Goal: Communication & Community: Answer question/provide support

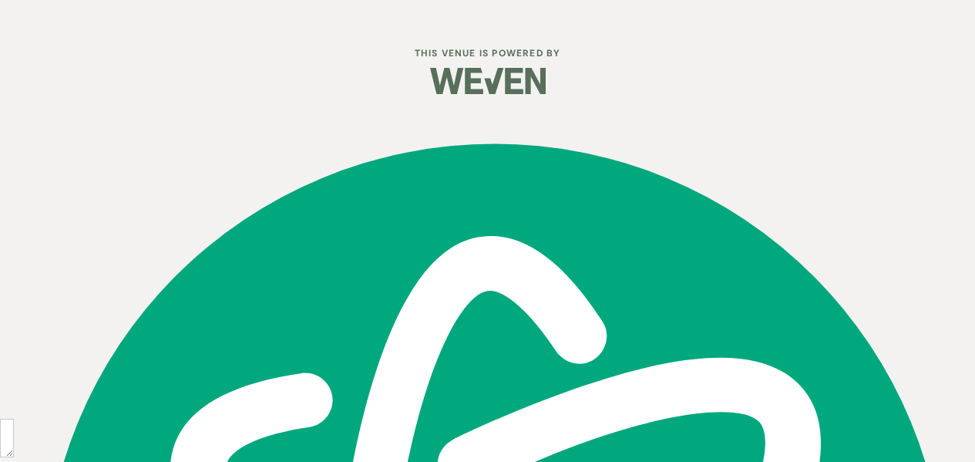
scroll to position [29, 0]
select select "3"
select select "2026"
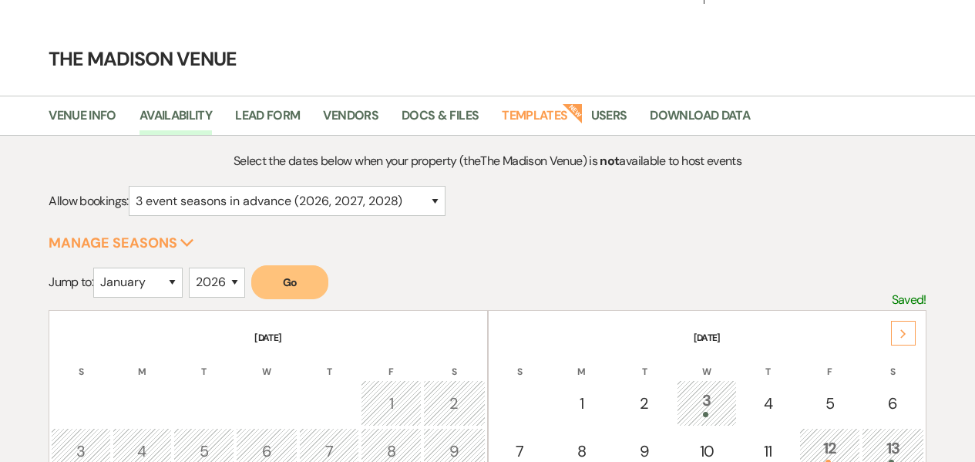
scroll to position [0, 0]
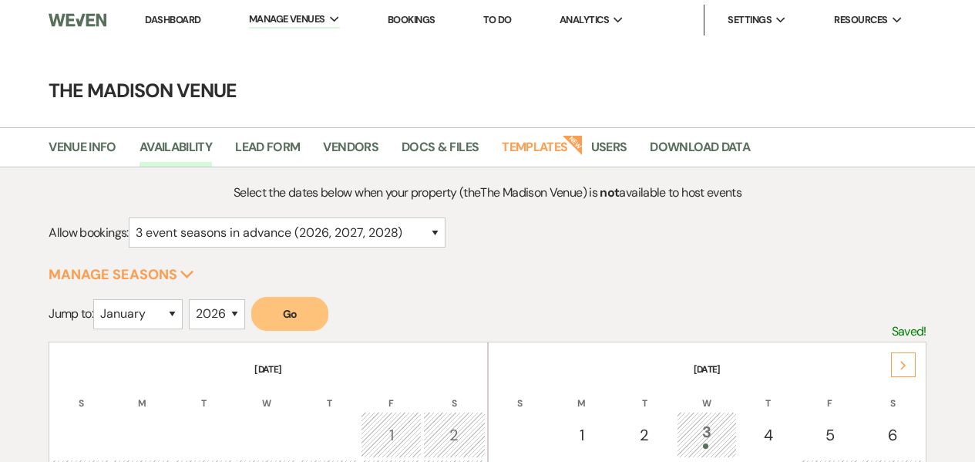
click at [184, 25] on link "Dashboard" at bounding box center [172, 19] width 55 height 13
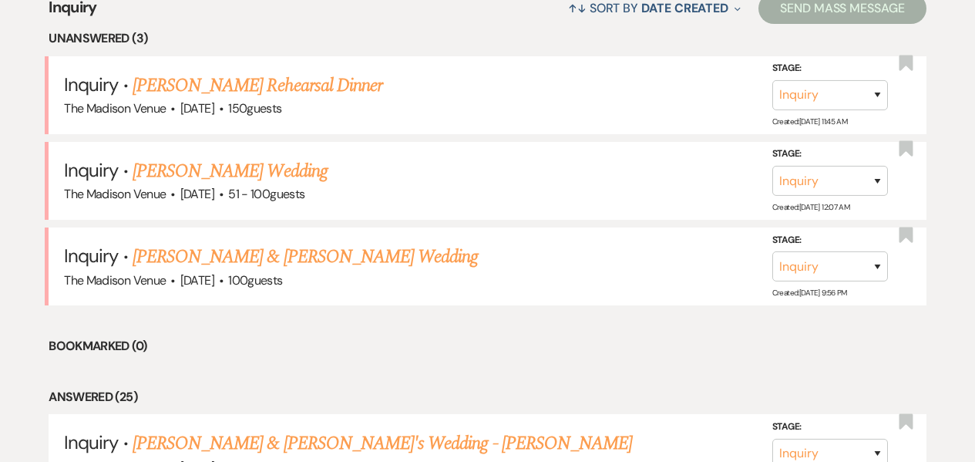
scroll to position [644, 0]
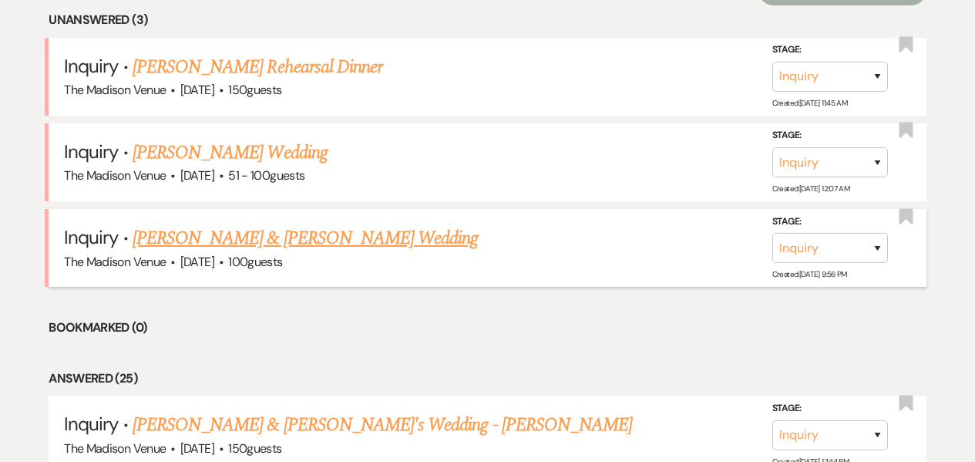
click at [380, 230] on link "Caleb Maher & Olivia Leenhouts's Wedding" at bounding box center [305, 238] width 345 height 28
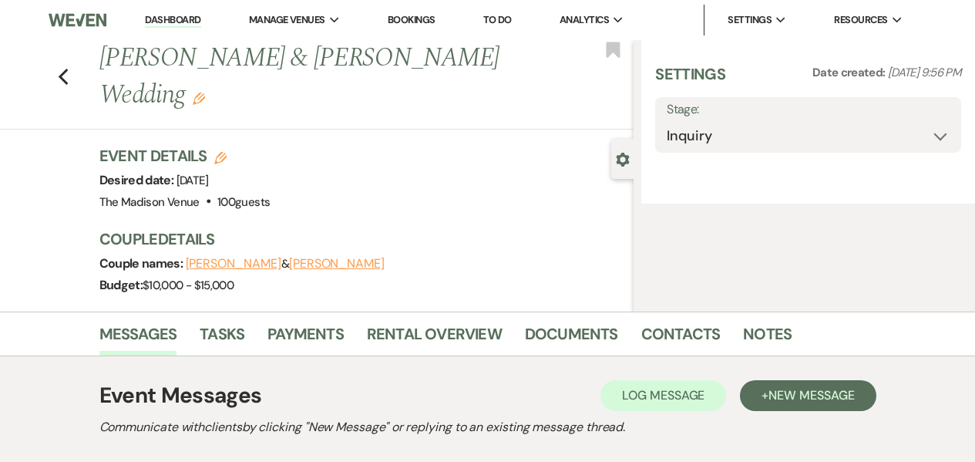
select select "5"
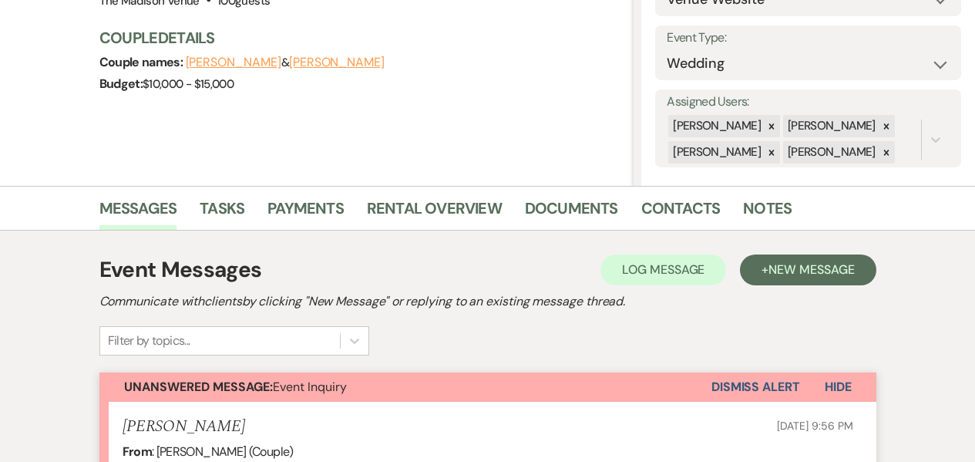
scroll to position [5, 0]
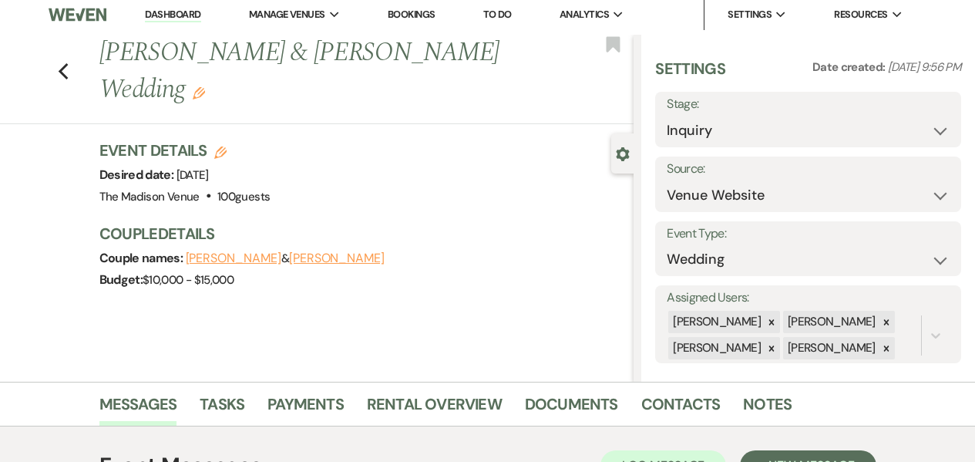
click at [769, 322] on icon at bounding box center [771, 321] width 5 height 5
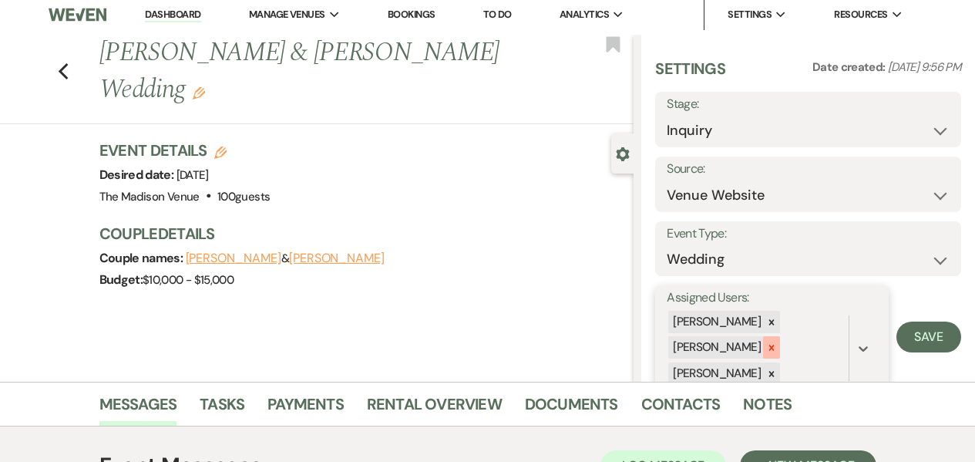
click at [766, 347] on icon at bounding box center [771, 347] width 11 height 11
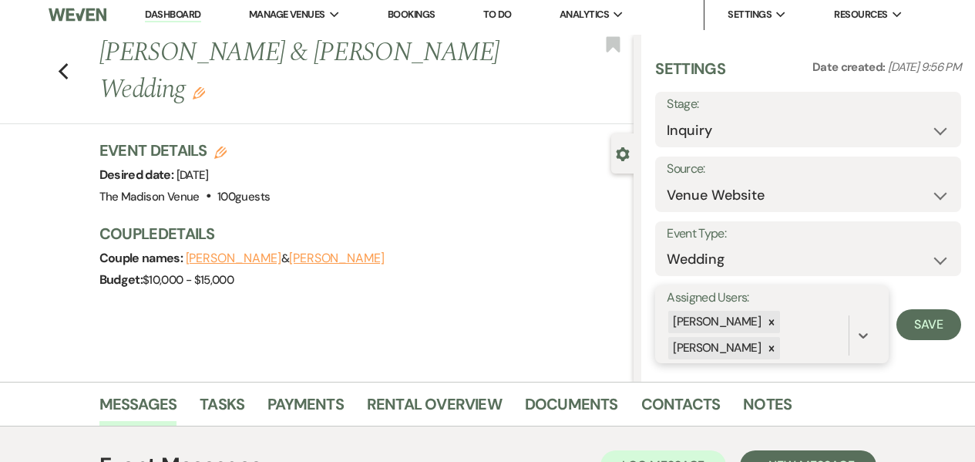
click at [770, 360] on div "Daryl Licursi Cherron Bielfeldt" at bounding box center [758, 335] width 182 height 52
click at [772, 355] on div at bounding box center [771, 348] width 17 height 22
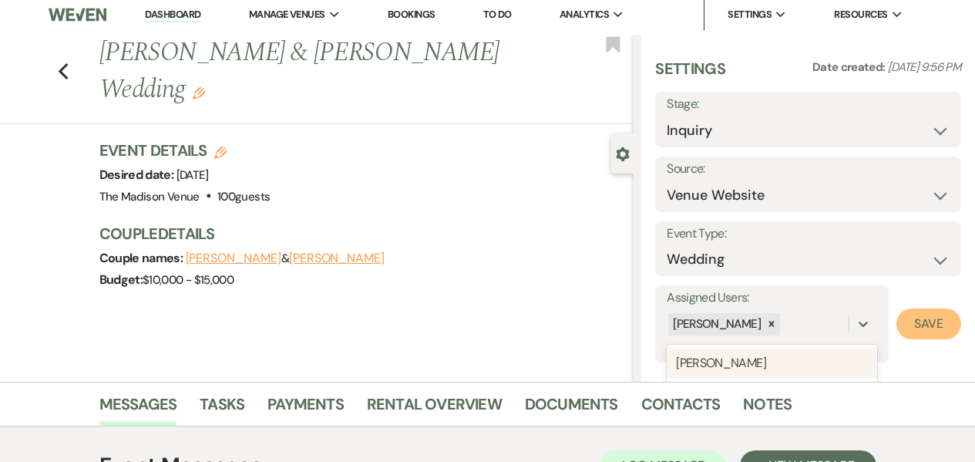
click at [901, 328] on button "Save" at bounding box center [928, 323] width 65 height 31
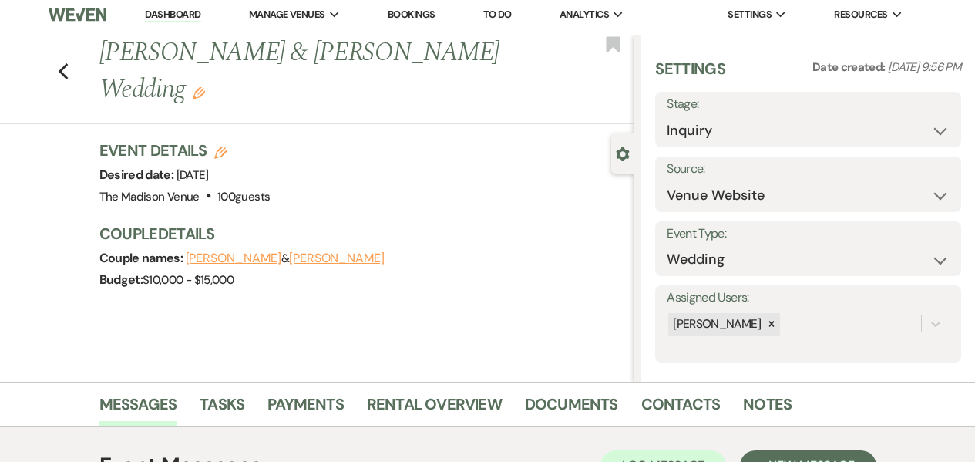
click at [193, 89] on h1 "Caleb Maher & Olivia Leenhouts's Wedding Edit" at bounding box center [310, 71] width 422 height 73
click at [202, 92] on icon "Edit" at bounding box center [199, 93] width 12 height 12
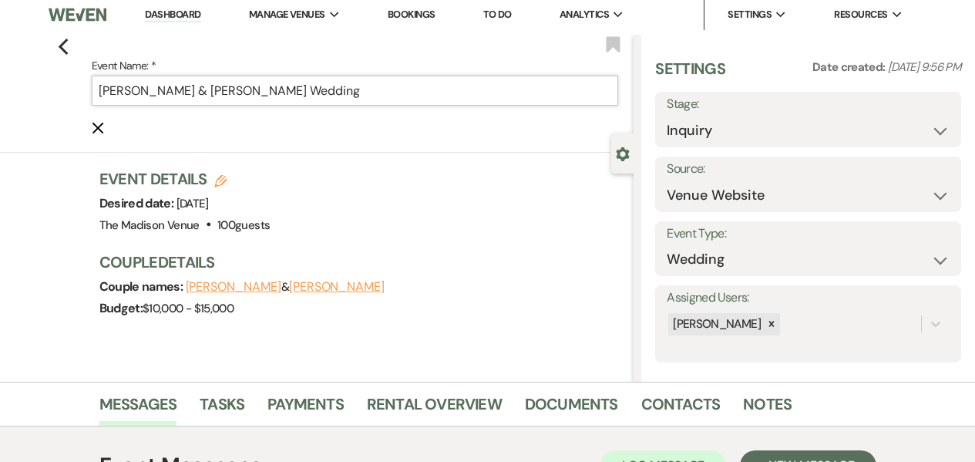
click at [375, 89] on input "Caleb Maher & Olivia Leenhouts's Wedding" at bounding box center [355, 91] width 527 height 30
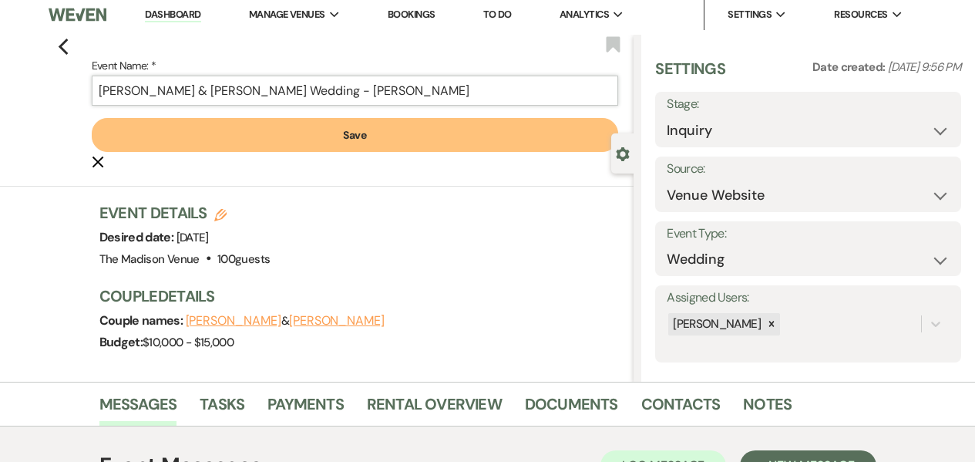
type input "Caleb Maher & Olivia Leenhouts's Wedding - Daryl"
click at [452, 141] on button "Save" at bounding box center [355, 135] width 527 height 34
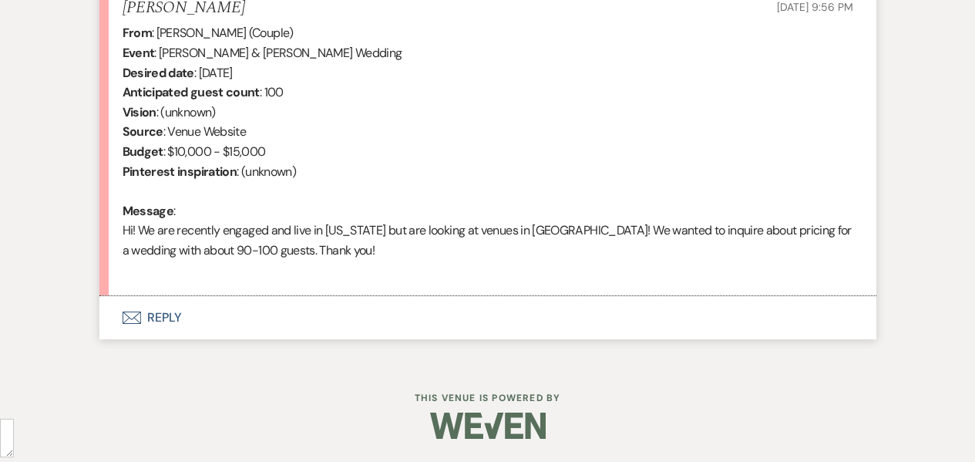
click at [259, 324] on button "Envelope Reply" at bounding box center [487, 317] width 777 height 43
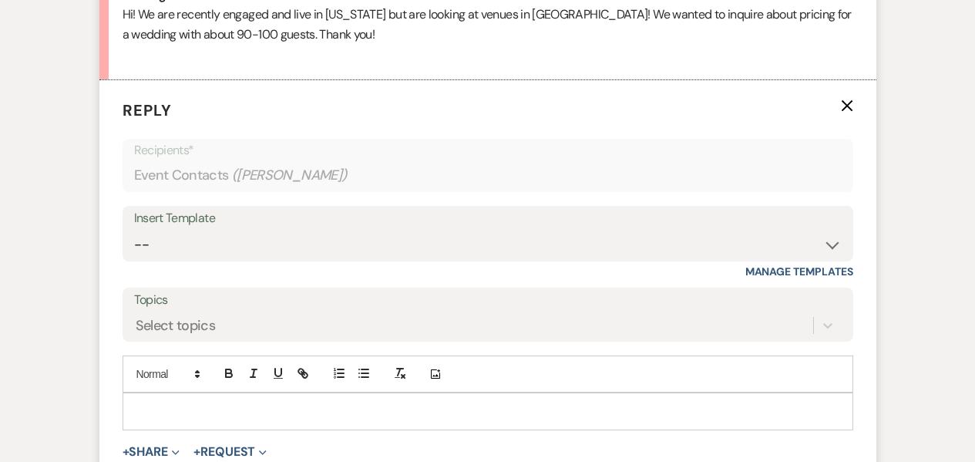
scroll to position [844, 0]
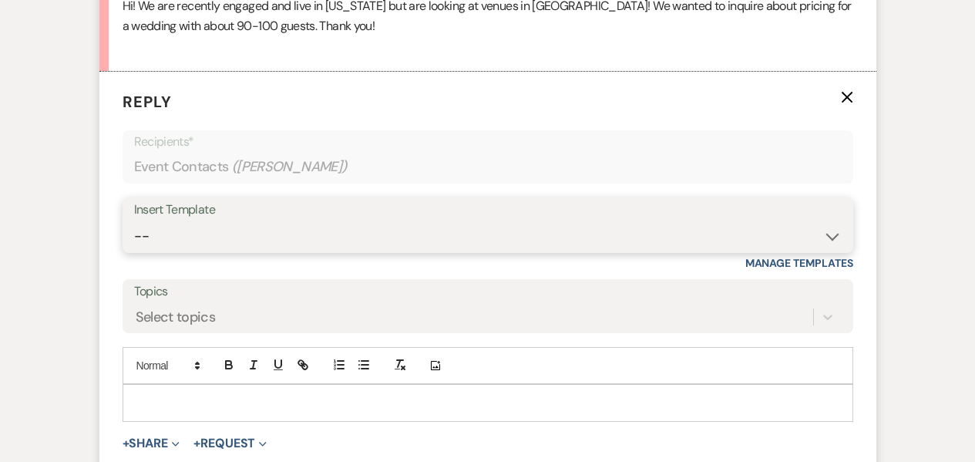
click at [215, 249] on select "-- Weven Planning Portal Introduction (Booked Events) Corporate Lead Follow Up …" at bounding box center [488, 236] width 708 height 30
select select "4626"
click at [134, 221] on select "-- Weven Planning Portal Introduction (Booked Events) Corporate Lead Follow Up …" at bounding box center [488, 236] width 708 height 30
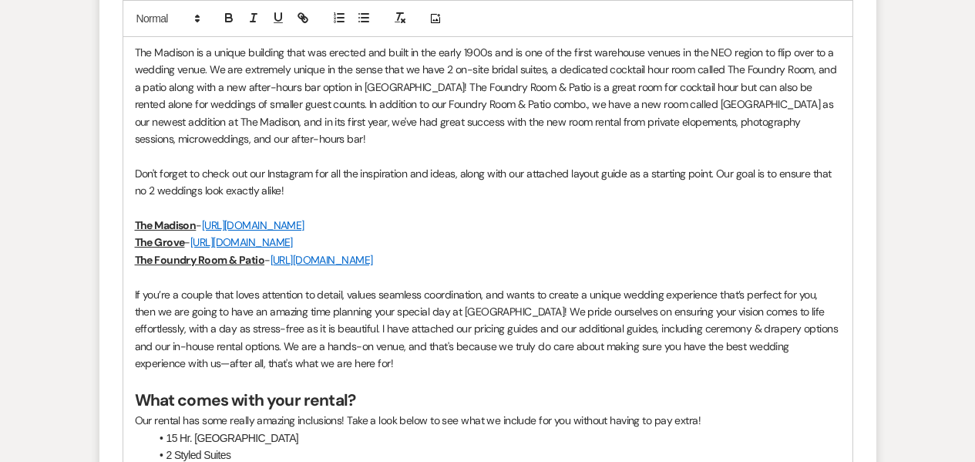
scroll to position [933, 0]
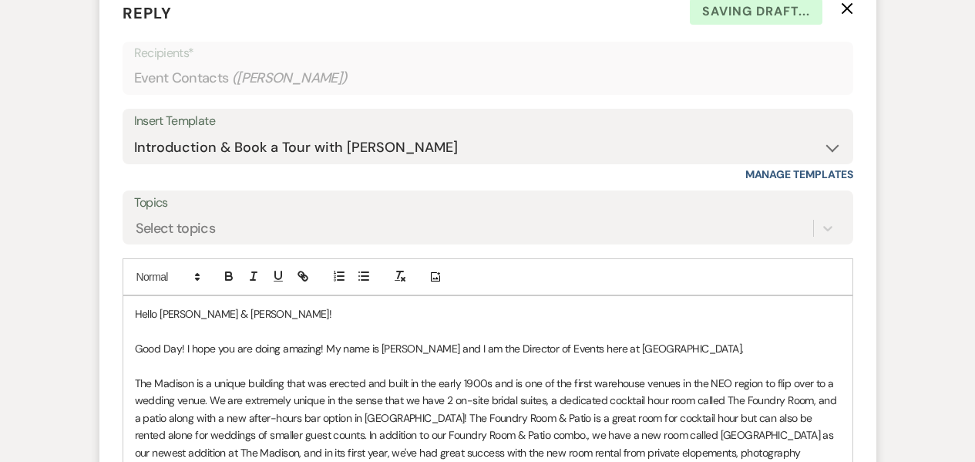
click at [740, 352] on p "Good Day! I hope you are doing amazing! My name is Daryl Licursi and I am the D…" at bounding box center [488, 348] width 706 height 17
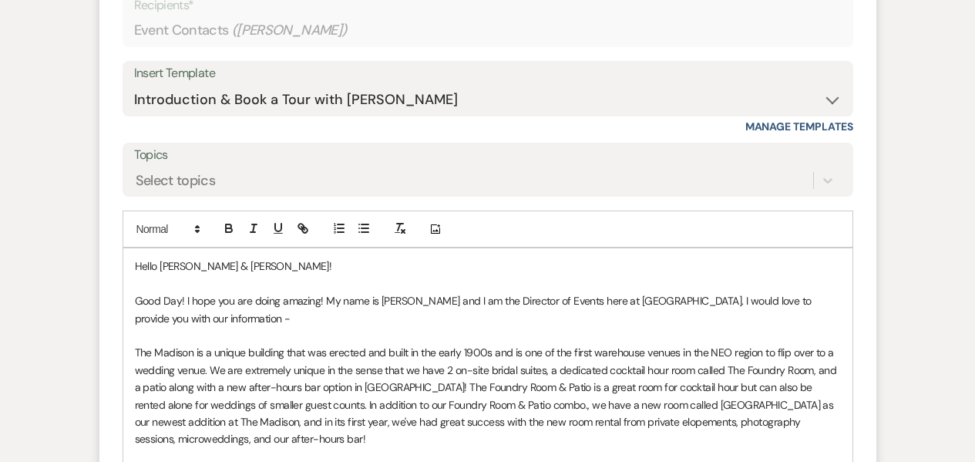
scroll to position [1102, 0]
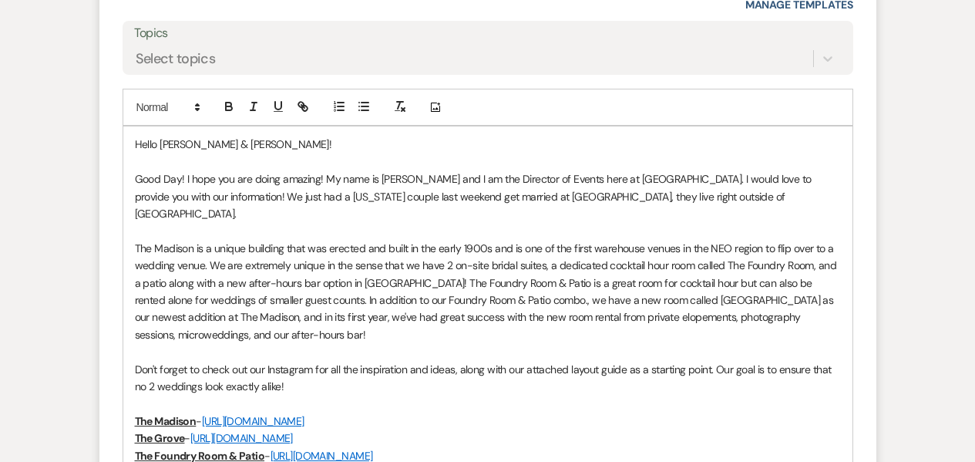
click at [549, 196] on p "Good Day! I hope you are doing amazing! My name is Daryl Licursi and I am the D…" at bounding box center [488, 196] width 706 height 52
click at [746, 201] on p "Good Day! I hope you are doing amazing! My name is Daryl Licursi and I am the D…" at bounding box center [488, 196] width 706 height 52
click at [705, 197] on p "Good Day! I hope you are doing amazing! My name is Daryl Licursi and I am the D…" at bounding box center [488, 196] width 706 height 52
click at [720, 197] on p "Good Day! I hope you are doing amazing! My name is Daryl Licursi and I am the D…" at bounding box center [488, 196] width 706 height 52
click at [824, 198] on p "Good Day! I hope you are doing amazing! My name is Daryl Licursi and I am the D…" at bounding box center [488, 196] width 706 height 52
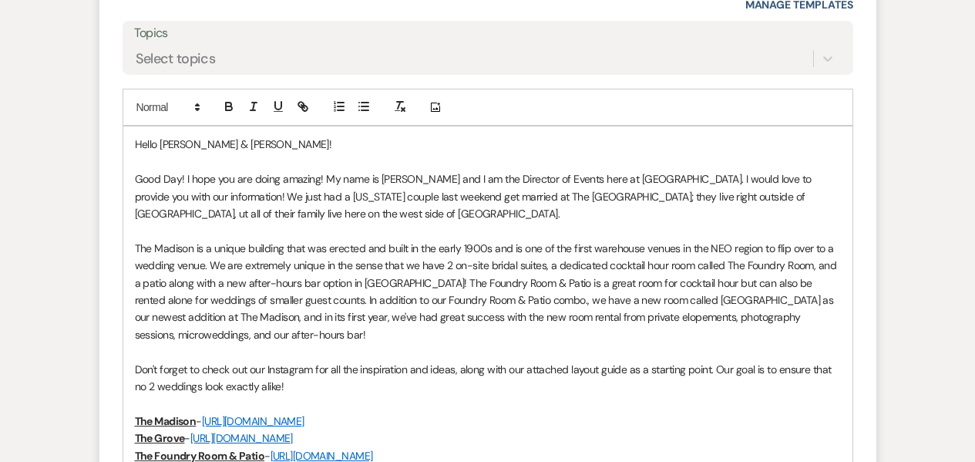
click at [430, 179] on p "Good Day! I hope you are doing amazing! My name is Daryl Licursi and I am the D…" at bounding box center [488, 196] width 706 height 52
click at [328, 215] on p "Good Day! I hope you are doing amazing! My name is Daryl Licursi, and I am the …" at bounding box center [488, 196] width 706 height 52
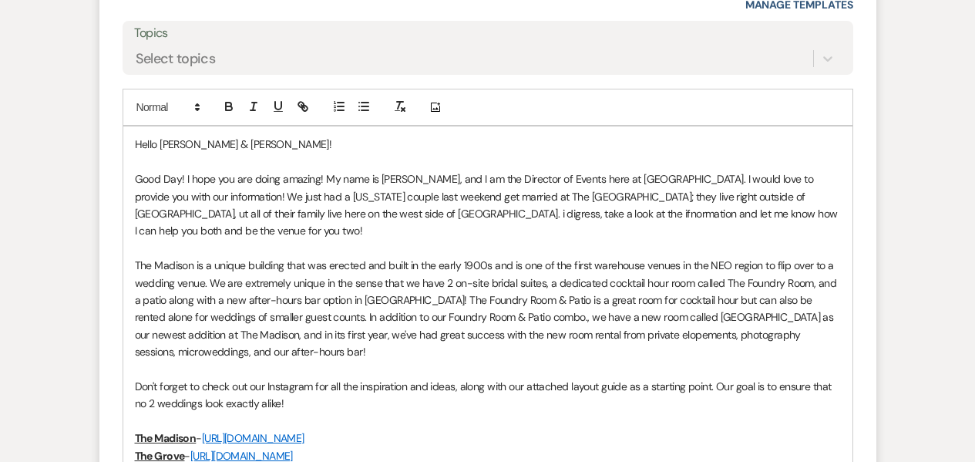
click at [466, 219] on p "Good Day! I hope you are doing amazing! My name is Daryl Licursi, and I am the …" at bounding box center [488, 204] width 706 height 69
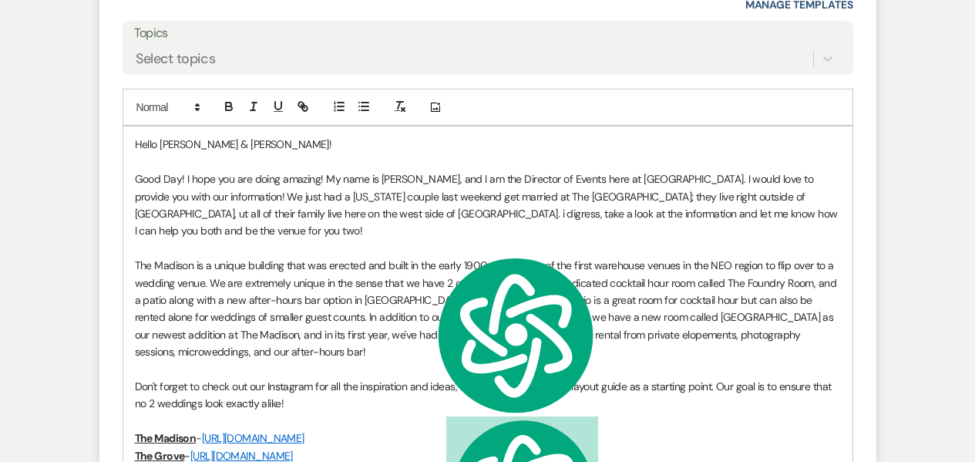
click at [306, 214] on p "Good Day! I hope you are doing amazing! My name is Daryl Licursi, and I am the …" at bounding box center [488, 204] width 706 height 69
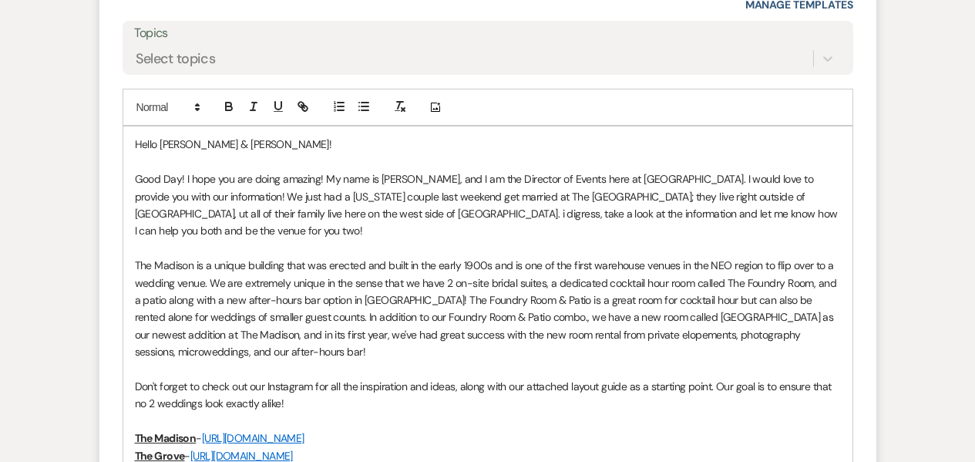
click at [0, 0] on qb-div "Replace with I digress. Take" at bounding box center [0, 0] width 0 height 0
type textarea "i digress, take"
drag, startPoint x: 336, startPoint y: 215, endPoint x: 299, endPoint y: 214, distance: 37.0
click at [299, 214] on p "Good Day! I hope you are doing amazing! My name is Daryl Licursi, and I am the …" at bounding box center [488, 204] width 706 height 69
click at [722, 192] on p "Good Day! I hope you are doing amazing! My name is Daryl Licursi, and I am the …" at bounding box center [488, 204] width 706 height 69
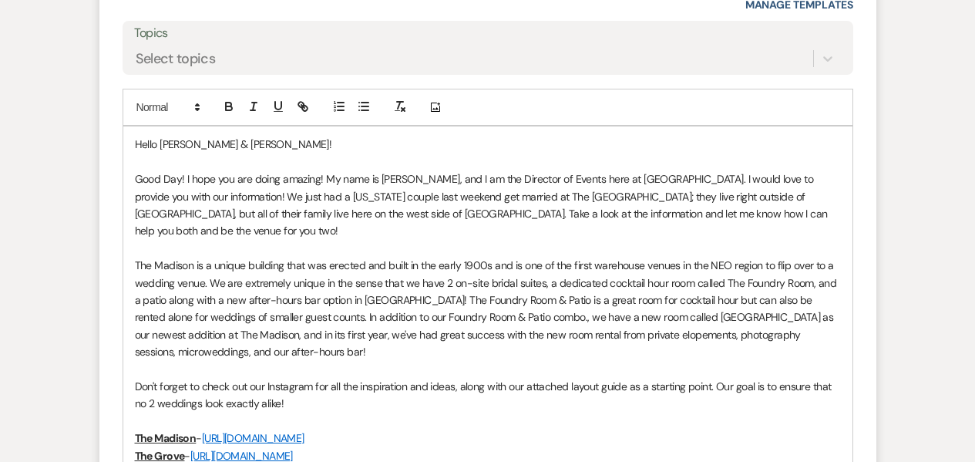
click at [826, 196] on p "Good Day! I hope you are doing amazing! My name is Daryl Licursi, and I am the …" at bounding box center [488, 204] width 706 height 69
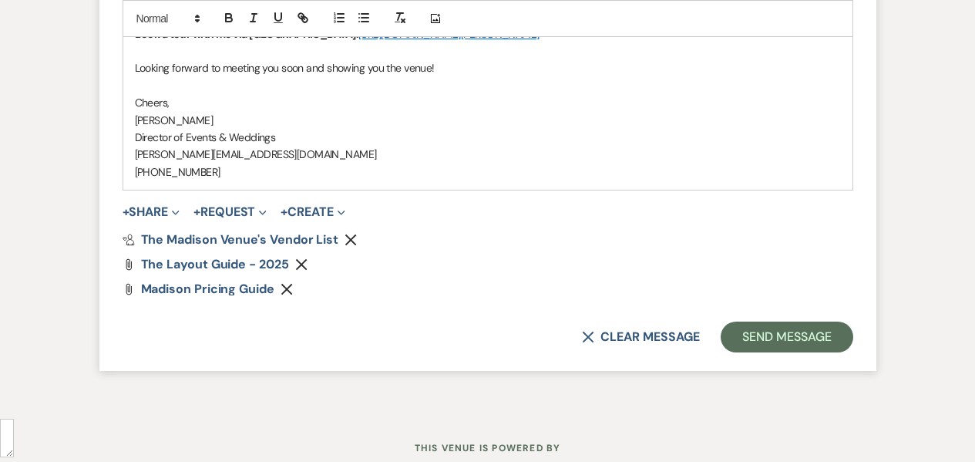
scroll to position [2188, 0]
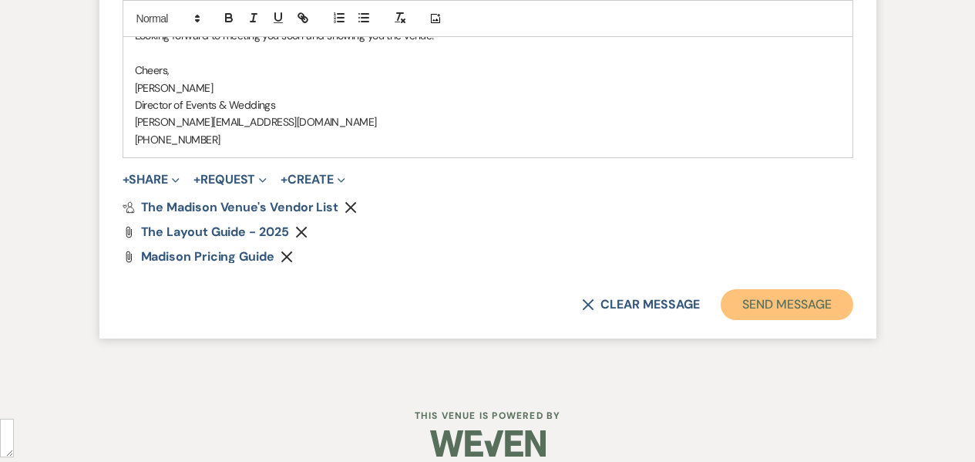
click at [775, 301] on button "Send Message" at bounding box center [787, 304] width 132 height 31
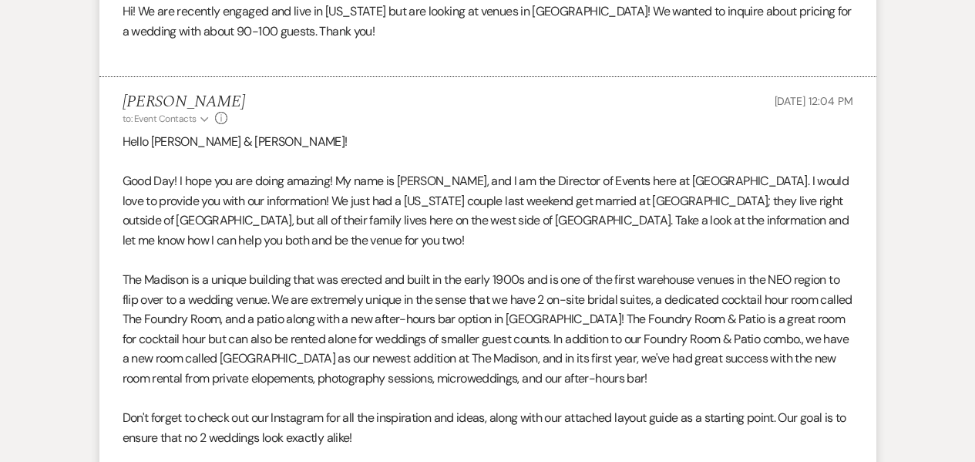
scroll to position [0, 0]
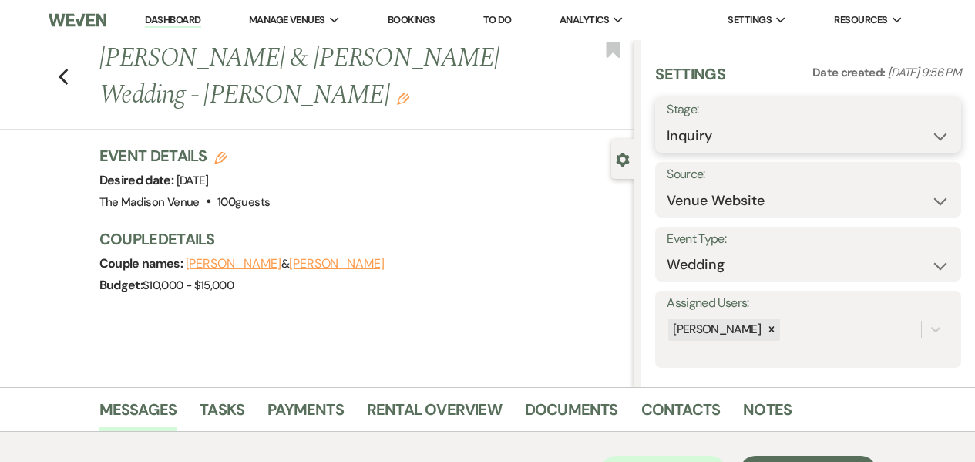
click at [714, 138] on select "Inquiry Follow Up Tour Requested Tour Confirmed Toured Proposal Sent Booked Lost" at bounding box center [808, 136] width 283 height 30
select select "9"
click at [667, 121] on select "Inquiry Follow Up Tour Requested Tour Confirmed Toured Proposal Sent Booked Lost" at bounding box center [808, 136] width 283 height 30
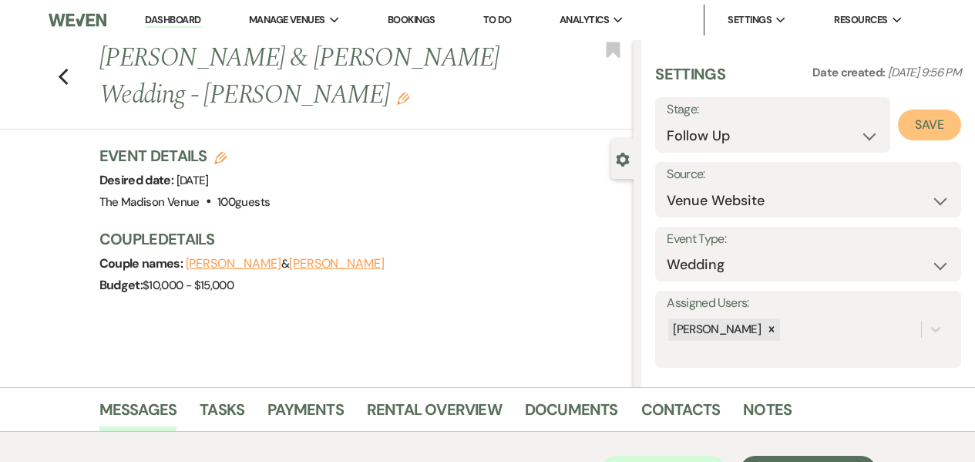
click at [898, 135] on button "Save" at bounding box center [929, 124] width 63 height 31
click at [173, 8] on li "Dashboard" at bounding box center [172, 20] width 71 height 31
click at [179, 22] on link "Dashboard" at bounding box center [172, 20] width 55 height 15
select select "9"
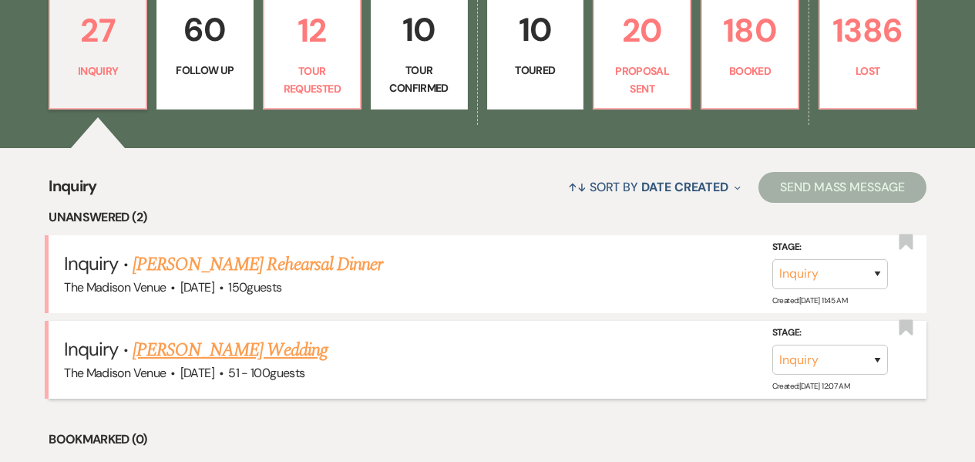
scroll to position [518, 0]
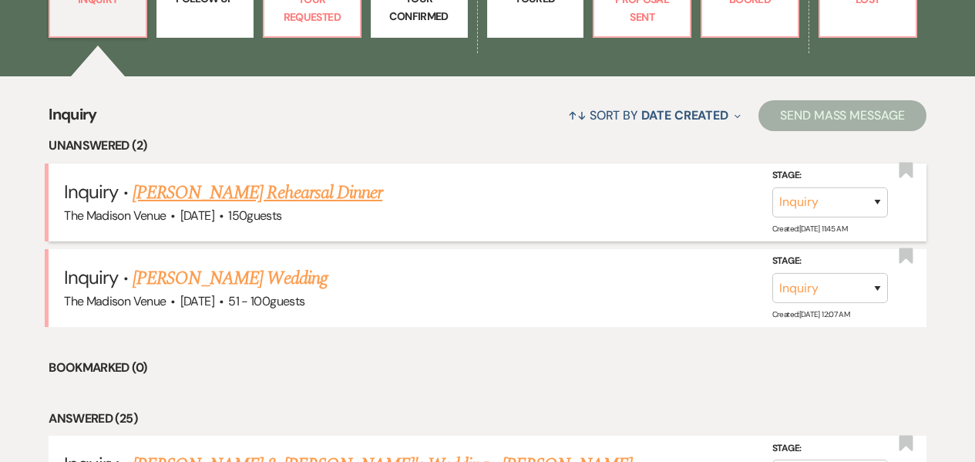
click at [243, 197] on link "Kim Hunt's Rehearsal Dinner" at bounding box center [258, 193] width 250 height 28
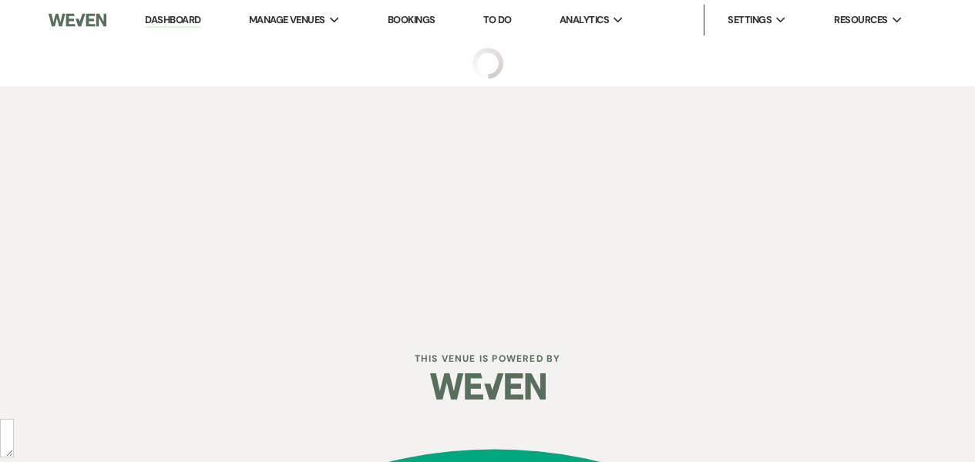
select select "5"
select select "11"
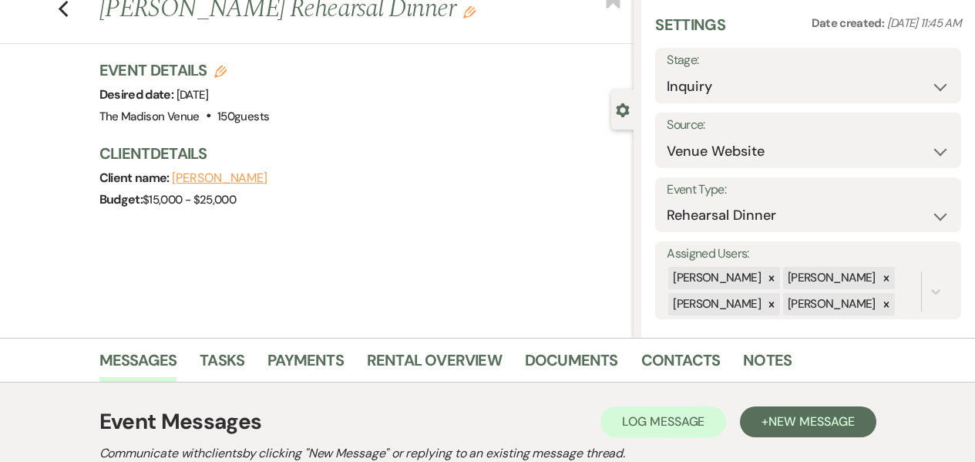
scroll to position [35, 0]
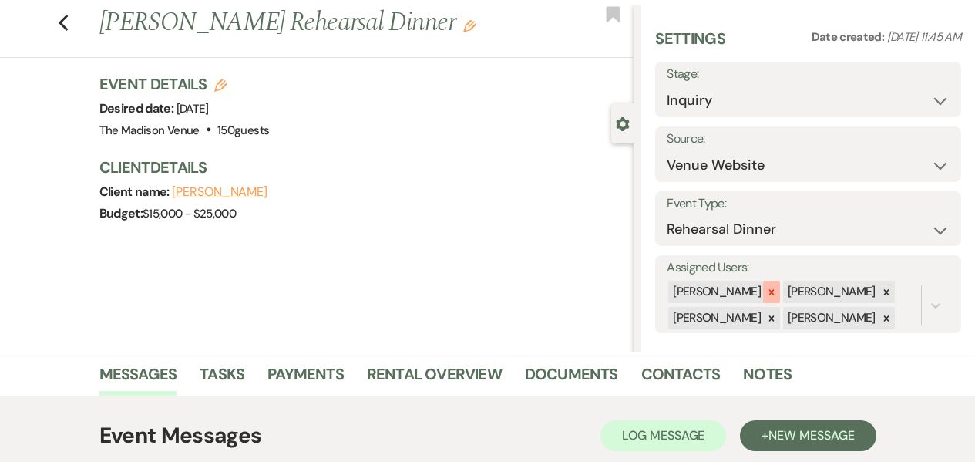
click at [766, 292] on icon at bounding box center [771, 292] width 11 height 11
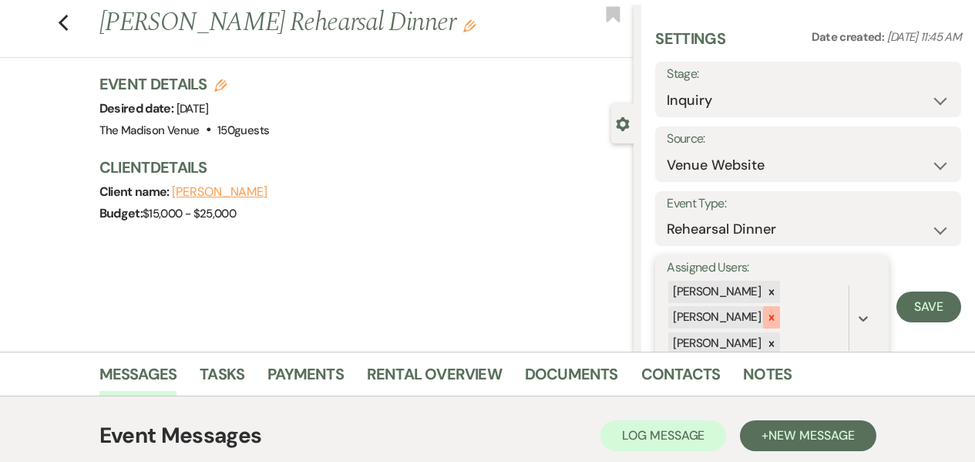
click at [767, 310] on div at bounding box center [771, 317] width 17 height 22
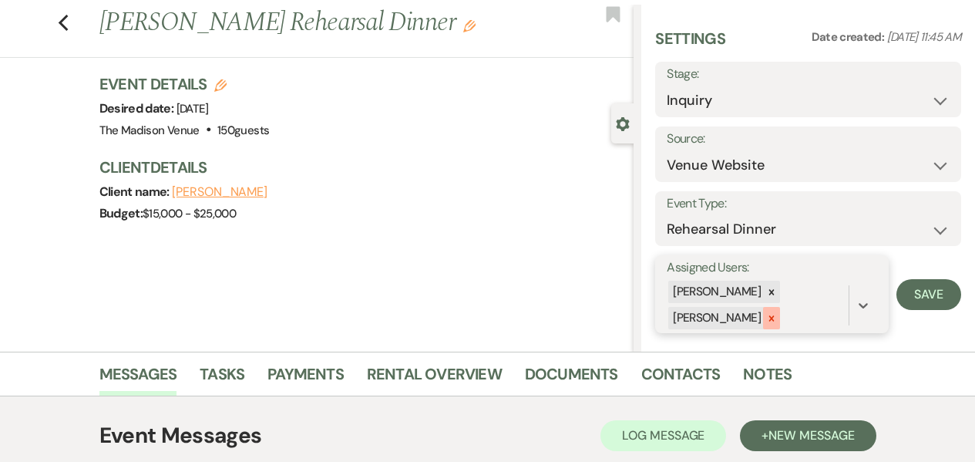
click at [770, 323] on icon at bounding box center [771, 318] width 11 height 11
click at [955, 296] on div "Settings Date created: Aug 19, 2025, 11:45 AM Stage: Inquiry Follow Up Tour Req…" at bounding box center [808, 178] width 334 height 347
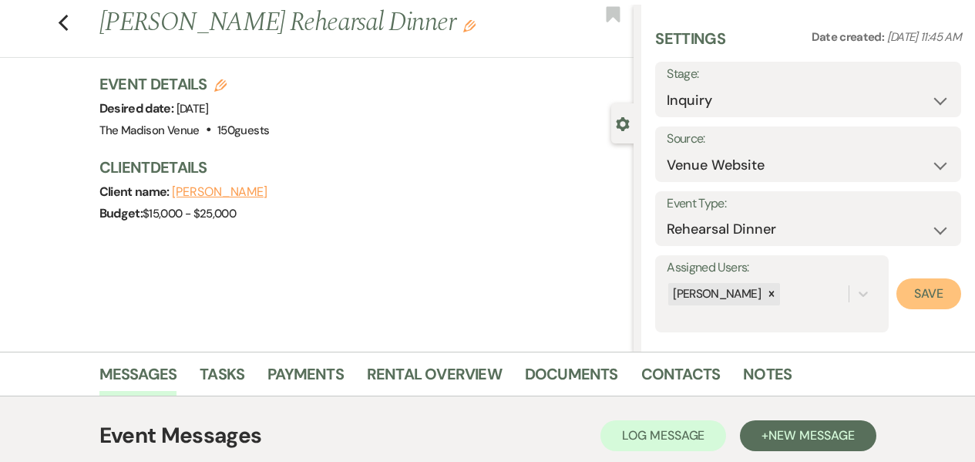
click at [917, 291] on button "Save" at bounding box center [928, 293] width 65 height 31
click at [463, 32] on icon "Edit" at bounding box center [469, 26] width 12 height 12
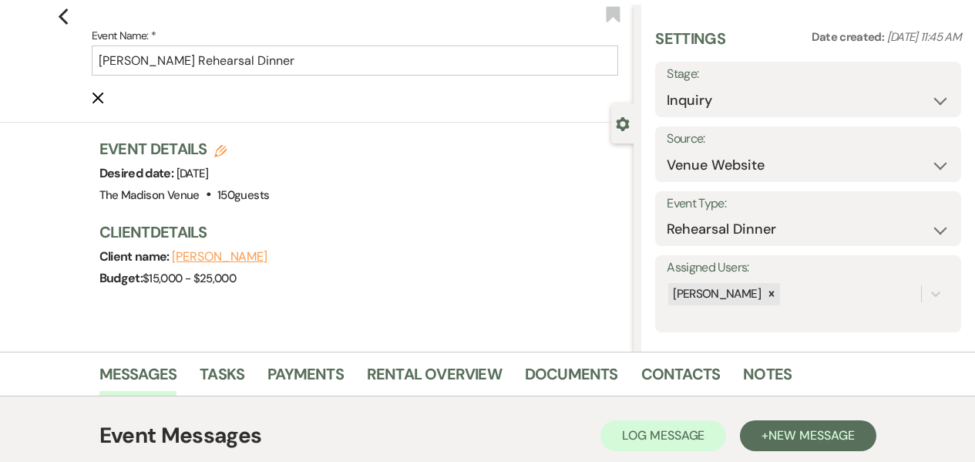
click at [364, 86] on form "Event Name: * Kim Hunt's Rehearsal Dinner Cancel Edit" at bounding box center [355, 66] width 527 height 80
click at [358, 55] on input "Kim Hunt's Rehearsal Dinner" at bounding box center [355, 60] width 527 height 30
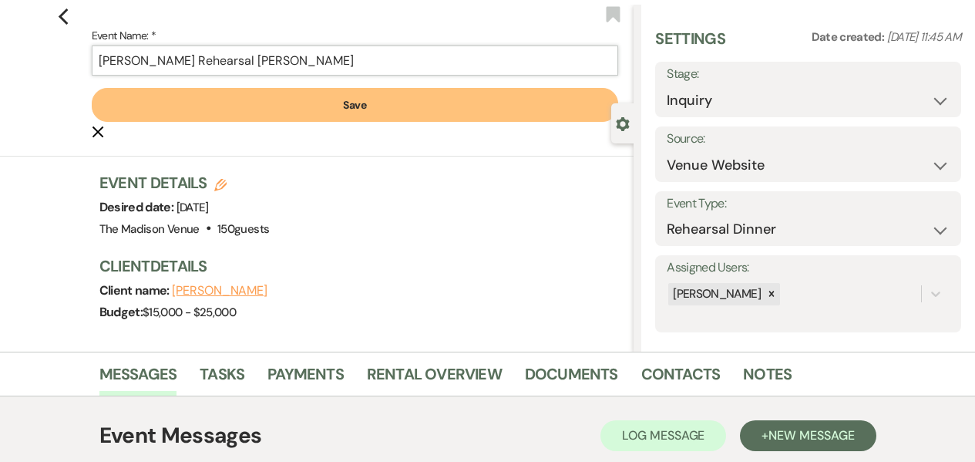
type input "Kim Hunt's Rehearsal Dinner - Daryl"
click at [393, 89] on button "Save" at bounding box center [355, 105] width 527 height 34
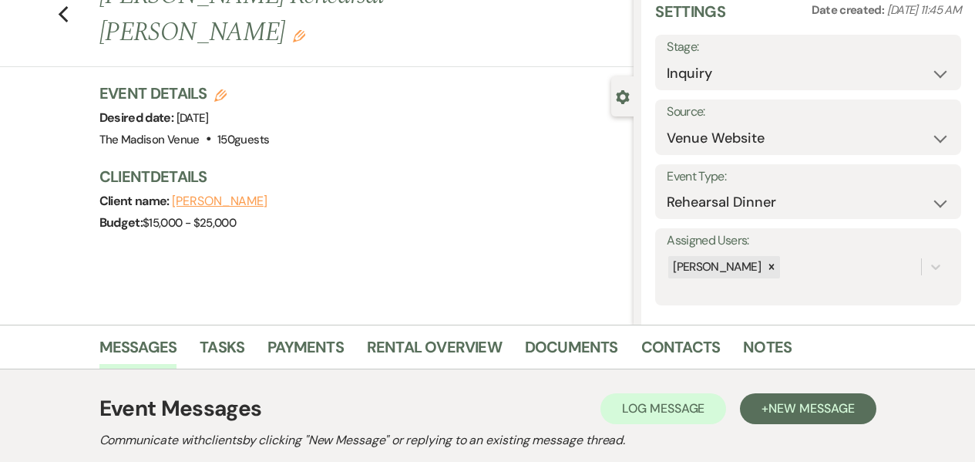
scroll to position [0, 0]
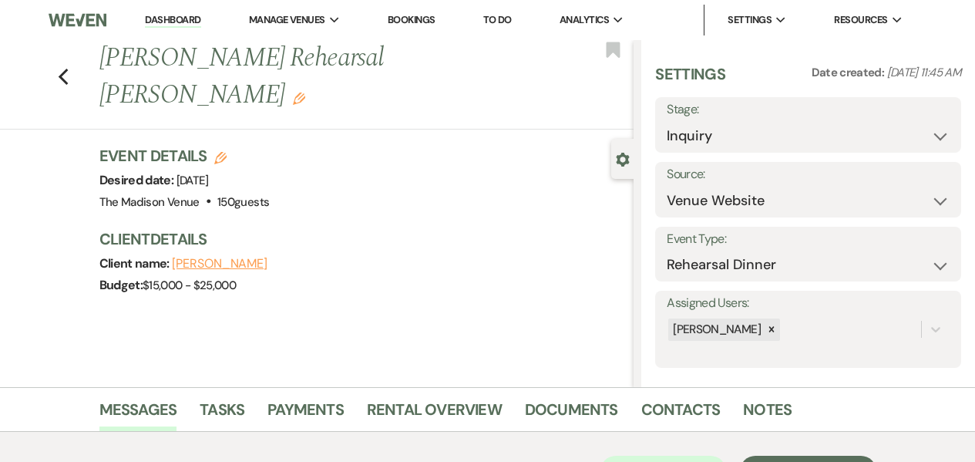
click at [61, 59] on div "Previous Kim Hunt's Rehearsal Dinner - Daryl Edit Bookmark" at bounding box center [312, 84] width 641 height 89
click at [64, 69] on use "button" at bounding box center [63, 77] width 10 height 17
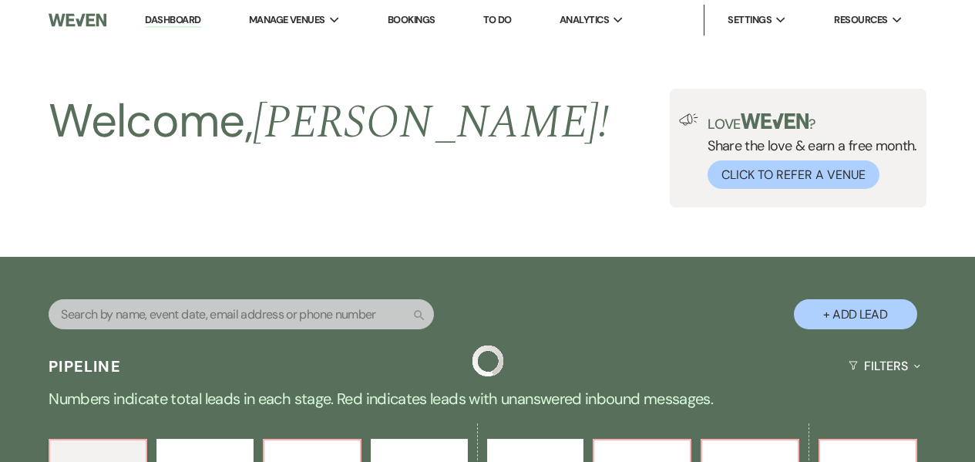
scroll to position [518, 0]
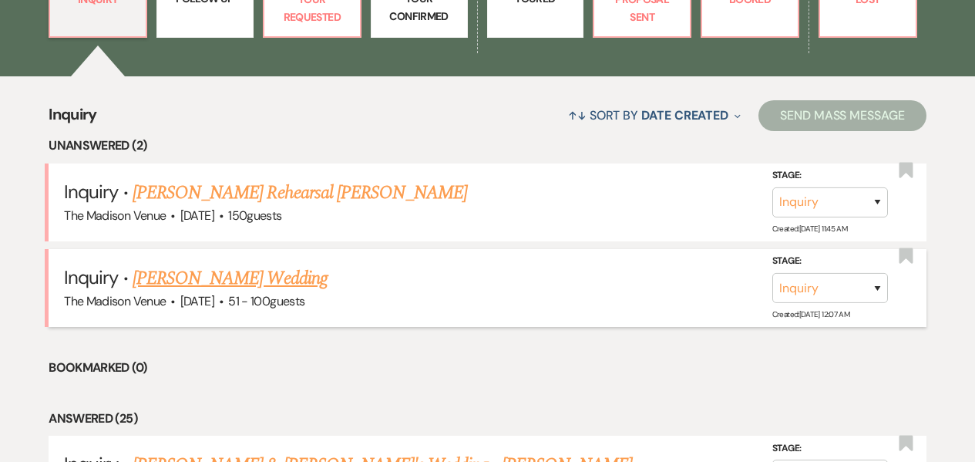
click at [280, 272] on link "[PERSON_NAME] Wedding" at bounding box center [230, 278] width 195 height 28
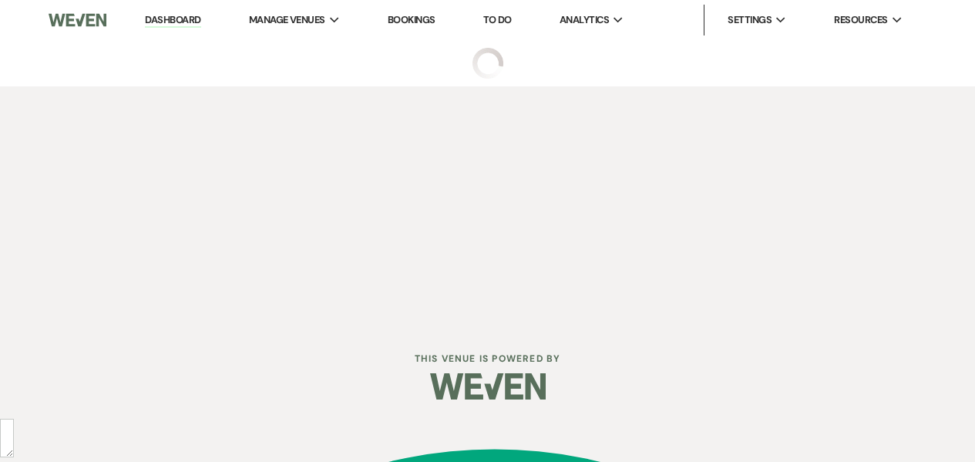
select select "2"
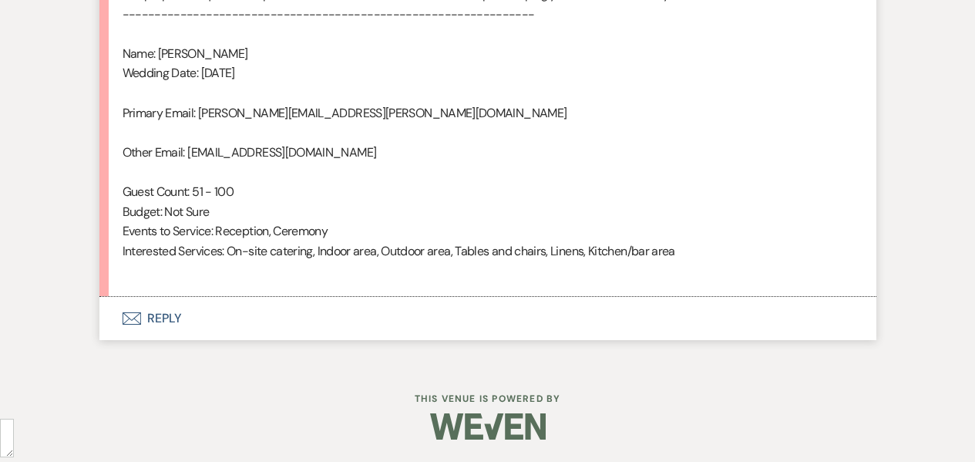
click at [262, 317] on button "Envelope Reply" at bounding box center [487, 318] width 777 height 43
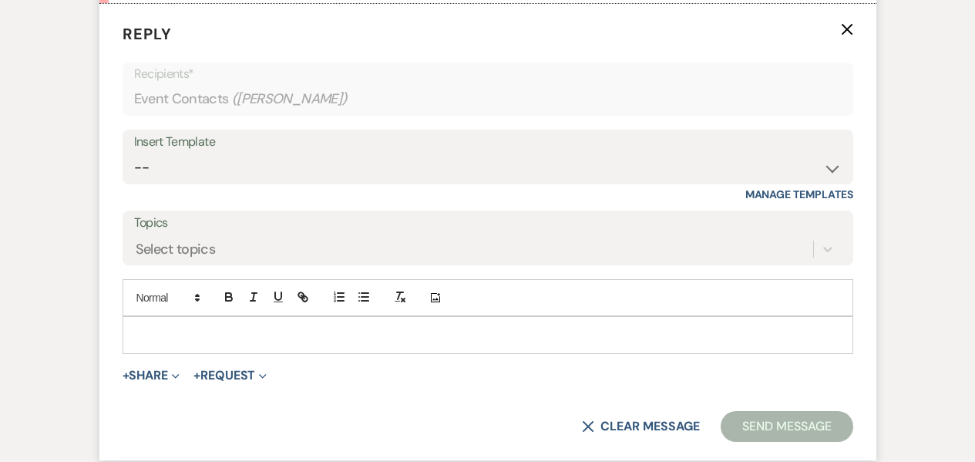
scroll to position [1406, 0]
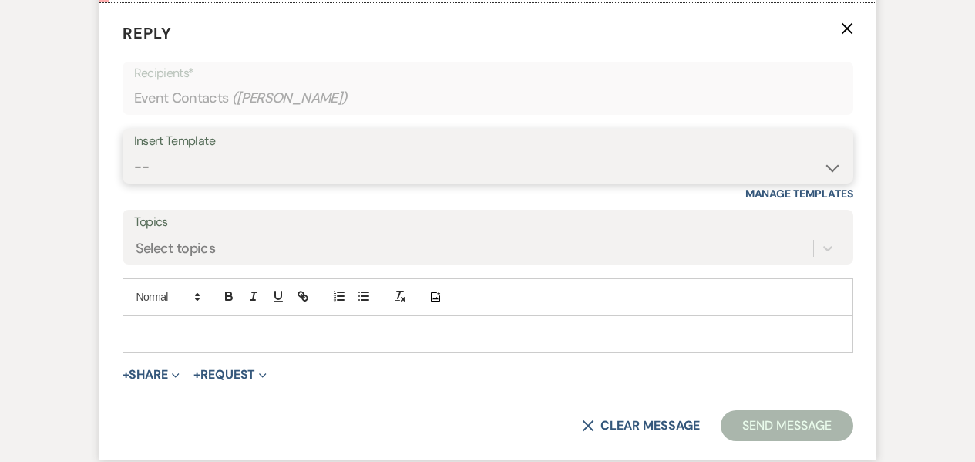
click at [217, 156] on select "-- Weven Planning Portal Introduction (Booked Events) Corporate Lead Follow Up …" at bounding box center [488, 167] width 708 height 30
select select "4626"
click at [134, 152] on select "-- Weven Planning Portal Introduction (Booked Events) Corporate Lead Follow Up …" at bounding box center [488, 167] width 708 height 30
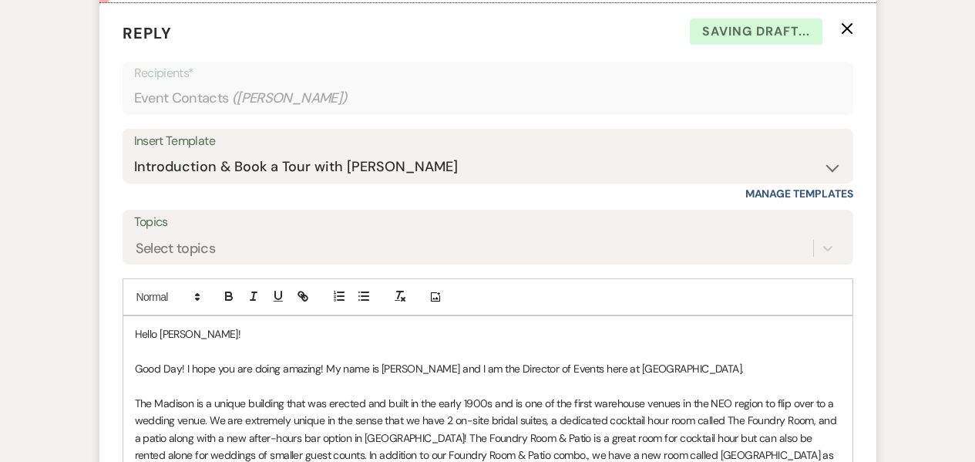
click at [728, 362] on p "Good Day! I hope you are doing amazing! My name is Daryl Licursi and I am the D…" at bounding box center [488, 368] width 706 height 17
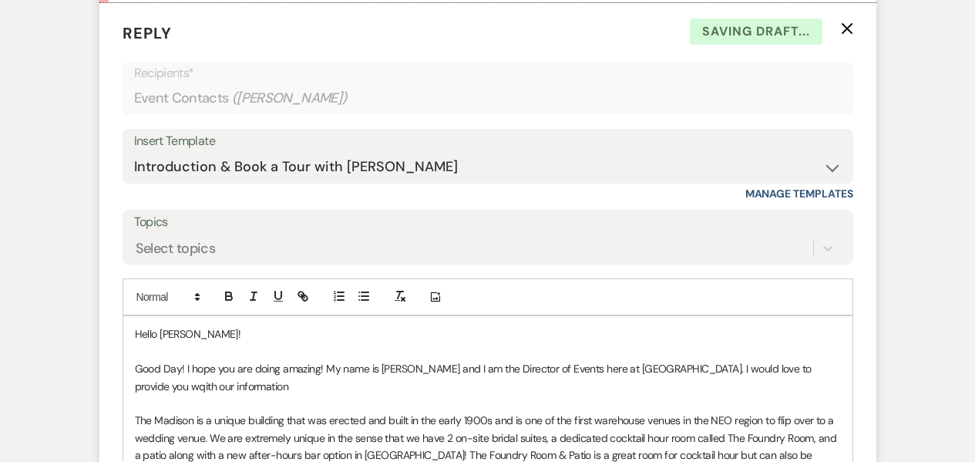
click at [156, 384] on p "Good Day! I hope you are doing amazing! My name is Daryl Licursi and I am the D…" at bounding box center [488, 377] width 706 height 35
click at [415, 372] on p "Good Day! I hope you are doing amazing! My name is Daryl Licursi and I am the D…" at bounding box center [488, 377] width 706 height 35
click at [0, 0] on span "Add a comma" at bounding box center [0, 0] width 0 height 0
click at [293, 391] on p "Good Day! I hope you are doing amazing! My name is Daryl Licursi, and I am the …" at bounding box center [488, 377] width 706 height 35
click at [270, 376] on p "Good Day! I hope you are doing amazing! My name is Daryl Licursi, and I am the …" at bounding box center [488, 377] width 706 height 35
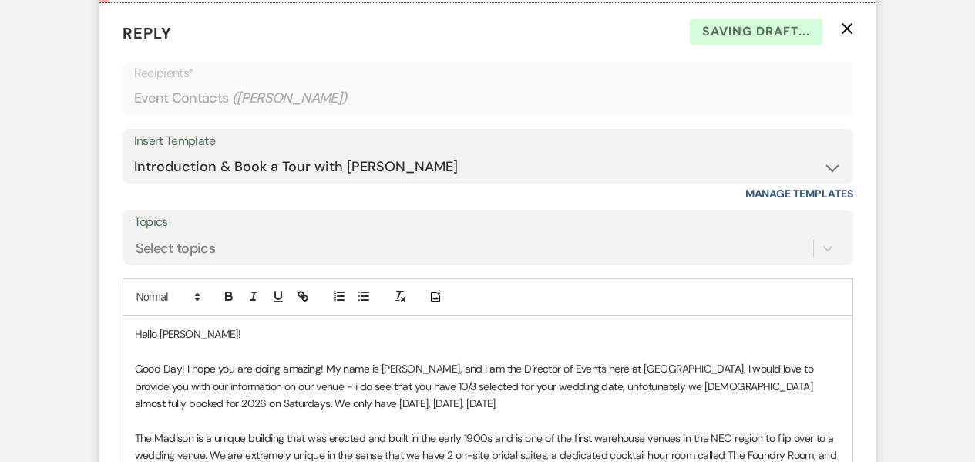
click at [248, 402] on p "Good Day! I hope you are doing amazing! My name is Daryl Licursi, and I am the …" at bounding box center [488, 386] width 706 height 52
click at [614, 381] on p "Good Day! I hope you are doing amazing! My name is Daryl Licursi, and I am the …" at bounding box center [488, 386] width 706 height 52
click at [613, 392] on p "Good Day! I hope you are doing amazing! My name is Daryl Licursi, and I am the …" at bounding box center [488, 386] width 706 height 52
click at [664, 389] on p "Good Day! I hope you are doing amazing! My name is Daryl Licursi, and I am the …" at bounding box center [488, 386] width 706 height 52
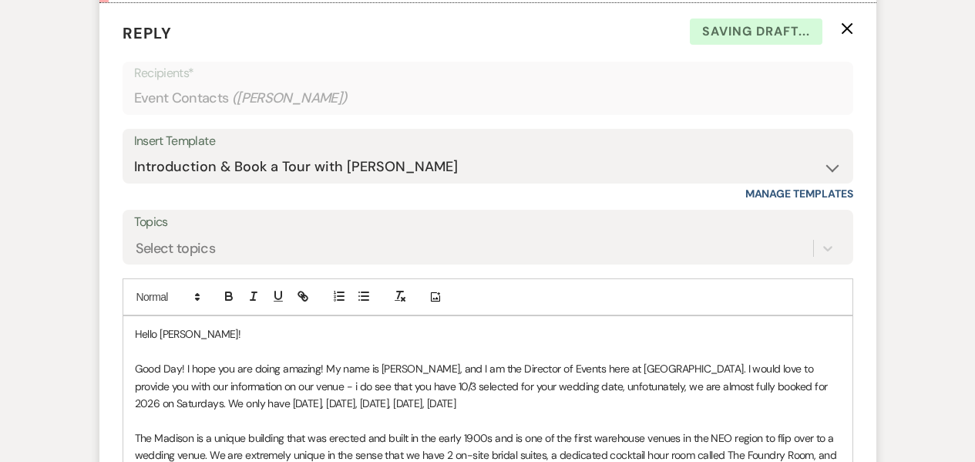
click at [655, 408] on p "Good Day! I hope you are doing amazing! My name is Daryl Licursi, and I am the …" at bounding box center [488, 386] width 706 height 52
click at [624, 388] on p "Good Day! I hope you are doing amazing! My name is Daryl Licursi, and I am the …" at bounding box center [488, 386] width 706 height 52
click at [636, 421] on p at bounding box center [488, 420] width 706 height 17
click at [556, 382] on p "Good Day! I hope you are doing amazing! My name is Daryl Licursi, and I am the …" at bounding box center [488, 386] width 706 height 52
click at [0, 0] on qb-div "Replace with date;" at bounding box center [0, 0] width 0 height 0
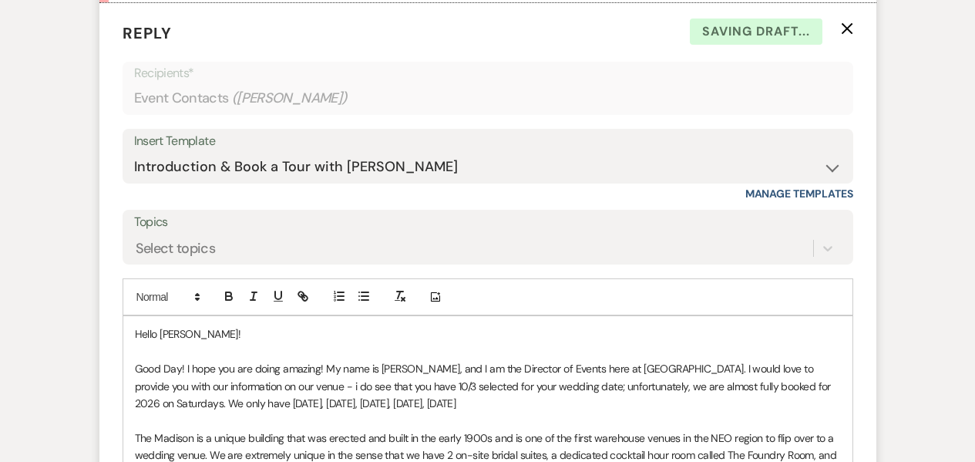
click at [504, 406] on p "Good Day! I hope you are doing amazing! My name is Daryl Licursi, and I am the …" at bounding box center [488, 386] width 706 height 52
click at [523, 406] on p "Good Day! I hope you are doing amazing! My name is Daryl Licursi, and I am the …" at bounding box center [488, 386] width 706 height 52
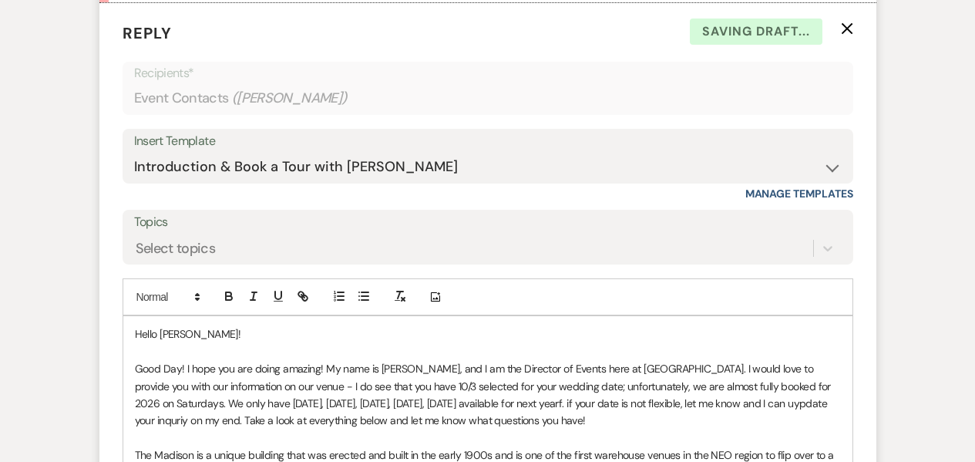
click at [208, 420] on p "Good Day! I hope you are doing amazing! My name is Daryl Licursi, and I am the …" at bounding box center [488, 394] width 706 height 69
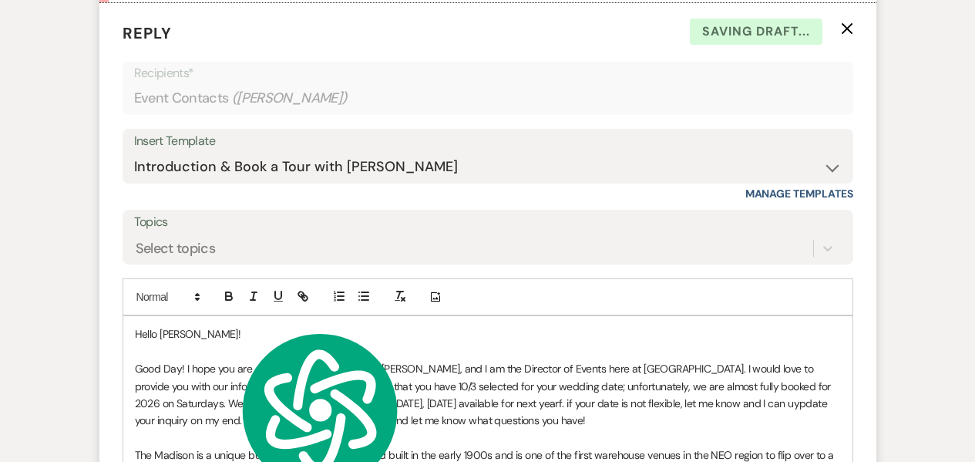
click at [146, 422] on p "Good Day! I hope you are doing amazing! My name is Daryl Licursi, and I am the …" at bounding box center [488, 394] width 706 height 69
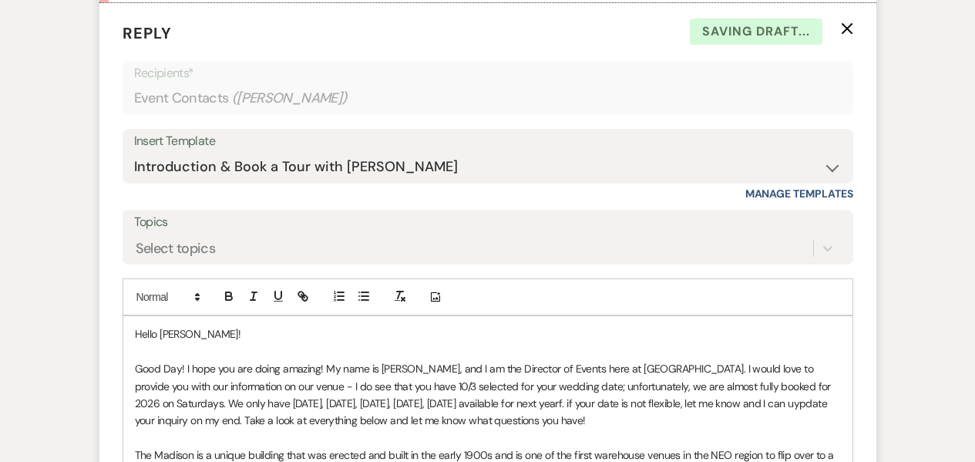
click at [0, 0] on span "update" at bounding box center [0, 0] width 0 height 0
click at [589, 400] on p "Good Day! I hope you are doing amazing! My name is Daryl Licursi, and I am the …" at bounding box center [488, 394] width 706 height 69
click at [670, 417] on p "Good Day! I hope you are doing amazing! My name is Daryl Licursi, and I am the …" at bounding box center [488, 394] width 706 height 69
click at [590, 404] on p "Good Day! I hope you are doing amazing! My name is Daryl Licursi, and I am the …" at bounding box center [488, 394] width 706 height 69
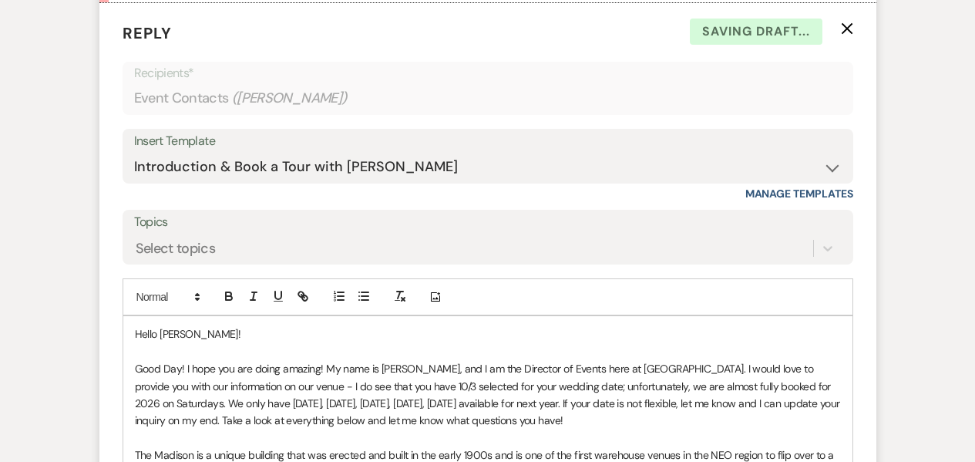
click at [144, 340] on p "Hello Mariela!" at bounding box center [488, 333] width 706 height 17
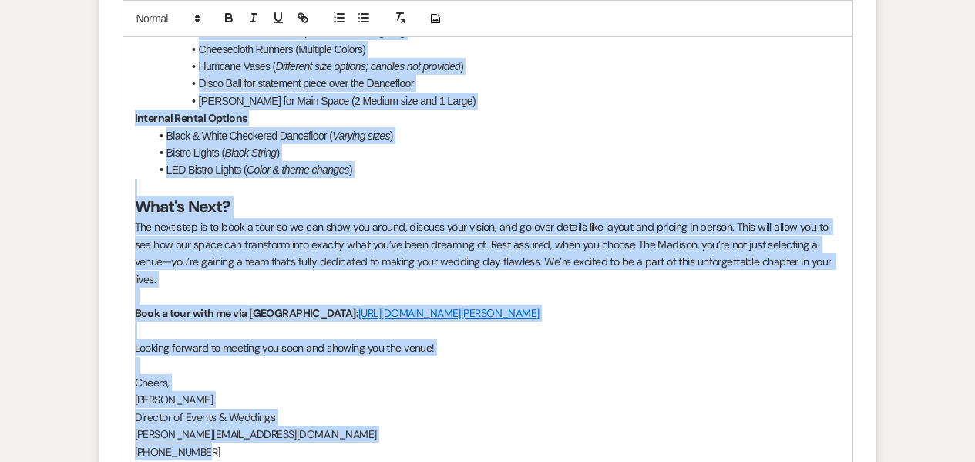
scroll to position [2644, 0]
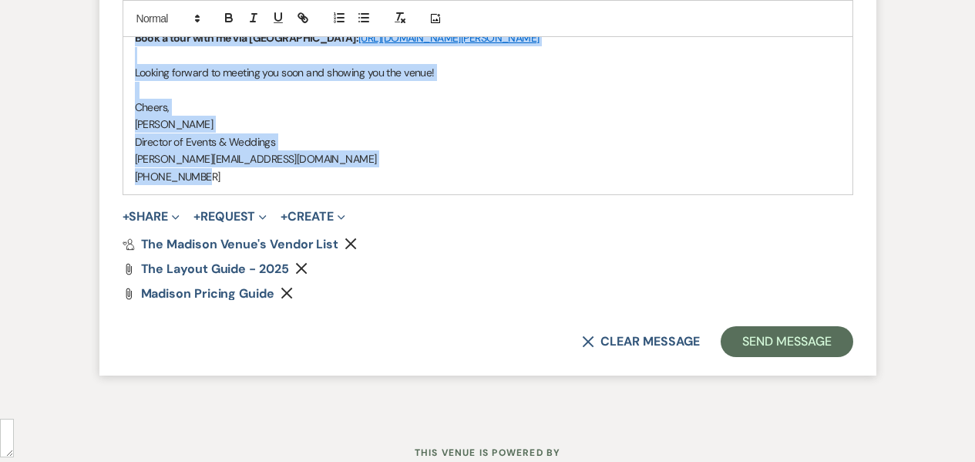
drag, startPoint x: 137, startPoint y: 334, endPoint x: 286, endPoint y: 195, distance: 203.4
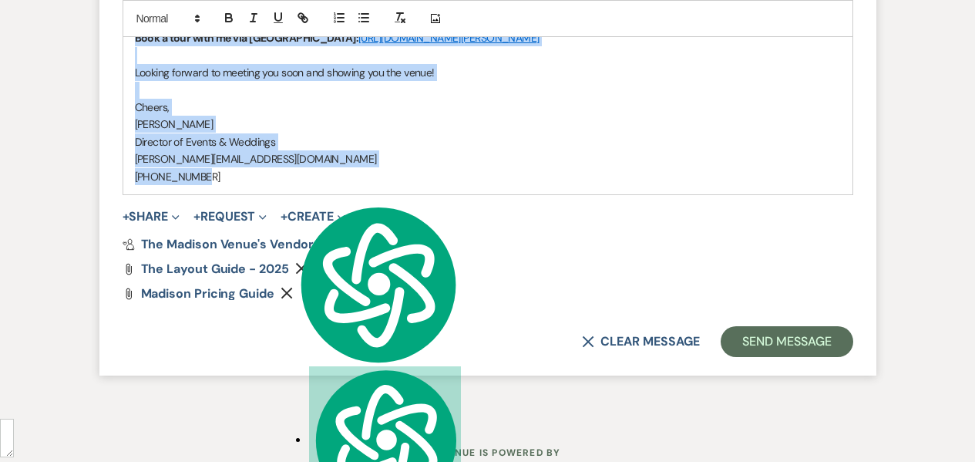
copy div "Hello Mariela! Good Day! I hope you are doing amazing! My name is Daryl Licursi…"
click at [795, 346] on button "Send Message" at bounding box center [787, 341] width 132 height 31
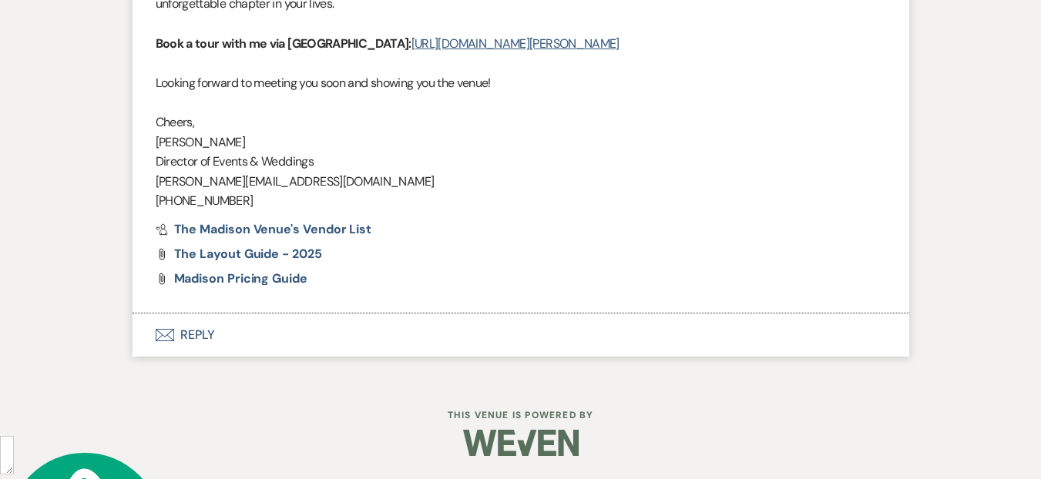
scroll to position [29, 0]
click at [253, 117] on p "Cheers," at bounding box center [521, 123] width 731 height 20
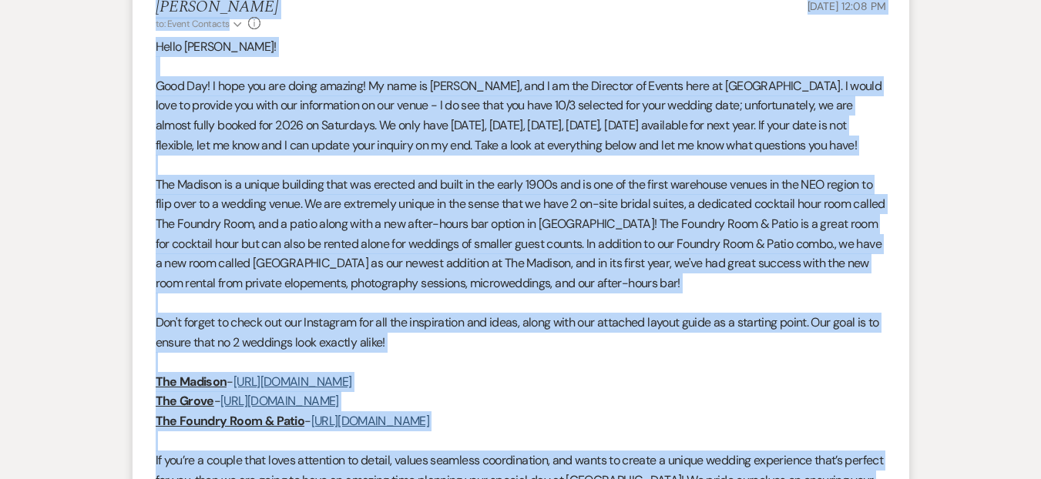
scroll to position [1371, 0]
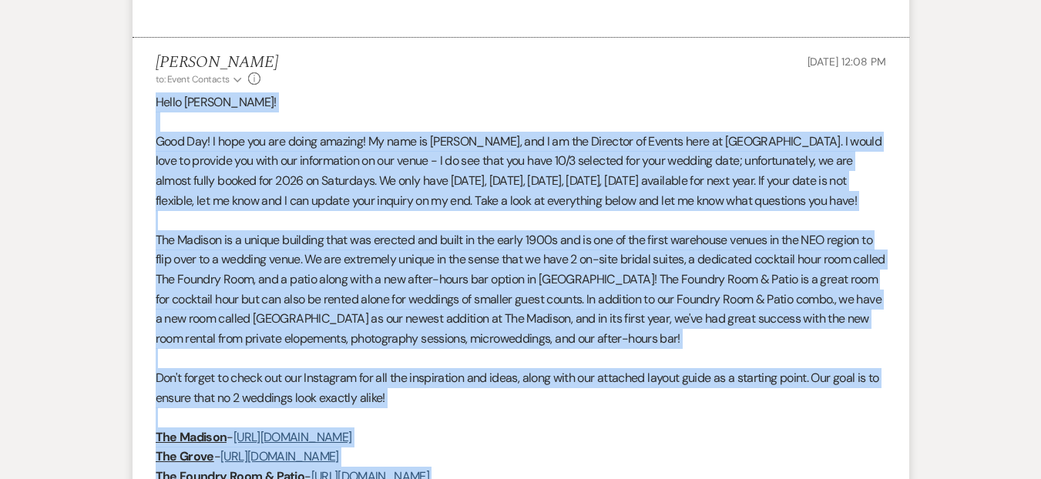
drag, startPoint x: 261, startPoint y: 205, endPoint x: 152, endPoint y: 106, distance: 147.3
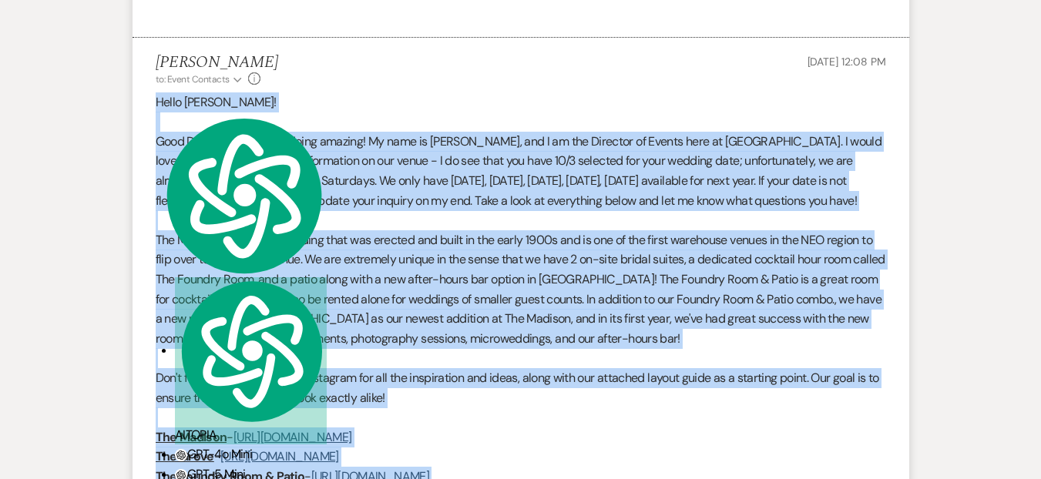
copy div "Hello Mariela! Good Day! I hope you are doing amazing! My name is Daryl Licursi…"
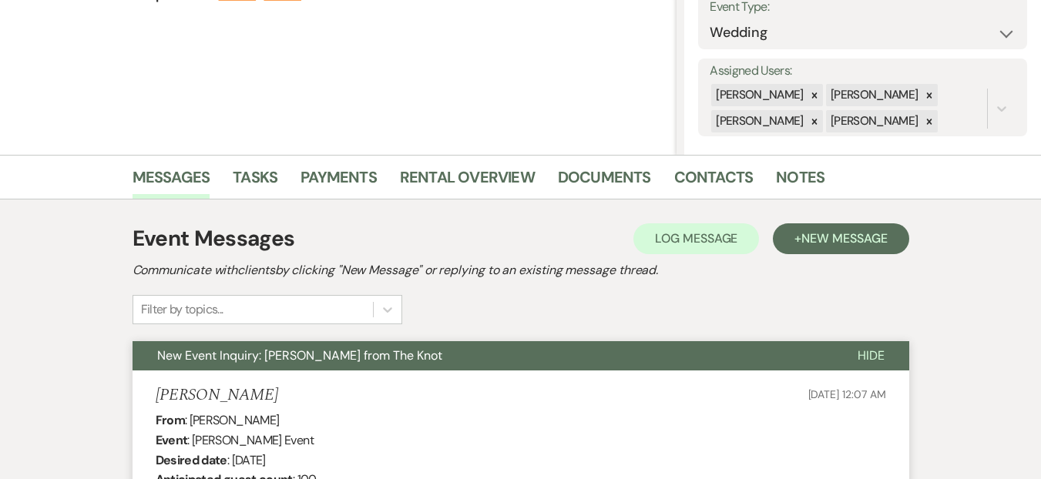
scroll to position [0, 0]
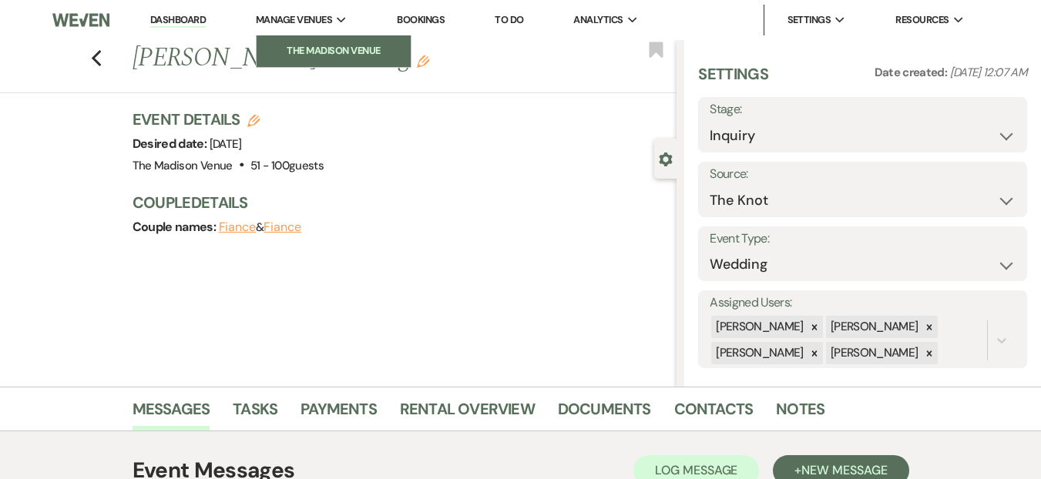
click at [311, 50] on li "The Madison Venue" at bounding box center [333, 50] width 139 height 15
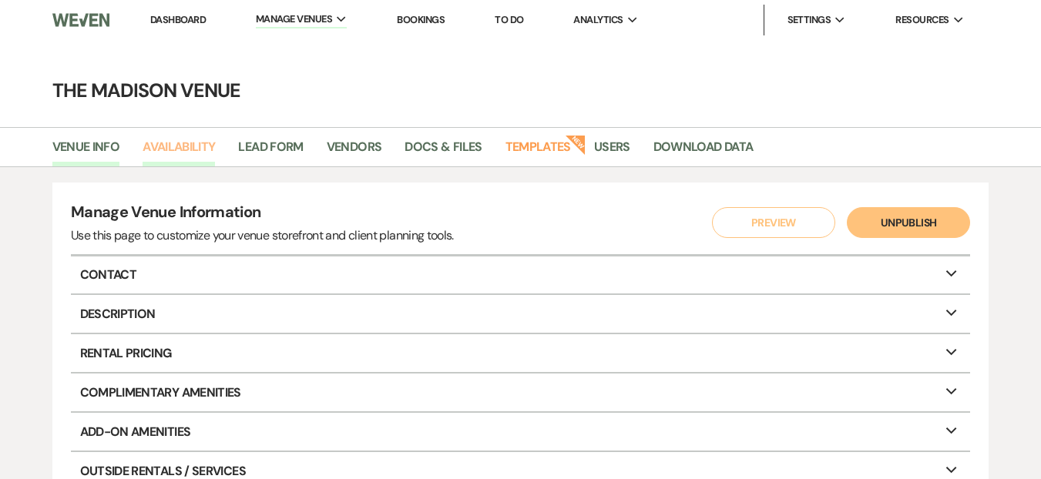
click at [193, 141] on link "Availability" at bounding box center [179, 151] width 72 height 29
select select "3"
select select "2026"
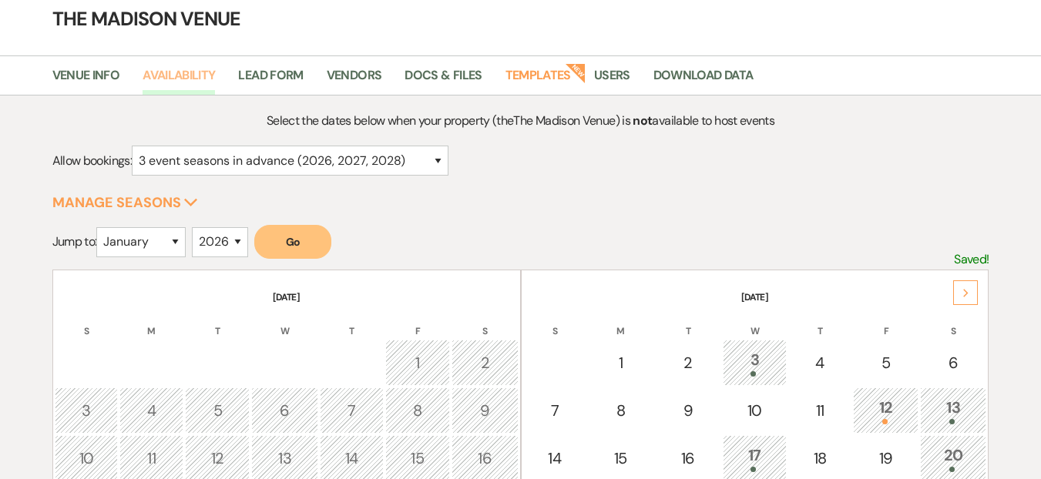
scroll to position [129, 0]
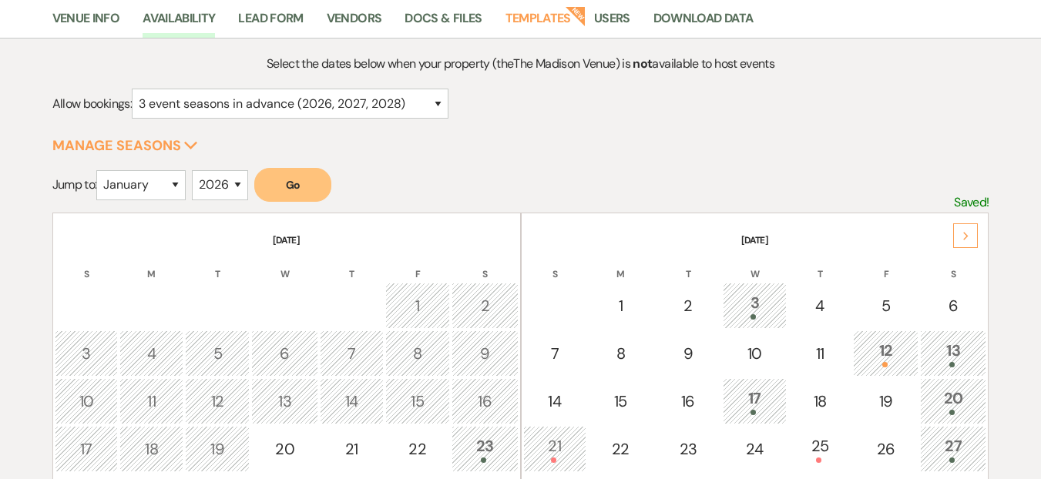
click at [956, 239] on div "Next" at bounding box center [965, 236] width 25 height 25
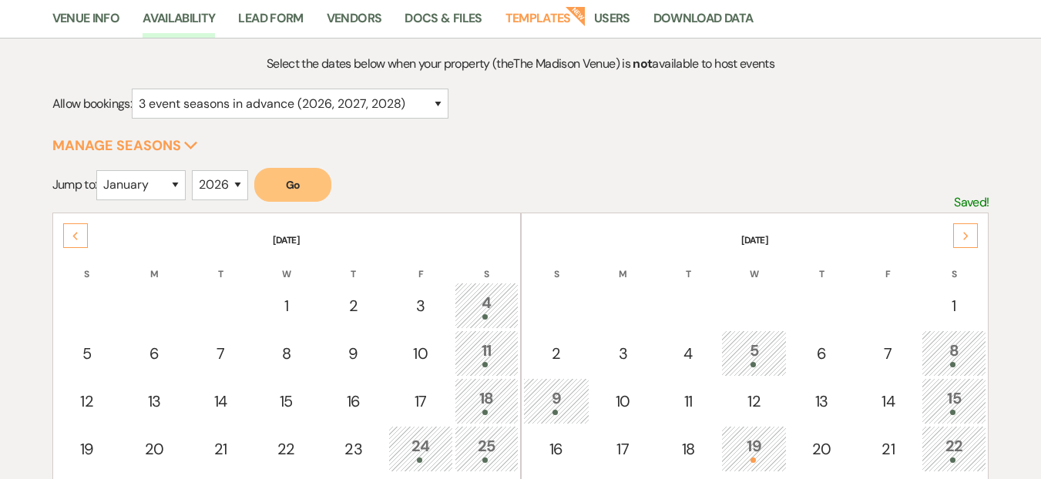
click at [956, 239] on div "Next" at bounding box center [965, 236] width 25 height 25
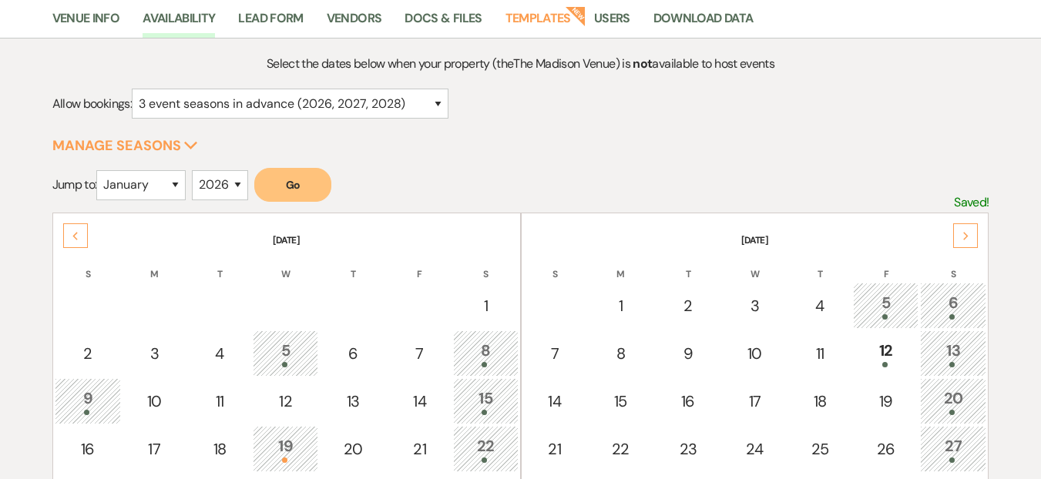
click at [956, 239] on div "Next" at bounding box center [965, 236] width 25 height 25
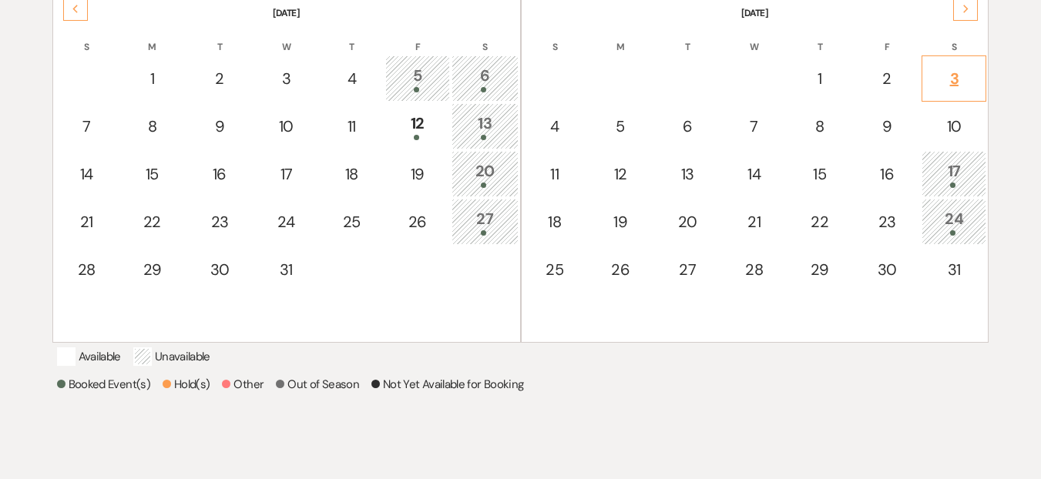
scroll to position [346, 0]
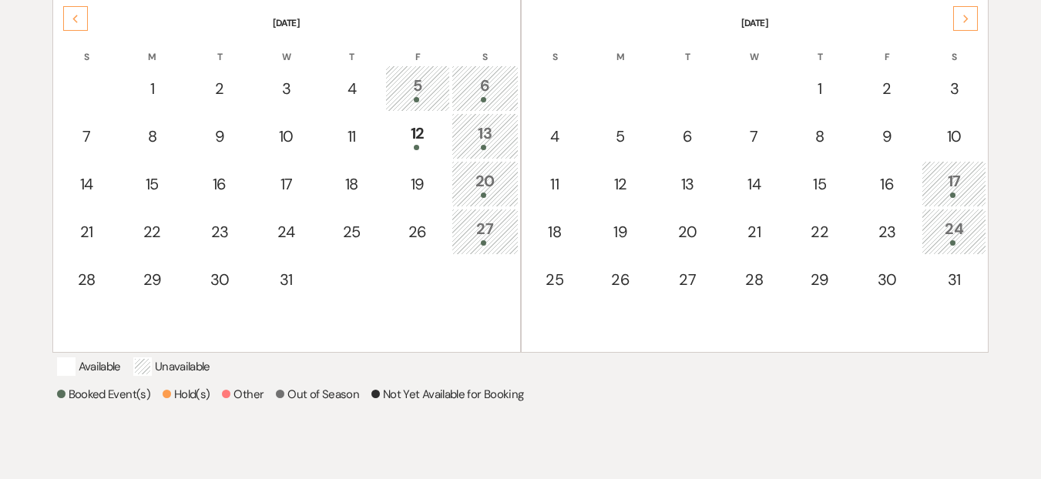
click at [963, 22] on icon "Next" at bounding box center [967, 19] width 8 height 9
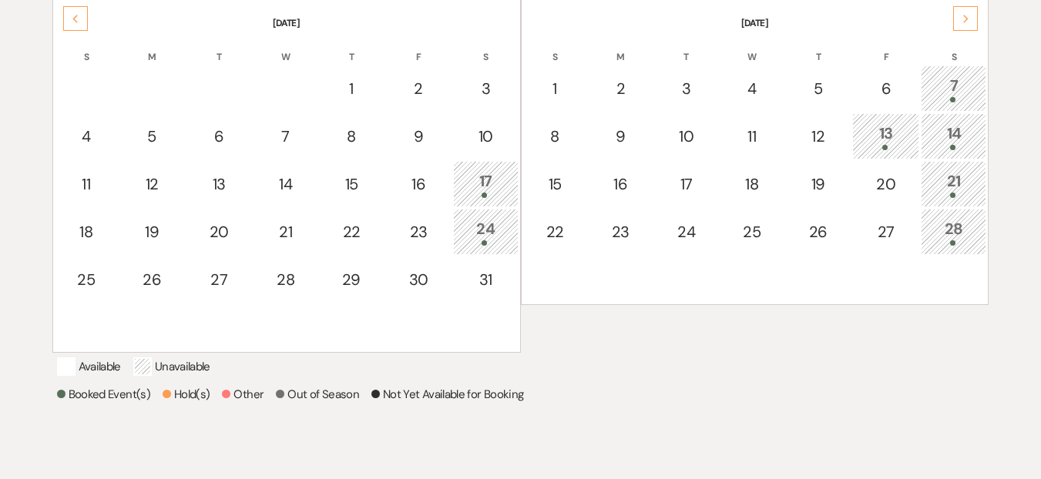
click at [960, 9] on div "Next" at bounding box center [965, 18] width 25 height 25
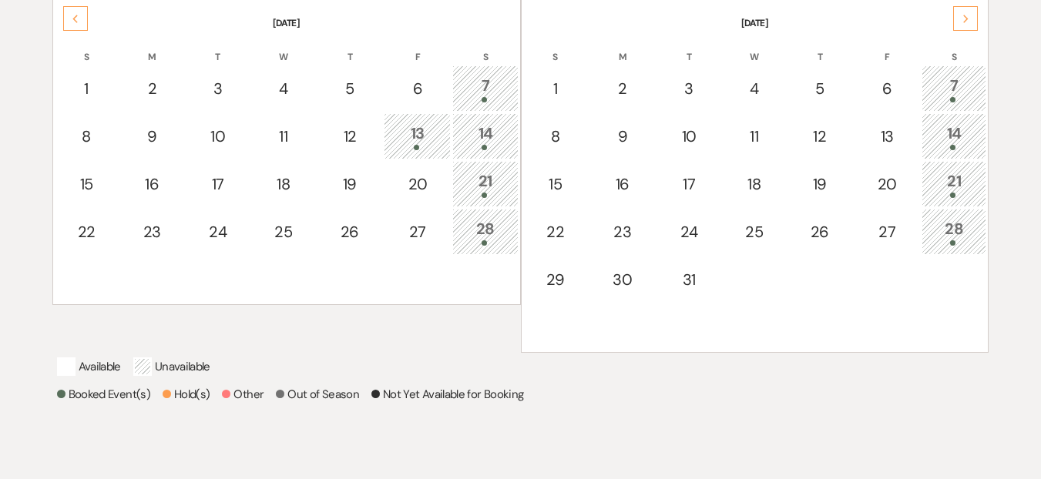
click at [70, 20] on div "Previous" at bounding box center [75, 18] width 25 height 25
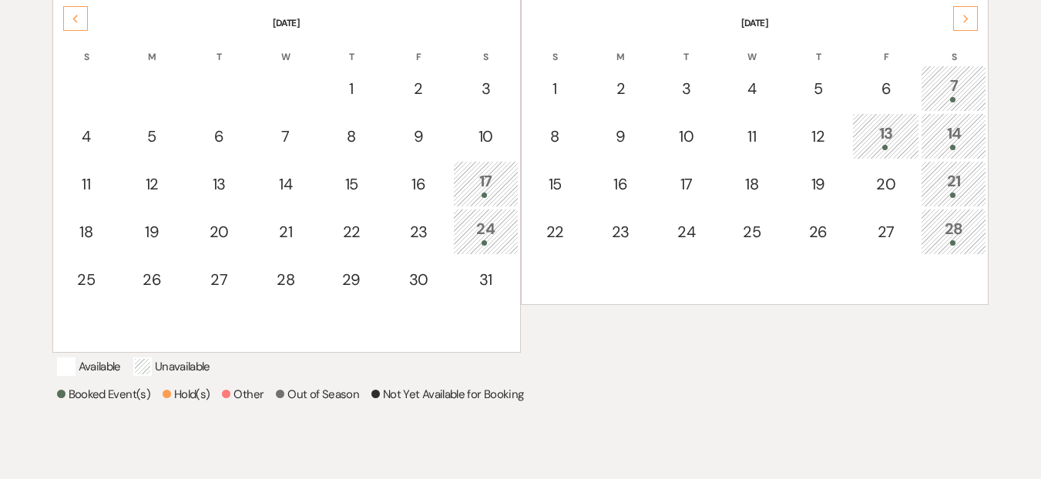
click at [960, 18] on div "Next" at bounding box center [965, 18] width 25 height 25
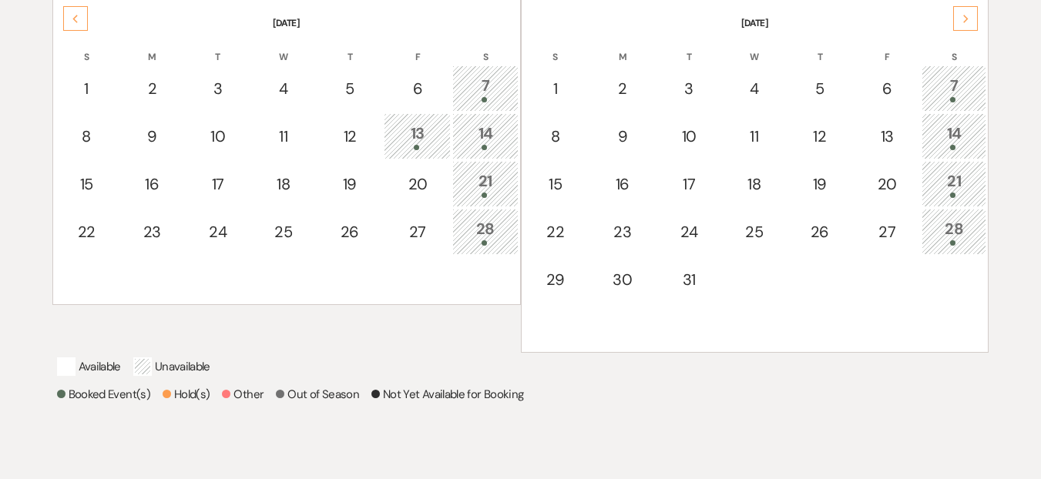
click at [957, 15] on div "Next" at bounding box center [965, 18] width 25 height 25
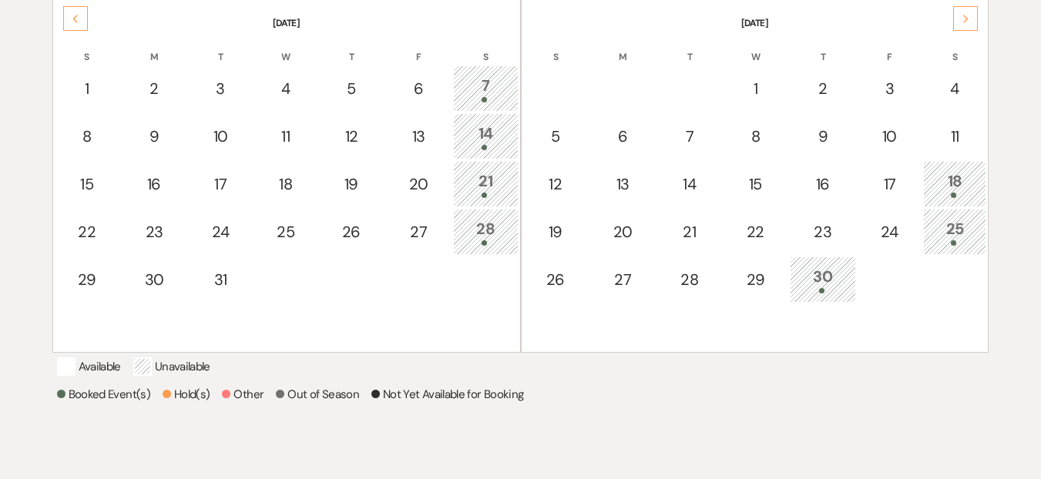
click at [815, 288] on div at bounding box center [822, 290] width 49 height 5
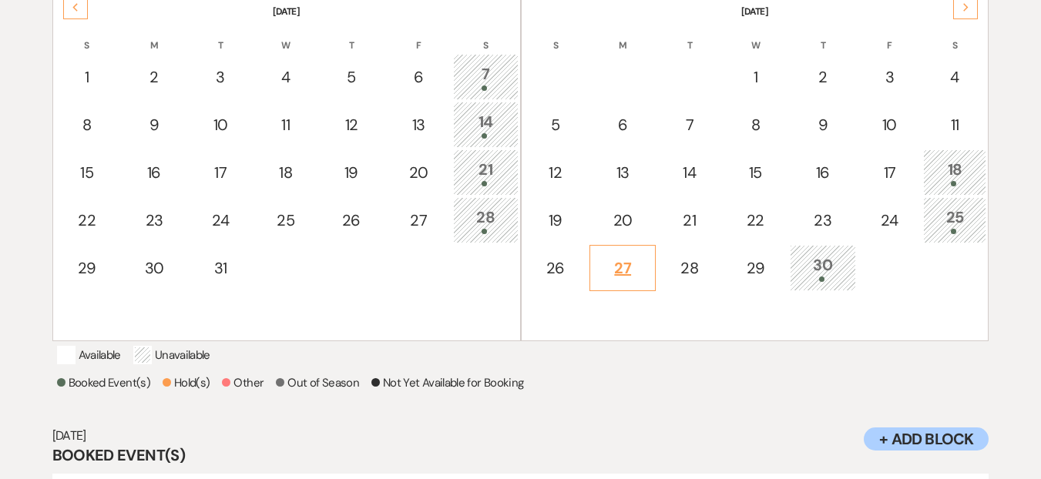
scroll to position [339, 0]
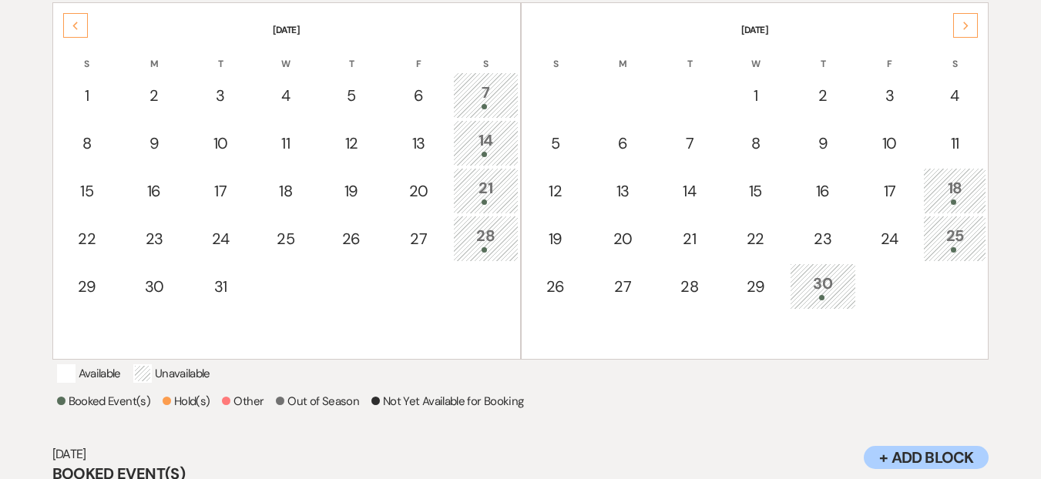
click at [963, 28] on icon "Next" at bounding box center [967, 26] width 8 height 9
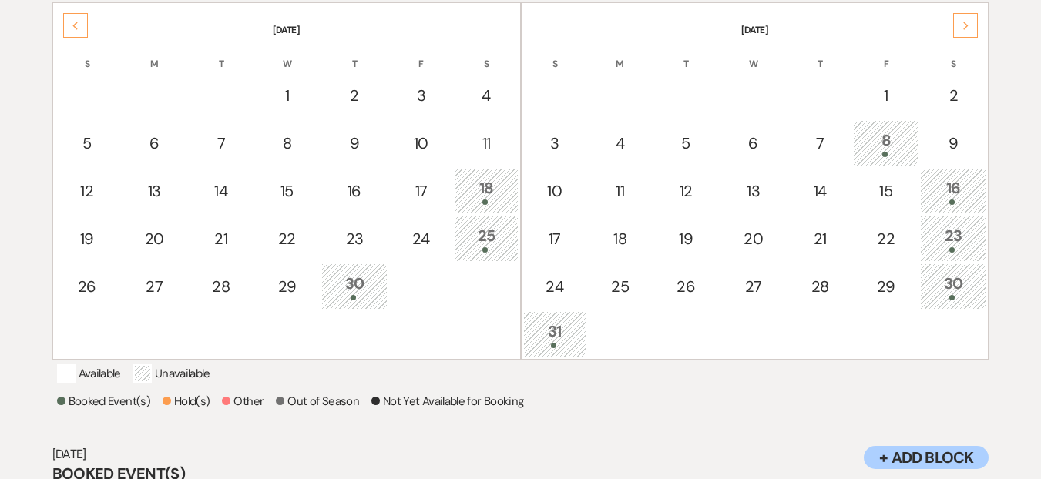
click at [964, 31] on div "Next" at bounding box center [965, 25] width 25 height 25
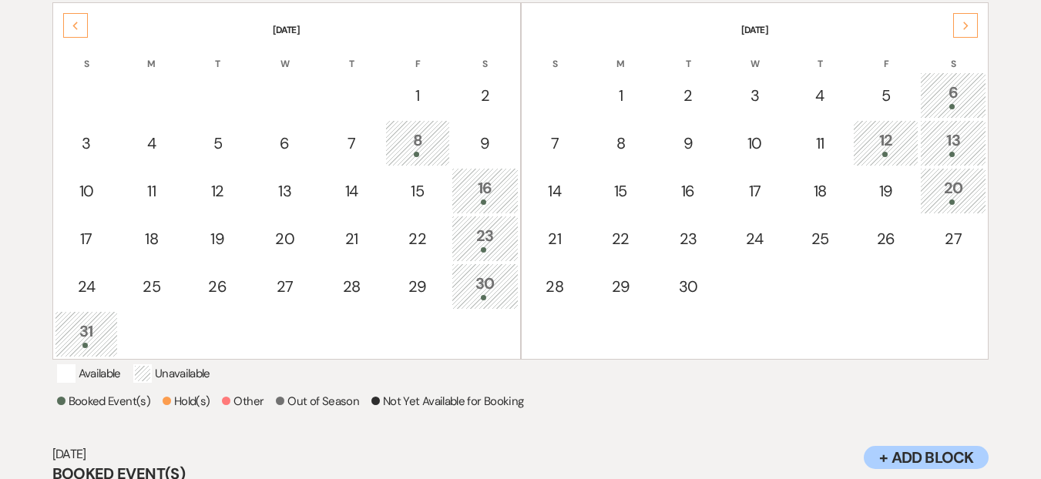
click at [974, 24] on div "Next" at bounding box center [965, 25] width 25 height 25
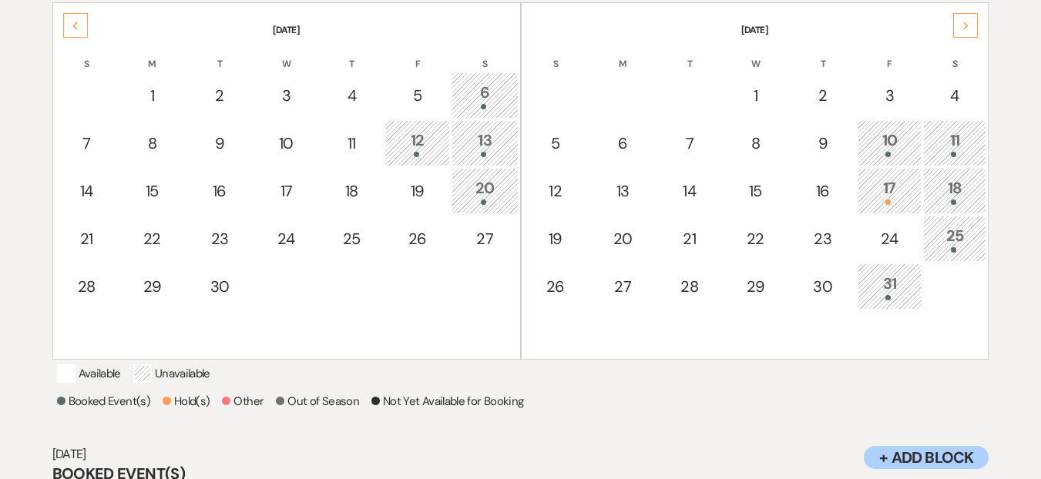
click at [968, 23] on icon "Next" at bounding box center [967, 26] width 8 height 9
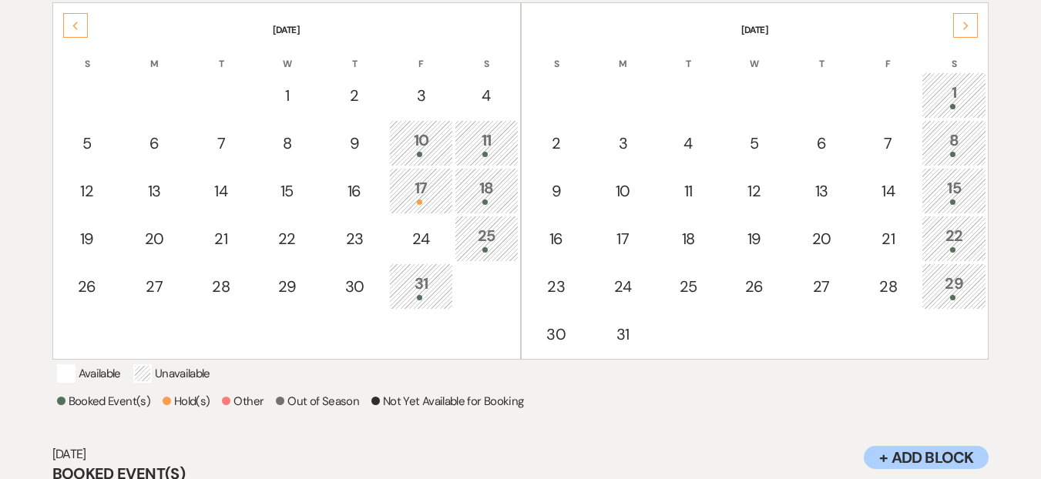
click at [970, 20] on div "Next" at bounding box center [965, 25] width 25 height 25
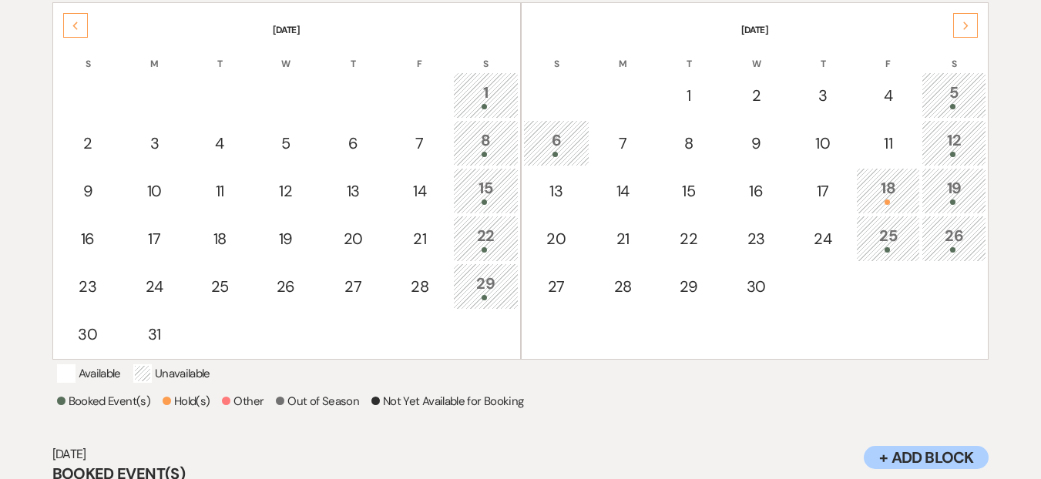
click at [974, 30] on div "Next" at bounding box center [965, 25] width 25 height 25
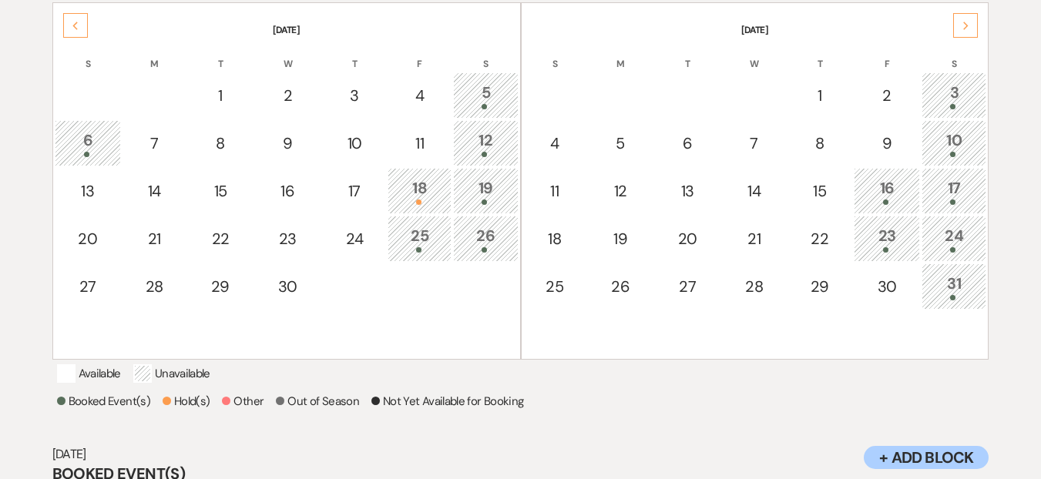
click at [960, 284] on div "31" at bounding box center [954, 286] width 48 height 29
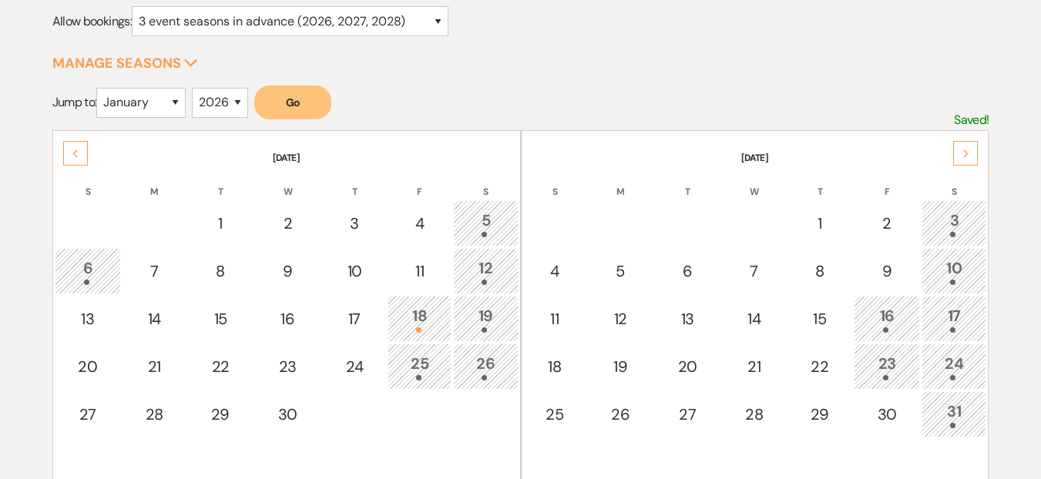
scroll to position [170, 0]
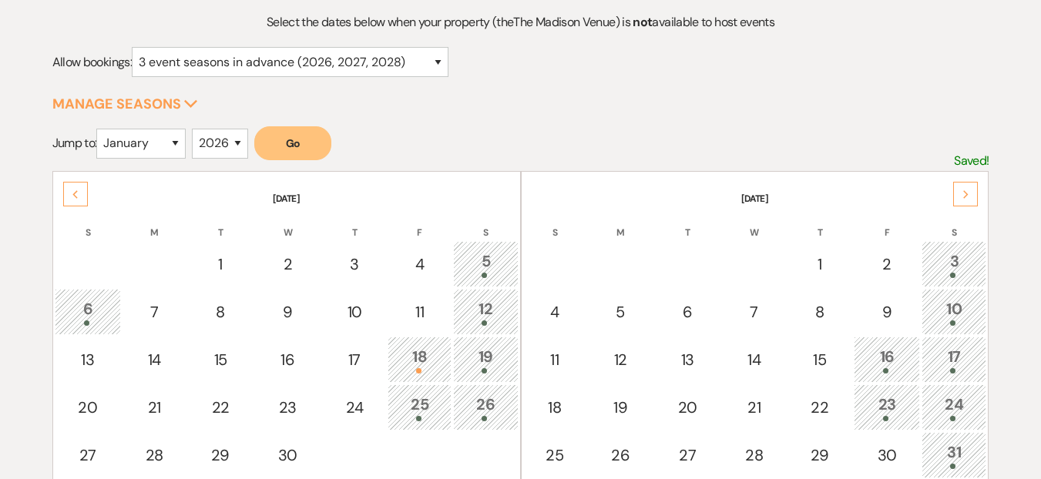
drag, startPoint x: 962, startPoint y: 195, endPoint x: 967, endPoint y: 210, distance: 15.4
click at [963, 195] on icon "Next" at bounding box center [967, 194] width 8 height 9
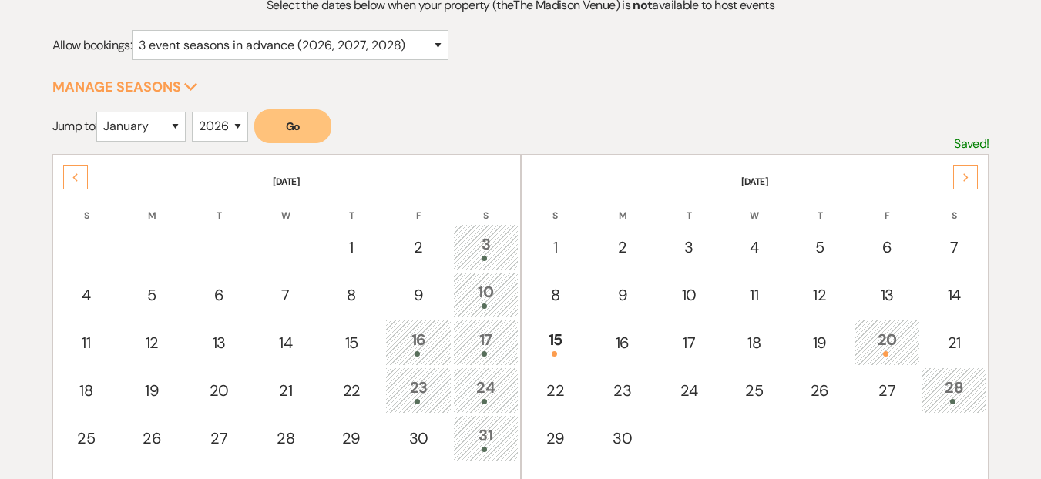
scroll to position [294, 0]
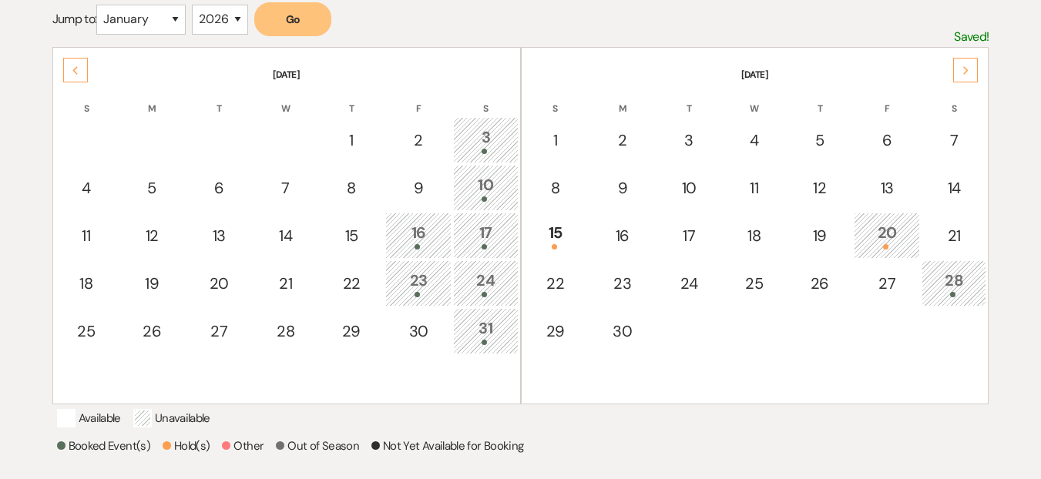
click at [875, 223] on div "20" at bounding box center [886, 235] width 49 height 29
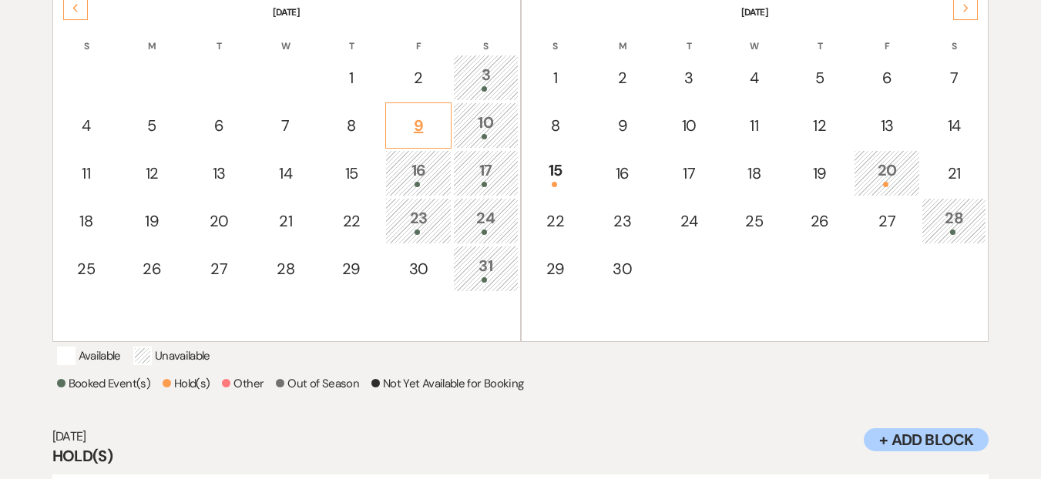
scroll to position [331, 0]
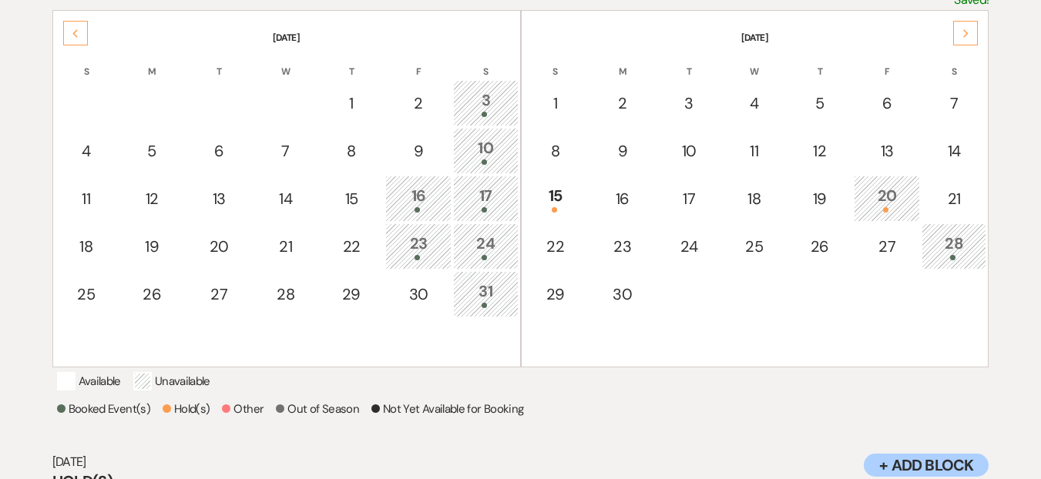
click at [968, 40] on div "Next" at bounding box center [965, 33] width 25 height 25
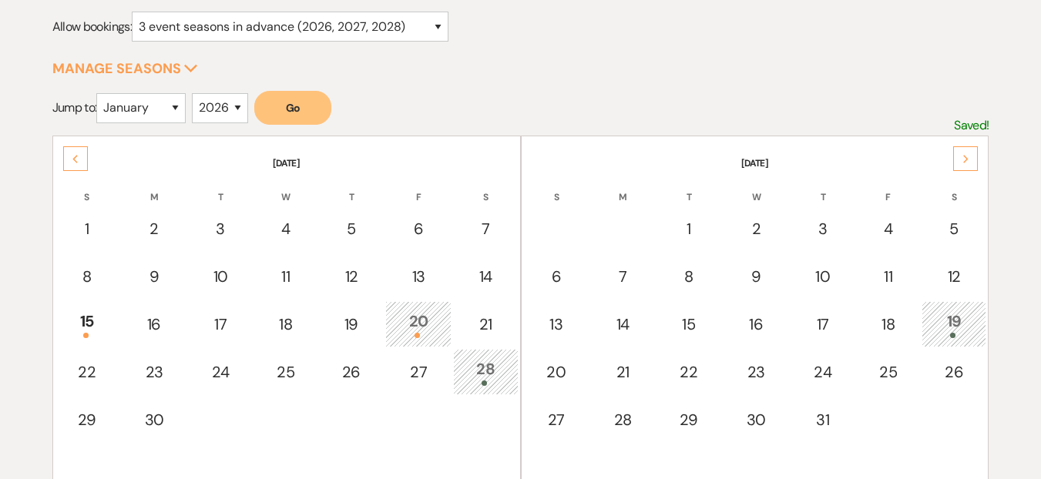
scroll to position [0, 0]
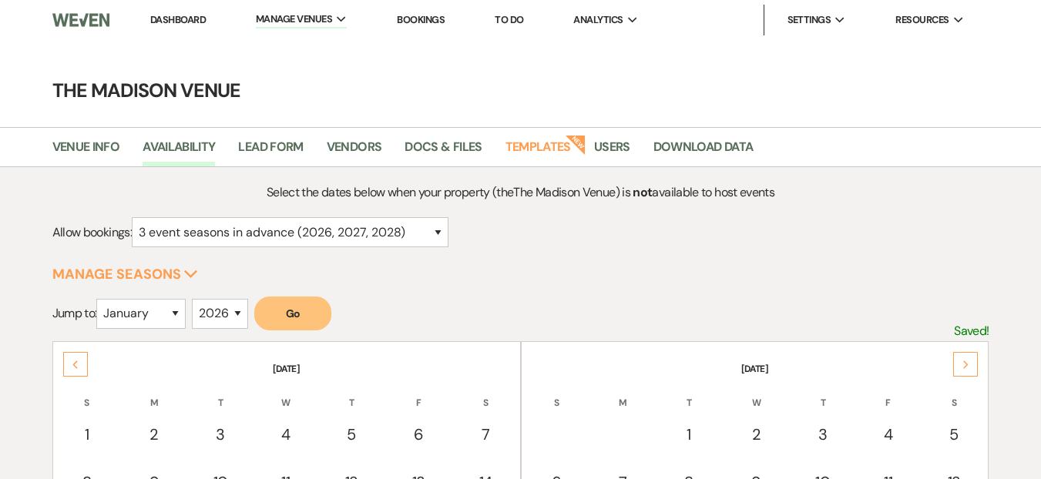
click at [156, 13] on link "Dashboard" at bounding box center [177, 19] width 55 height 13
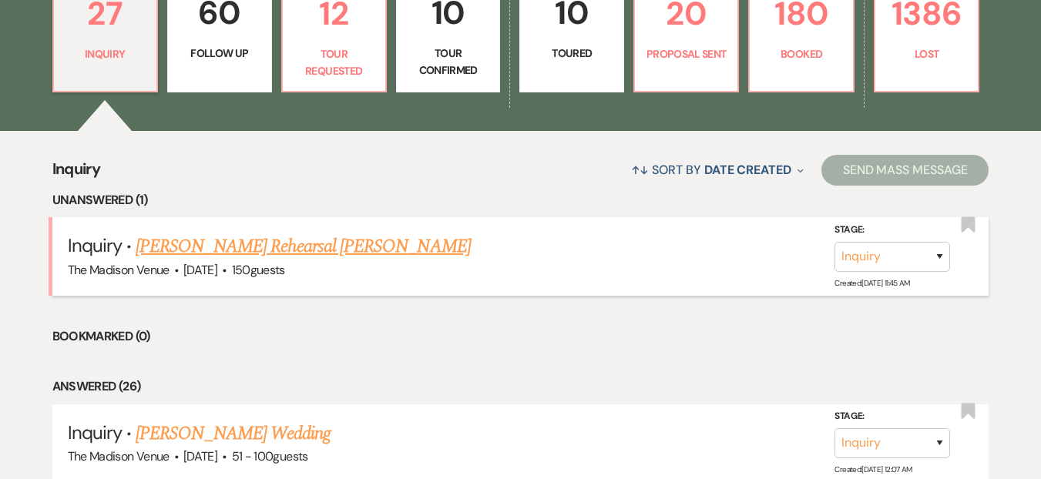
scroll to position [382, 0]
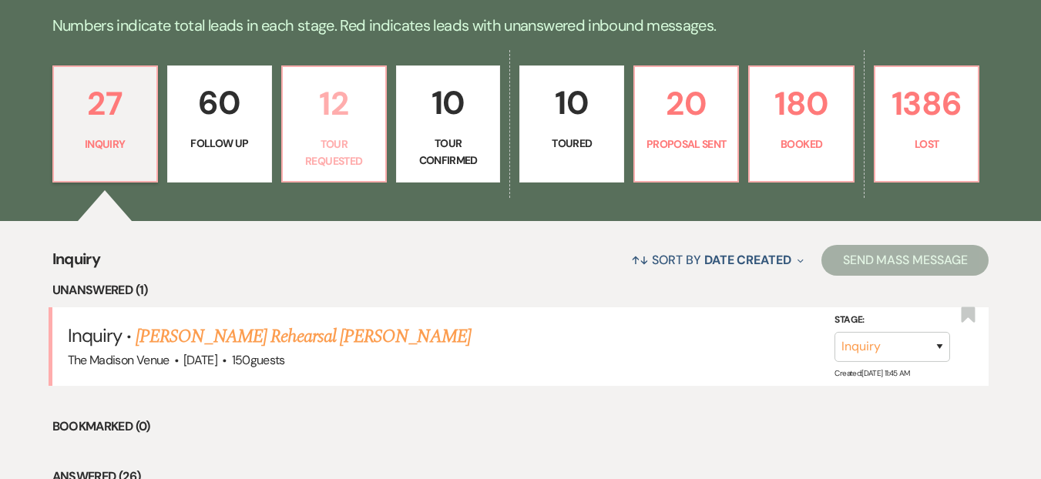
click at [324, 145] on p "Tour Requested" at bounding box center [334, 153] width 84 height 35
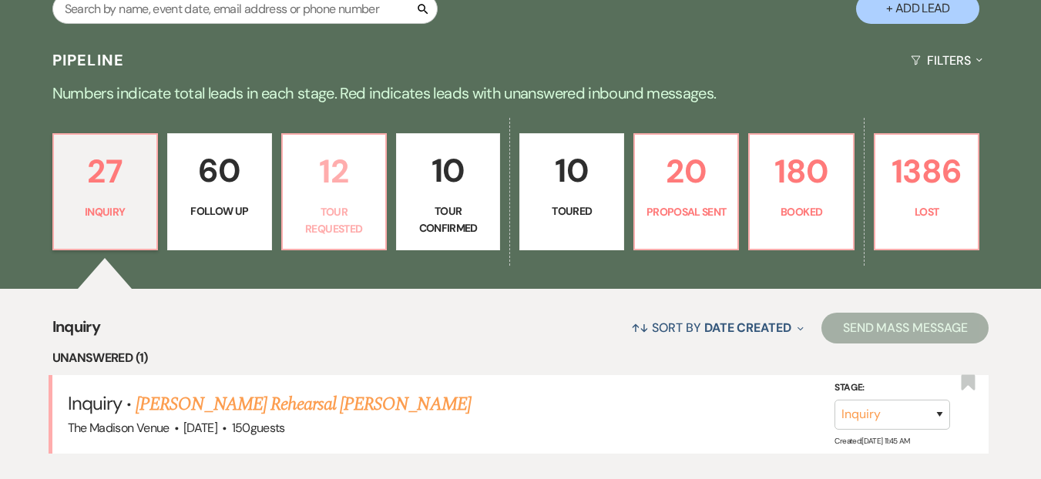
select select "2"
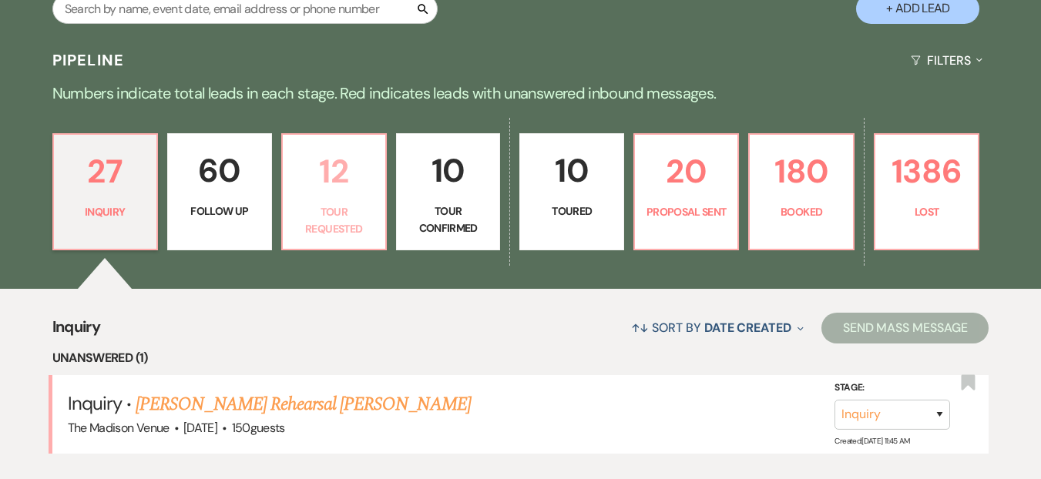
select select "2"
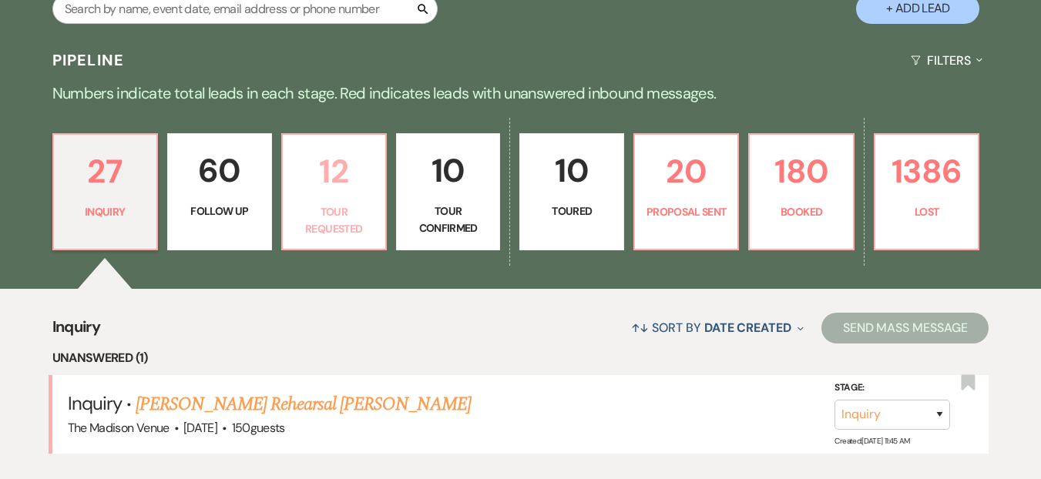
select select "2"
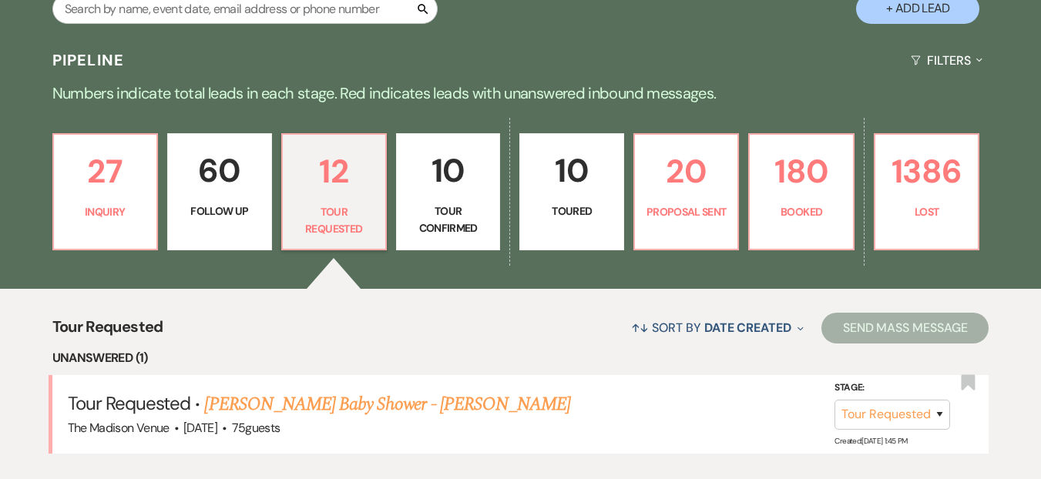
scroll to position [382, 0]
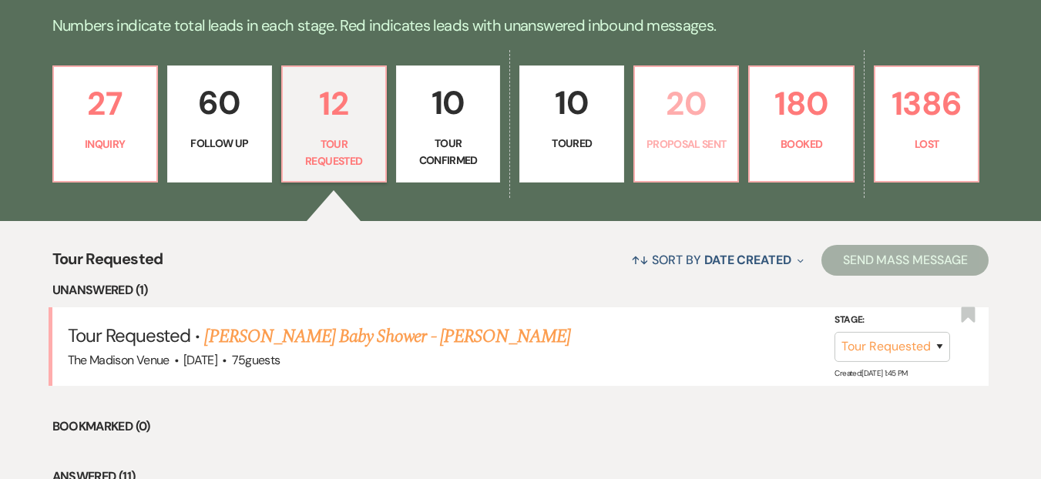
click at [681, 143] on p "Proposal Sent" at bounding box center [686, 144] width 84 height 17
select select "6"
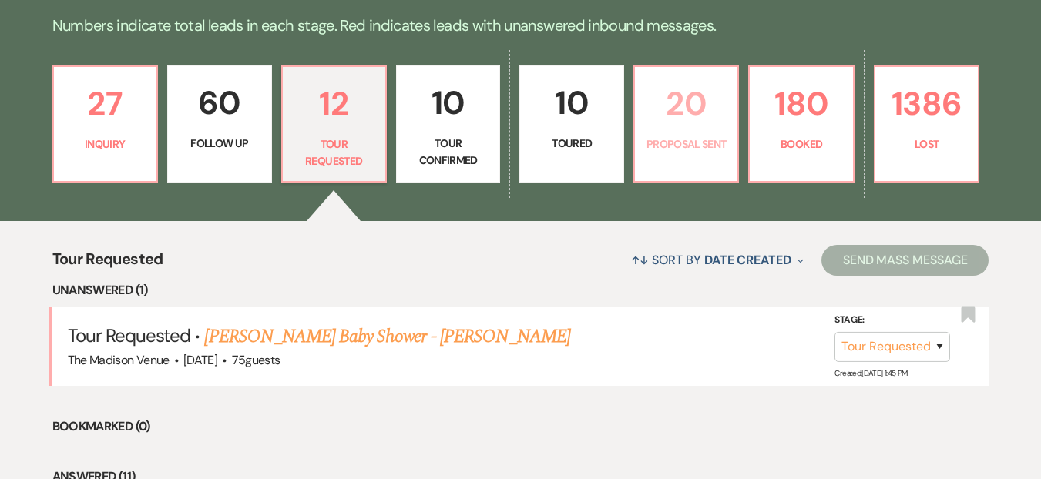
select select "6"
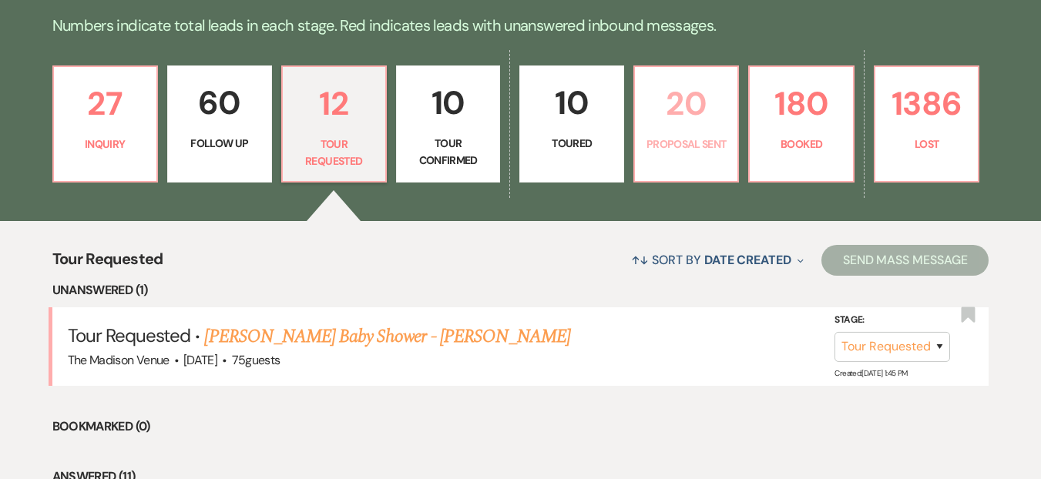
select select "6"
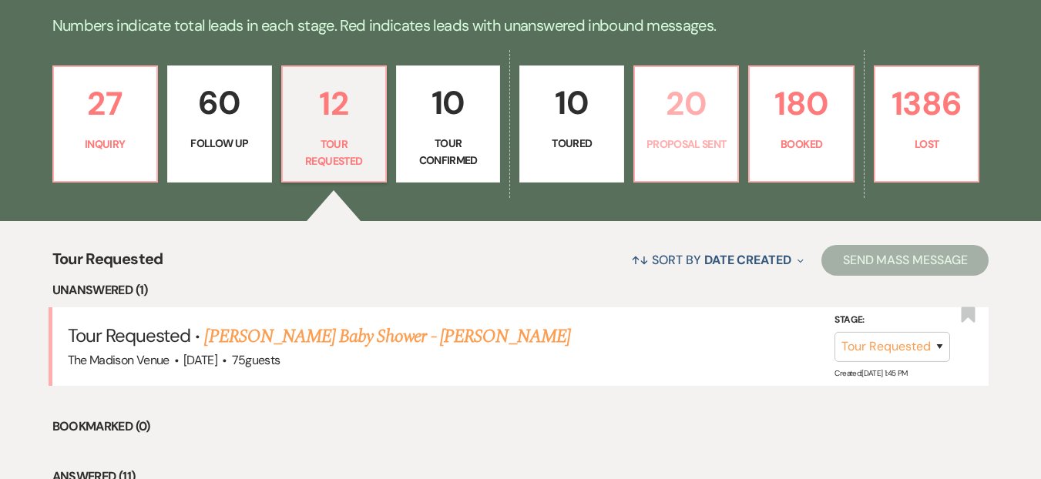
select select "6"
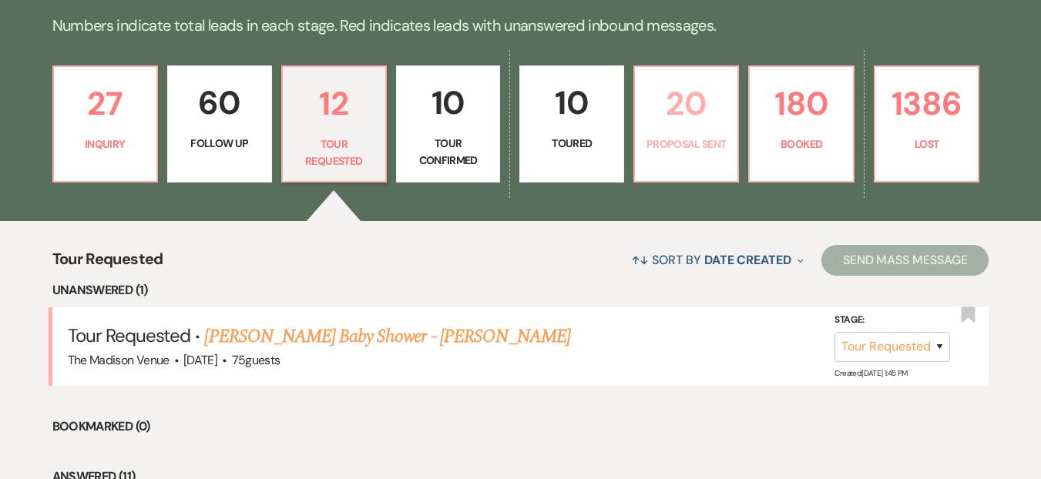
select select "6"
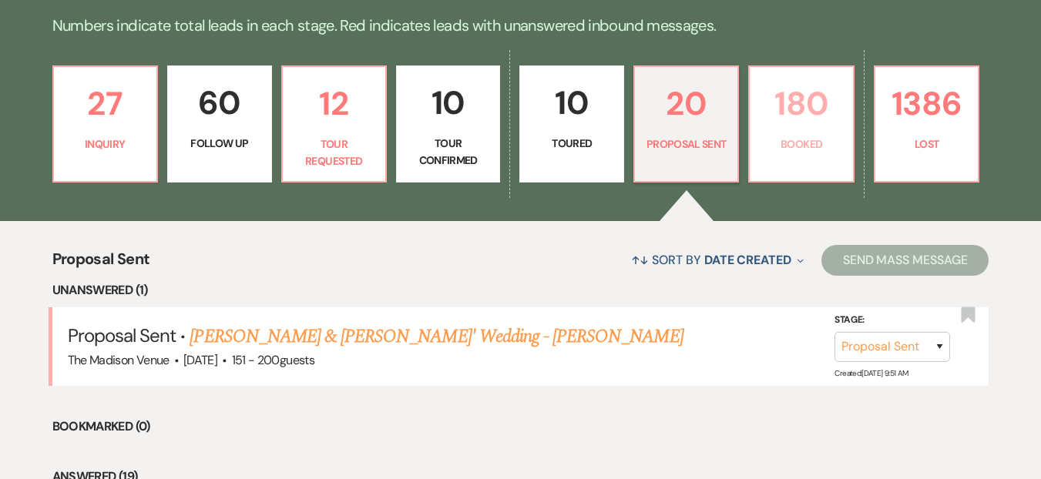
click at [753, 127] on link "180 Booked" at bounding box center [801, 124] width 106 height 117
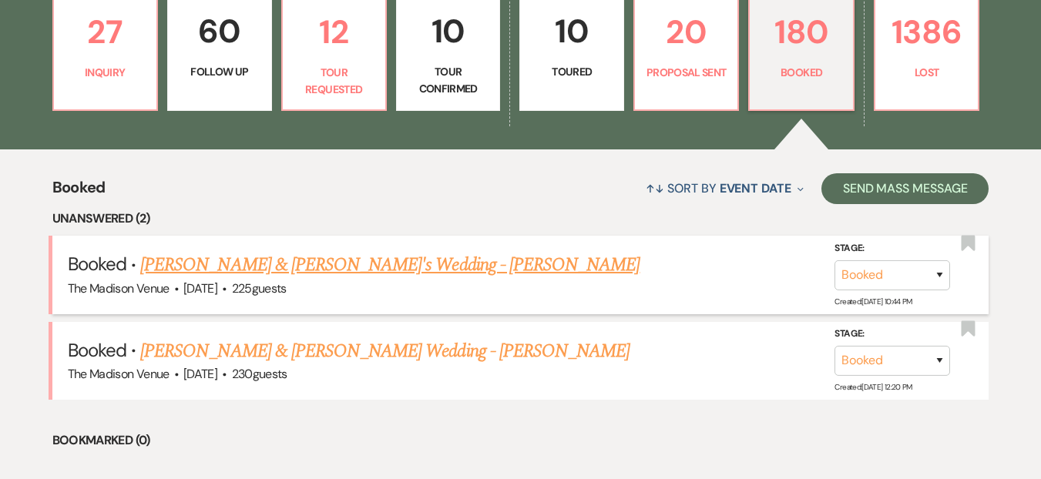
scroll to position [627, 0]
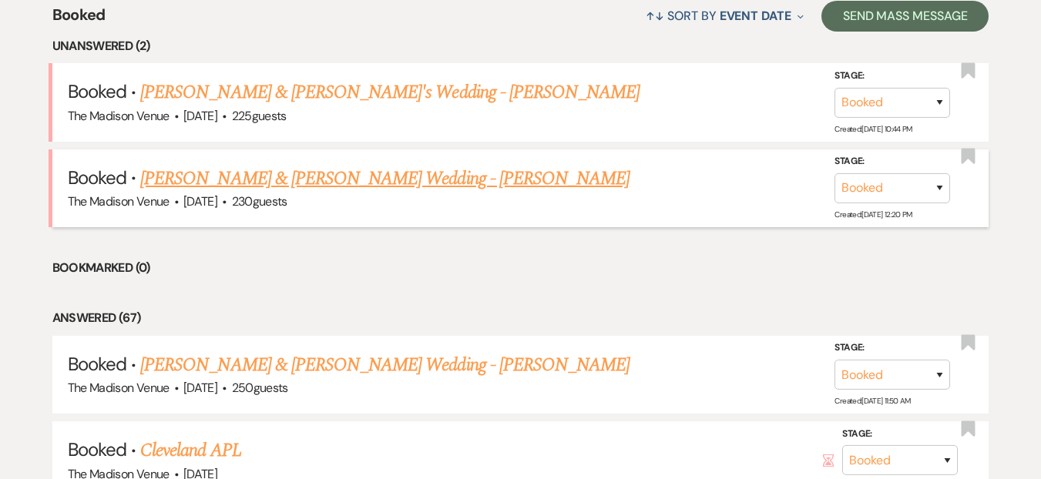
click at [392, 184] on link "[PERSON_NAME] & [PERSON_NAME] Wedding - [PERSON_NAME]" at bounding box center [384, 179] width 489 height 28
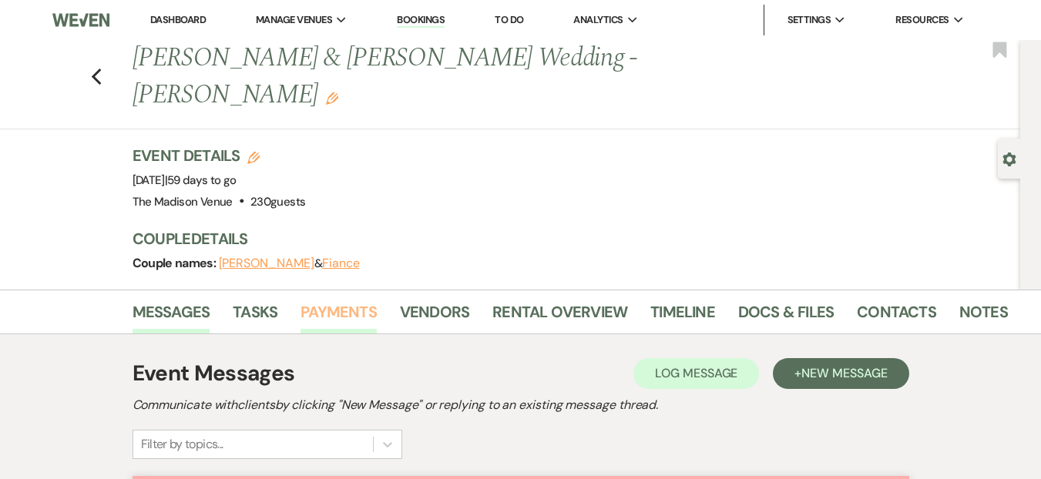
click at [370, 300] on link "Payments" at bounding box center [339, 317] width 76 height 34
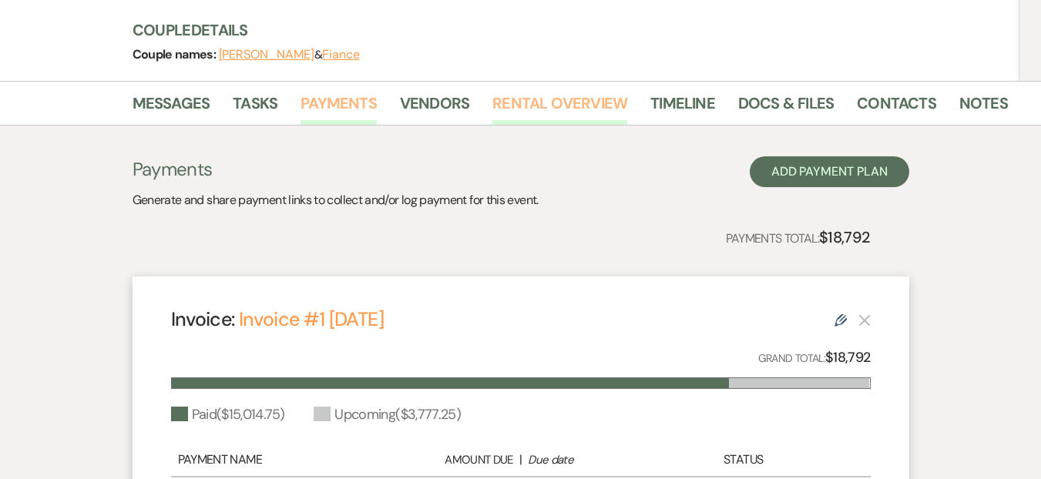
scroll to position [318, 0]
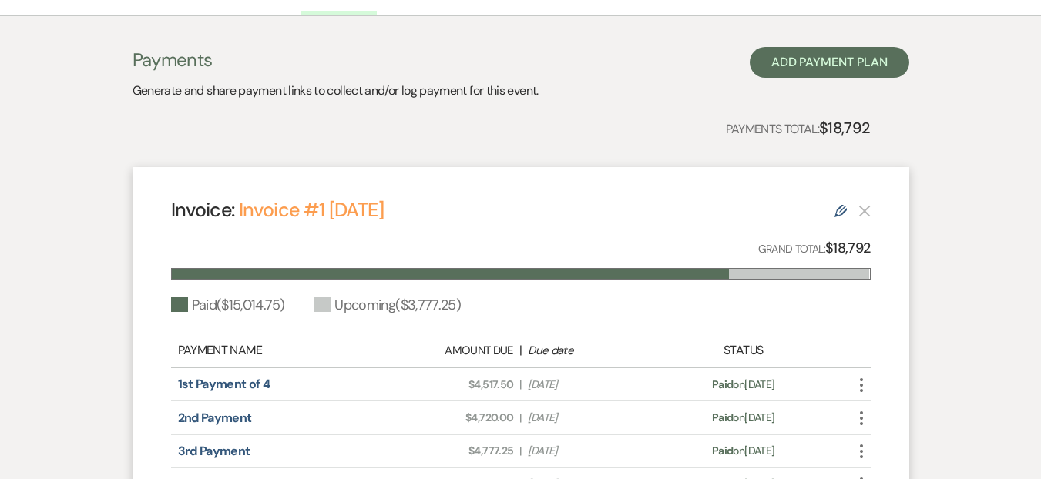
click at [839, 189] on div "Invoice: Invoice #1 7-22-2024 Edit Grand Total: $18,792 Paid ( $15,014.75 ) Upc…" at bounding box center [521, 403] width 777 height 472
click at [832, 197] on div "Invoice: Invoice #1 7-22-2024 Edit" at bounding box center [521, 210] width 700 height 27
click at [837, 205] on icon "Edit" at bounding box center [841, 211] width 12 height 12
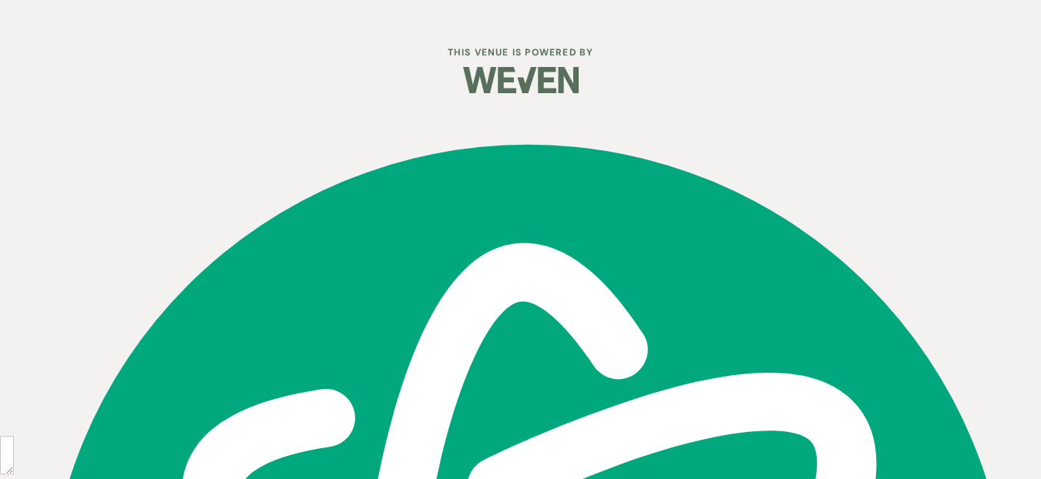
select select "10922"
select select "1"
select select "true"
select select "1"
select select "true"
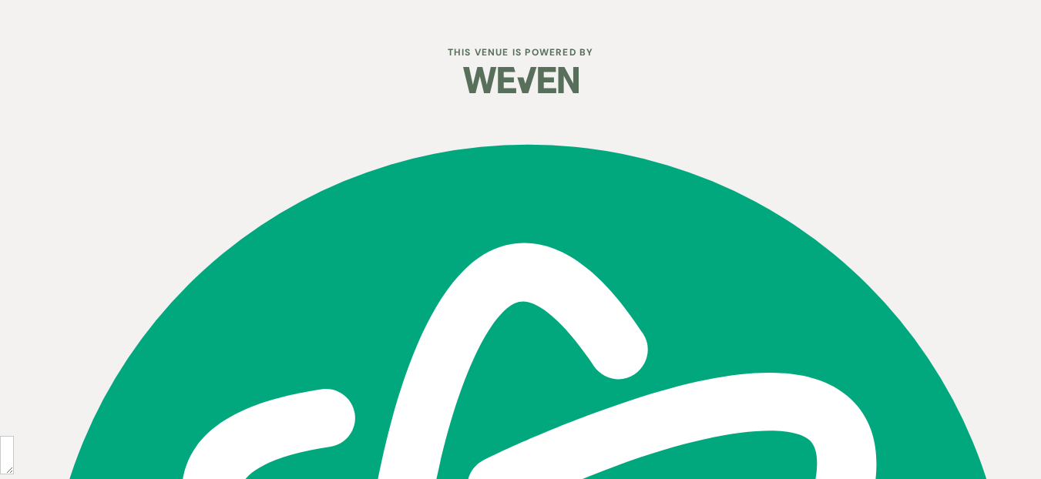
select select "1"
select select "true"
select select "1"
select select "true"
select select "1"
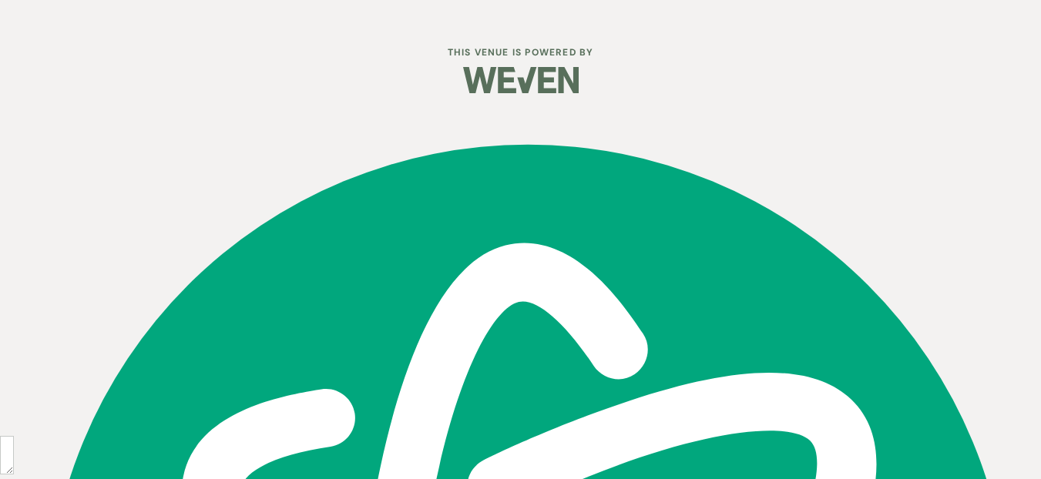
select select "2"
select select "flat"
select select "true"
select select "client"
select select "weeks"
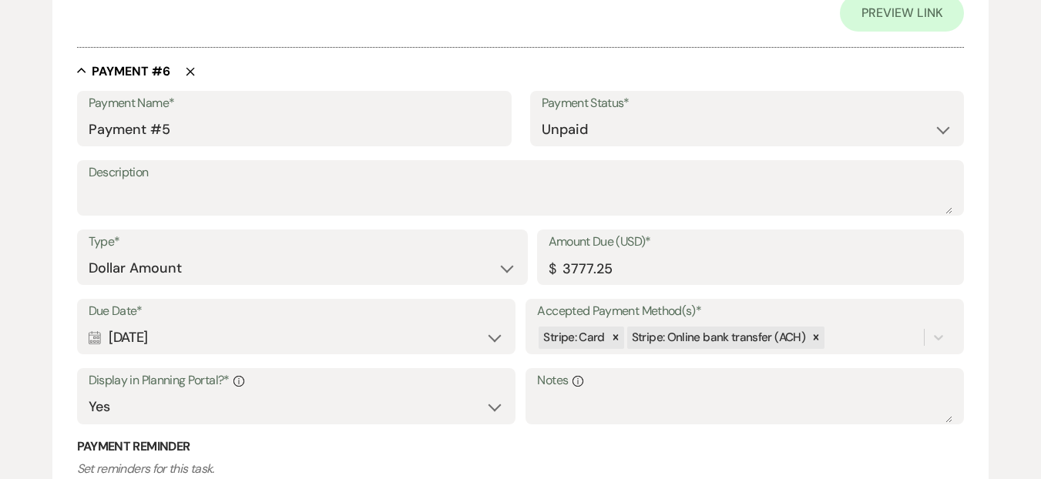
scroll to position [3163, 0]
click at [581, 268] on input "3777.25" at bounding box center [751, 268] width 405 height 30
type input "1000.00"
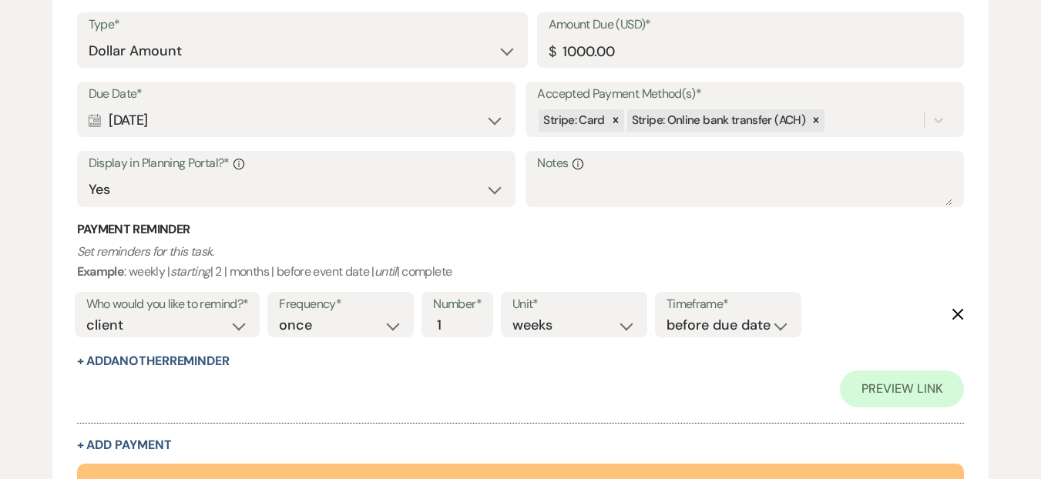
scroll to position [3480, 0]
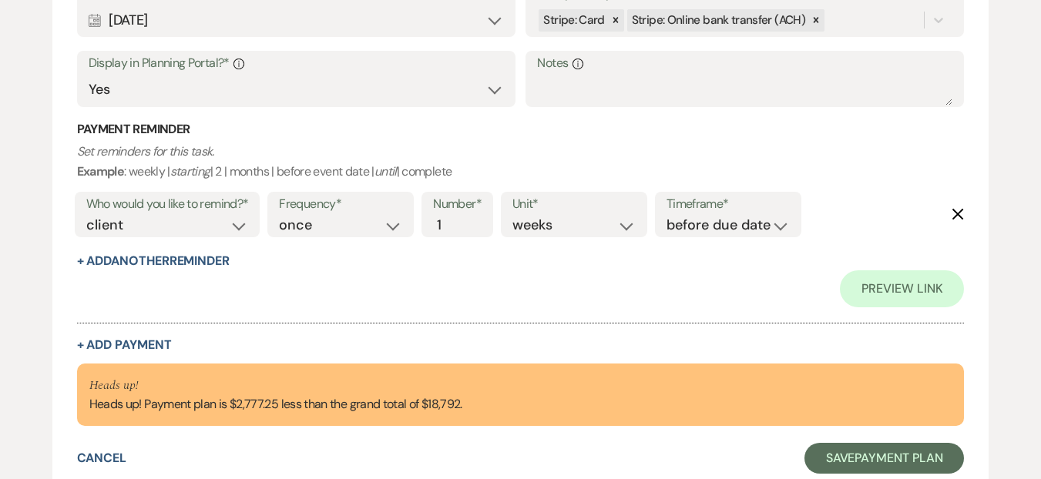
click at [321, 311] on div at bounding box center [521, 316] width 888 height 16
click at [146, 341] on button "+ Add Payment" at bounding box center [124, 345] width 95 height 12
select select "2"
select select "flat"
select select "true"
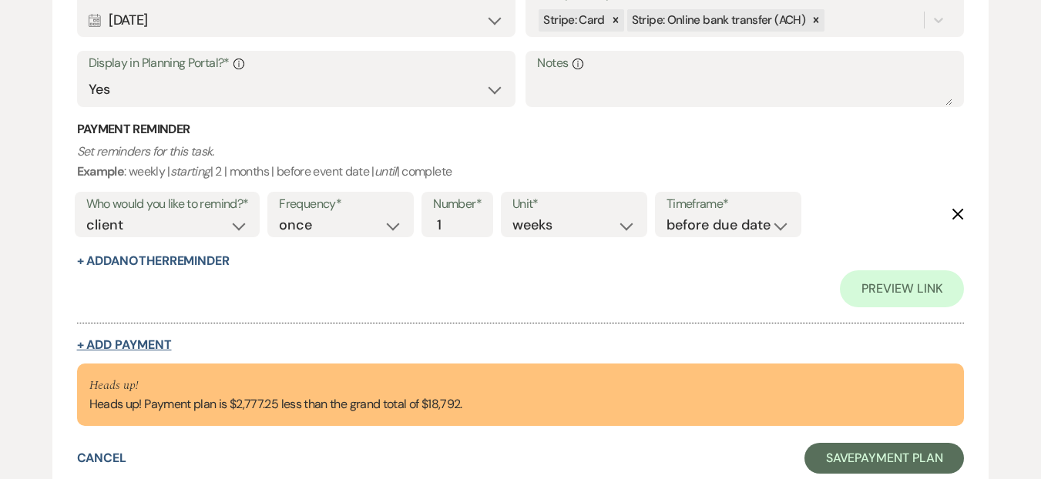
select select "client"
select select "weeks"
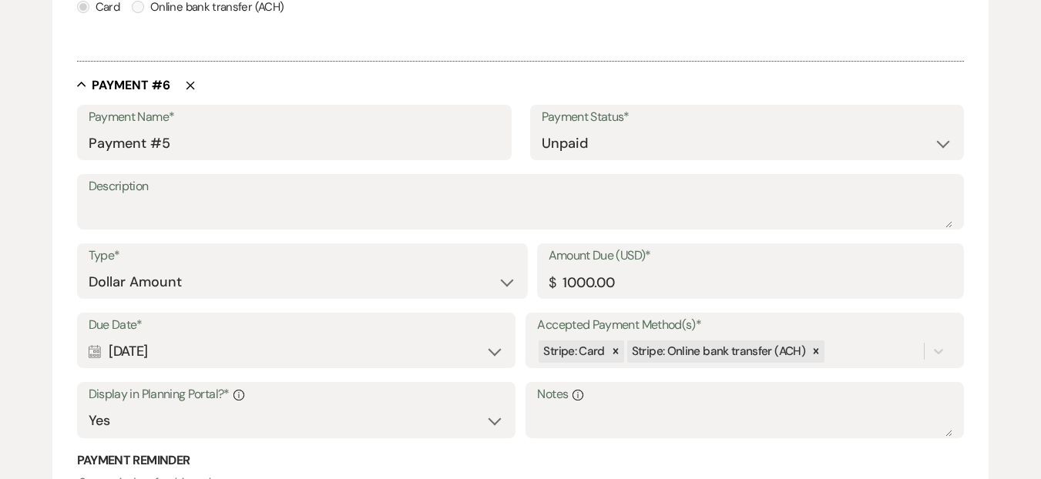
scroll to position [2948, 0]
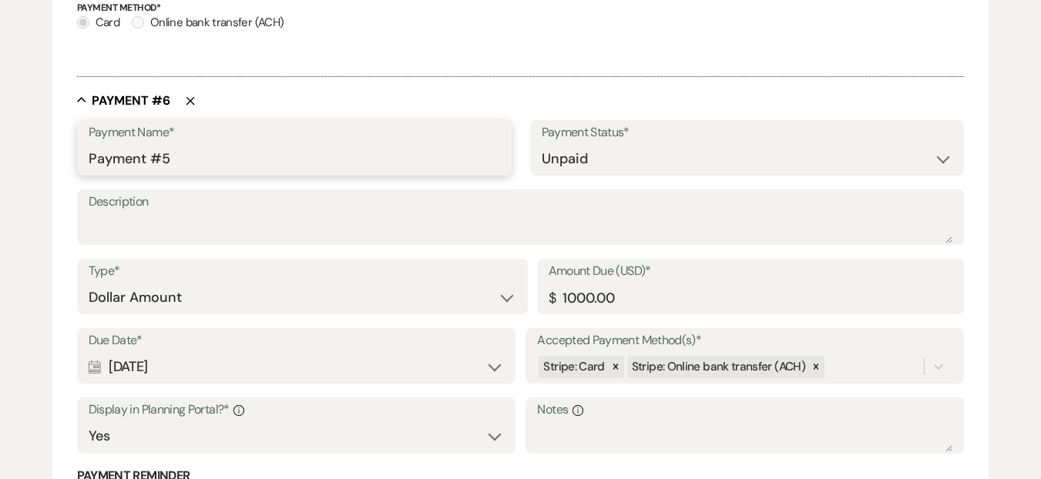
click at [177, 159] on input "Payment #5" at bounding box center [295, 159] width 412 height 30
type input "Payment #6"
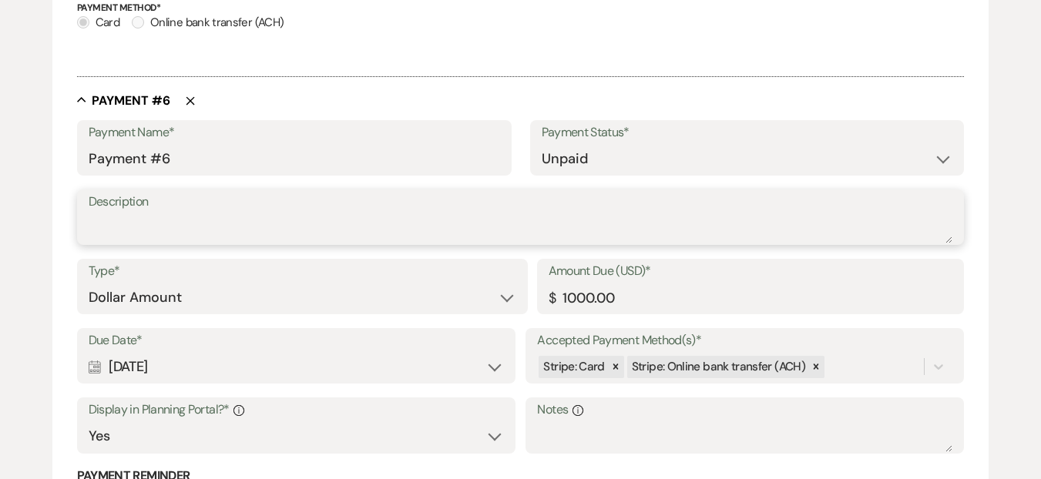
click at [160, 227] on textarea "Description" at bounding box center [521, 228] width 865 height 31
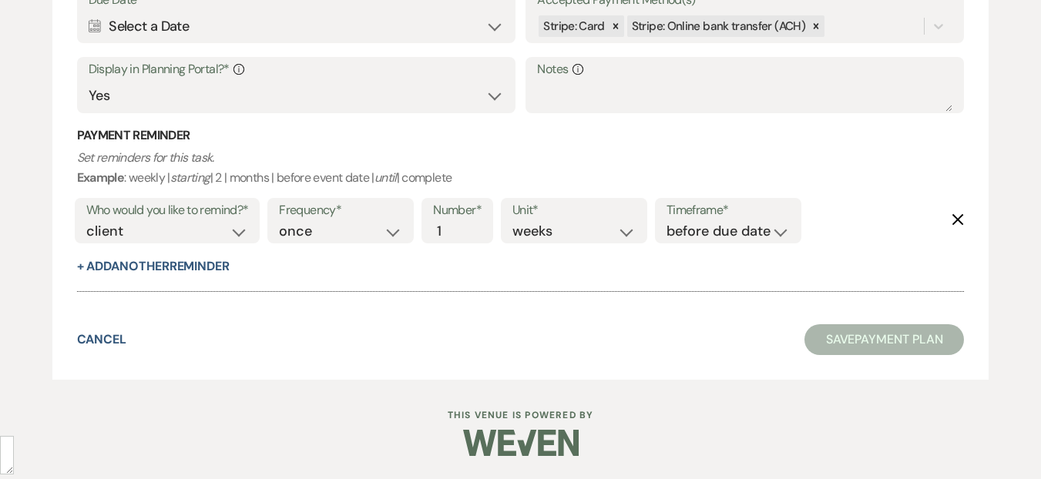
type textarea "Additional Payment"
click at [570, 331] on div "Cancel Save Payment Plan" at bounding box center [521, 339] width 888 height 31
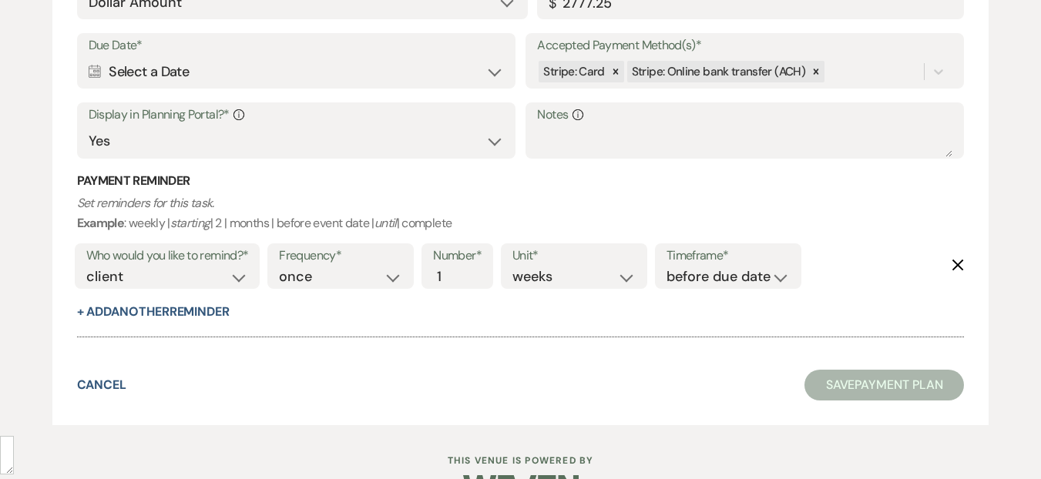
scroll to position [3714, 0]
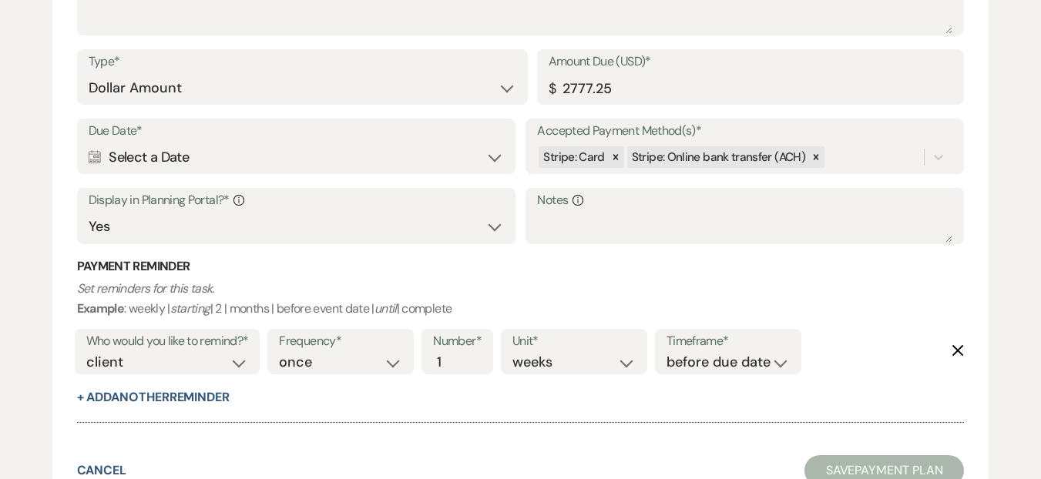
click at [247, 164] on div "Calendar Select a Date Expand" at bounding box center [296, 158] width 415 height 30
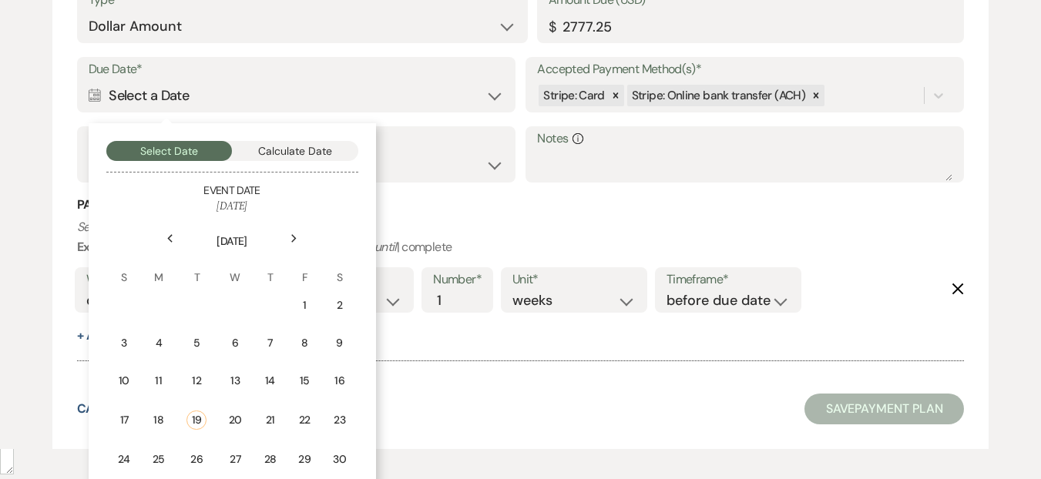
scroll to position [3850, 0]
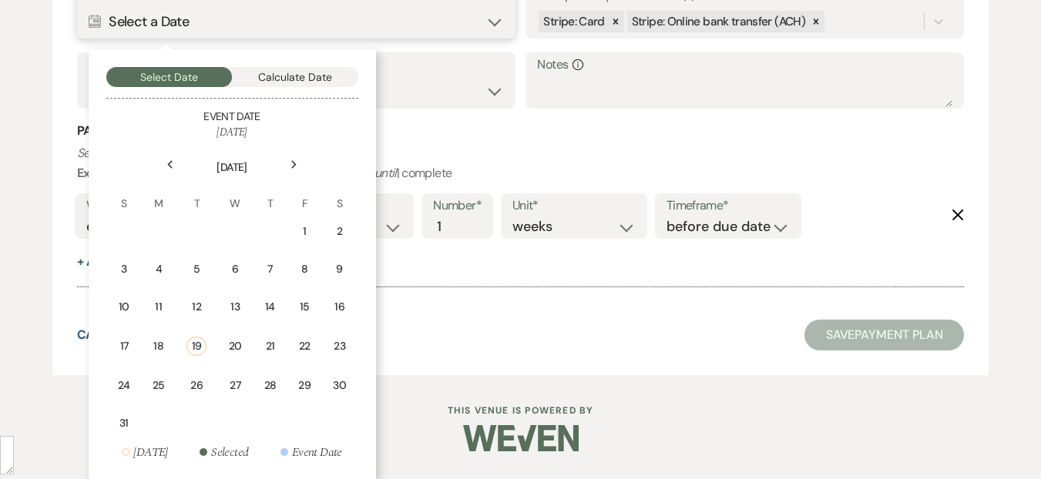
click at [282, 78] on button "Calculate Date" at bounding box center [295, 77] width 126 height 20
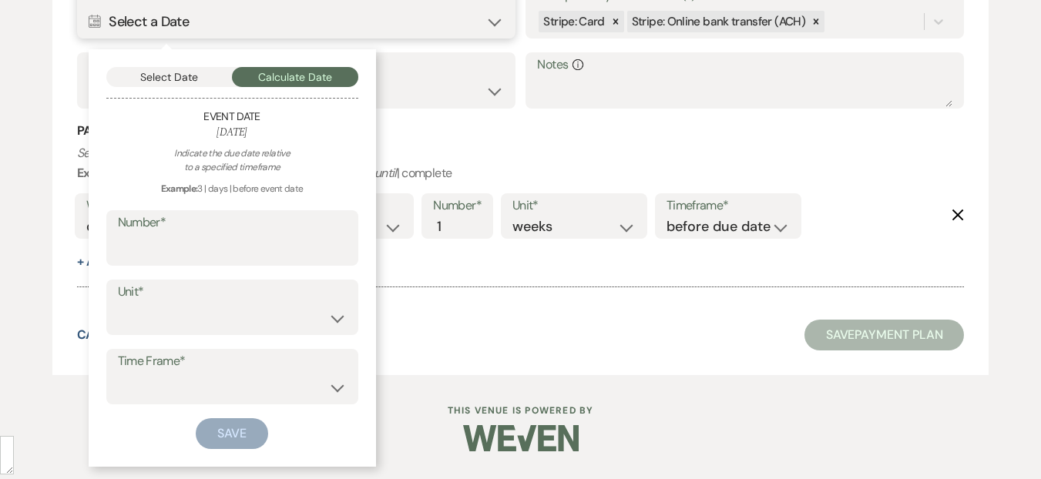
scroll to position [3845, 0]
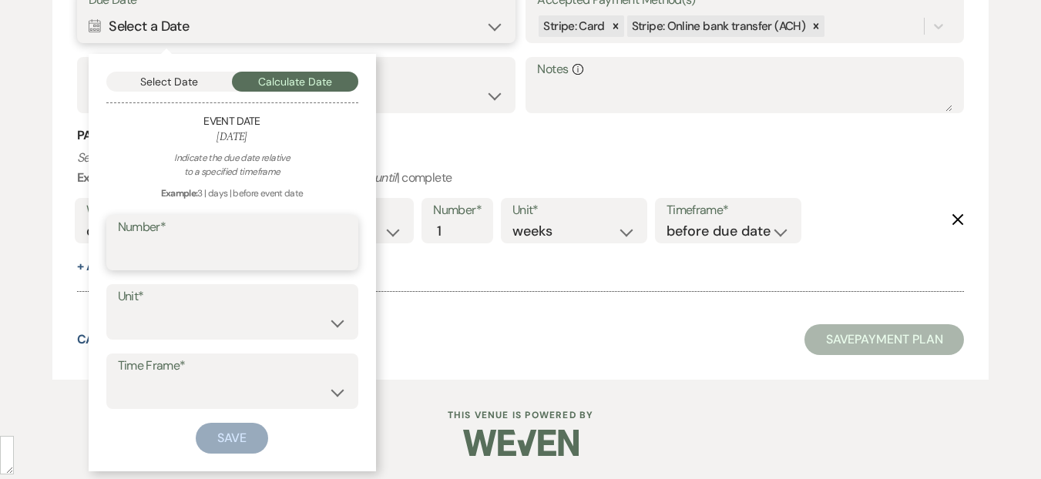
click at [168, 253] on input "Number*" at bounding box center [232, 254] width 229 height 30
click at [206, 319] on select "days weeks months" at bounding box center [232, 323] width 229 height 30
select select "day"
click at [118, 310] on select "days weeks months" at bounding box center [232, 325] width 229 height 30
click at [186, 387] on select "before event date after event date after event is booked after today's date" at bounding box center [232, 394] width 229 height 30
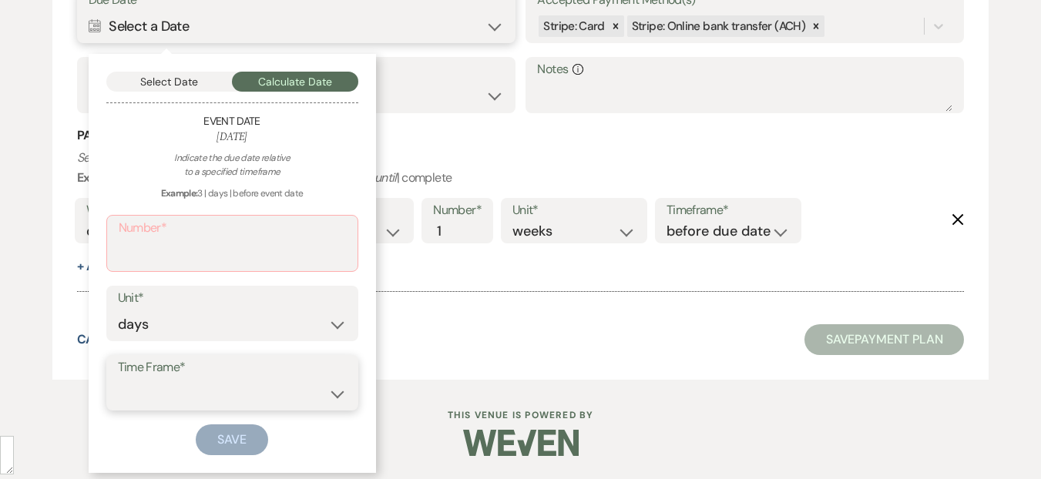
select select "beforeEventDate"
click at [118, 379] on select "before event date after event date after event is booked after today's date" at bounding box center [232, 394] width 229 height 30
click at [186, 263] on input "Number*" at bounding box center [232, 255] width 227 height 30
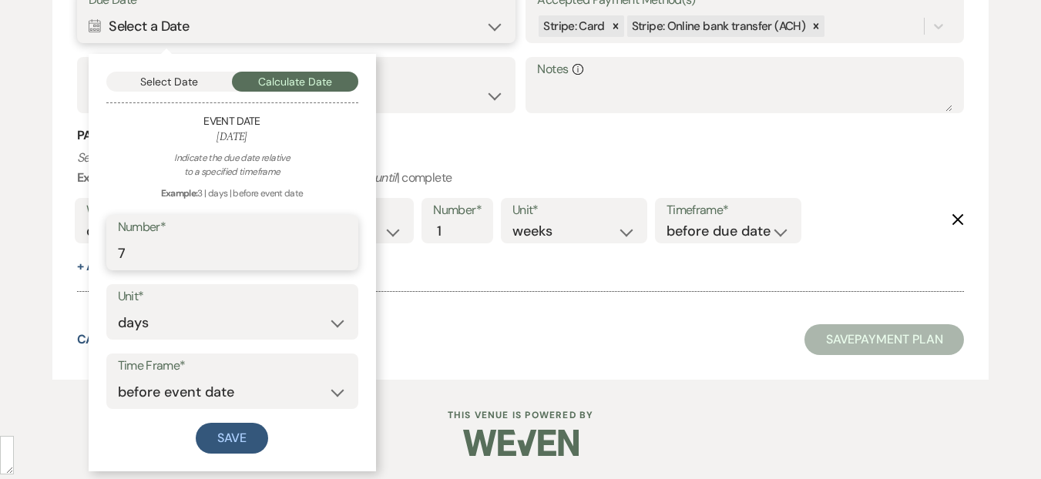
type input "7"
click at [241, 461] on div "Select Date Calculate Date Event Date October 18, 2025 Indicate the due date re…" at bounding box center [232, 263] width 287 height 418
click at [244, 435] on button "Save" at bounding box center [232, 438] width 72 height 31
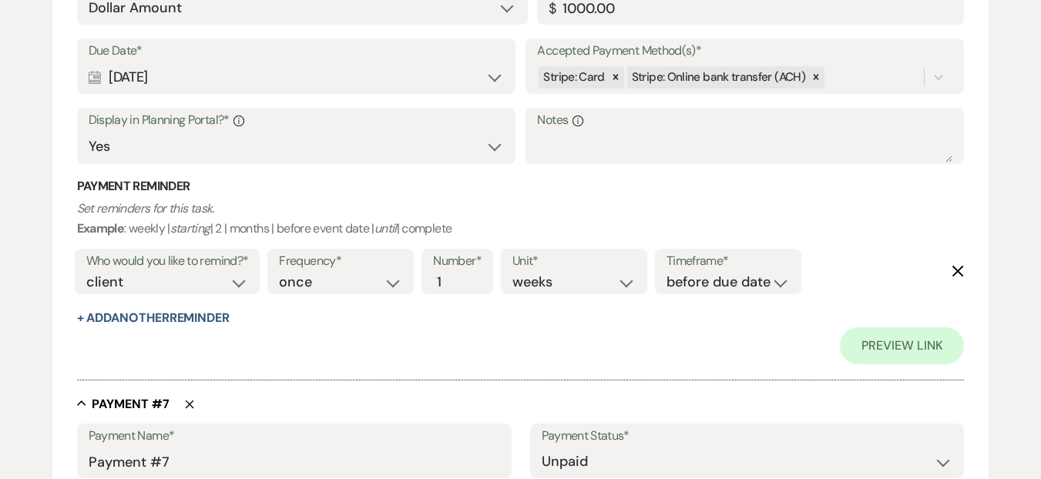
scroll to position [3273, 0]
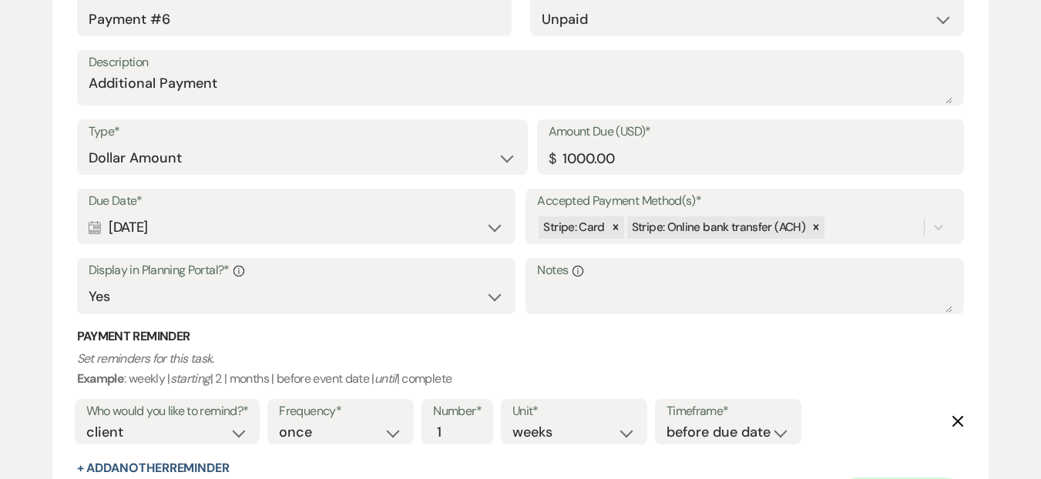
click at [170, 234] on div "Calendar Oct 04, 2025 Expand" at bounding box center [296, 228] width 415 height 30
select select "day"
select select "beforeEventDate"
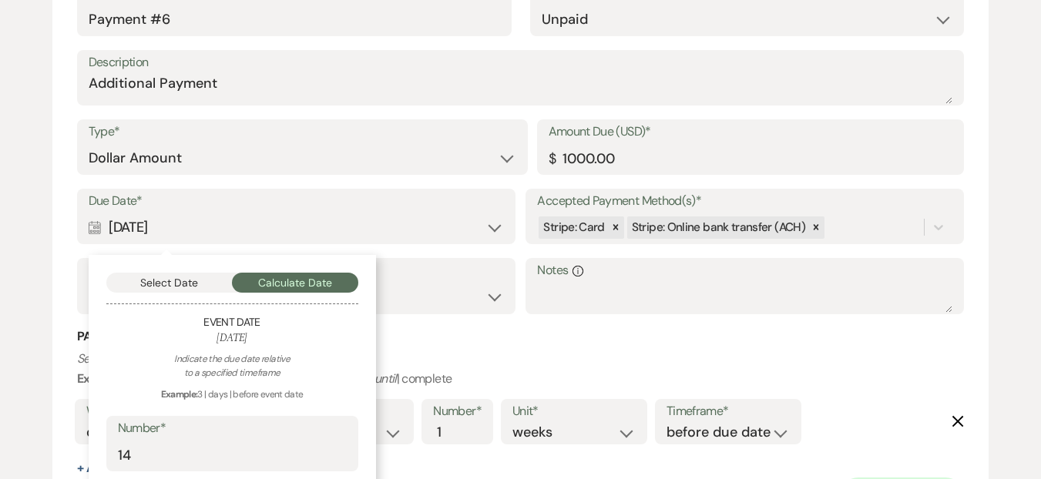
click at [616, 351] on p "Set reminders for this task. Example : weekly | starting | 2 | months | before …" at bounding box center [521, 368] width 888 height 39
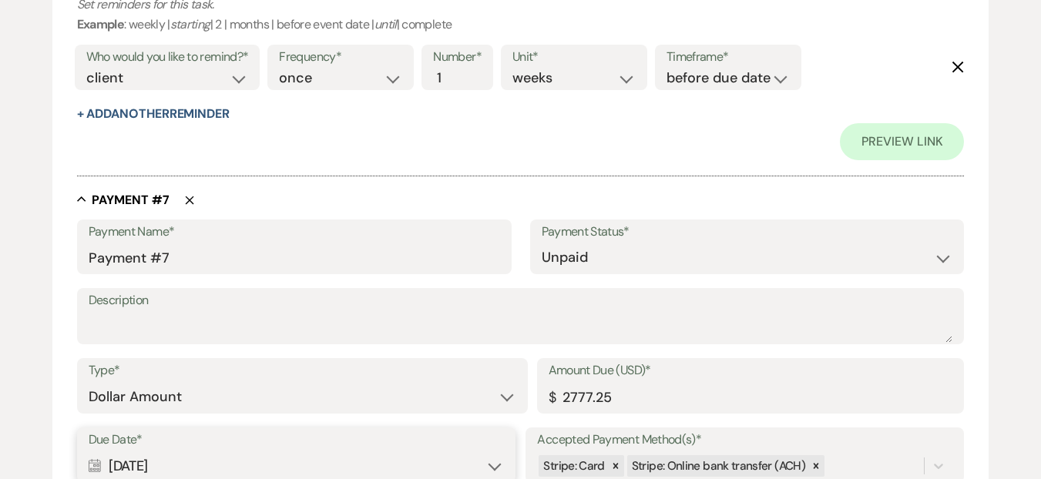
scroll to position [4041, 0]
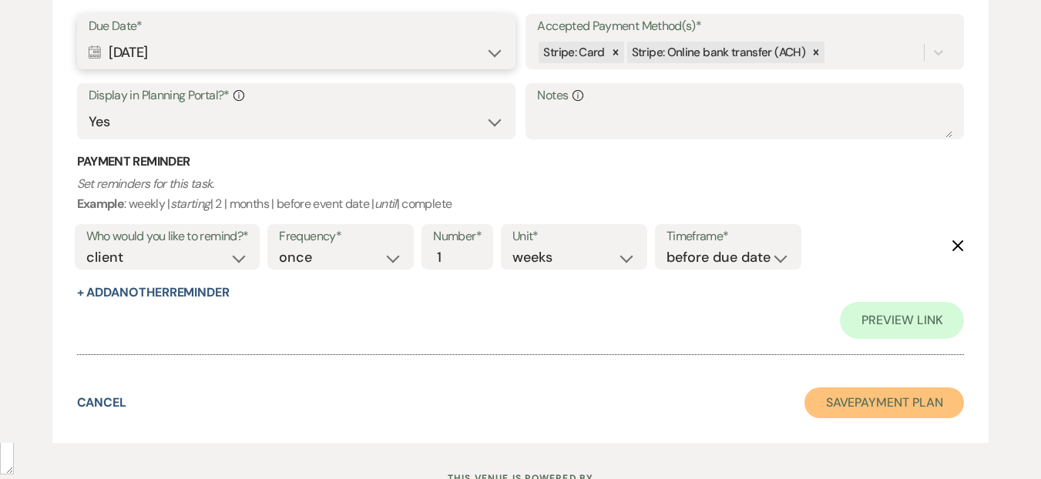
click at [848, 391] on button "Save Payment Plan" at bounding box center [885, 403] width 160 height 31
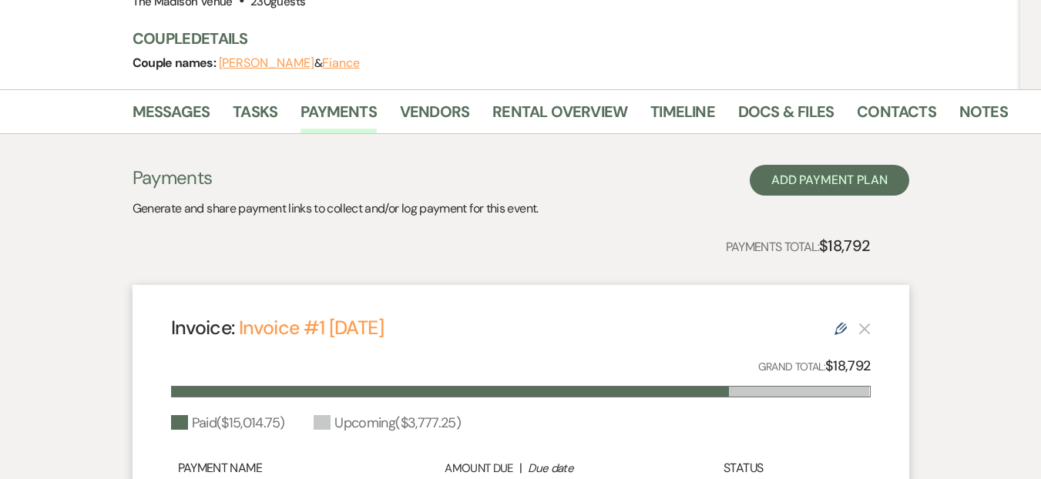
scroll to position [69, 0]
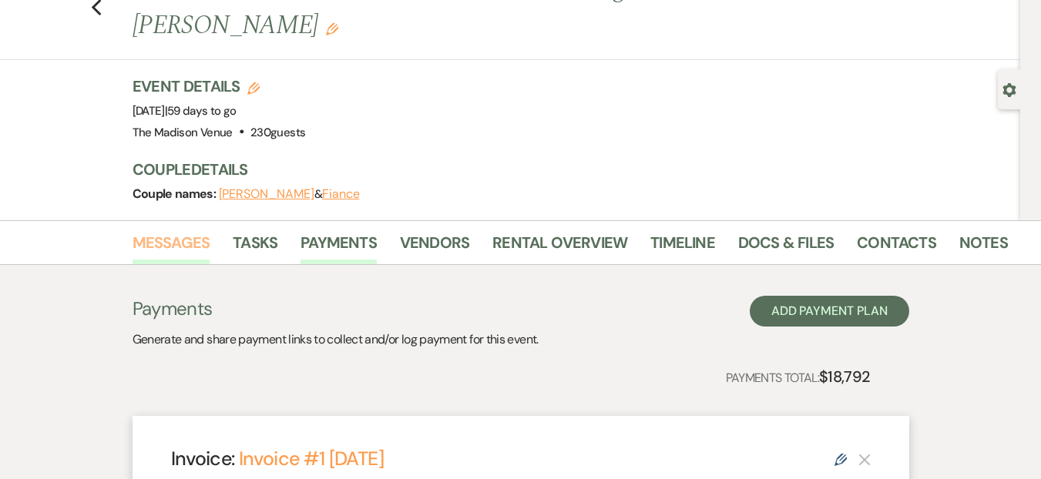
click at [144, 230] on link "Messages" at bounding box center [172, 247] width 78 height 34
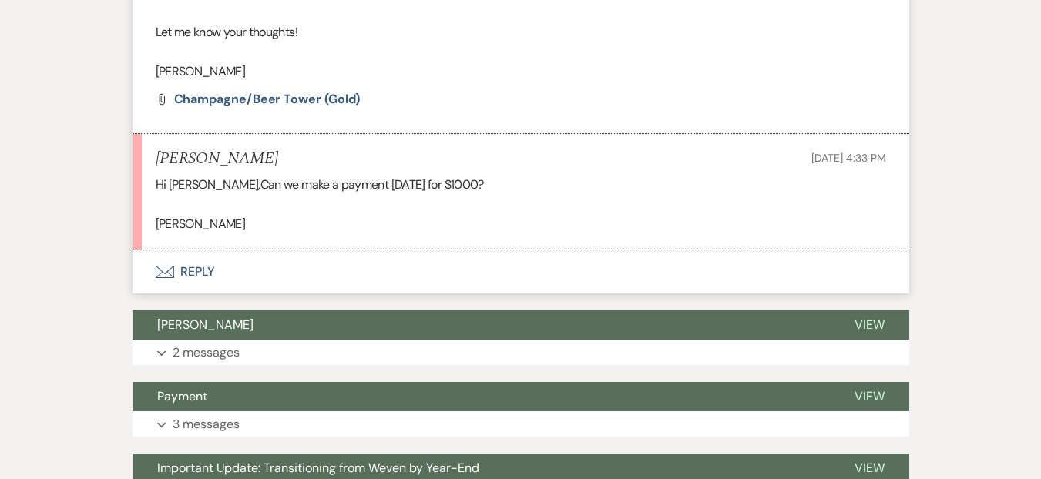
click at [227, 250] on button "Envelope Reply" at bounding box center [521, 271] width 777 height 43
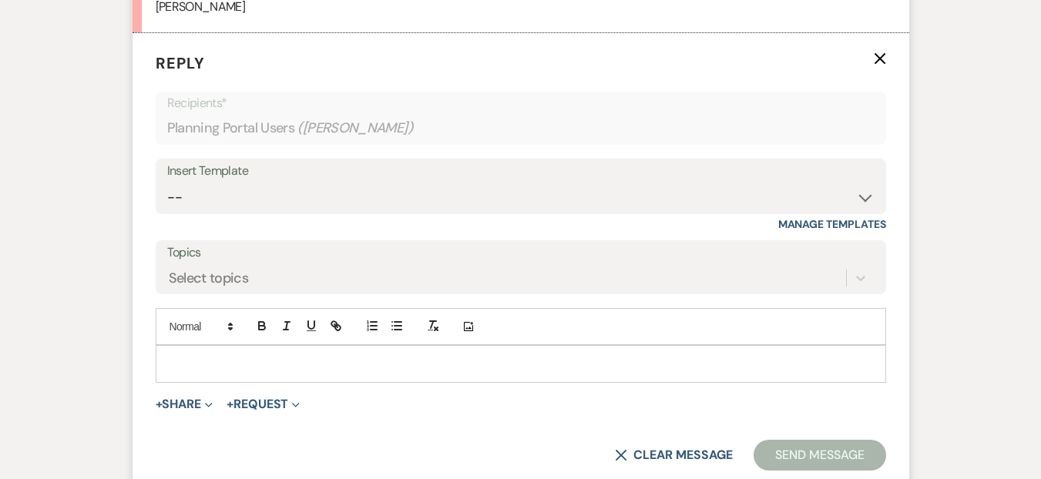
scroll to position [2187, 0]
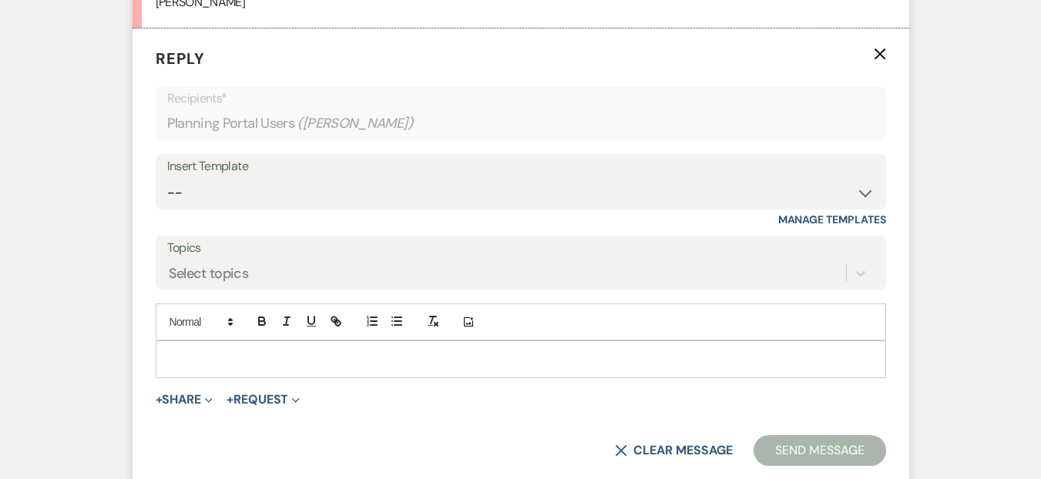
click at [224, 358] on div at bounding box center [520, 358] width 729 height 35
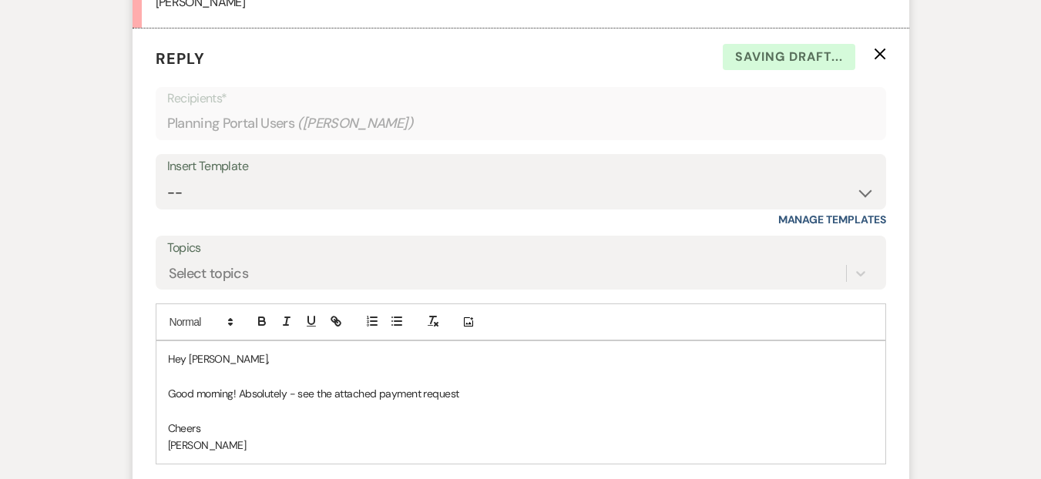
click at [341, 385] on p "Good morning! Absolutely - see the attached payment request" at bounding box center [521, 393] width 706 height 17
click at [382, 420] on p "Cheers" at bounding box center [521, 428] width 706 height 17
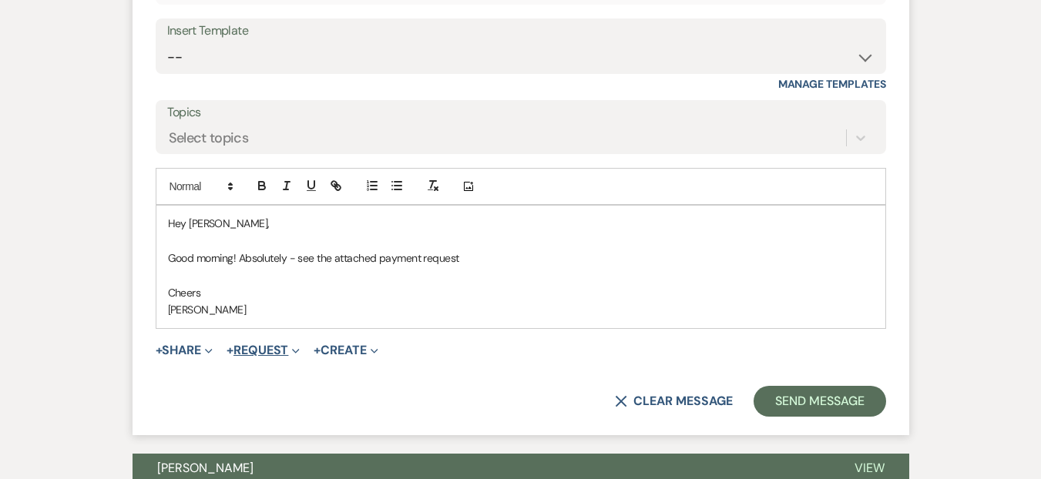
click at [300, 348] on icon "Expand" at bounding box center [296, 352] width 8 height 8
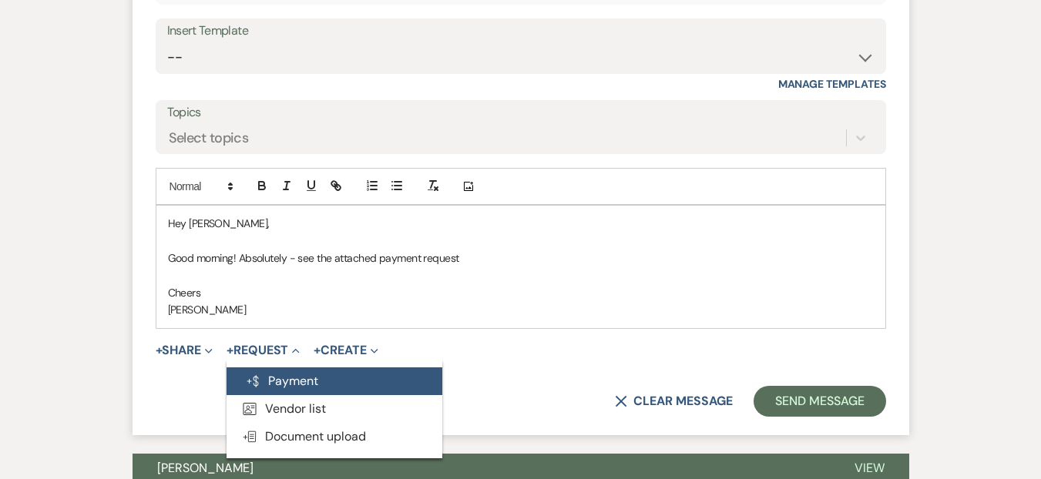
click at [304, 372] on button "Generate Payment Payment" at bounding box center [335, 382] width 216 height 28
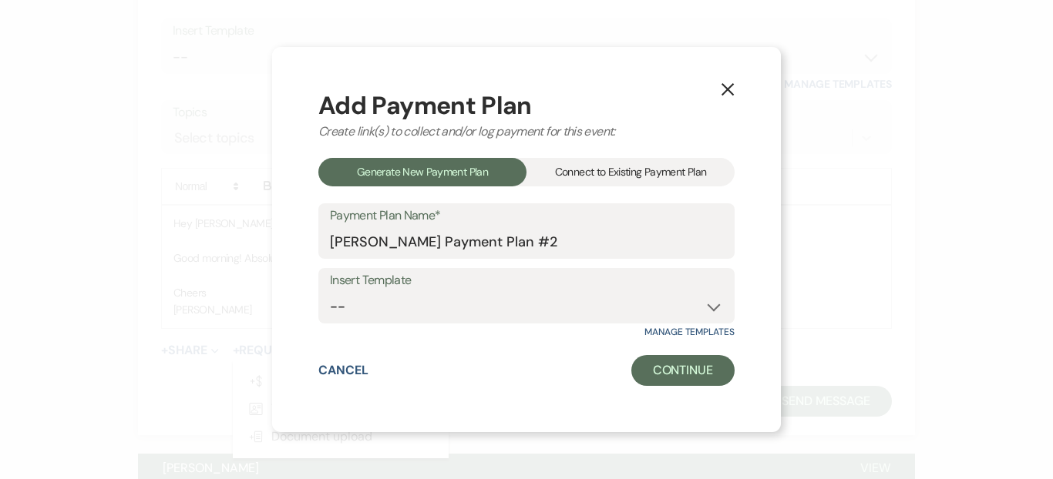
click at [598, 175] on div "Connect to Existing Payment Plan" at bounding box center [630, 172] width 208 height 29
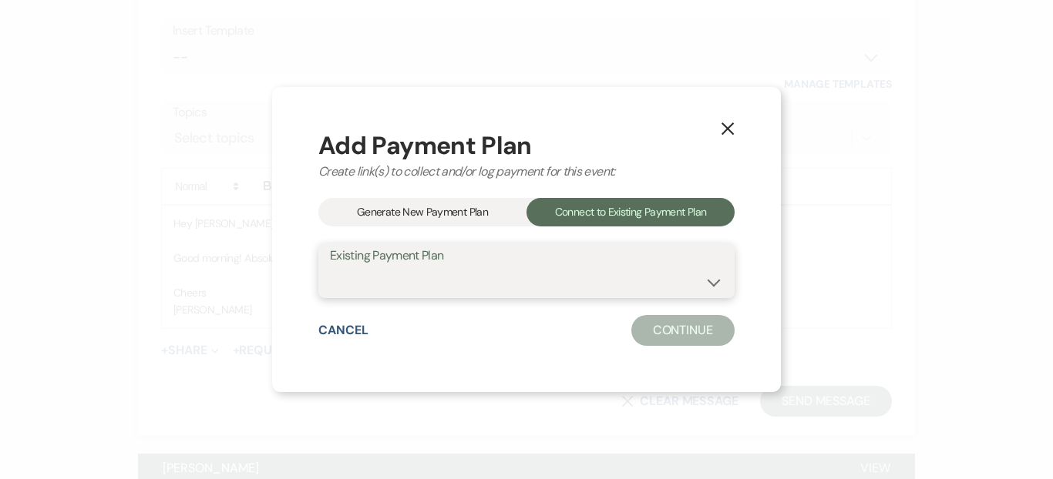
click at [432, 272] on select "Vannessa Avalos's Payment Plan #1" at bounding box center [526, 282] width 393 height 30
select select "12722"
click at [330, 267] on select "Vannessa Avalos's Payment Plan #1" at bounding box center [526, 282] width 393 height 30
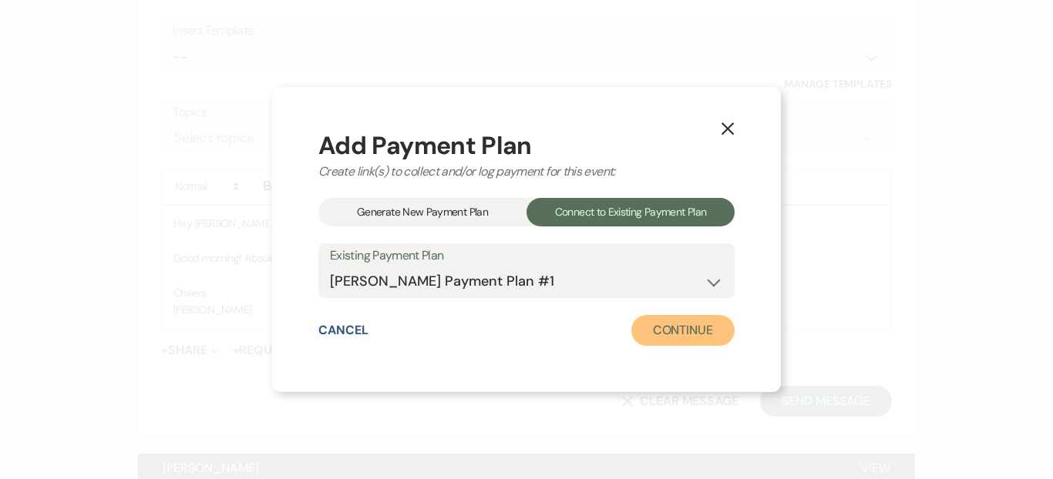
click at [661, 340] on button "Continue" at bounding box center [682, 330] width 103 height 31
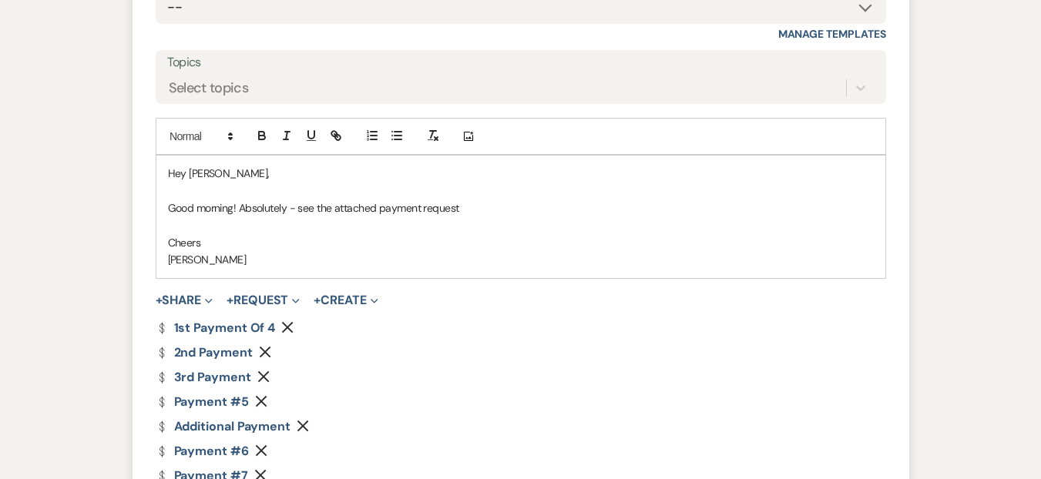
scroll to position [2464, 0]
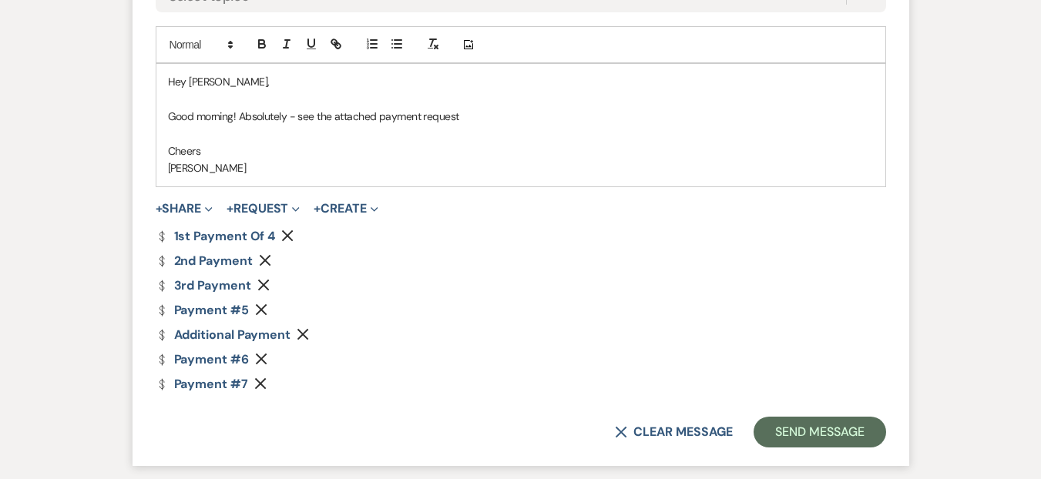
click at [311, 328] on button "Remove" at bounding box center [306, 334] width 18 height 13
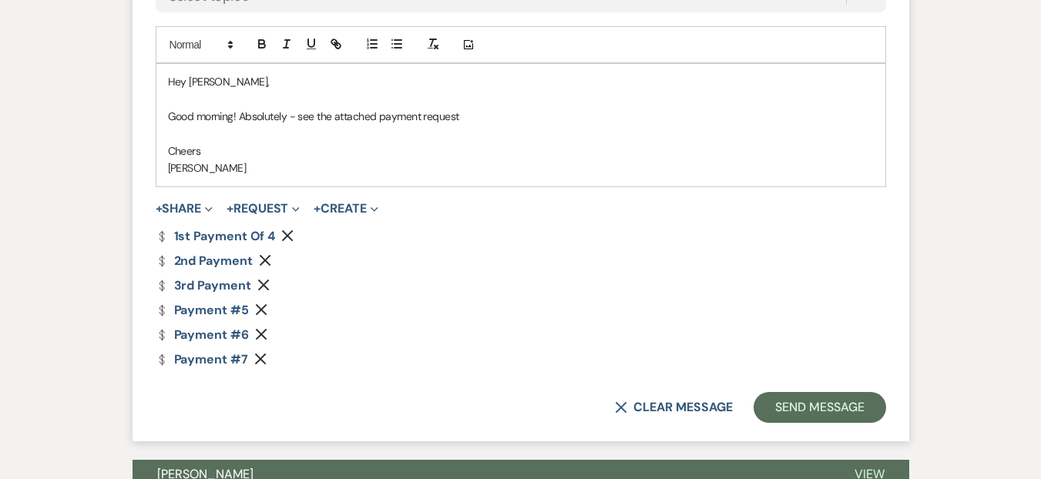
click at [268, 303] on button "Remove" at bounding box center [264, 309] width 18 height 13
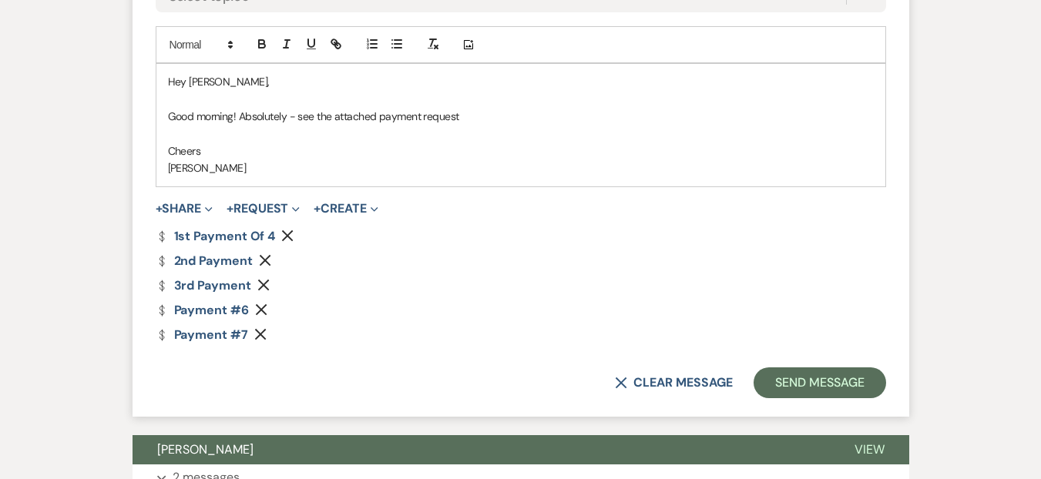
click at [262, 279] on icon "Remove" at bounding box center [263, 285] width 12 height 12
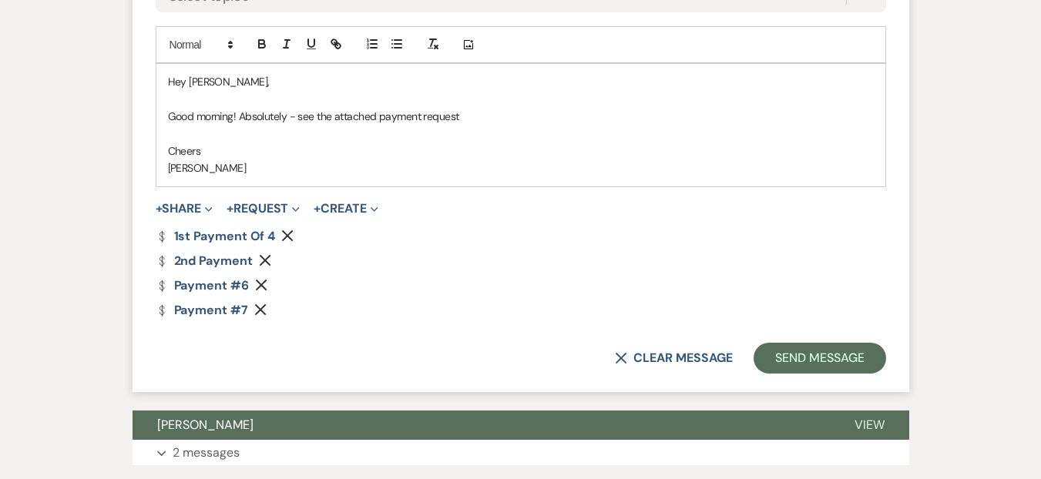
click at [265, 254] on icon "Remove" at bounding box center [265, 260] width 12 height 12
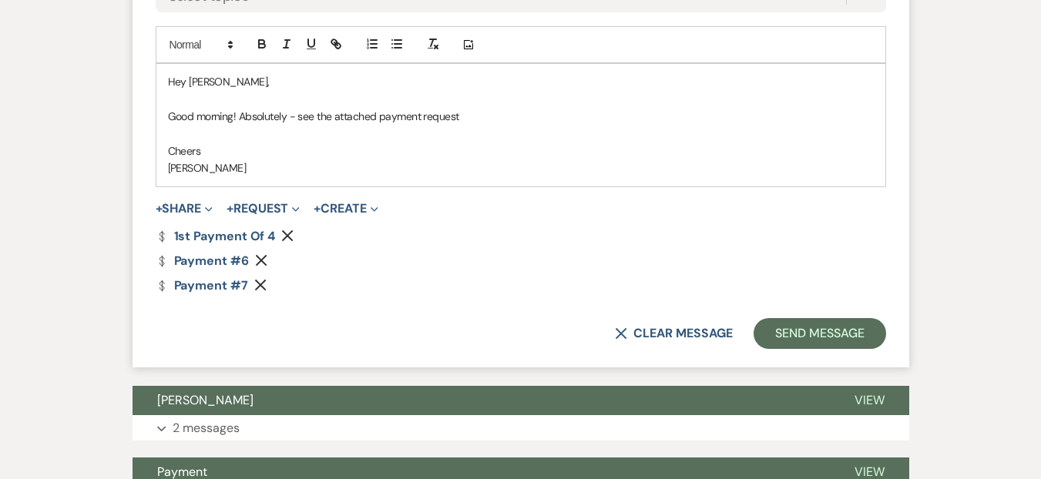
click at [291, 230] on icon "Remove" at bounding box center [287, 236] width 12 height 12
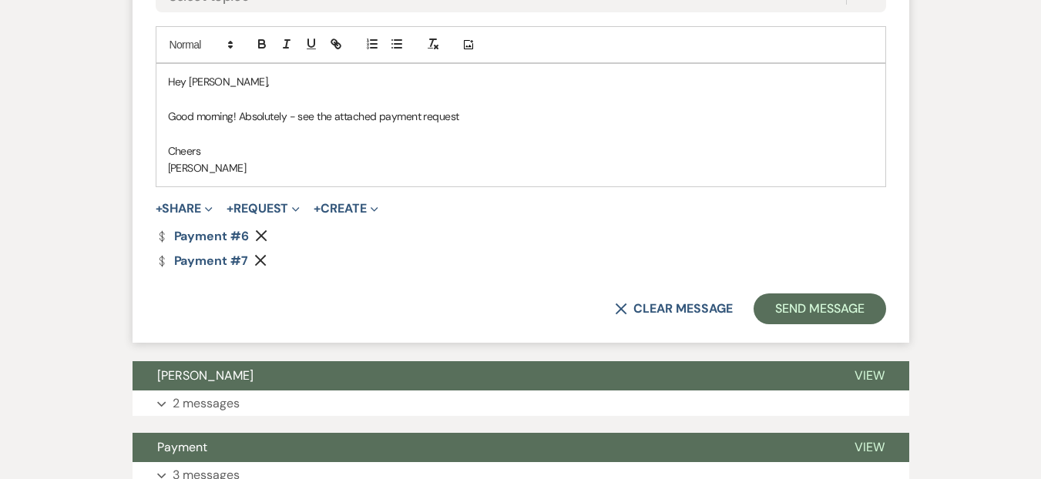
click at [261, 255] on use "button" at bounding box center [261, 261] width 12 height 12
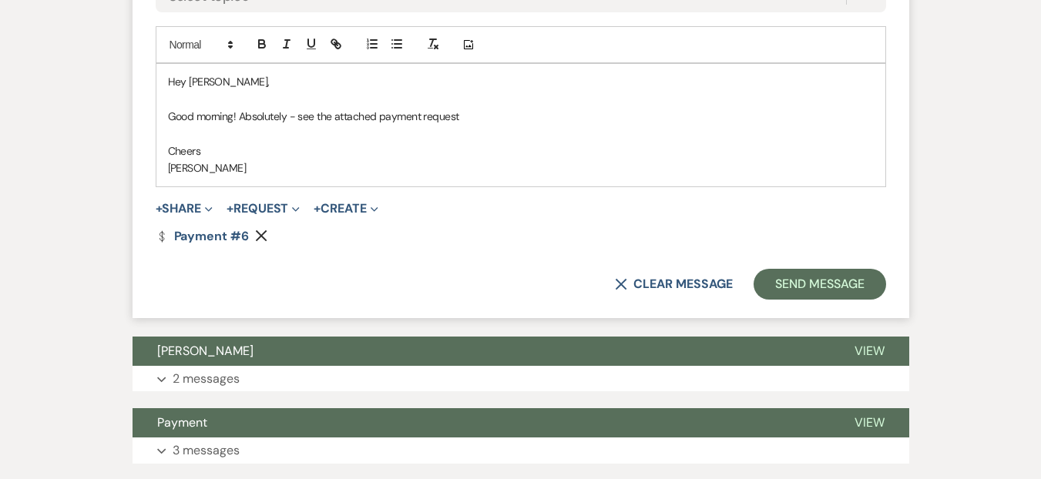
click at [516, 295] on form "Reply X Saving draft... Recipients* Planning Portal Users ( Vannessa Avalos ) I…" at bounding box center [521, 34] width 777 height 567
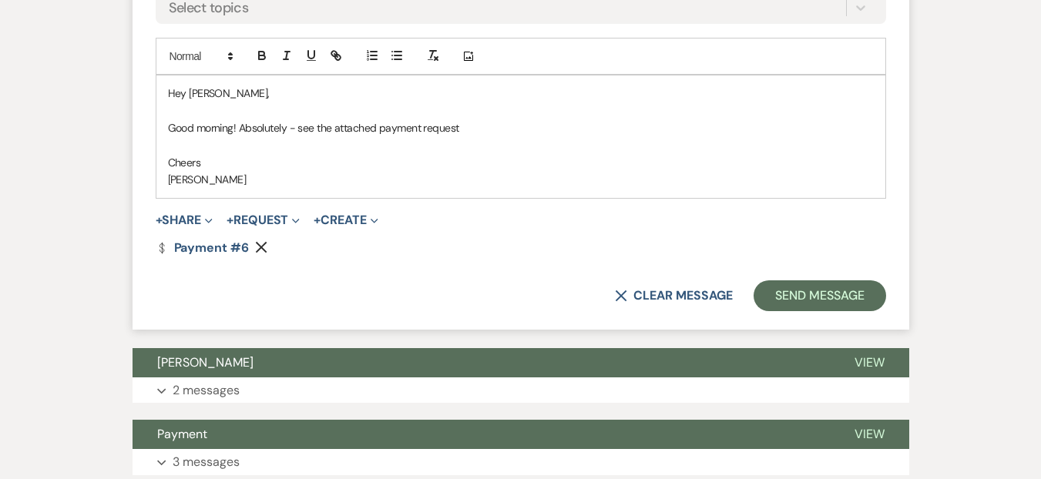
scroll to position [2440, 0]
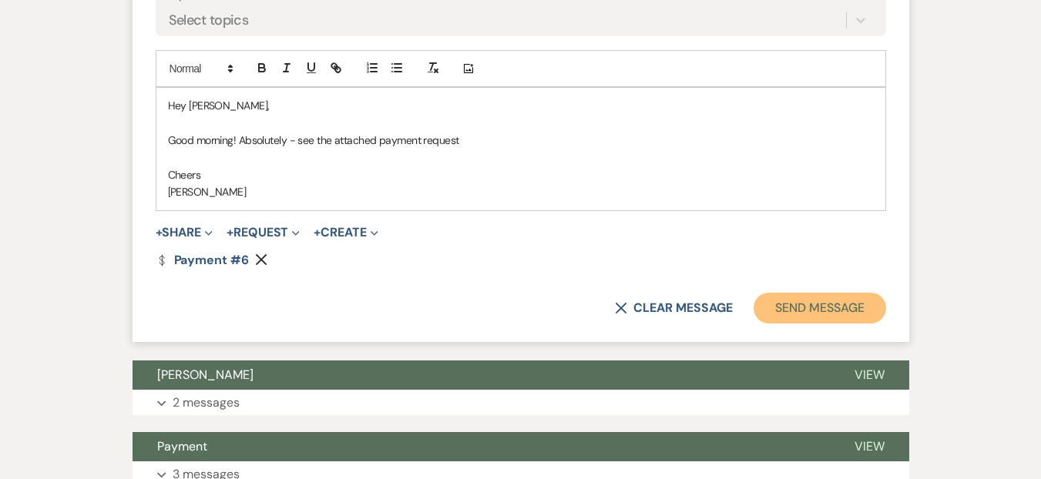
click at [822, 293] on button "Send Message" at bounding box center [820, 308] width 132 height 31
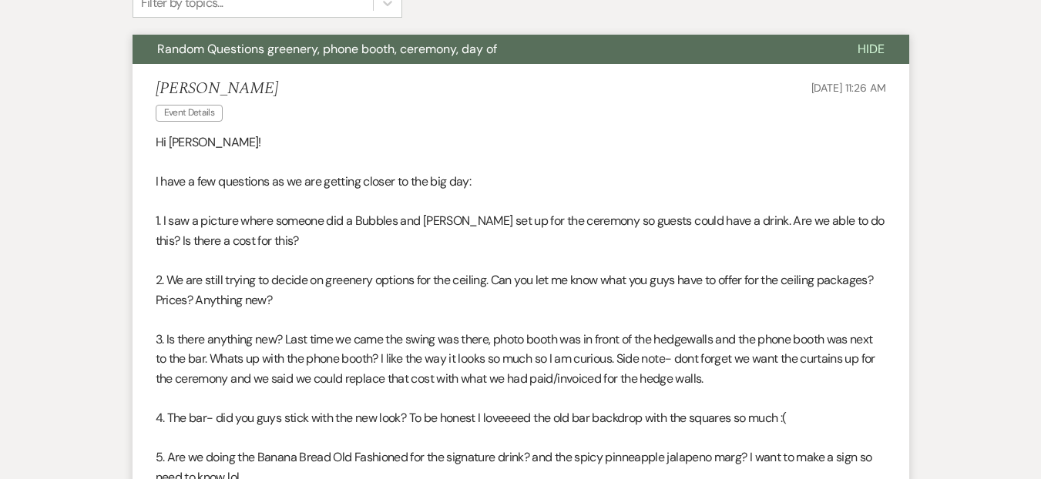
scroll to position [0, 0]
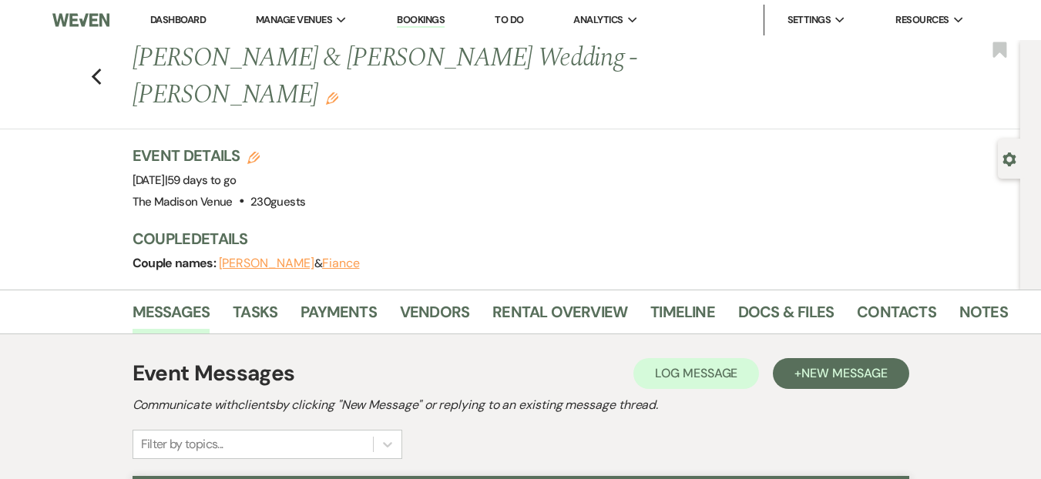
click at [189, 18] on link "Dashboard" at bounding box center [177, 19] width 55 height 13
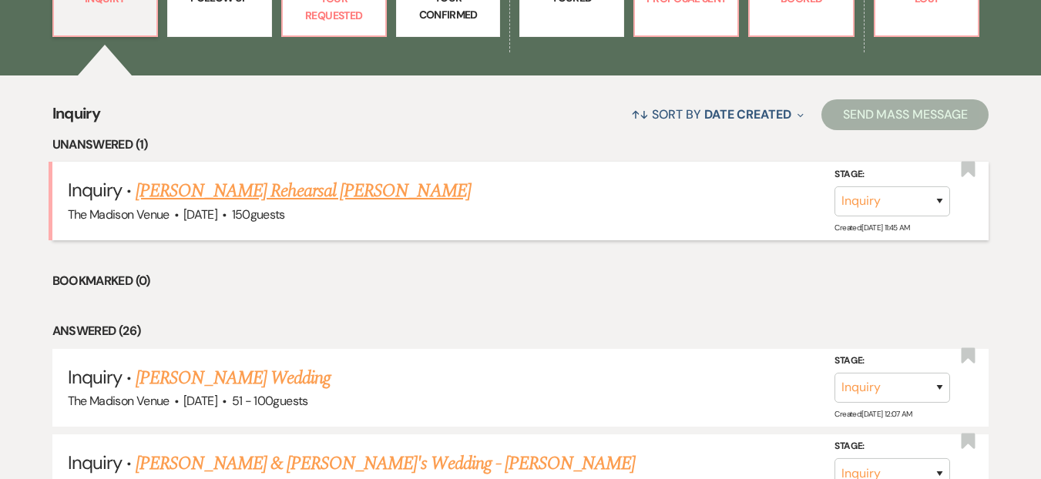
scroll to position [470, 0]
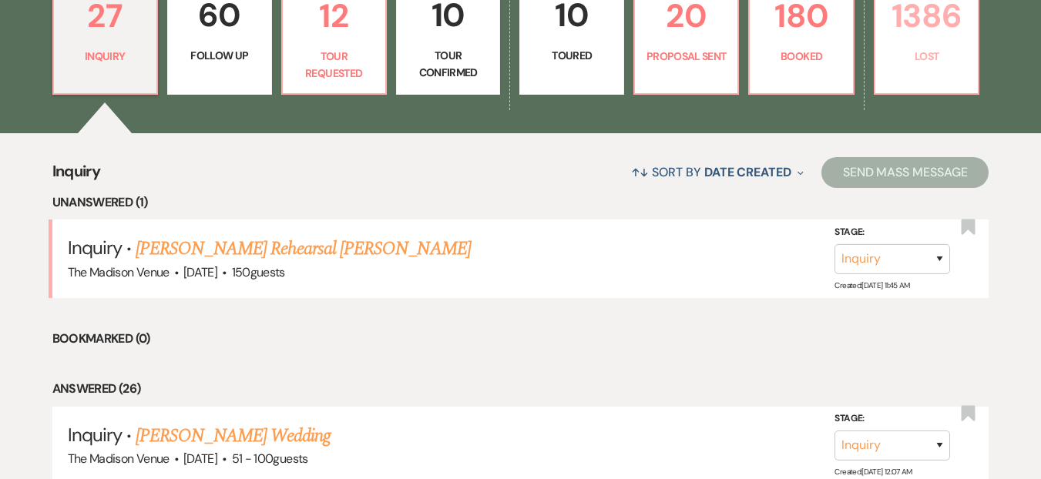
click at [883, 52] on link "1386 Lost" at bounding box center [927, 36] width 106 height 117
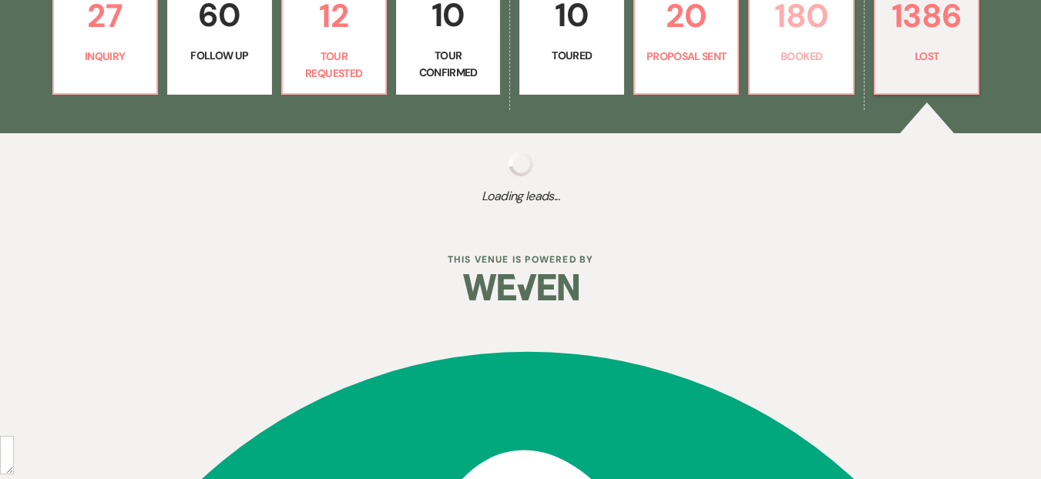
scroll to position [314, 0]
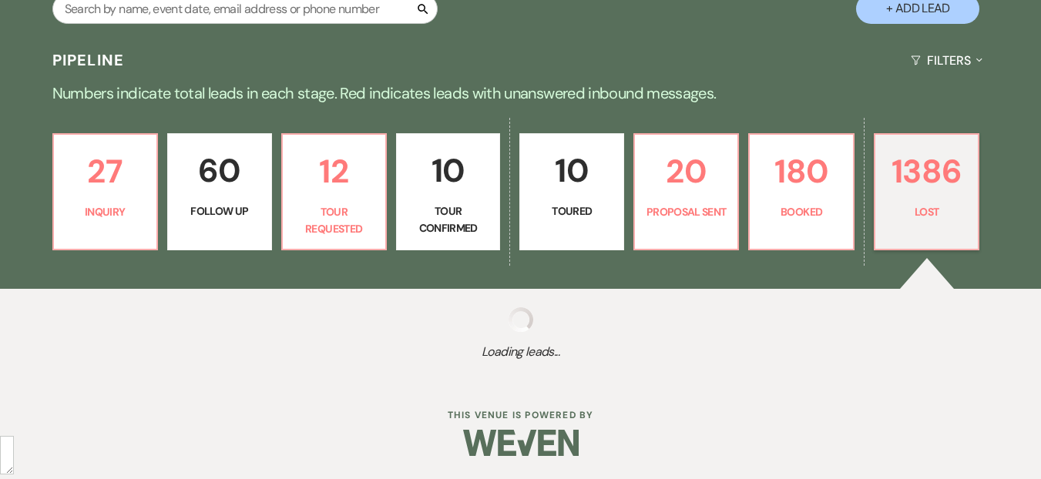
select select "8"
select select "11"
select select "8"
select select "11"
select select "8"
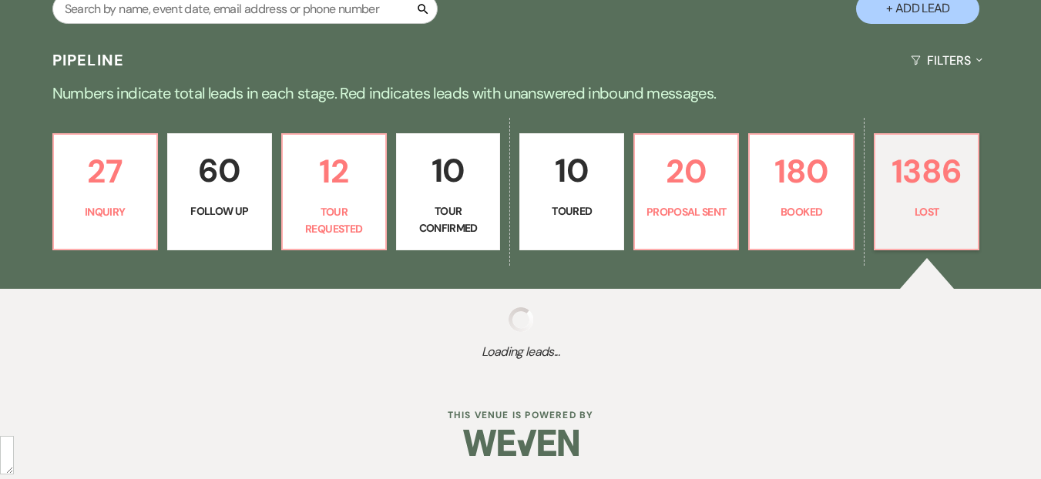
select select "11"
select select "8"
select select "10"
select select "8"
select select "10"
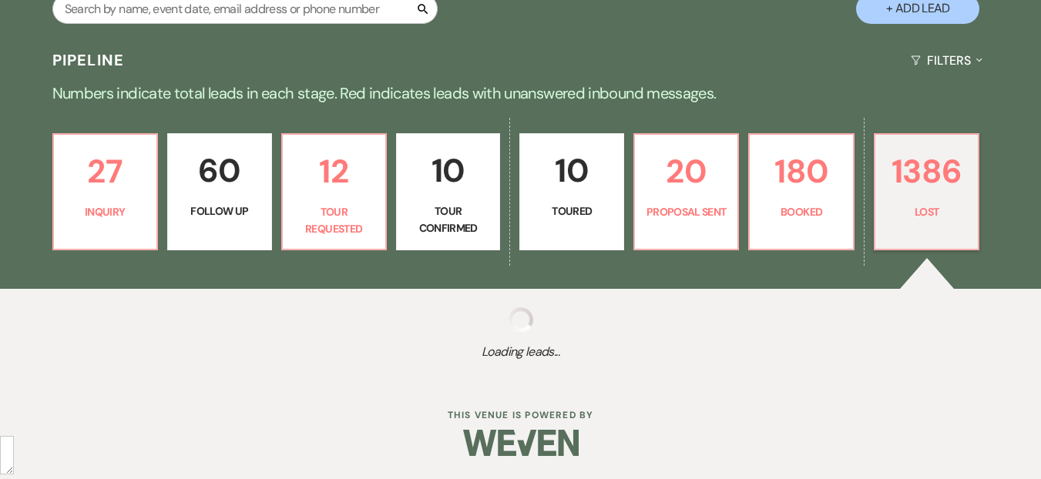
select select "8"
select select "1"
select select "8"
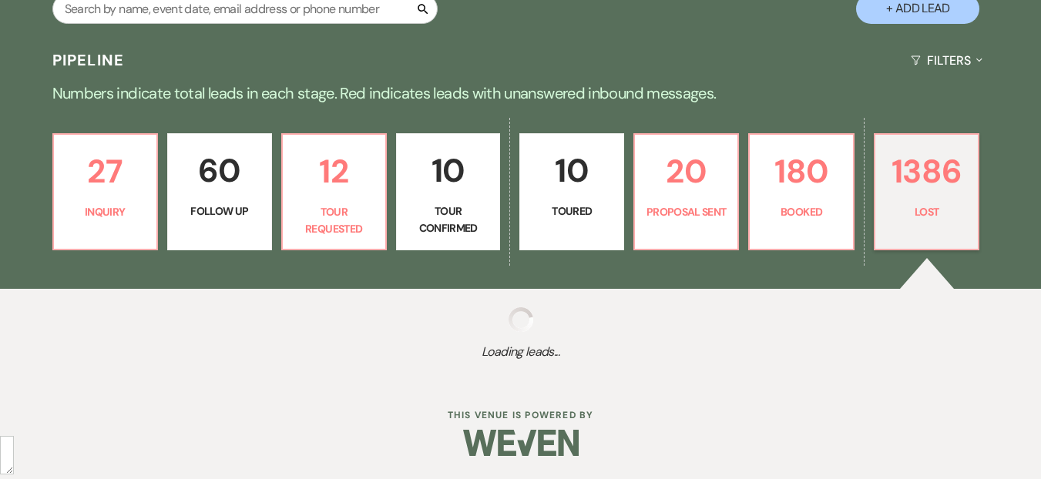
select select "7"
select select "8"
select select "6"
select select "8"
select select "6"
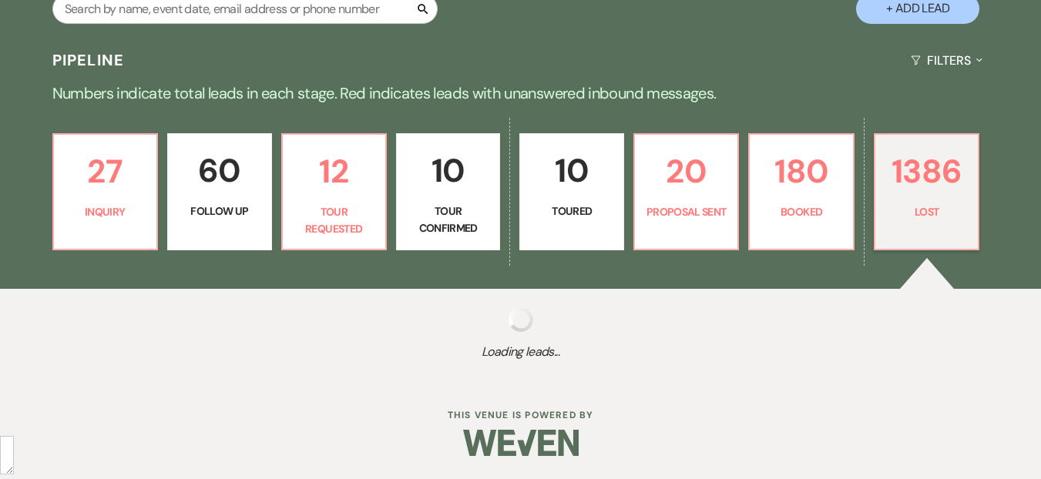
select select "8"
select select "6"
select select "8"
select select "5"
select select "8"
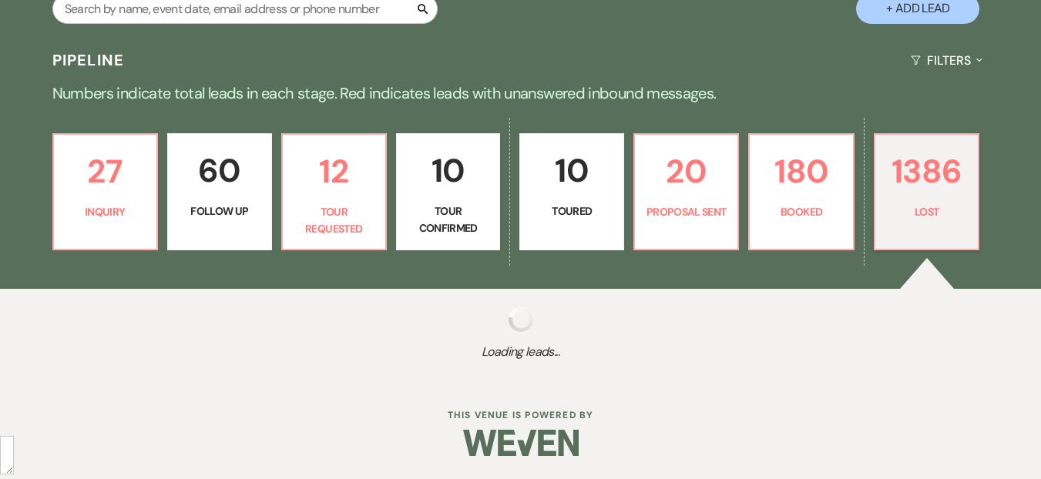
select select "1"
select select "8"
select select "10"
select select "8"
select select "5"
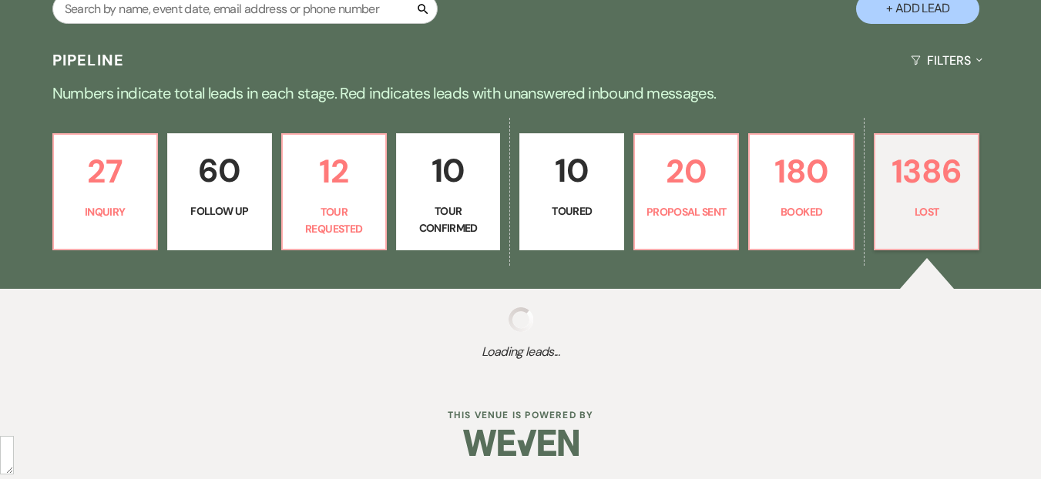
select select "8"
select select "6"
select select "8"
select select "5"
select select "8"
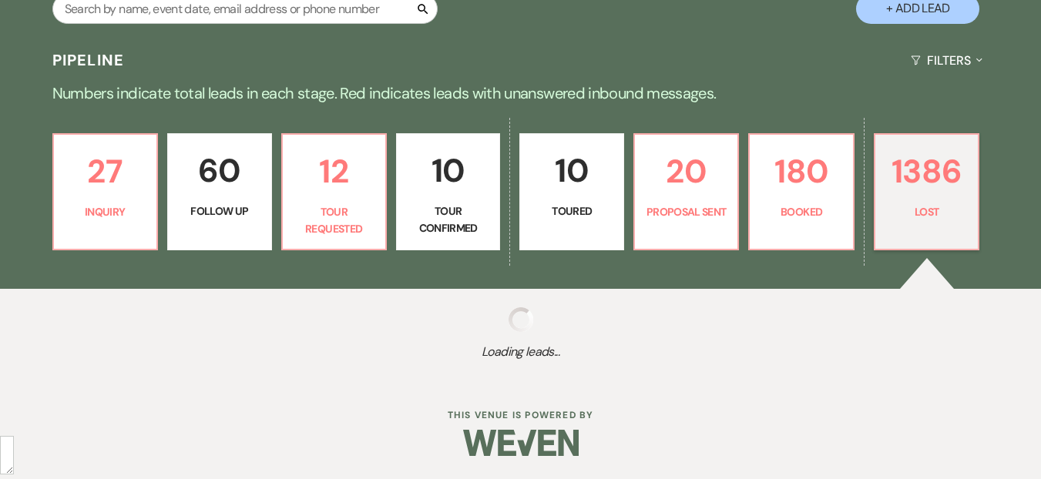
select select "5"
select select "8"
select select "7"
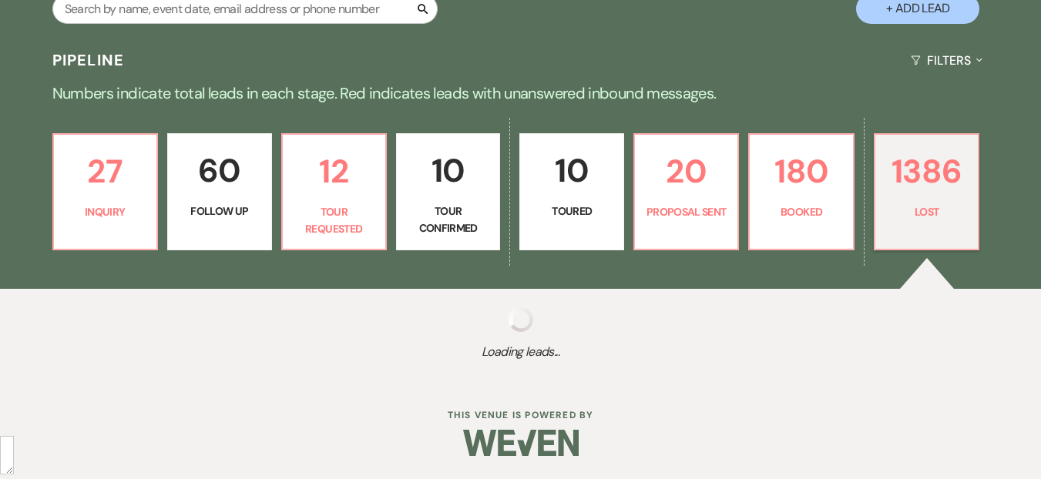
select select "8"
select select "5"
select select "8"
select select "5"
select select "8"
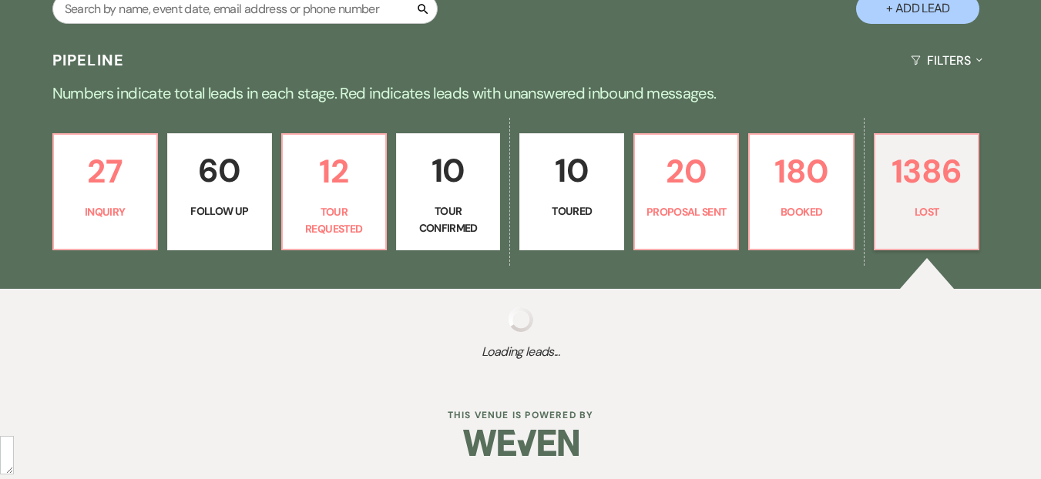
select select "5"
select select "8"
select select "10"
select select "8"
select select "7"
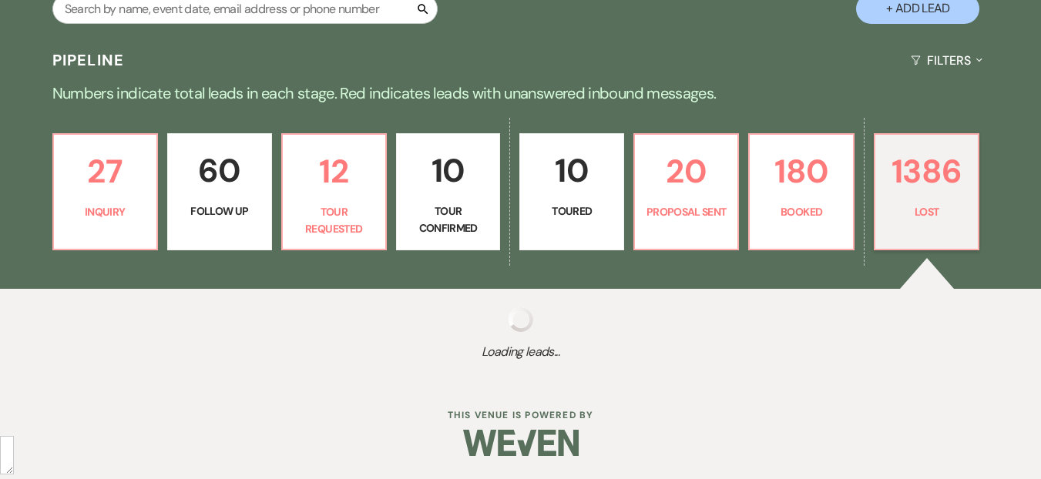
select select "8"
select select "5"
select select "8"
select select "5"
select select "8"
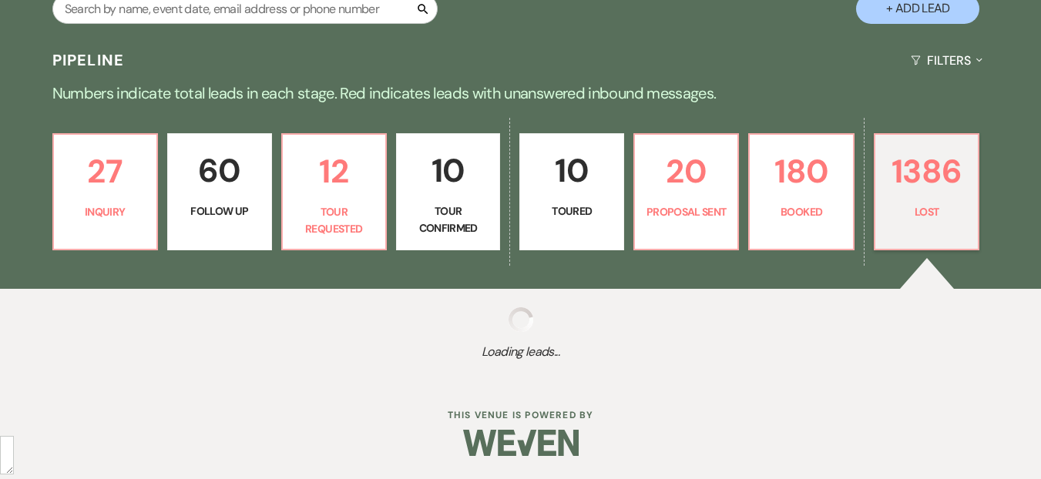
select select "6"
select select "8"
select select "7"
select select "8"
select select "5"
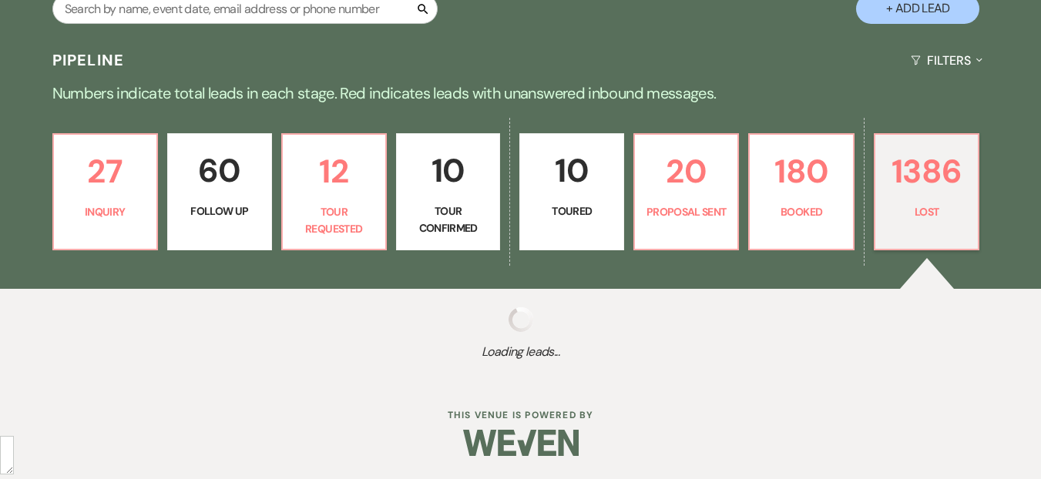
select select "8"
select select "5"
select select "8"
select select "5"
select select "8"
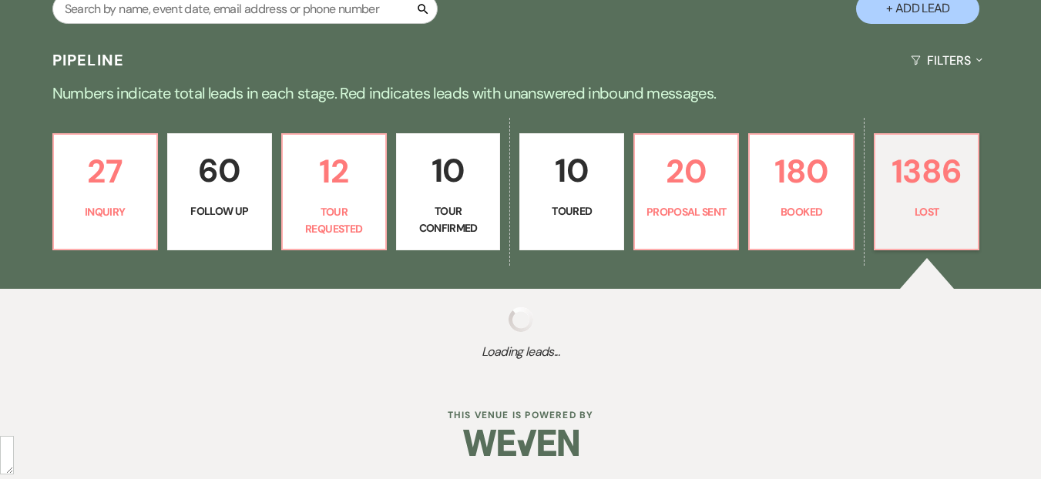
select select "5"
select select "8"
select select "10"
select select "8"
select select "7"
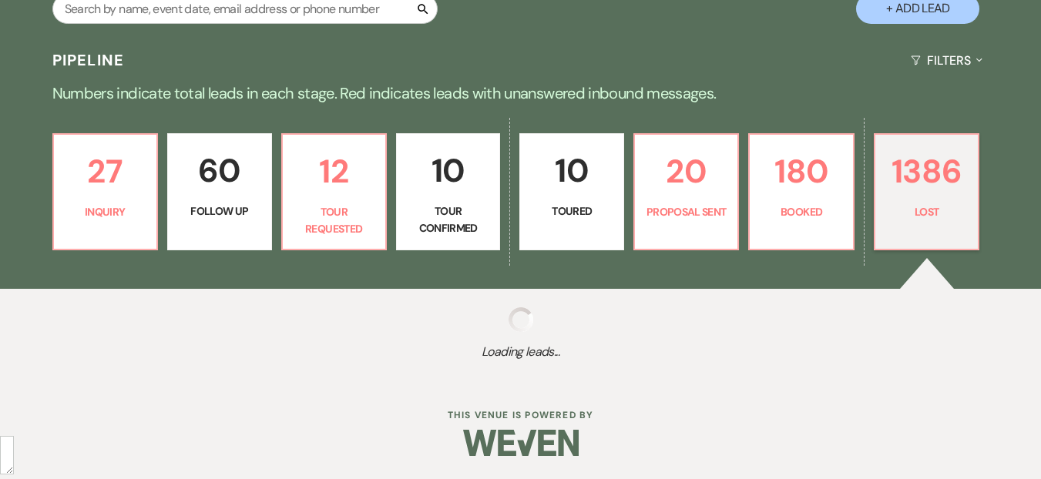
select select "8"
select select "5"
select select "8"
select select "6"
select select "8"
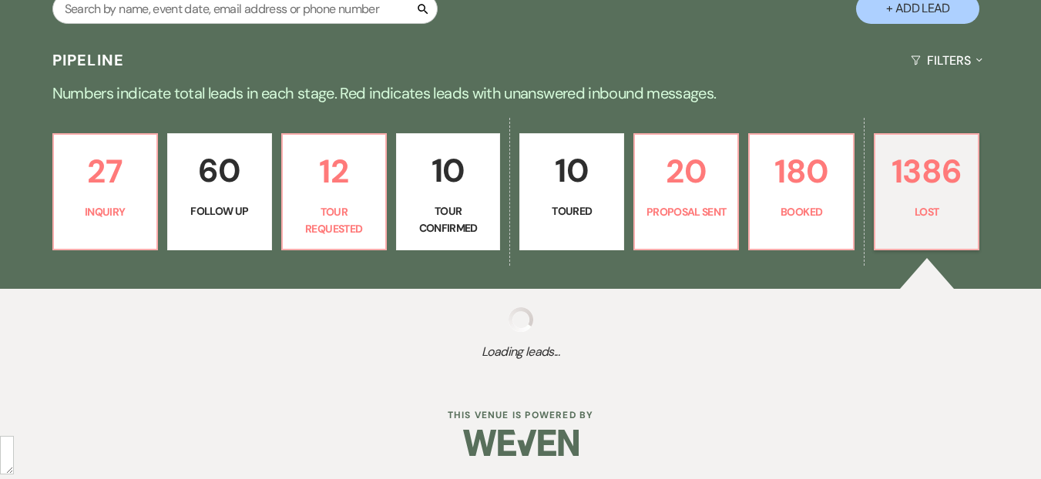
select select "5"
select select "8"
select select "1"
select select "8"
select select "6"
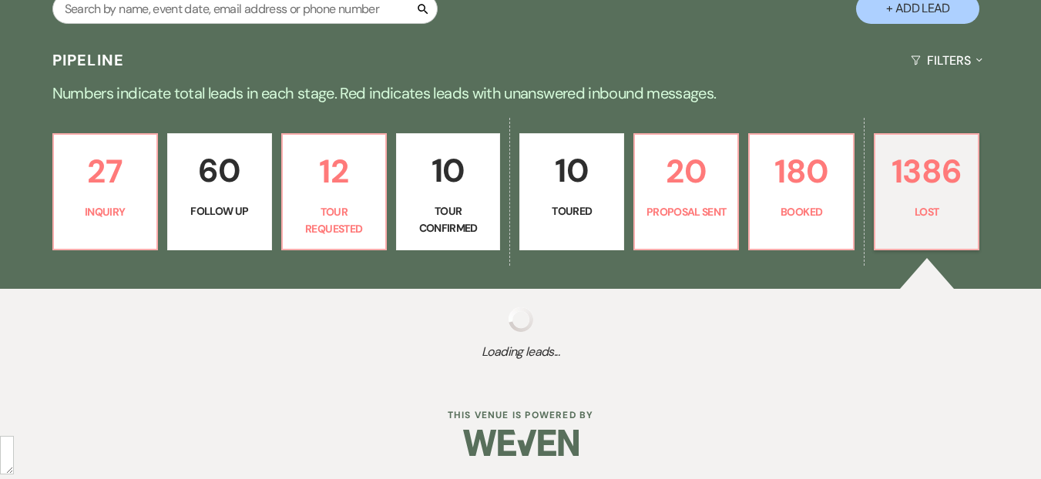
select select "8"
select select "5"
select select "8"
select select "6"
select select "8"
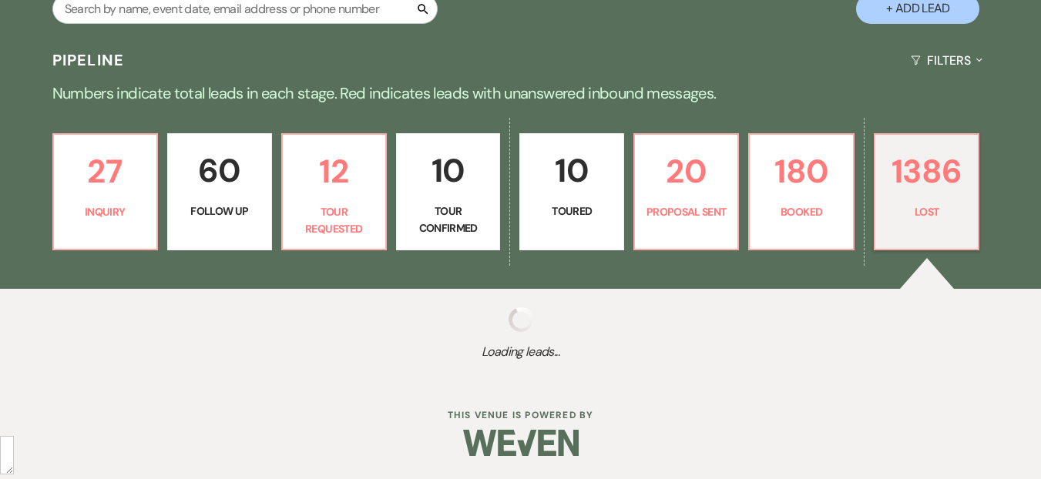
select select "5"
select select "8"
select select "5"
select select "8"
select select "5"
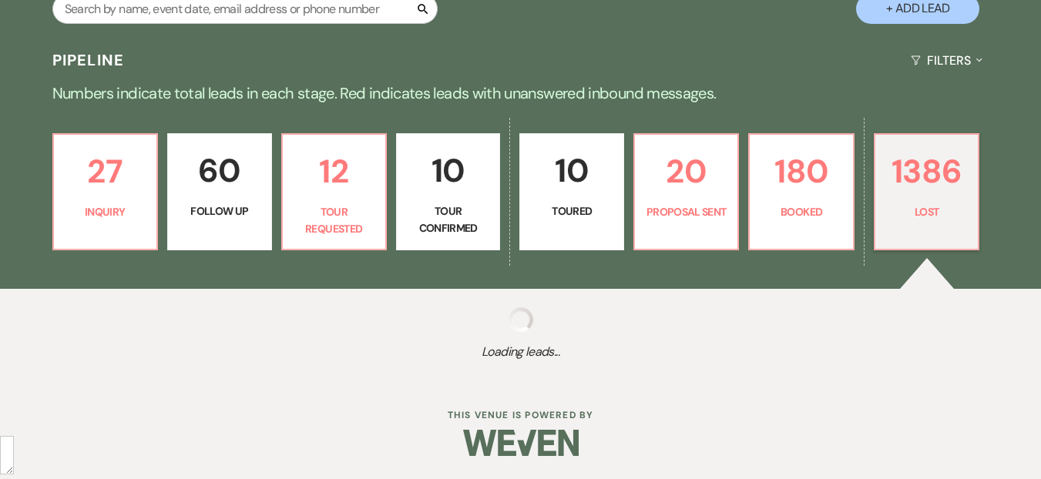
select select "8"
select select "5"
select select "8"
select select "5"
select select "8"
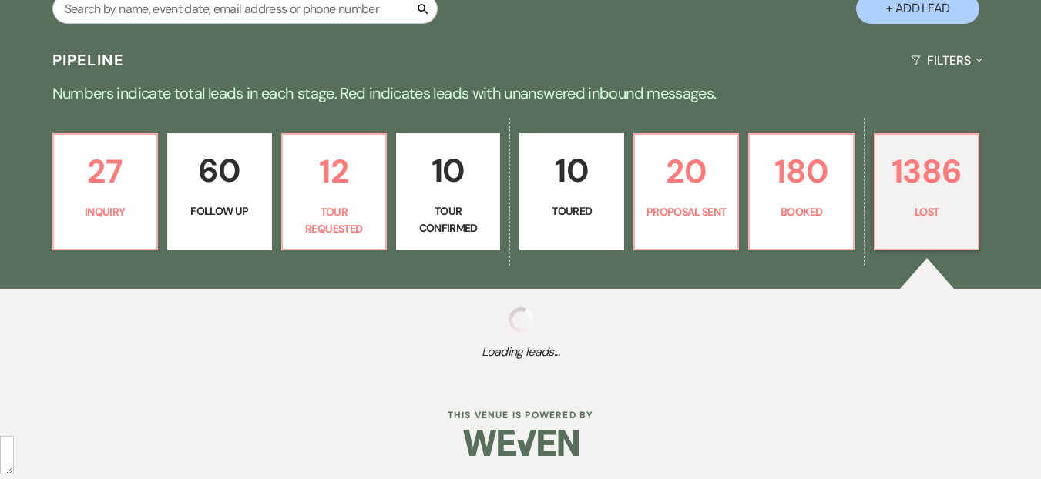
select select "5"
select select "8"
select select "5"
select select "8"
select select "1"
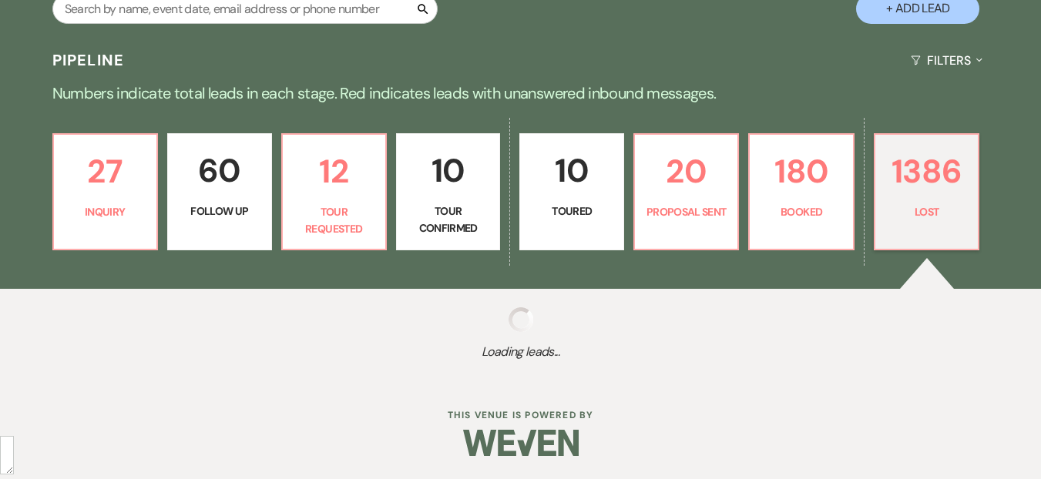
select select "8"
select select "5"
select select "8"
select select "10"
select select "8"
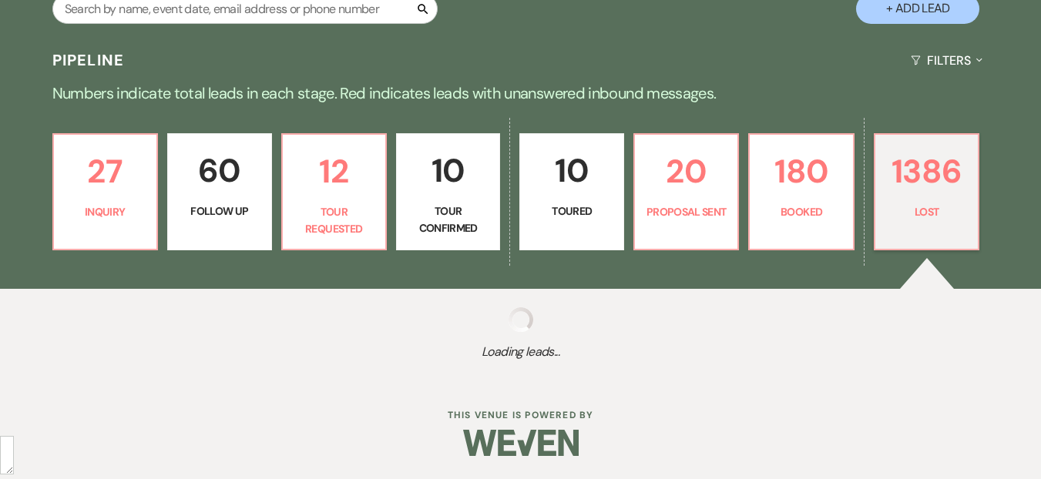
select select "6"
select select "8"
select select "5"
select select "8"
select select "5"
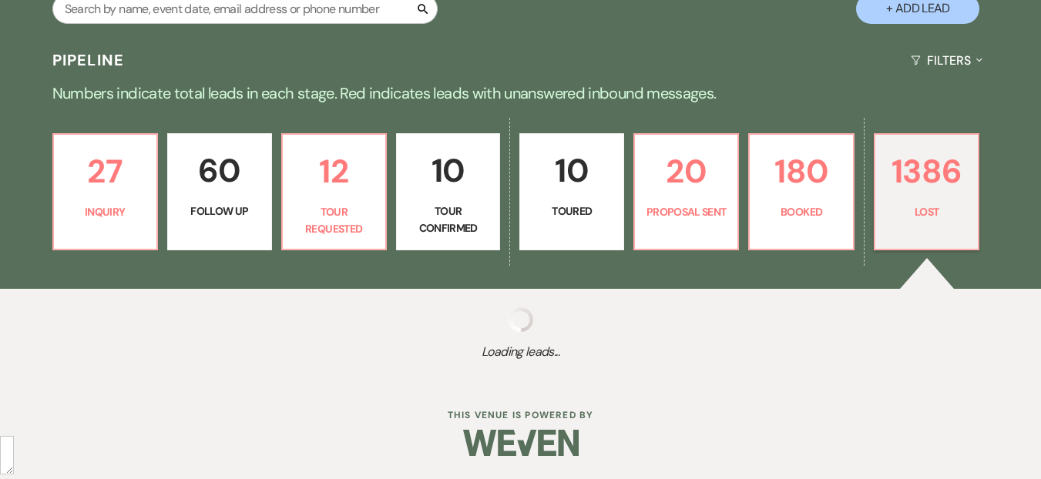
select select "8"
select select "5"
select select "8"
select select "6"
select select "8"
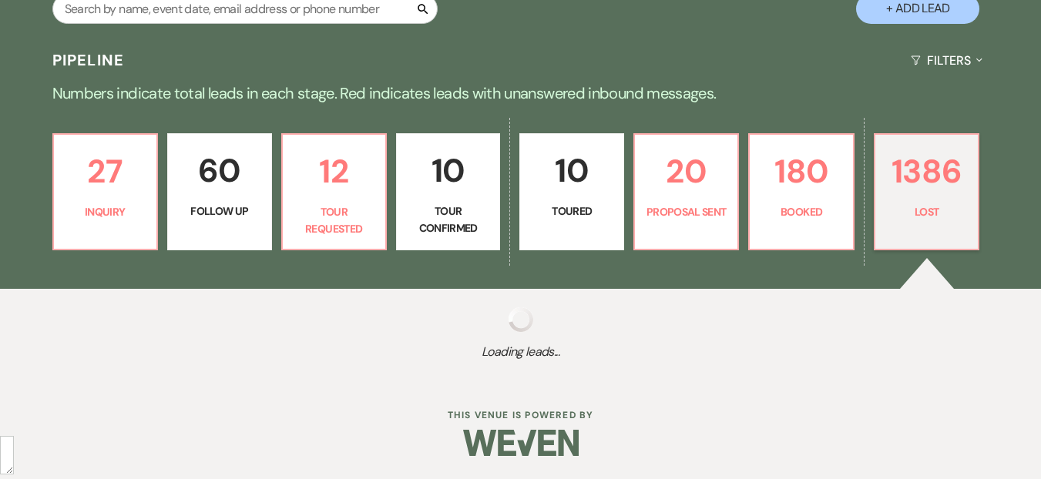
select select "5"
select select "8"
select select "5"
select select "8"
select select "7"
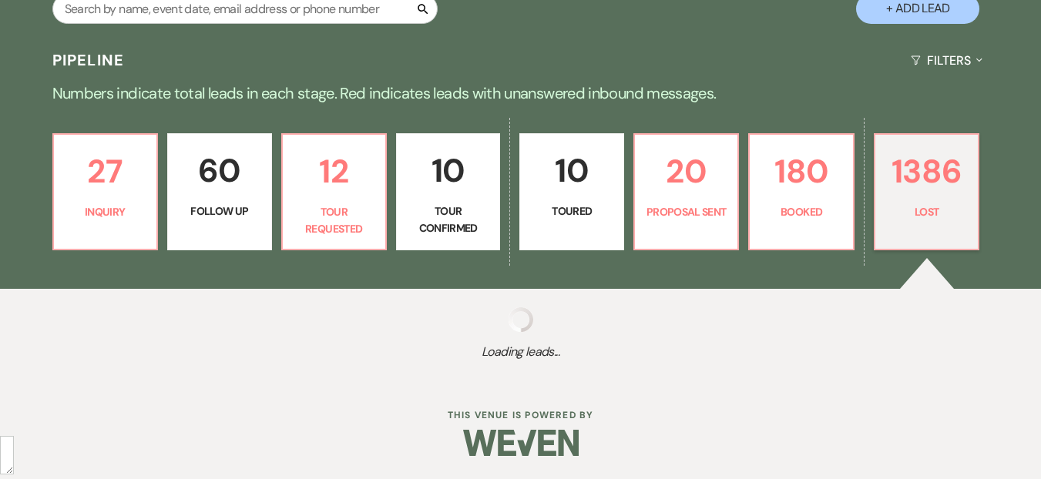
select select "8"
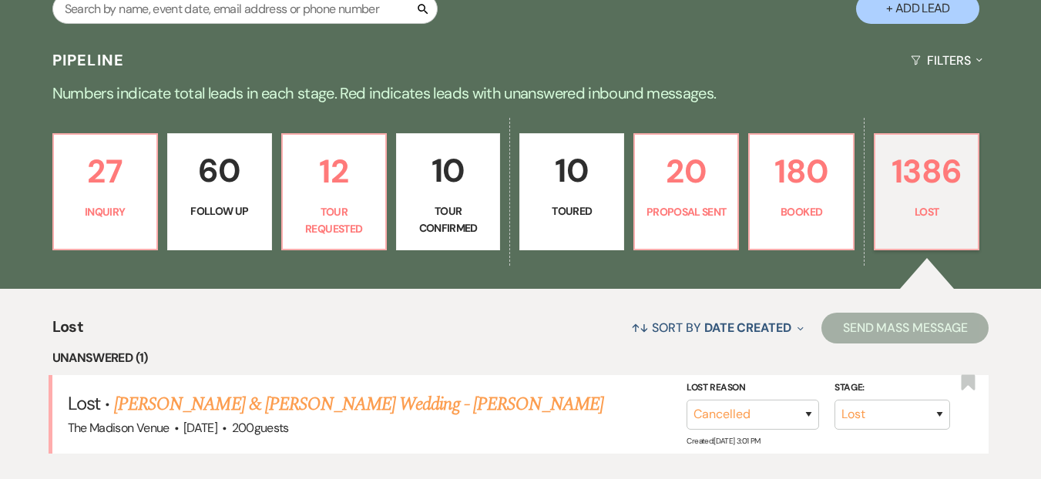
scroll to position [470, 0]
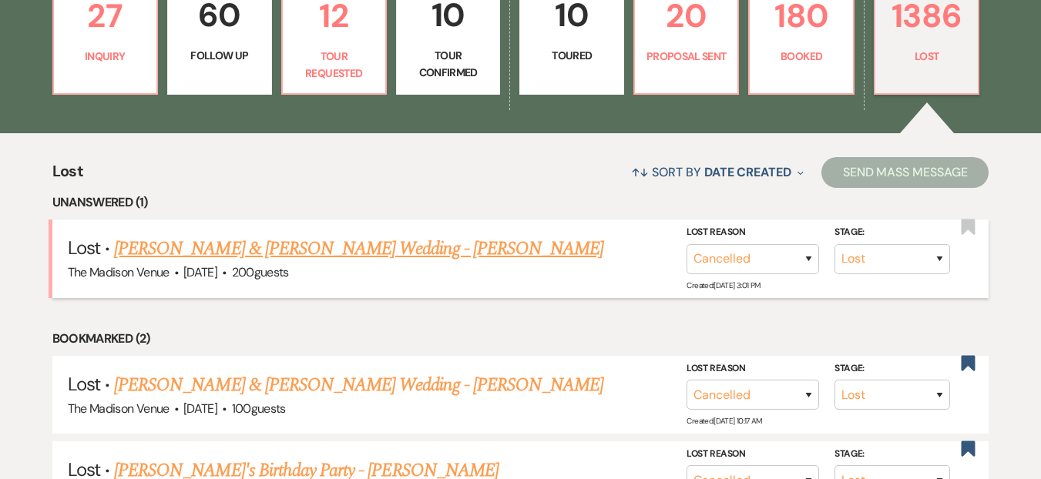
click at [291, 248] on link "Latashia Glover & Richard Holmes's Wedding - Daryl" at bounding box center [358, 249] width 489 height 28
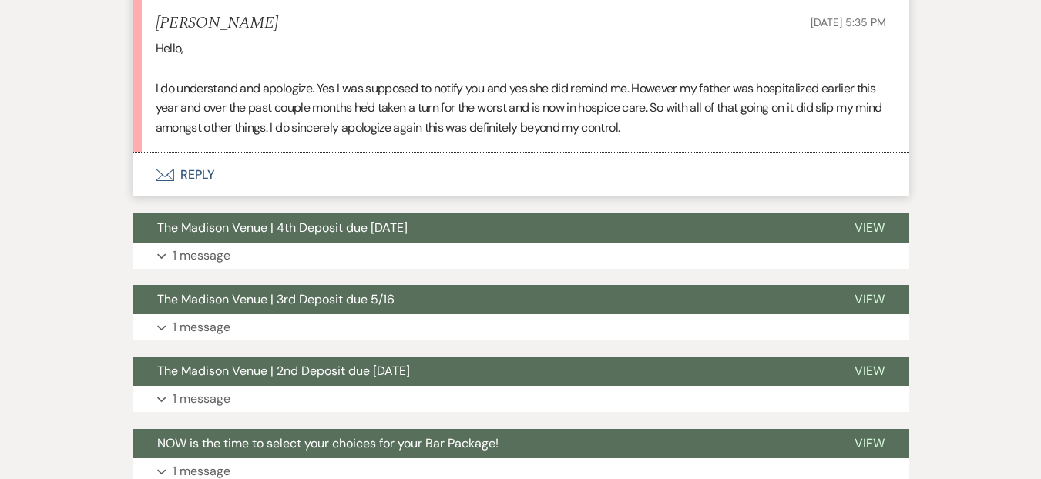
scroll to position [837, 0]
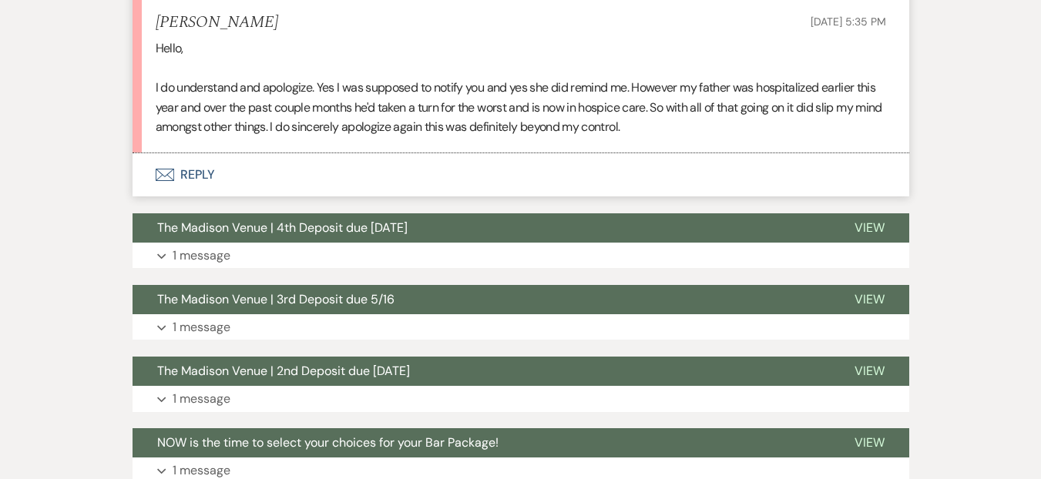
click at [254, 153] on button "Envelope Reply" at bounding box center [521, 174] width 777 height 43
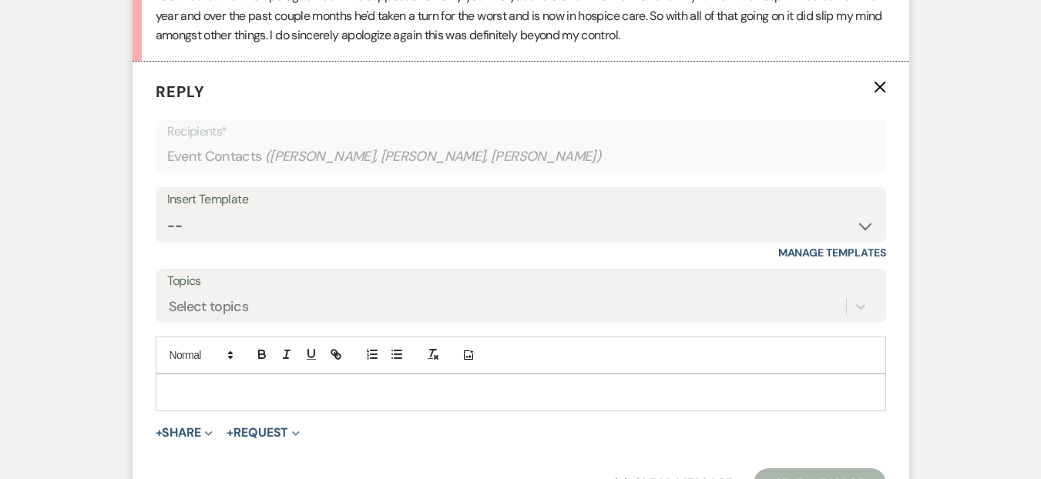
scroll to position [942, 0]
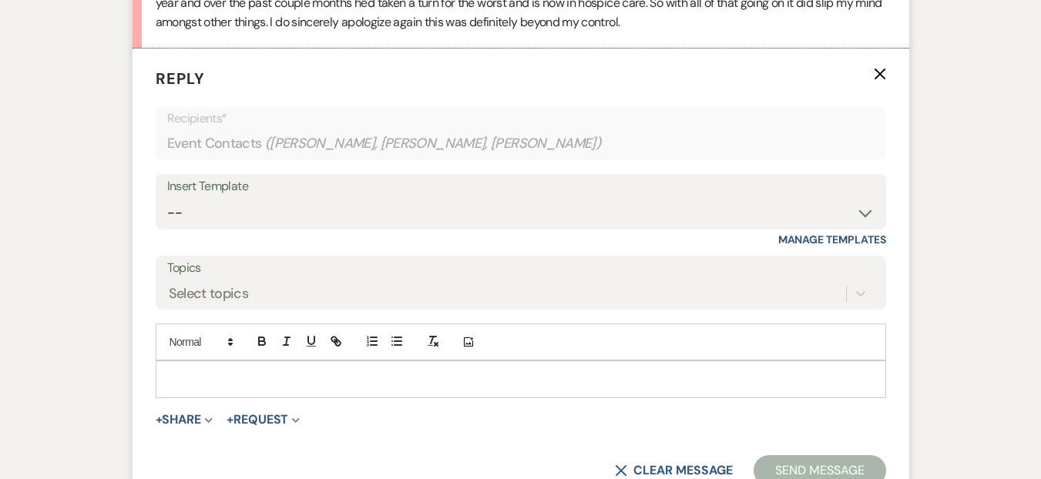
click at [222, 371] on p at bounding box center [521, 379] width 706 height 17
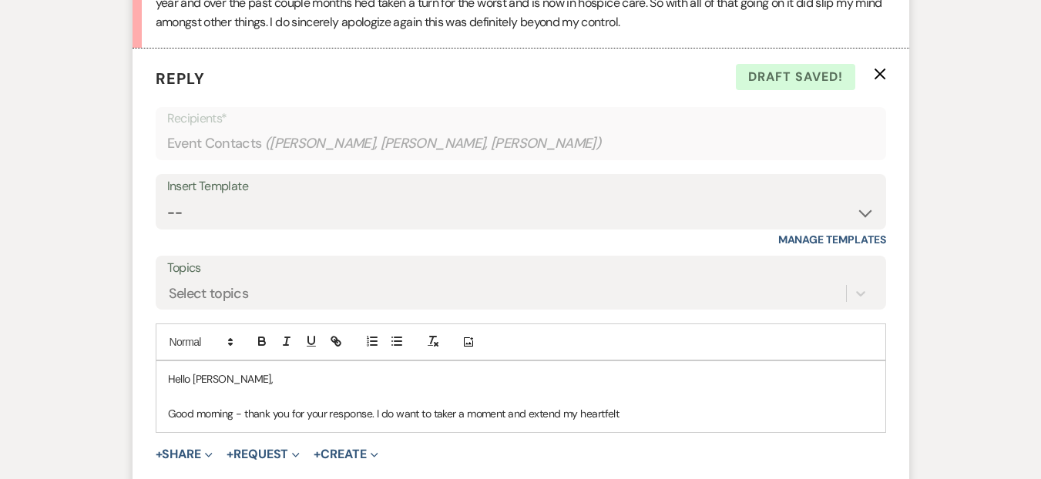
click at [250, 405] on p "Good morning - thank you for your response. I do want to taker a moment and ext…" at bounding box center [521, 413] width 706 height 17
click at [0, 0] on span "Replace with" at bounding box center [0, 0] width 0 height 0
click at [452, 405] on p "Good morning—thank you for your response. I do want to taker a moment and exten…" at bounding box center [521, 413] width 706 height 17
click at [641, 405] on p "Good morning—thank you for your response. I do want to take a moment and extend…" at bounding box center [521, 413] width 706 height 17
drag, startPoint x: 651, startPoint y: 379, endPoint x: 526, endPoint y: 381, distance: 124.9
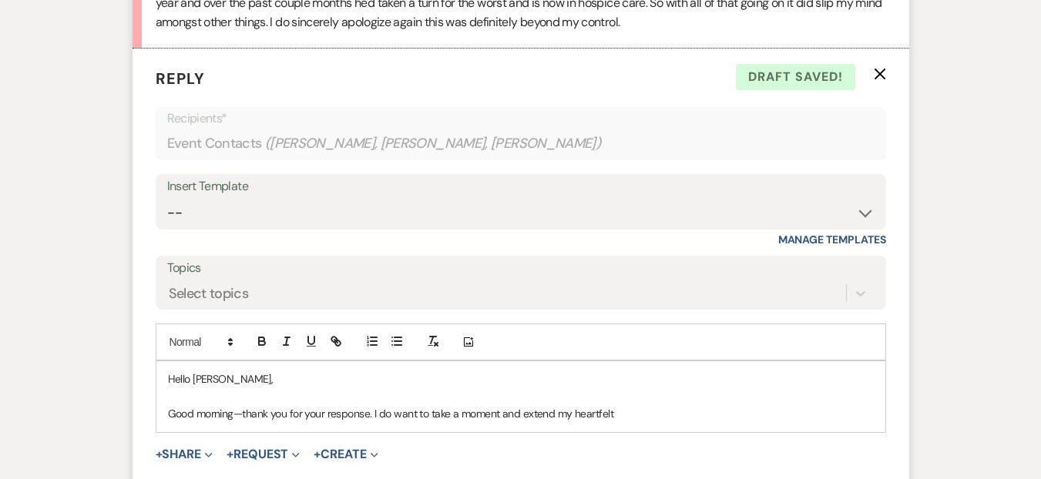
click at [526, 405] on p "Good morning—thank you for your response. I do want to take a moment and extend…" at bounding box center [521, 413] width 706 height 17
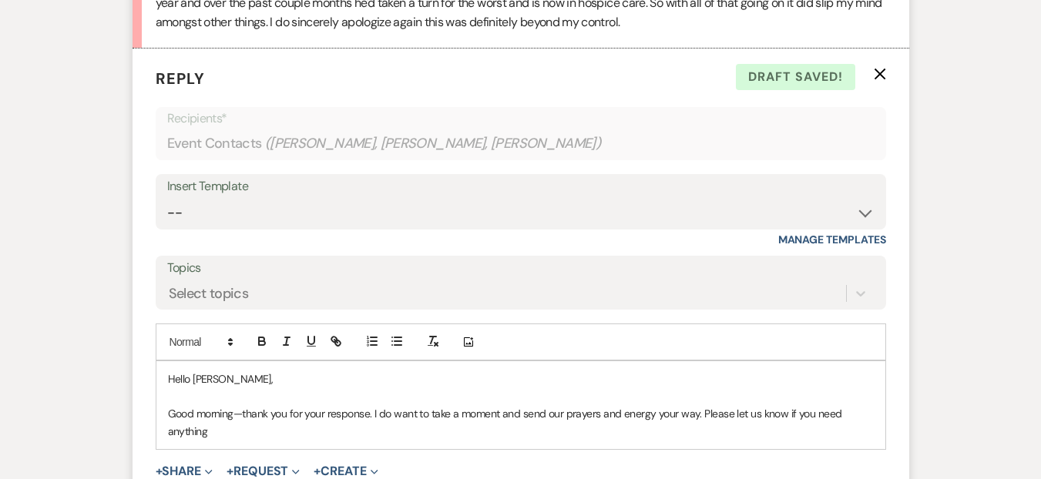
drag, startPoint x: 528, startPoint y: 386, endPoint x: 708, endPoint y: 380, distance: 180.5
click at [708, 405] on p "Good morning—thank you for your response. I do want to take a moment and send o…" at bounding box center [521, 422] width 706 height 35
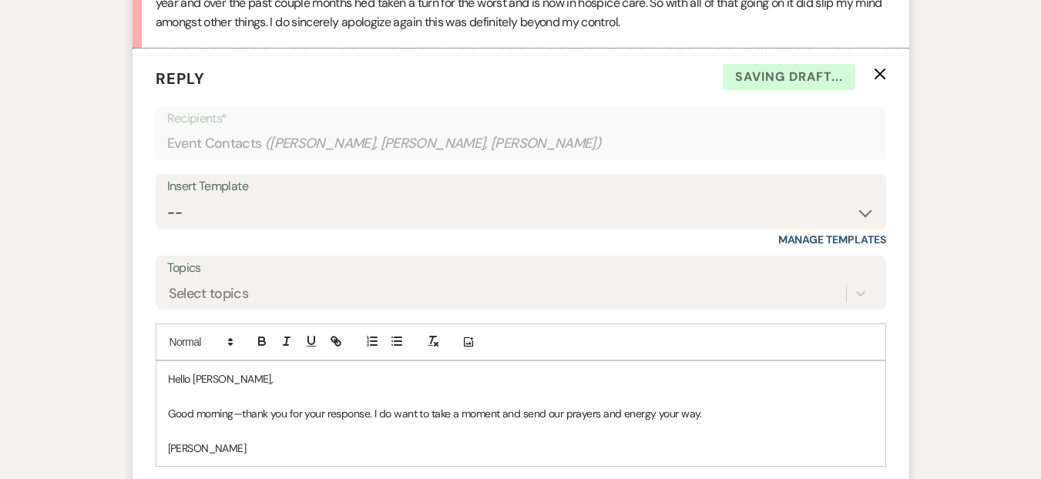
click at [712, 405] on p "Good morning—thank you for your response. I do want to take a moment and send o…" at bounding box center [521, 413] width 706 height 17
drag, startPoint x: 869, startPoint y: 377, endPoint x: 747, endPoint y: 382, distance: 121.9
click at [747, 382] on div "Hello Latashia, Good morning—thank you for your response. I do want to take a m…" at bounding box center [520, 413] width 729 height 105
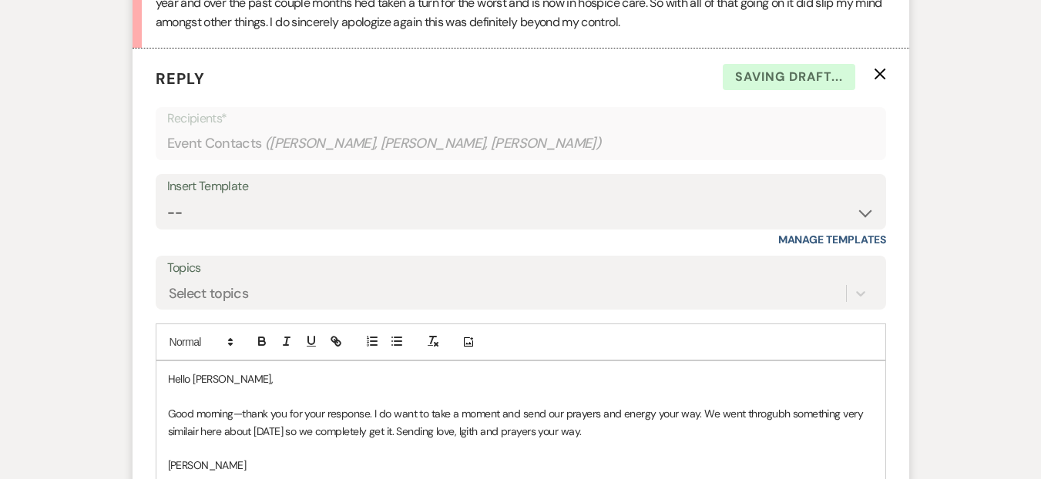
click at [494, 405] on p "Good morning—thank you for your response. I do want to take a moment and send o…" at bounding box center [521, 422] width 706 height 35
click at [196, 405] on p "Good morning—thank you for your response. I do want to take a moment and send o…" at bounding box center [521, 422] width 706 height 35
click at [310, 405] on p "Good morning—thank you for your response. I do want to take a moment and send o…" at bounding box center [521, 422] width 706 height 35
click at [511, 405] on p "Good morning—thank you for your response. I do want to take a moment and send o…" at bounding box center [521, 422] width 706 height 35
click at [768, 405] on p "Good morning—thank you for your response. I do want to take a moment and send o…" at bounding box center [521, 422] width 706 height 35
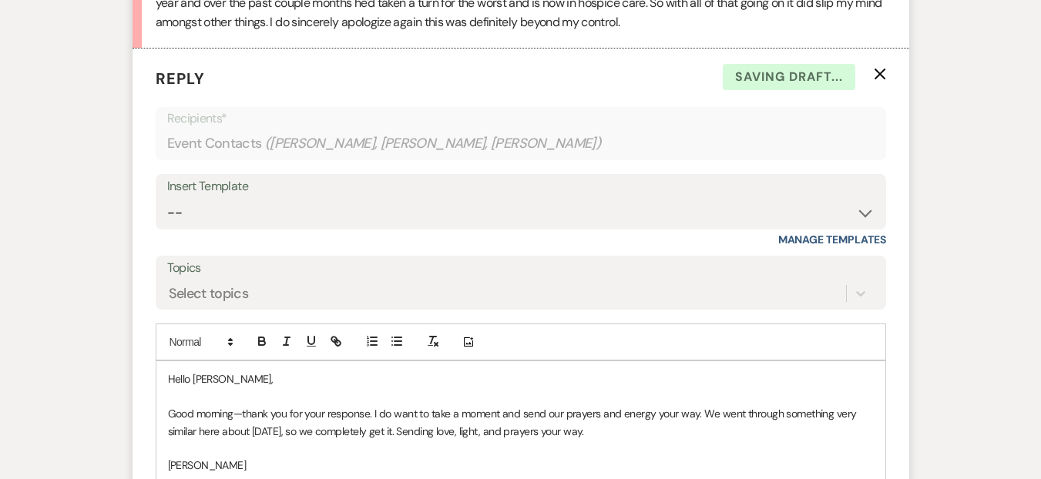
click at [369, 457] on p "[PERSON_NAME]" at bounding box center [521, 465] width 706 height 17
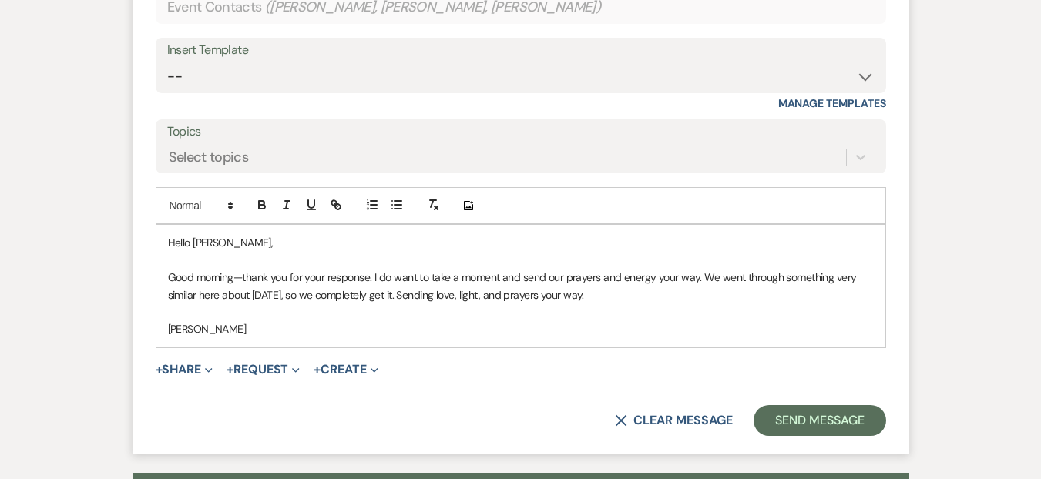
scroll to position [1263, 0]
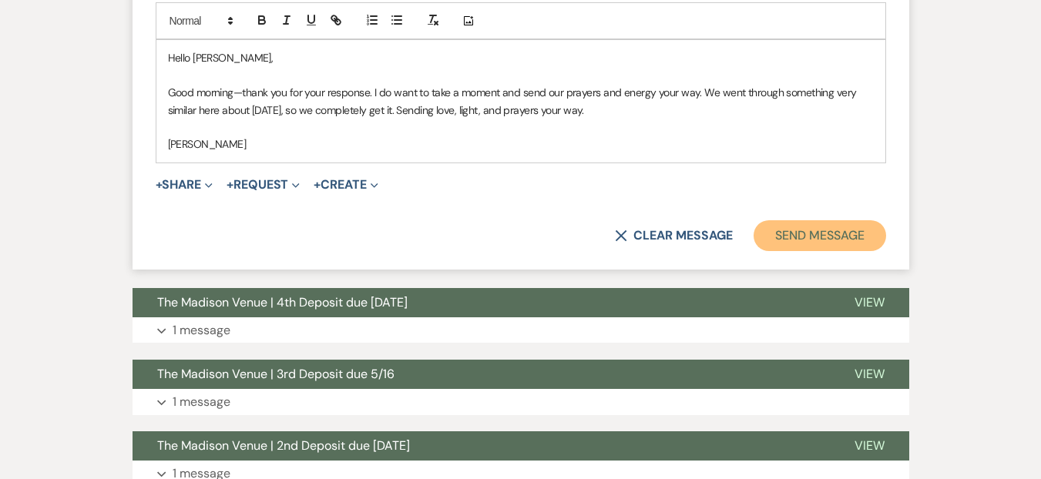
click at [776, 220] on button "Send Message" at bounding box center [820, 235] width 132 height 31
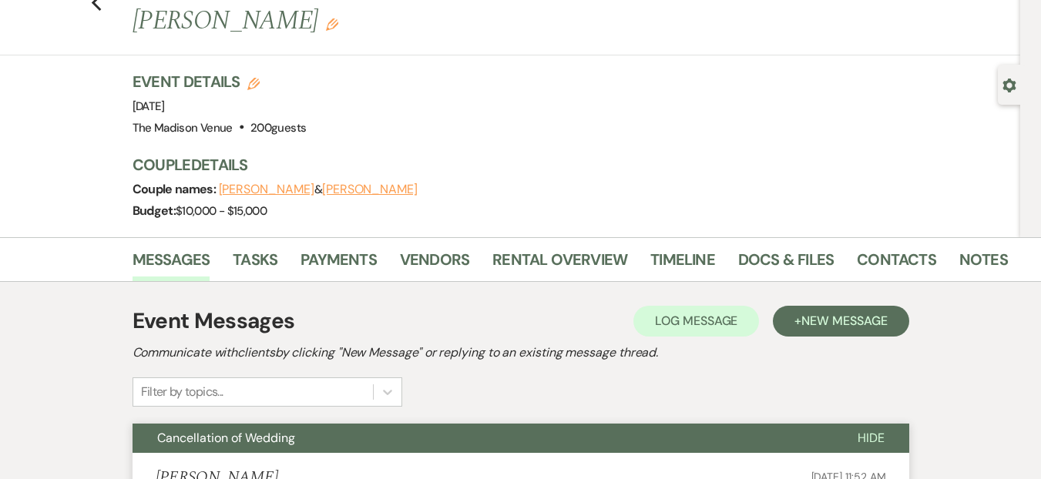
scroll to position [0, 0]
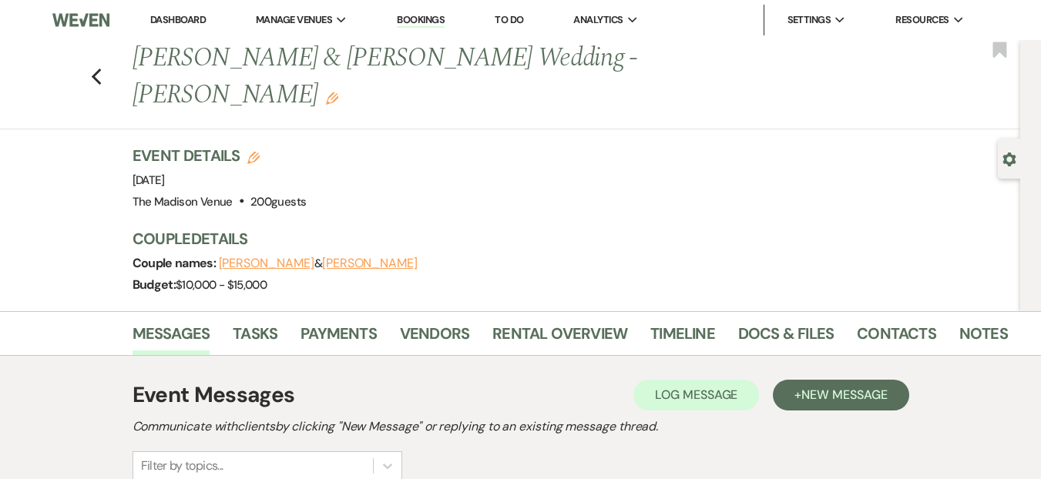
click at [190, 15] on link "Dashboard" at bounding box center [177, 19] width 55 height 13
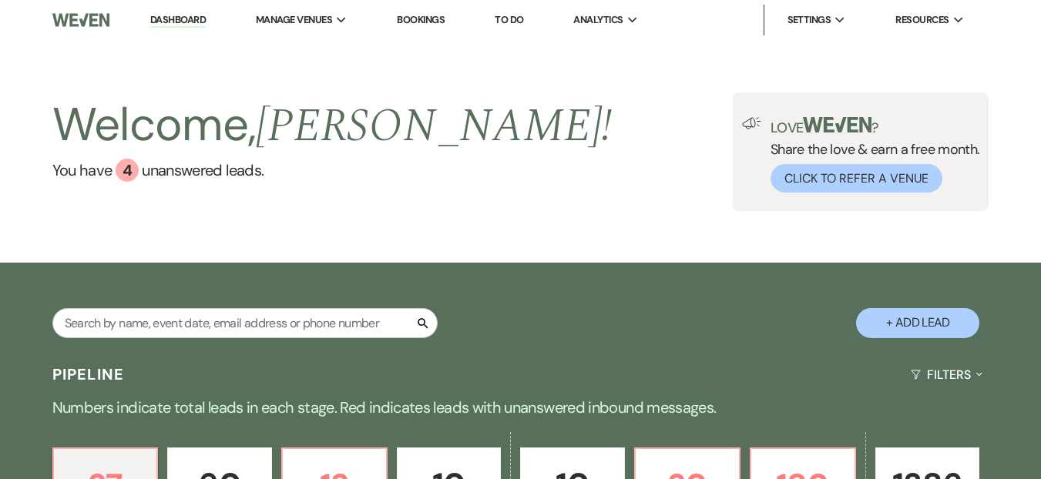
scroll to position [328, 0]
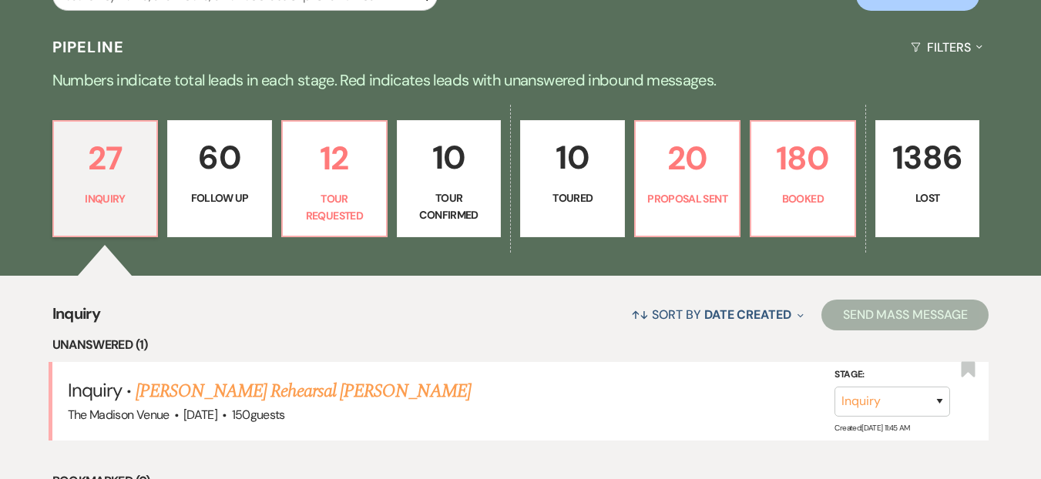
click at [595, 274] on div "27 Inquiry 60 Follow Up 12 Tour Requested 10 Tour Confirmed 10 Toured 20 Propos…" at bounding box center [520, 189] width 1041 height 174
click at [318, 314] on div "↑↓ Sort By Date Created Expand Send Mass Message" at bounding box center [544, 314] width 889 height 41
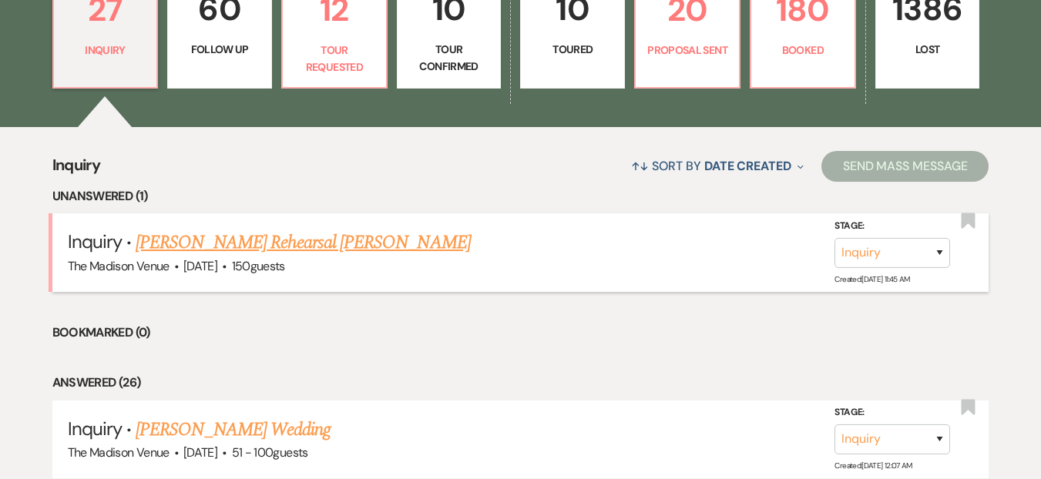
click at [315, 225] on li "Inquiry · Kim Hunt's Rehearsal Dinner - Daryl The Madison Venue · May 29, 2026 …" at bounding box center [520, 252] width 937 height 78
click at [314, 244] on link "Kim Hunt's Rehearsal Dinner - Daryl" at bounding box center [303, 243] width 335 height 28
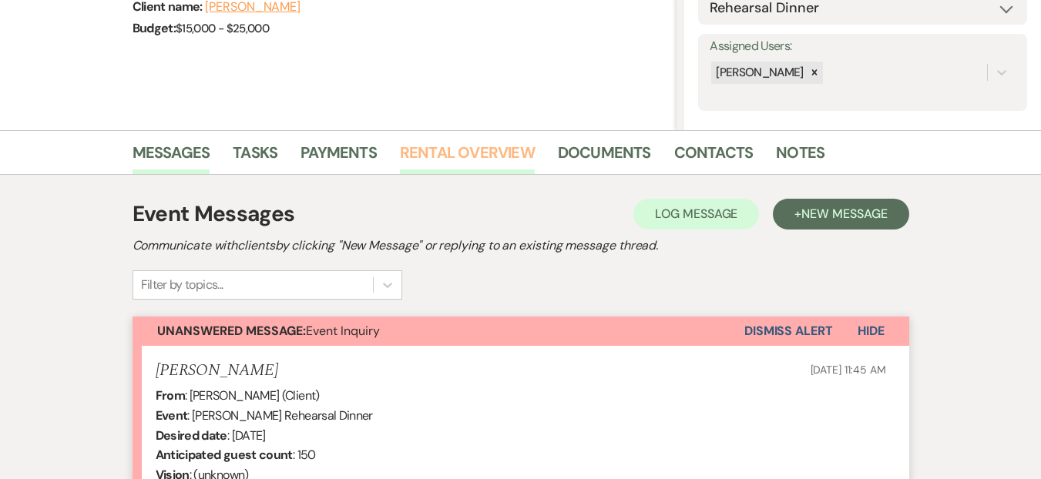
click at [493, 155] on link "Rental Overview" at bounding box center [467, 157] width 135 height 34
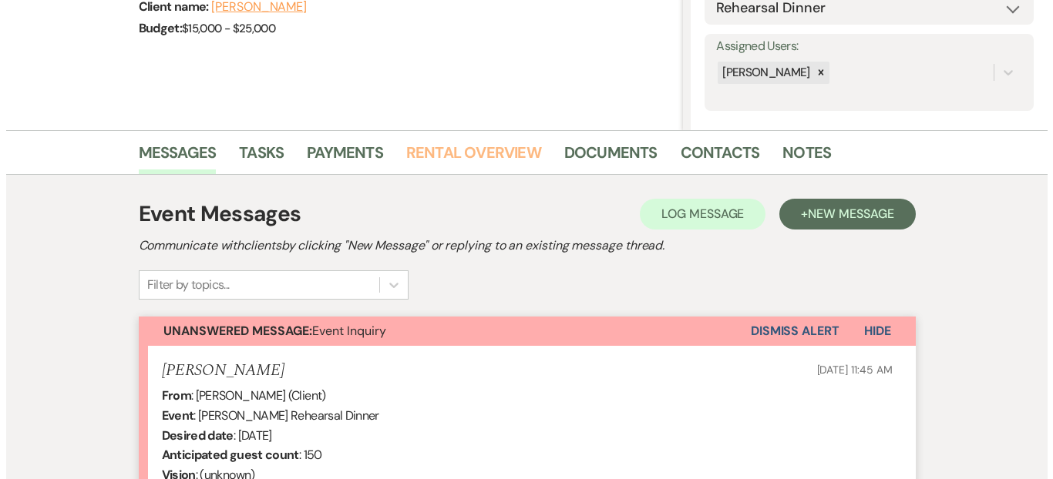
scroll to position [236, 0]
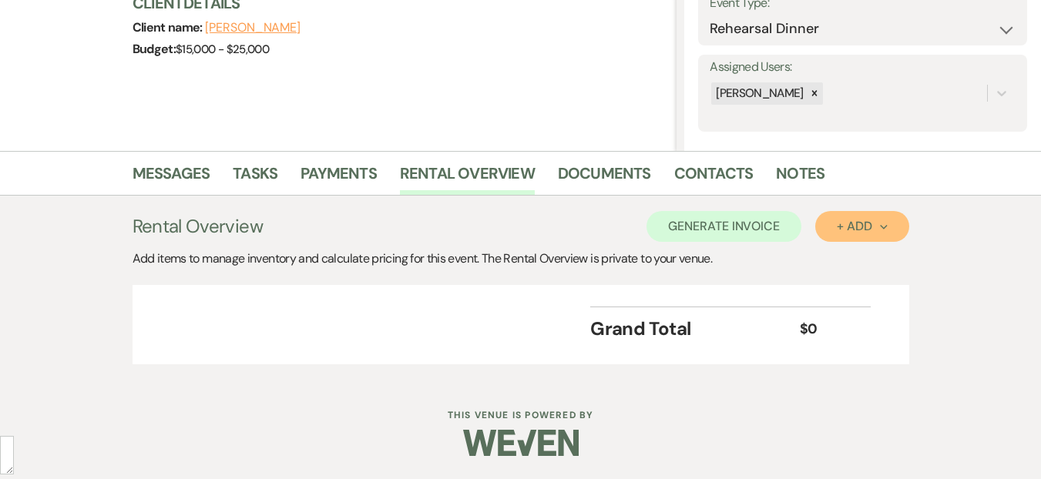
click at [876, 222] on div "+ Add Next" at bounding box center [862, 226] width 50 height 12
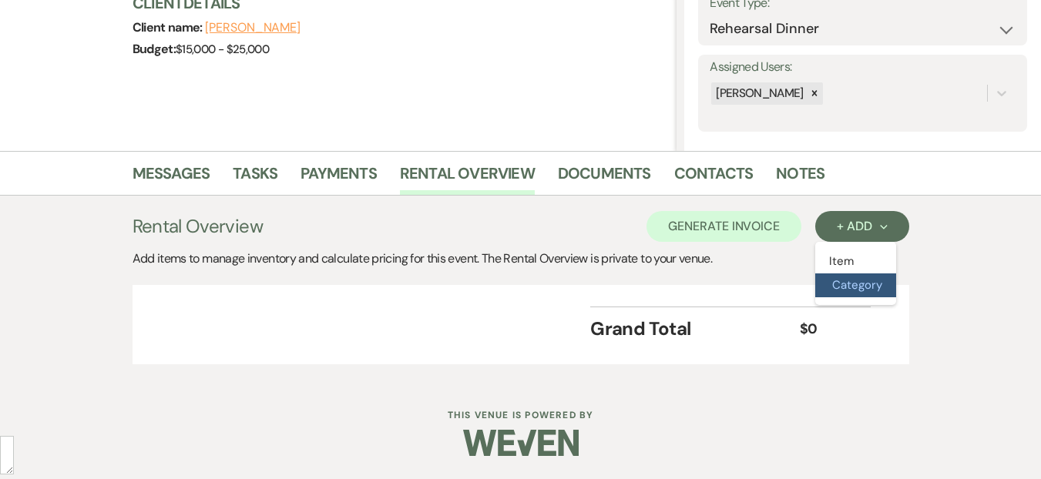
click at [855, 274] on button "Category" at bounding box center [855, 286] width 81 height 24
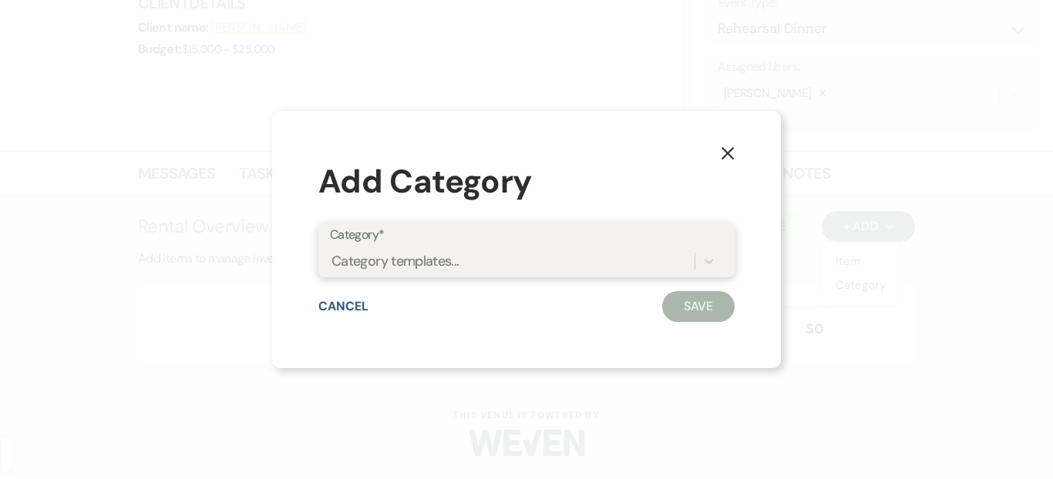
click at [530, 266] on div "Category templates..." at bounding box center [512, 260] width 365 height 27
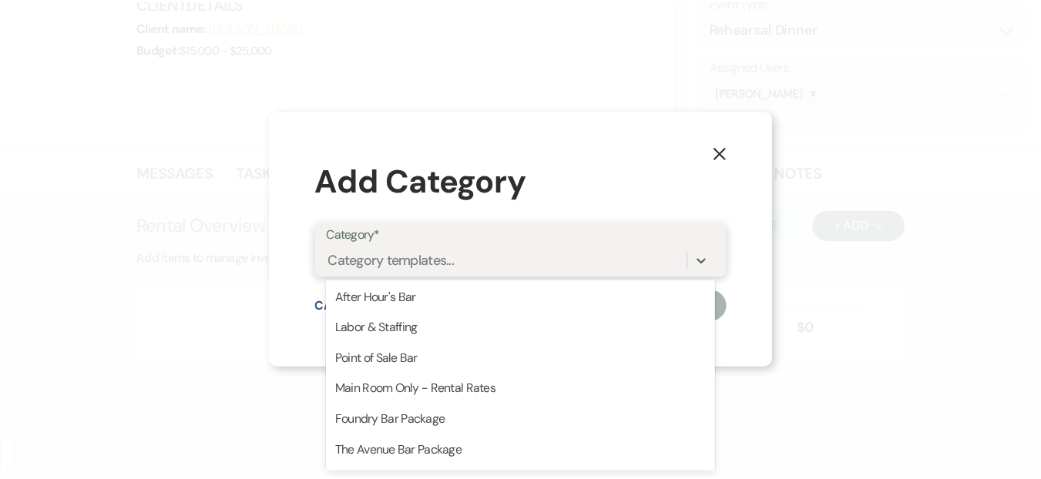
scroll to position [0, 0]
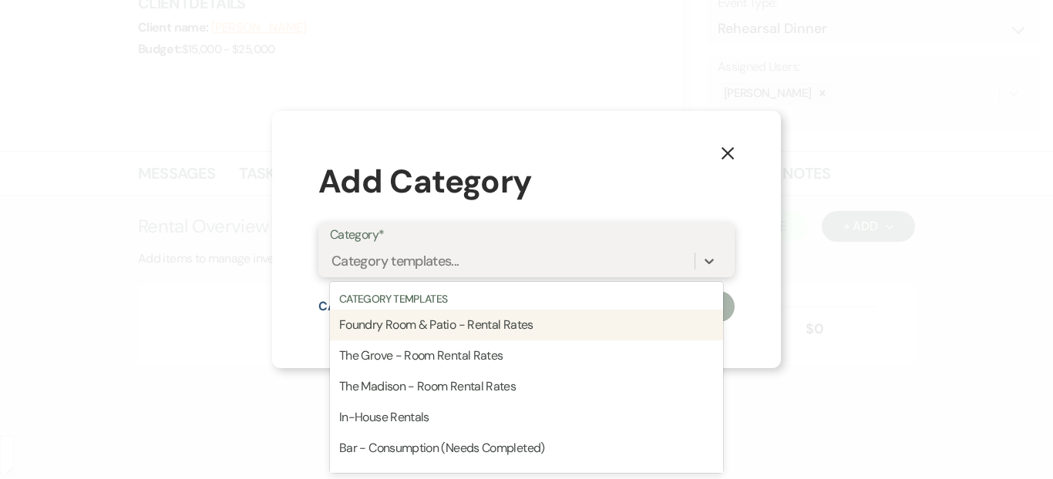
click at [443, 324] on div "Foundry Room & Patio - Rental Rates" at bounding box center [526, 325] width 393 height 31
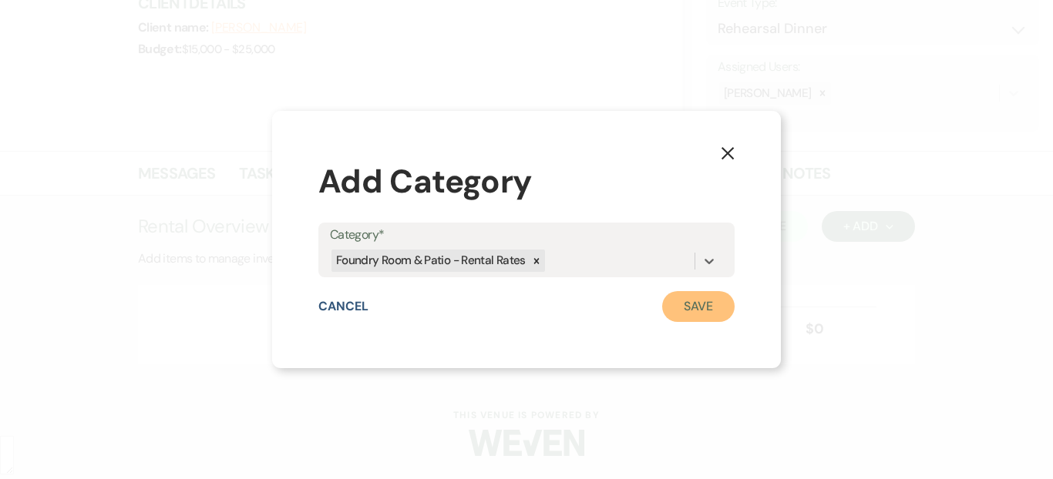
click at [704, 308] on button "Save" at bounding box center [698, 306] width 72 height 31
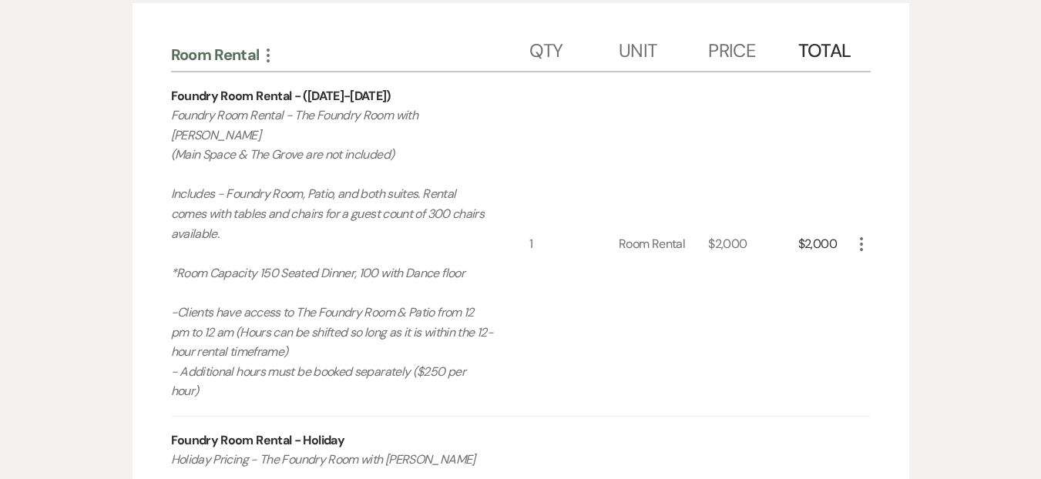
scroll to position [831, 0]
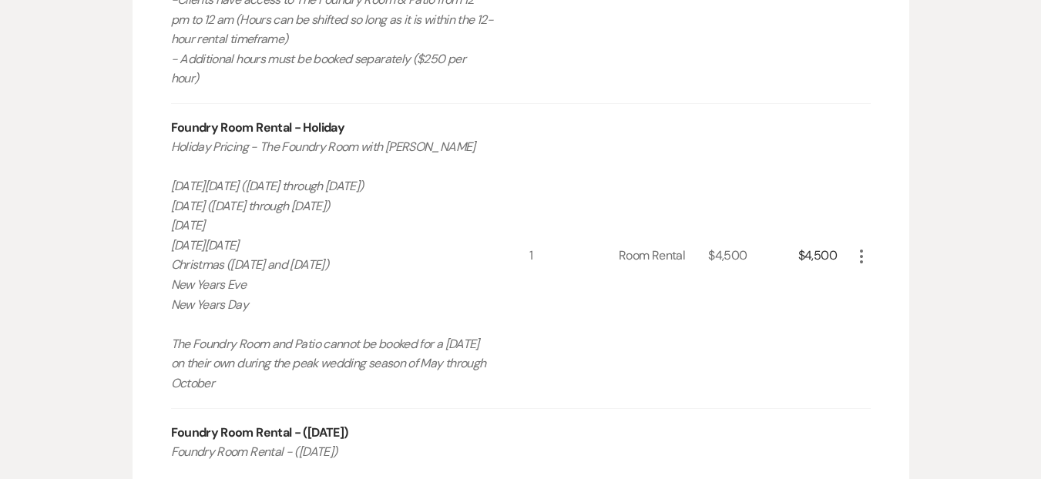
click at [862, 247] on icon "More" at bounding box center [861, 256] width 18 height 18
click at [876, 305] on icon "X" at bounding box center [873, 311] width 9 height 12
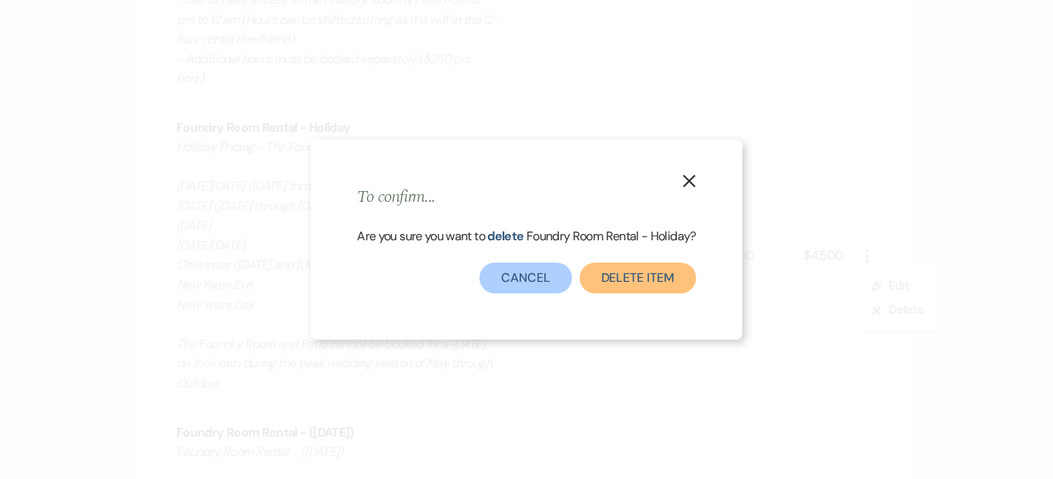
click at [667, 291] on button "Delete Item" at bounding box center [638, 278] width 116 height 31
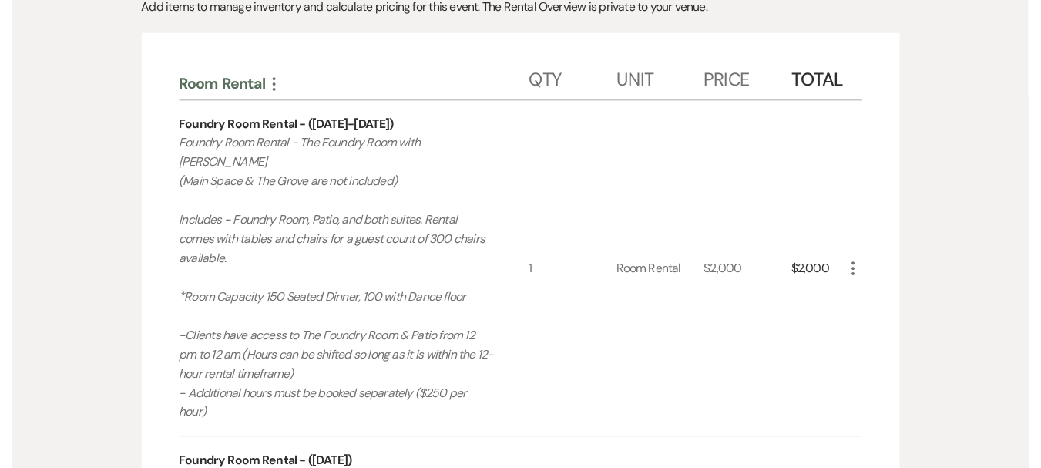
scroll to position [1019, 0]
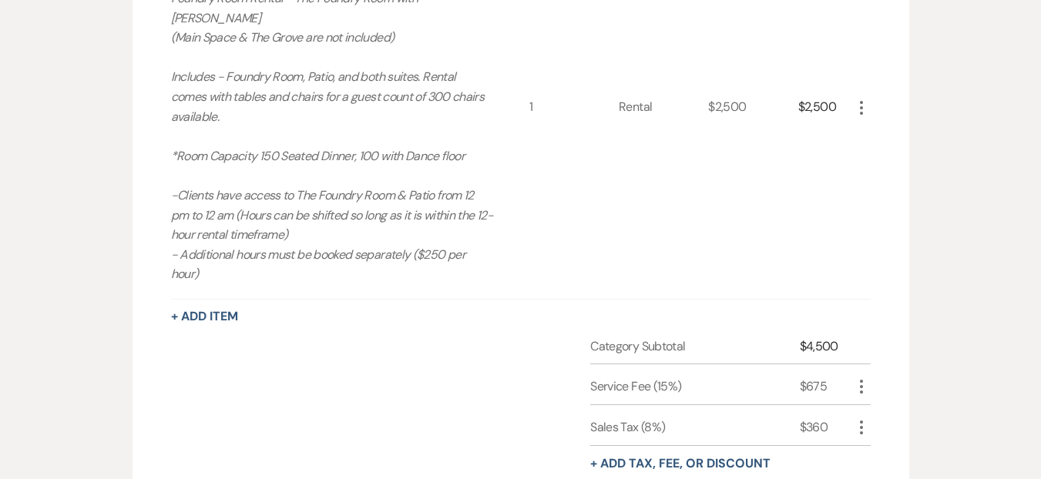
click at [859, 99] on icon "More" at bounding box center [861, 108] width 18 height 18
drag, startPoint x: 885, startPoint y: 148, endPoint x: 886, endPoint y: 139, distance: 9.3
click at [886, 139] on ul "Pencil Edit X Delete" at bounding box center [893, 150] width 83 height 64
click at [886, 150] on button "X Delete" at bounding box center [893, 162] width 83 height 25
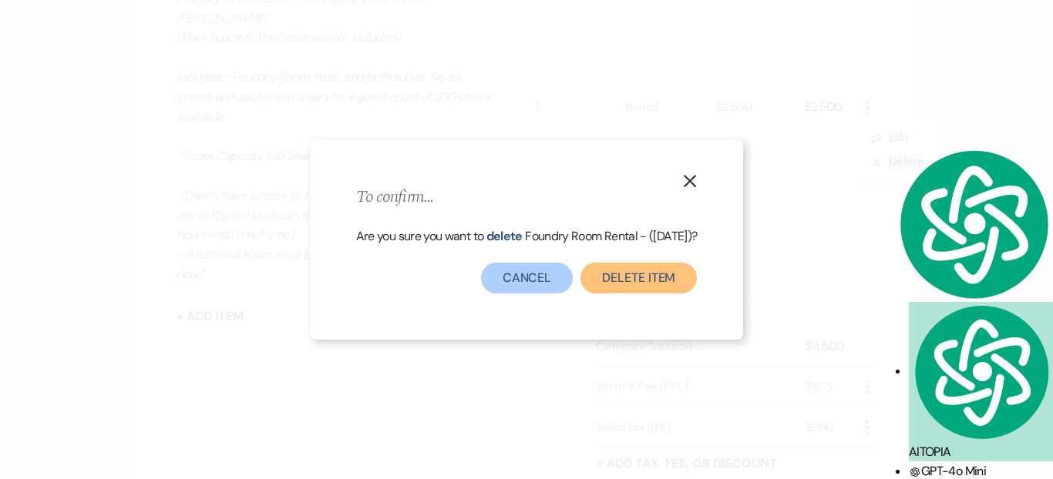
click at [666, 273] on button "Delete Item" at bounding box center [638, 278] width 116 height 31
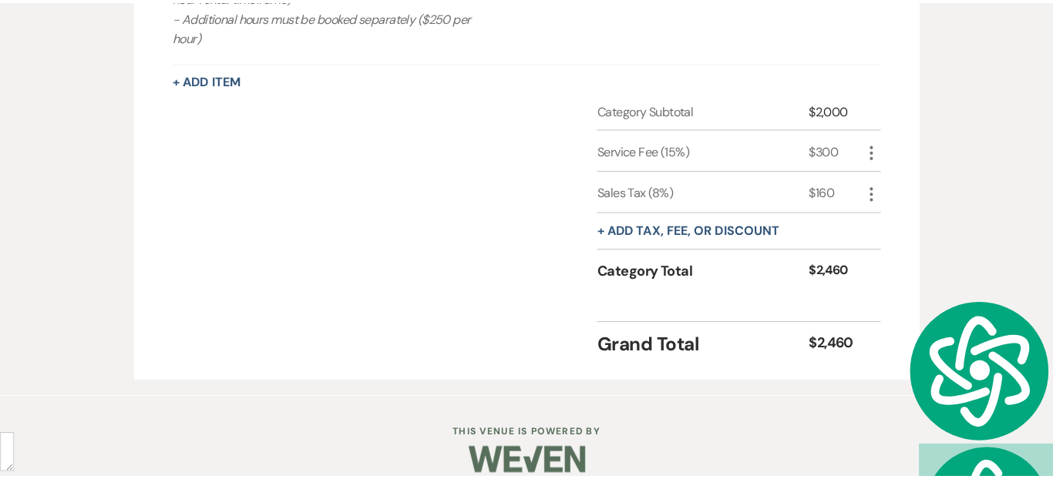
scroll to position [332, 0]
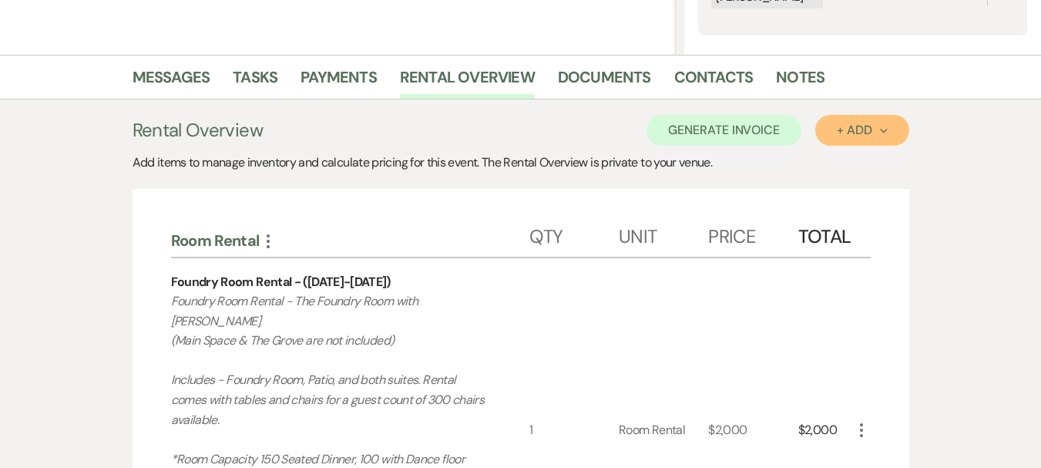
click at [872, 120] on button "+ Add Next" at bounding box center [861, 130] width 93 height 31
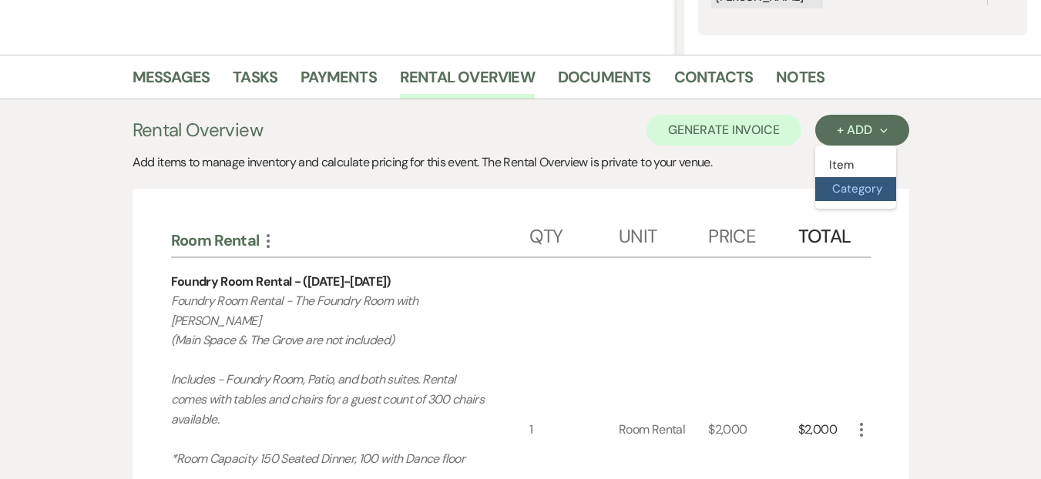
click at [863, 194] on button "Category" at bounding box center [855, 189] width 81 height 24
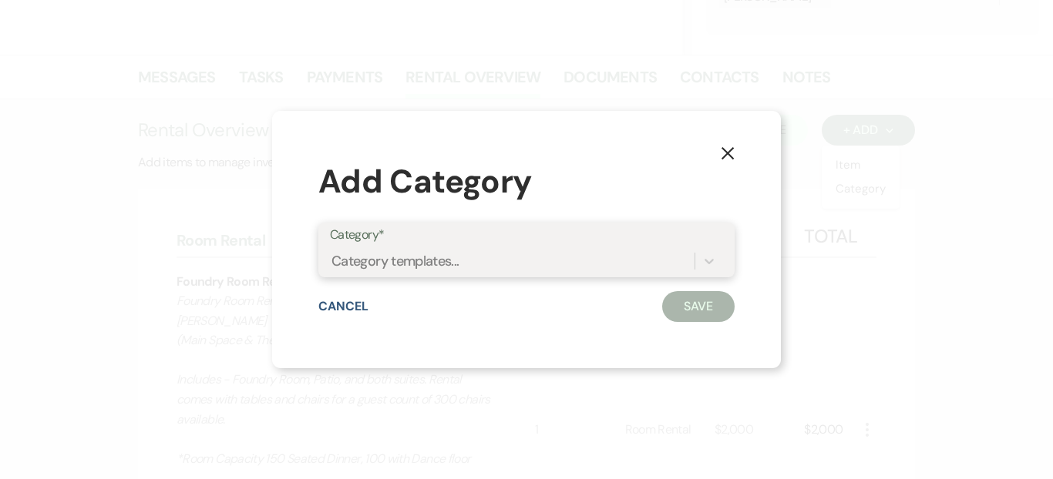
click at [366, 274] on div "Category templates..." at bounding box center [526, 261] width 393 height 29
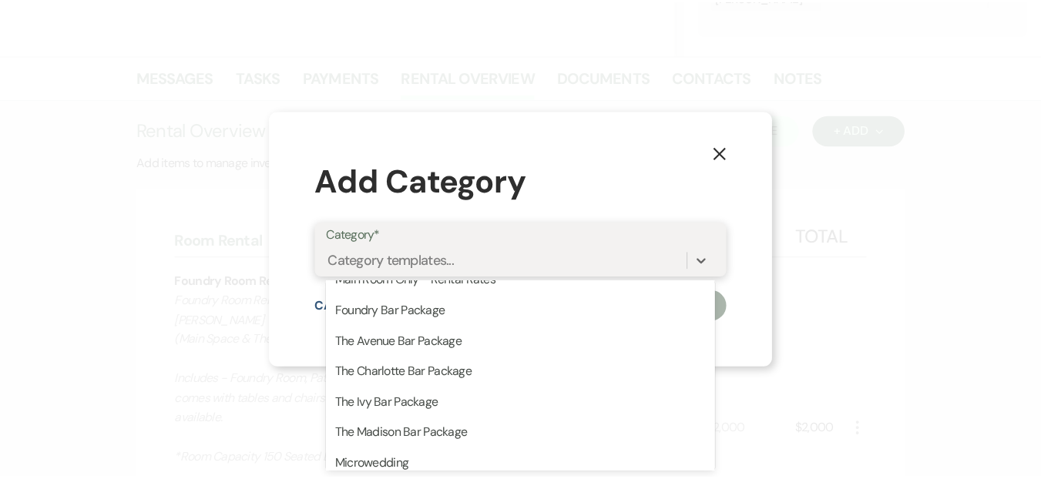
scroll to position [396, 0]
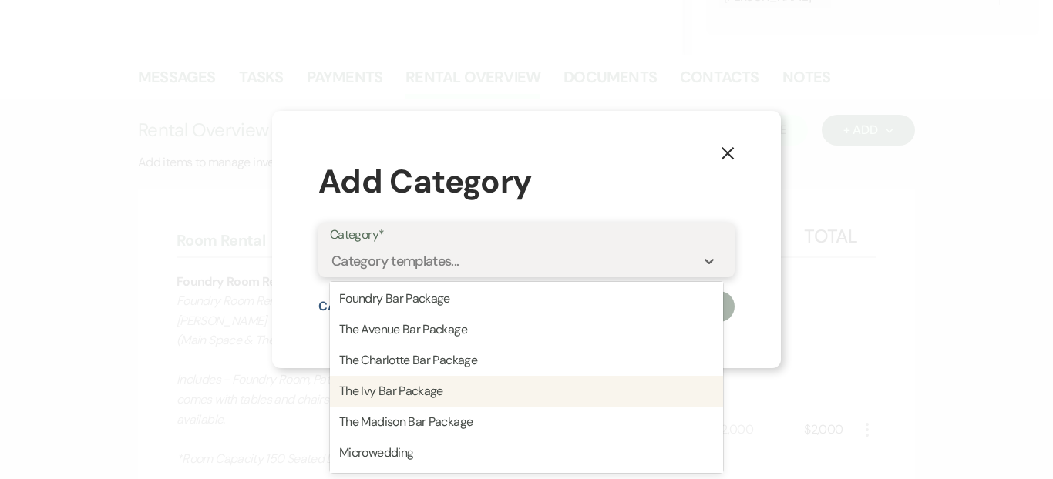
click at [435, 388] on div "The Ivy Bar Package" at bounding box center [526, 391] width 393 height 31
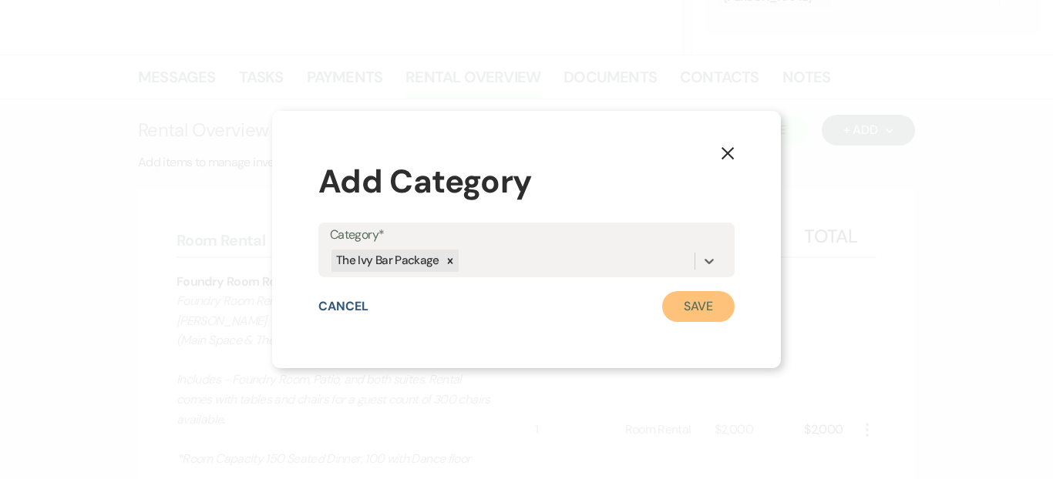
click at [662, 304] on button "Save" at bounding box center [698, 306] width 72 height 31
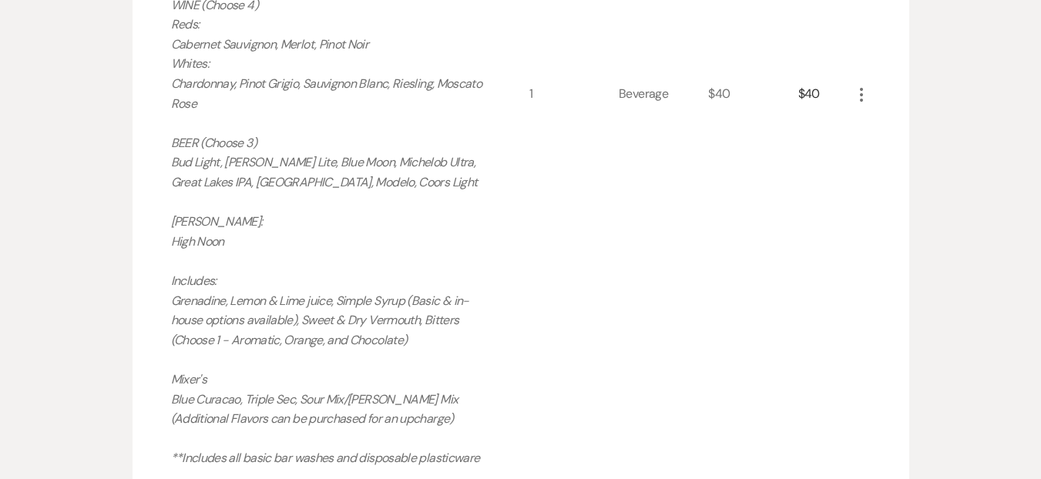
scroll to position [1530, 0]
click at [860, 89] on use "button" at bounding box center [861, 96] width 3 height 14
click at [866, 113] on button "Pencil Edit" at bounding box center [892, 125] width 80 height 25
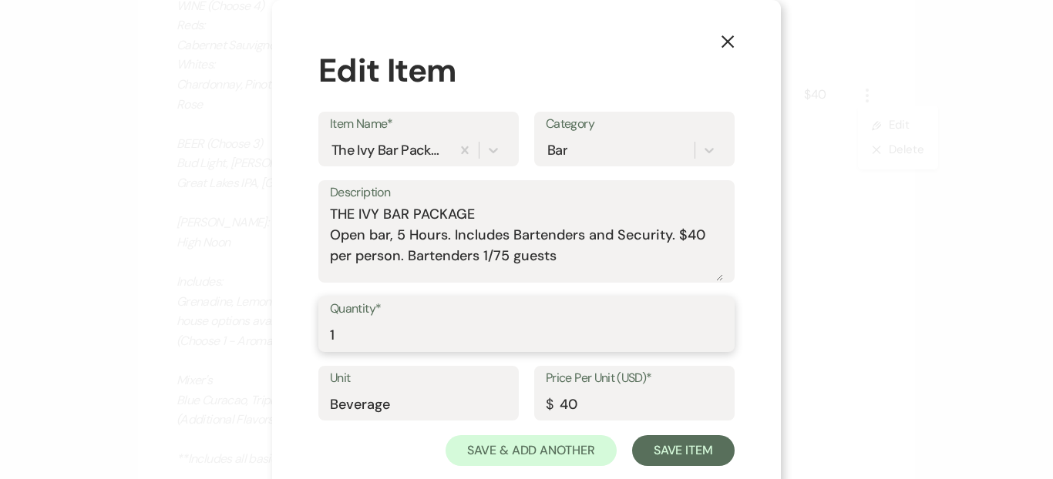
click at [402, 336] on input "1" at bounding box center [526, 336] width 393 height 30
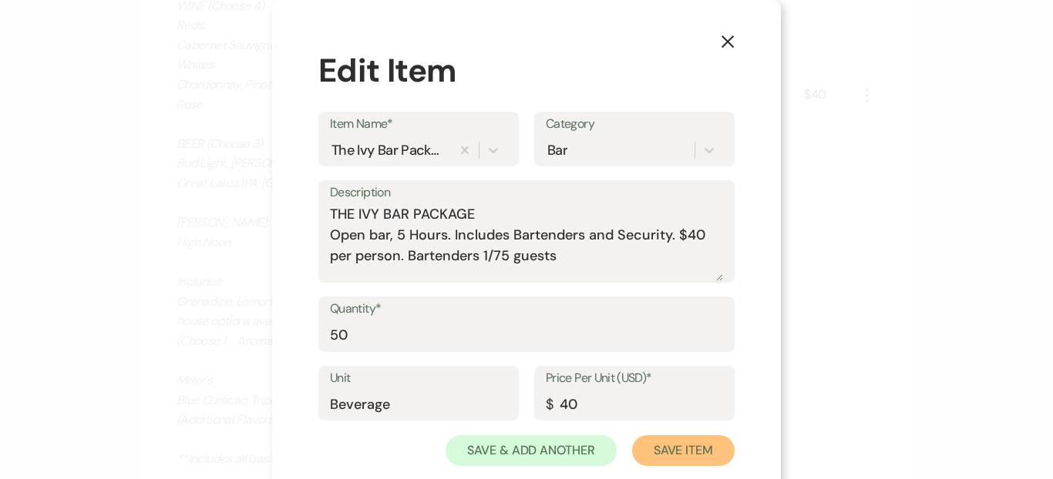
click at [682, 445] on button "Save Item" at bounding box center [683, 450] width 103 height 31
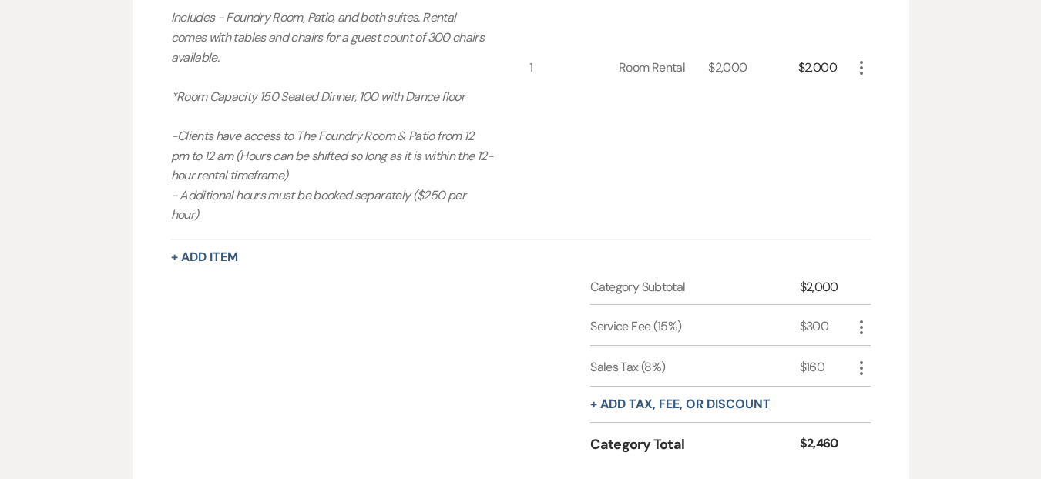
scroll to position [0, 0]
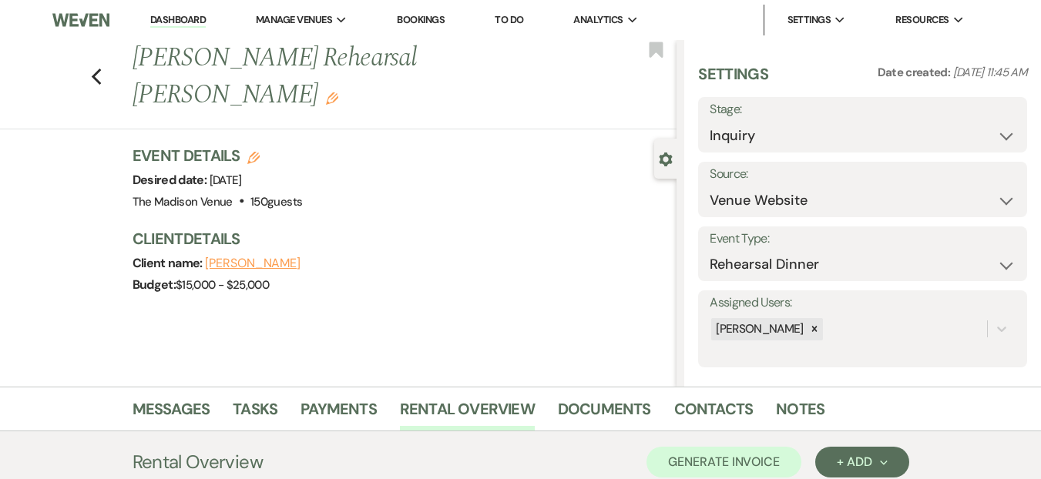
click at [173, 395] on li "Messages" at bounding box center [183, 412] width 101 height 37
click at [176, 402] on link "Messages" at bounding box center [172, 414] width 78 height 34
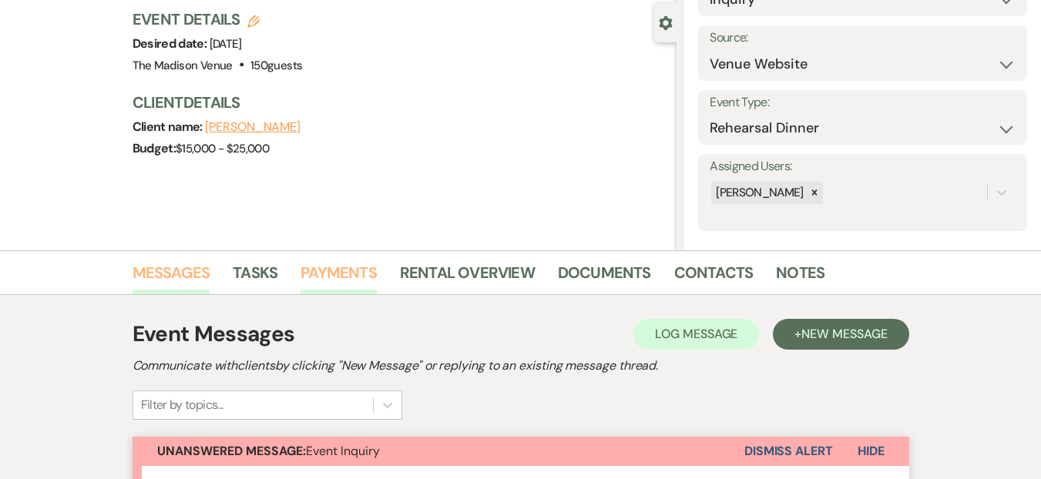
scroll to position [133, 0]
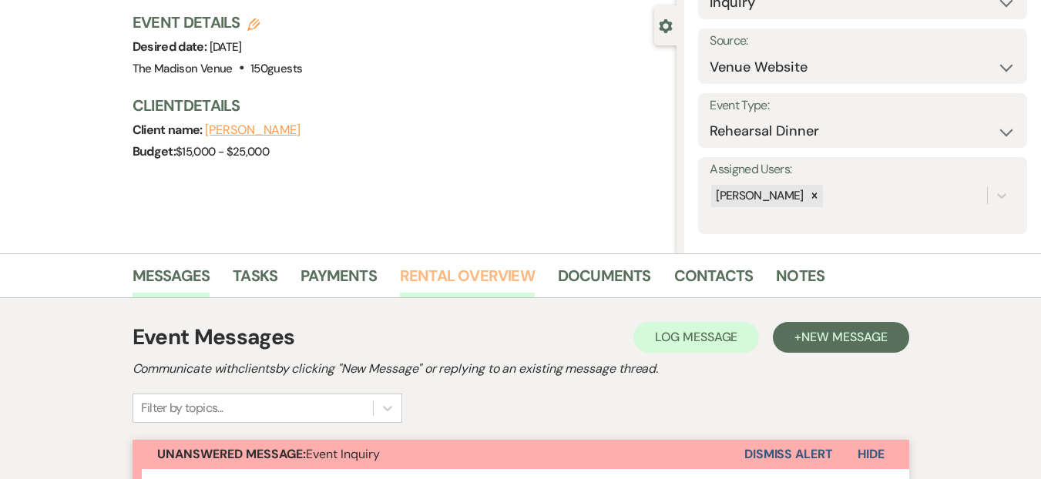
click at [445, 281] on link "Rental Overview" at bounding box center [467, 281] width 135 height 34
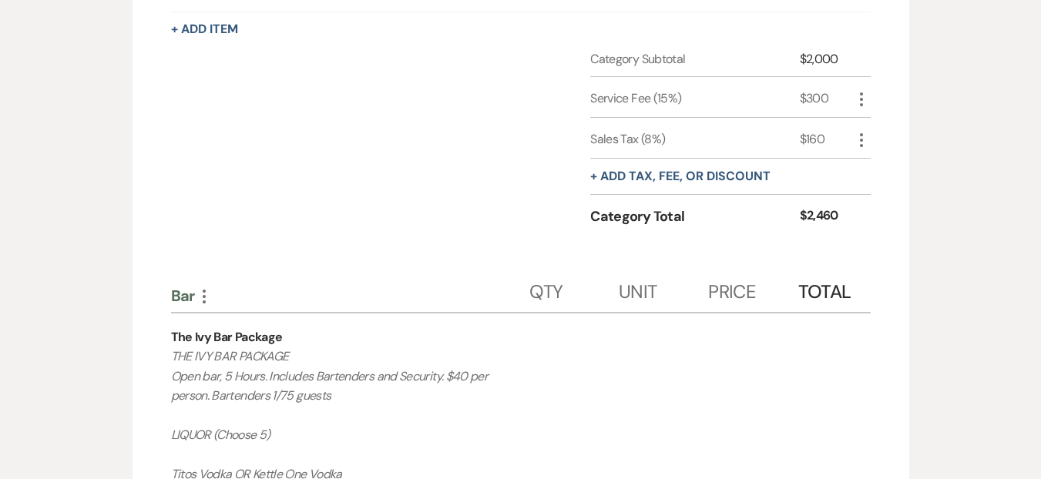
scroll to position [1041, 0]
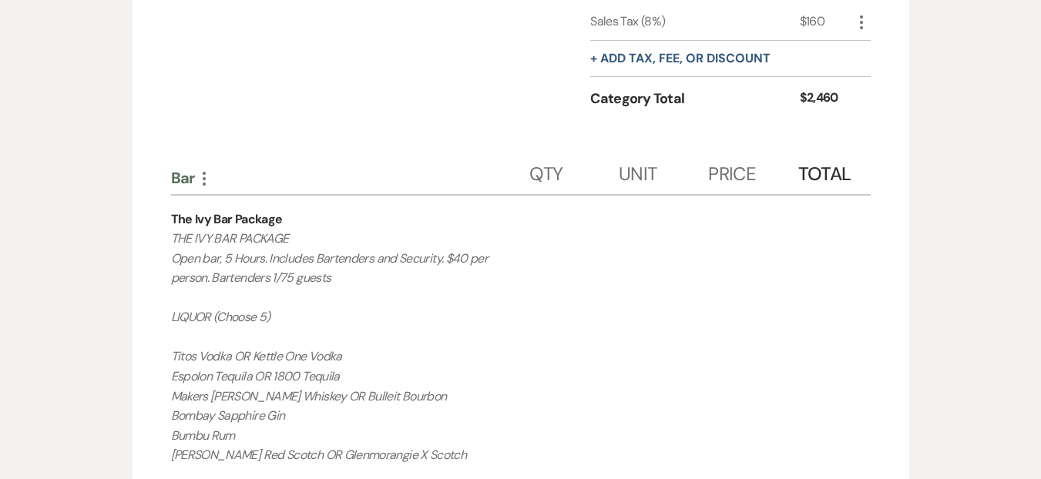
click at [200, 170] on icon "More" at bounding box center [204, 179] width 18 height 18
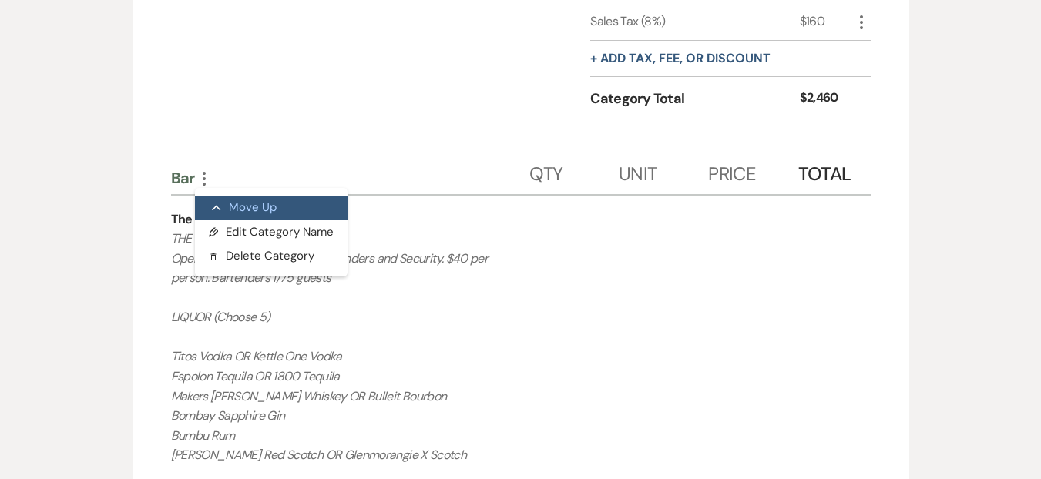
click at [217, 203] on icon "Collapse" at bounding box center [216, 209] width 9 height 12
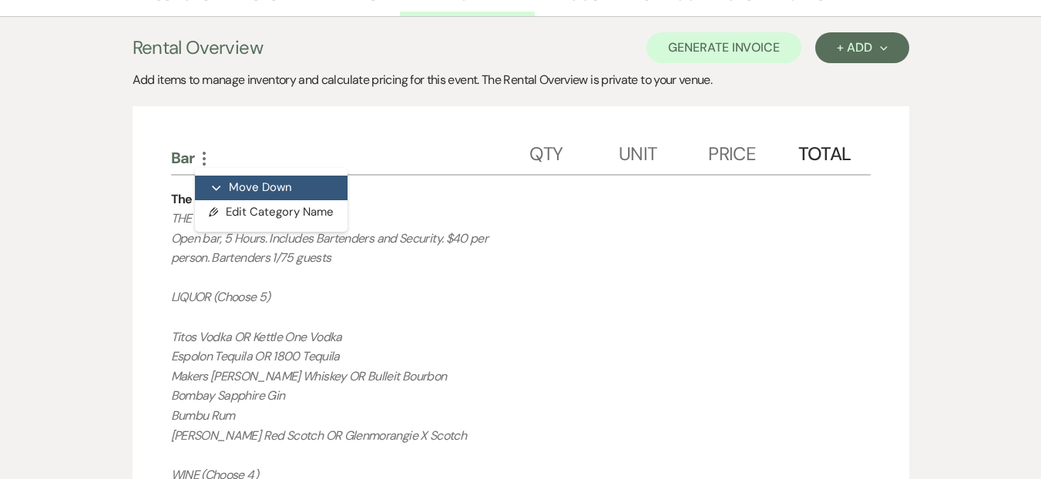
drag, startPoint x: 217, startPoint y: 189, endPoint x: 227, endPoint y: 188, distance: 10.8
click at [227, 188] on button "Expand Move Down" at bounding box center [271, 188] width 153 height 25
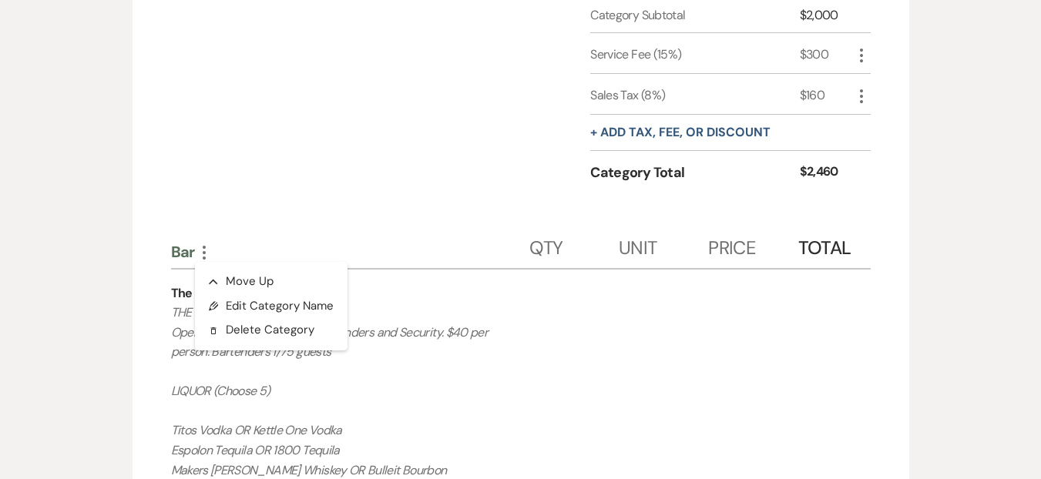
scroll to position [970, 0]
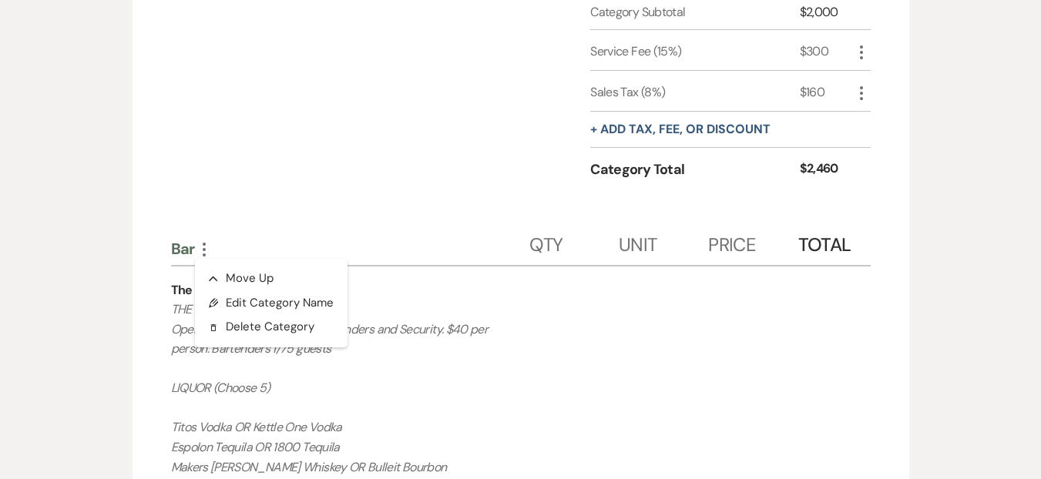
click at [116, 262] on div "Rental Overview Generate Invoice + Add Next Add items to manage inventory and c…" at bounding box center [521, 417] width 879 height 1910
click at [203, 240] on icon "More" at bounding box center [204, 249] width 18 height 18
click at [254, 291] on button "Pencil Edit Category Name" at bounding box center [273, 303] width 156 height 25
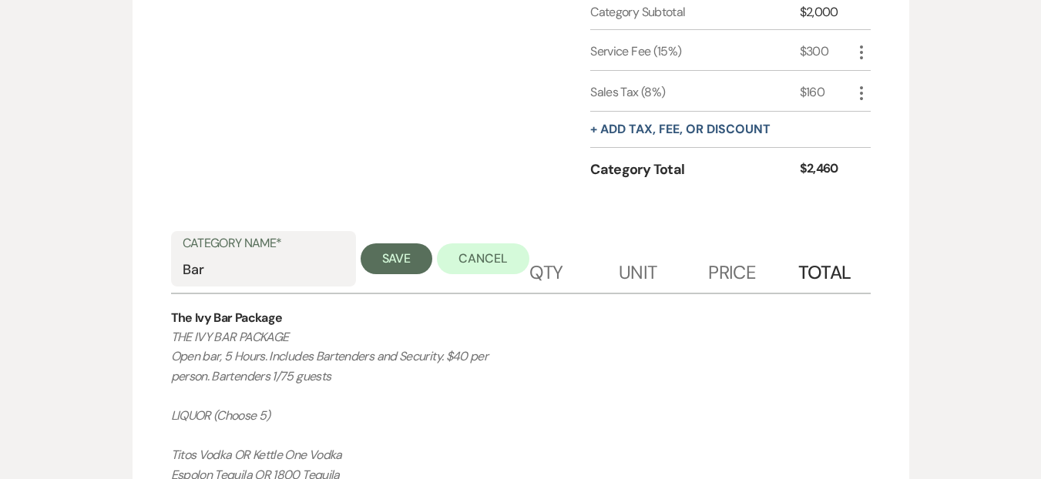
click at [177, 251] on div "Category Name* Bar" at bounding box center [263, 258] width 185 height 55
click at [185, 255] on input "Bar" at bounding box center [264, 270] width 162 height 30
click at [397, 247] on button "Save" at bounding box center [397, 259] width 72 height 31
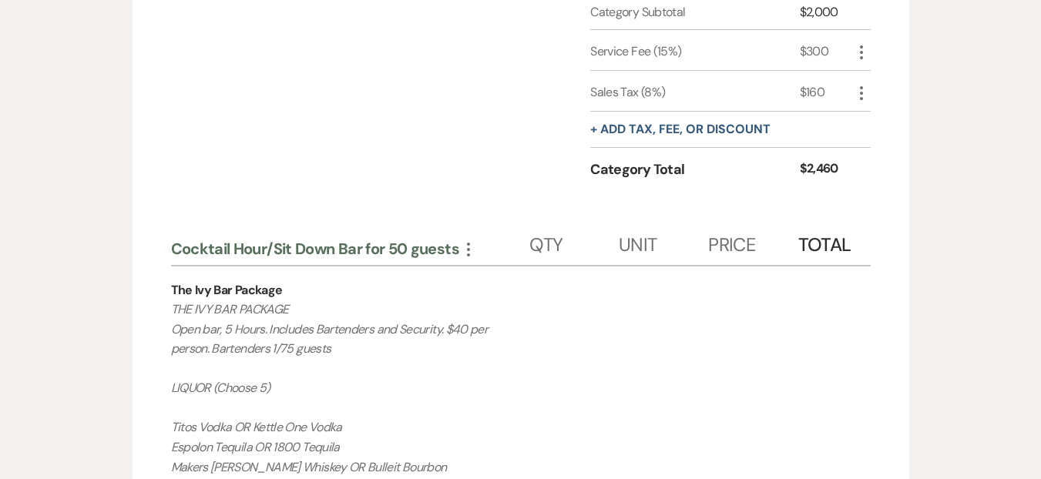
click at [936, 291] on div "Rental Overview Generate Invoice + Add Next Add items to manage inventory and c…" at bounding box center [521, 417] width 879 height 1910
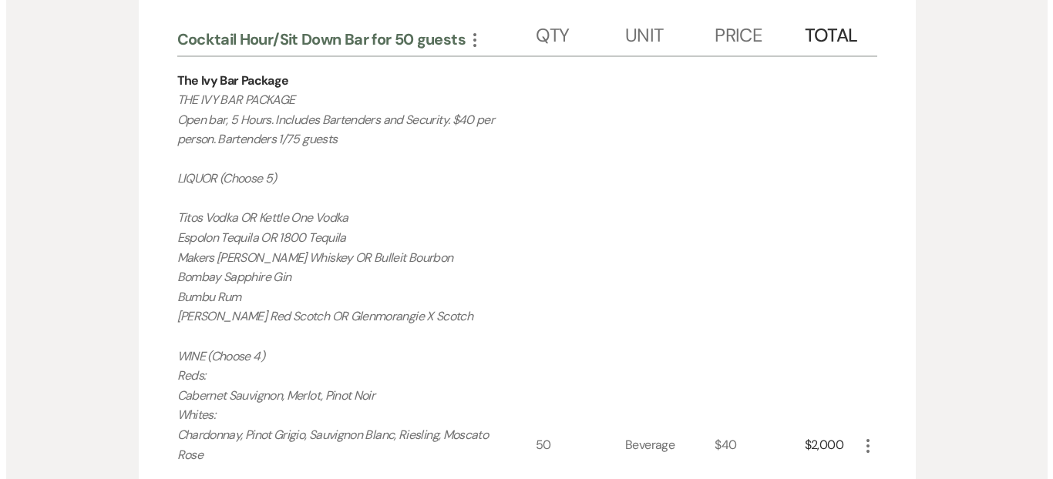
scroll to position [1270, 0]
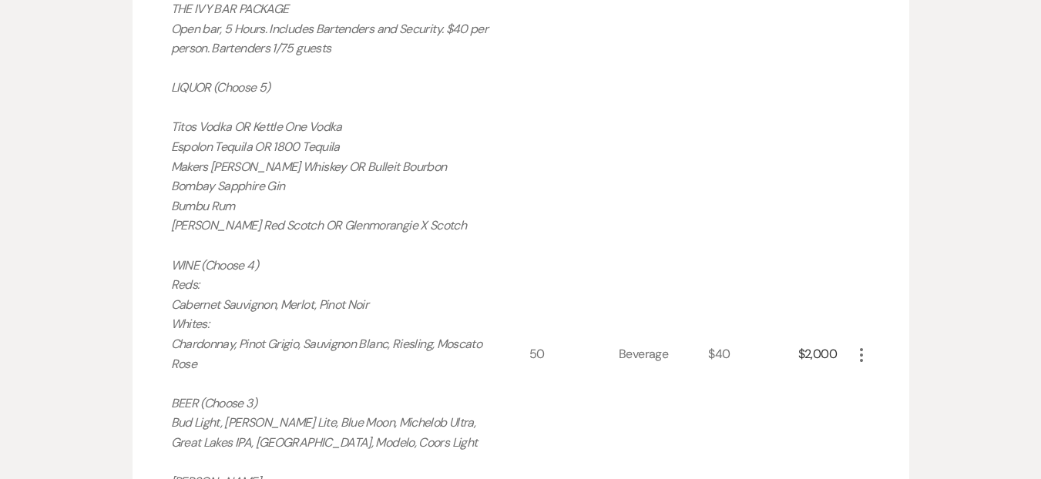
click at [855, 323] on div "More" at bounding box center [861, 355] width 18 height 778
click at [859, 346] on icon "More" at bounding box center [861, 355] width 18 height 18
click at [869, 373] on button "Pencil Edit" at bounding box center [892, 385] width 80 height 25
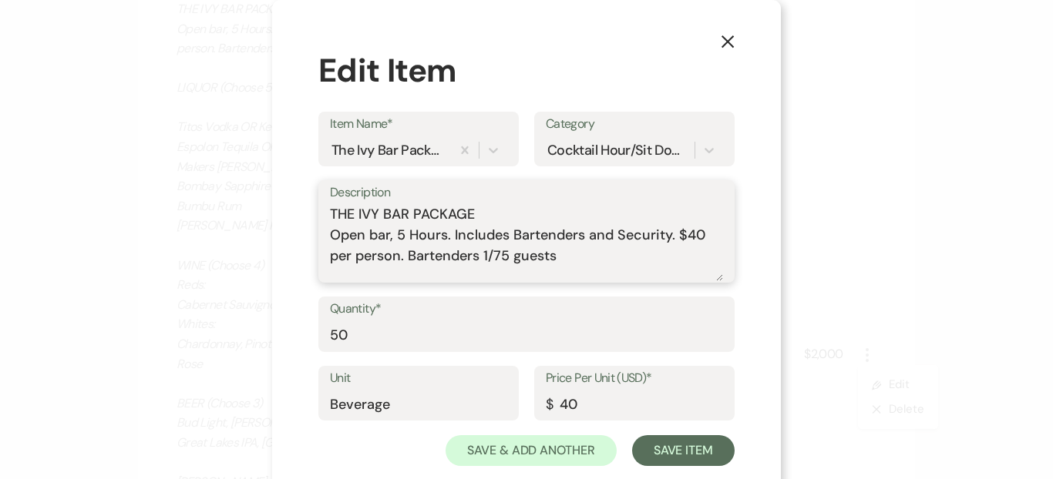
click at [396, 234] on textarea "THE IVY BAR PACKAGE Open bar, 5 Hours. Includes Bartenders and Security. $40 pe…" at bounding box center [526, 242] width 393 height 77
click at [446, 257] on textarea "THE IVY BAR PACKAGE Open bar, Hours. Includes Bartenders and Security. $40 per …" at bounding box center [526, 242] width 393 height 77
click at [661, 234] on textarea "THE IVY BAR PACKAGE Open bar, Hours. Includes Bartenders and Security. $40 per …" at bounding box center [526, 242] width 393 height 77
click at [658, 224] on textarea "THE IVY BAR PACKAGE Open bar, Hours. Includes Bartenders and Security. $40 per …" at bounding box center [526, 242] width 393 height 77
drag, startPoint x: 665, startPoint y: 234, endPoint x: 676, endPoint y: 262, distance: 30.5
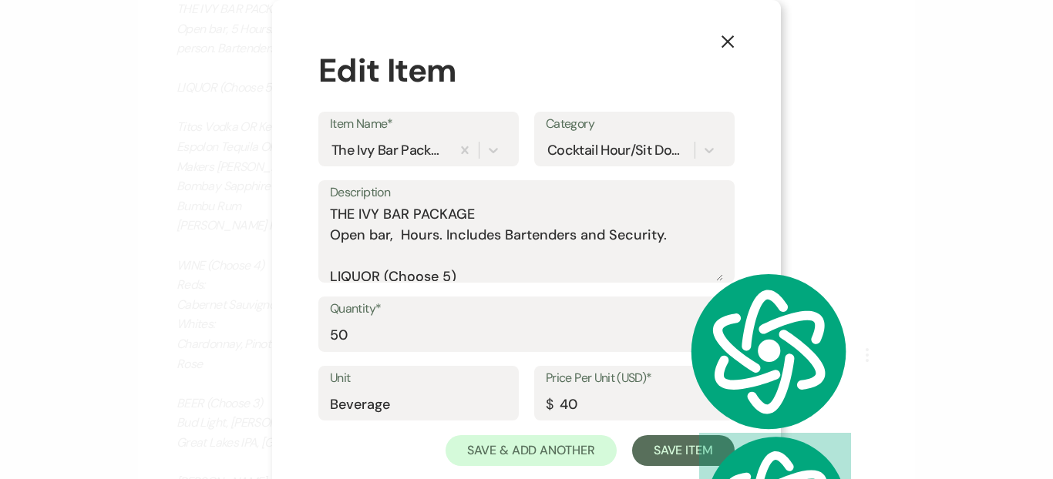
click at [579, 356] on div "Quantity* 50" at bounding box center [526, 331] width 416 height 69
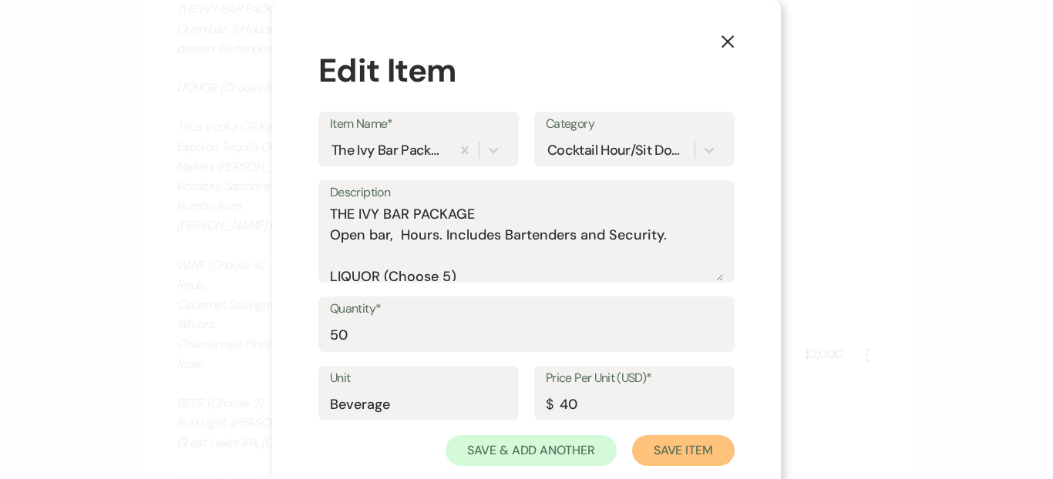
click at [678, 449] on button "Save Item" at bounding box center [683, 450] width 103 height 31
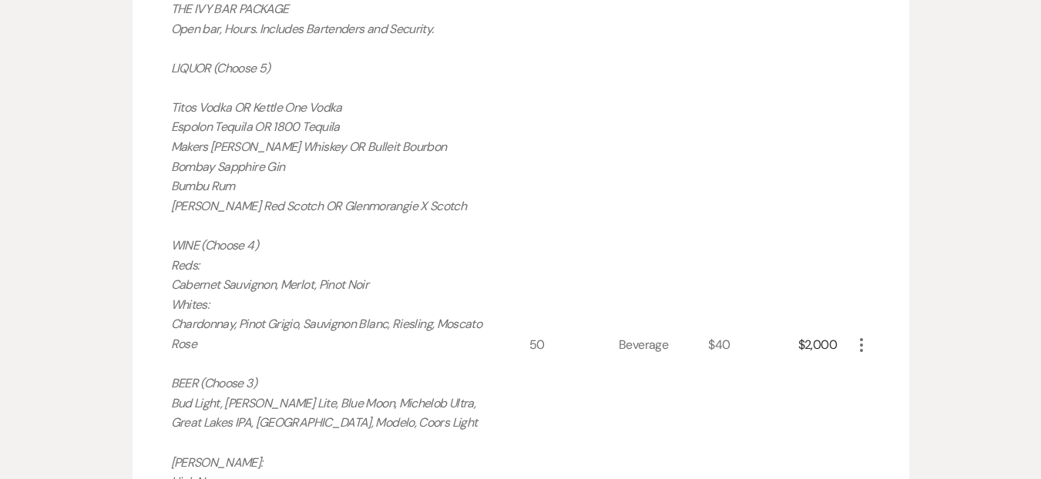
click at [860, 338] on use "button" at bounding box center [861, 345] width 3 height 14
click at [869, 370] on icon "Pencil" at bounding box center [873, 376] width 9 height 12
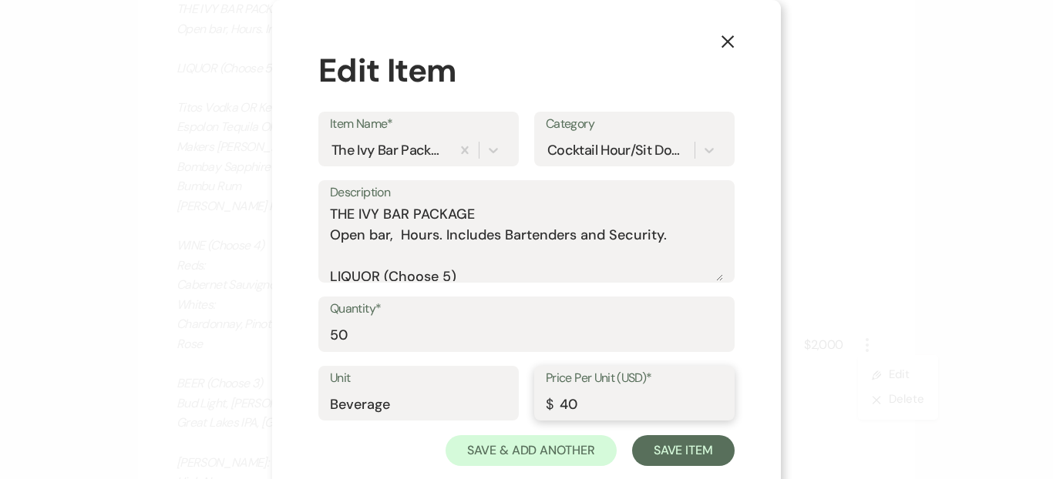
click at [597, 408] on input "40" at bounding box center [634, 404] width 177 height 30
click at [666, 460] on button "Save Item" at bounding box center [683, 450] width 103 height 31
click at [702, 452] on button "Save Item" at bounding box center [683, 450] width 103 height 31
click at [899, 386] on div "X Edit Item Item Name* The Ivy Bar Package Category Cocktail Hour/Sit Down Bar …" at bounding box center [526, 239] width 1053 height 479
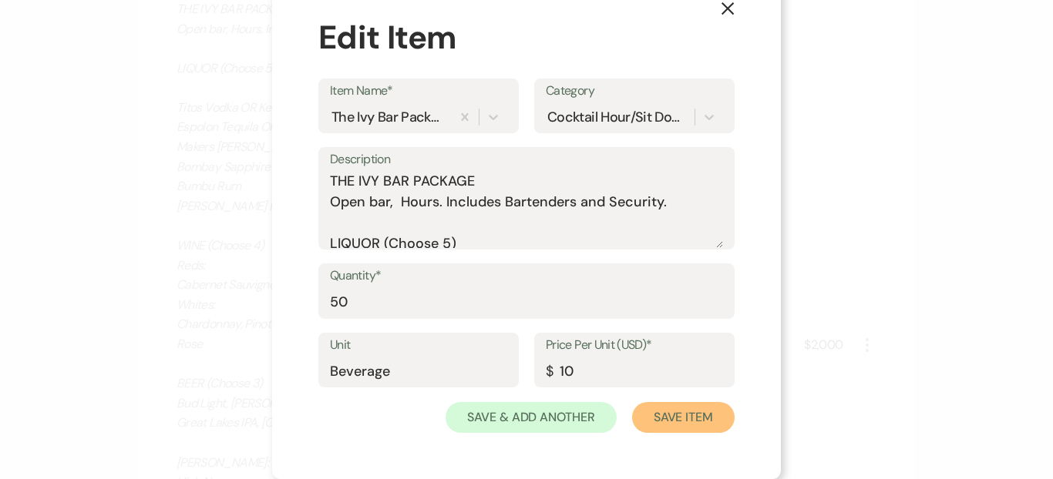
click at [715, 427] on button "Save Item" at bounding box center [683, 417] width 103 height 31
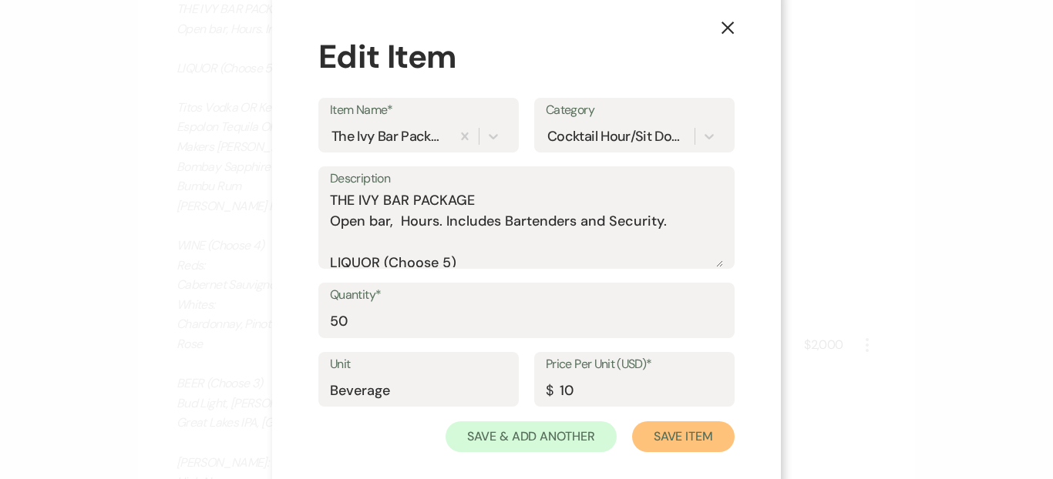
scroll to position [0, 0]
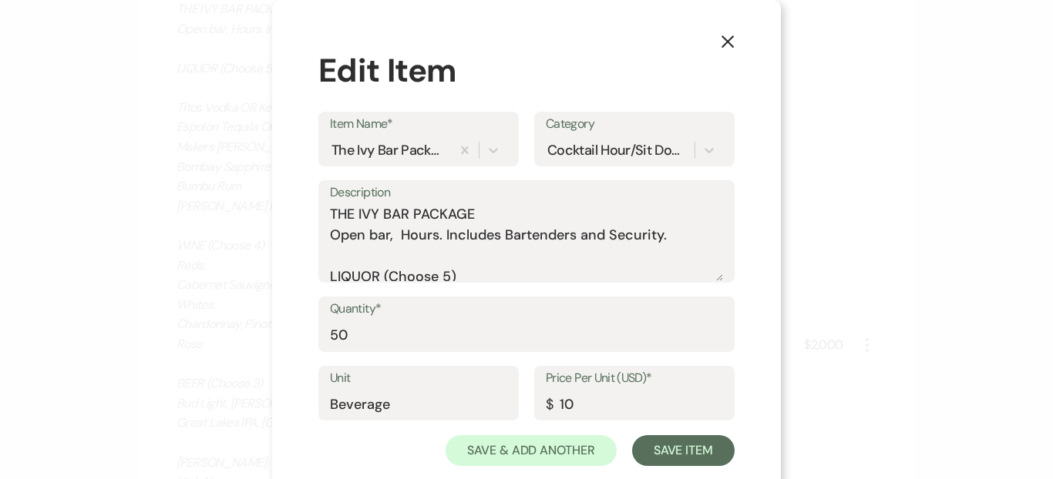
click at [721, 42] on icon "X" at bounding box center [728, 42] width 14 height 14
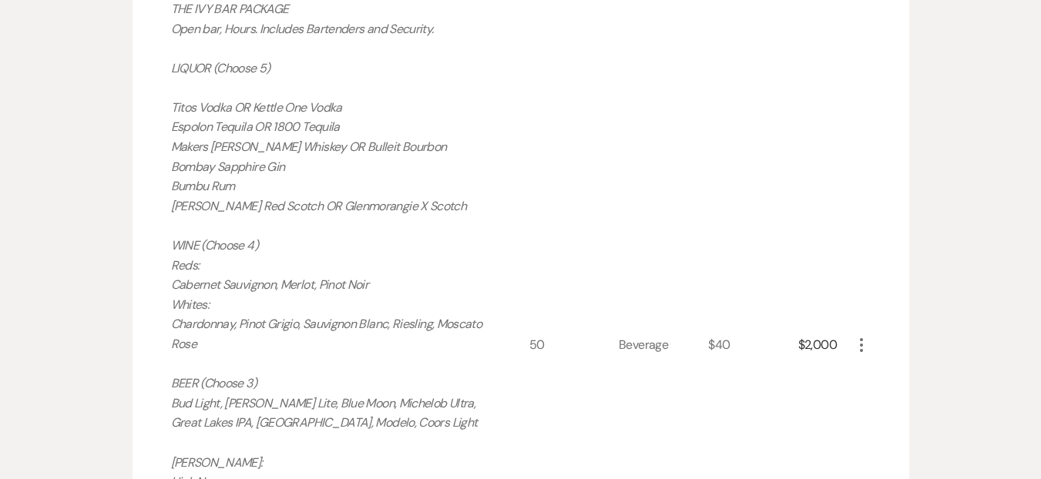
click at [863, 336] on icon "More" at bounding box center [861, 345] width 18 height 18
click at [869, 370] on icon "Pencil" at bounding box center [873, 376] width 9 height 12
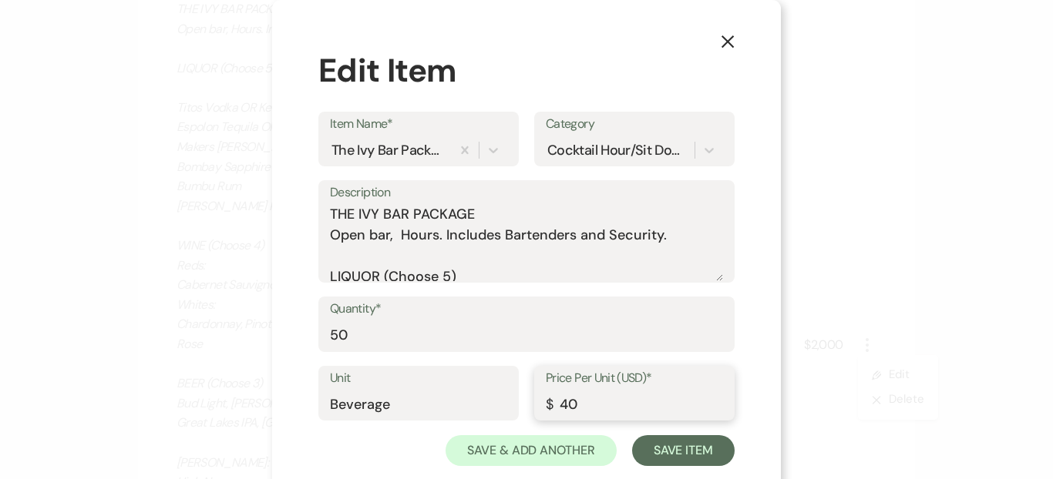
click at [587, 412] on input "40" at bounding box center [634, 404] width 177 height 30
click at [694, 452] on button "Save Item" at bounding box center [683, 450] width 103 height 31
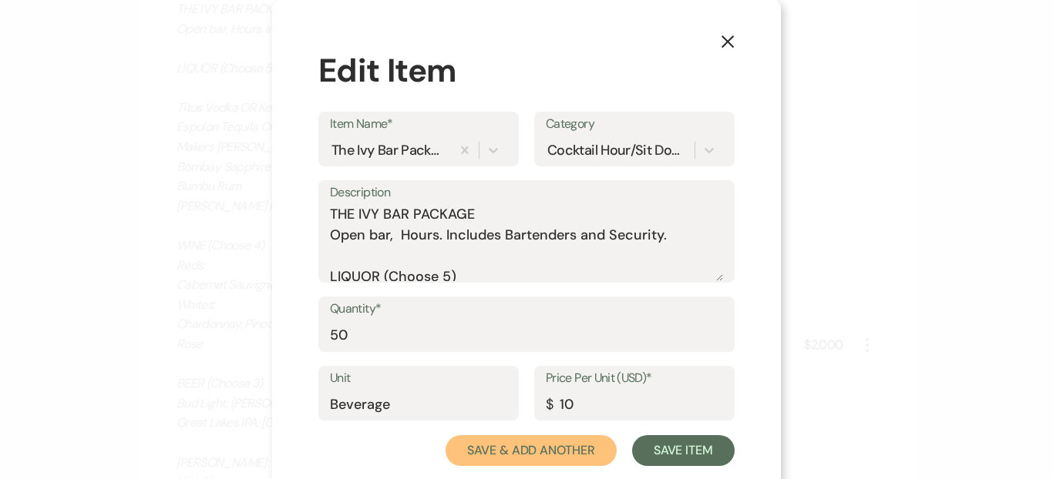
click at [586, 453] on button "Save & Add Another" at bounding box center [530, 450] width 171 height 31
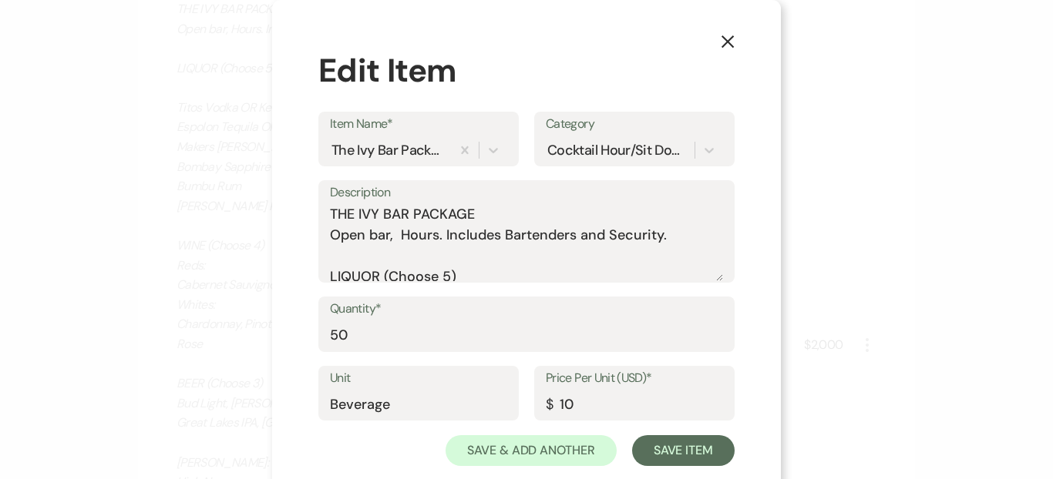
drag, startPoint x: 496, startPoint y: 37, endPoint x: 679, endPoint y: 55, distance: 184.4
click at [659, 25] on div "X Edit Item Item Name* The Ivy Bar Package Category Cocktail Hour/Sit Down Bar …" at bounding box center [526, 256] width 509 height 513
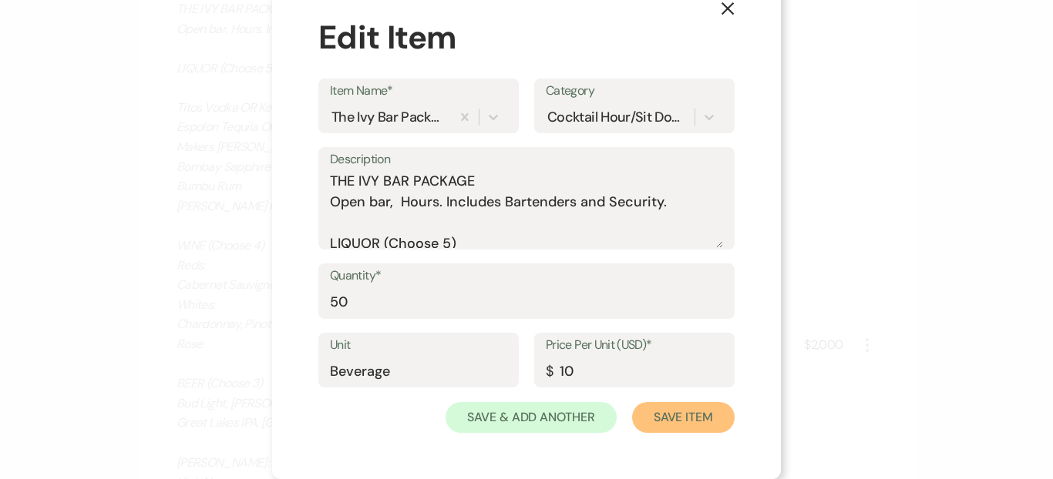
click at [685, 420] on button "Save Item" at bounding box center [683, 417] width 103 height 31
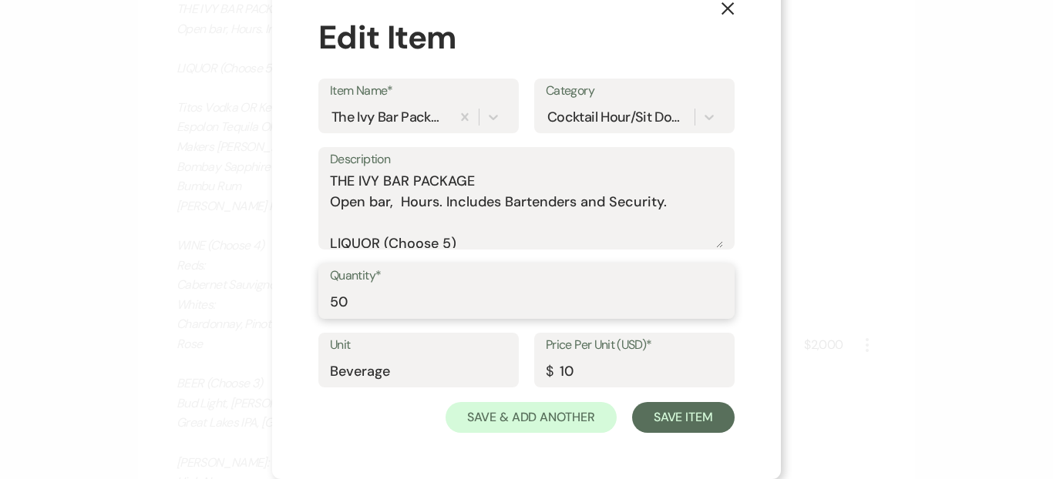
click at [430, 307] on input "50" at bounding box center [526, 302] width 393 height 30
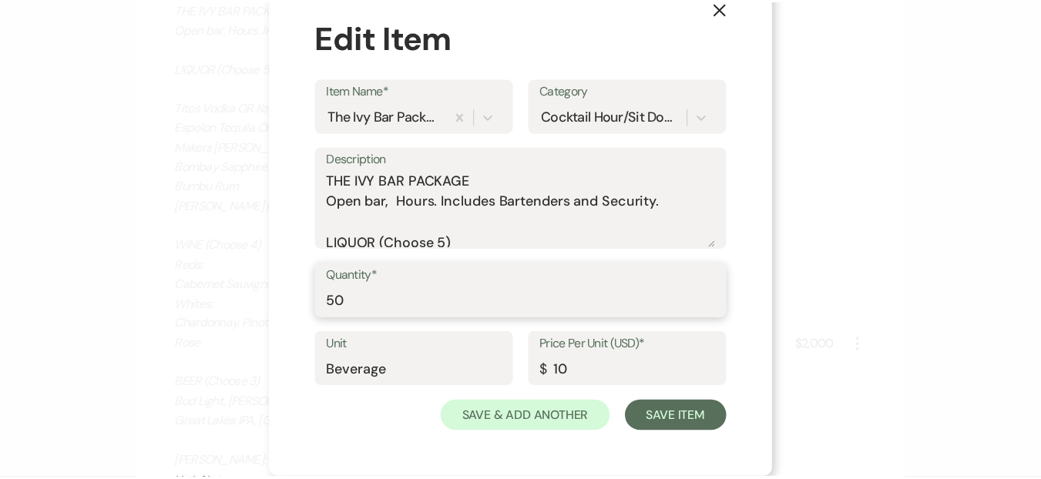
scroll to position [714, 0]
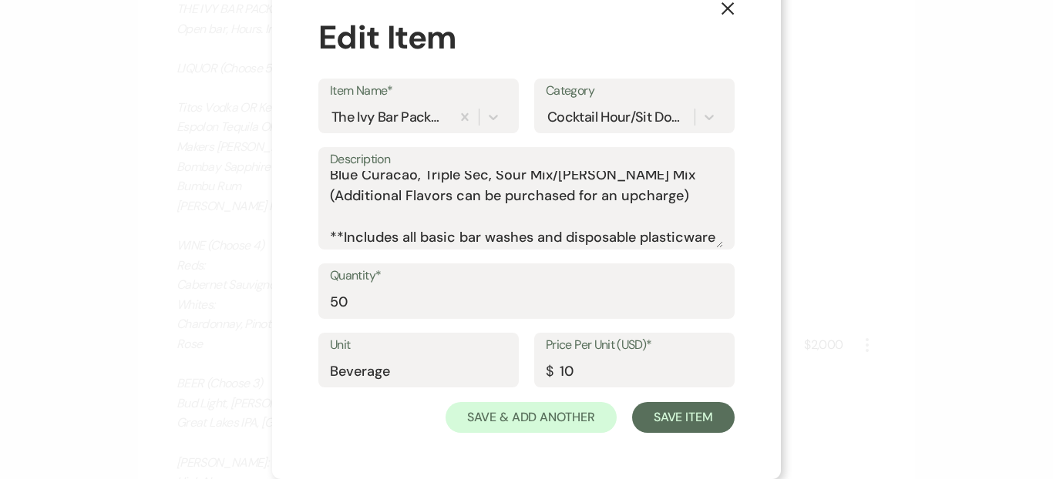
click at [721, 9] on icon "X" at bounding box center [728, 9] width 14 height 14
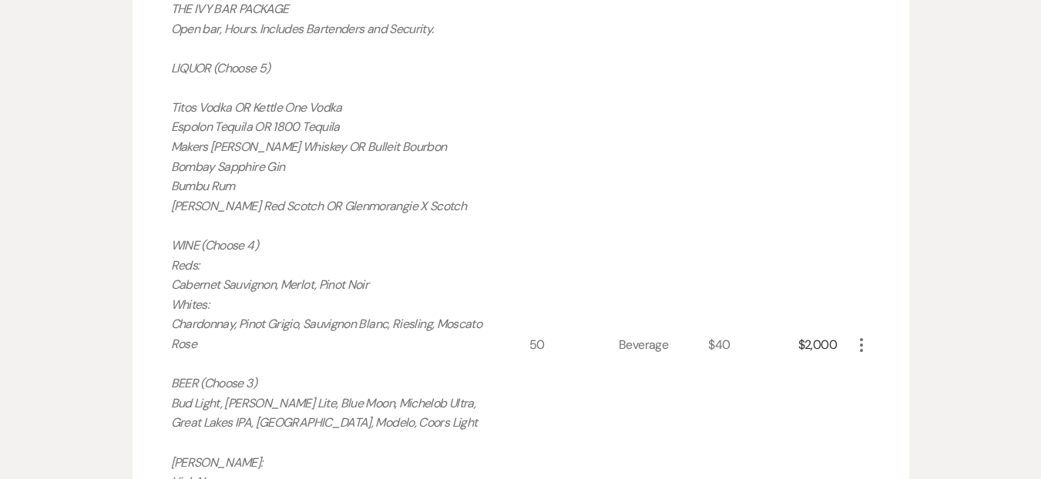
click at [634, 278] on div "Beverage" at bounding box center [663, 345] width 89 height 758
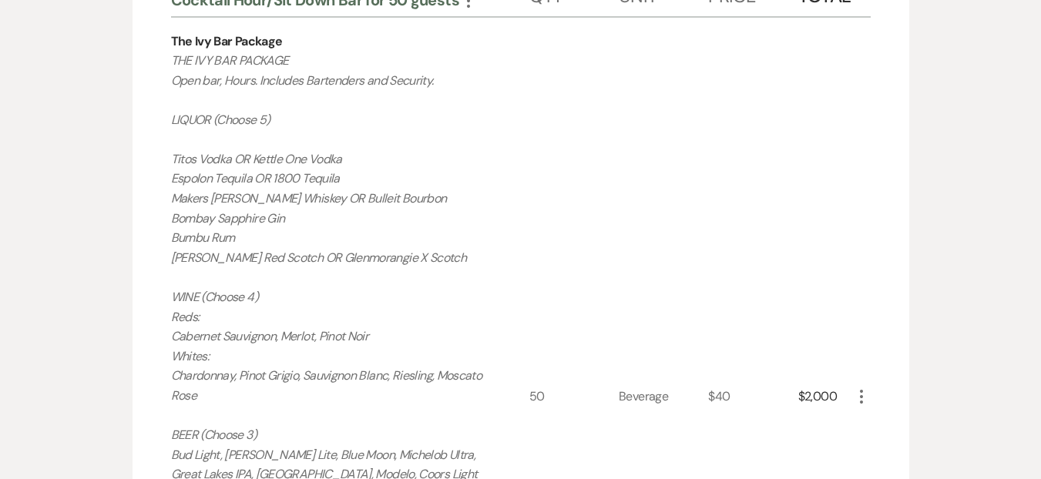
scroll to position [960, 0]
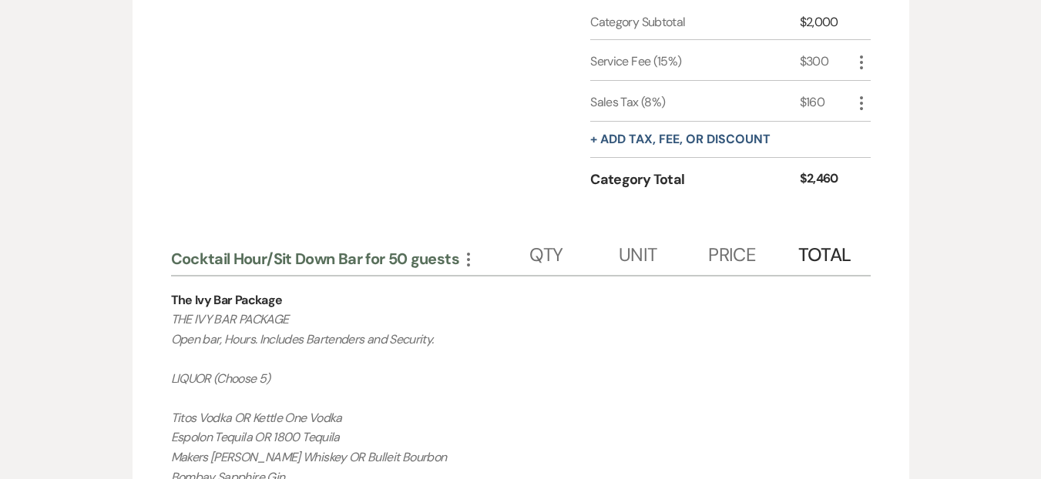
click at [474, 250] on icon "More" at bounding box center [468, 259] width 18 height 18
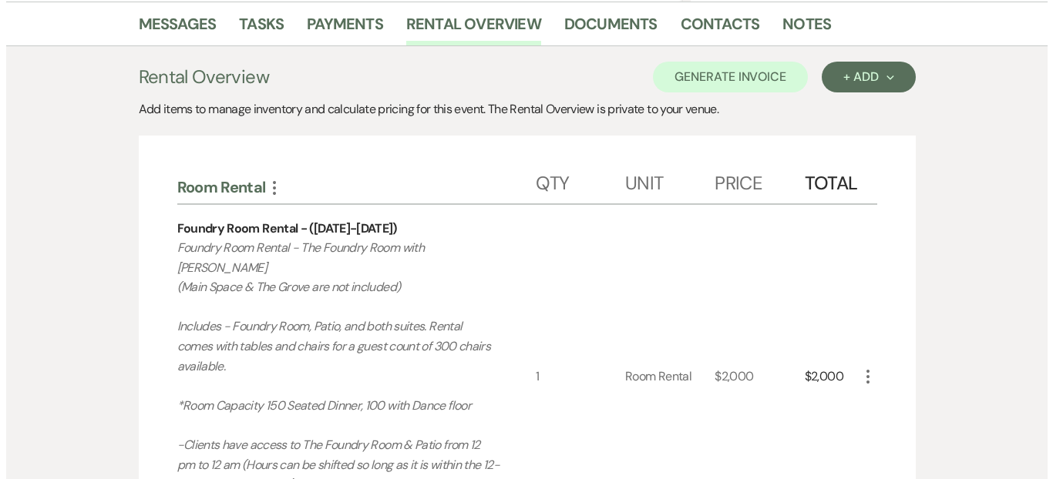
scroll to position [249, 0]
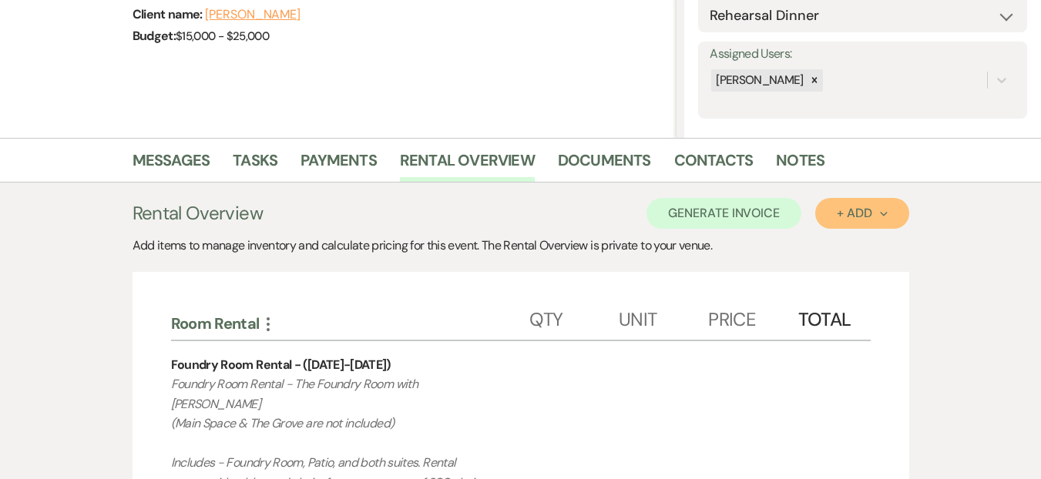
click at [866, 220] on div "+ Add Next" at bounding box center [862, 213] width 50 height 12
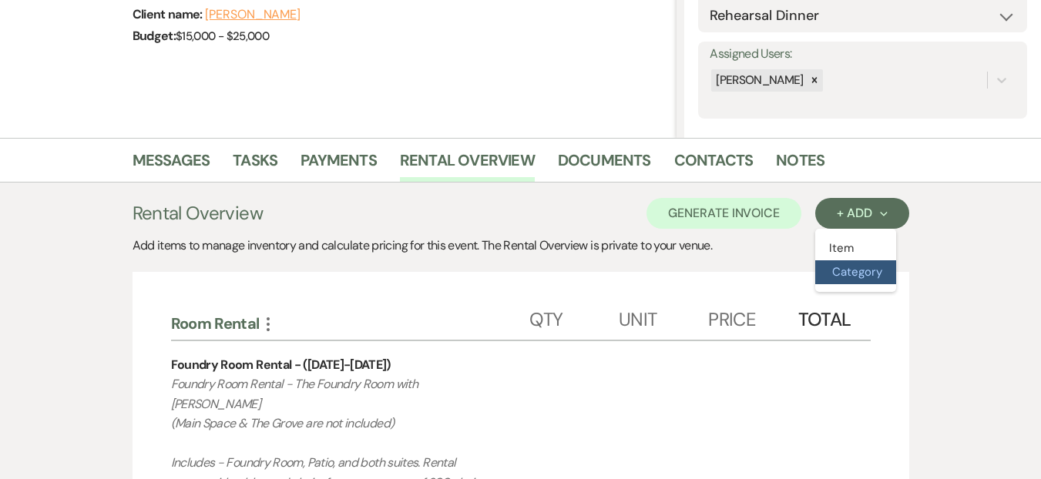
click at [872, 269] on button "Category" at bounding box center [855, 273] width 81 height 24
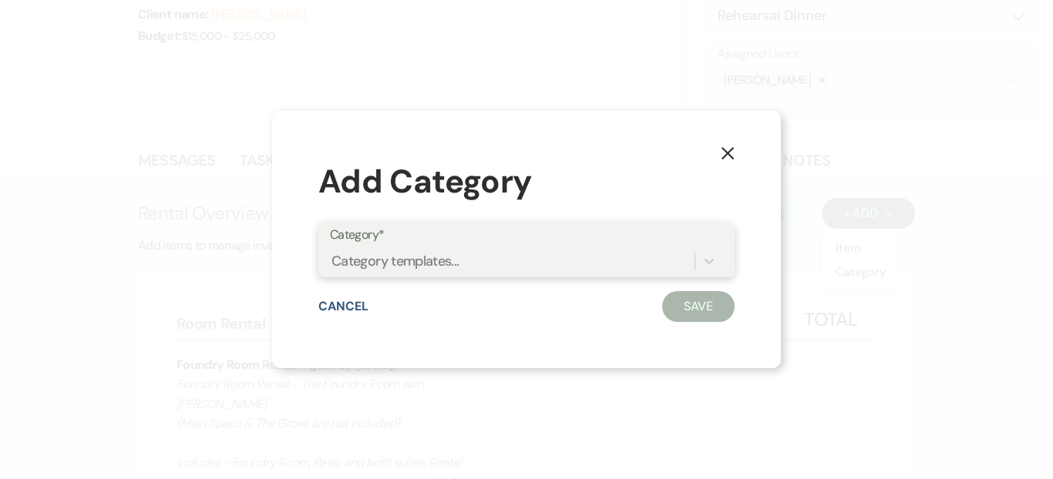
click at [374, 267] on div "Category templates..." at bounding box center [395, 260] width 128 height 21
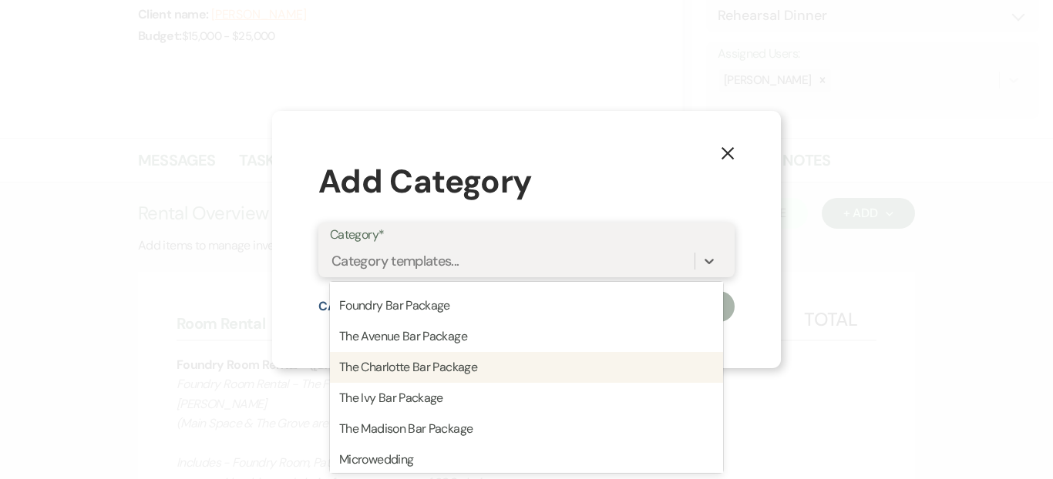
scroll to position [419, 0]
click at [419, 371] on div "The Ivy Bar Package" at bounding box center [526, 368] width 393 height 31
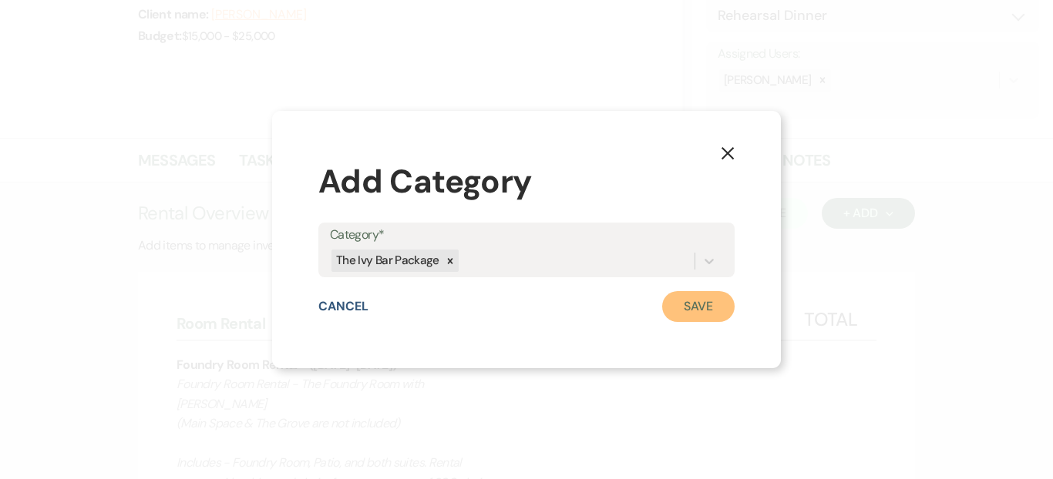
click at [708, 299] on button "Save" at bounding box center [698, 306] width 72 height 31
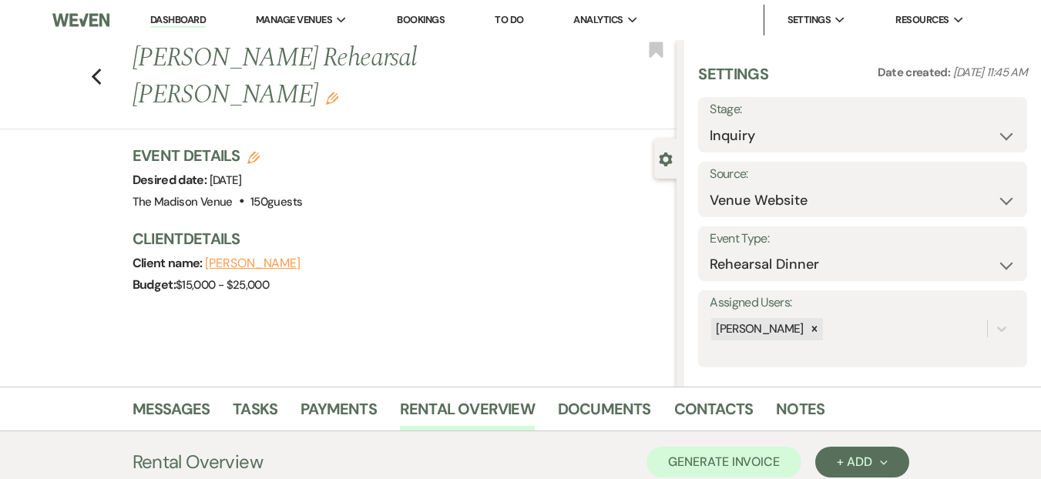
scroll to position [29, 0]
click at [361, 298] on div "Previous [PERSON_NAME] Rehearsal Dinner - [PERSON_NAME] Edit Bookmark Gear Sett…" at bounding box center [338, 213] width 677 height 347
click at [630, 354] on div "Previous [PERSON_NAME] Rehearsal Dinner - [PERSON_NAME] Edit Bookmark Gear Sett…" at bounding box center [338, 213] width 677 height 347
click at [103, 68] on icon "Previous" at bounding box center [97, 77] width 12 height 18
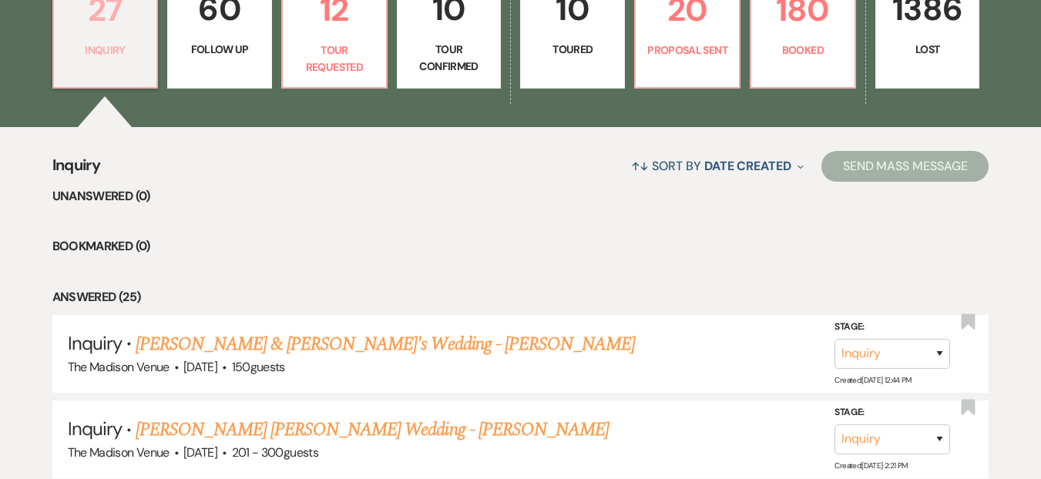
scroll to position [29, 0]
click at [288, 237] on li "Bookmarked (0)" at bounding box center [520, 247] width 937 height 20
click at [335, 66] on p "Tour Requested" at bounding box center [334, 59] width 85 height 35
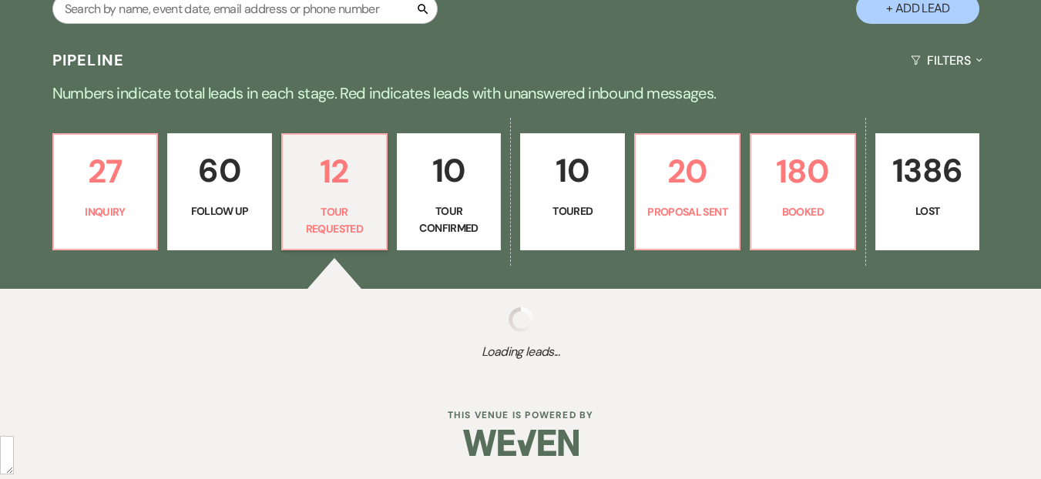
scroll to position [476, 0]
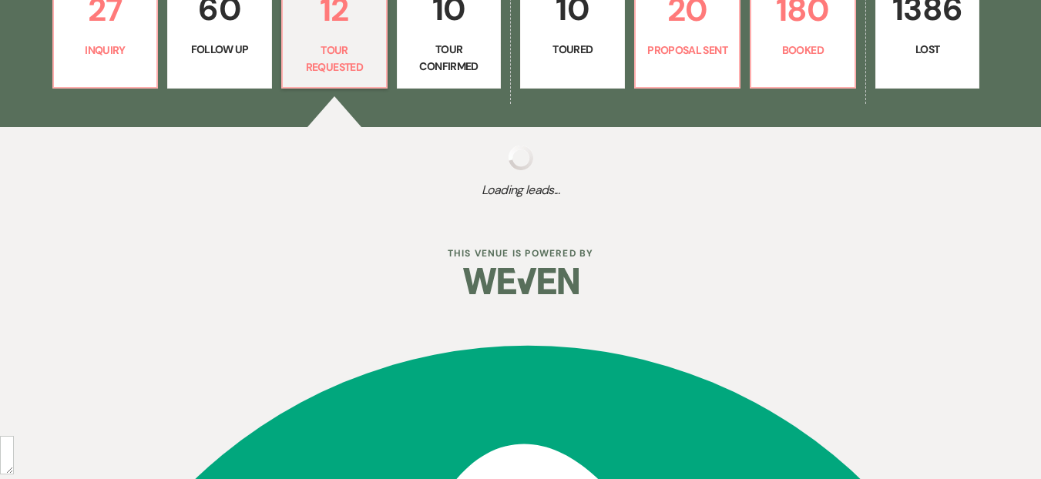
select select "2"
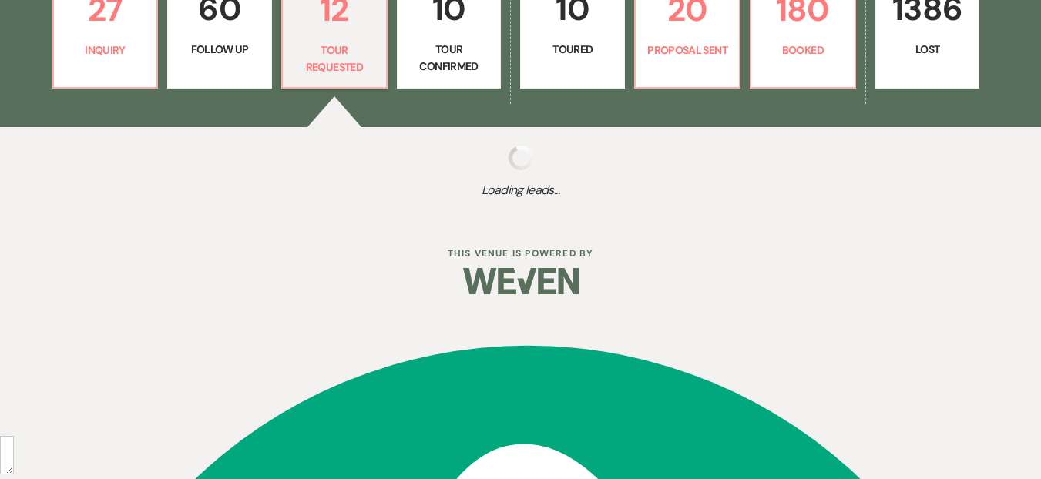
select select "2"
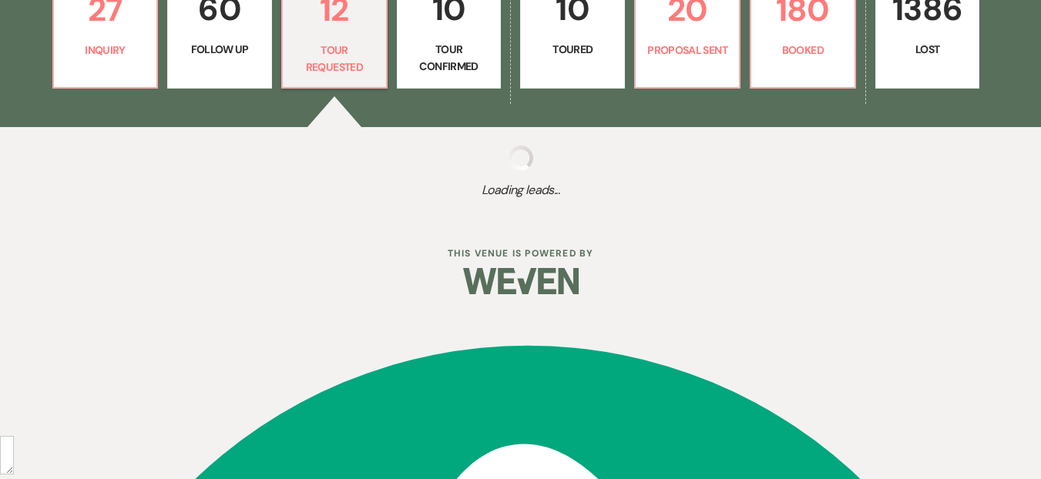
select select "2"
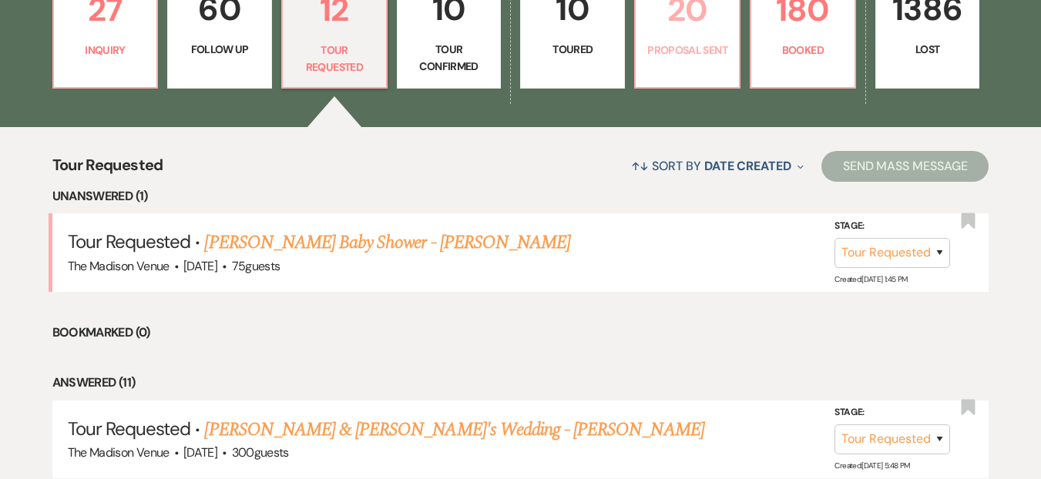
click at [688, 69] on link "20 Proposal Sent" at bounding box center [687, 29] width 106 height 117
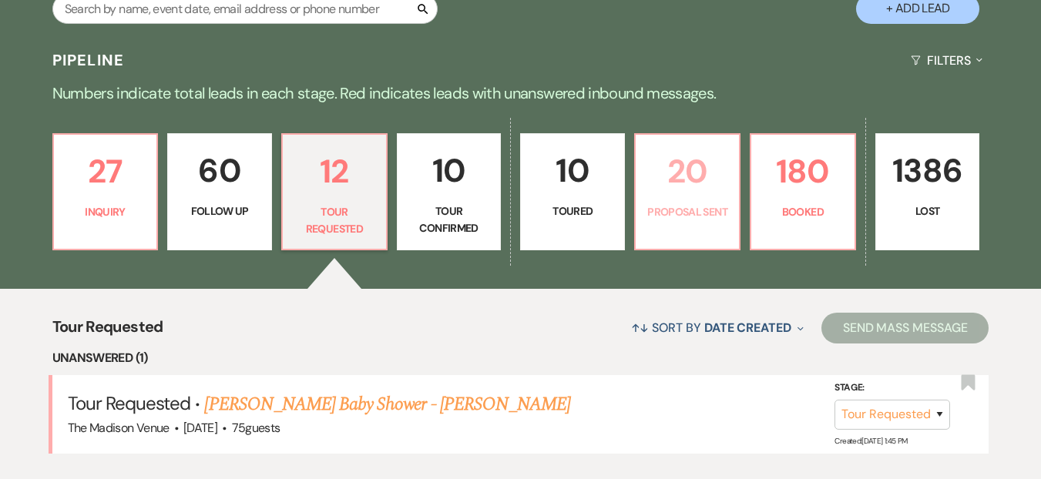
select select "6"
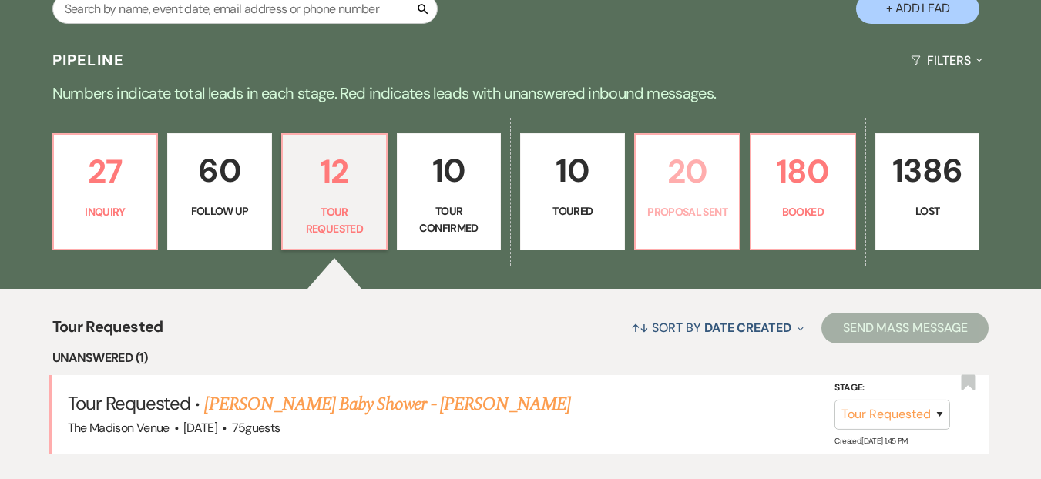
select select "6"
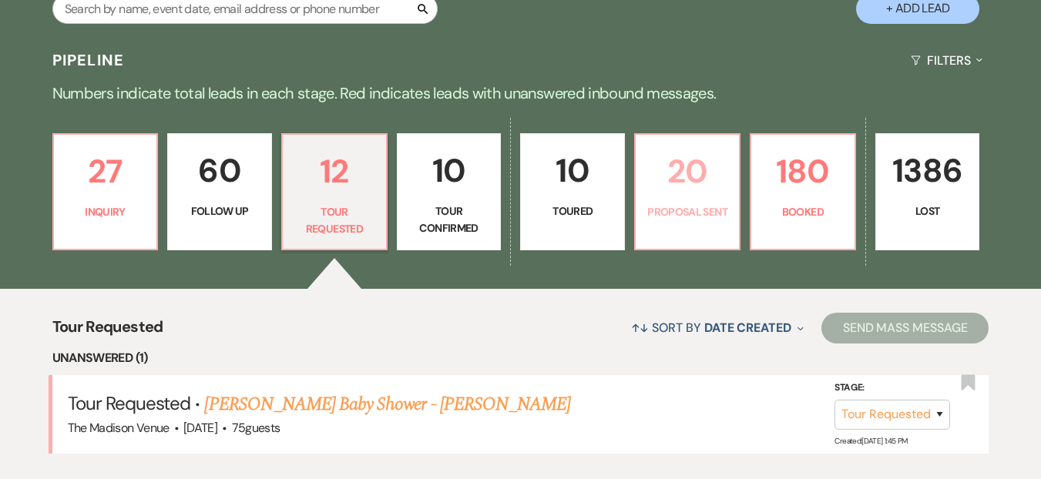
select select "6"
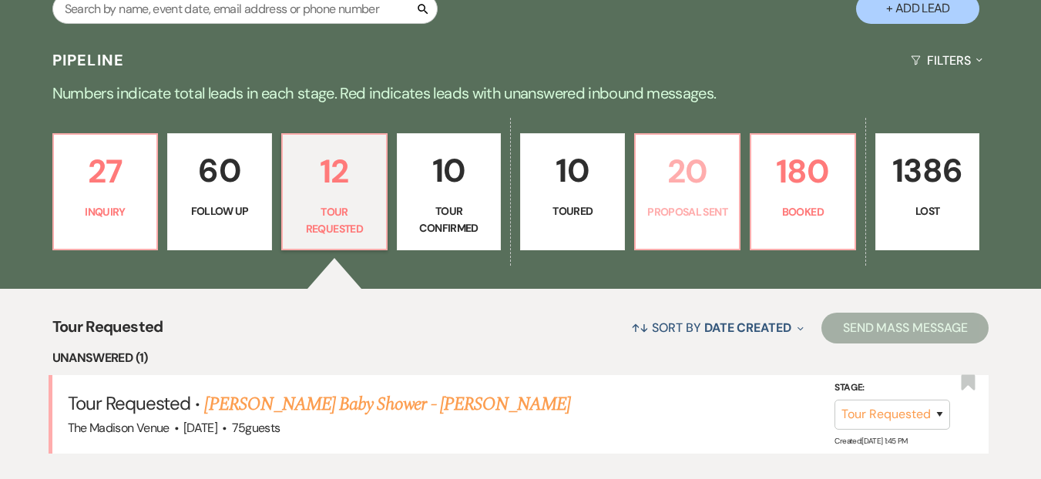
select select "6"
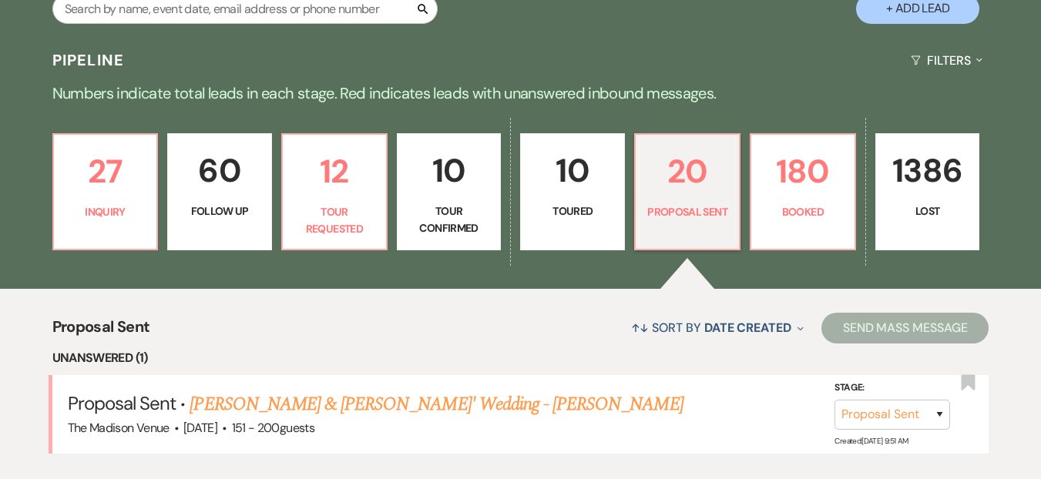
scroll to position [476, 0]
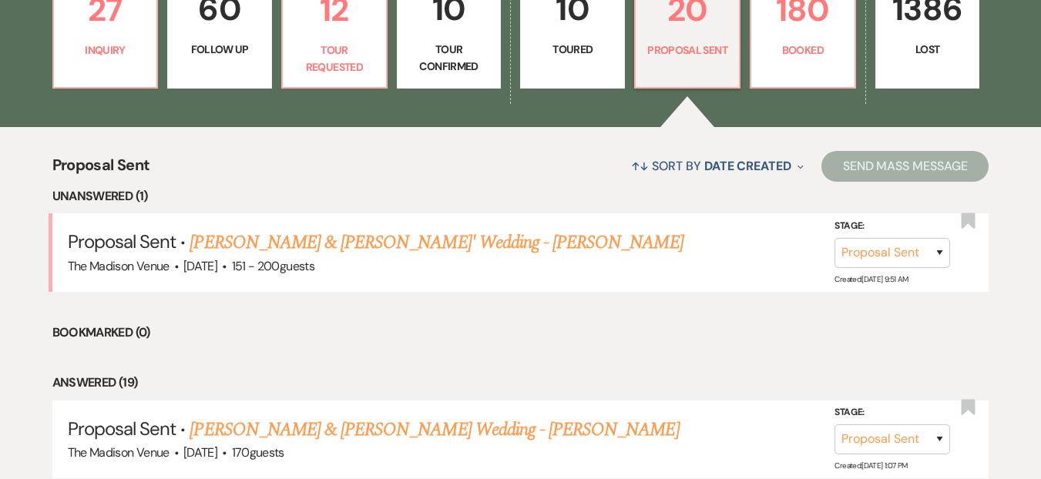
click at [302, 177] on div "↑↓ Sort By Date Created Expand Send Mass Message" at bounding box center [569, 166] width 839 height 41
click at [86, 52] on p "Inquiry" at bounding box center [105, 50] width 85 height 17
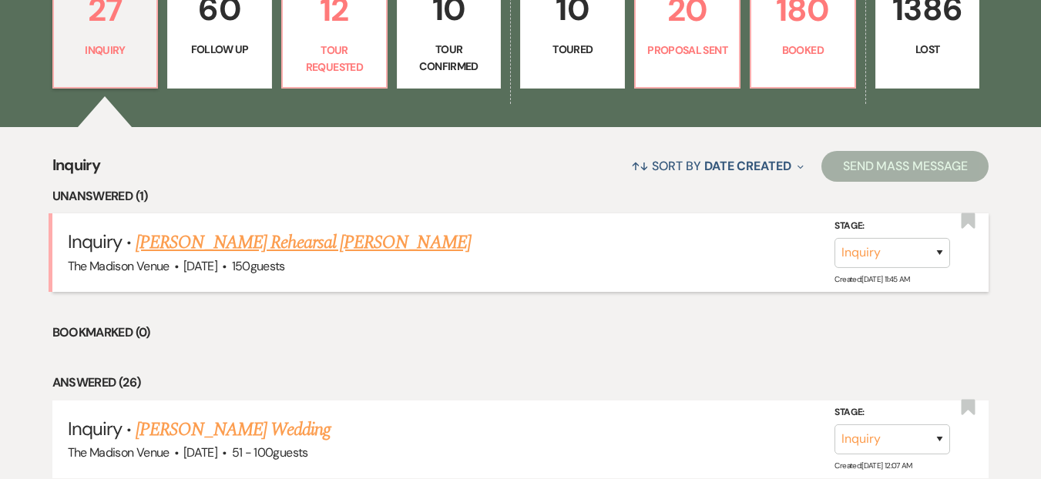
click at [314, 240] on link "Kim Hunt's Rehearsal Dinner - Daryl" at bounding box center [303, 243] width 335 height 28
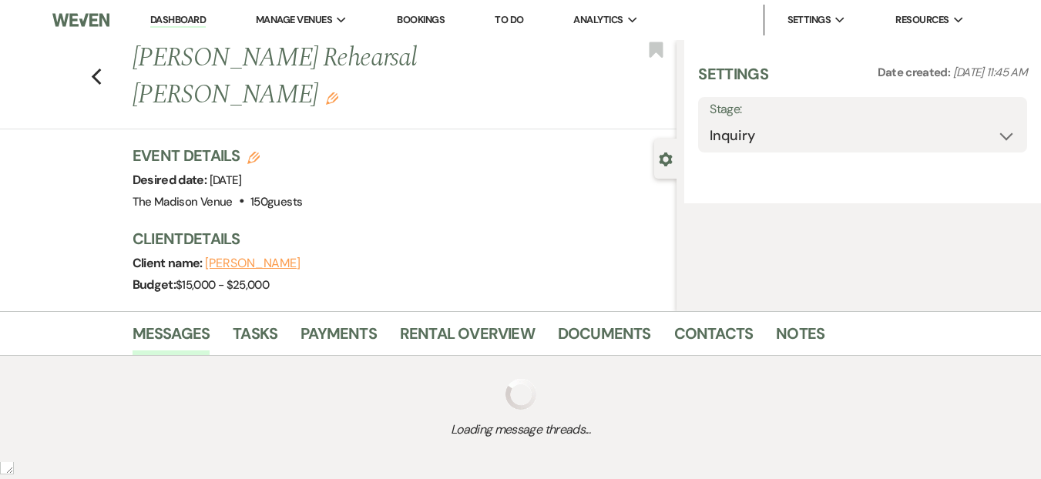
select select "5"
select select "11"
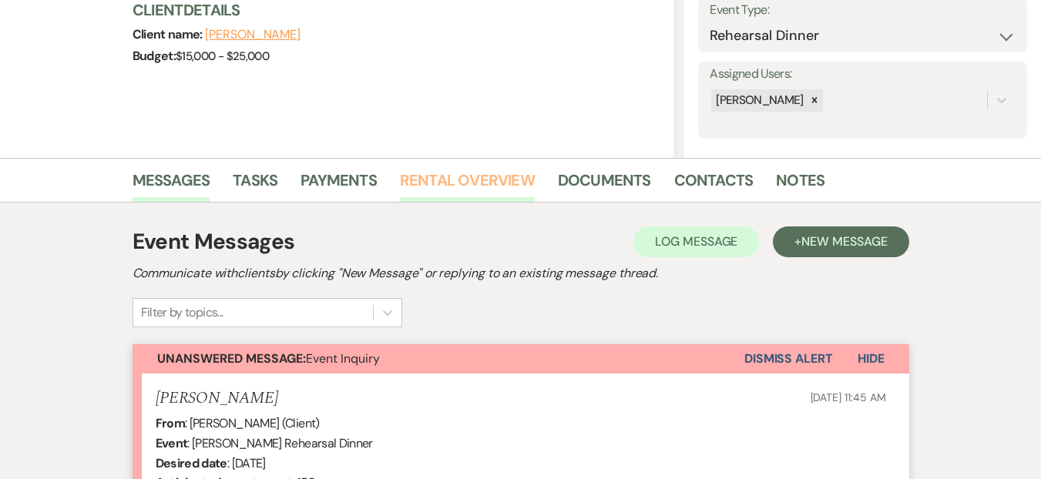
click at [479, 173] on link "Rental Overview" at bounding box center [467, 185] width 135 height 34
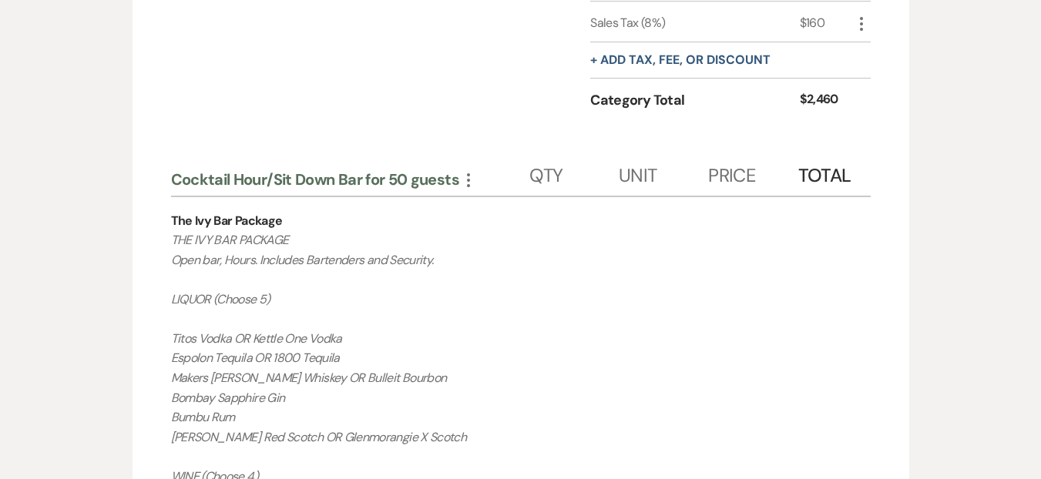
scroll to position [1380, 0]
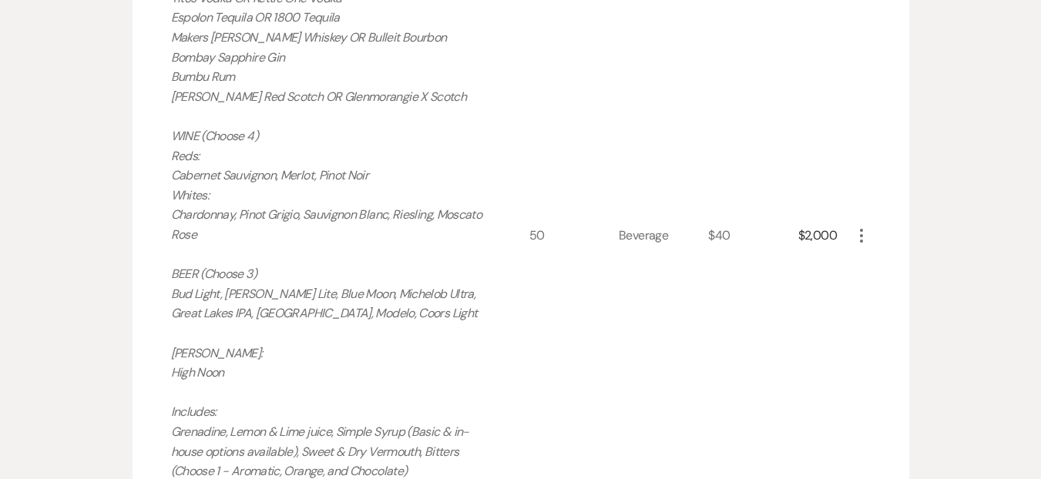
click at [861, 229] on use "button" at bounding box center [861, 236] width 3 height 14
click at [856, 254] on button "Pencil Edit" at bounding box center [892, 266] width 80 height 25
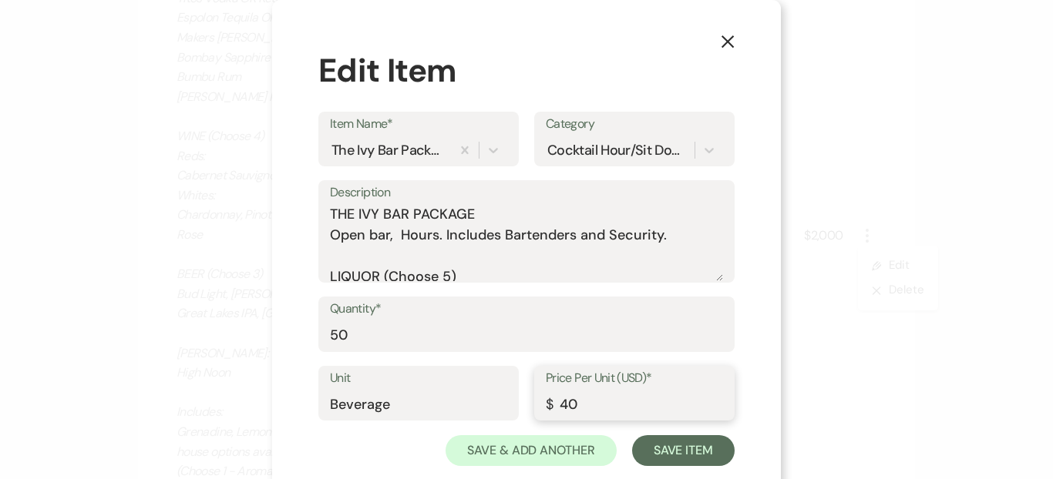
click at [646, 400] on input "40" at bounding box center [634, 404] width 177 height 30
type input "4"
type input "10"
click at [658, 447] on button "Save Item" at bounding box center [683, 450] width 103 height 31
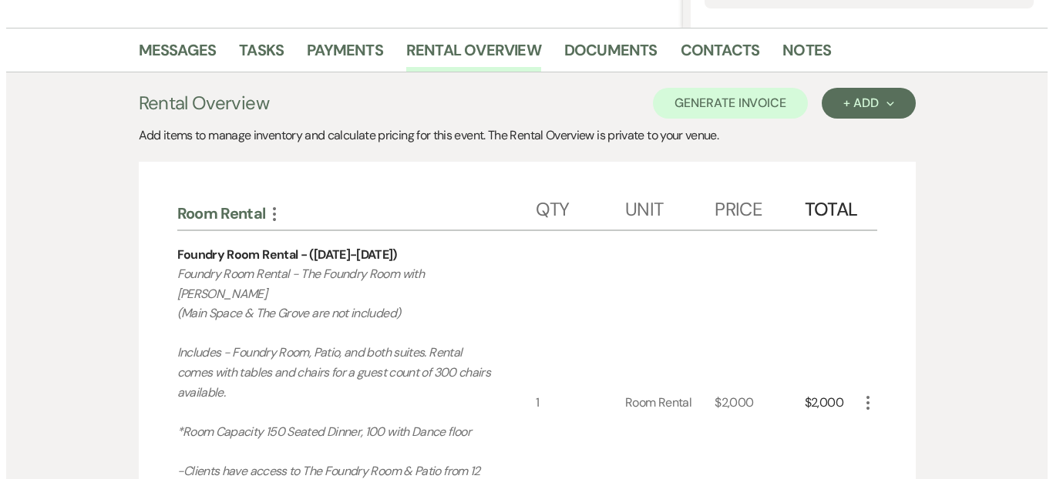
scroll to position [206, 0]
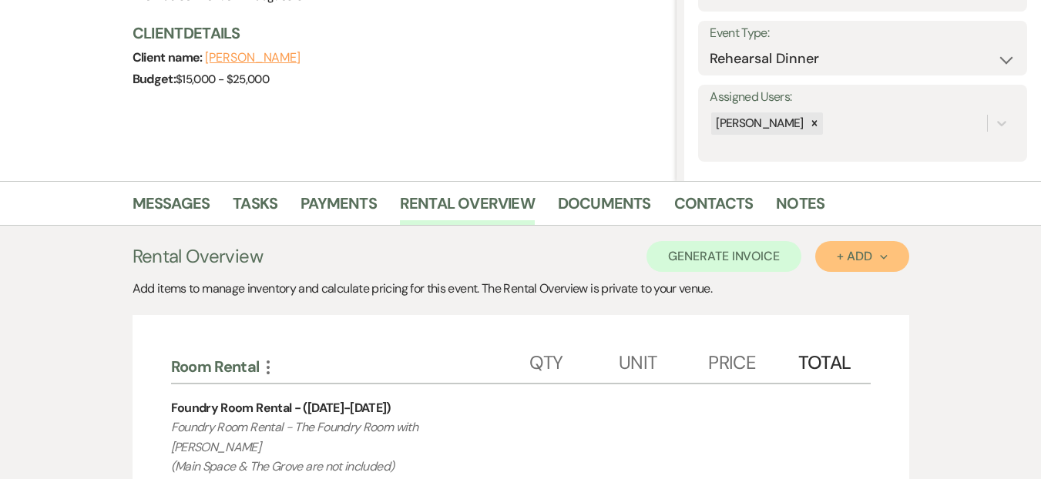
click at [892, 265] on button "+ Add Next" at bounding box center [861, 256] width 93 height 31
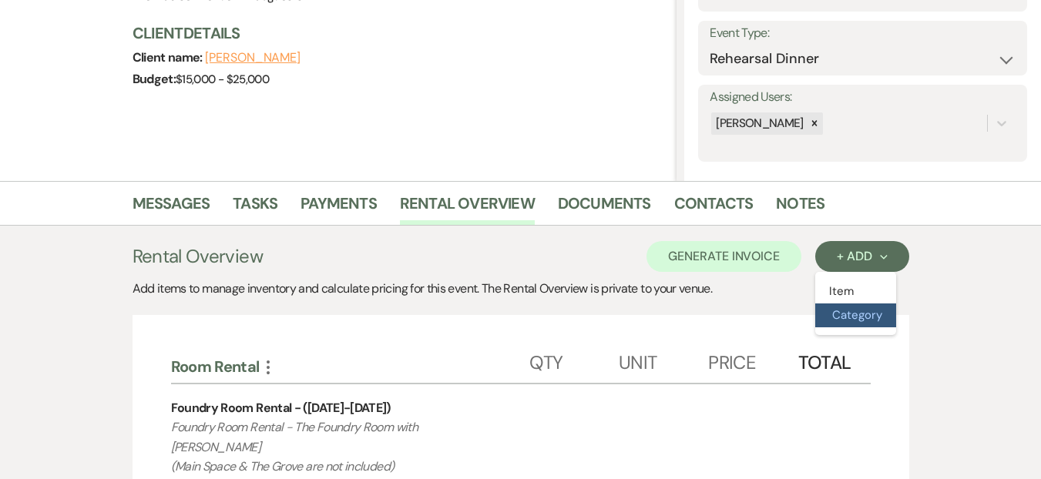
click at [872, 321] on button "Category" at bounding box center [855, 316] width 81 height 24
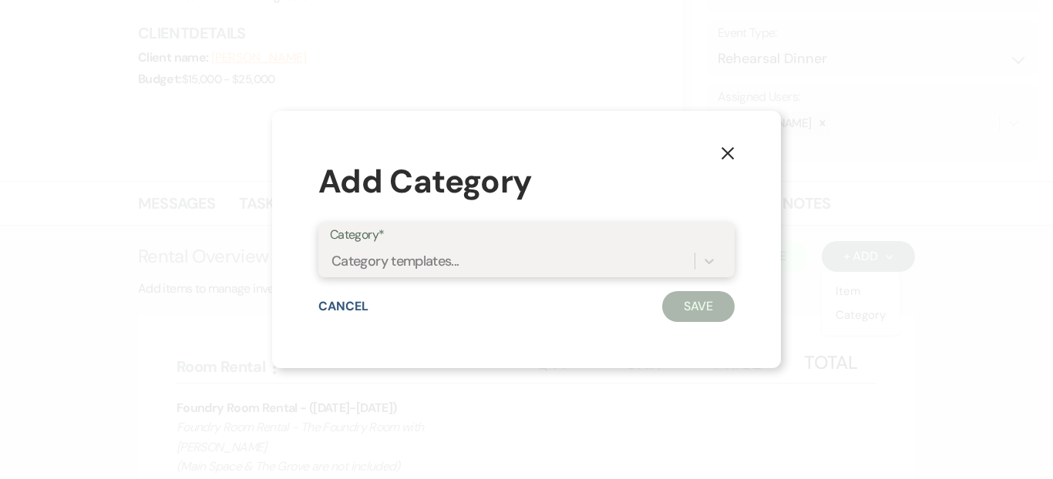
click at [418, 255] on div "Category templates..." at bounding box center [395, 260] width 128 height 21
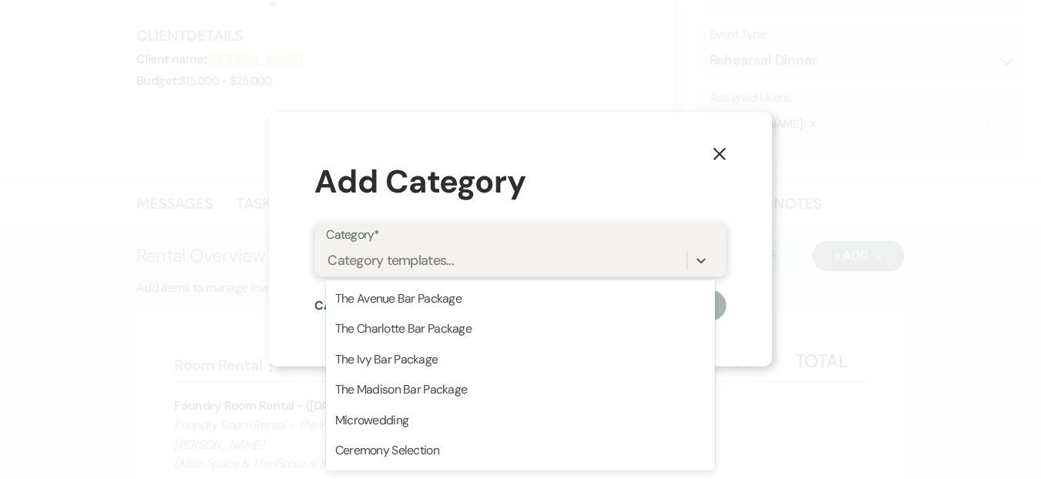
scroll to position [462, 0]
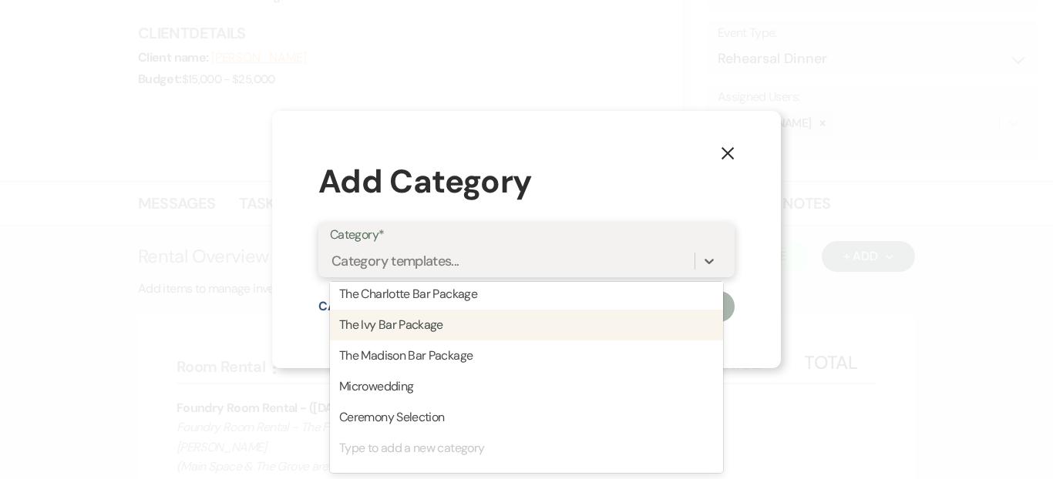
click at [425, 331] on div "The Ivy Bar Package" at bounding box center [526, 325] width 393 height 31
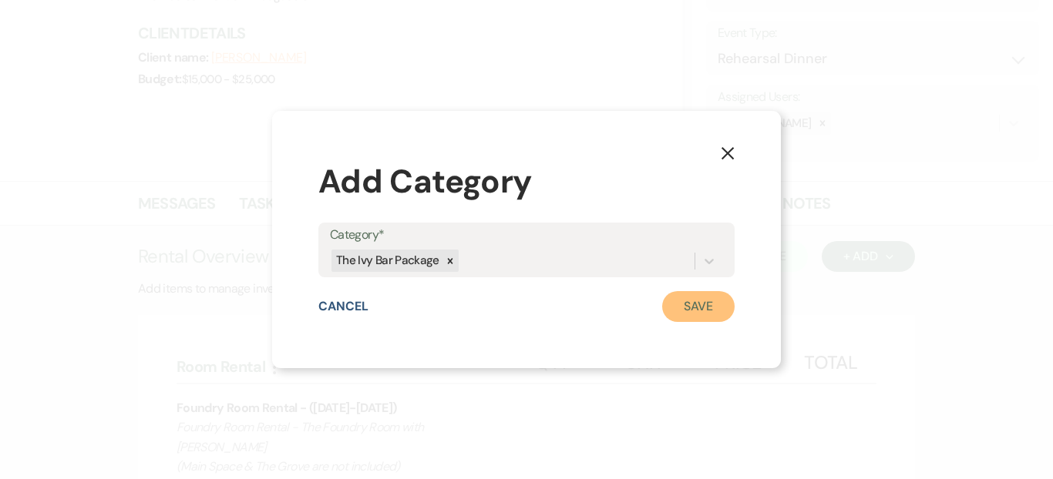
click at [714, 296] on button "Save" at bounding box center [698, 306] width 72 height 31
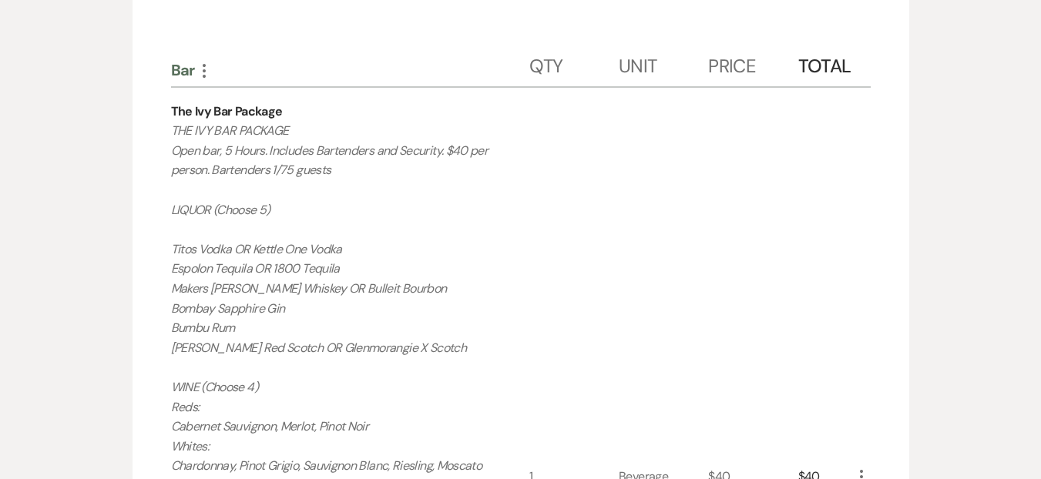
scroll to position [2205, 0]
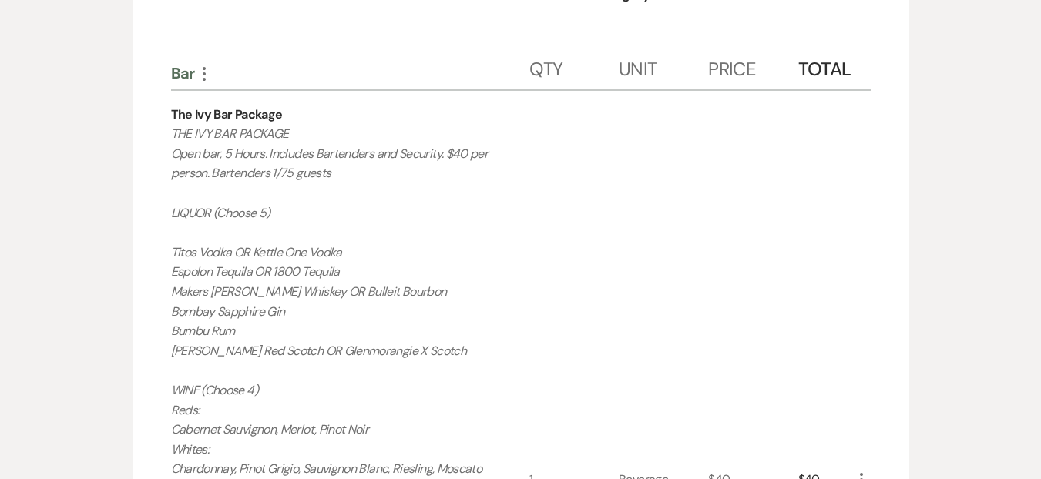
click at [203, 67] on use "button" at bounding box center [204, 74] width 3 height 14
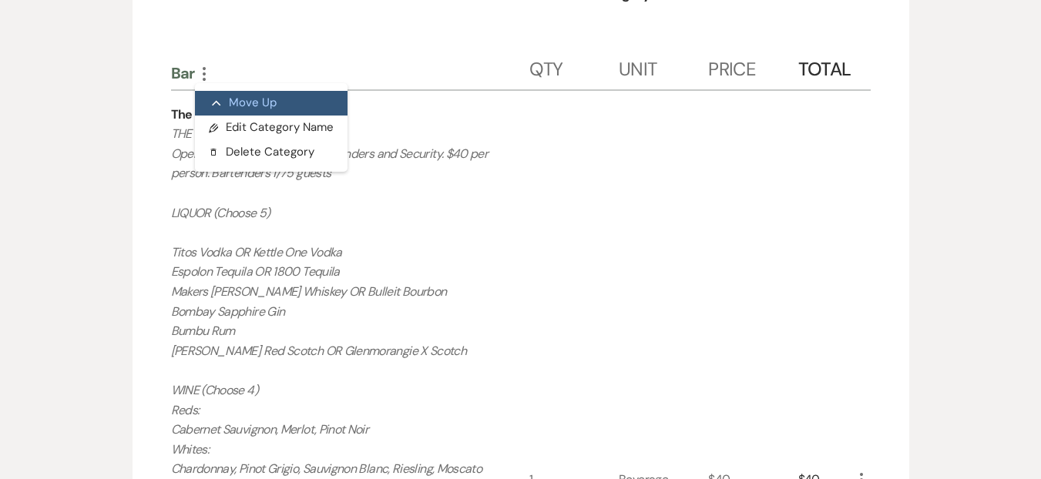
click at [237, 91] on button "Collapse Move Up" at bounding box center [271, 103] width 153 height 25
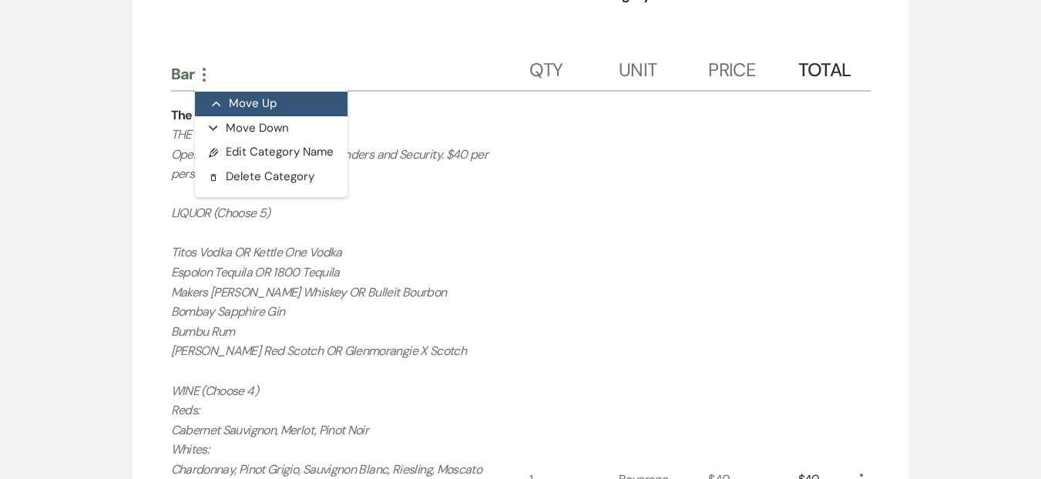
scroll to position [519, 0]
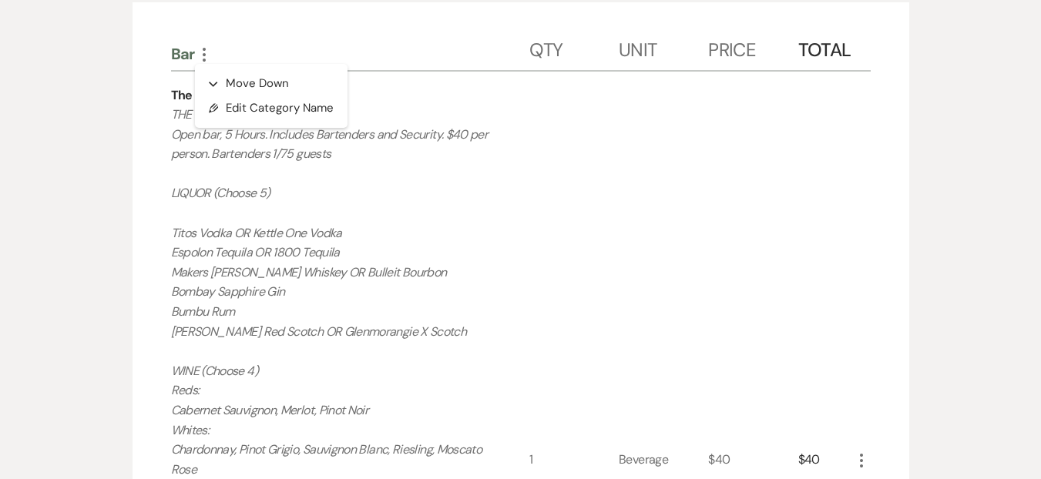
click at [398, 260] on p "THE IVY BAR PACKAGE Open bar, 5 Hours. Includes Bartenders and Security. $40 pe…" at bounding box center [332, 470] width 323 height 730
click at [206, 49] on icon "More" at bounding box center [204, 54] width 18 height 18
click at [213, 74] on button "Expand Move Down" at bounding box center [271, 84] width 153 height 25
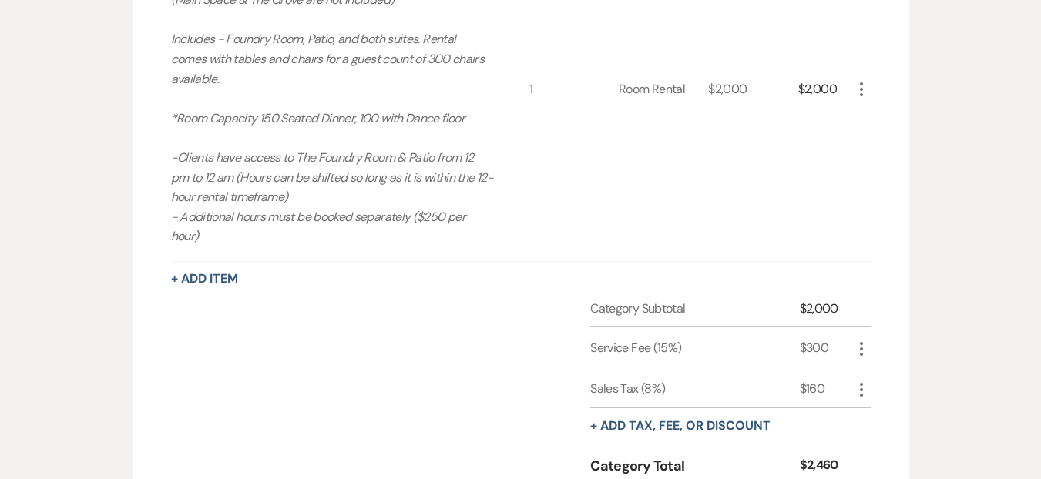
scroll to position [1041, 0]
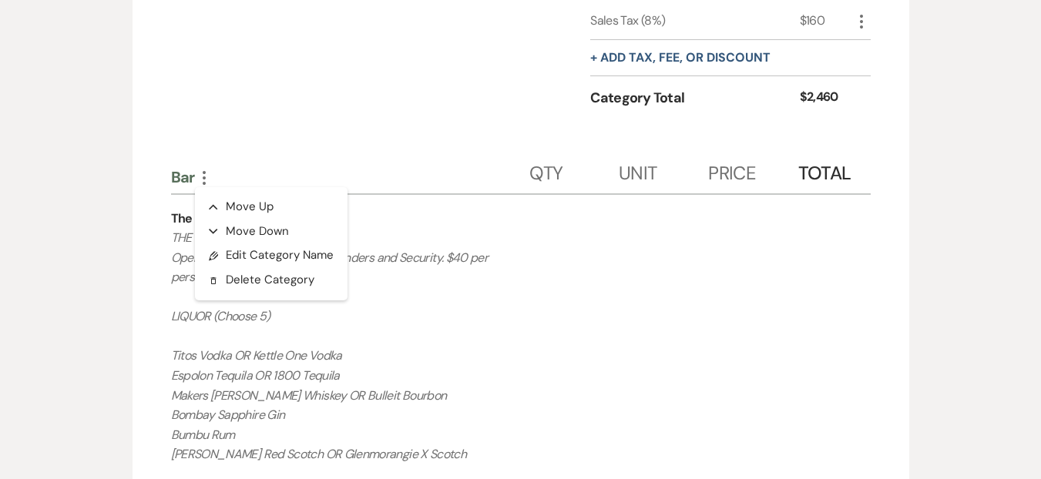
click at [200, 169] on icon "More" at bounding box center [204, 178] width 18 height 18
click at [287, 220] on button "Expand Move Down" at bounding box center [271, 232] width 153 height 25
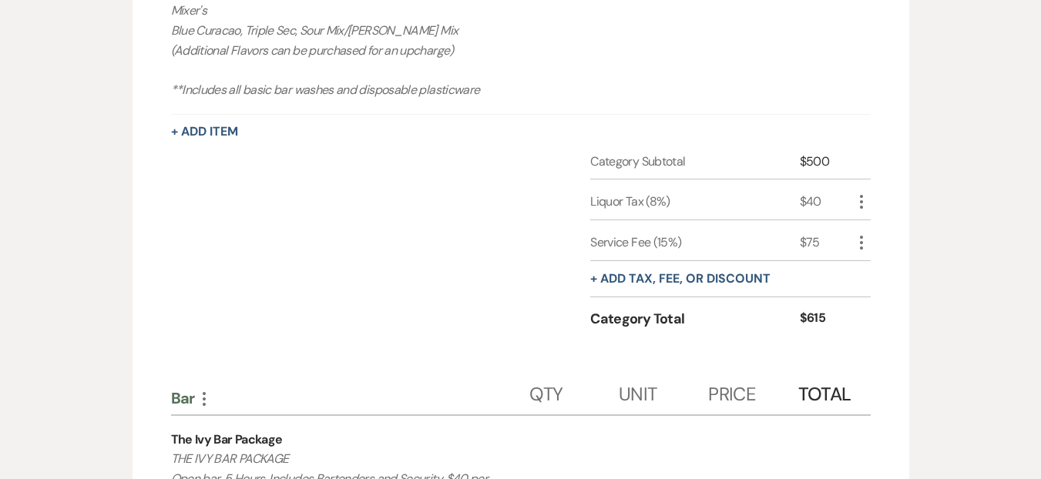
scroll to position [2199, 0]
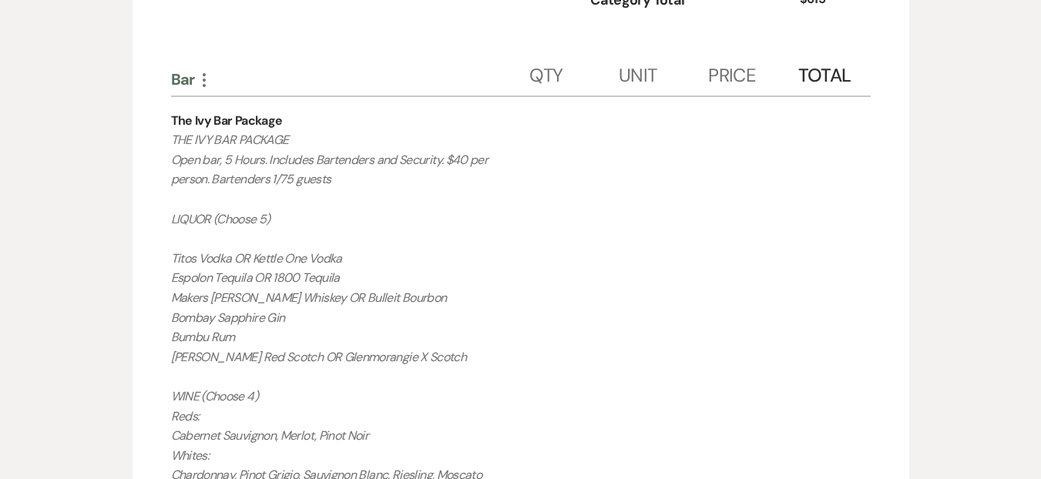
click at [204, 73] on use "button" at bounding box center [204, 80] width 3 height 14
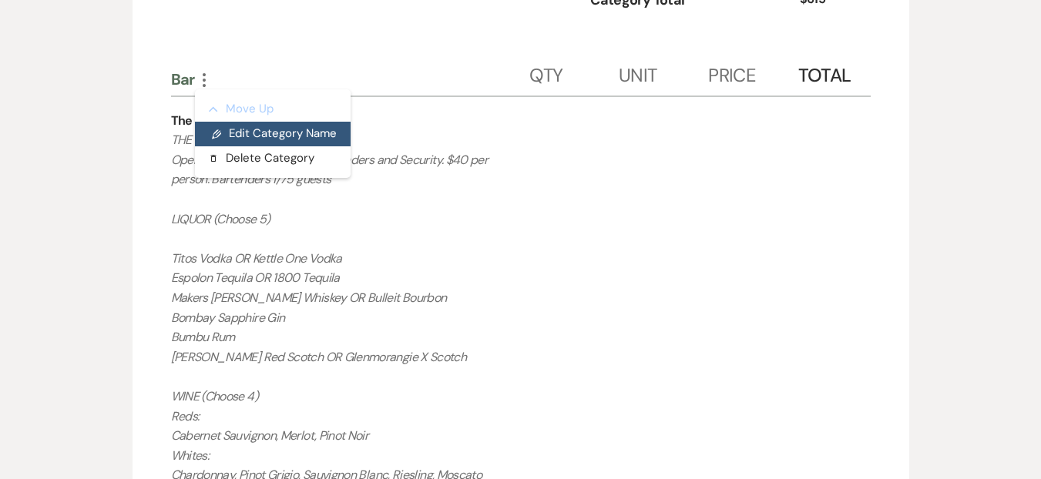
drag, startPoint x: 228, startPoint y: 89, endPoint x: 230, endPoint y: 117, distance: 28.6
click at [230, 117] on ul "Collapse Move Up Pencil Edit Category Name Delete Delete Category" at bounding box center [273, 133] width 156 height 89
click at [230, 122] on button "Pencil Edit Category Name" at bounding box center [273, 134] width 156 height 25
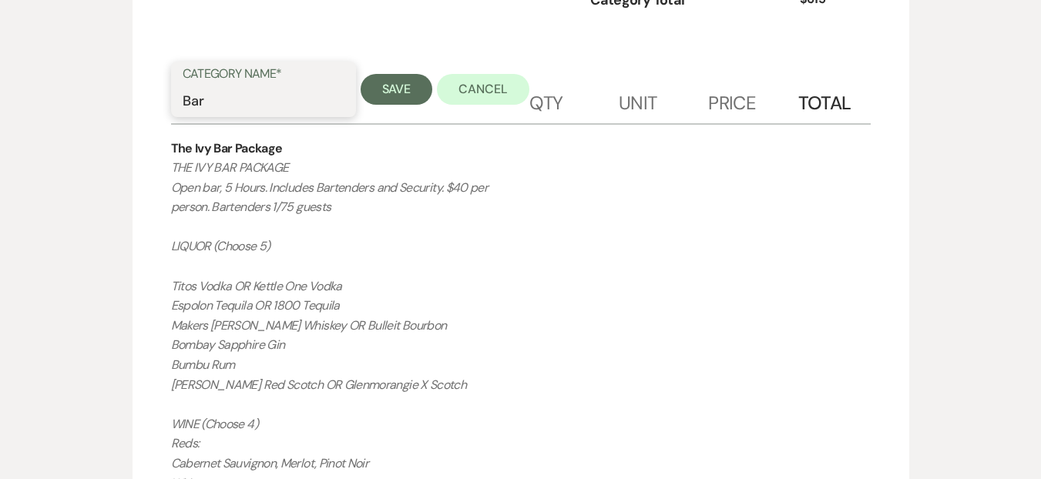
click at [260, 92] on input "Bar" at bounding box center [264, 101] width 162 height 30
type textarea "Bar"
click at [260, 92] on input "Bar" at bounding box center [264, 101] width 162 height 30
type input "Post cocktail hour dinner Bar for additional 100 guests"
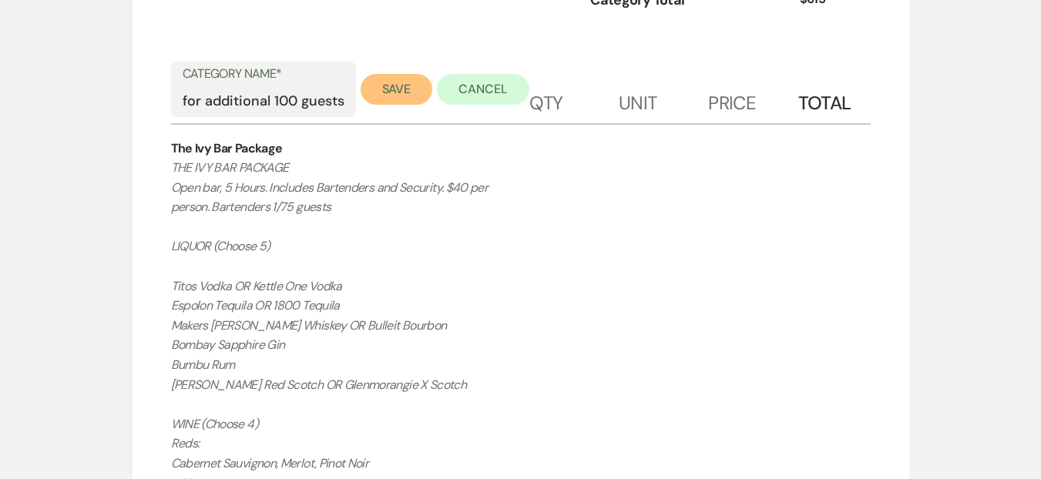
click at [372, 74] on button "Save" at bounding box center [397, 89] width 72 height 31
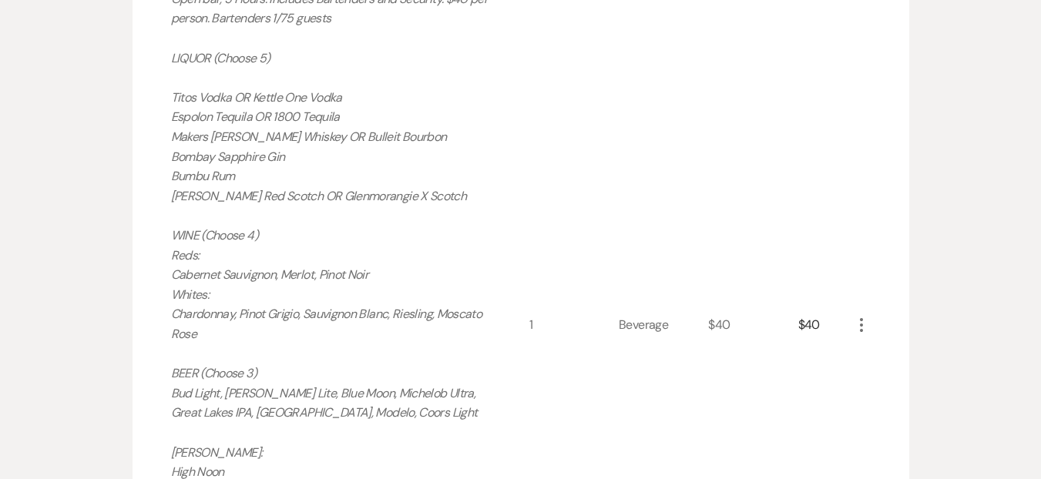
scroll to position [2527, 0]
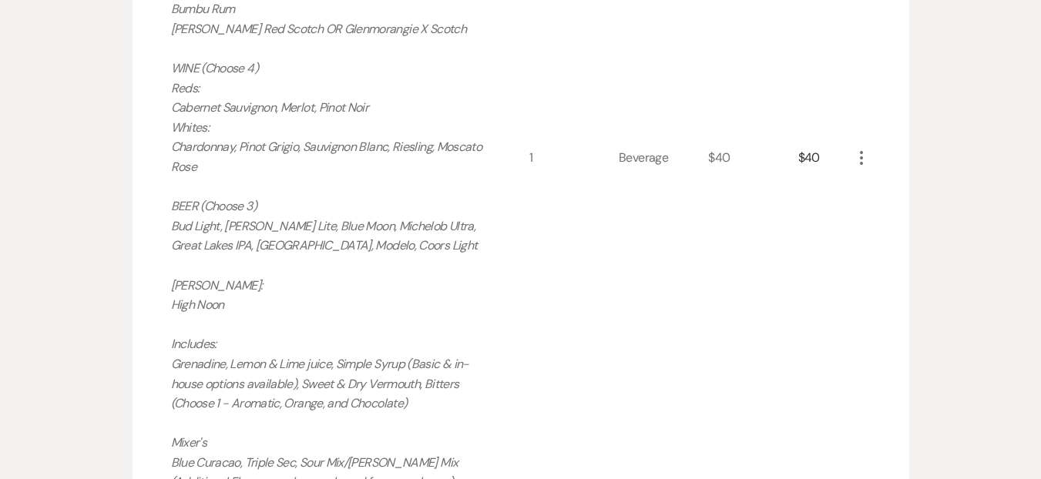
click at [867, 149] on icon "More" at bounding box center [861, 158] width 18 height 18
click at [877, 183] on icon "Pencil" at bounding box center [873, 189] width 9 height 12
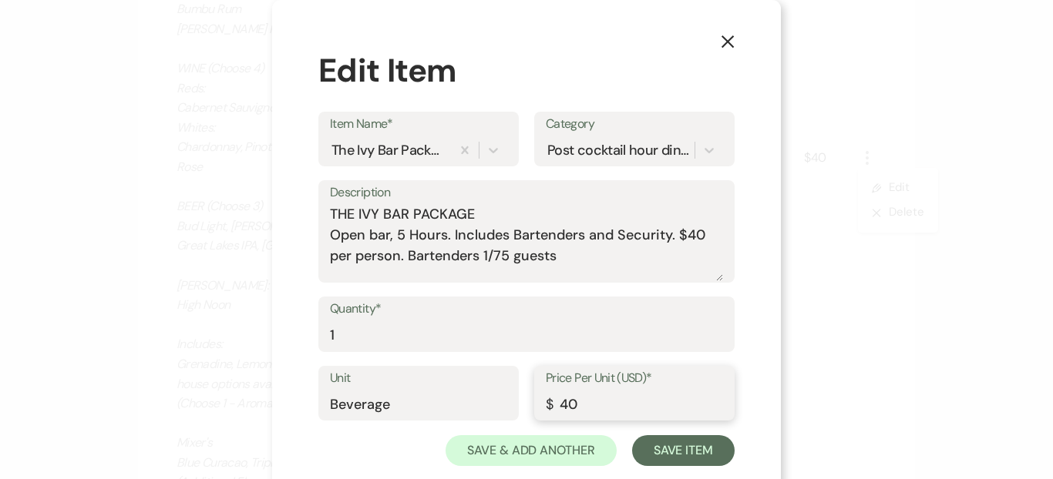
click at [626, 411] on input "40" at bounding box center [634, 404] width 177 height 30
type input "4"
type input "24"
click at [739, 356] on div "X Edit Item Item Name* The Ivy Bar Package Category Post cocktail hour dinner B…" at bounding box center [526, 256] width 509 height 513
click at [710, 440] on button "Save Item" at bounding box center [683, 450] width 103 height 31
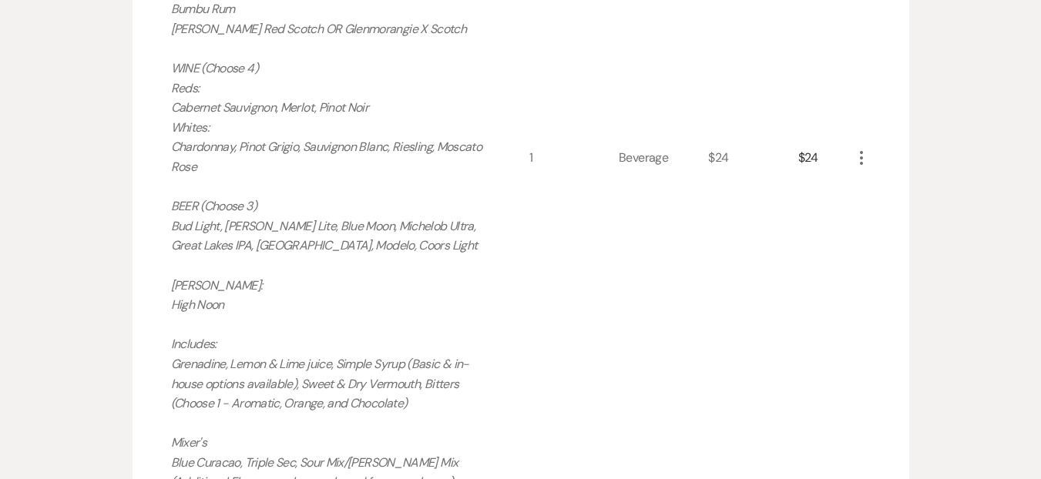
click at [866, 149] on icon "More" at bounding box center [861, 158] width 18 height 18
click at [870, 176] on button "Pencil Edit" at bounding box center [892, 188] width 80 height 25
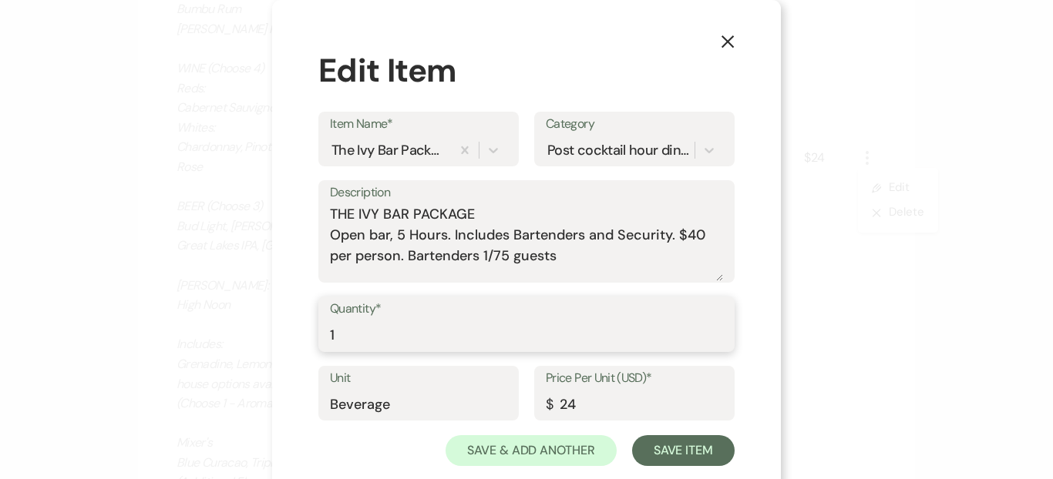
click at [451, 330] on input "1" at bounding box center [526, 336] width 393 height 30
type input "150"
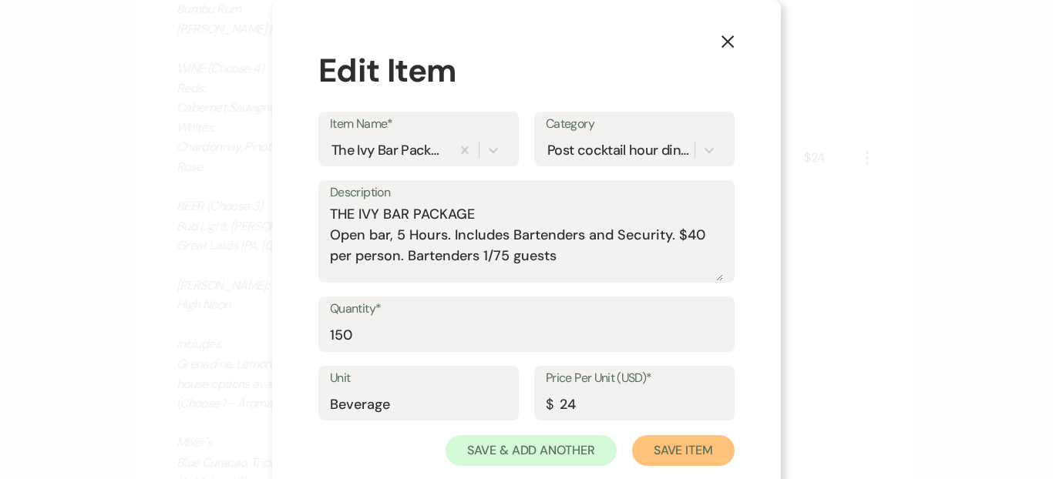
click at [696, 462] on button "Save Item" at bounding box center [683, 450] width 103 height 31
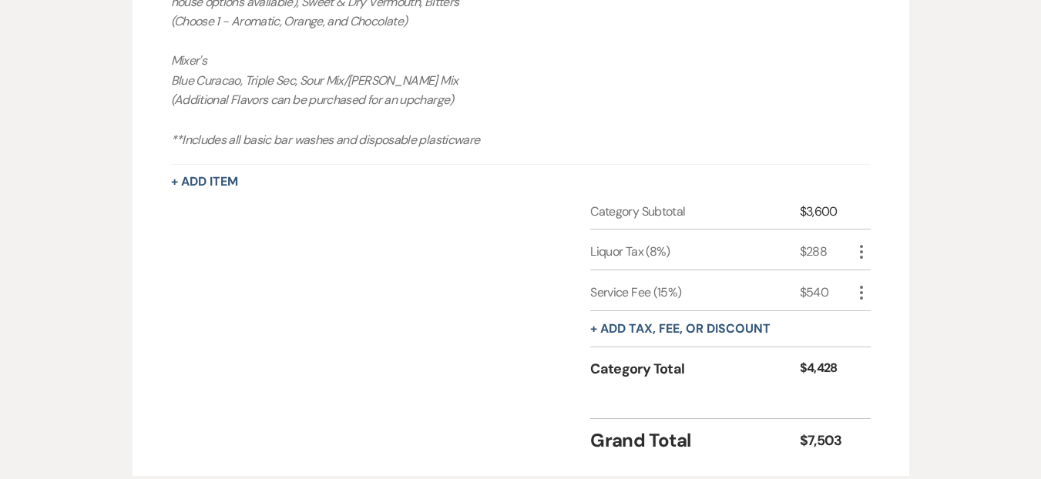
scroll to position [3001, 0]
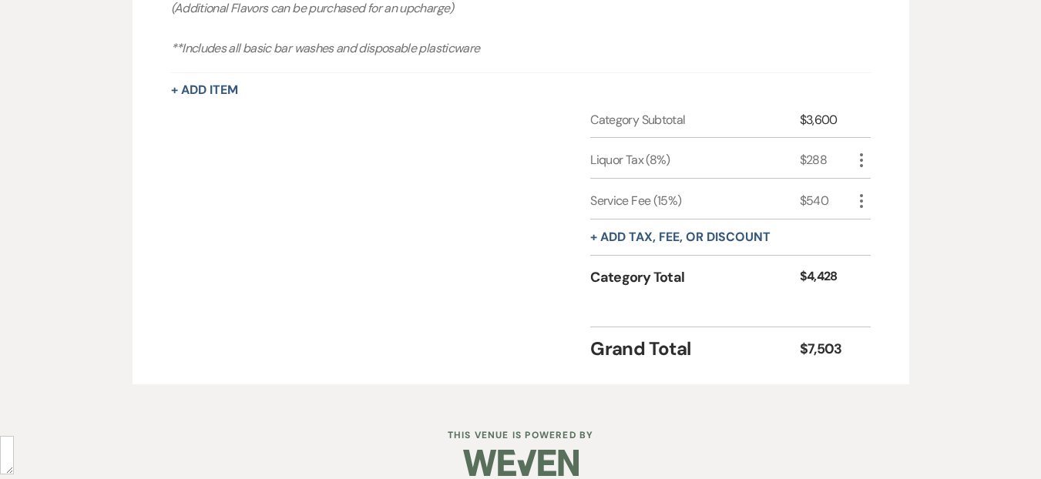
click at [523, 294] on div "Category Subtotal $3,600 Liquor Tax (8%) $288 More Service Fee (15%) $540 More …" at bounding box center [521, 213] width 700 height 204
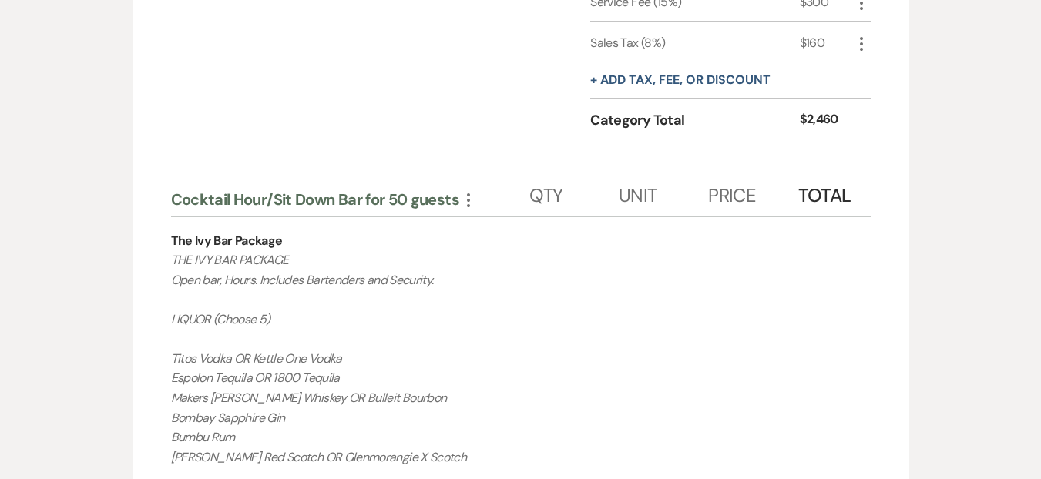
scroll to position [0, 0]
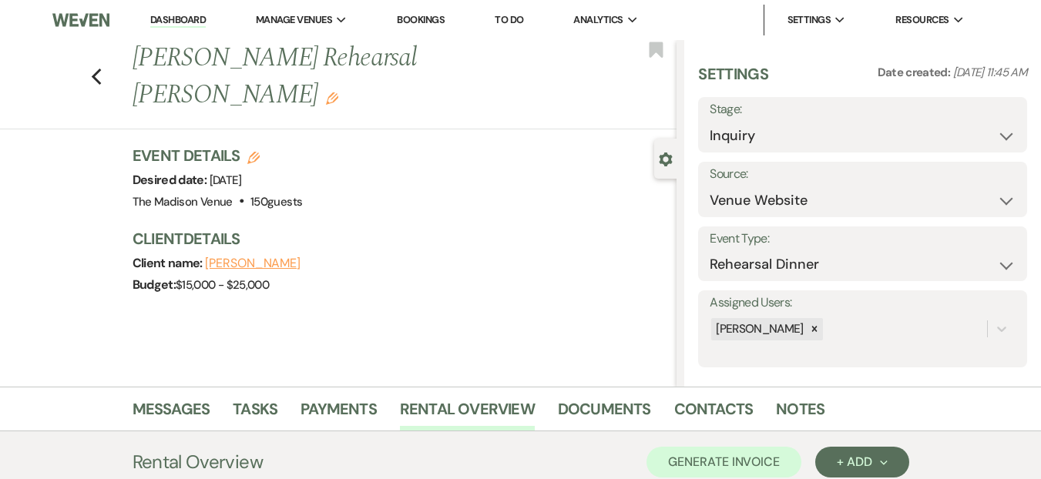
click at [531, 176] on div "Event Details Edit Desired date: Friday, May 29th, 2026 Venue: The Madison Venu…" at bounding box center [398, 179] width 530 height 68
drag, startPoint x: 412, startPoint y: 283, endPoint x: 435, endPoint y: 286, distance: 23.3
click at [414, 283] on div "Previous Kim Hunt's Rehearsal Dinner - Daryl Edit Bookmark Gear Settings Settin…" at bounding box center [338, 213] width 677 height 347
click at [513, 331] on div "Previous Kim Hunt's Rehearsal Dinner - Daryl Edit Bookmark Gear Settings Settin…" at bounding box center [338, 213] width 677 height 347
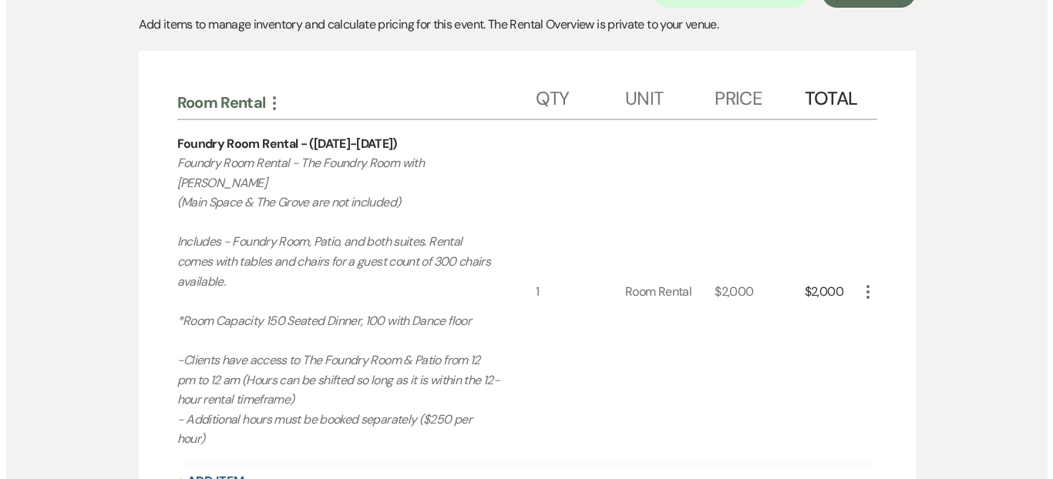
scroll to position [335, 0]
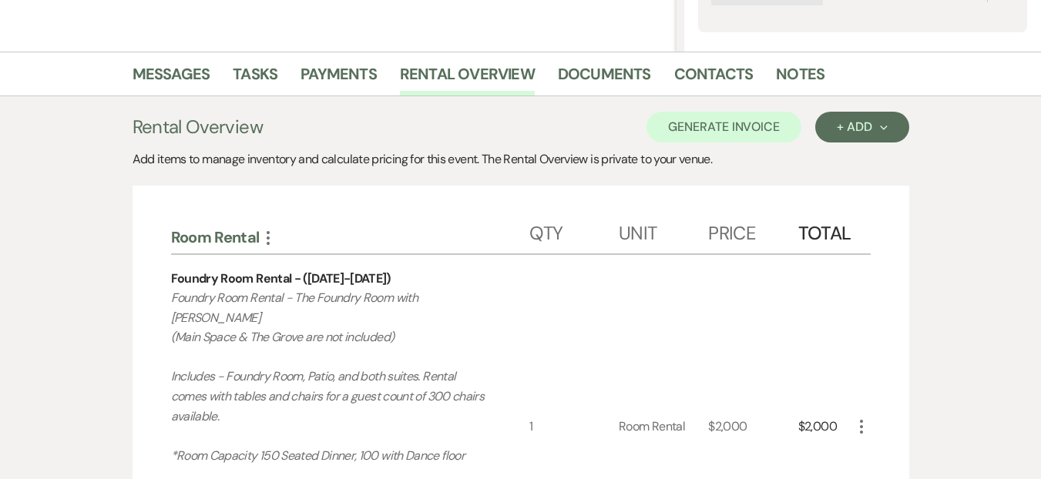
click at [872, 137] on button "+ Add Next" at bounding box center [861, 127] width 93 height 31
click at [878, 189] on button "Category" at bounding box center [855, 186] width 81 height 24
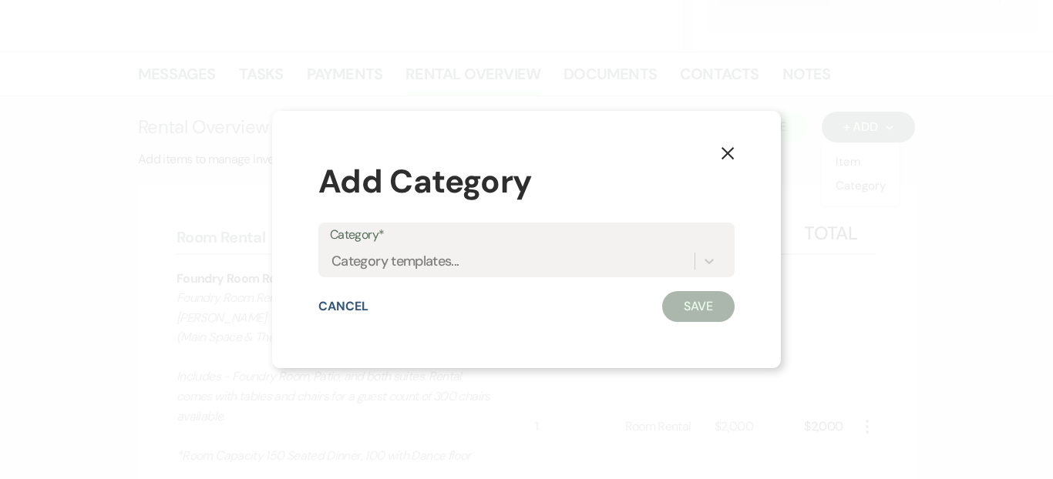
click at [466, 244] on label "Category*" at bounding box center [526, 235] width 393 height 22
click at [333, 250] on input "Category*" at bounding box center [332, 260] width 2 height 21
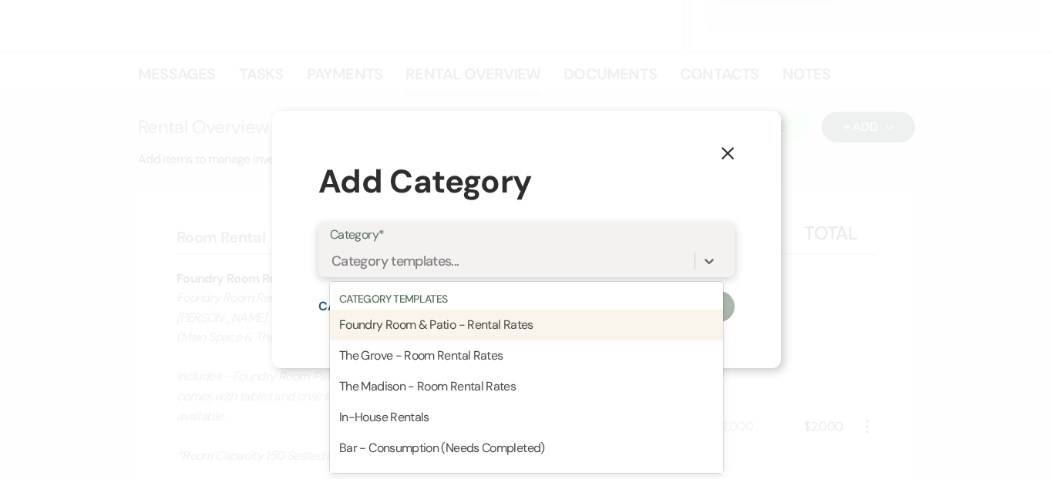
click at [488, 271] on div "Category templates..." at bounding box center [512, 260] width 365 height 27
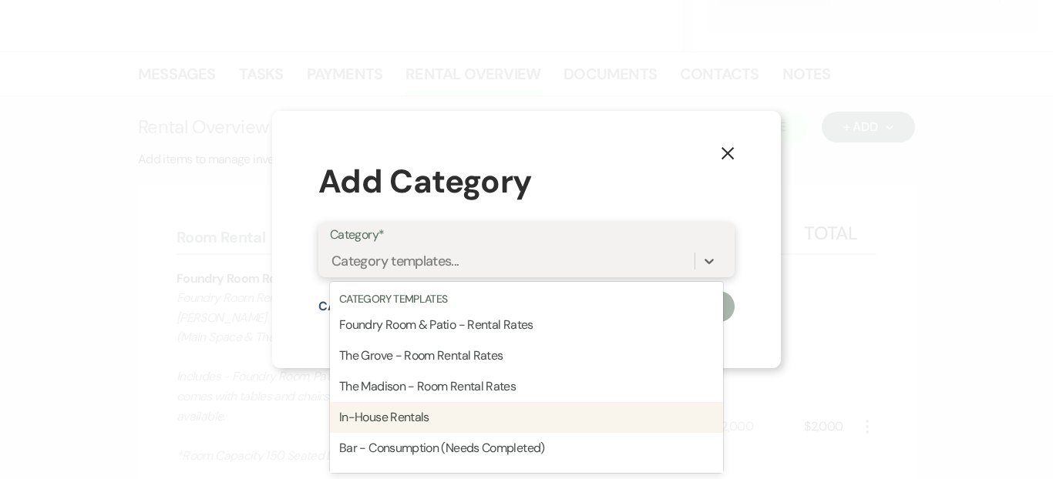
drag, startPoint x: 446, startPoint y: 410, endPoint x: 493, endPoint y: 398, distance: 48.6
click at [446, 411] on div "In-House Rentals" at bounding box center [526, 417] width 393 height 31
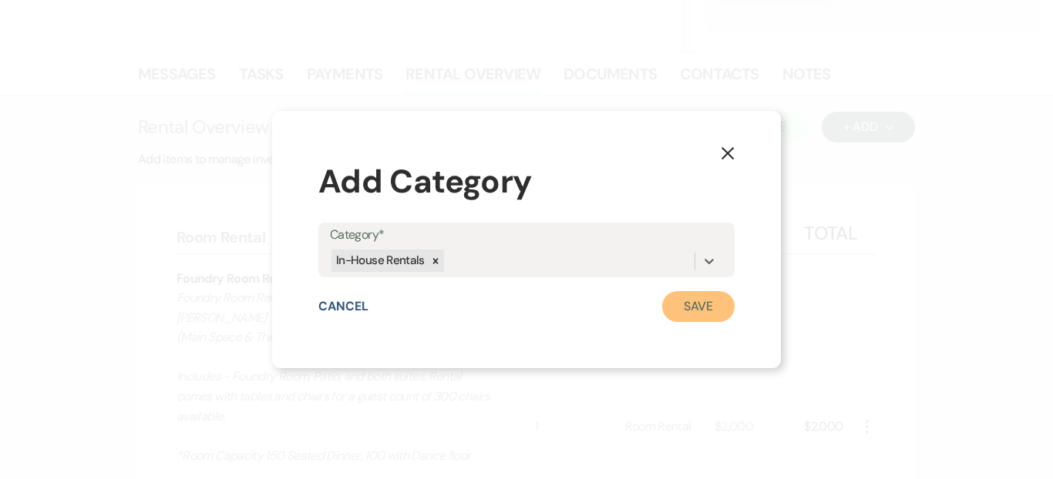
click at [688, 298] on button "Save" at bounding box center [698, 306] width 72 height 31
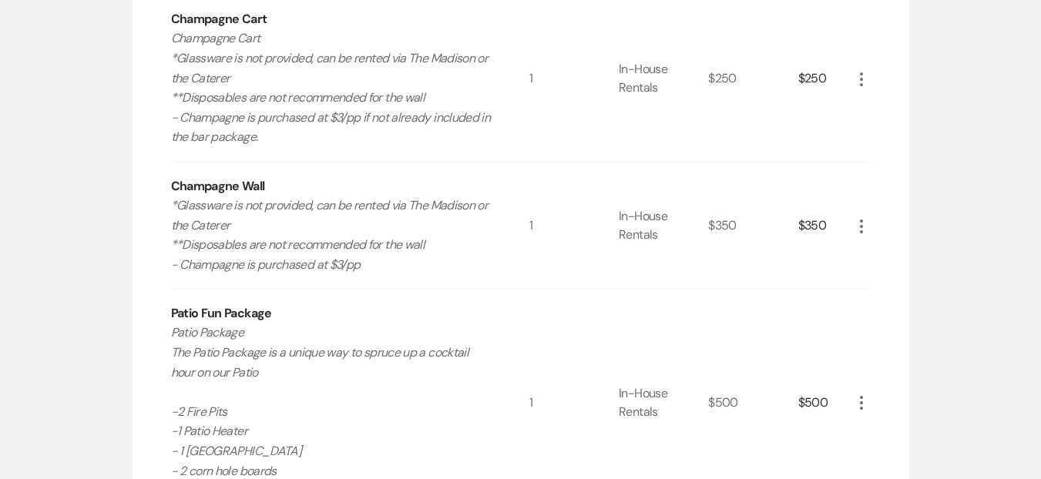
scroll to position [3828, 0]
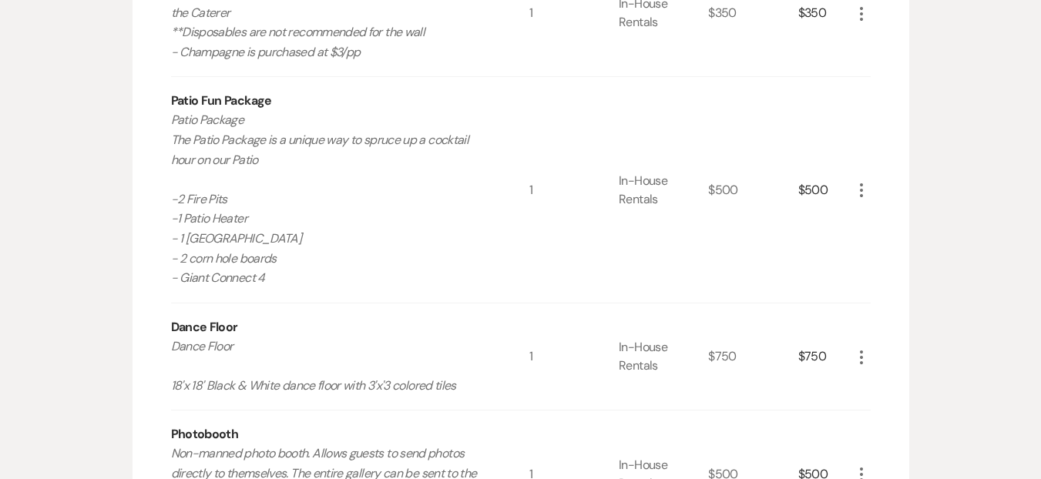
click at [860, 351] on use "button" at bounding box center [861, 358] width 3 height 14
click at [898, 399] on button "X Delete" at bounding box center [893, 411] width 83 height 25
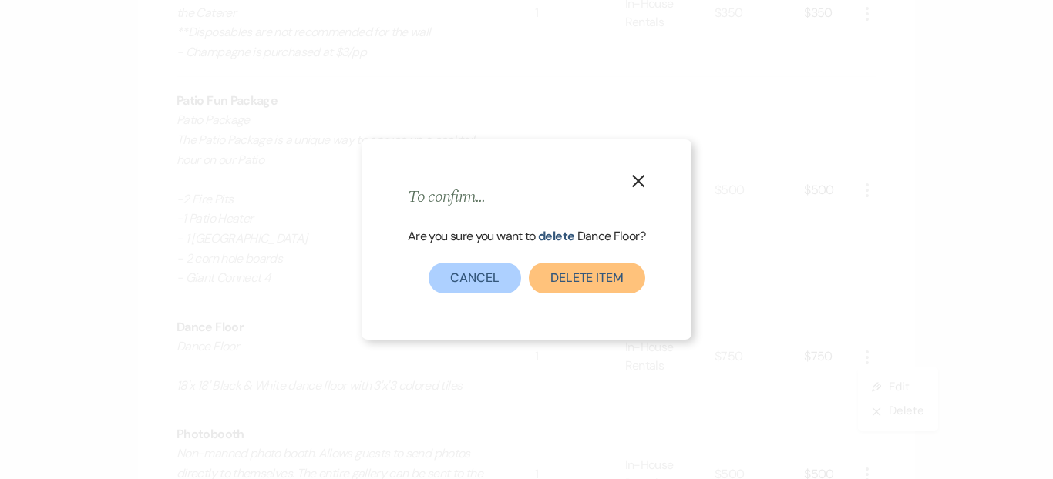
click at [593, 284] on button "Delete Item" at bounding box center [587, 278] width 116 height 31
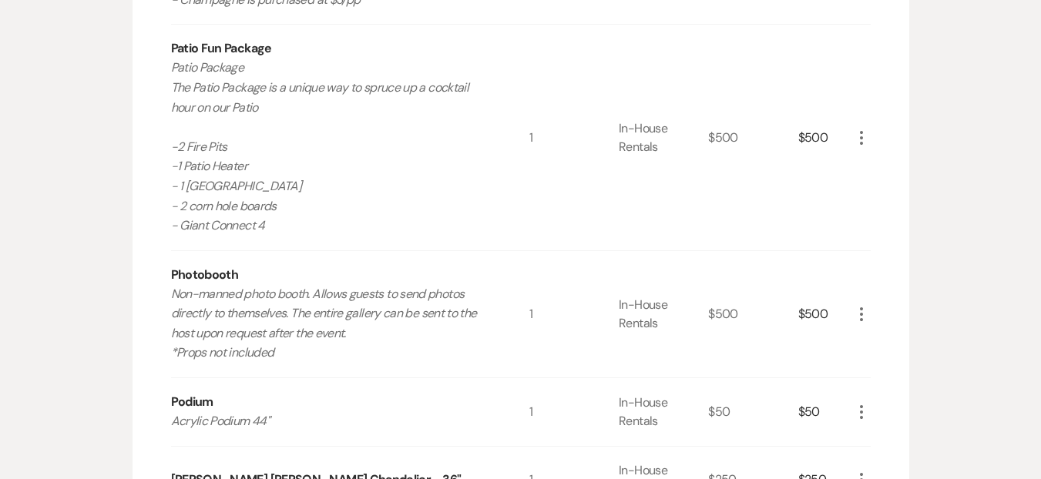
scroll to position [4068, 0]
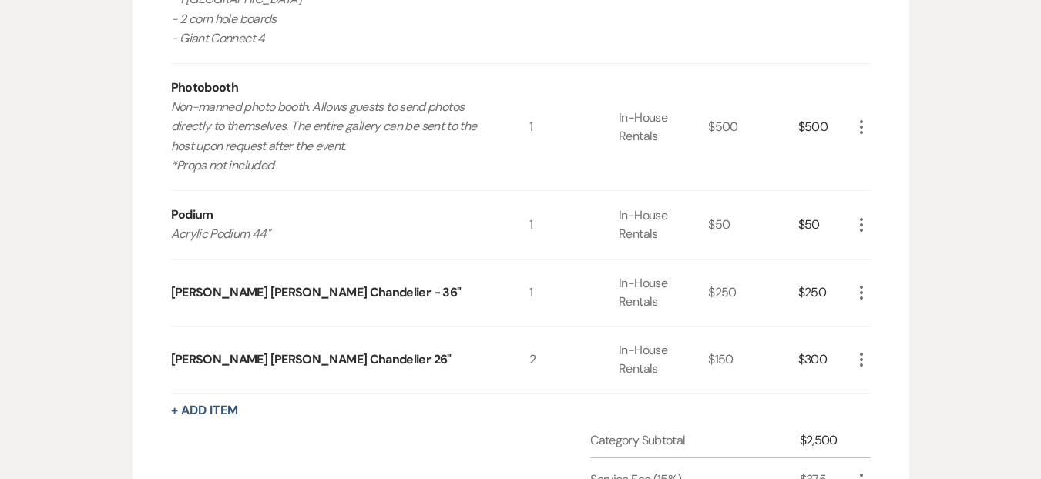
click at [863, 216] on icon "More" at bounding box center [861, 225] width 18 height 18
click at [876, 267] on button "X Delete" at bounding box center [893, 279] width 83 height 25
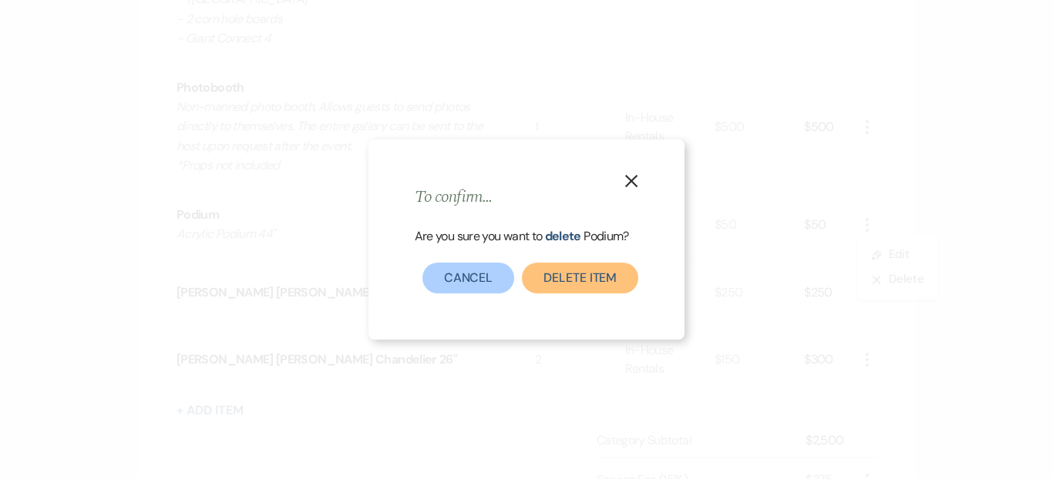
click at [591, 280] on button "Delete Item" at bounding box center [580, 278] width 116 height 31
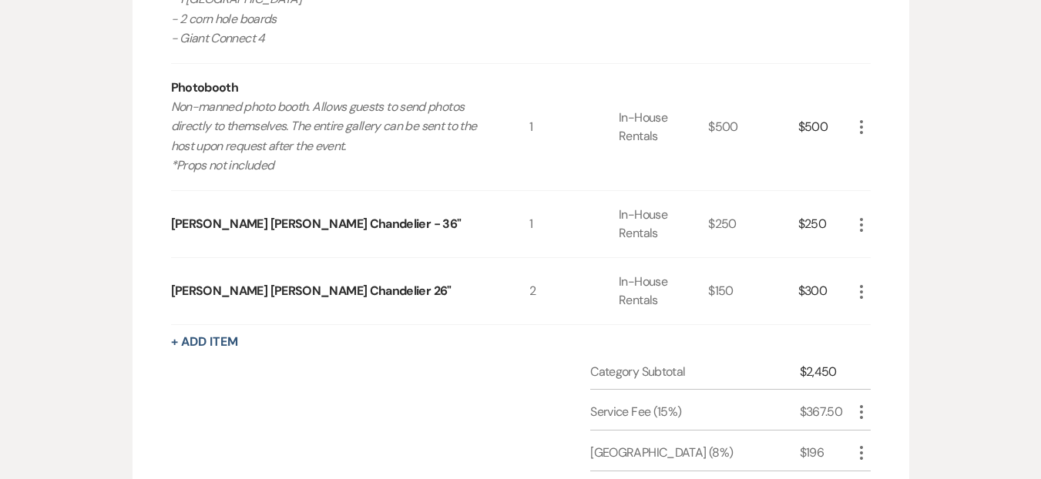
click at [863, 216] on icon "More" at bounding box center [861, 225] width 18 height 18
click at [871, 267] on button "X Delete" at bounding box center [893, 279] width 83 height 25
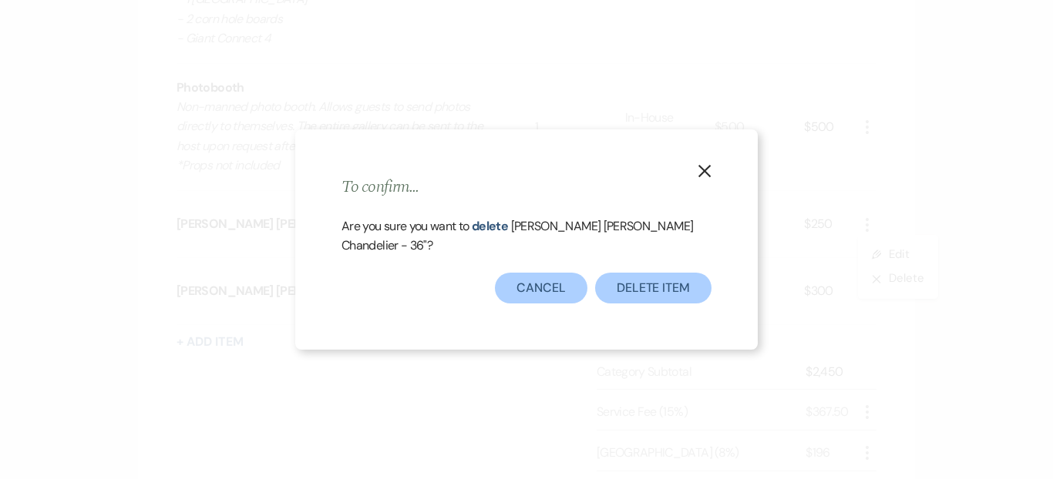
click at [623, 261] on div "Are you sure you want to delete Crystal Sophia Chandelier - 36" ?" at bounding box center [526, 245] width 370 height 56
click at [644, 273] on button "Delete Item" at bounding box center [653, 288] width 116 height 31
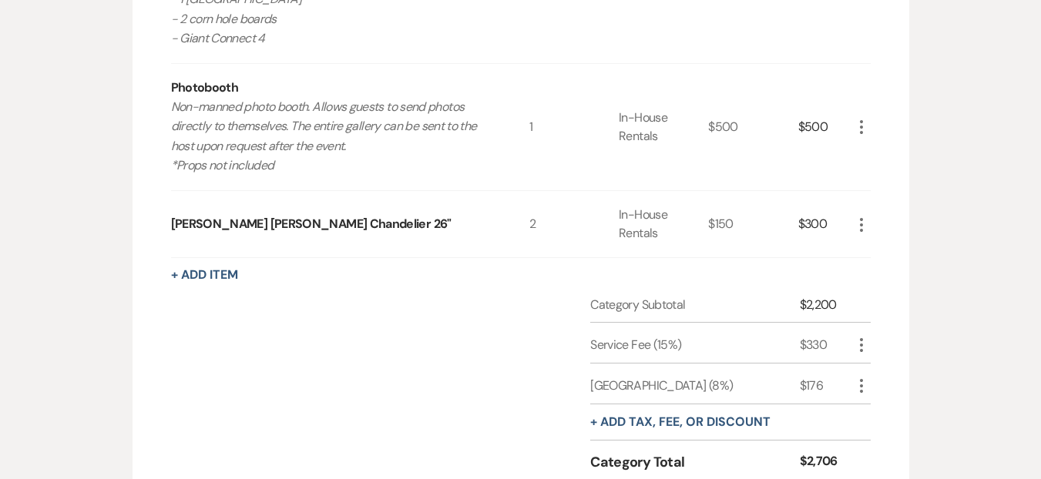
click at [849, 200] on div "$300" at bounding box center [825, 224] width 54 height 66
click at [864, 216] on icon "More" at bounding box center [861, 225] width 18 height 18
click at [866, 267] on button "X Delete" at bounding box center [893, 279] width 83 height 25
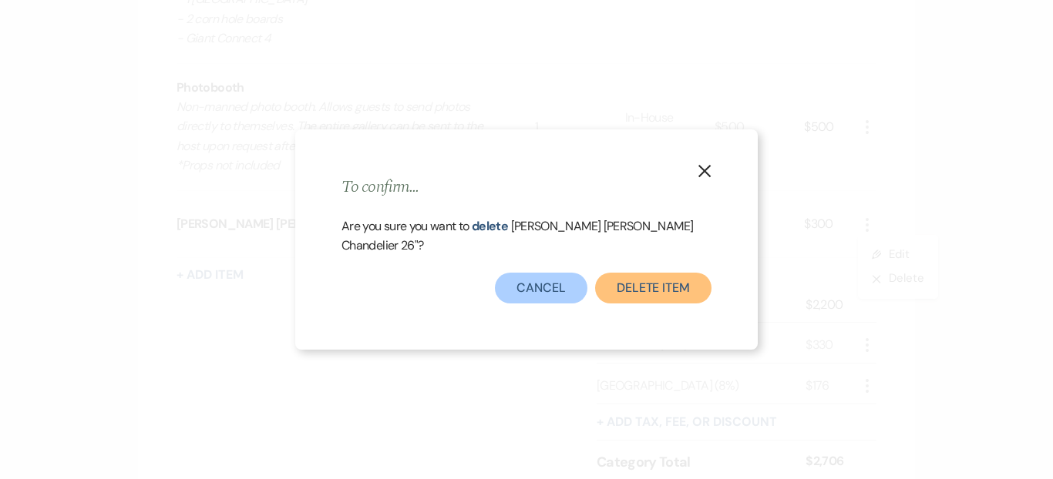
click at [660, 273] on button "Delete Item" at bounding box center [653, 288] width 116 height 31
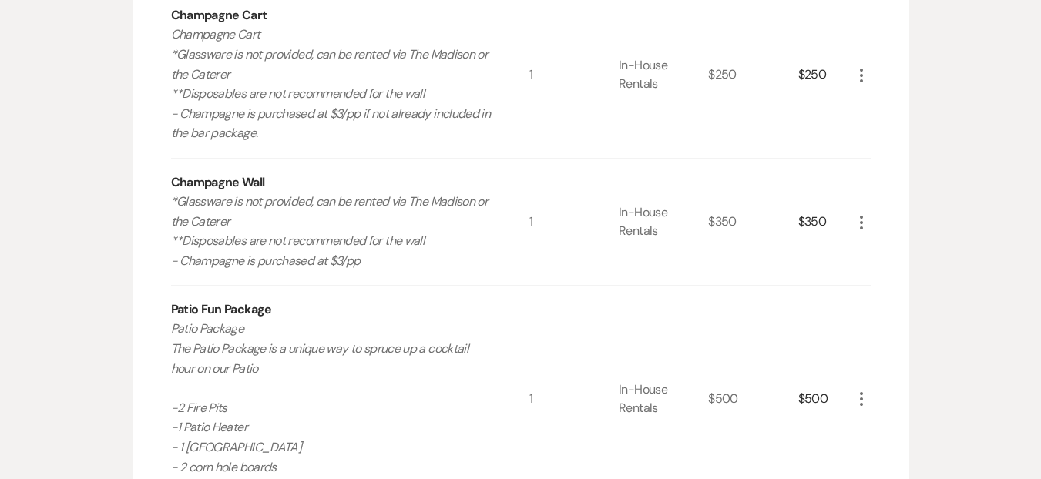
scroll to position [3616, 0]
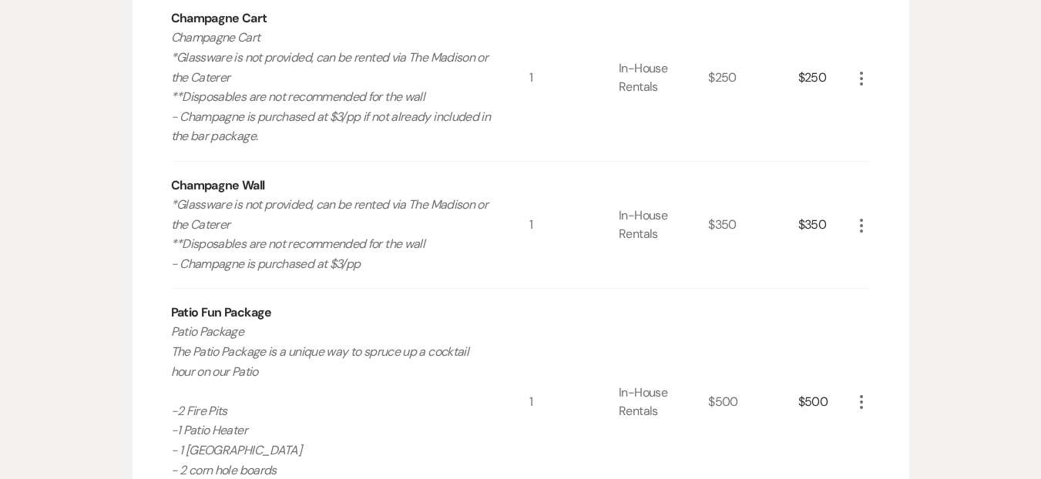
click at [859, 217] on icon "More" at bounding box center [861, 226] width 18 height 18
click at [869, 274] on icon "X" at bounding box center [873, 280] width 9 height 12
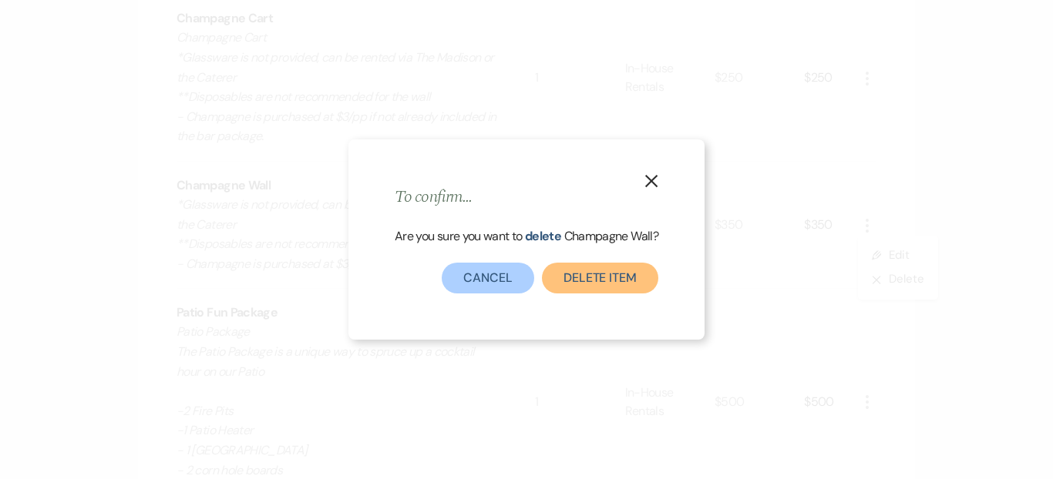
click at [606, 263] on button "Delete Item" at bounding box center [600, 278] width 116 height 31
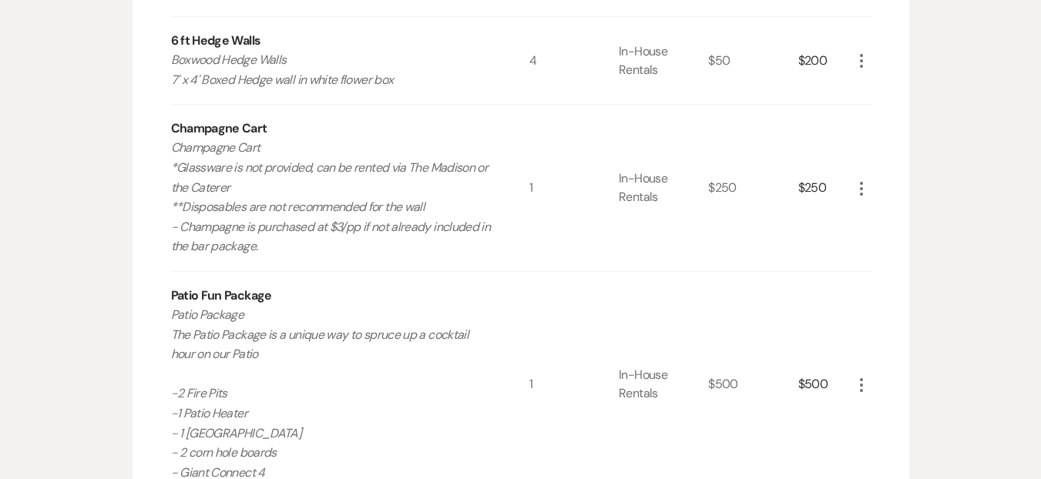
scroll to position [3503, 0]
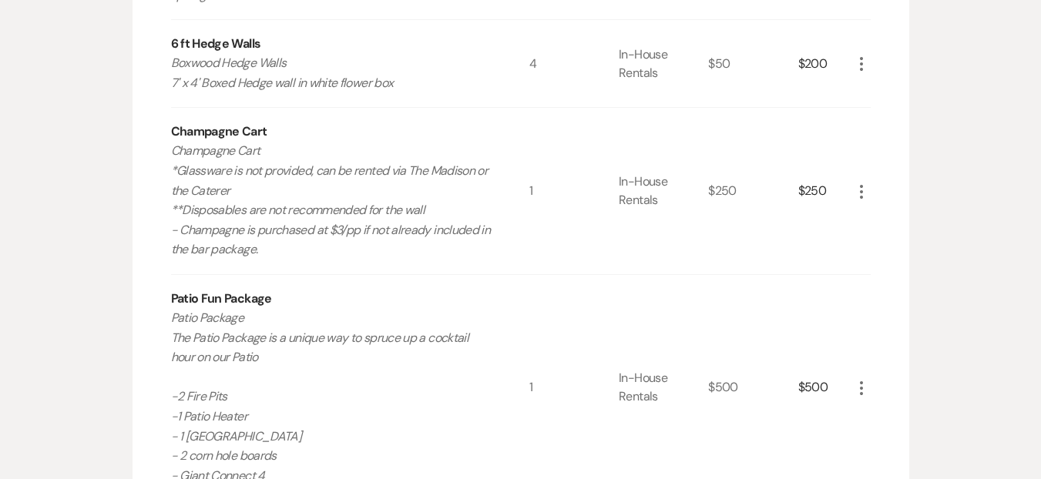
click at [859, 183] on icon "More" at bounding box center [861, 192] width 18 height 18
click at [768, 220] on div "$250" at bounding box center [752, 191] width 89 height 166
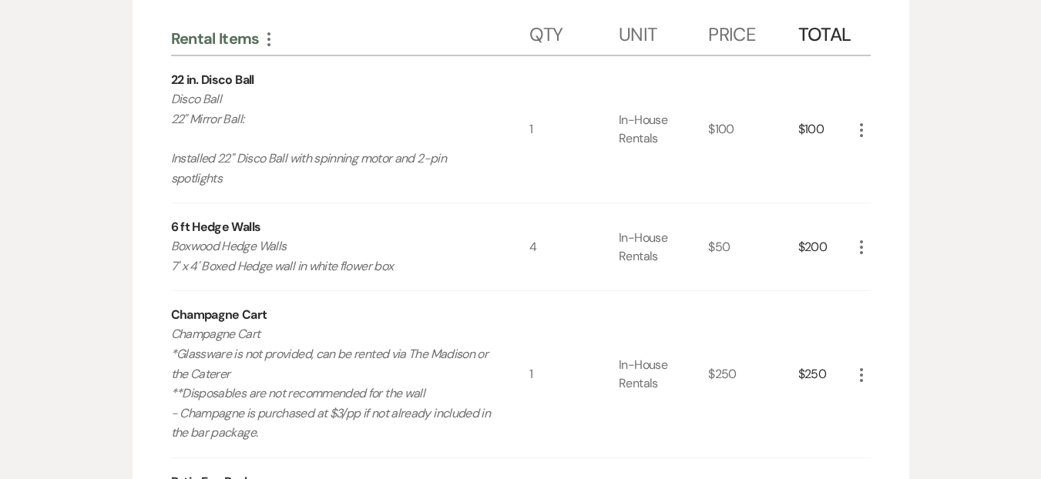
scroll to position [3306, 0]
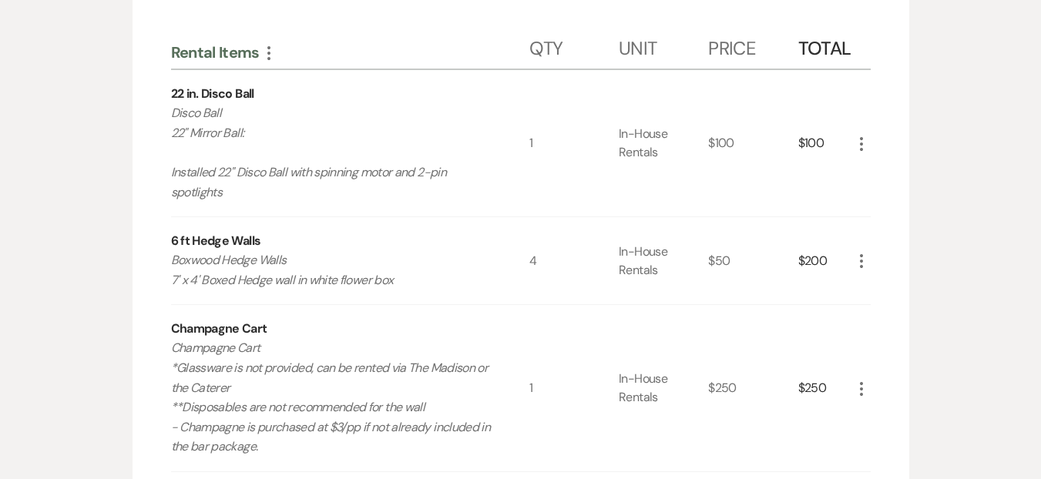
click at [864, 135] on icon "More" at bounding box center [861, 144] width 18 height 18
click at [893, 186] on button "X Delete" at bounding box center [893, 198] width 83 height 25
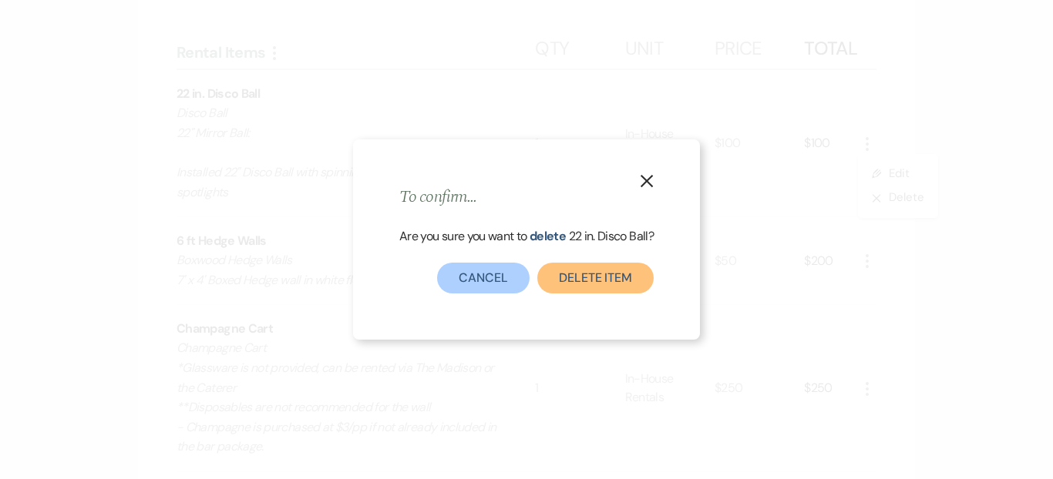
click at [616, 273] on button "Delete Item" at bounding box center [595, 278] width 116 height 31
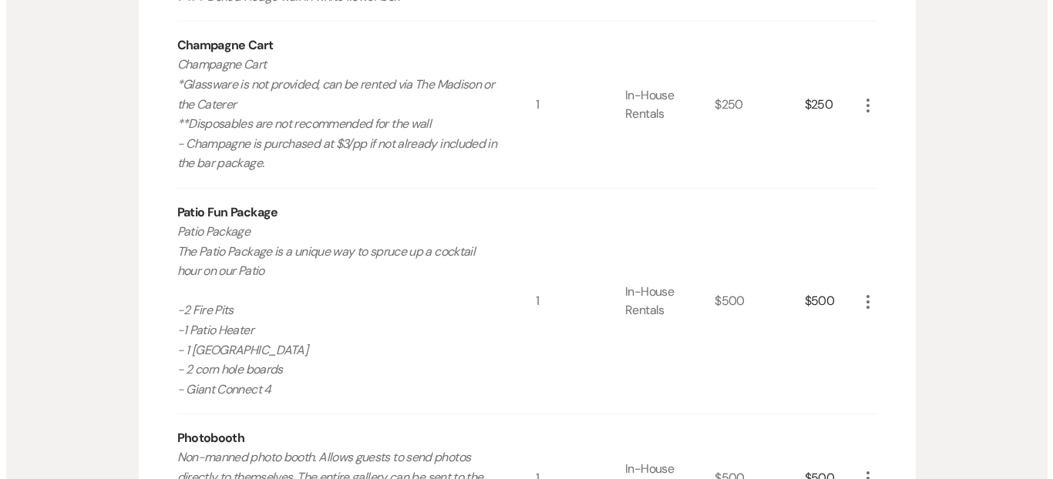
scroll to position [3444, 0]
click at [858, 291] on icon "More" at bounding box center [861, 300] width 18 height 18
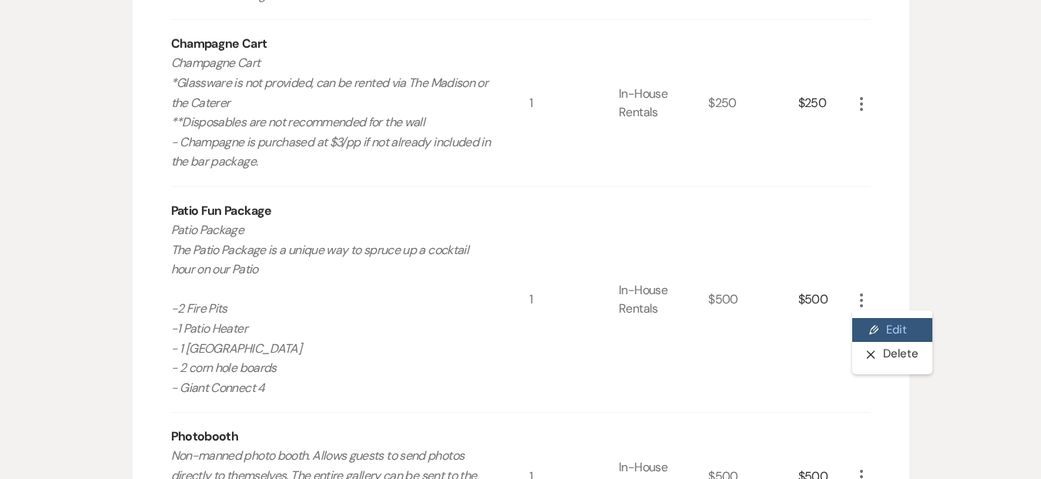
click at [882, 318] on button "Pencil Edit" at bounding box center [892, 330] width 80 height 25
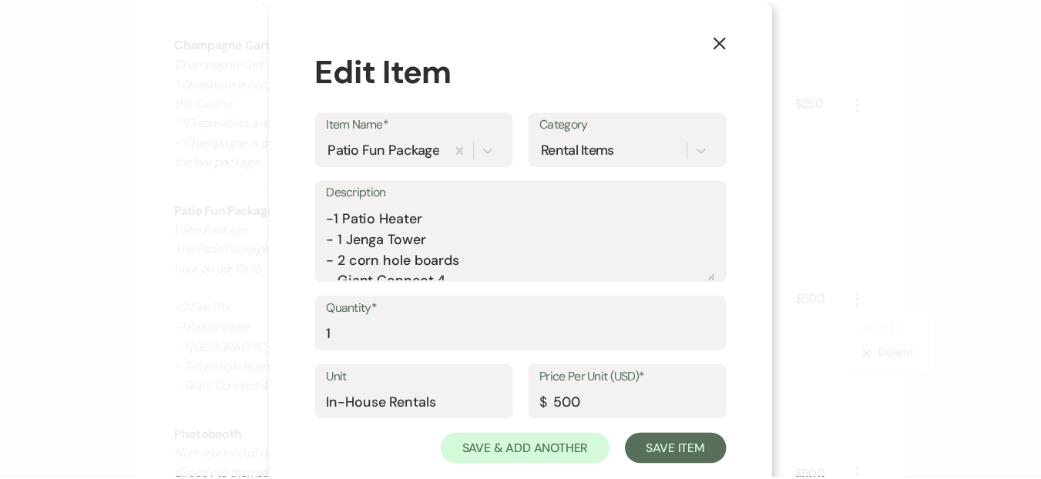
scroll to position [87, 0]
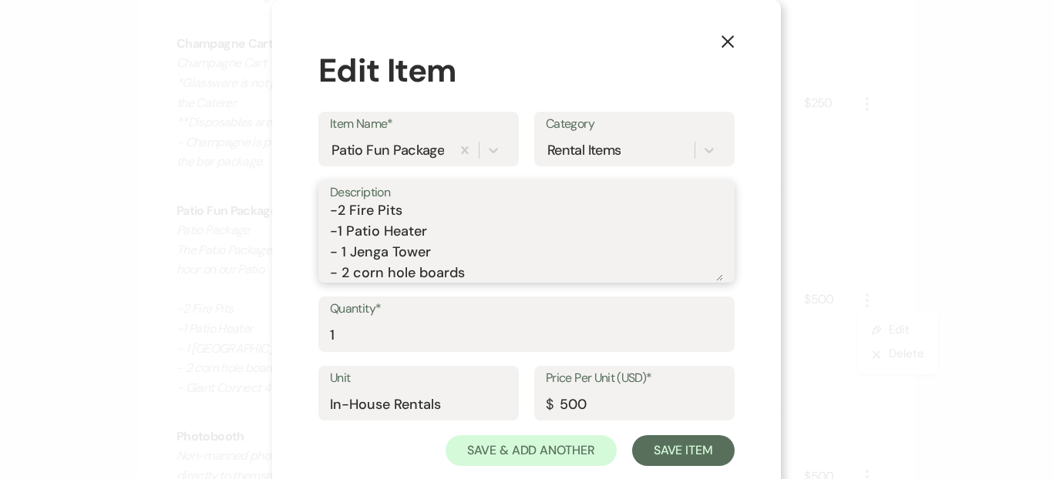
drag, startPoint x: 433, startPoint y: 230, endPoint x: 325, endPoint y: 221, distance: 108.2
click at [330, 221] on textarea "Patio Package The Patio Package is a unique way to spruce up a cocktail hour on…" at bounding box center [526, 242] width 393 height 77
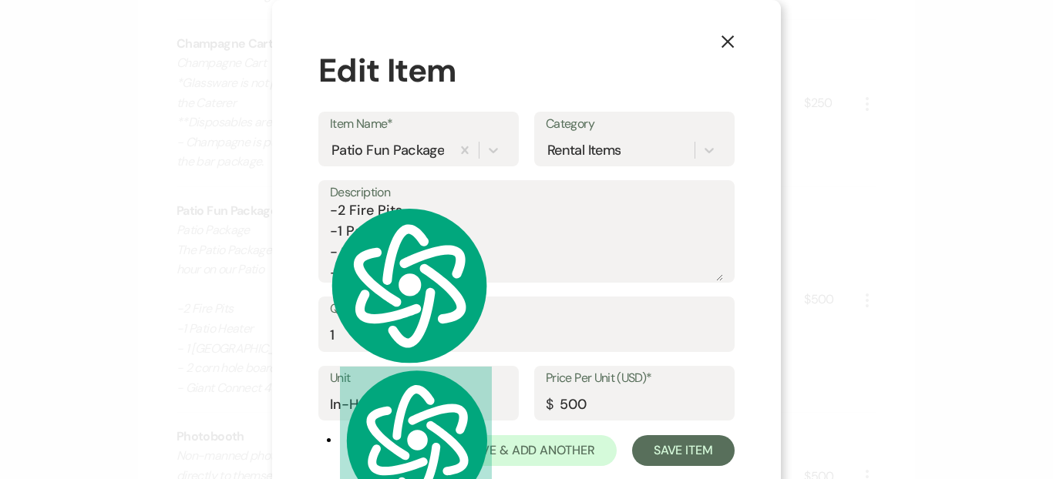
click at [603, 282] on div "Description Patio Package The Patio Package is a unique way to spruce up a cock…" at bounding box center [526, 238] width 416 height 116
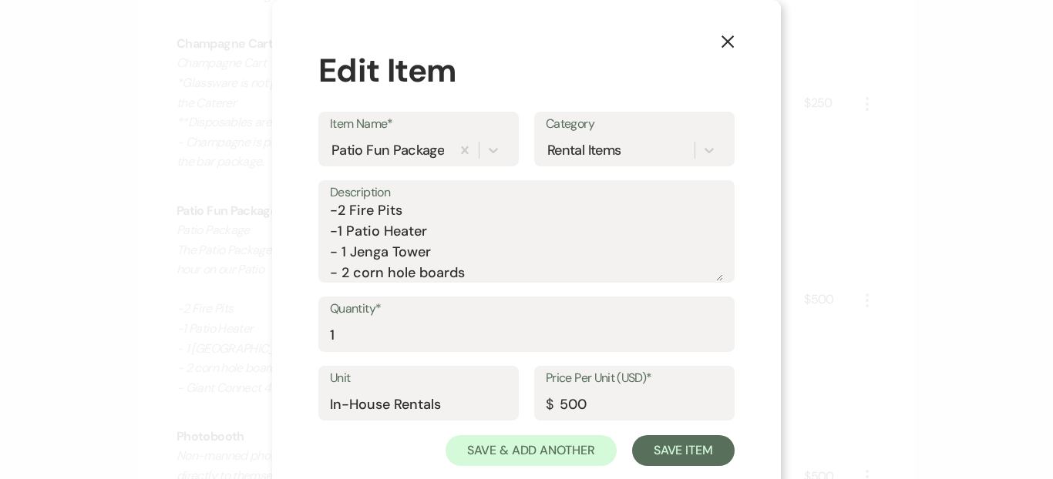
click at [726, 42] on icon "X" at bounding box center [728, 42] width 14 height 14
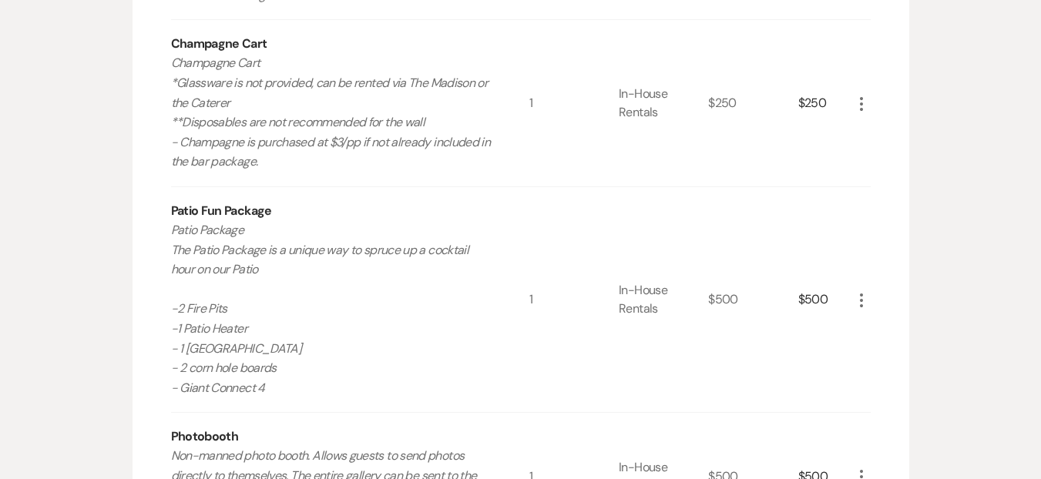
click at [856, 291] on icon "More" at bounding box center [861, 300] width 18 height 18
click at [877, 349] on icon "X" at bounding box center [873, 355] width 9 height 12
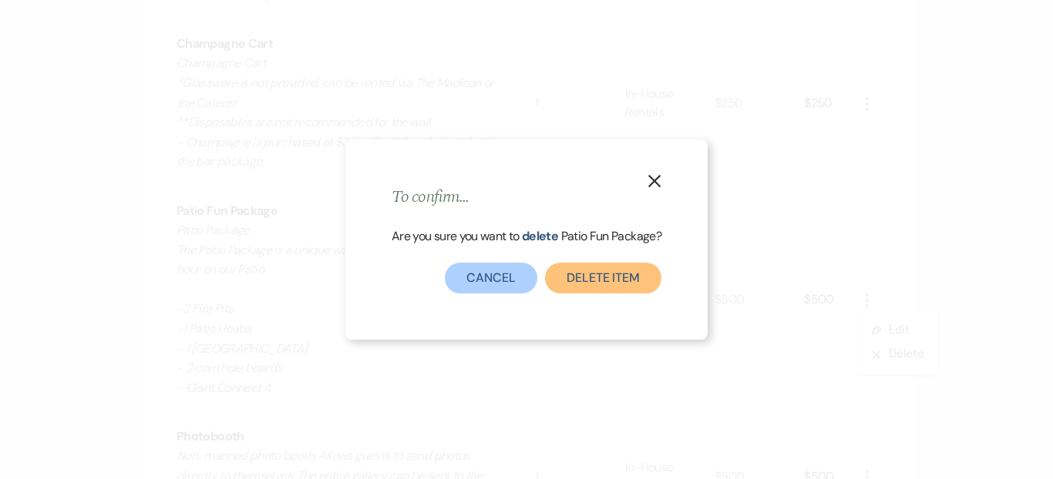
click at [584, 289] on button "Delete Item" at bounding box center [603, 278] width 116 height 31
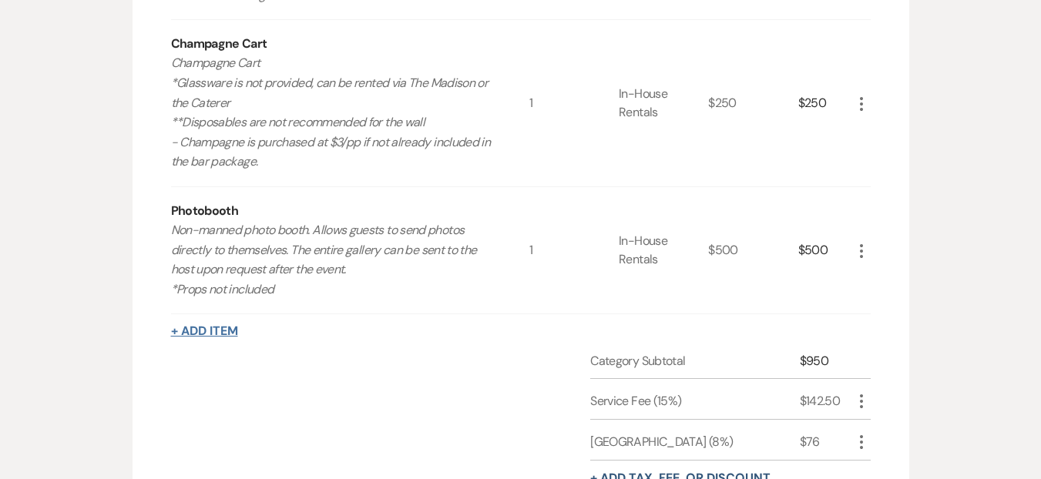
click at [220, 325] on button "+ Add Item" at bounding box center [204, 331] width 67 height 12
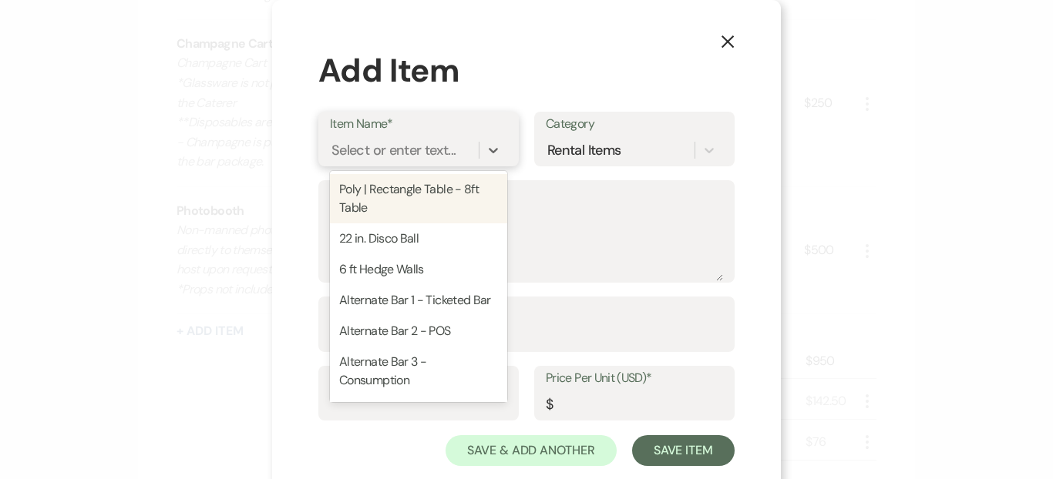
click at [361, 143] on div "Select or enter text..." at bounding box center [393, 150] width 124 height 21
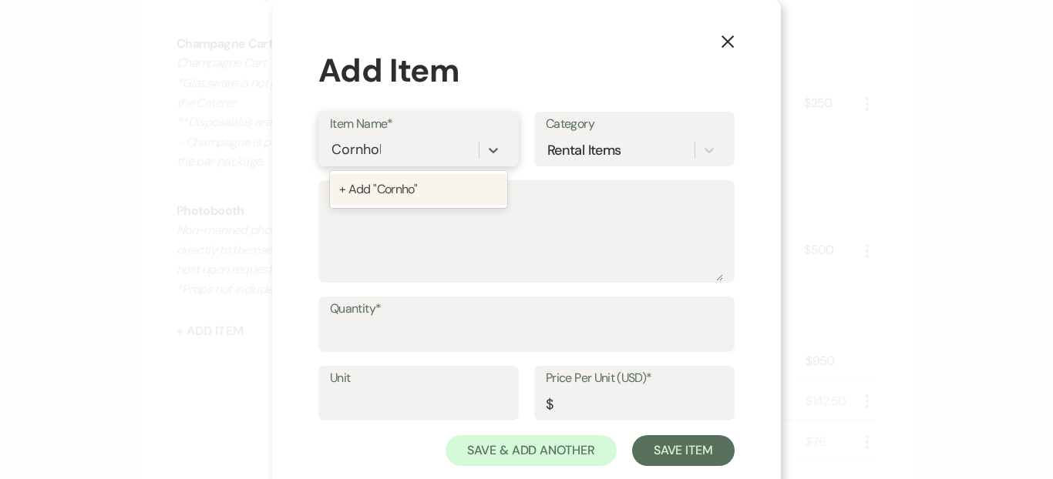
type input "Cornhole"
click at [355, 193] on div "+ Add "Cornhole"" at bounding box center [418, 189] width 177 height 31
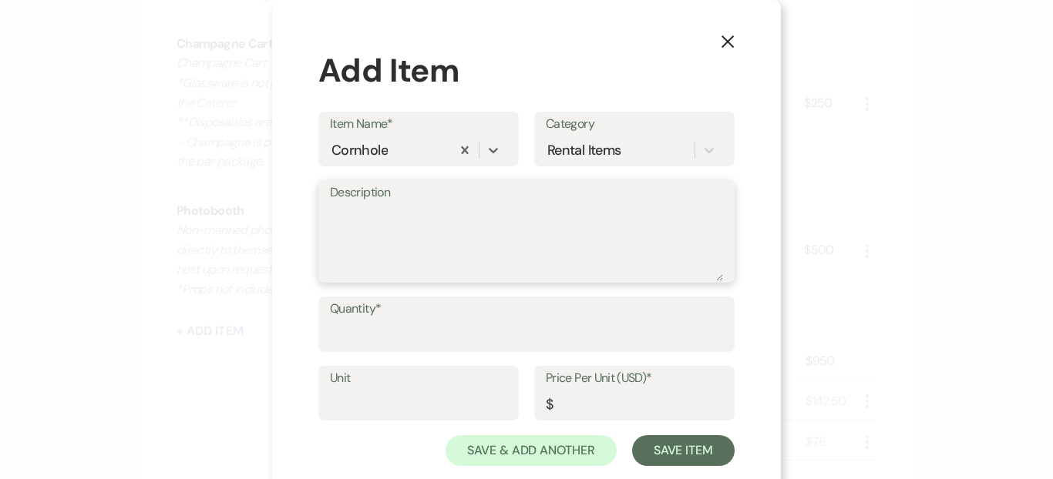
click at [364, 243] on textarea "Description" at bounding box center [526, 242] width 393 height 77
type textarea "1"
type textarea "2 cornhole boards"
click at [376, 333] on input "Quantity*" at bounding box center [526, 336] width 393 height 30
type input "2"
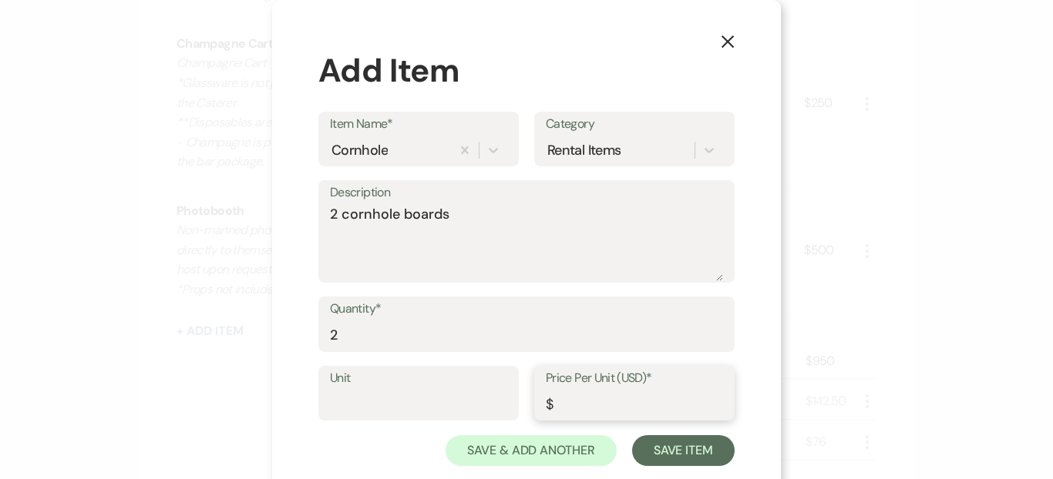
click at [574, 405] on input "Price Per Unit (USD)*" at bounding box center [634, 404] width 177 height 30
type input "0"
click at [429, 403] on input "Unit" at bounding box center [418, 404] width 177 height 30
type input "In-House Rentals"
click at [361, 250] on textarea "2 cornhole boards" at bounding box center [526, 242] width 393 height 77
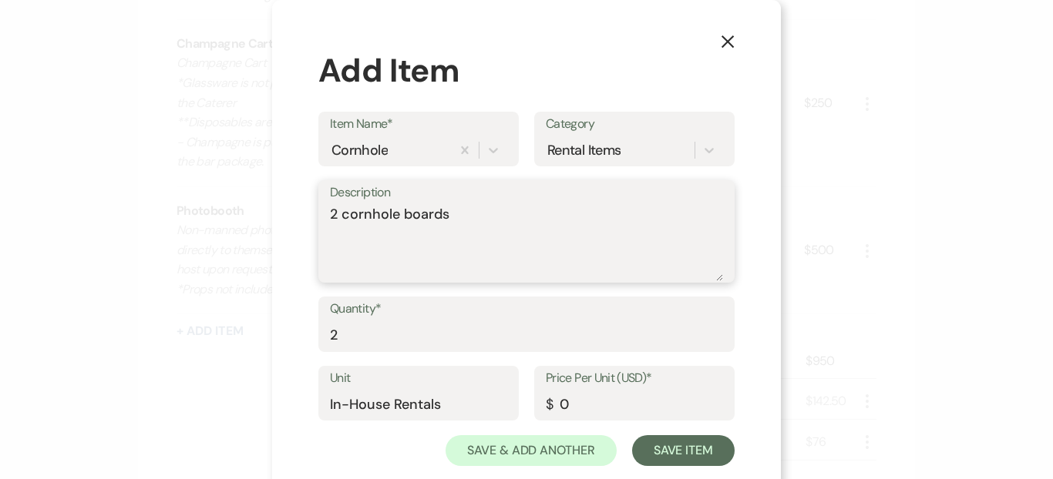
click at [342, 210] on textarea "2 cornhole boards" at bounding box center [526, 242] width 393 height 77
click at [404, 210] on textarea "2 Cornhole boards" at bounding box center [526, 242] width 393 height 77
click at [548, 231] on textarea "2 Cornhole Boards" at bounding box center [526, 242] width 393 height 77
type textarea "2 Cornhole Boards"
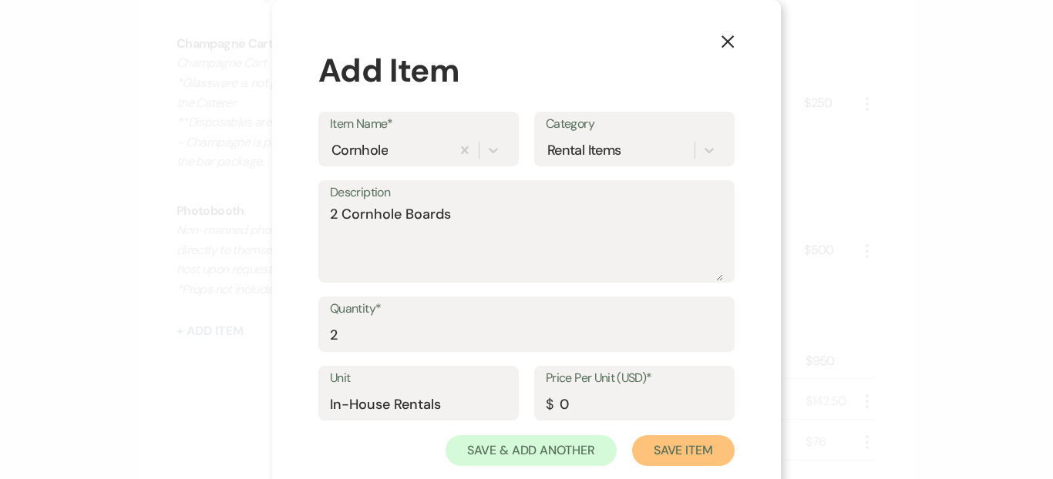
click at [661, 447] on button "Save Item" at bounding box center [683, 450] width 103 height 31
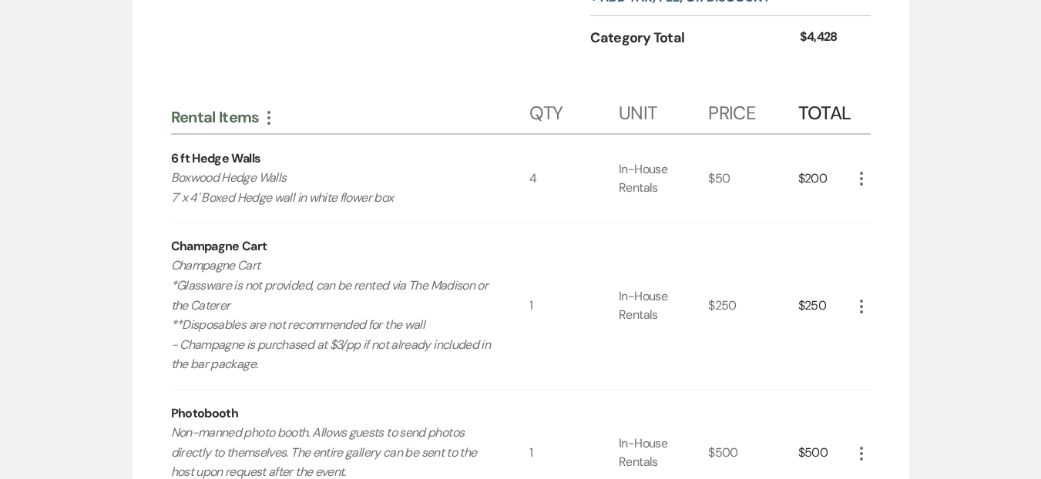
scroll to position [3406, 0]
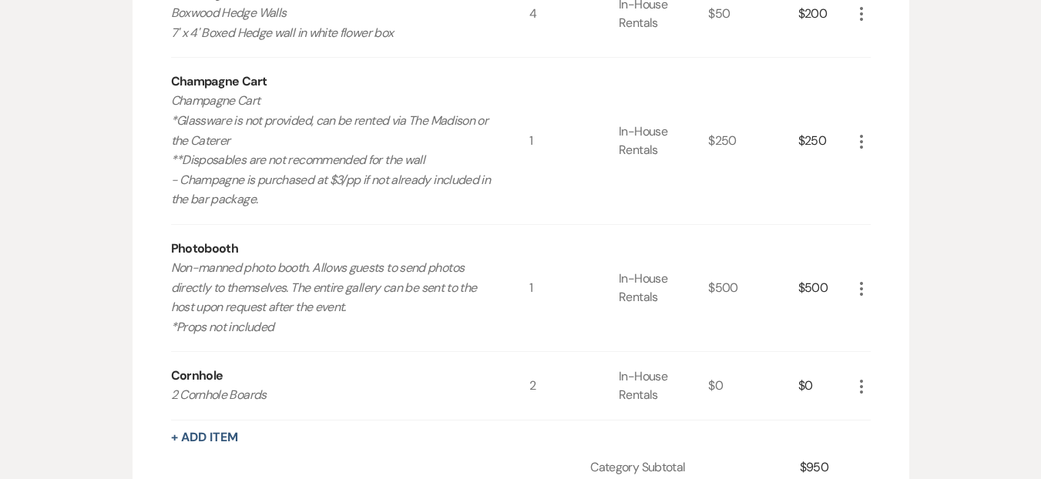
click at [866, 304] on div "More" at bounding box center [861, 288] width 18 height 126
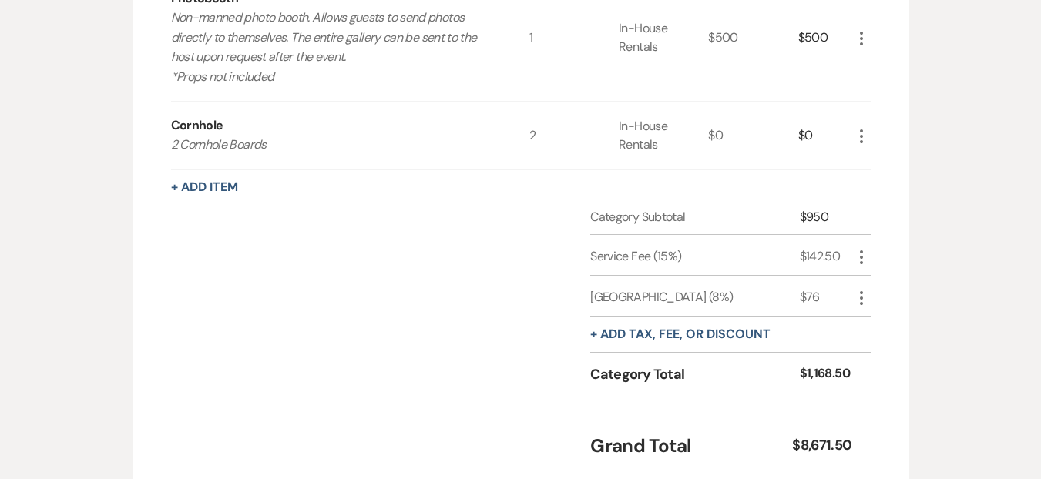
scroll to position [3754, 0]
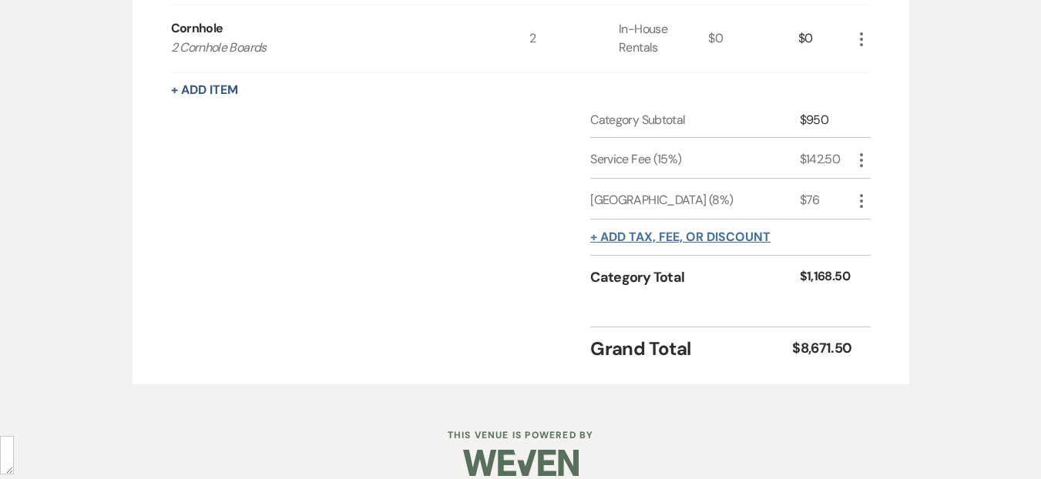
click at [722, 231] on button "+ Add tax, fee, or discount" at bounding box center [680, 237] width 180 height 12
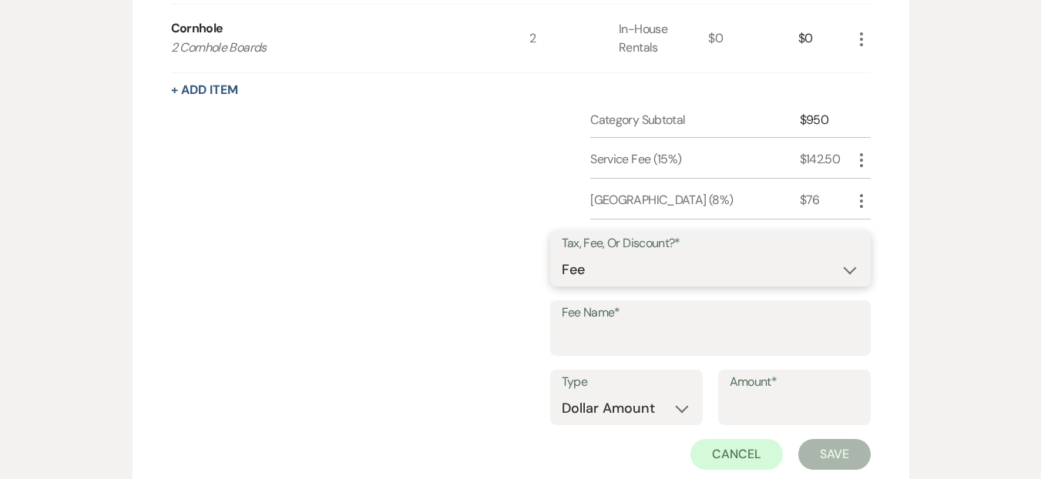
click at [618, 261] on select "Fee Discount Tax" at bounding box center [711, 270] width 298 height 30
select select "2"
click at [575, 255] on select "Fee Discount Tax" at bounding box center [711, 270] width 298 height 30
click at [682, 326] on input "Fee Name*" at bounding box center [711, 339] width 298 height 30
type input "In-House Rentals"
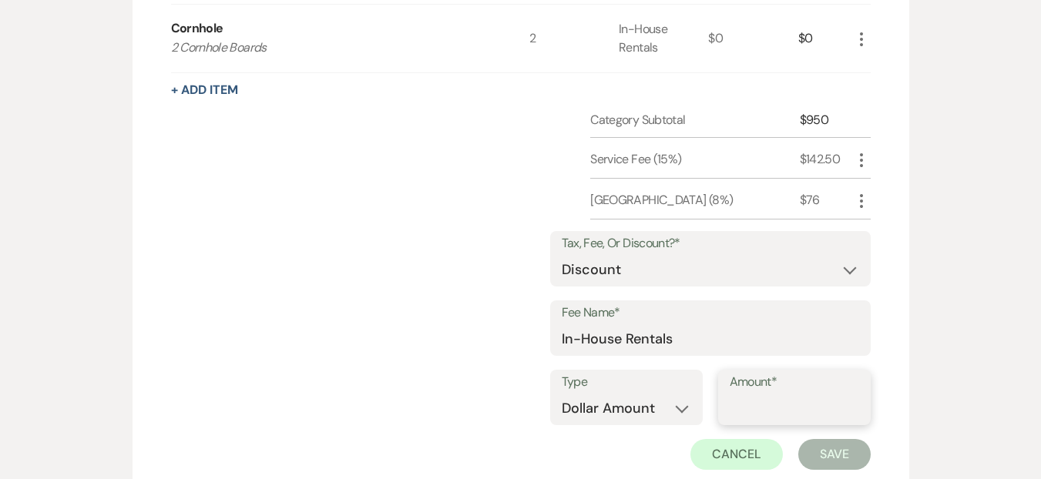
click at [810, 394] on input "Amount*" at bounding box center [794, 409] width 129 height 30
type input "100"
click at [685, 394] on select "Dollar Amount Percentage" at bounding box center [626, 409] width 129 height 30
select select "false"
click at [562, 394] on select "Dollar Amount Percentage" at bounding box center [626, 409] width 129 height 30
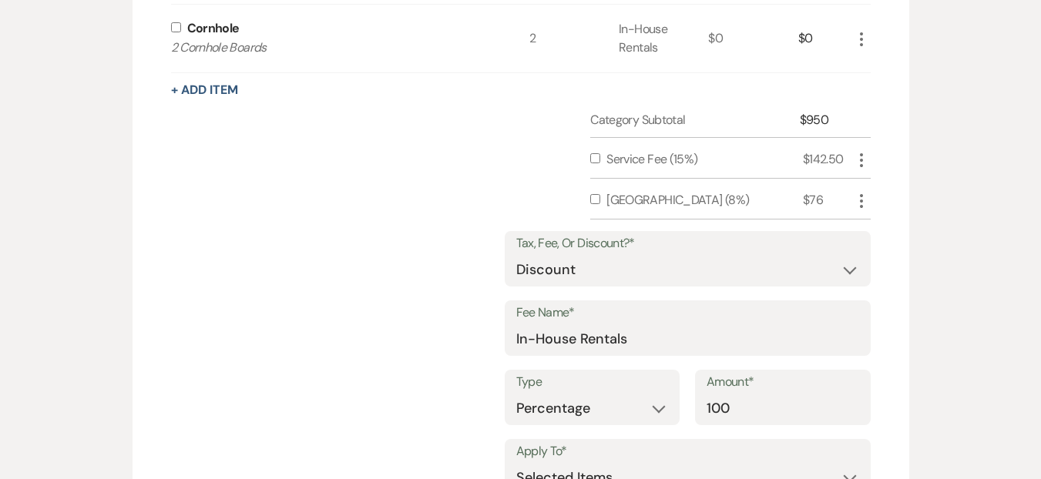
click at [812, 441] on label "Apply To*" at bounding box center [687, 452] width 343 height 22
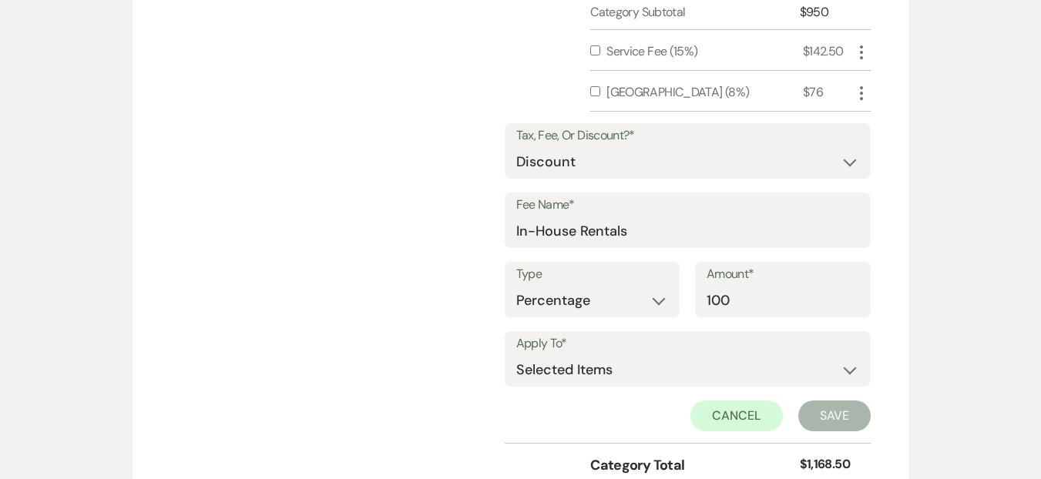
scroll to position [3874, 0]
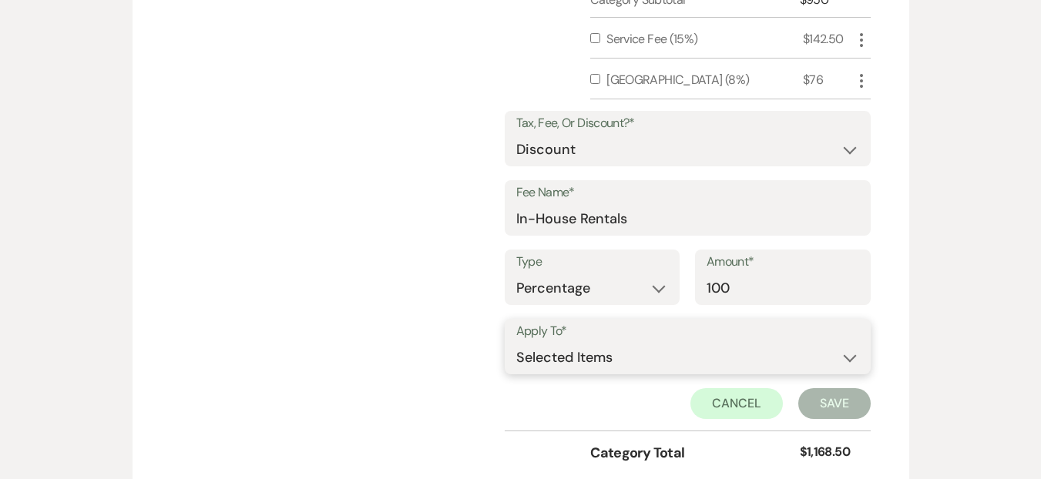
click at [586, 352] on select "Selected Items Category Subtotal (before all Taxes/Fees/Discounts) Category Tot…" at bounding box center [687, 357] width 343 height 31
select select "1"
click at [516, 342] on select "Selected Items Category Subtotal (before all Taxes/Fees/Discounts) Category Tot…" at bounding box center [687, 357] width 343 height 31
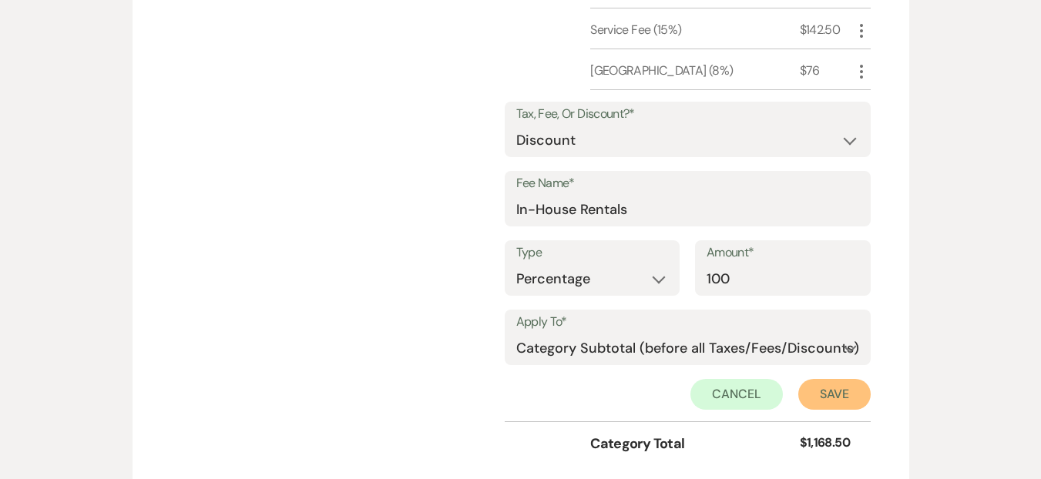
click at [829, 379] on button "Save" at bounding box center [834, 394] width 72 height 31
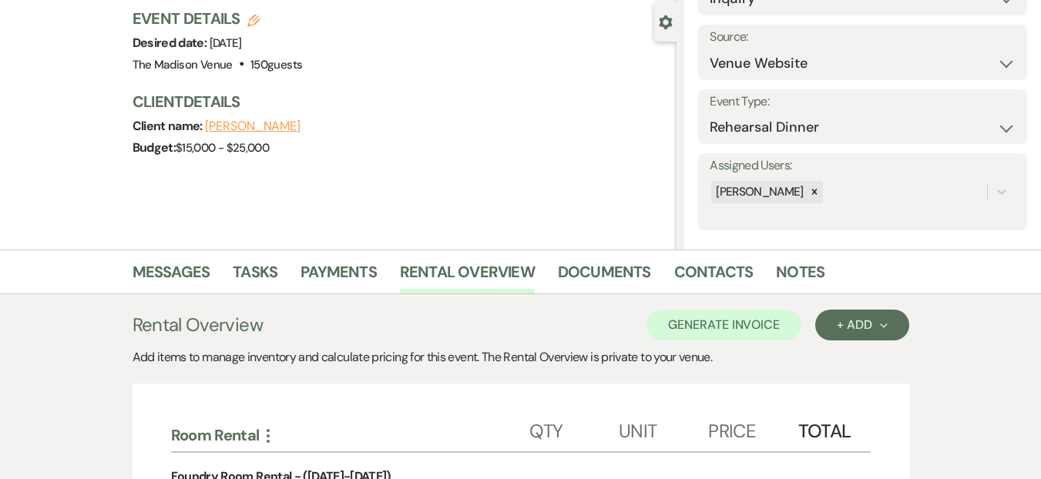
scroll to position [0, 0]
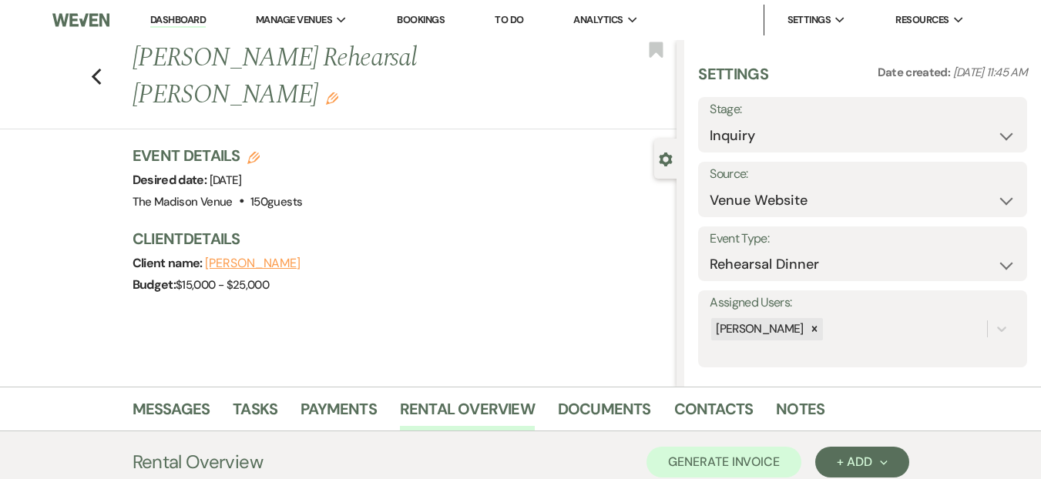
click at [536, 261] on div "Event Details Edit Desired date: Friday, May 29th, 2026 Venue: The Madison Venu…" at bounding box center [405, 228] width 545 height 166
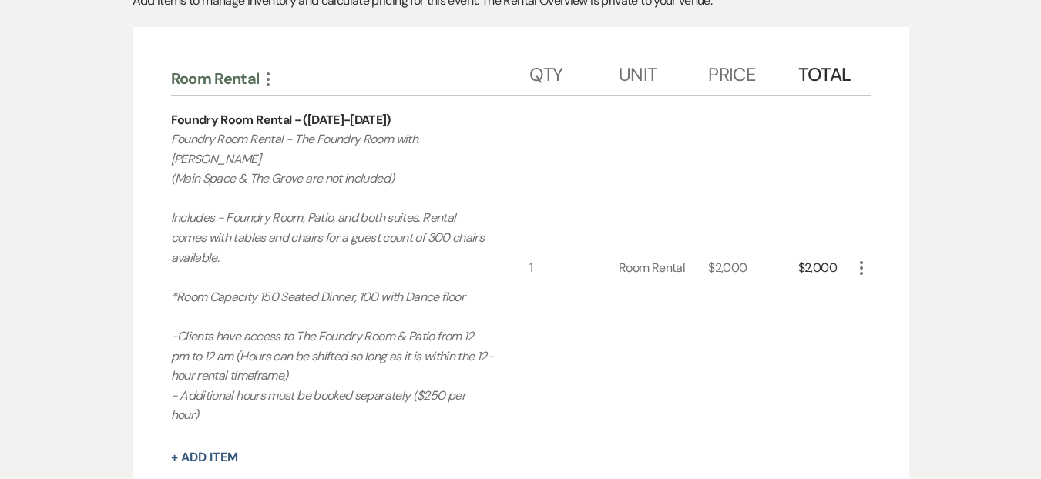
scroll to position [217, 0]
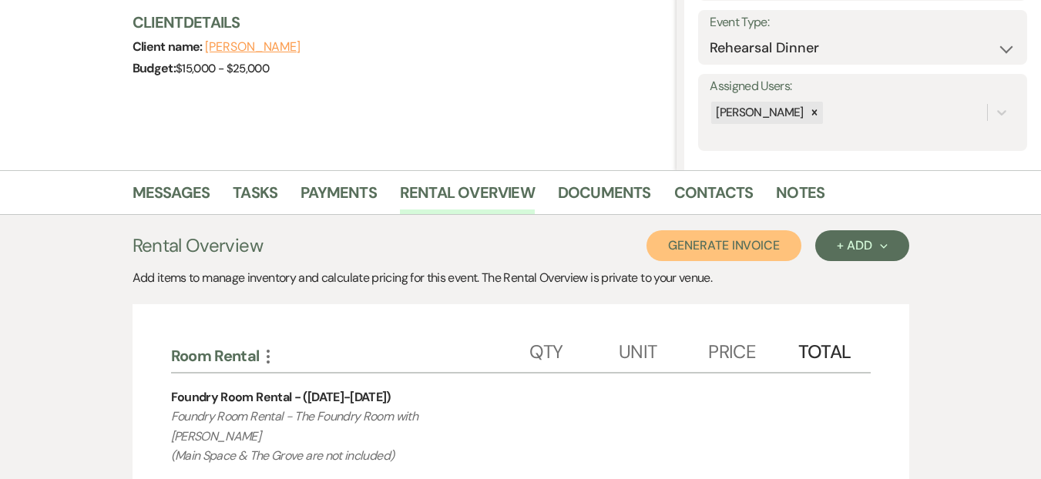
click at [687, 255] on button "Generate Invoice" at bounding box center [724, 245] width 155 height 31
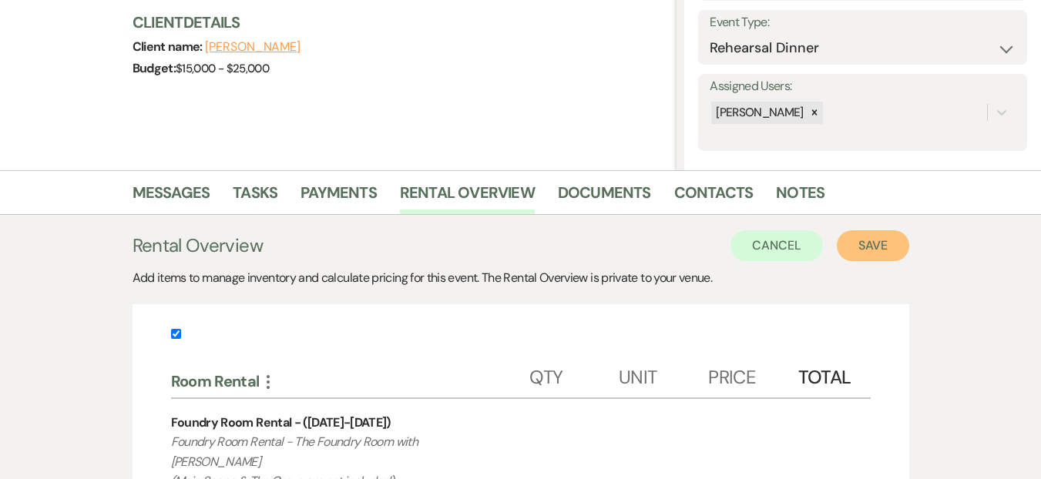
click at [868, 251] on button "Save" at bounding box center [873, 245] width 72 height 31
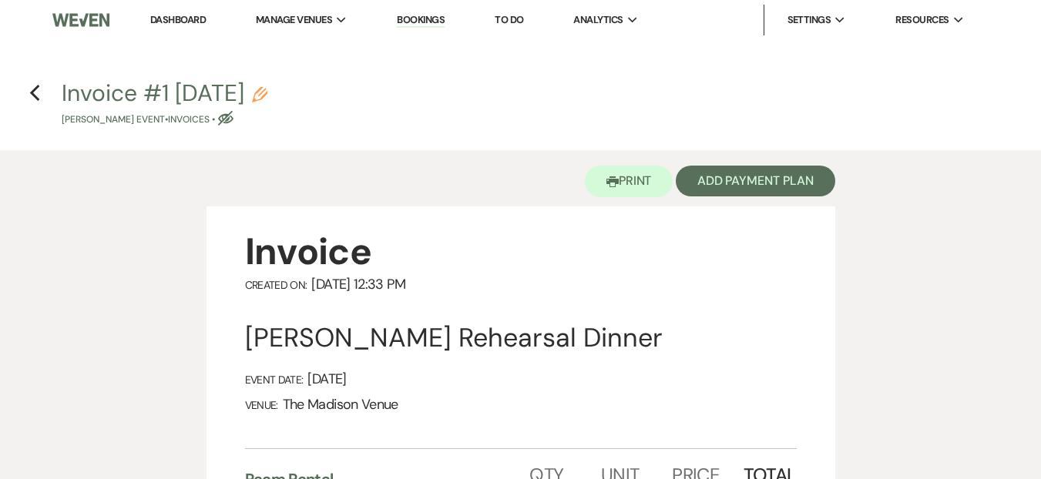
click at [267, 100] on icon "Pencil" at bounding box center [259, 94] width 15 height 15
select select "22"
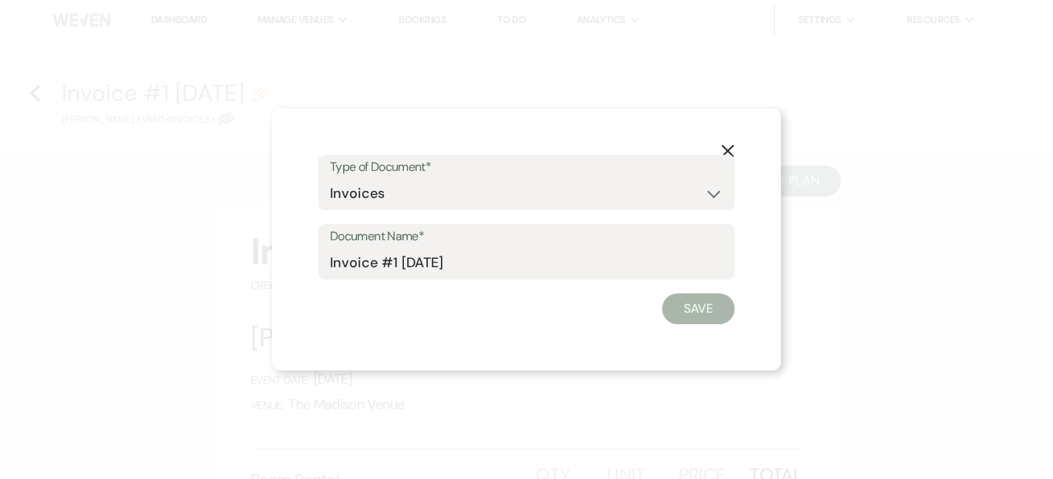
click at [678, 315] on button "Save" at bounding box center [698, 309] width 72 height 31
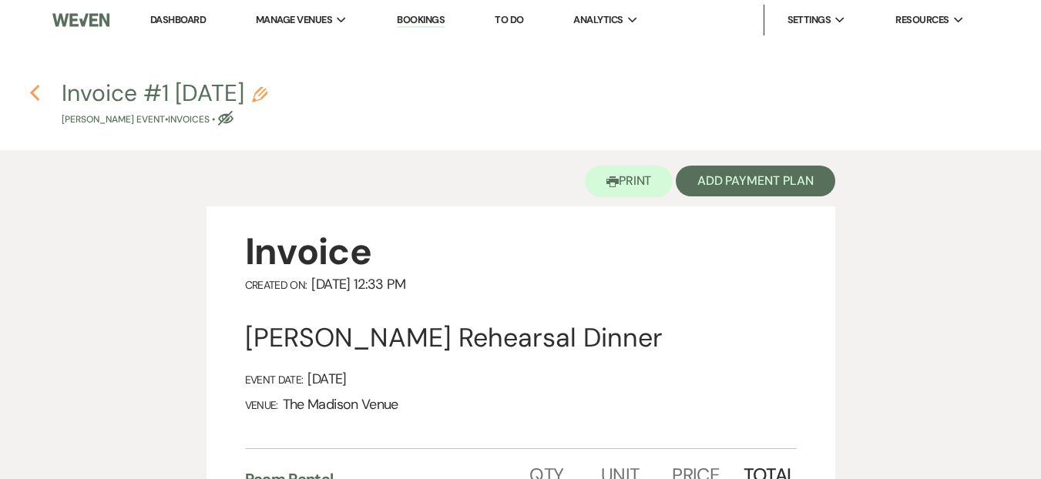
click at [36, 99] on use "button" at bounding box center [34, 93] width 10 height 17
select select "5"
select select "11"
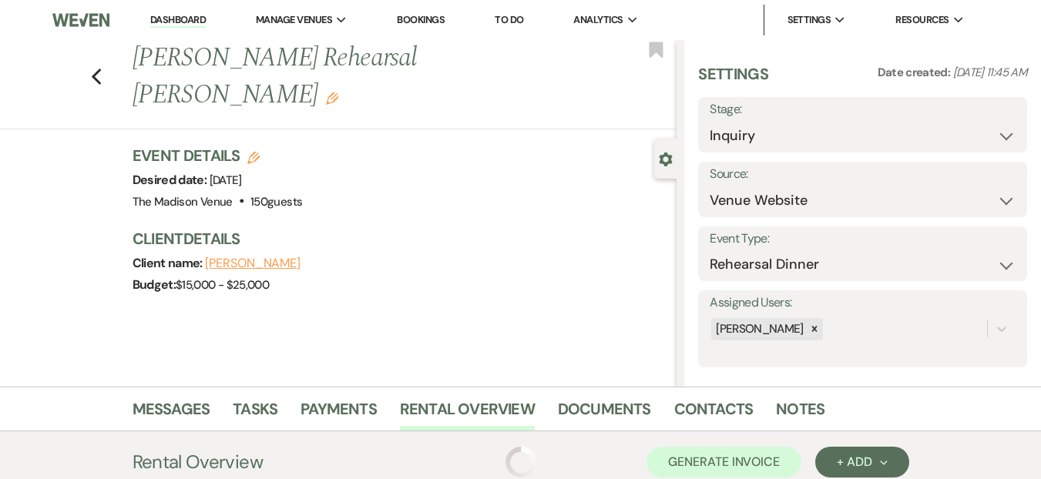
scroll to position [217, 0]
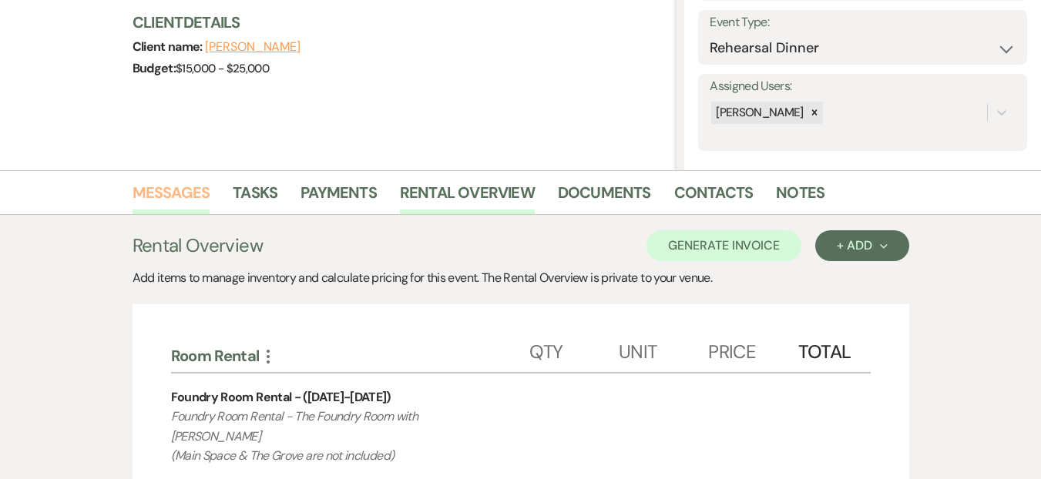
click at [176, 194] on link "Messages" at bounding box center [172, 197] width 78 height 34
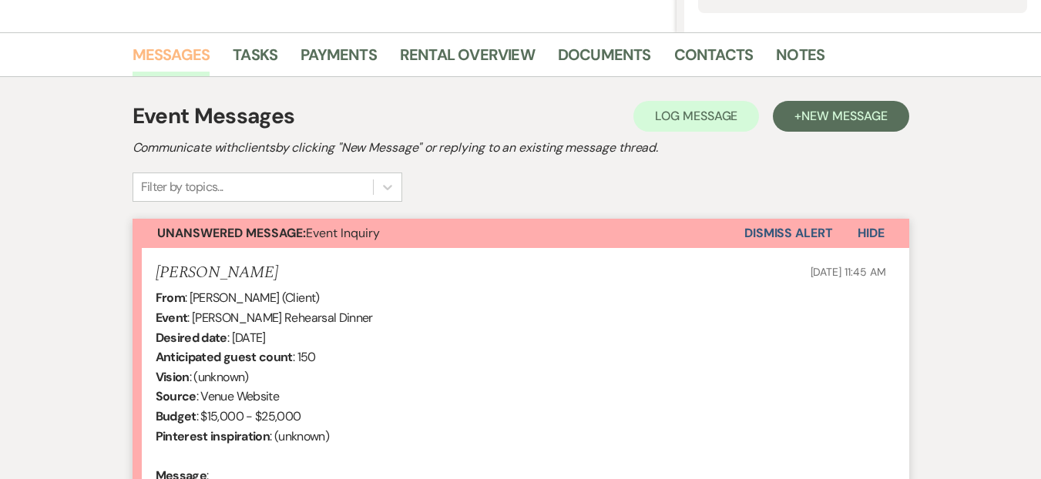
scroll to position [530, 0]
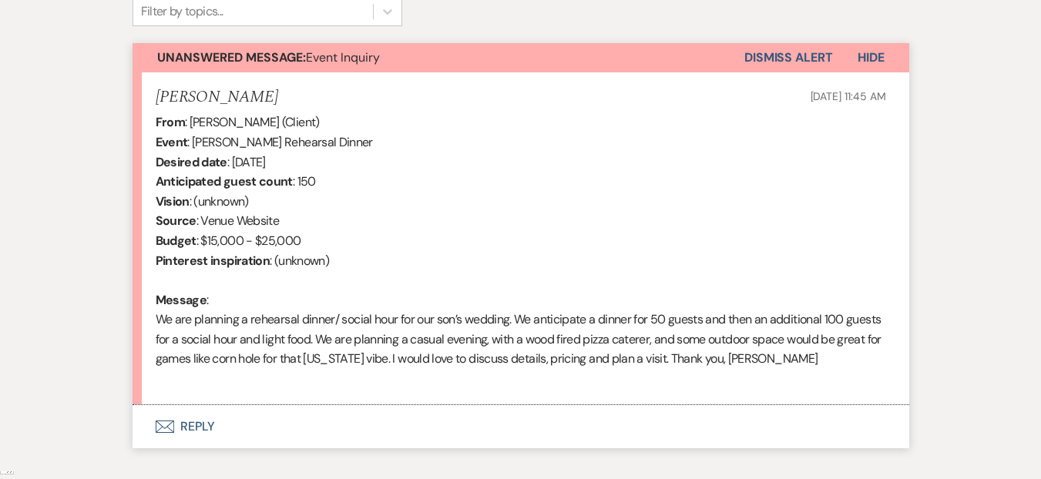
click at [377, 422] on button "Envelope Reply" at bounding box center [521, 426] width 777 height 43
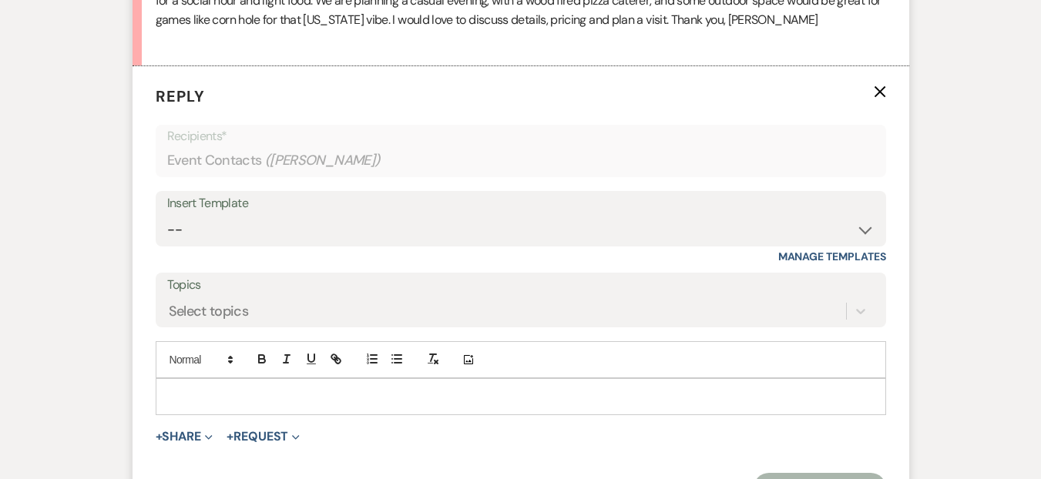
scroll to position [883, 0]
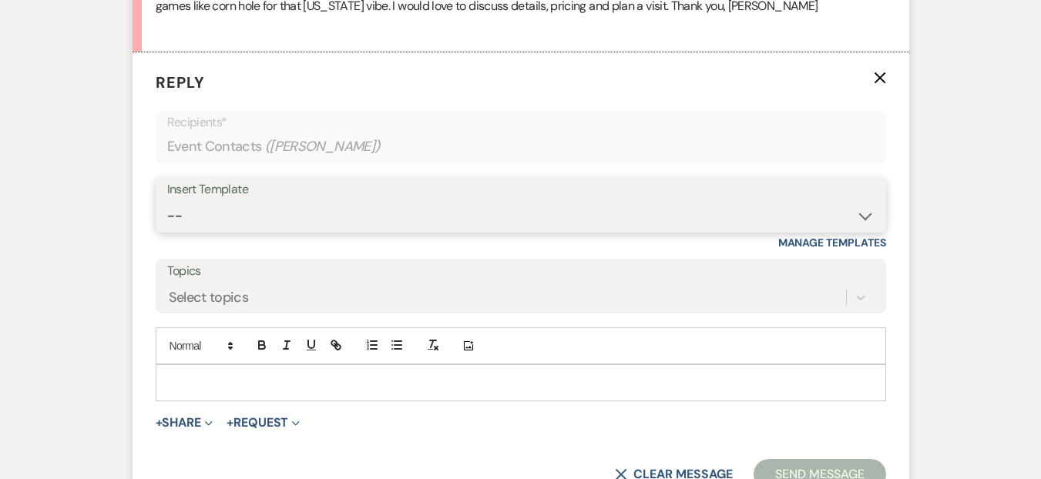
click at [237, 217] on select "-- Weven Planning Portal Introduction (Booked Events) Corporate Lead Follow Up …" at bounding box center [521, 216] width 708 height 30
select select "4626"
click at [167, 201] on select "-- Weven Planning Portal Introduction (Booked Events) Corporate Lead Follow Up …" at bounding box center [521, 216] width 708 height 30
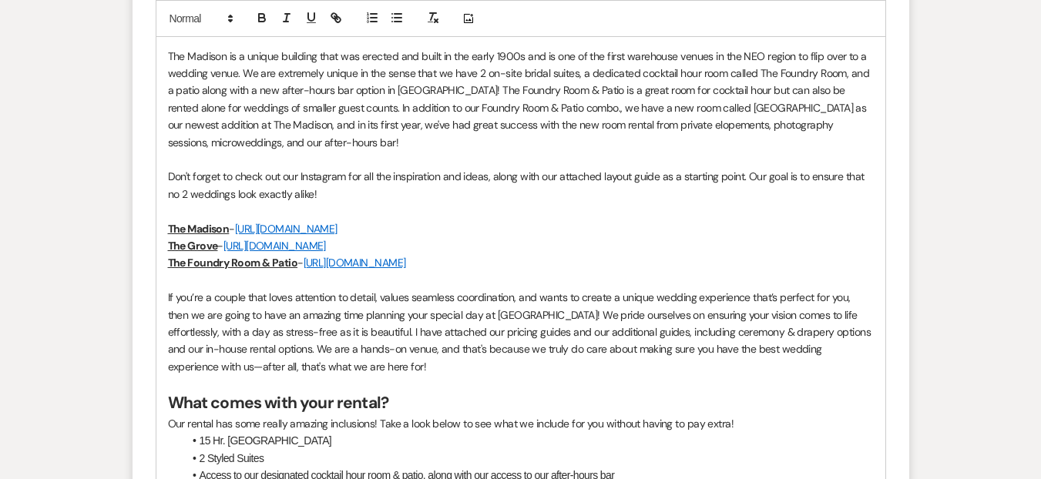
scroll to position [1269, 0]
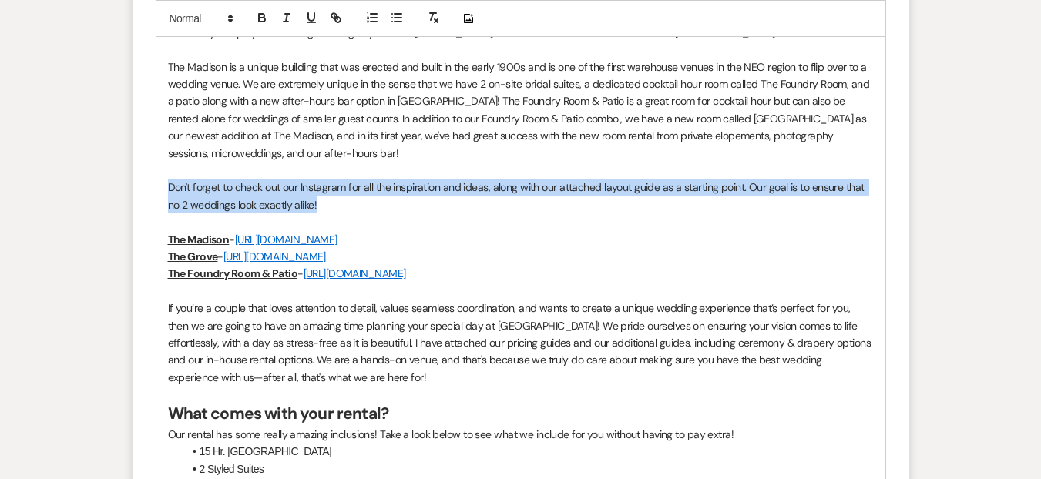
drag, startPoint x: 393, startPoint y: 210, endPoint x: 163, endPoint y: 190, distance: 230.5
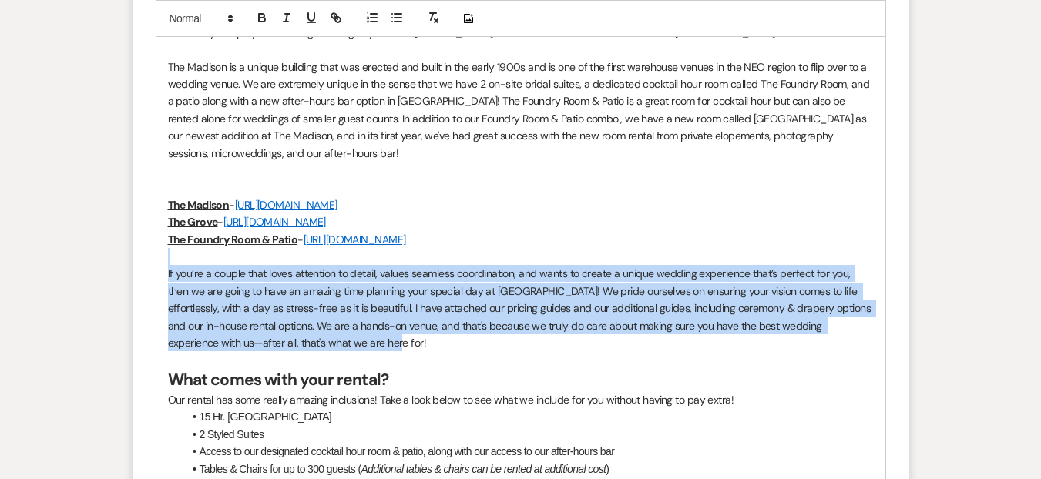
drag, startPoint x: 323, startPoint y: 345, endPoint x: 157, endPoint y: 264, distance: 184.4
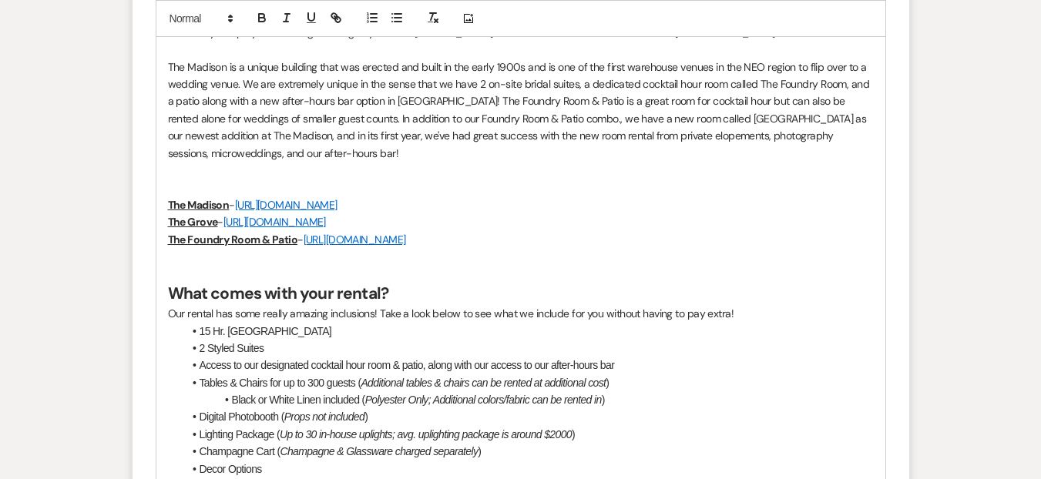
click at [232, 275] on p at bounding box center [521, 273] width 706 height 17
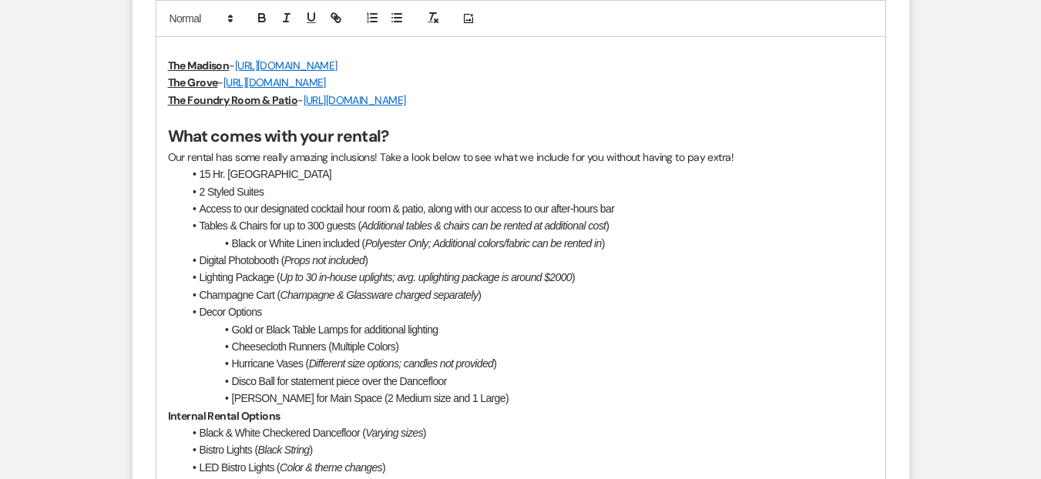
scroll to position [1412, 0]
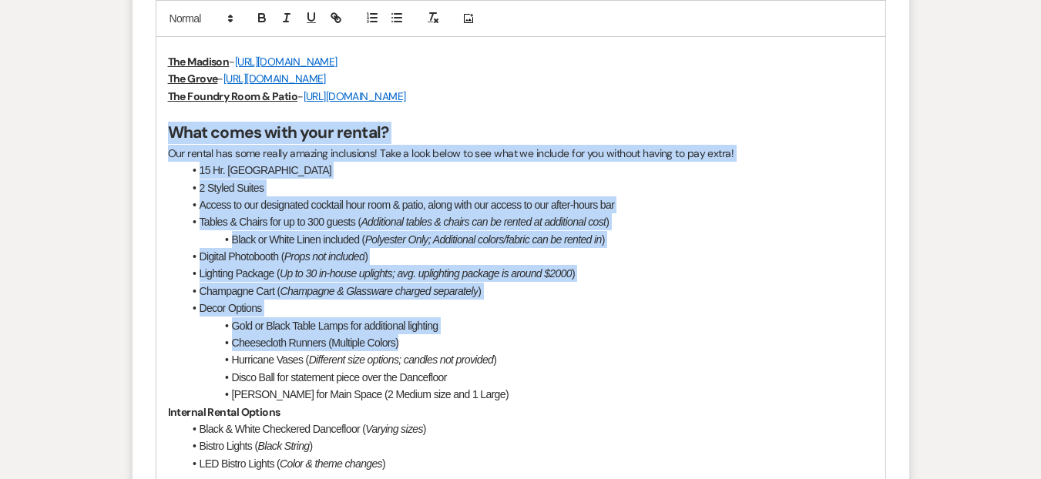
drag, startPoint x: 166, startPoint y: 128, endPoint x: 611, endPoint y: 338, distance: 492.4
click at [611, 338] on div "Hello Kim! Good Day! I hope you are doing amazing! My name is Daryl Licursi and…" at bounding box center [520, 300] width 729 height 926
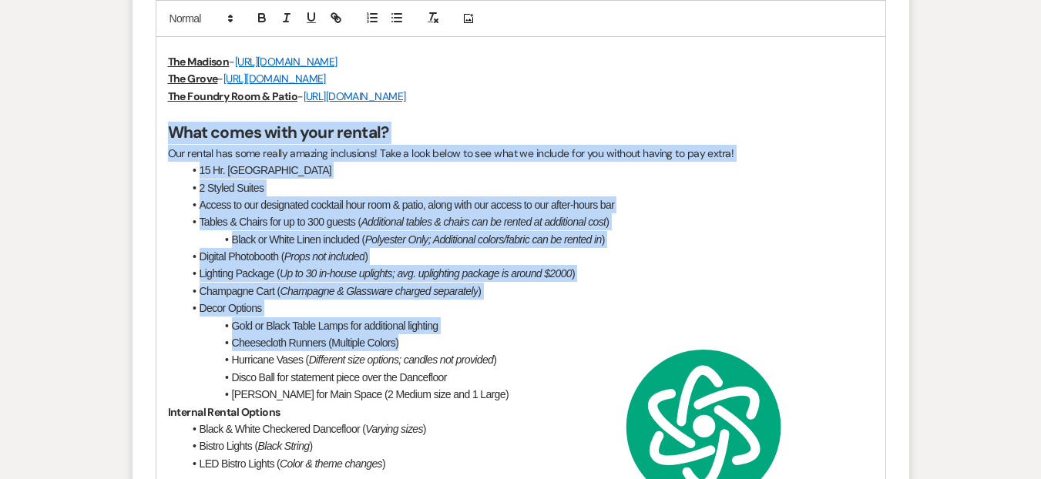
click at [667, 318] on li "Gold or Black Table Lamps for additional lighting" at bounding box center [528, 326] width 691 height 17
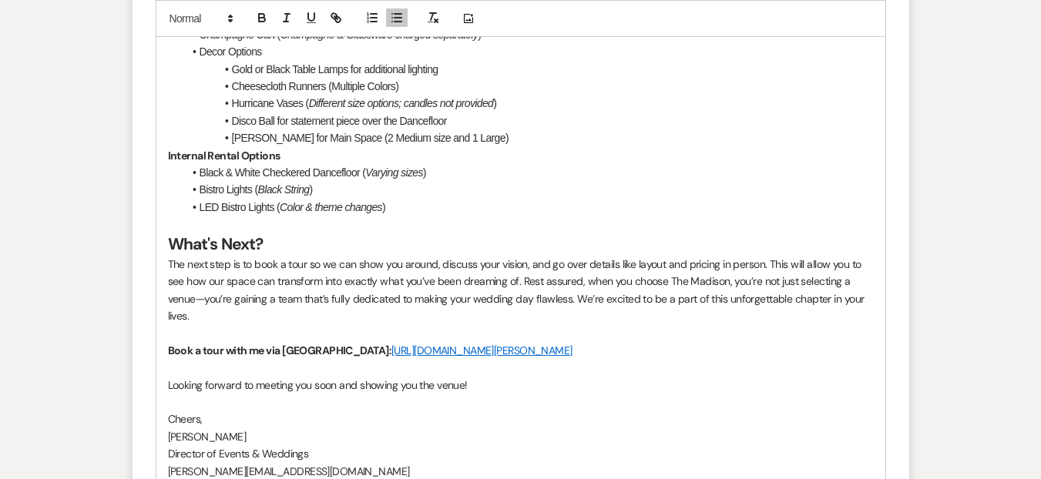
scroll to position [1677, 0]
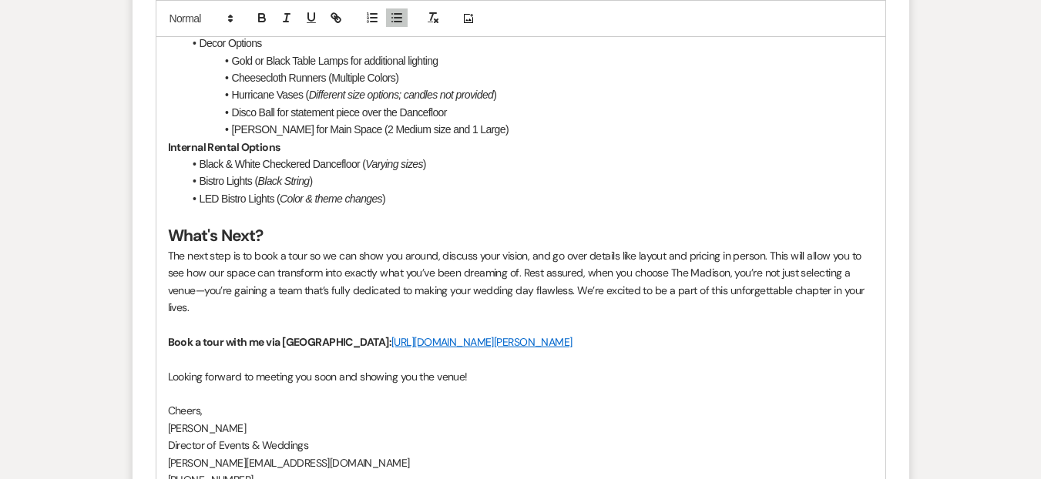
click at [221, 200] on li "LED Bistro Lights ( Color & theme changes )" at bounding box center [528, 198] width 691 height 17
click at [576, 222] on p at bounding box center [521, 215] width 706 height 17
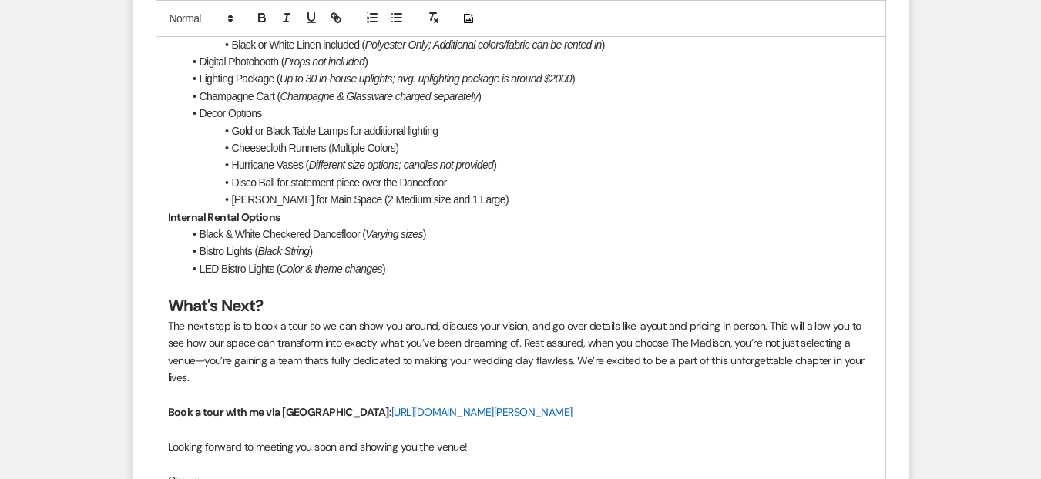
scroll to position [1521, 0]
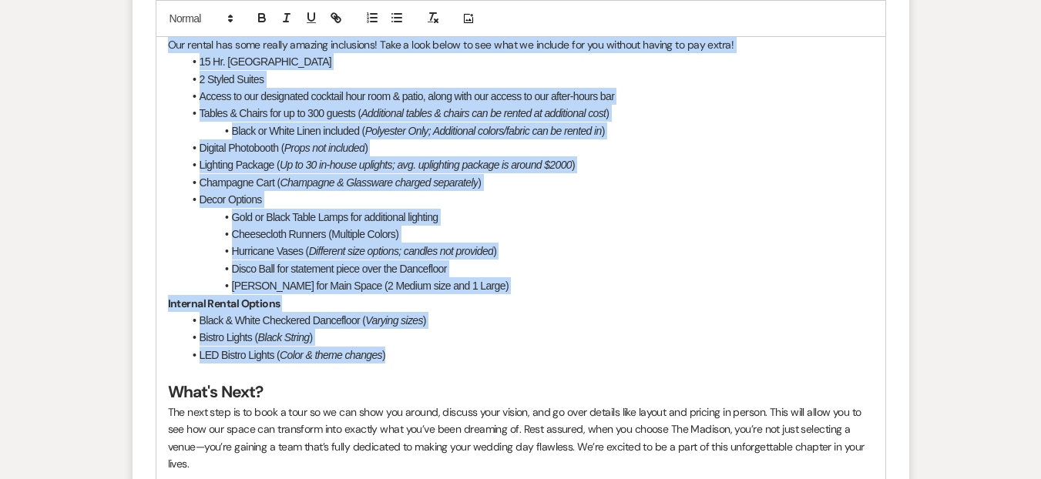
drag, startPoint x: 408, startPoint y: 354, endPoint x: 261, endPoint y: 35, distance: 351.4
click at [261, 35] on div "Add Photo Hello Kim! Good Day! I hope you are doing amazing! My name is Daryl L…" at bounding box center [521, 172] width 731 height 965
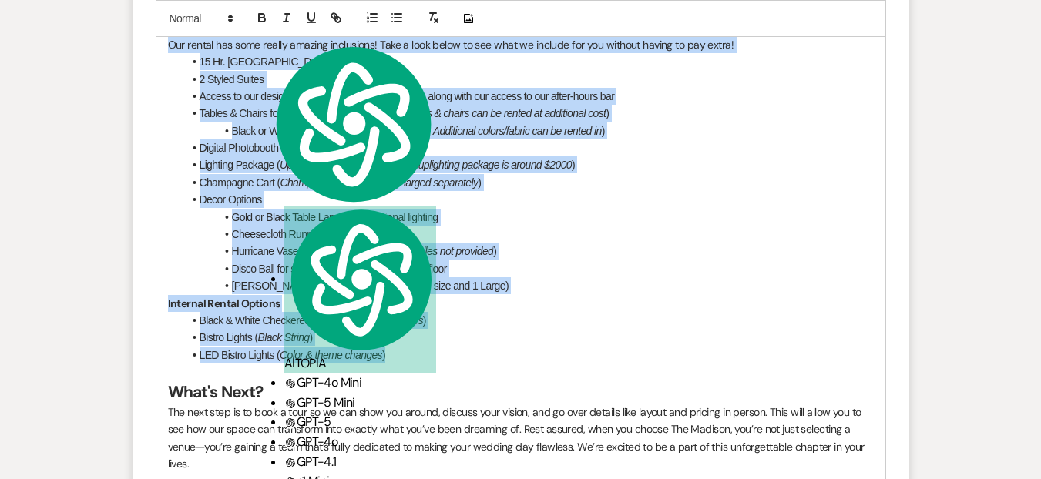
click at [430, 352] on li "LED Bistro Lights ( Color & theme changes )" at bounding box center [528, 355] width 691 height 17
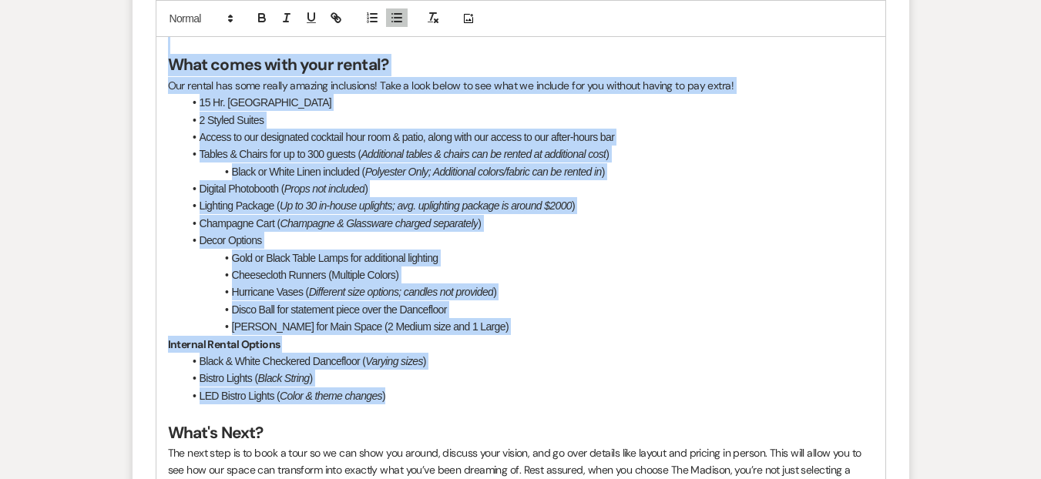
scroll to position [1464, 0]
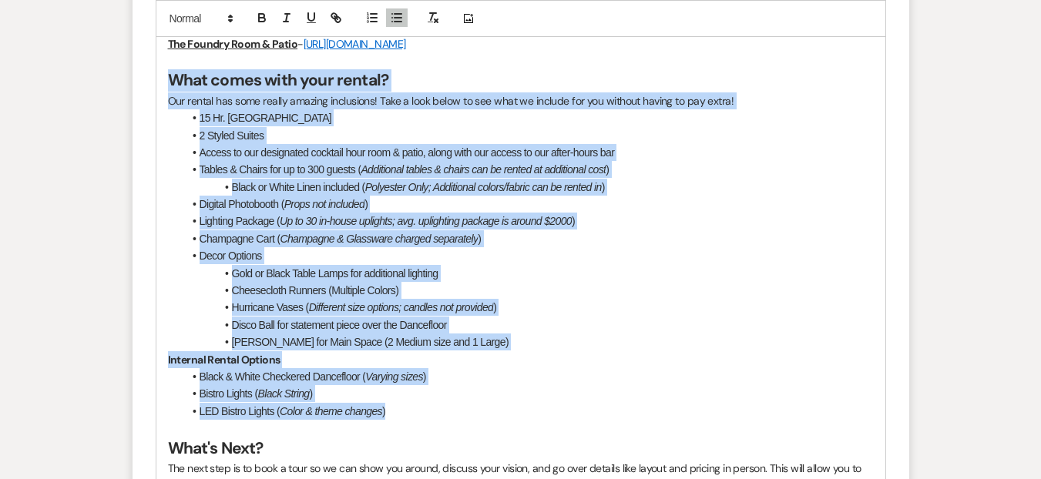
drag, startPoint x: 426, startPoint y: 359, endPoint x: 172, endPoint y: 88, distance: 371.9
click at [172, 88] on div "Hello Kim! Good Day! I hope you are doing amazing! My name is Daryl Licursi and…" at bounding box center [520, 247] width 729 height 926
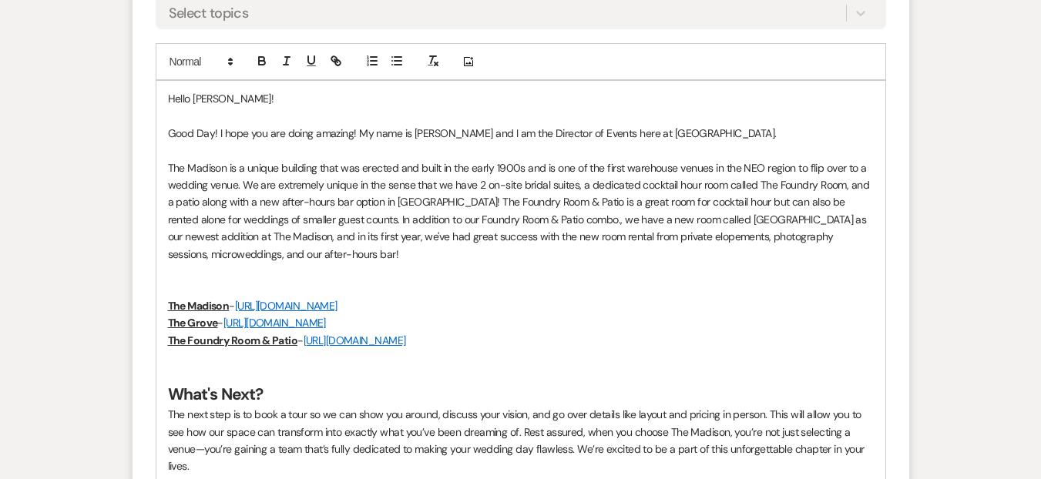
scroll to position [1125, 0]
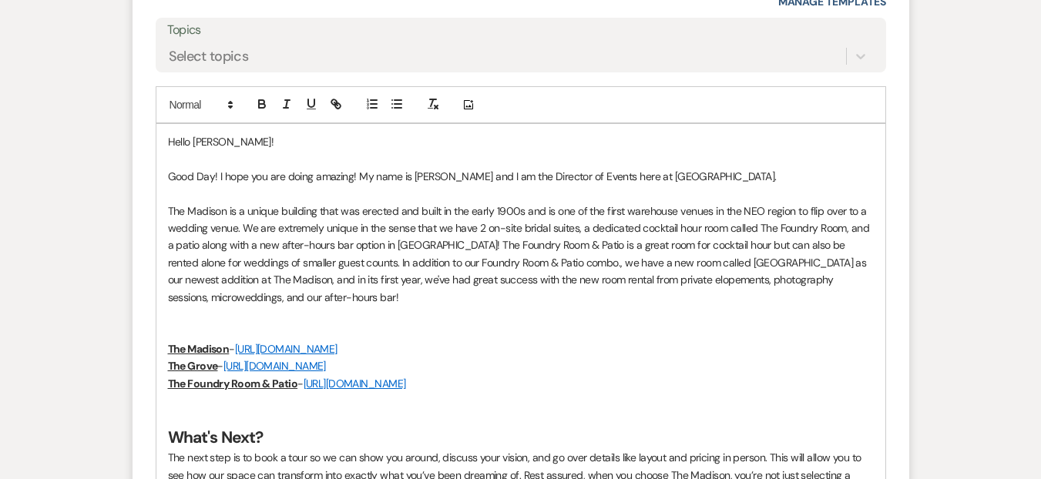
click at [807, 183] on p "Good Day! I hope you are doing amazing! My name is Daryl Licursi and I am the D…" at bounding box center [521, 176] width 706 height 17
click at [789, 171] on p "Good Day! I hope you are doing amazing! My name is Daryl Licursi and I am the D…" at bounding box center [521, 176] width 706 height 17
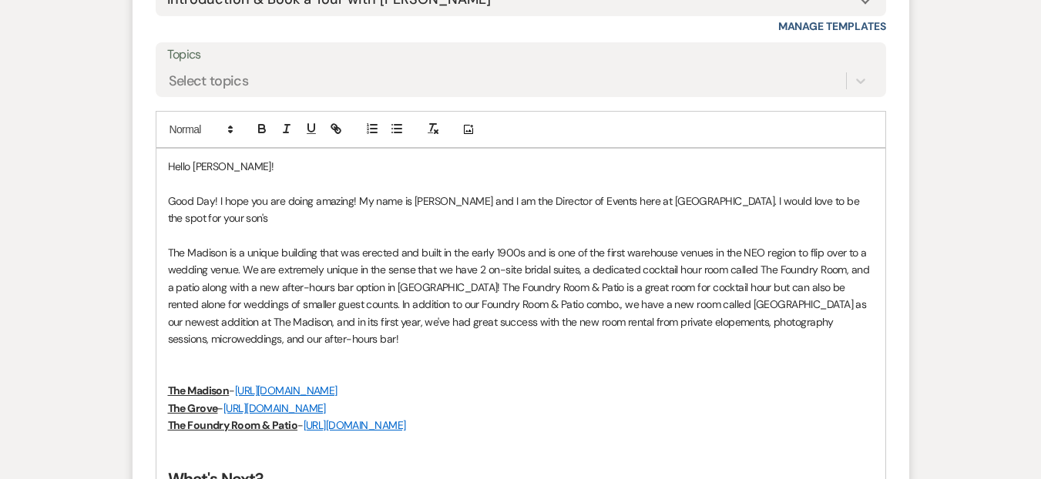
scroll to position [1113, 0]
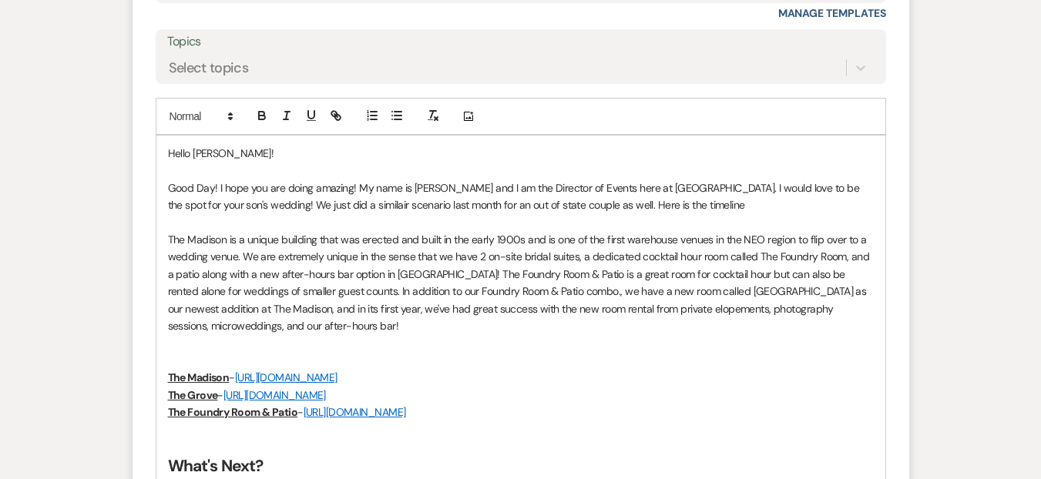
click at [520, 207] on p "Good Day! I hope you are doing amazing! My name is Daryl Licursi and I am the D…" at bounding box center [521, 197] width 706 height 35
click at [464, 187] on p "Good Day! I hope you are doing amazing! My name is Daryl Licursi and I am the D…" at bounding box center [521, 197] width 706 height 35
click at [456, 188] on p "Good Day! I hope you are doing amazing! My name is Daryl Licursi and I am the D…" at bounding box center [521, 197] width 706 height 35
click at [459, 183] on p "Good Day! I hope you are doing amazing! My name is Daryl Licursi and I am the D…" at bounding box center [521, 197] width 706 height 35
click at [0, 0] on span "," at bounding box center [0, 0] width 0 height 0
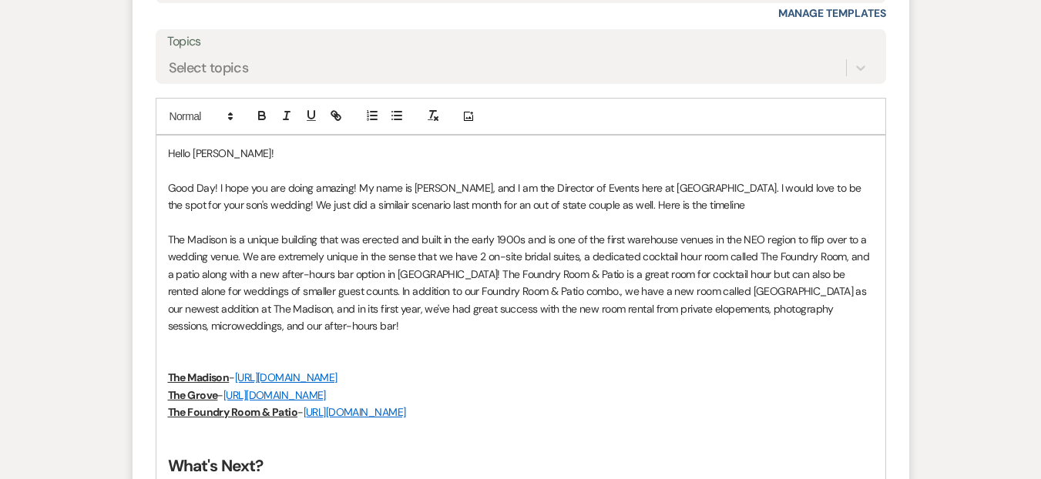
click at [353, 210] on p "Good Day! I hope you are doing amazing! My name is Daryl Licursi, and I am the …" at bounding box center [521, 197] width 706 height 35
click at [519, 205] on p "Good Day! I hope you are doing amazing! My name is Daryl Licursi, and I am the …" at bounding box center [521, 197] width 706 height 35
click at [739, 203] on p "Good Day! I hope you are doing amazing! My name is Daryl Licursi, and I am the …" at bounding box center [521, 197] width 706 height 35
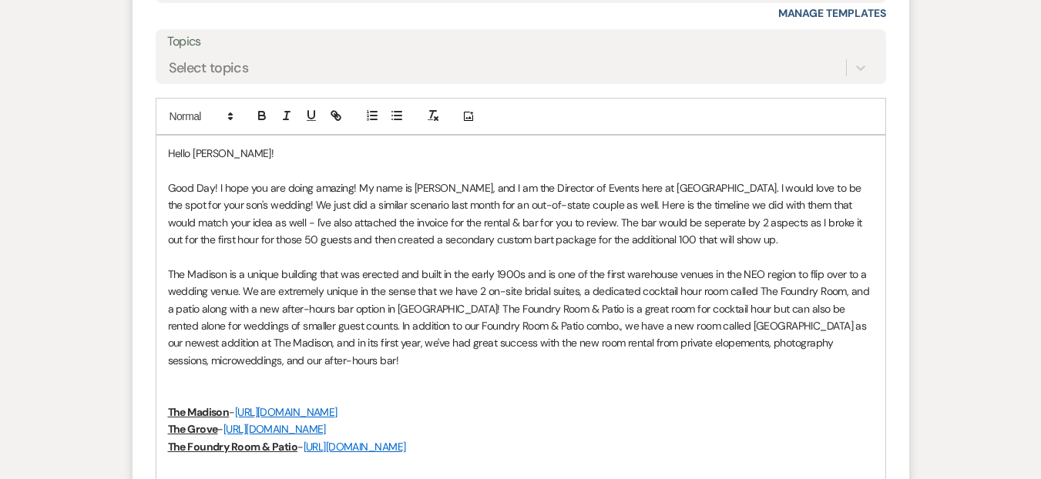
click at [480, 244] on p "Good Day! I hope you are doing amazing! My name is Daryl Licursi, and I am the …" at bounding box center [521, 214] width 706 height 69
click at [708, 248] on p at bounding box center [521, 256] width 706 height 17
click at [718, 224] on p "Good Day! I hope you are doing amazing! My name is Daryl Licursi, and I am the …" at bounding box center [521, 214] width 706 height 69
click at [0, 0] on qb-div "Add Punctuation aspects ," at bounding box center [0, 0] width 0 height 0
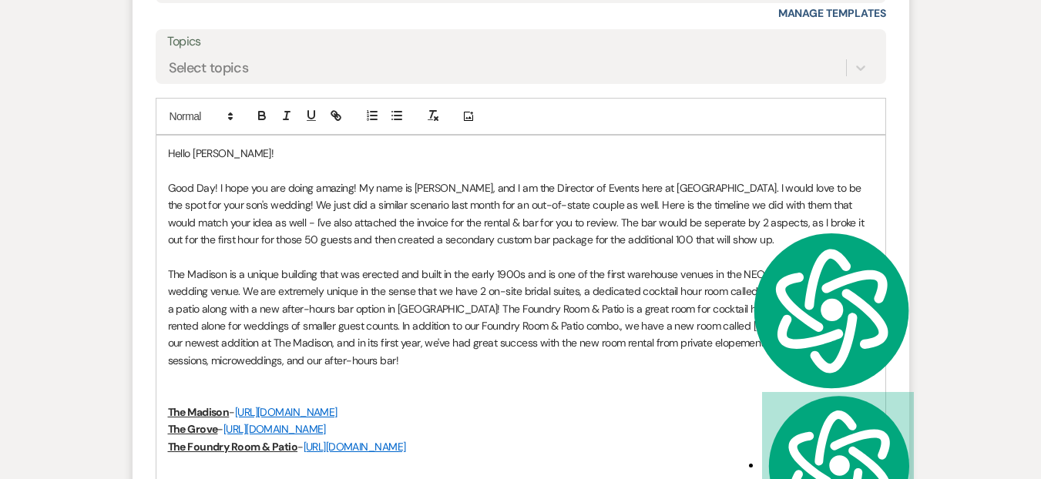
click at [718, 242] on p "Good Day! I hope you are doing amazing! My name is Daryl Licursi, and I am the …" at bounding box center [521, 214] width 706 height 69
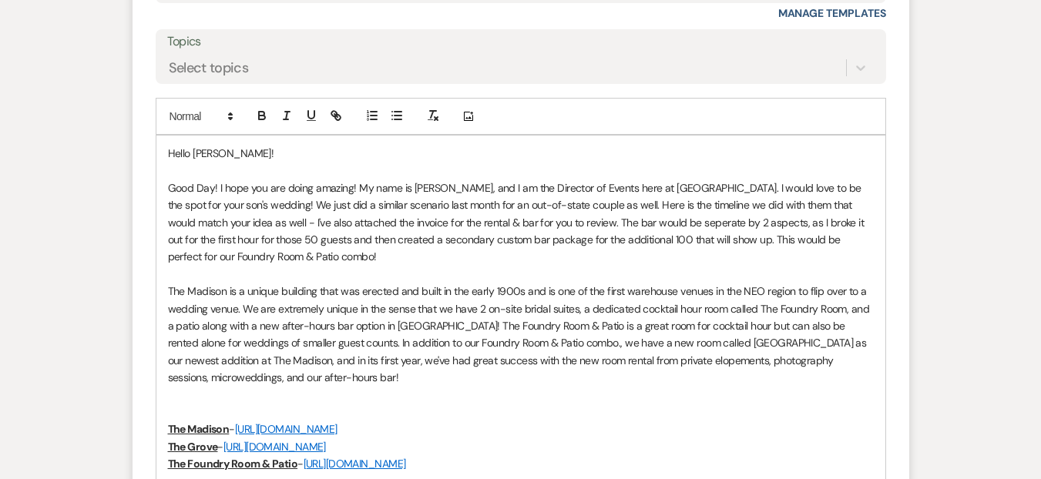
click at [661, 218] on p "Good Day! I hope you are doing amazing! My name is Daryl Licursi, and I am the …" at bounding box center [521, 223] width 706 height 86
click at [0, 0] on div "separated" at bounding box center [0, 0] width 0 height 0
click at [288, 254] on p "Good Day! I hope you are doing amazing! My name is Daryl Licursi, and I am the …" at bounding box center [521, 223] width 706 height 86
click at [361, 245] on p "Good Day! I hope you are doing amazing! My name is Daryl Licursi, and I am the …" at bounding box center [521, 223] width 706 height 86
click at [368, 257] on p "Good Day! I hope you are doing amazing! My name is Daryl Licursi, and I am the …" at bounding box center [521, 223] width 706 height 86
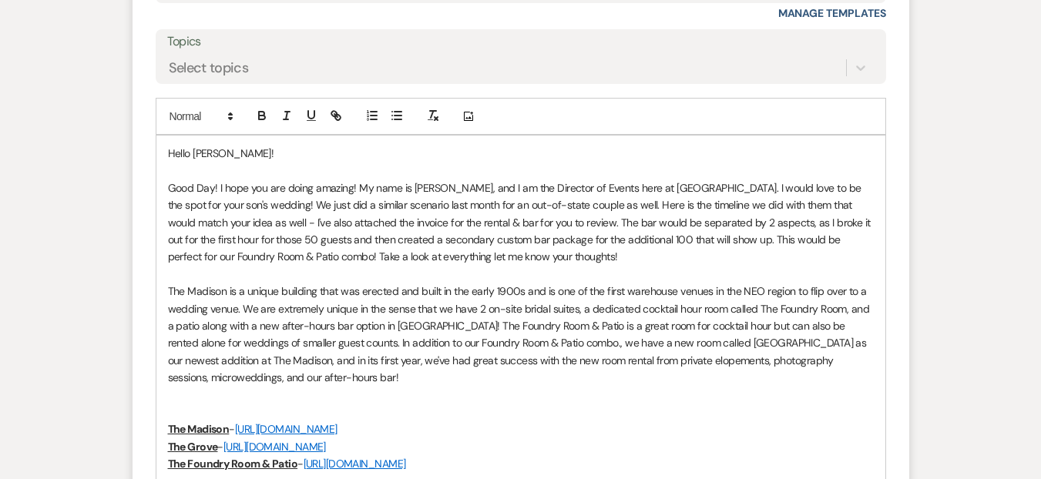
click at [405, 306] on p "The Madison is a unique building that was erected and built in the early 1900s …" at bounding box center [521, 334] width 706 height 103
click at [373, 255] on p "Good Day! I hope you are doing amazing! My name is Daryl Licursi, and I am the …" at bounding box center [521, 223] width 706 height 86
click at [363, 269] on p at bounding box center [521, 274] width 706 height 17
click at [360, 259] on p "Good Day! I hope you are doing amazing! My name is Daryl Licursi, and I am the …" at bounding box center [521, 223] width 706 height 86
click at [0, 0] on span "everything" at bounding box center [0, 0] width 0 height 0
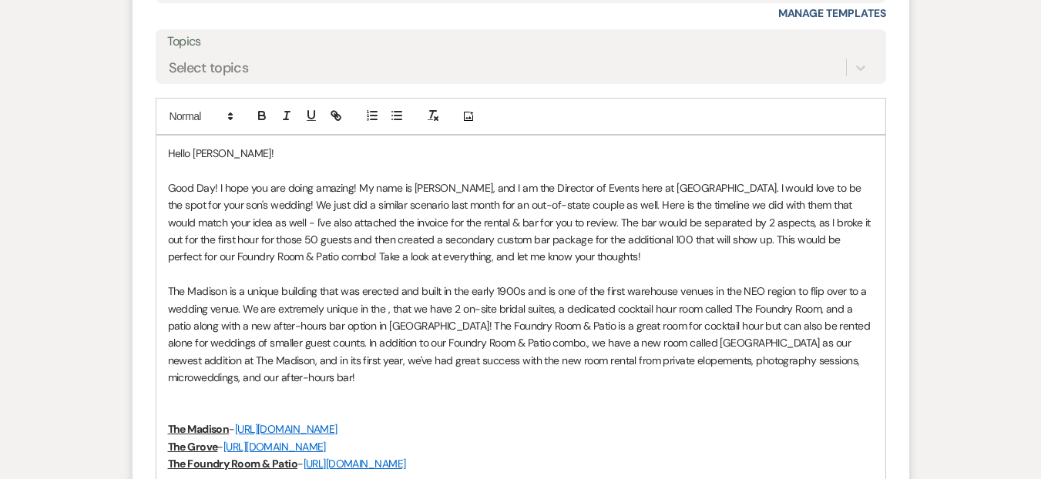
click at [568, 261] on p "Good Day! I hope you are doing amazing! My name is Daryl Licursi, and I am the …" at bounding box center [521, 223] width 706 height 86
click at [531, 345] on p "The Madison is a unique building that was erected and built in the early 1900s …" at bounding box center [521, 334] width 706 height 103
click at [387, 304] on p "The Madison is a unique building that was erected and built in the early 1900s …" at bounding box center [521, 334] width 706 height 103
click at [372, 308] on p "The Madison is a unique building that was erected and built in the early 1900s …" at bounding box center [521, 334] width 706 height 103
drag, startPoint x: 391, startPoint y: 310, endPoint x: 368, endPoint y: 312, distance: 22.5
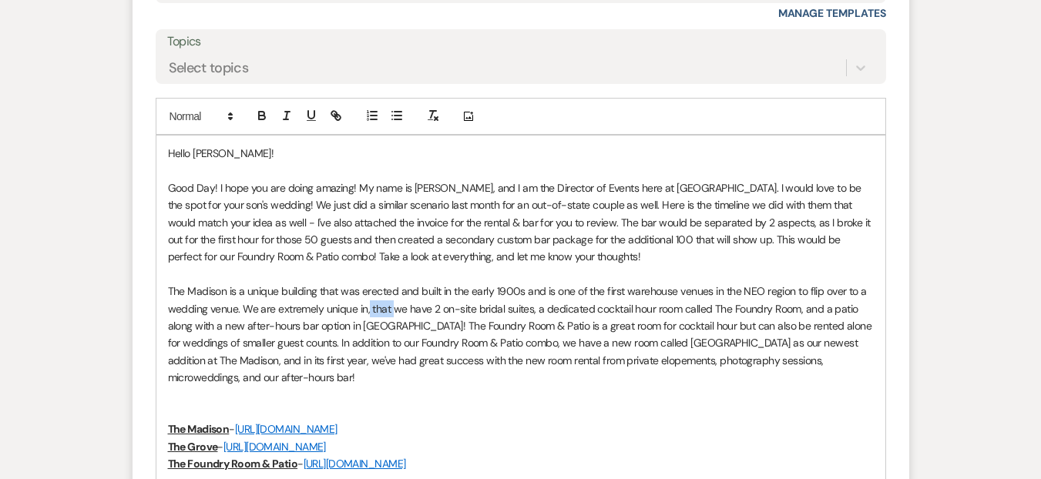
click at [368, 312] on p "The Madison is a unique building that was erected and built in the early 1900s …" at bounding box center [521, 334] width 706 height 103
click at [694, 372] on p "The Madison is a unique building that was erected and built in the early 1900s …" at bounding box center [521, 334] width 706 height 103
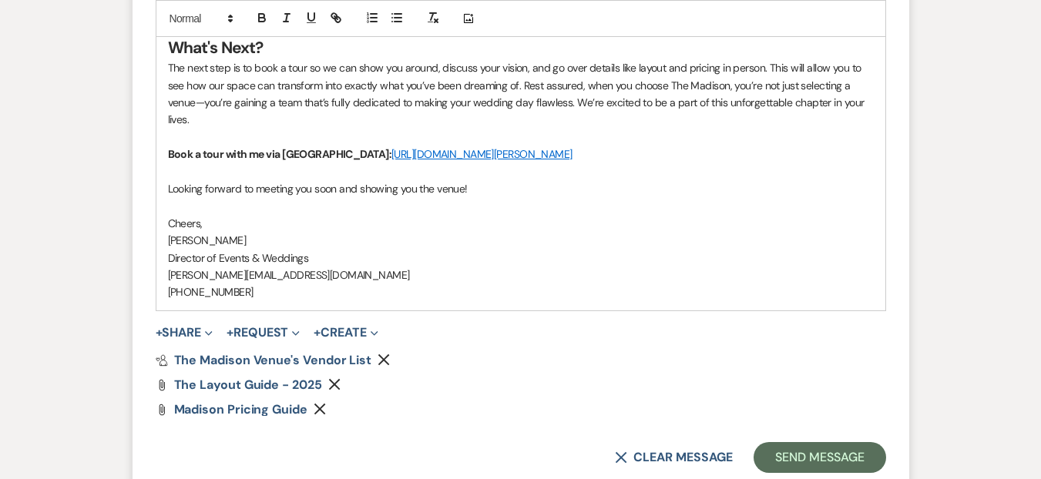
scroll to position [1567, 0]
click at [210, 332] on icon "Expand" at bounding box center [209, 333] width 8 height 8
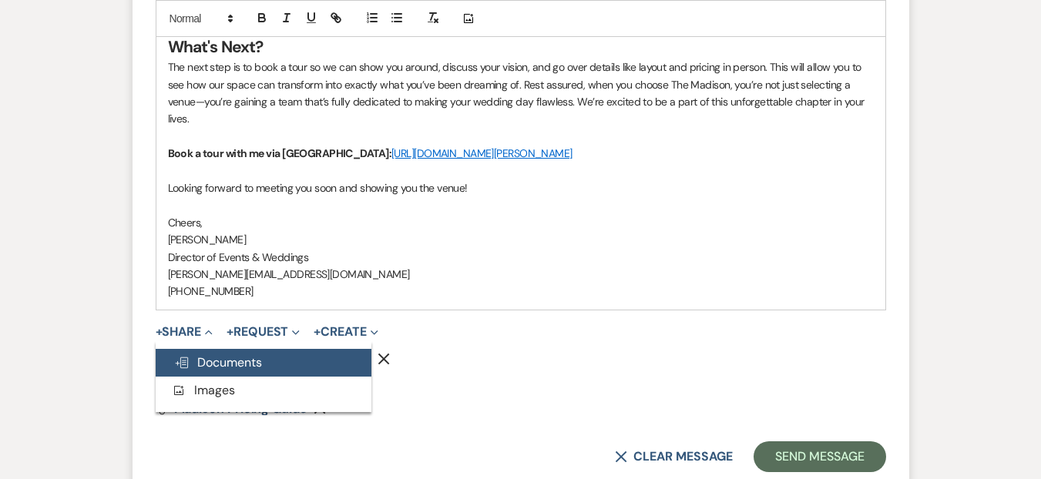
click at [219, 356] on span "Doc Upload Documents" at bounding box center [218, 363] width 88 height 16
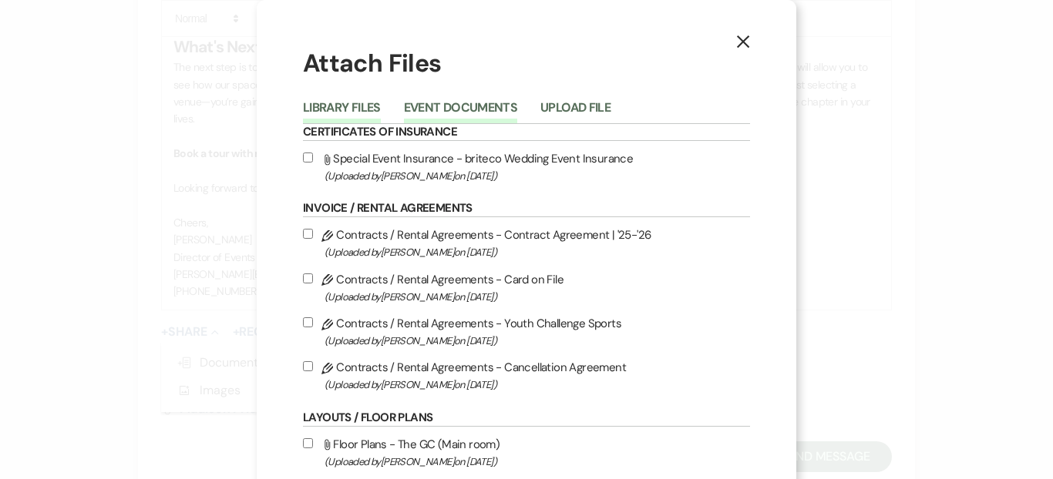
click at [492, 106] on button "Event Documents" at bounding box center [460, 113] width 113 height 22
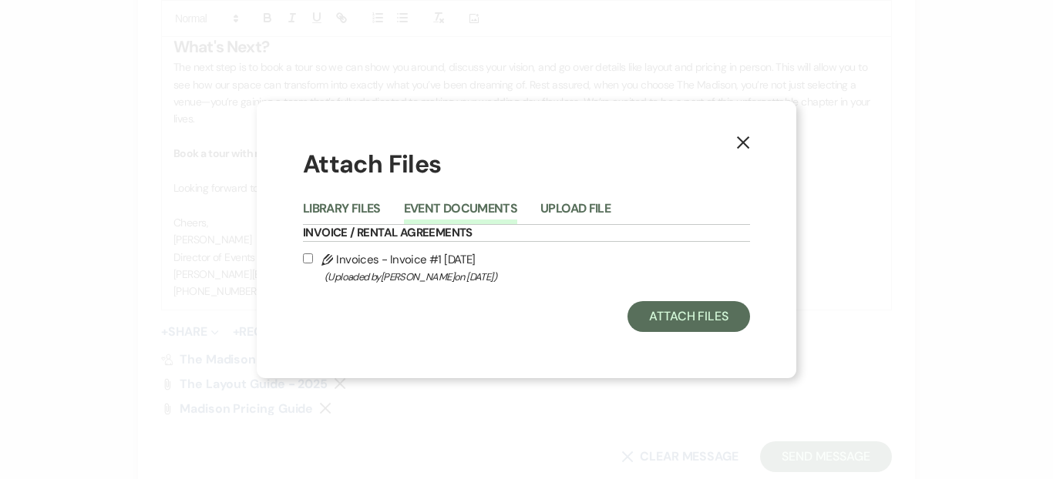
click at [426, 258] on label "Pencil Invoices - Invoice #1 8-19-2025 (Uploaded by Daryl Licursi on Aug 19th, …" at bounding box center [526, 268] width 447 height 36
click at [313, 258] on input "Pencil Invoices - Invoice #1 8-19-2025 (Uploaded by Daryl Licursi on Aug 19th, …" at bounding box center [308, 259] width 10 height 10
checkbox input "true"
click at [693, 318] on button "Attach Files" at bounding box center [688, 316] width 123 height 31
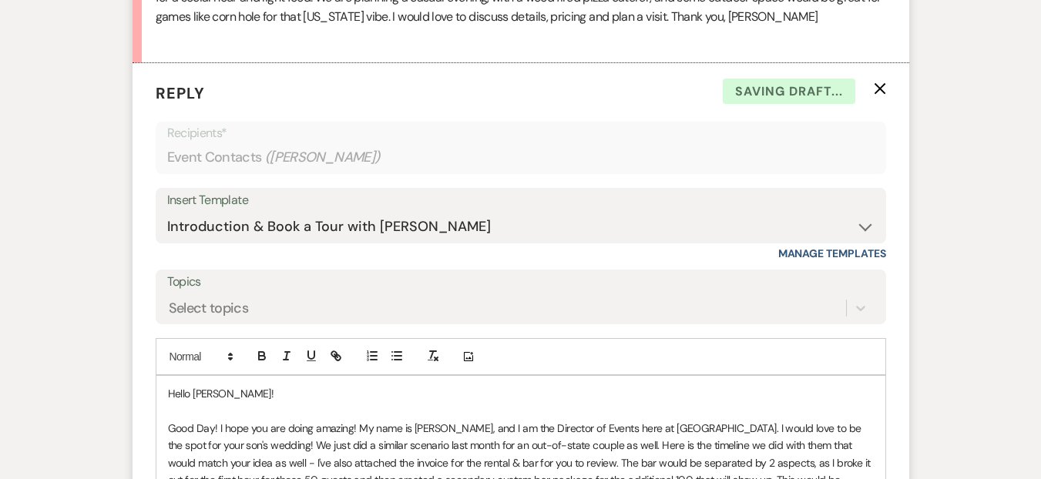
scroll to position [952, 0]
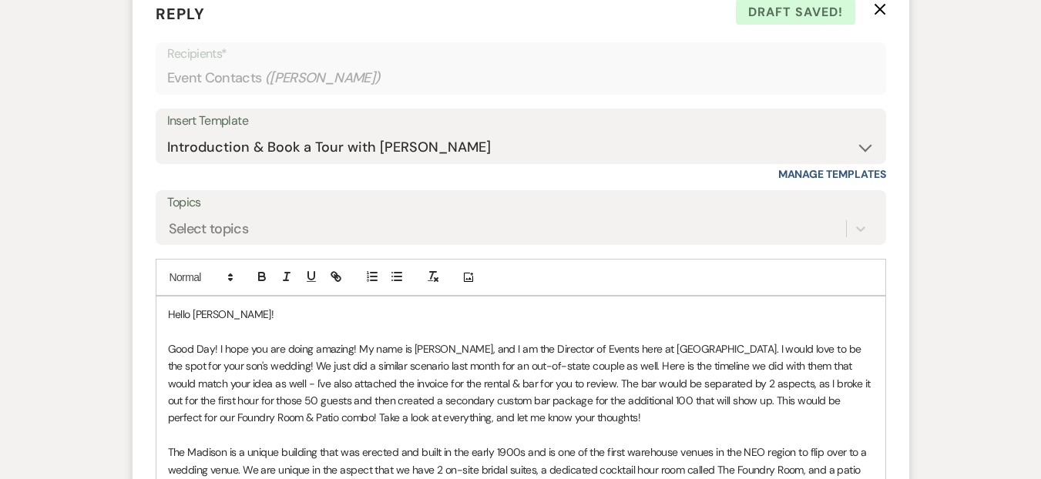
click at [577, 419] on p "Good Day! I hope you are doing amazing! My name is Daryl Licursi, and I am the …" at bounding box center [521, 384] width 706 height 86
click at [704, 402] on p "Good Day! I hope you are doing amazing! My name is Daryl Licursi, and I am the …" at bounding box center [521, 384] width 706 height 86
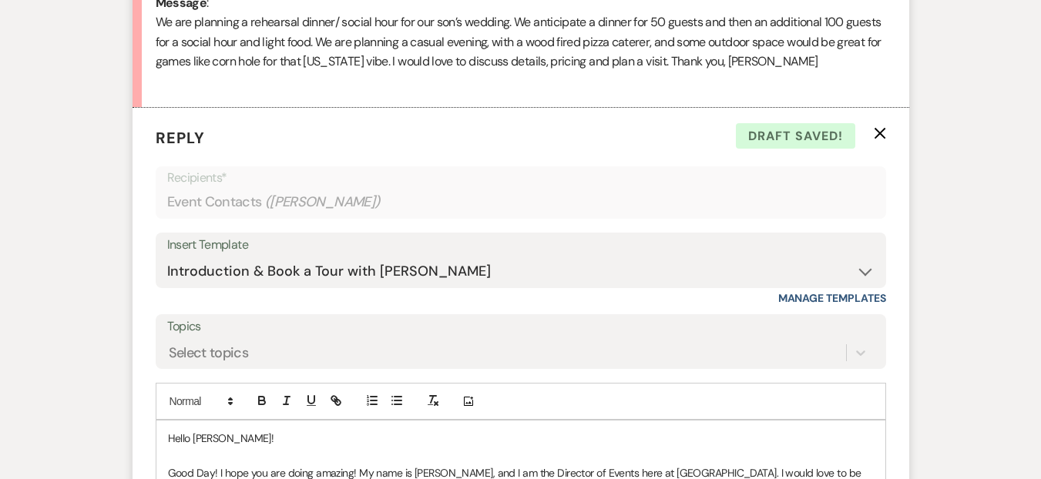
scroll to position [1069, 0]
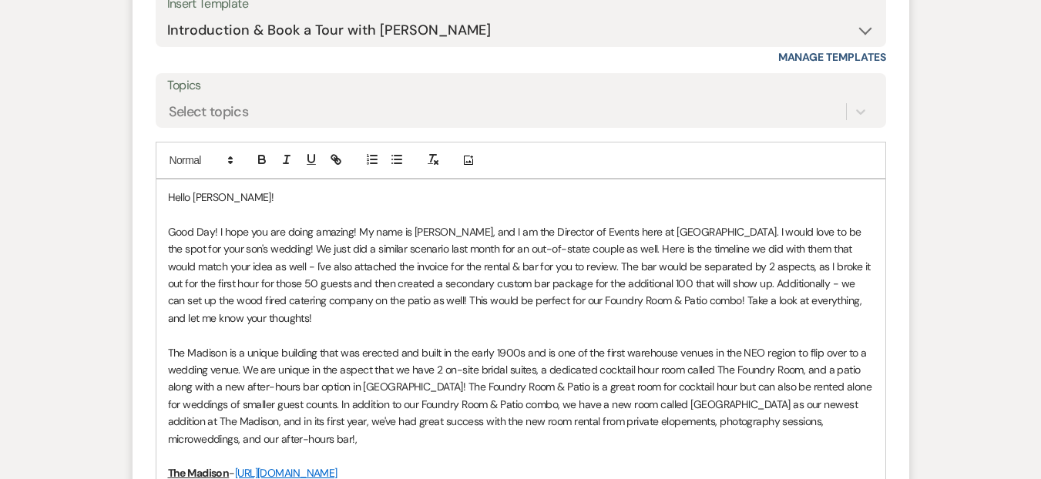
click at [213, 298] on p "Good Day! I hope you are doing amazing! My name is Daryl Licursi, and I am the …" at bounding box center [521, 275] width 706 height 103
click at [640, 324] on p "Good Day! I hope you are doing amazing! My name is Daryl Licursi, and I am the …" at bounding box center [521, 275] width 706 height 103
click at [745, 281] on p "Good Day! I hope you are doing amazing! My name is Daryl Licursi, and I am the …" at bounding box center [521, 275] width 706 height 103
click at [553, 316] on p "Good Day! I hope you are doing amazing! My name is Daryl Licursi, and I am the …" at bounding box center [521, 275] width 706 height 103
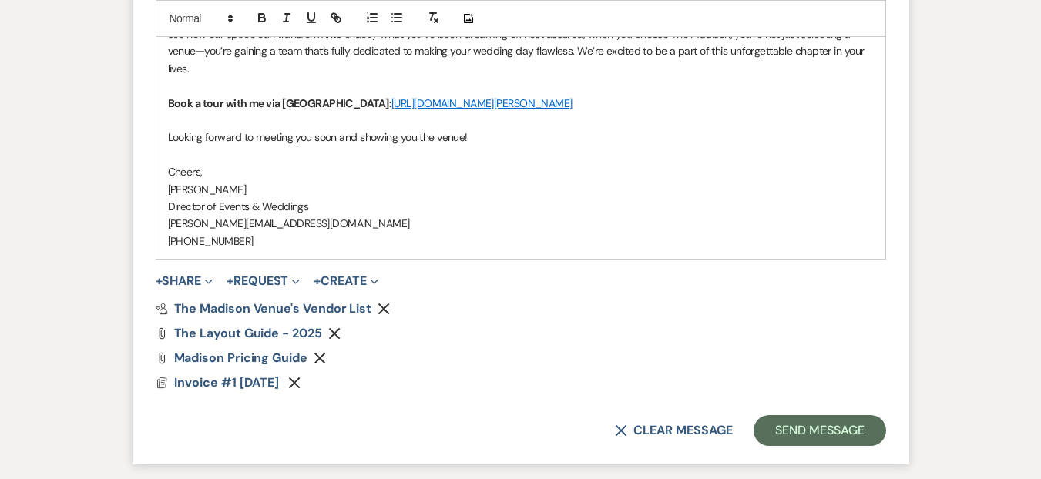
scroll to position [1760, 0]
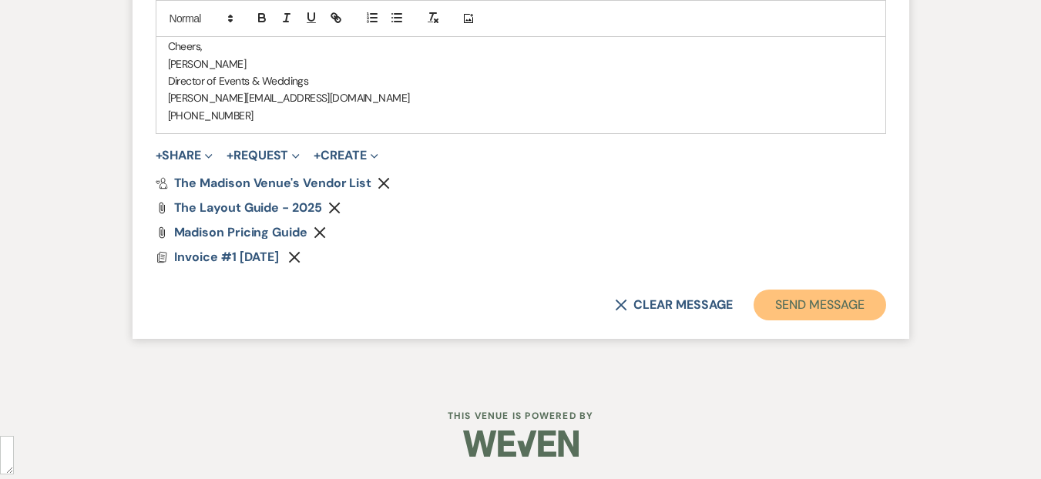
click at [791, 311] on button "Send Message" at bounding box center [820, 305] width 132 height 31
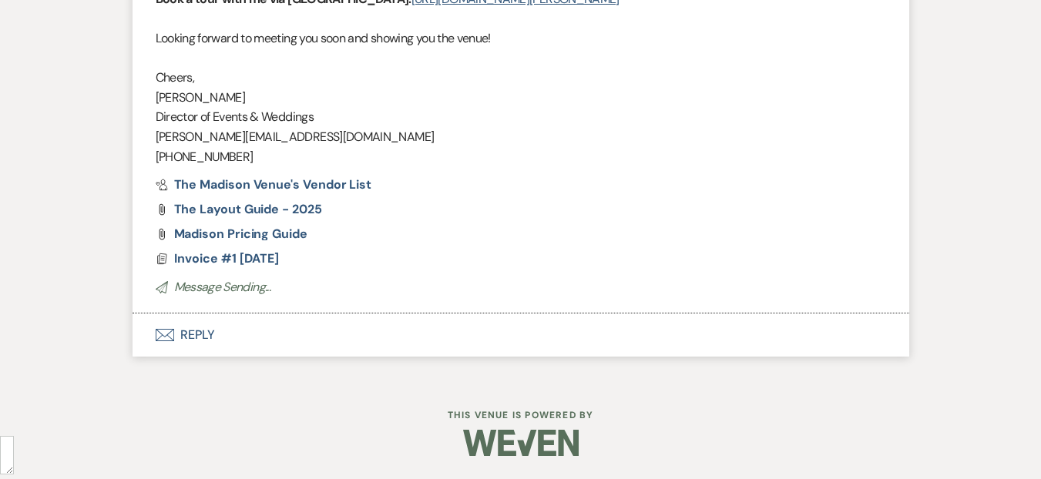
scroll to position [0, 0]
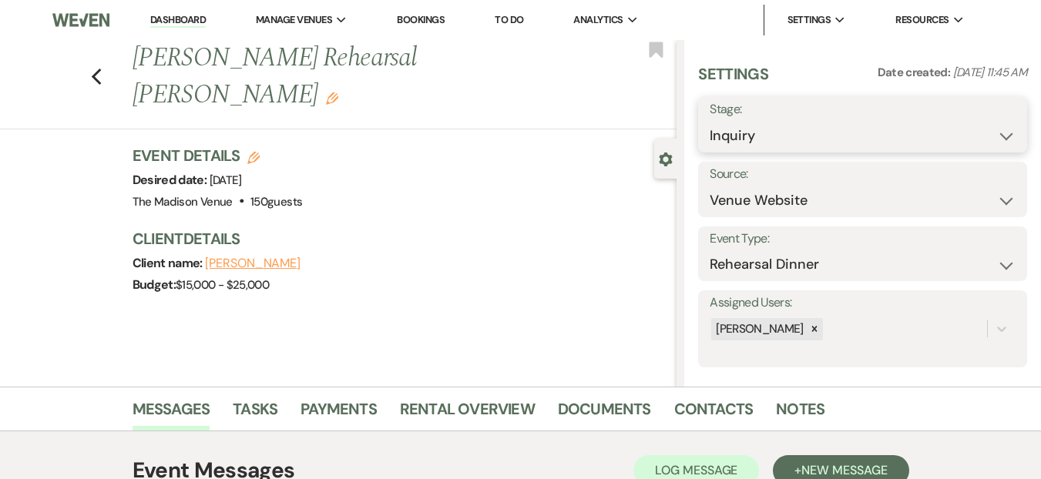
click at [762, 142] on select "Inquiry Follow Up Tour Requested Tour Confirmed Toured Proposal Sent Booked Lost" at bounding box center [863, 136] width 306 height 30
select select "9"
click at [710, 121] on select "Inquiry Follow Up Tour Requested Tour Confirmed Toured Proposal Sent Booked Lost" at bounding box center [863, 136] width 306 height 30
click at [986, 140] on div "Save" at bounding box center [989, 124] width 76 height 55
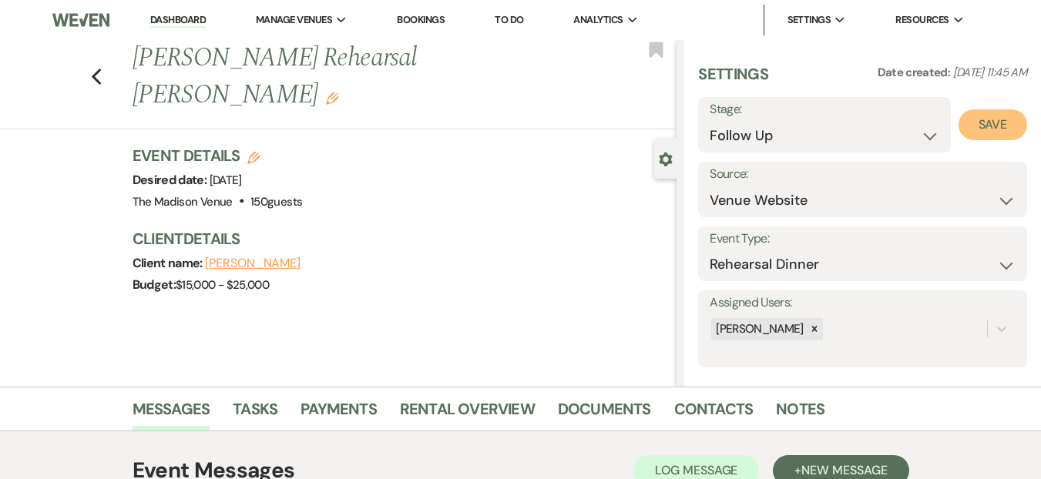
click at [979, 130] on button "Save" at bounding box center [993, 124] width 69 height 31
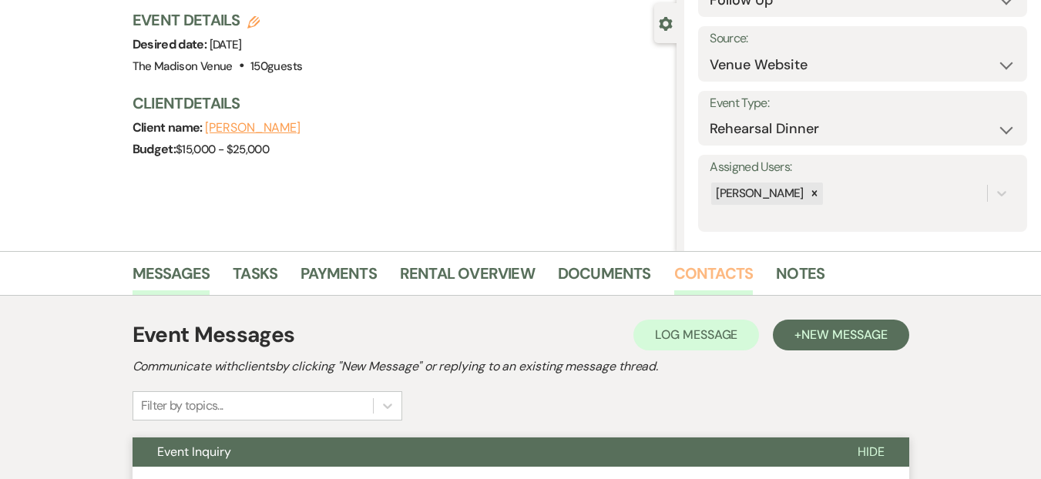
click at [724, 271] on link "Contacts" at bounding box center [713, 278] width 79 height 34
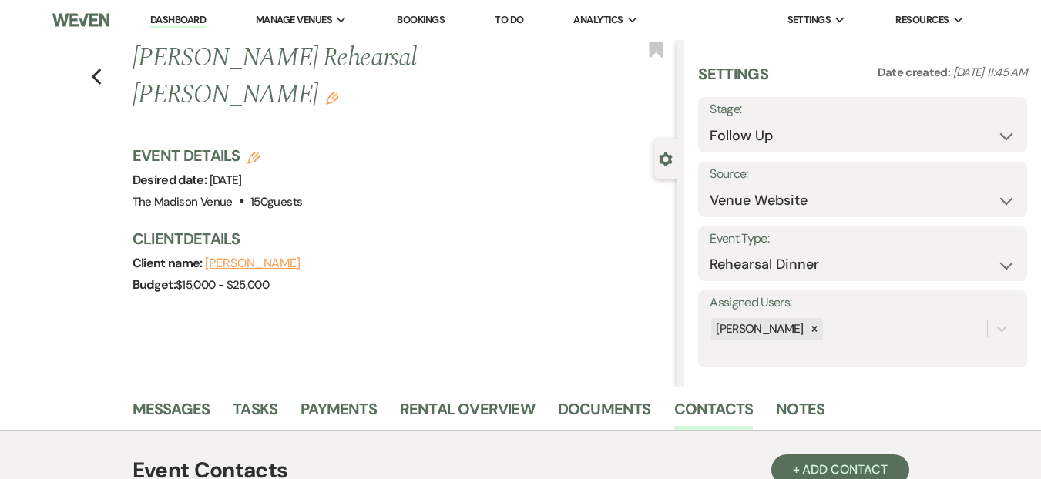
click at [173, 29] on li "Dashboard" at bounding box center [178, 20] width 71 height 31
click at [168, 10] on li "Dashboard" at bounding box center [178, 20] width 71 height 31
click at [184, 19] on link "Dashboard" at bounding box center [177, 20] width 55 height 15
select select "9"
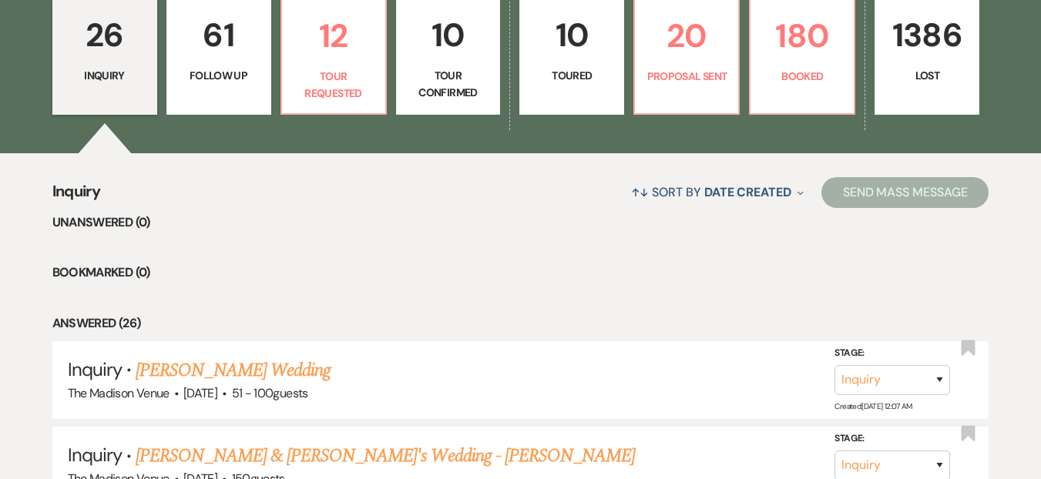
scroll to position [398, 0]
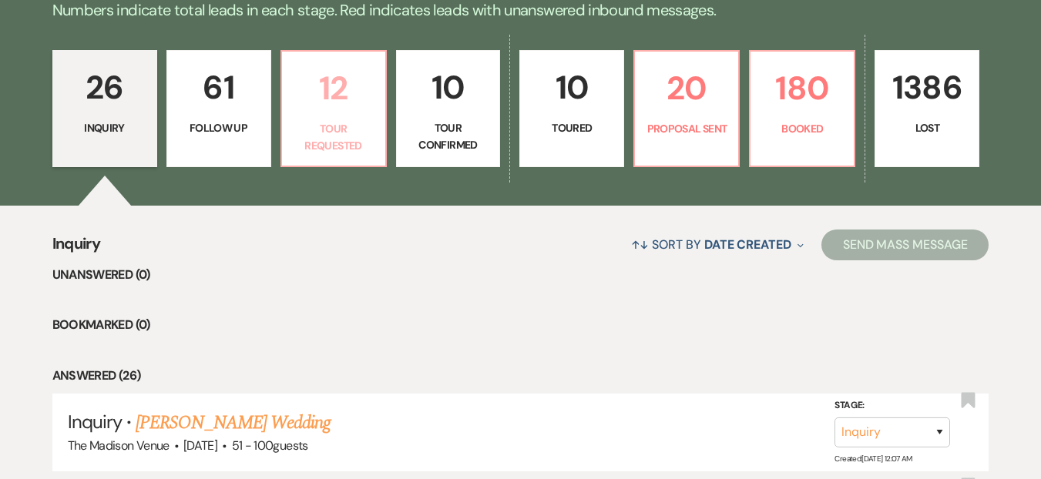
click at [349, 110] on p "12" at bounding box center [333, 88] width 85 height 52
select select "2"
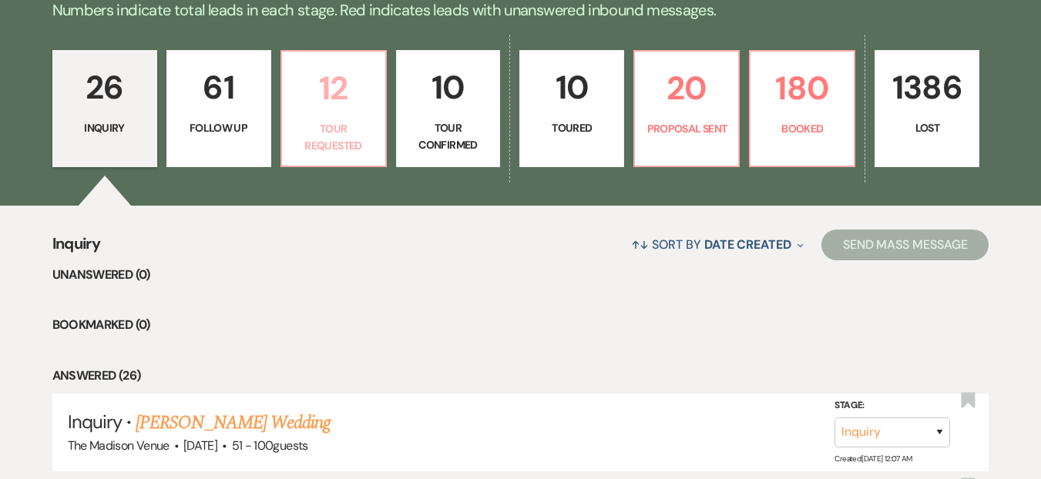
select select "2"
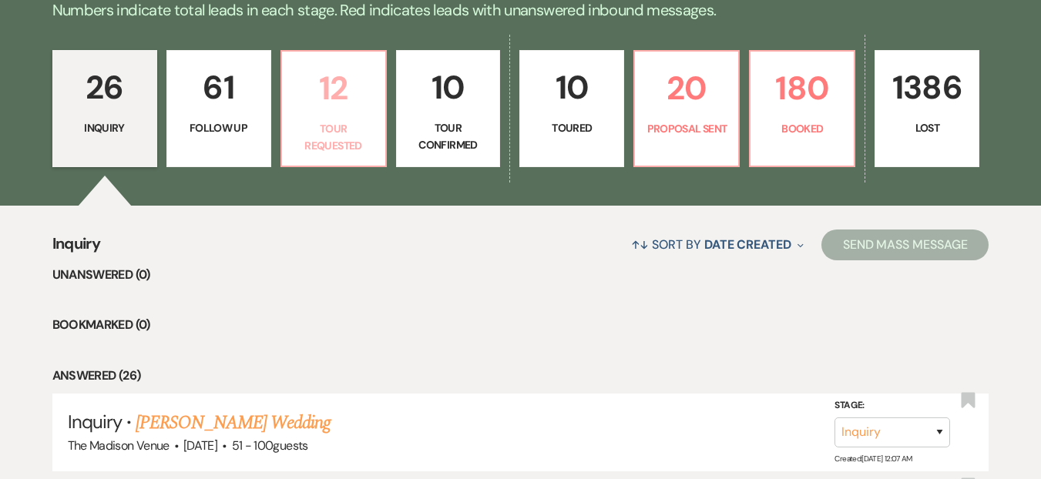
select select "2"
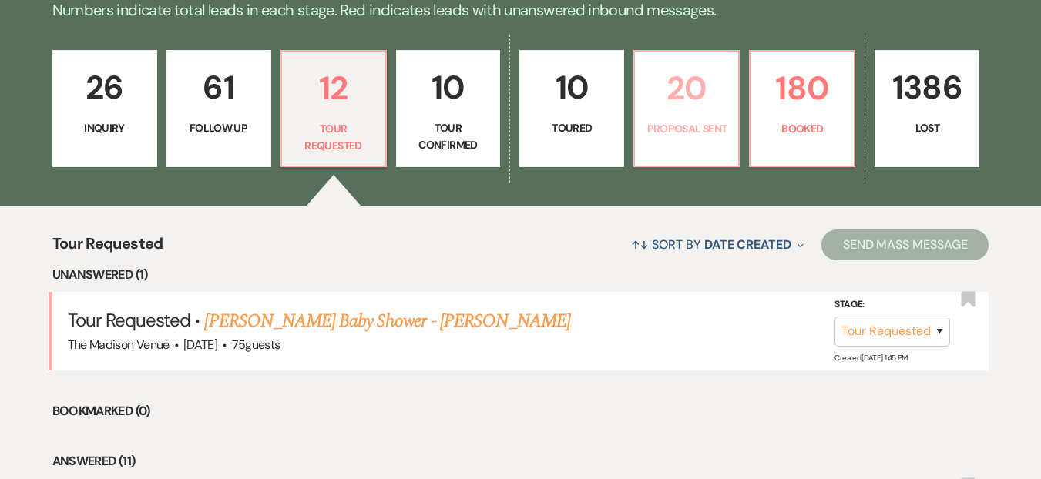
click at [647, 127] on p "Proposal Sent" at bounding box center [686, 128] width 85 height 17
select select "6"
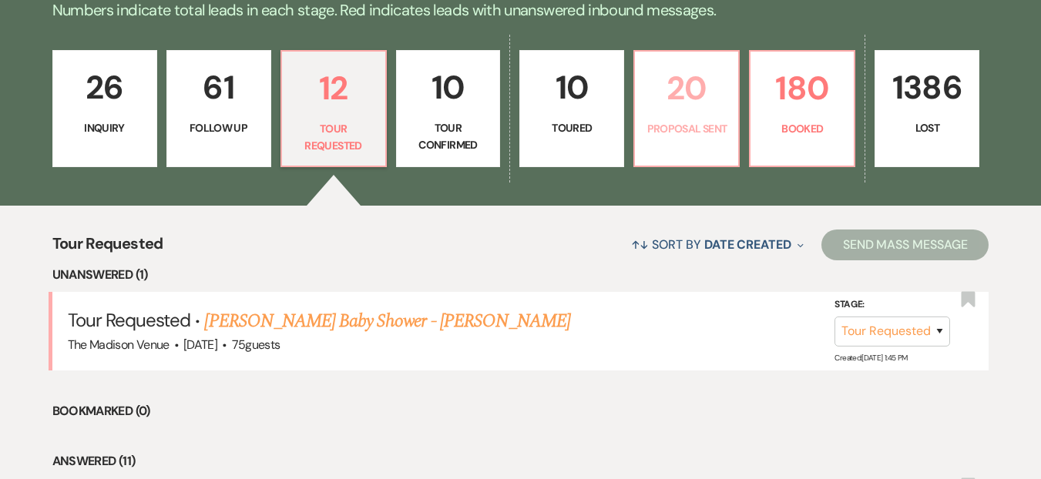
select select "6"
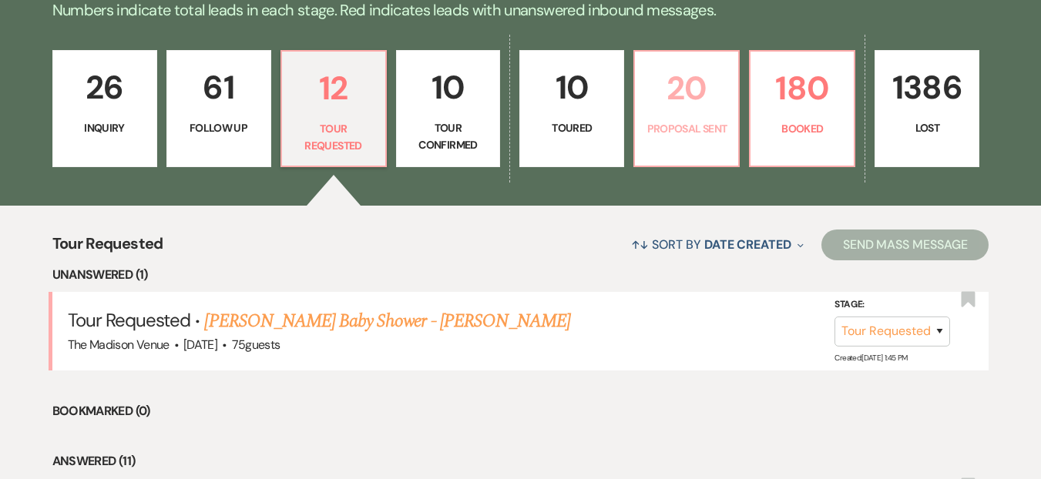
select select "6"
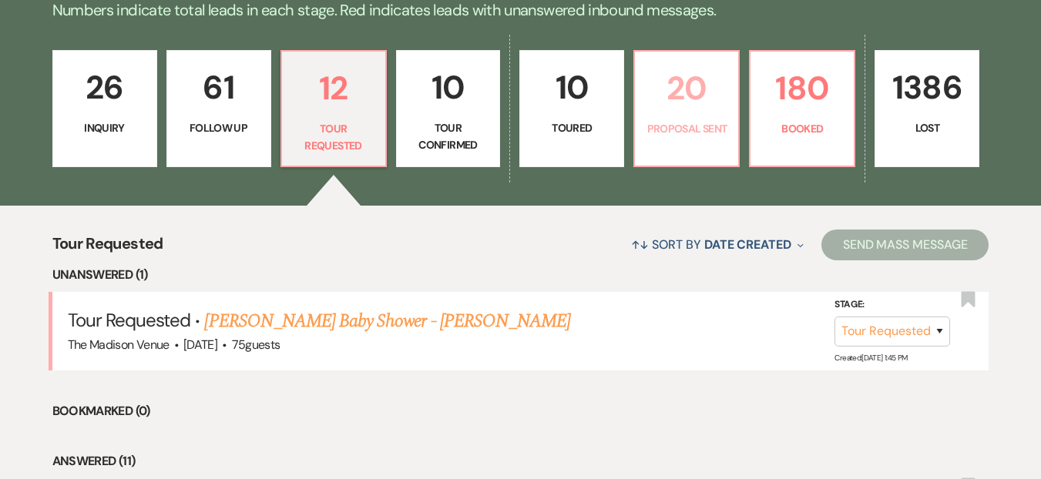
select select "6"
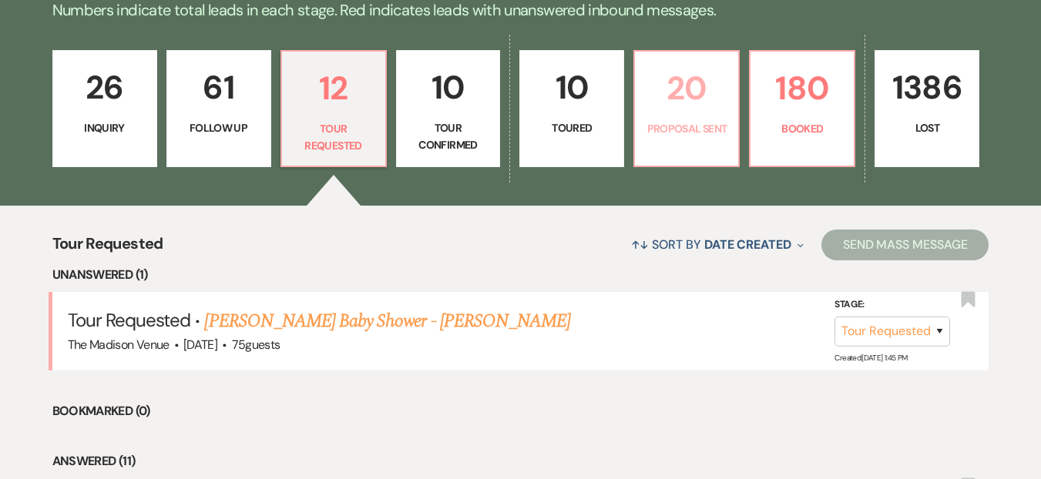
select select "6"
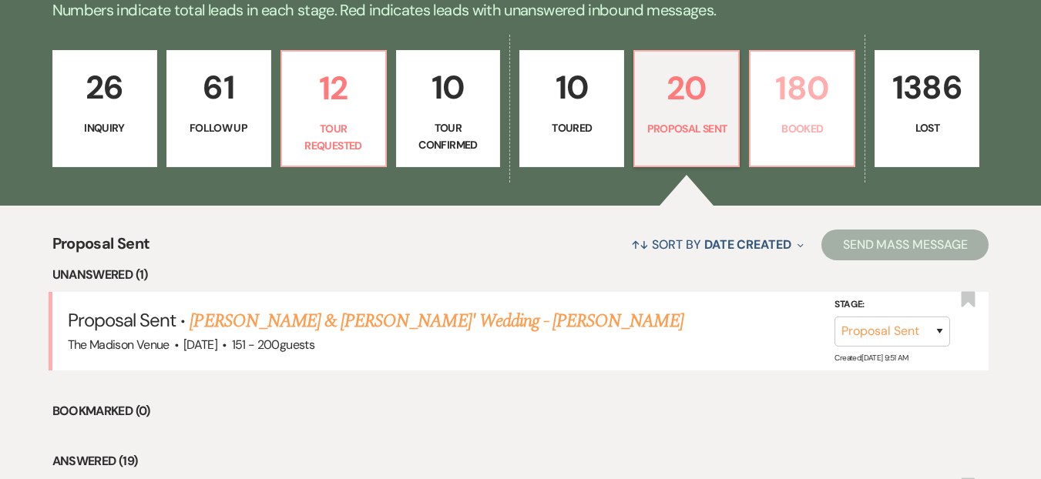
click at [812, 116] on link "180 Booked" at bounding box center [802, 108] width 106 height 117
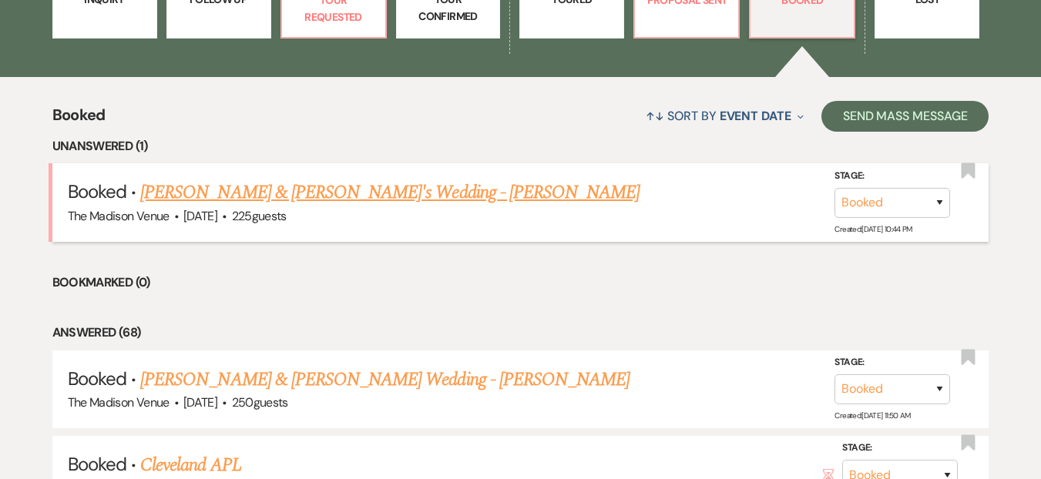
scroll to position [527, 0]
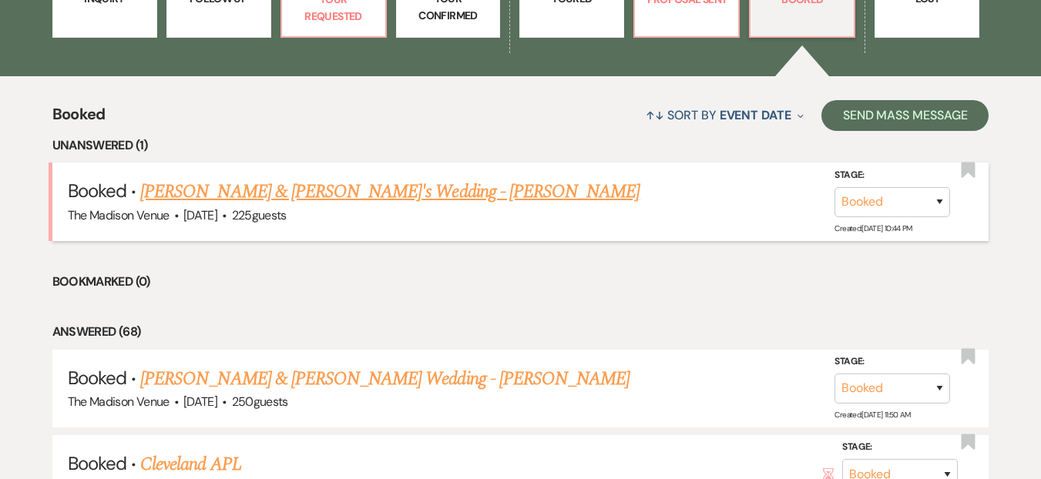
drag, startPoint x: 345, startPoint y: 214, endPoint x: 340, endPoint y: 195, distance: 20.0
click at [345, 213] on div "The Madison Venue · Jul 12, 2025 · 225 guests" at bounding box center [521, 216] width 906 height 20
click at [338, 190] on link "[PERSON_NAME] & [PERSON_NAME]'s Wedding - [PERSON_NAME]" at bounding box center [389, 192] width 499 height 28
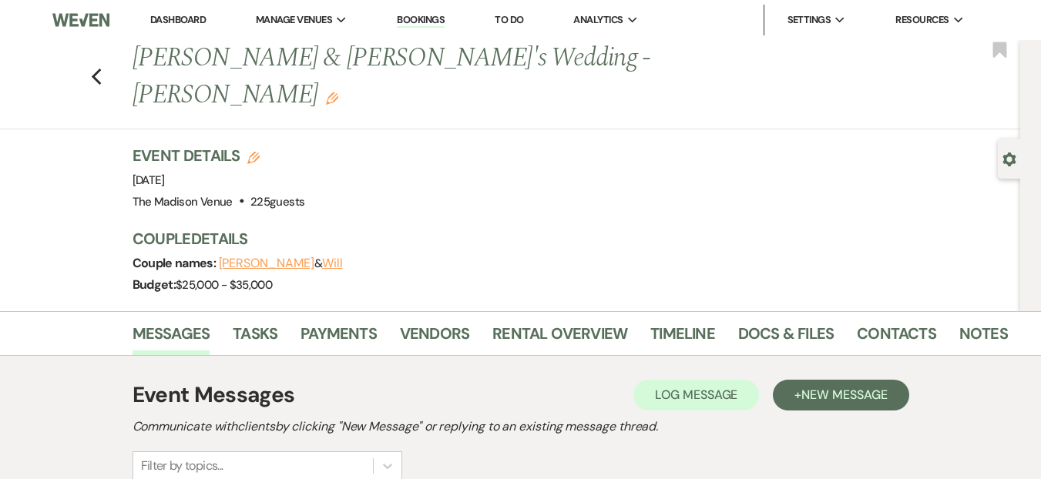
click at [187, 11] on li "Dashboard" at bounding box center [178, 20] width 71 height 31
click at [197, 25] on link "Dashboard" at bounding box center [177, 19] width 55 height 13
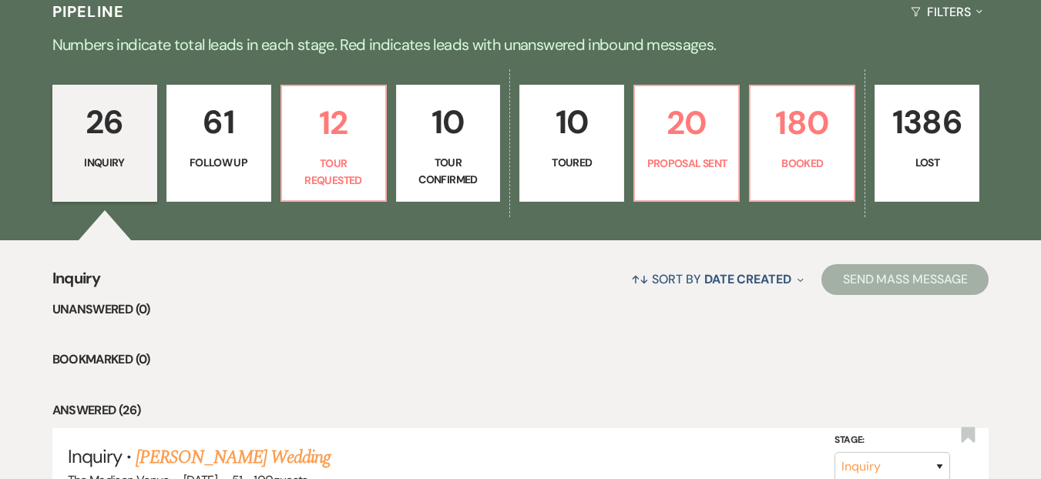
scroll to position [470, 0]
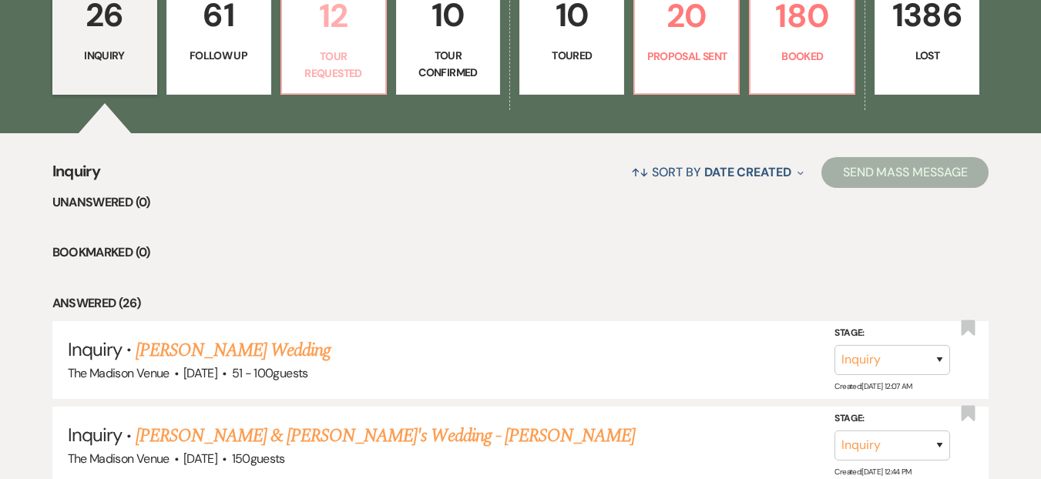
click at [335, 49] on p "Tour Requested" at bounding box center [333, 65] width 85 height 35
select select "2"
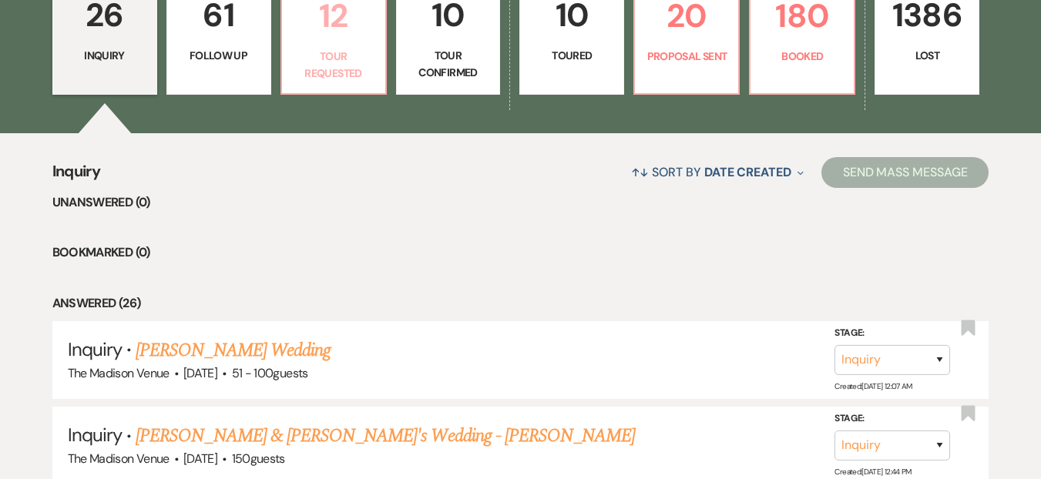
select select "2"
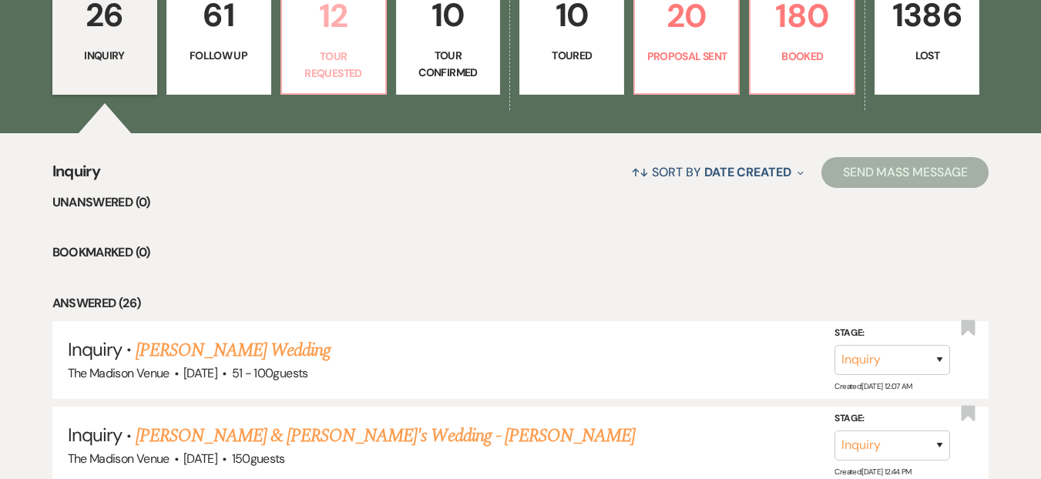
select select "2"
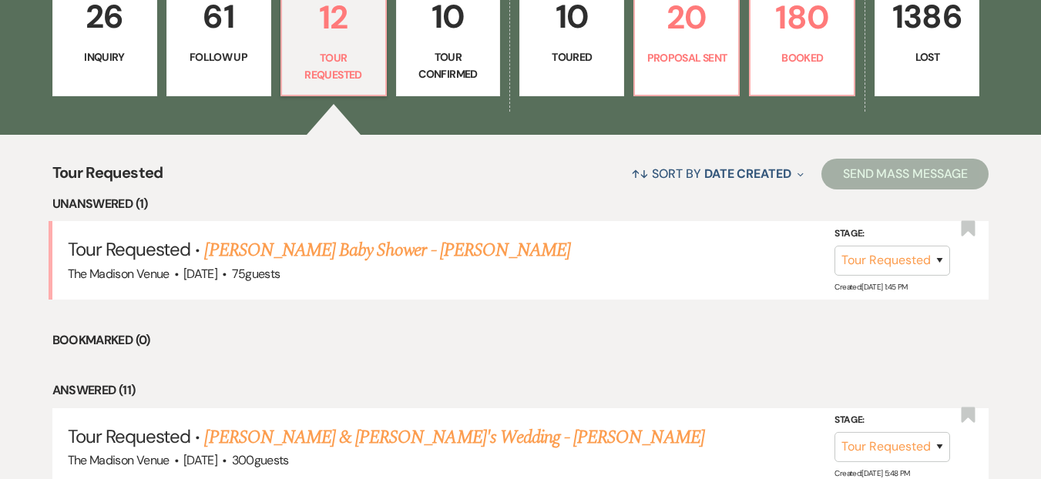
scroll to position [469, 0]
click at [108, 41] on p "26" at bounding box center [104, 17] width 85 height 52
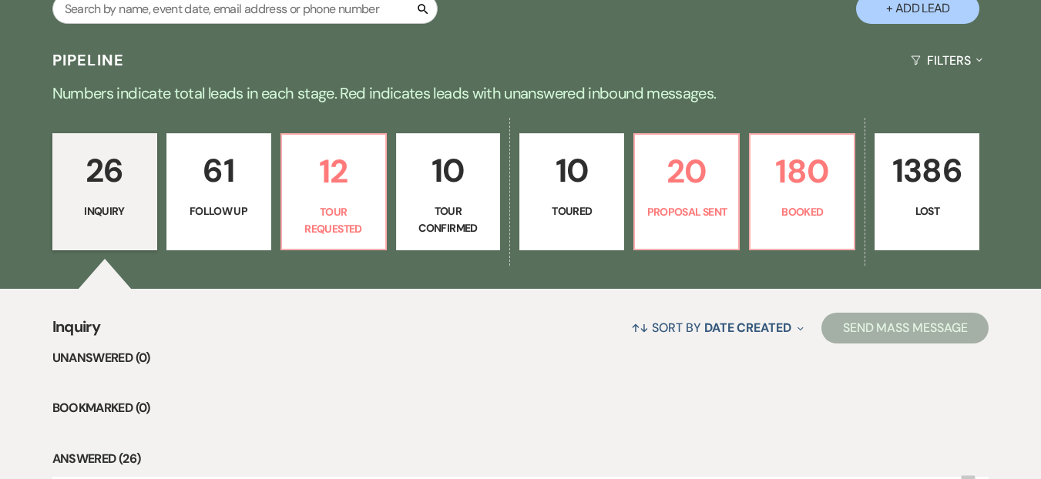
scroll to position [469, 0]
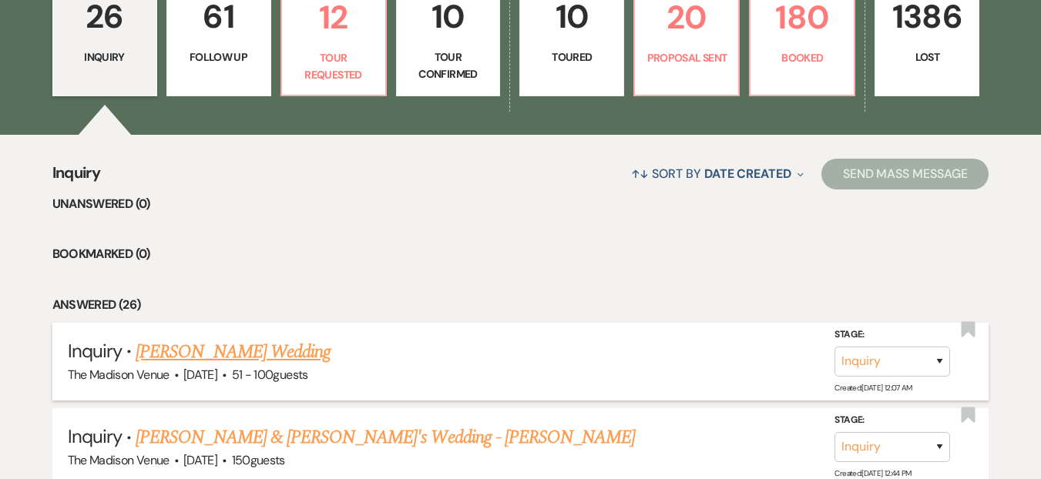
click at [260, 355] on link "[PERSON_NAME] Wedding" at bounding box center [233, 352] width 195 height 28
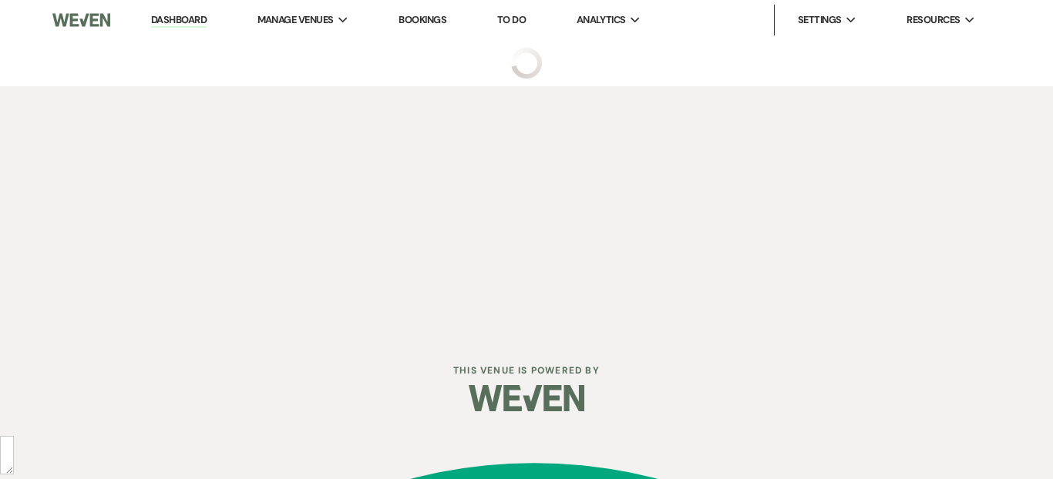
select select "2"
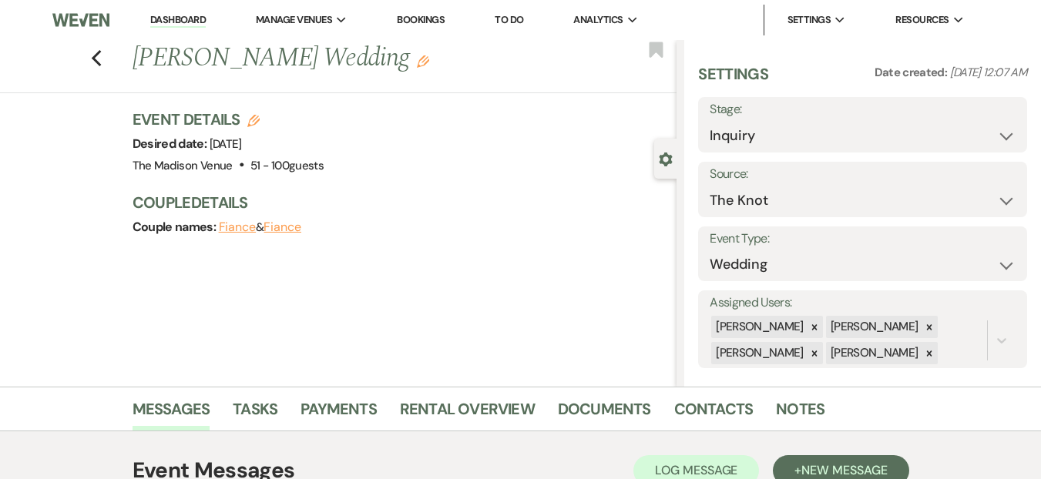
click at [417, 59] on icon "Edit" at bounding box center [423, 61] width 12 height 12
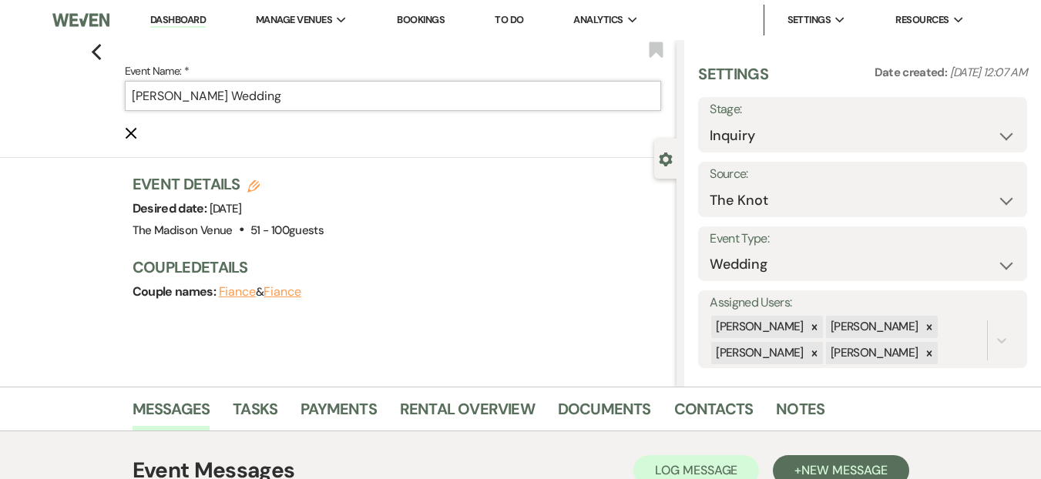
click at [398, 105] on input "[PERSON_NAME] Wedding" at bounding box center [393, 96] width 537 height 30
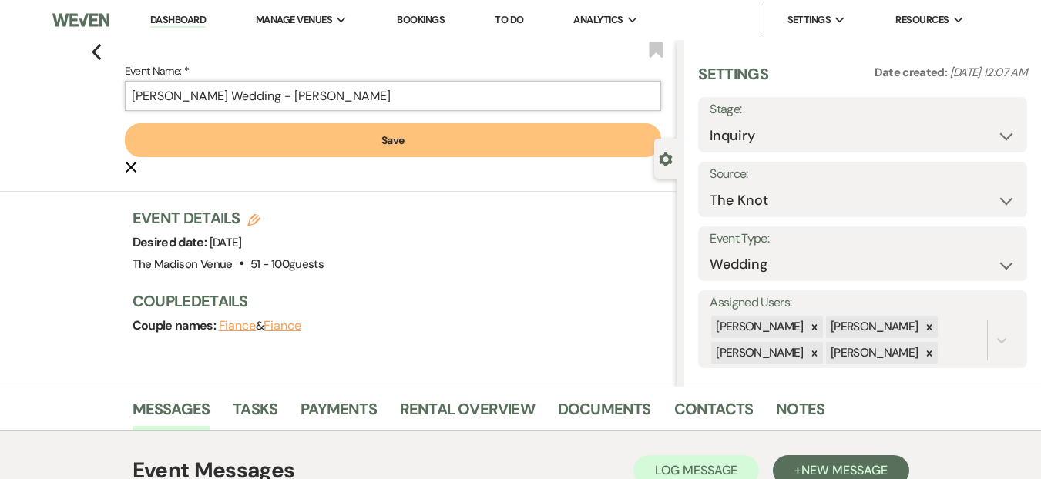
type input "[PERSON_NAME] Wedding - [PERSON_NAME]"
click at [395, 161] on form "Event Name: * [PERSON_NAME] Wedding - [PERSON_NAME] Save Cancel Edit" at bounding box center [393, 119] width 537 height 114
click at [506, 115] on form "Event Name: * [PERSON_NAME] Wedding - [PERSON_NAME] Save Cancel Edit" at bounding box center [393, 119] width 537 height 114
click at [489, 148] on button "Save" at bounding box center [393, 140] width 537 height 34
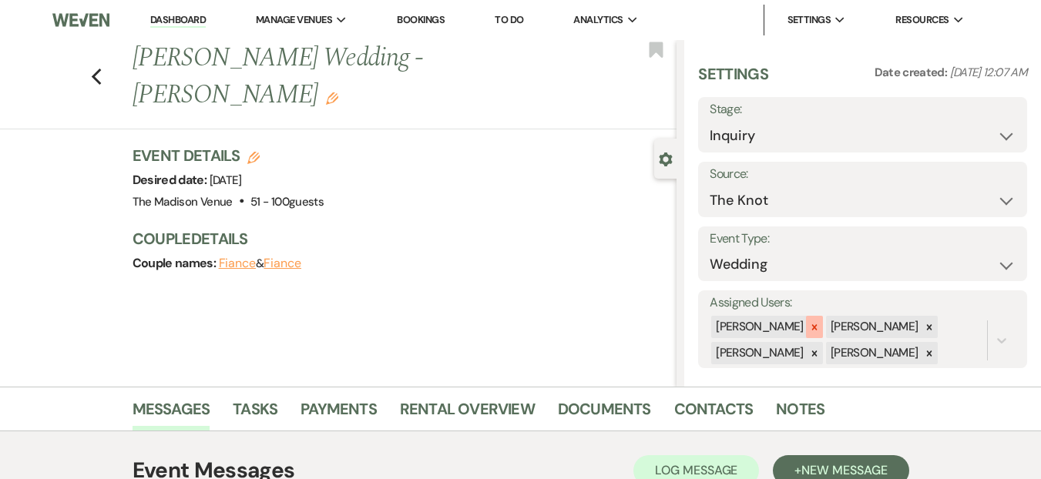
click at [809, 324] on icon at bounding box center [814, 327] width 11 height 11
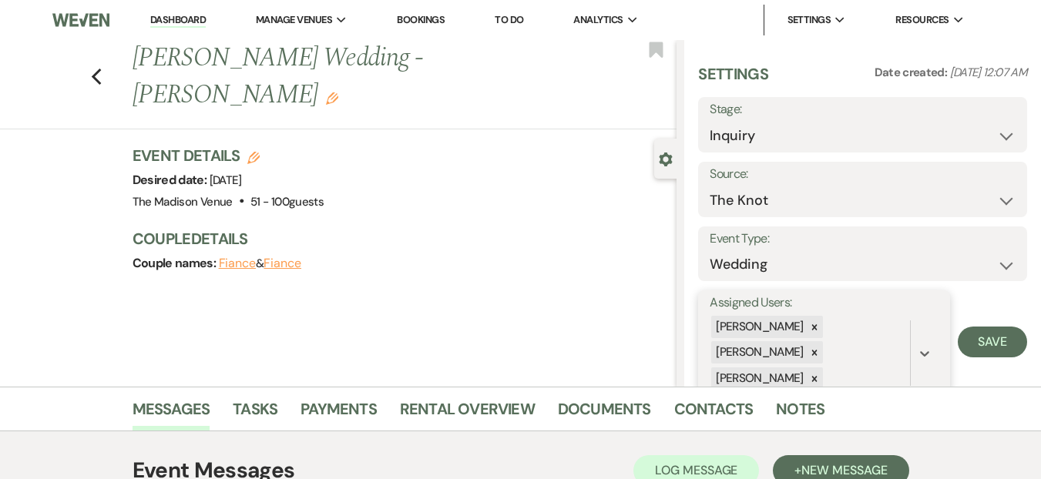
click at [809, 340] on div "[PERSON_NAME] [PERSON_NAME] [PERSON_NAME]" at bounding box center [810, 353] width 200 height 78
click at [809, 348] on icon at bounding box center [814, 353] width 11 height 11
click at [817, 371] on div "Settings Date created: [DATE] 12:07 AM Stage: Inquiry Follow Up Tour Requested …" at bounding box center [862, 213] width 357 height 347
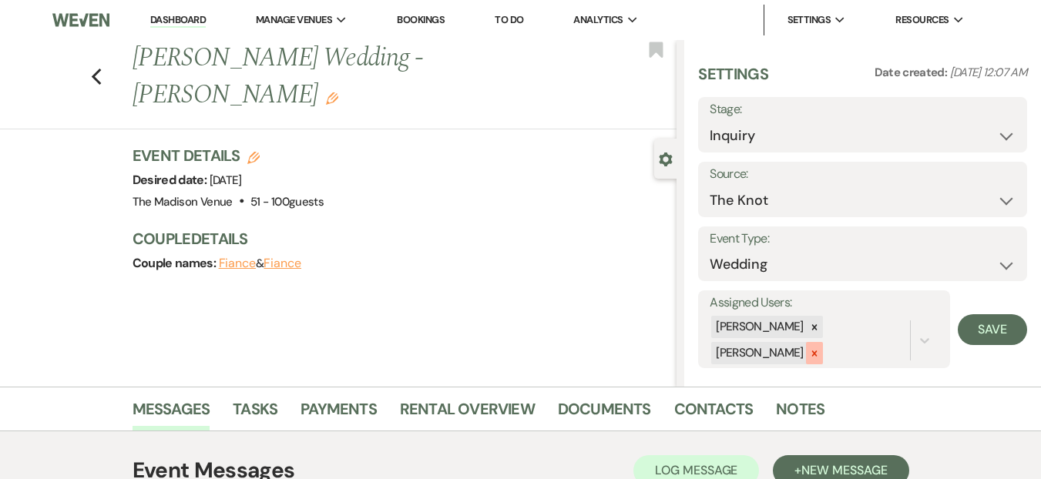
click at [814, 358] on icon at bounding box center [814, 353] width 11 height 11
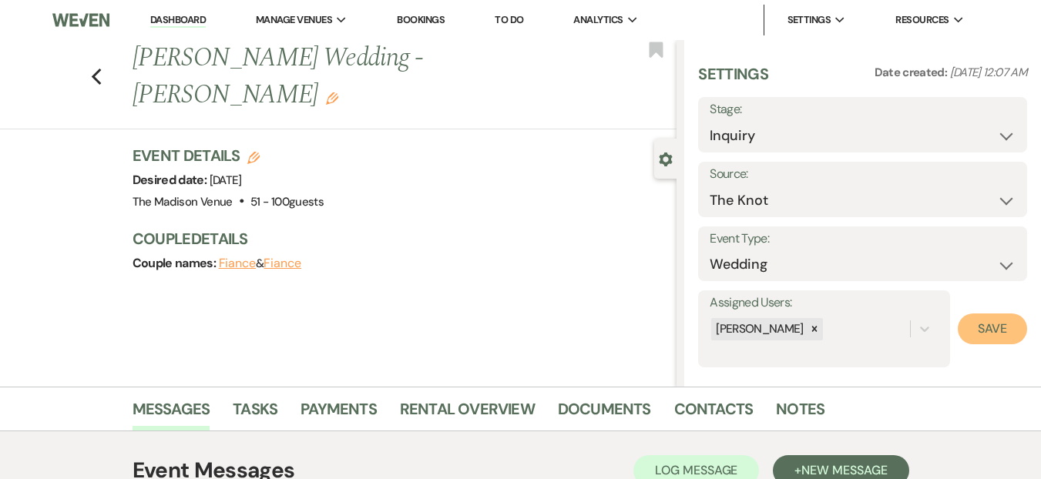
click at [970, 328] on button "Save" at bounding box center [992, 329] width 69 height 31
click at [548, 175] on div "Event Details Edit Desired date: [DATE] Venue: [GEOGRAPHIC_DATA] . 51 - 100 gue…" at bounding box center [398, 179] width 530 height 68
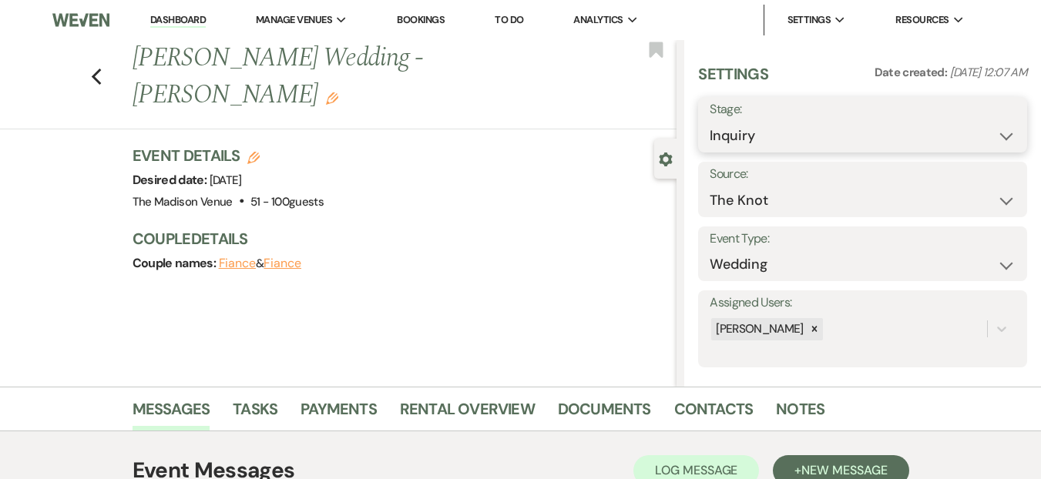
click at [825, 128] on select "Inquiry Follow Up Tour Requested Tour Confirmed Toured Proposal Sent Booked Lost" at bounding box center [863, 136] width 306 height 30
select select "9"
click at [710, 121] on select "Inquiry Follow Up Tour Requested Tour Confirmed Toured Proposal Sent Booked Lost" at bounding box center [863, 136] width 306 height 30
click at [169, 18] on link "Dashboard" at bounding box center [177, 20] width 55 height 15
select select "9"
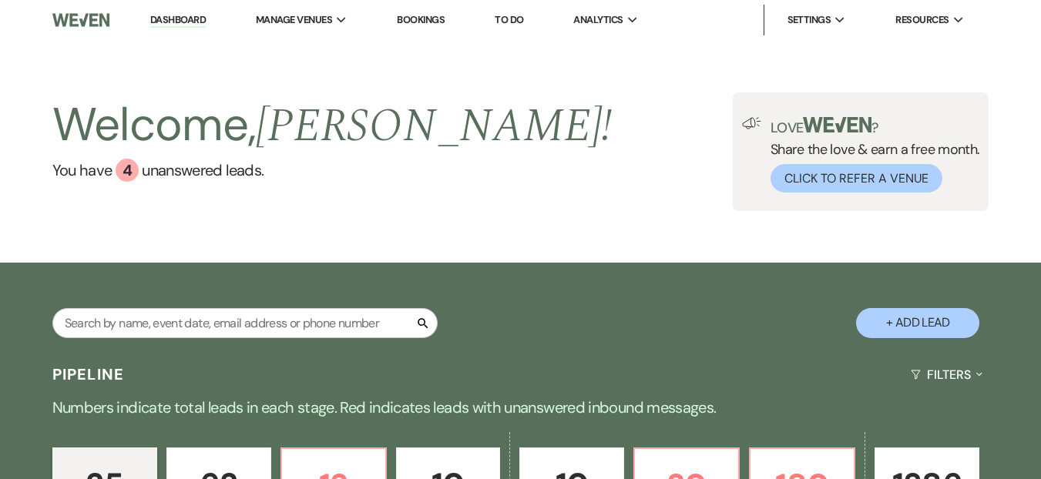
scroll to position [756, 0]
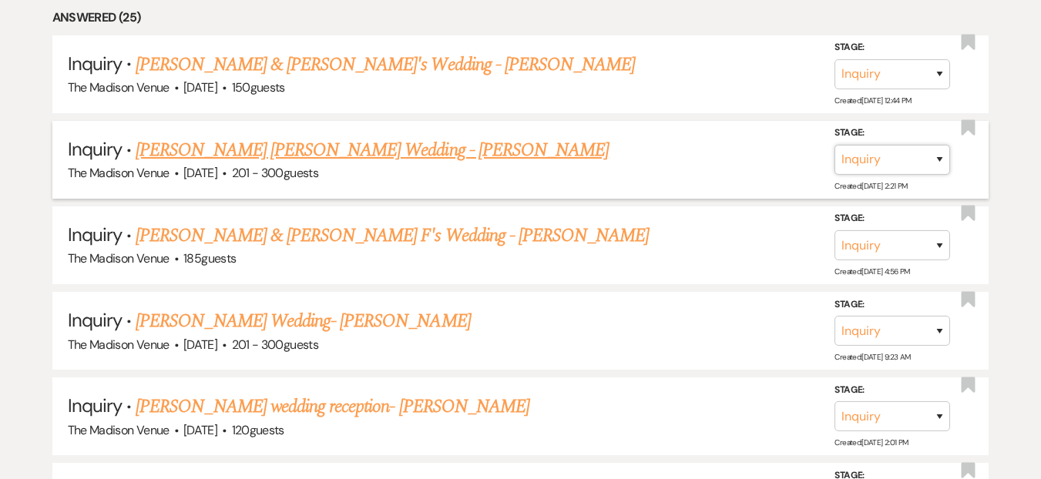
click at [876, 173] on select "Inquiry Follow Up Tour Requested Tour Confirmed Toured Proposal Sent Booked Lost" at bounding box center [893, 160] width 116 height 30
select select "9"
click at [835, 145] on select "Inquiry Follow Up Tour Requested Tour Confirmed Toured Proposal Sent Booked Lost" at bounding box center [893, 160] width 116 height 30
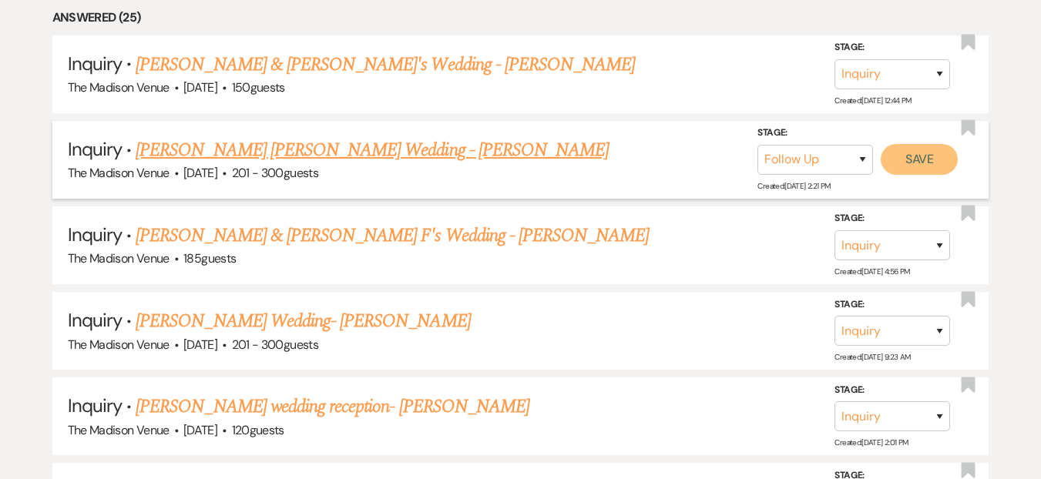
click at [950, 159] on button "Save" at bounding box center [919, 159] width 77 height 31
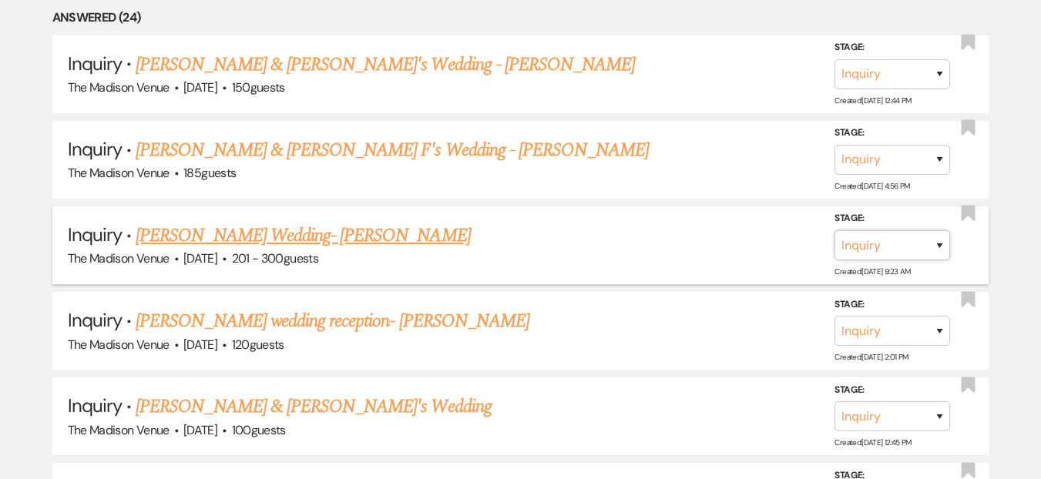
click at [922, 251] on select "Inquiry Follow Up Tour Requested Tour Confirmed Toured Proposal Sent Booked Lost" at bounding box center [893, 245] width 116 height 30
select select "9"
click at [835, 230] on select "Inquiry Follow Up Tour Requested Tour Confirmed Toured Proposal Sent Booked Lost" at bounding box center [893, 245] width 116 height 30
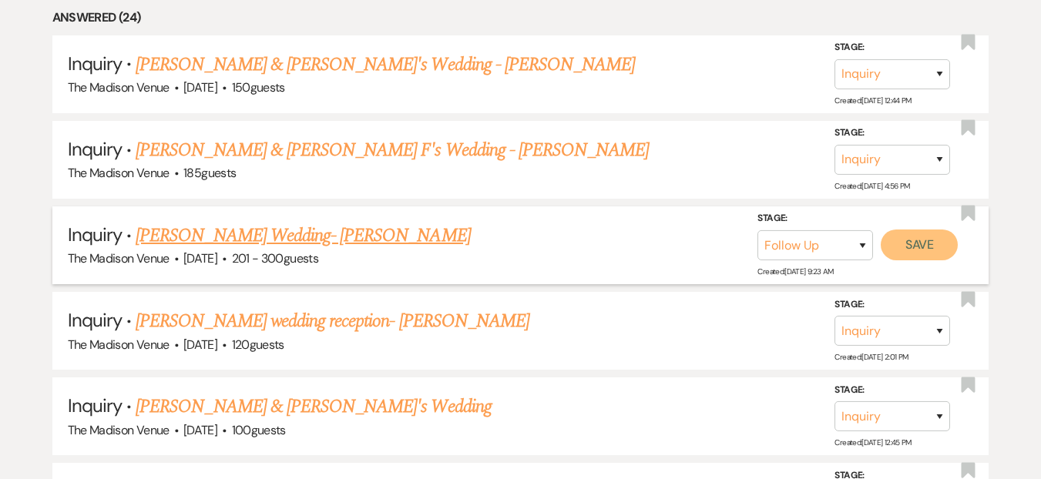
click at [931, 244] on button "Save" at bounding box center [919, 245] width 77 height 31
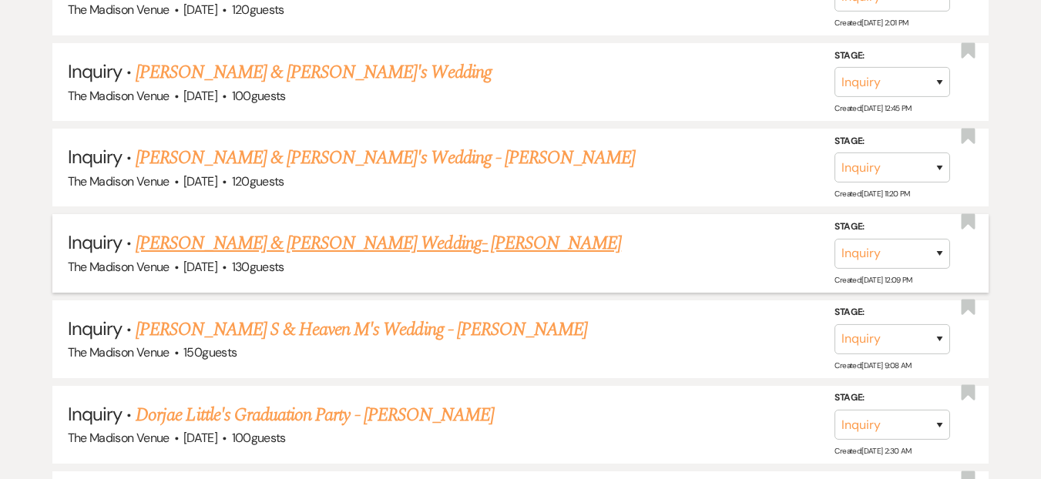
scroll to position [1012, 0]
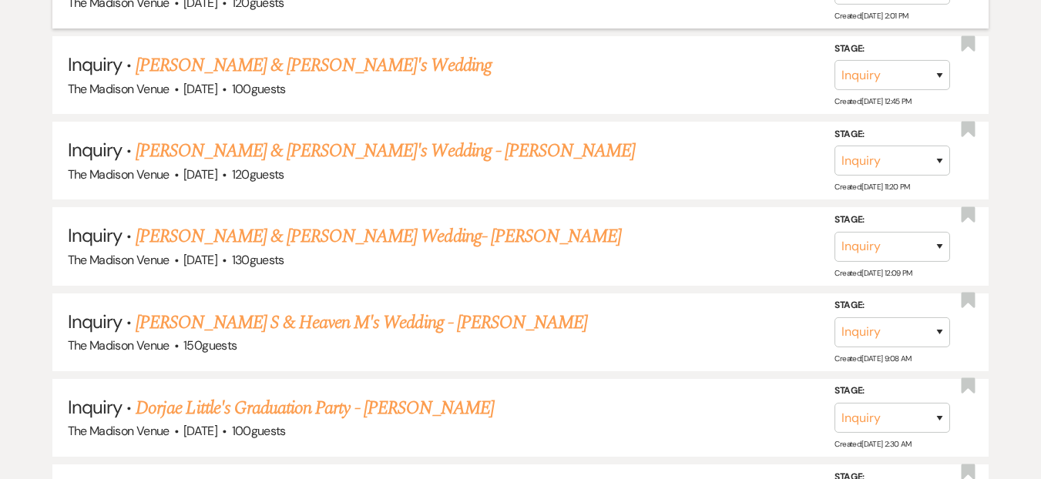
click at [240, 12] on div "The Madison Venue · [DATE] · 120 guests" at bounding box center [521, 3] width 906 height 20
click at [239, 60] on link "[PERSON_NAME] & [PERSON_NAME]'s Wedding" at bounding box center [314, 66] width 356 height 28
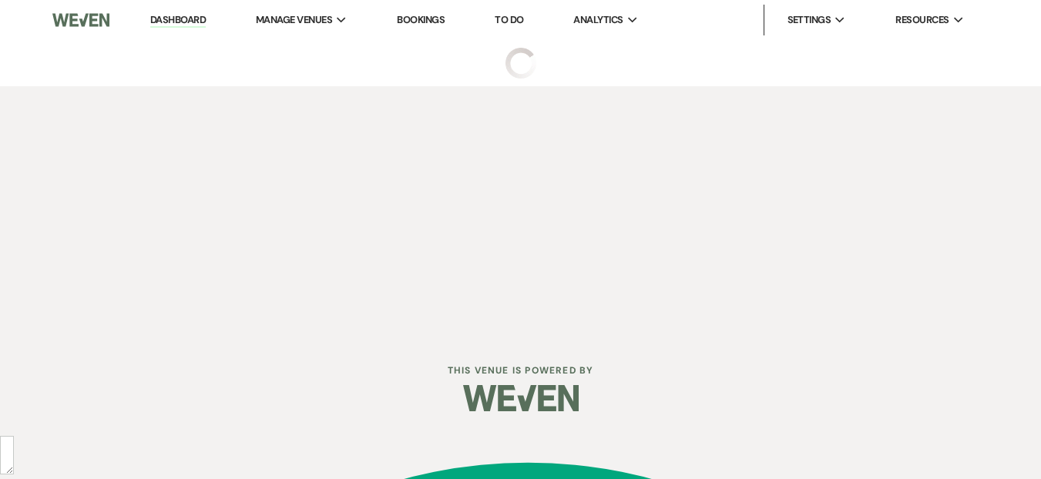
select select "5"
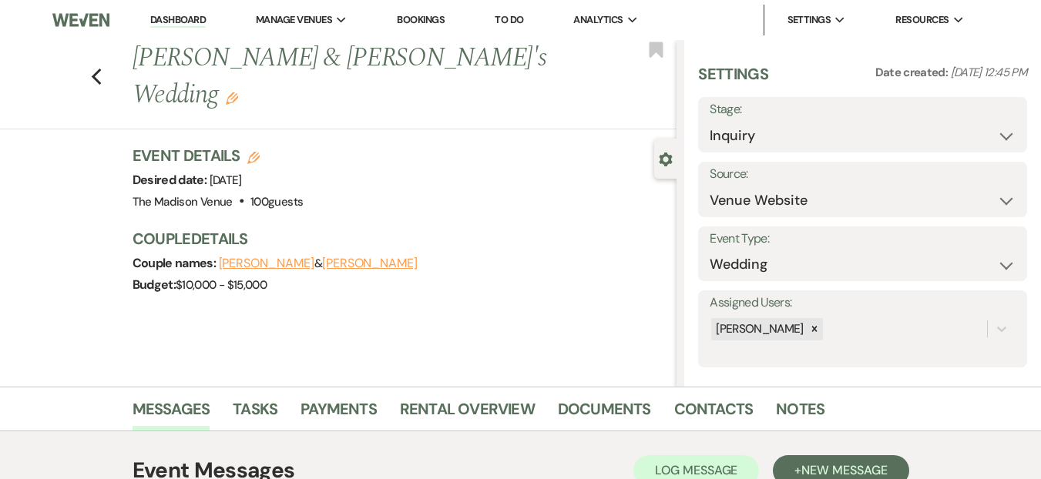
click at [238, 92] on icon "Edit" at bounding box center [232, 98] width 12 height 12
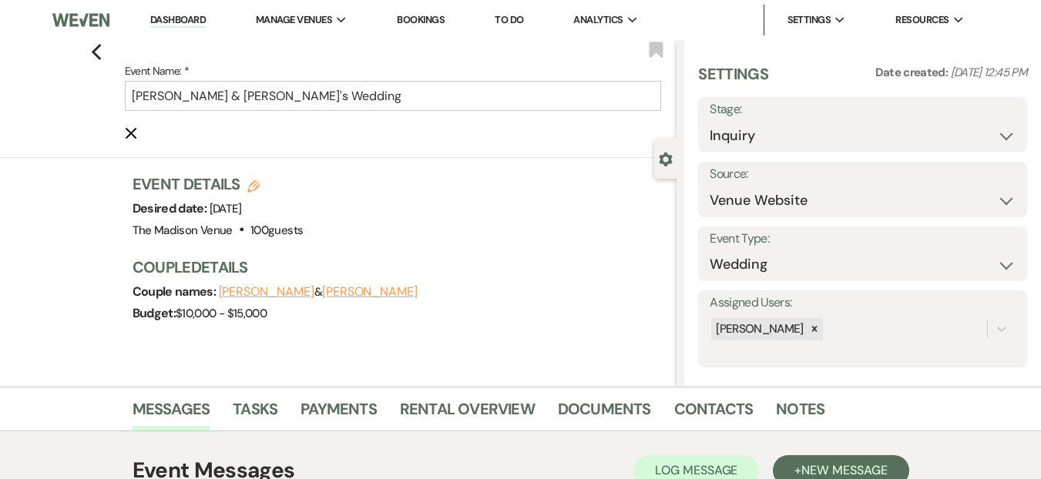
click at [369, 127] on form "Event Name: * [PERSON_NAME] & [PERSON_NAME]'s Wedding Cancel Edit" at bounding box center [393, 102] width 537 height 80
click at [375, 113] on form "Event Name: * [PERSON_NAME] & [PERSON_NAME]'s Wedding Cancel Edit" at bounding box center [393, 102] width 537 height 80
click at [369, 99] on input "[PERSON_NAME] & [PERSON_NAME]'s Wedding" at bounding box center [393, 96] width 537 height 30
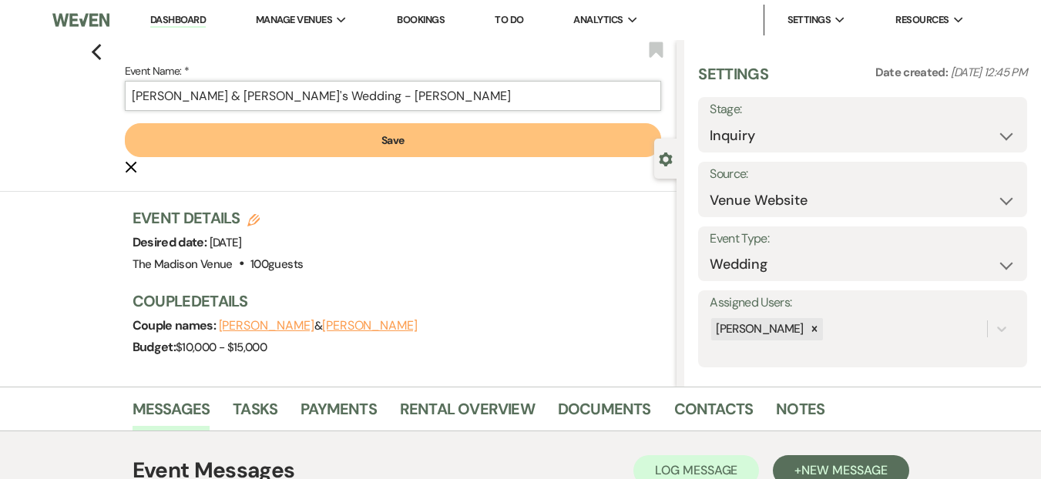
type input "[PERSON_NAME] & [PERSON_NAME]'s Wedding - [PERSON_NAME]"
click at [386, 146] on button "Save" at bounding box center [393, 140] width 537 height 34
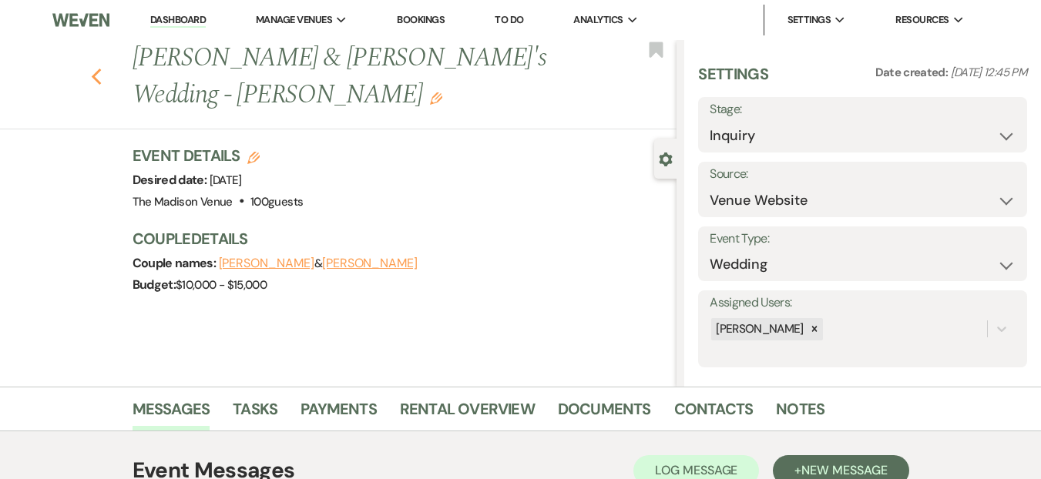
click at [101, 69] on use "button" at bounding box center [96, 77] width 10 height 17
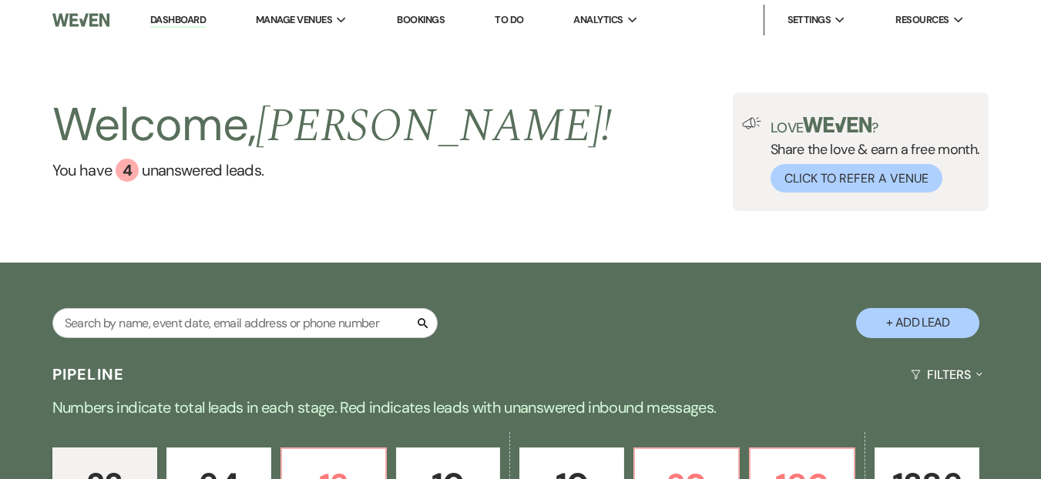
click at [264, 291] on div "Search + Add Lead" at bounding box center [520, 311] width 1041 height 80
click at [261, 323] on input "text" at bounding box center [244, 323] width 385 height 30
type input "zion"
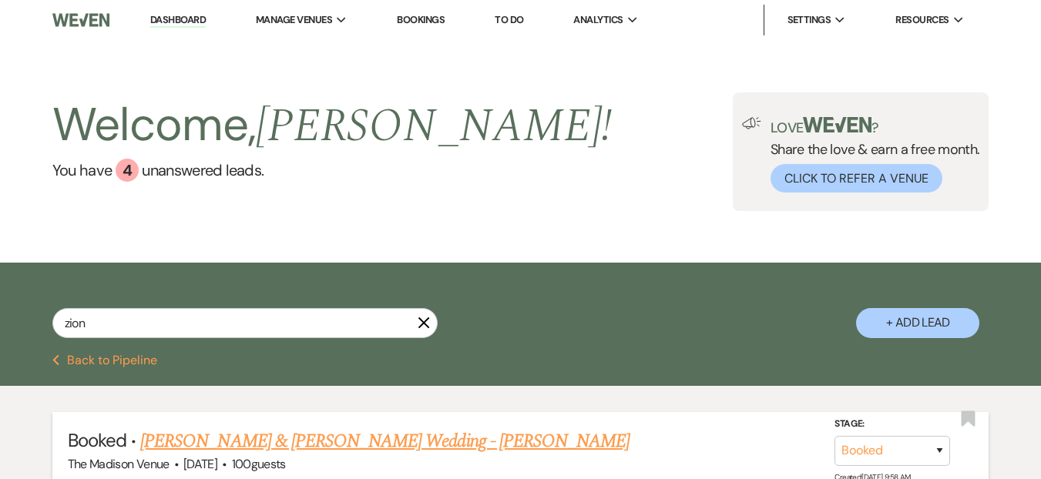
click at [453, 451] on link "[PERSON_NAME] & [PERSON_NAME] Wedding - [PERSON_NAME]" at bounding box center [384, 442] width 489 height 28
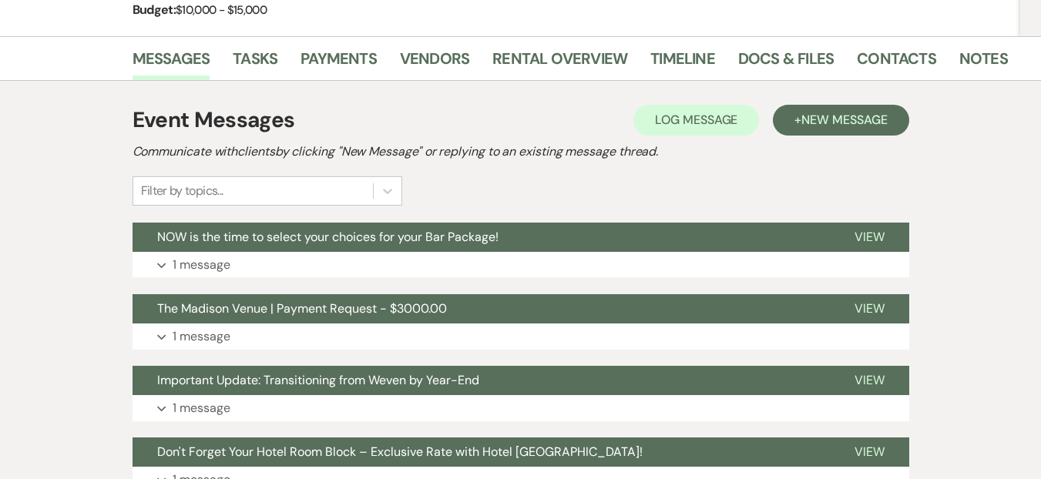
scroll to position [184, 0]
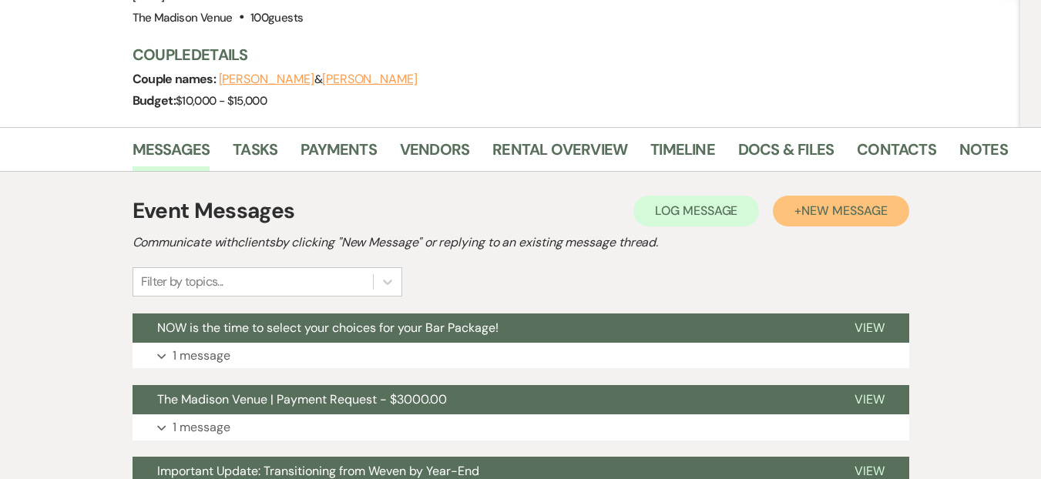
click at [816, 203] on span "New Message" at bounding box center [845, 211] width 86 height 16
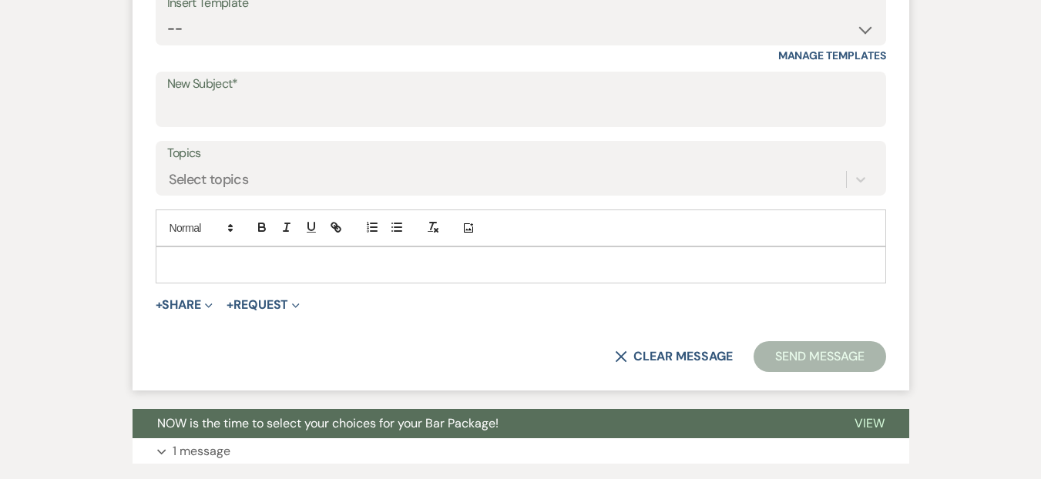
scroll to position [526, 0]
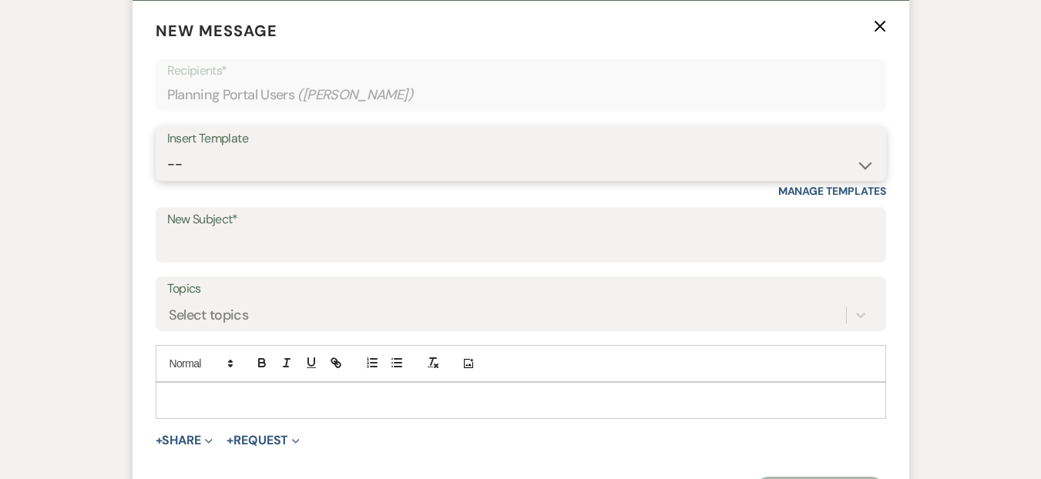
click at [243, 150] on select "-- Weven Planning Portal Introduction (Booked Events) Corporate Lead Follow Up …" at bounding box center [521, 165] width 708 height 30
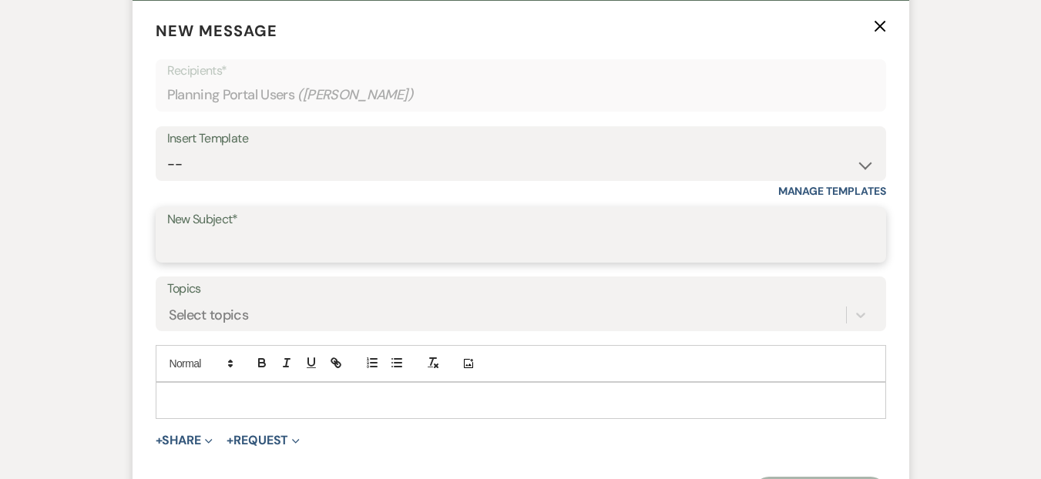
click at [301, 231] on input "New Subject*" at bounding box center [521, 246] width 708 height 30
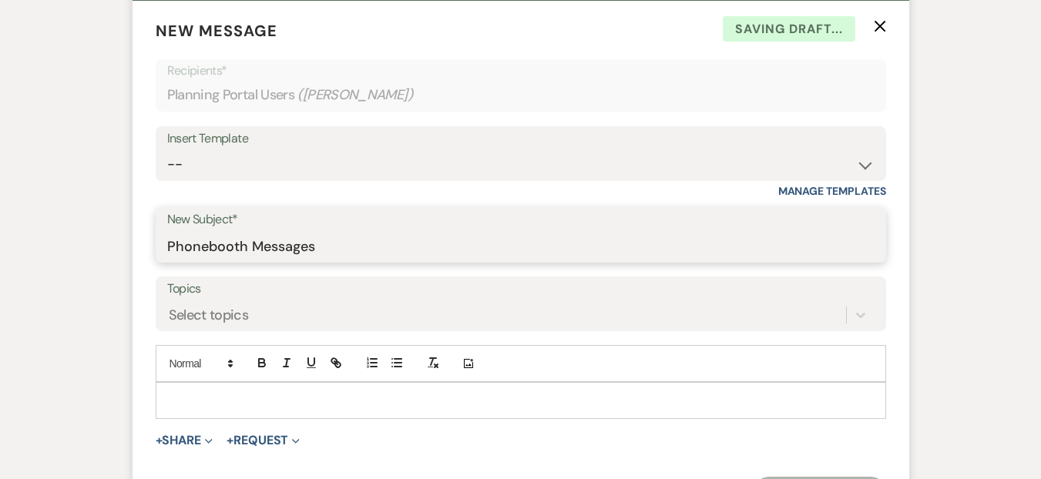
type input "Phonebooth Messages"
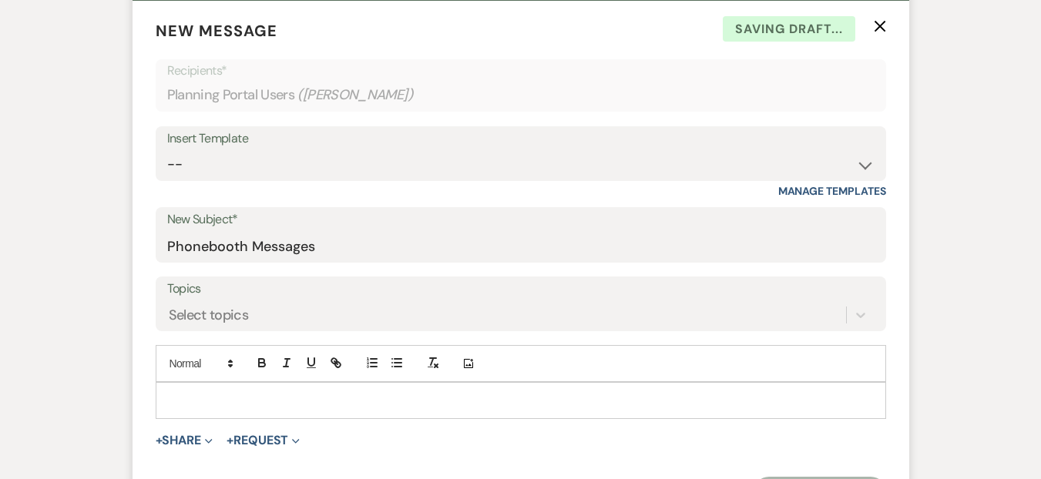
click at [348, 383] on div at bounding box center [520, 400] width 729 height 35
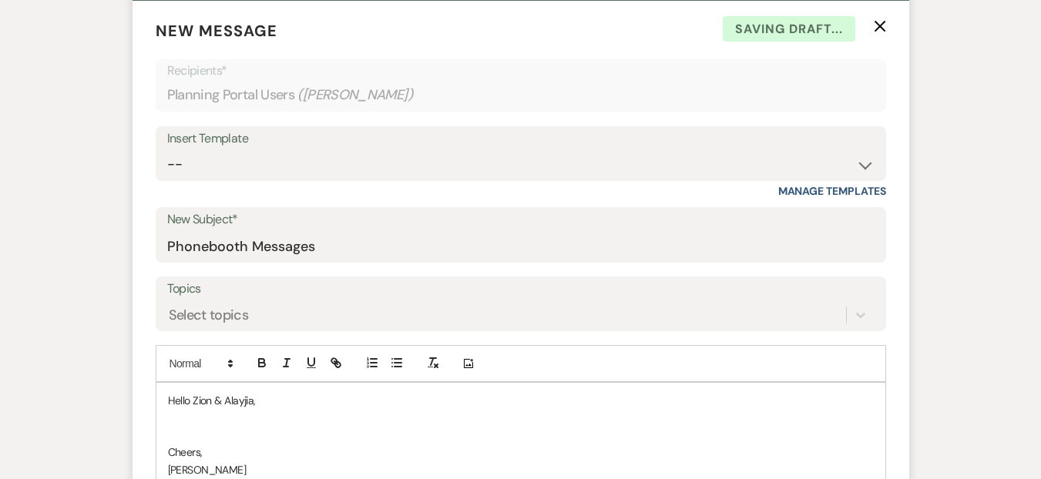
click at [170, 427] on p at bounding box center [521, 435] width 706 height 17
click at [183, 444] on p "Cheers," at bounding box center [521, 452] width 706 height 17
click at [197, 409] on p at bounding box center [521, 417] width 706 height 17
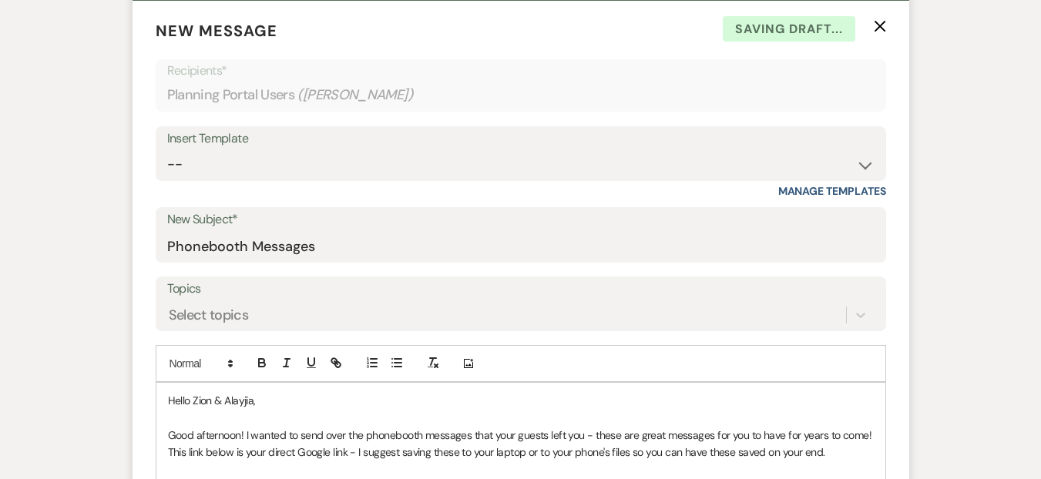
click at [396, 427] on p "Good afternoon! I wanted to send over the phonebooth messages that your guests …" at bounding box center [521, 444] width 706 height 35
click at [280, 462] on p at bounding box center [521, 470] width 706 height 17
click at [212, 479] on p at bounding box center [521, 487] width 706 height 17
click at [302, 479] on p "[URL][DOMAIN_NAME]" at bounding box center [521, 487] width 706 height 17
type textarea "/"
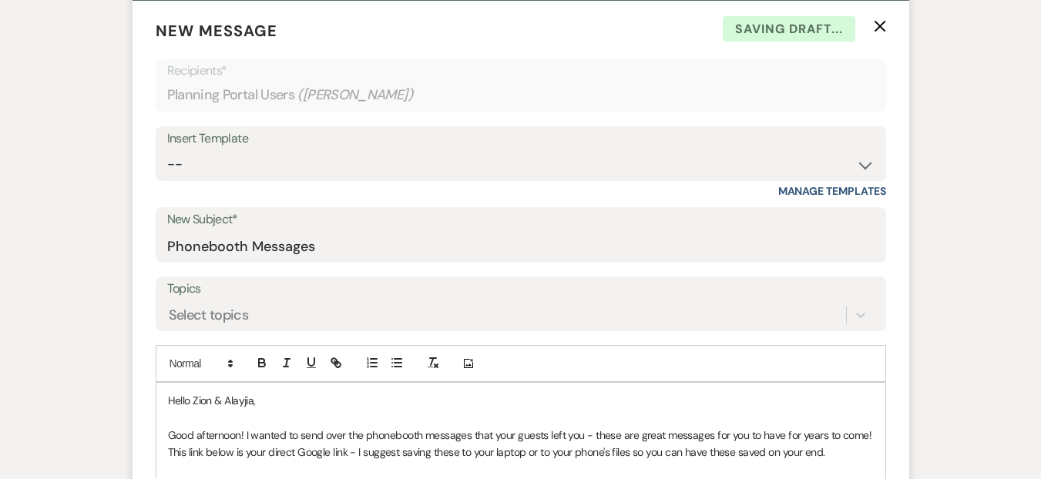
click at [302, 479] on p "[URL][DOMAIN_NAME]" at bounding box center [521, 487] width 706 height 17
click at [340, 362] on icon "button" at bounding box center [337, 364] width 5 height 5
click at [336, 362] on icon "button" at bounding box center [337, 364] width 5 height 5
type input "[URL][DOMAIN_NAME]"
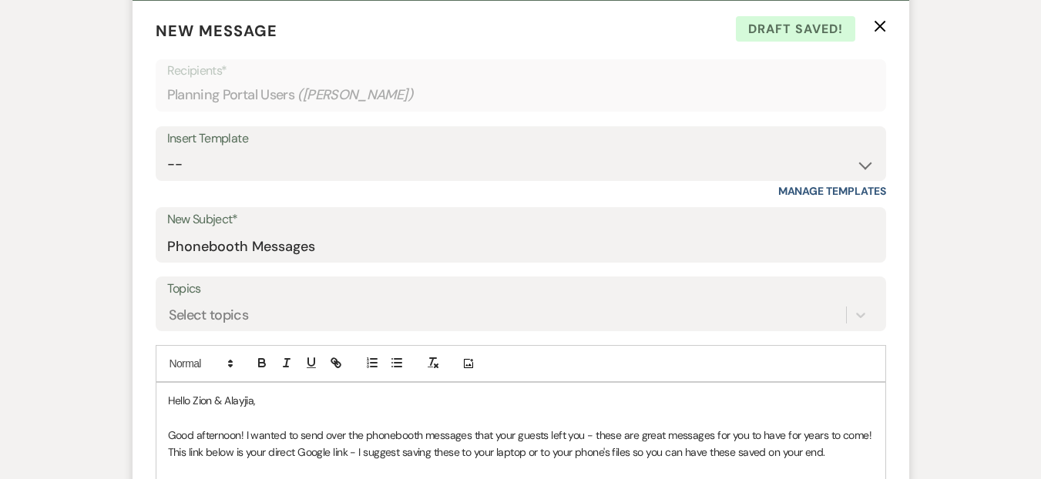
click at [822, 427] on p "Good afternoon! I wanted to send over the phonebooth messages that your guests …" at bounding box center [521, 444] width 706 height 35
click at [842, 427] on p "Good afternoon! I wanted to send over the phonebooth messages that your guests …" at bounding box center [521, 444] width 706 height 35
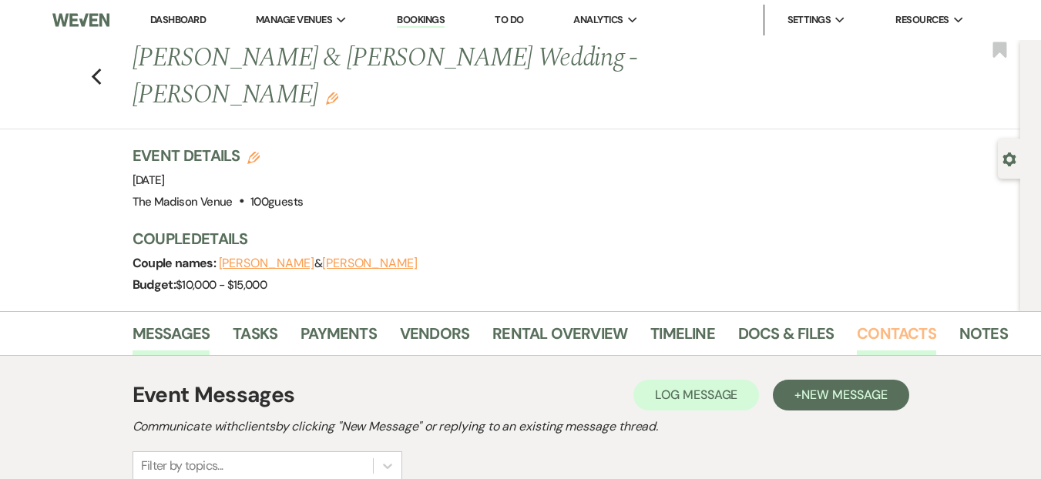
click at [875, 321] on link "Contacts" at bounding box center [896, 338] width 79 height 34
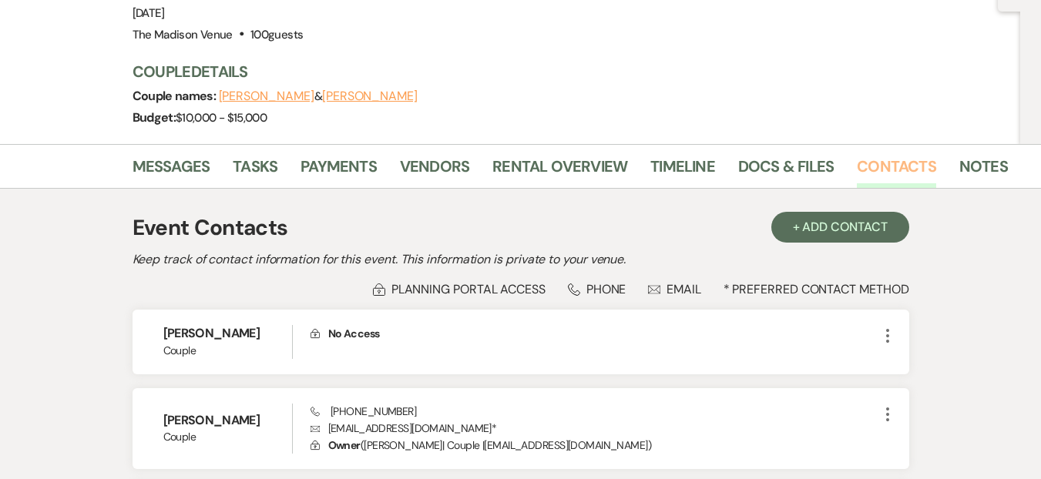
scroll to position [321, 0]
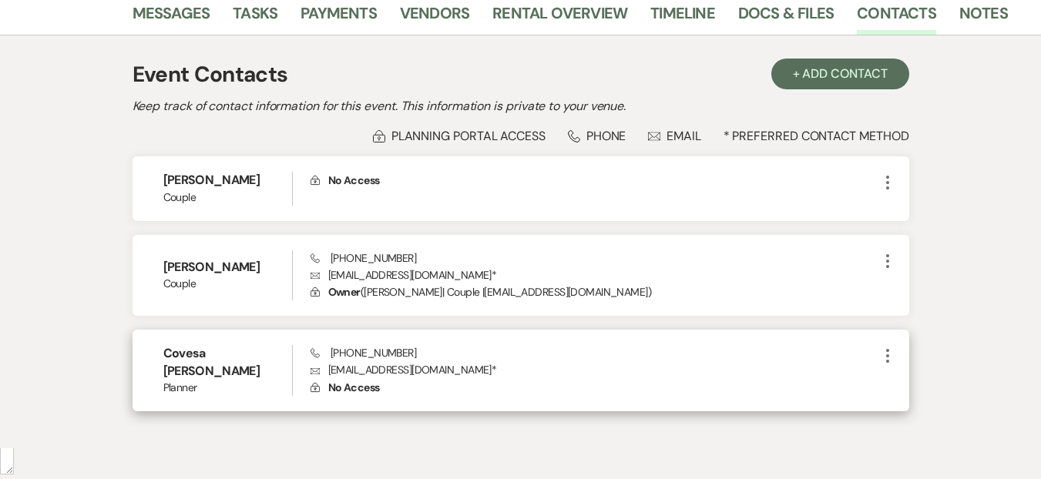
click at [328, 361] on p "Envelope [EMAIL_ADDRESS][DOMAIN_NAME] *" at bounding box center [595, 369] width 568 height 17
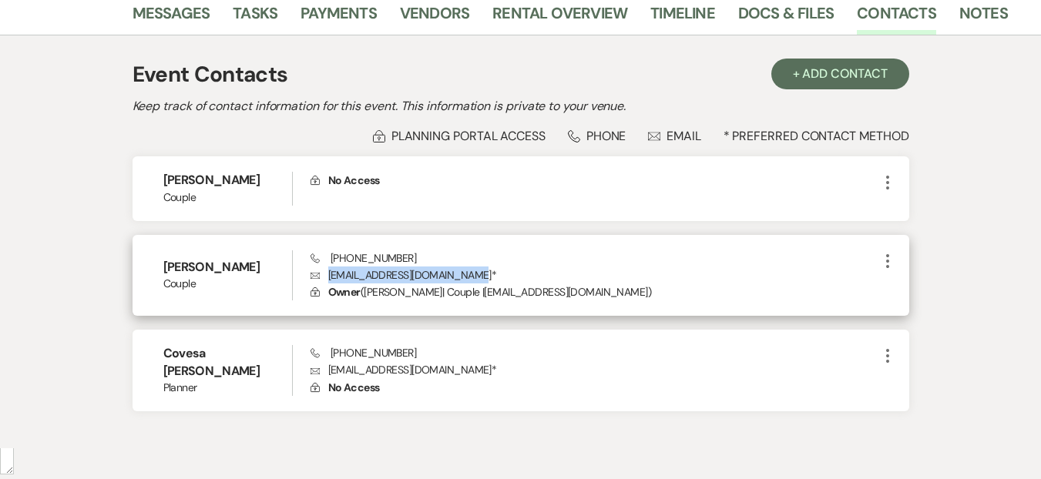
drag, startPoint x: 326, startPoint y: 238, endPoint x: 475, endPoint y: 240, distance: 148.8
click at [475, 267] on p "Envelope [EMAIL_ADDRESS][DOMAIN_NAME] *" at bounding box center [595, 275] width 568 height 17
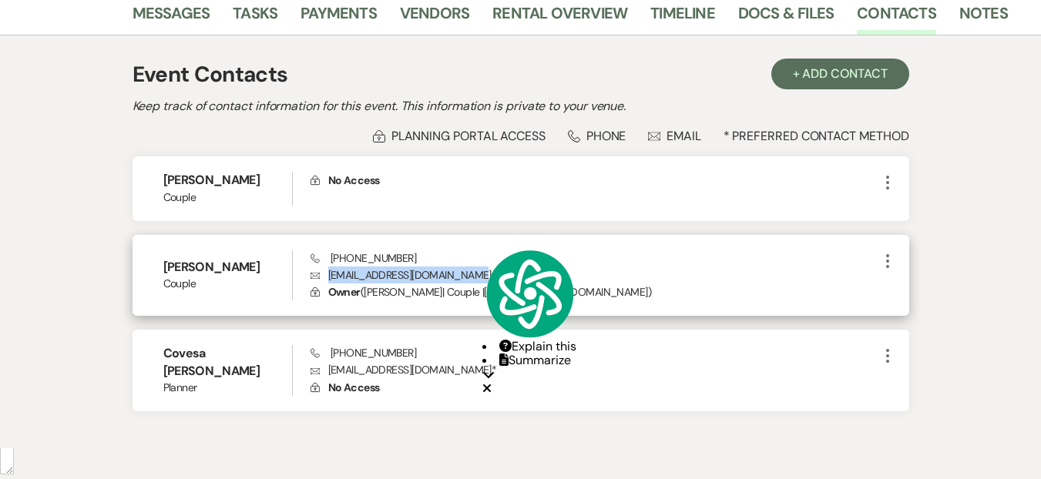
copy p "[EMAIL_ADDRESS][DOMAIN_NAME]"
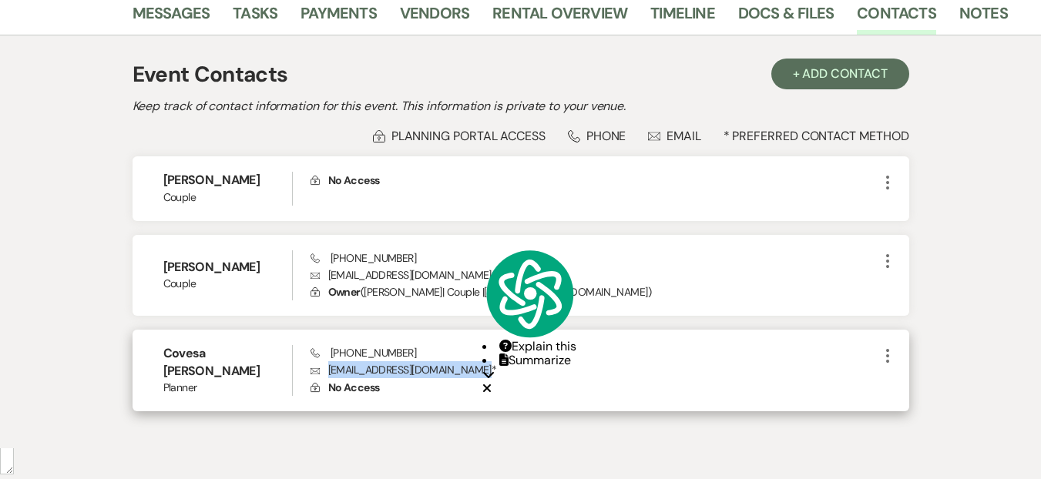
drag, startPoint x: 328, startPoint y: 334, endPoint x: 474, endPoint y: 338, distance: 145.7
click at [474, 361] on p "Envelope [EMAIL_ADDRESS][DOMAIN_NAME] *" at bounding box center [595, 369] width 568 height 17
copy p "[EMAIL_ADDRESS][DOMAIN_NAME]"
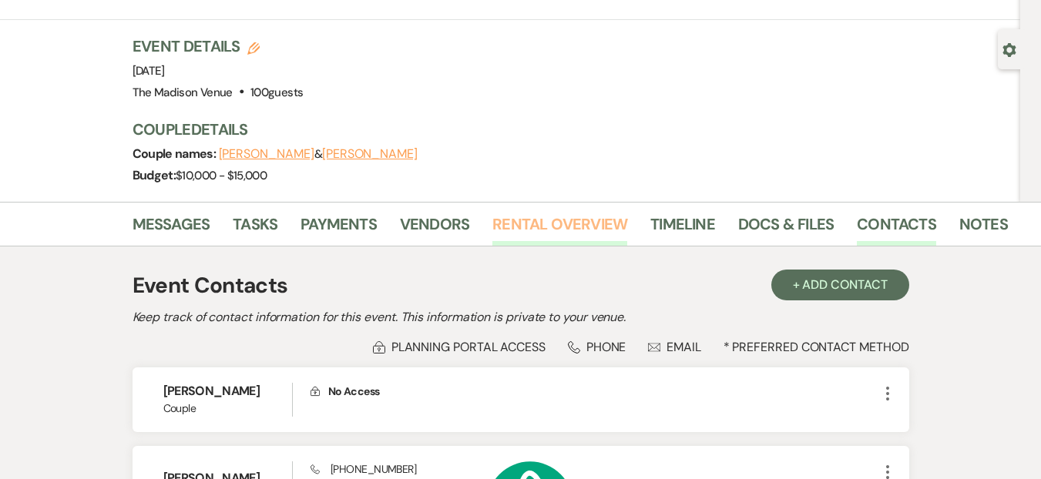
scroll to position [0, 0]
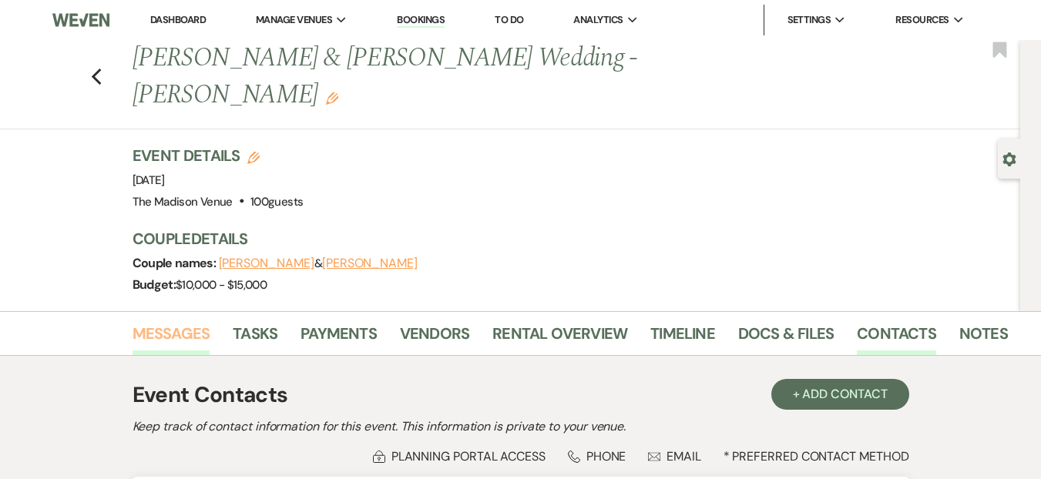
click at [174, 321] on link "Messages" at bounding box center [172, 338] width 78 height 34
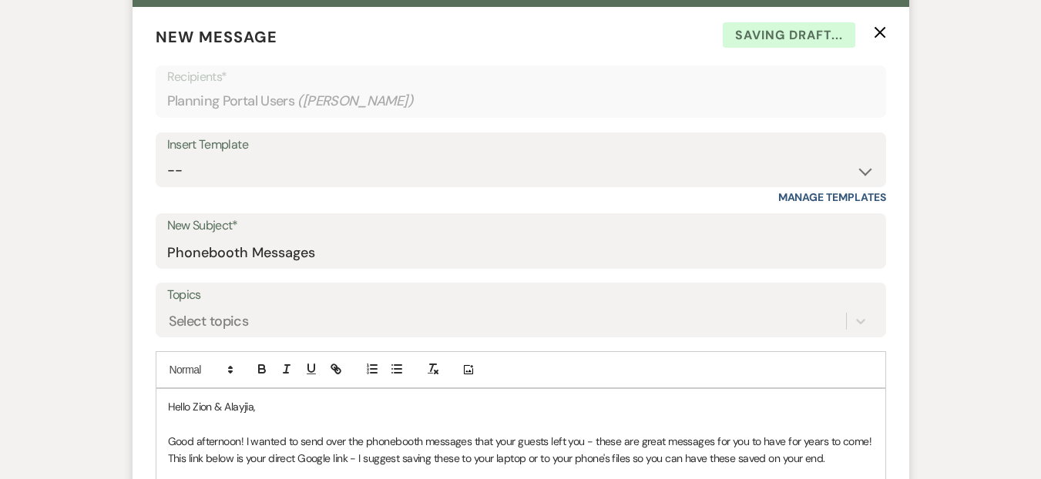
scroll to position [677, 0]
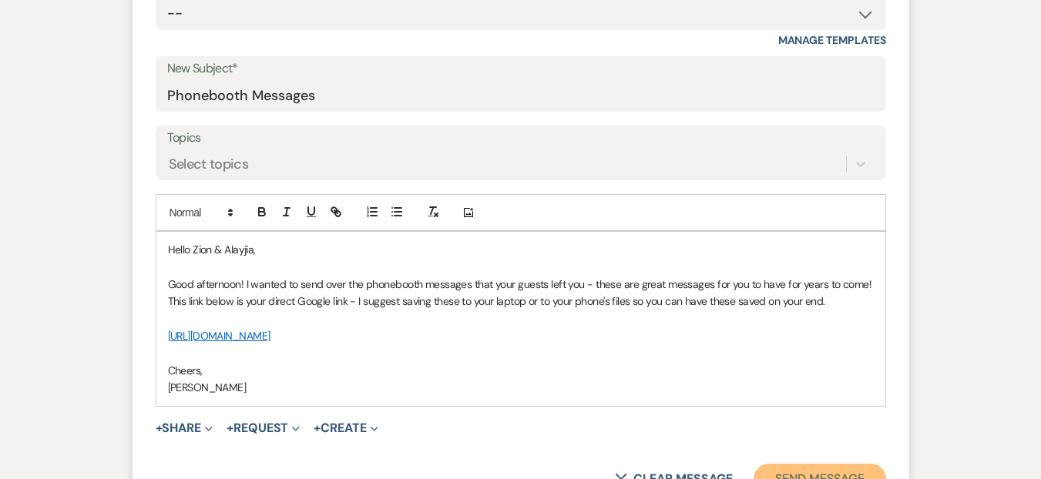
click at [795, 464] on button "Send Message" at bounding box center [820, 479] width 132 height 31
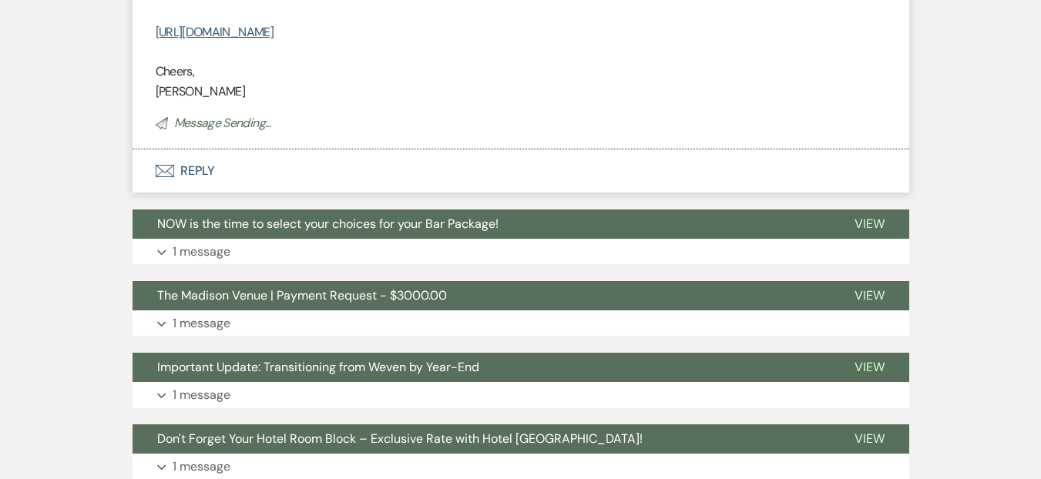
scroll to position [0, 0]
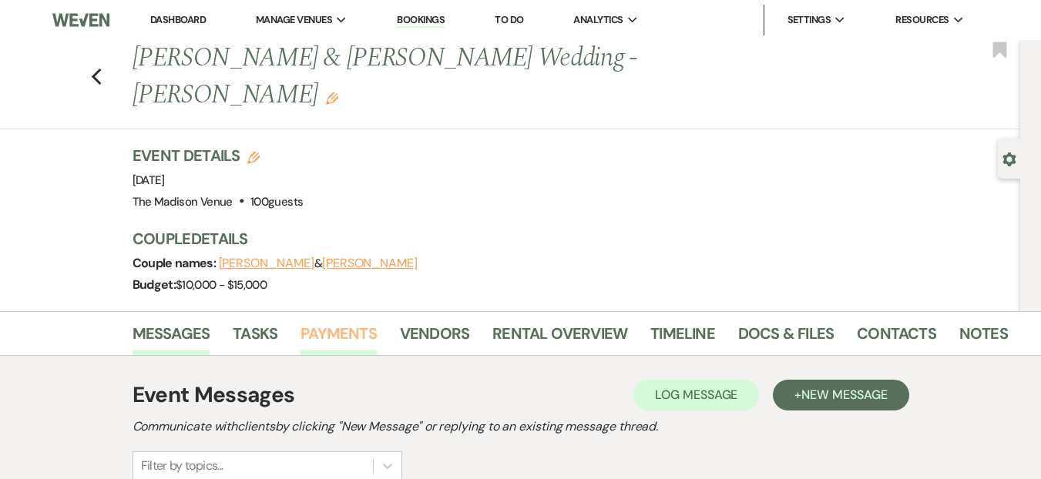
click at [359, 321] on link "Payments" at bounding box center [339, 338] width 76 height 34
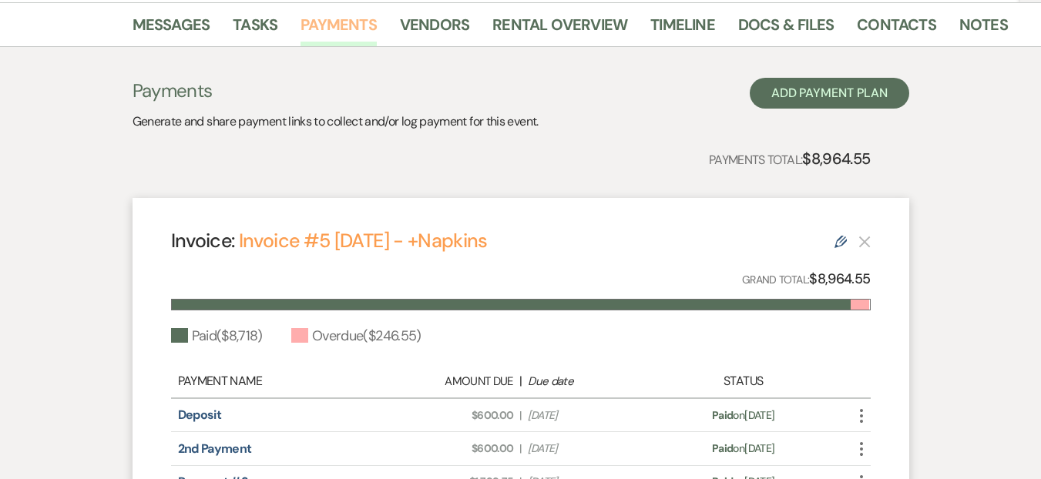
scroll to position [611, 0]
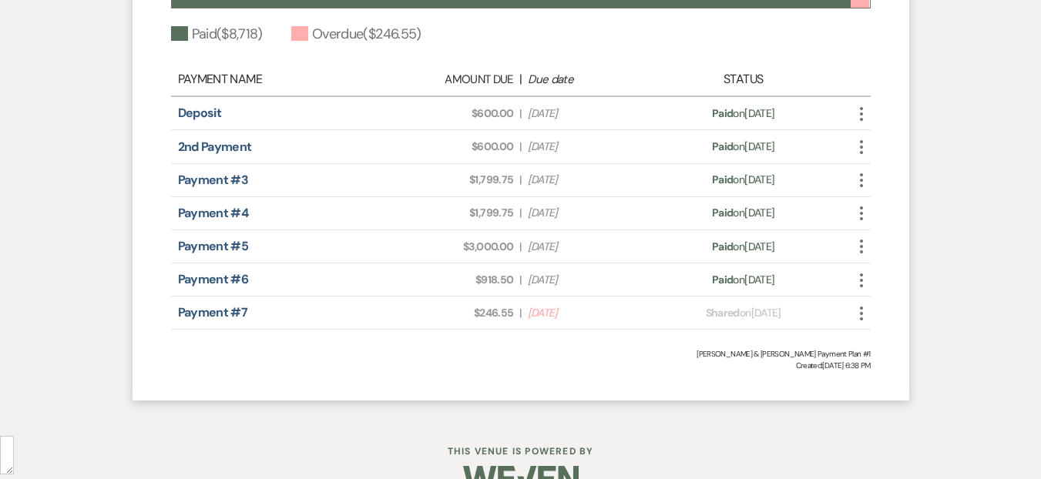
click at [848, 297] on div "Payment #7 Amount Due: $246.55 | Due Date [DATE] Payment status: Shared on [DAT…" at bounding box center [521, 313] width 700 height 33
click at [867, 304] on icon "More" at bounding box center [861, 313] width 18 height 18
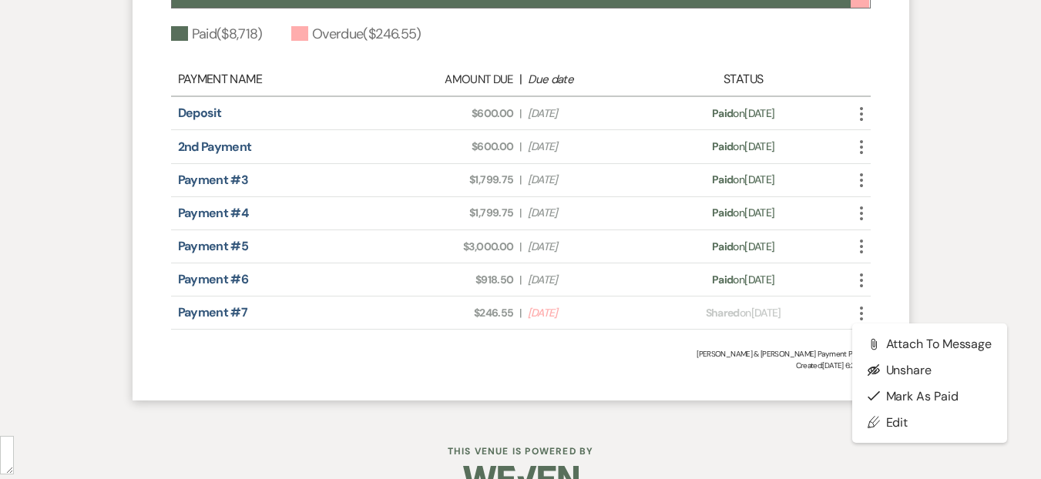
click at [670, 360] on span "Created: [DATE] 6:38 PM" at bounding box center [521, 366] width 700 height 12
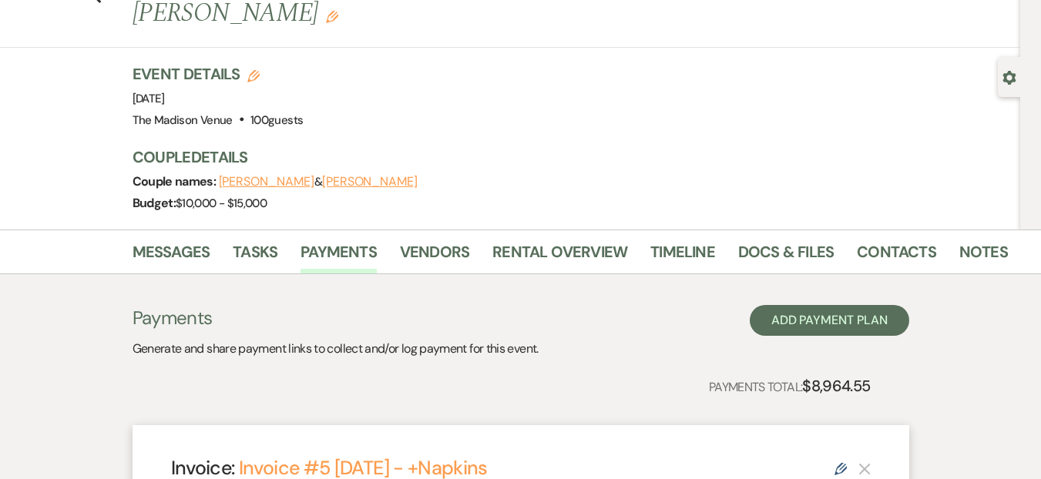
scroll to position [231, 0]
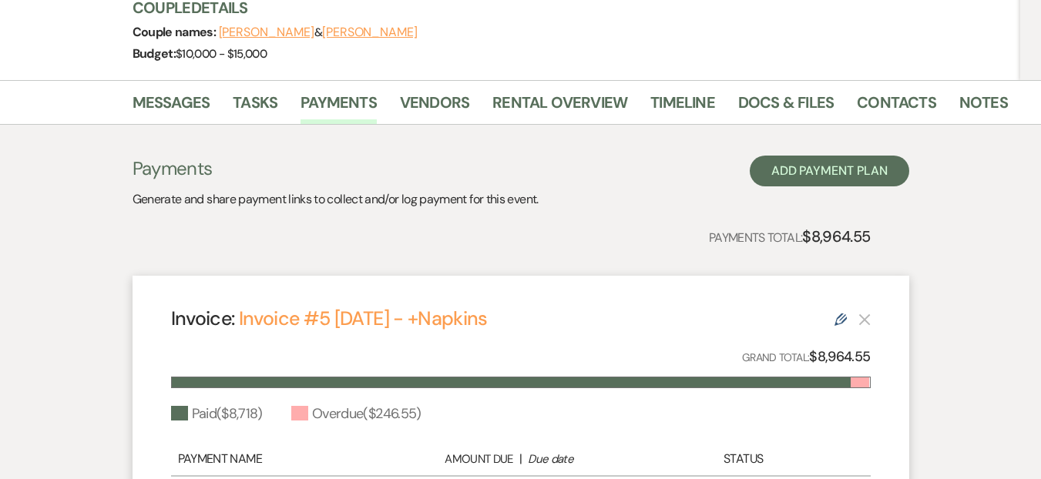
click at [842, 314] on icon "Edit" at bounding box center [841, 320] width 12 height 12
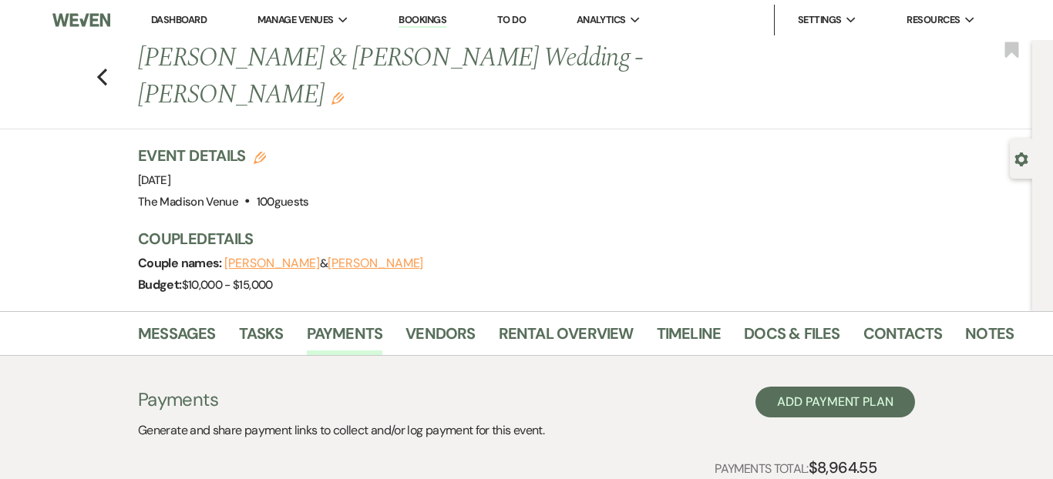
select select "27277"
select select "1"
select select "true"
select select "1"
select select "true"
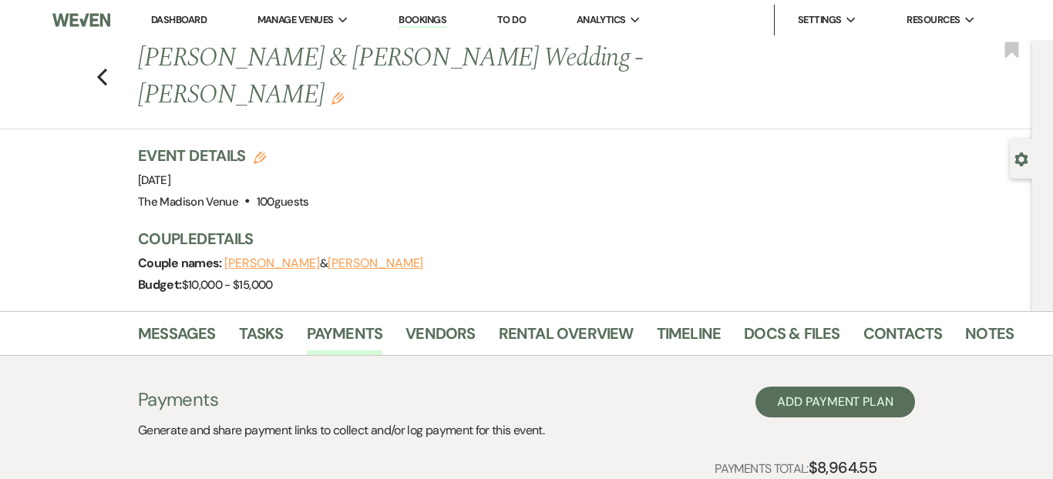
select select "1"
select select "true"
select select "1"
select select "true"
select select "1"
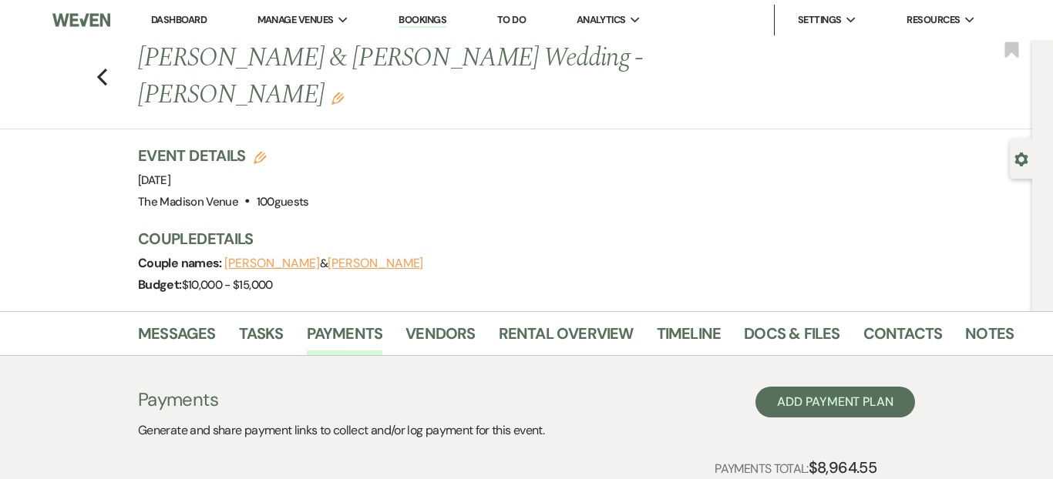
select select "true"
select select "1"
select select "true"
select select "2"
select select "flat"
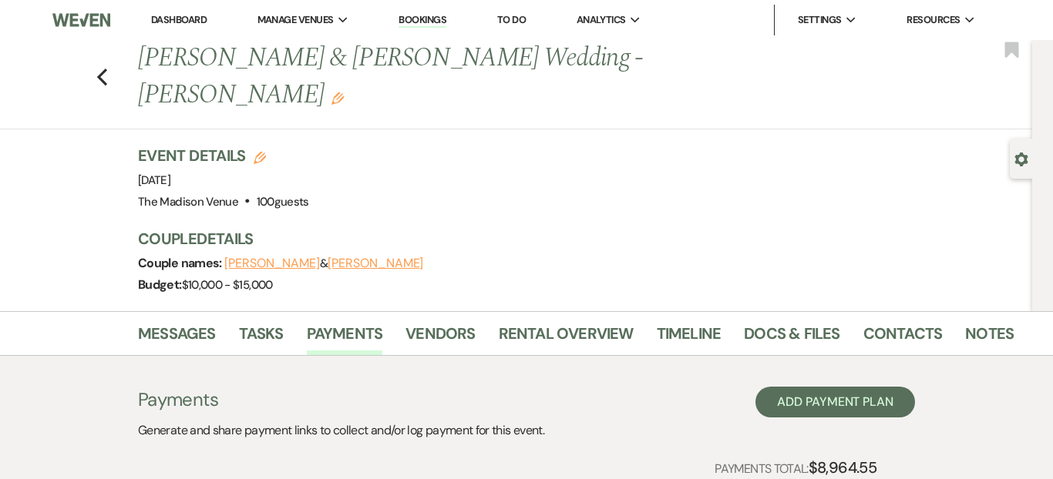
select select "true"
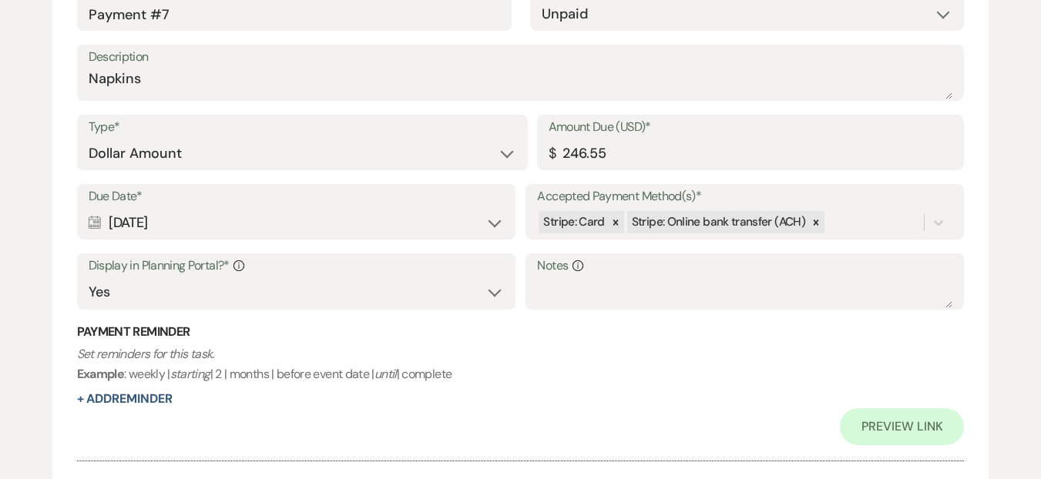
scroll to position [3902, 0]
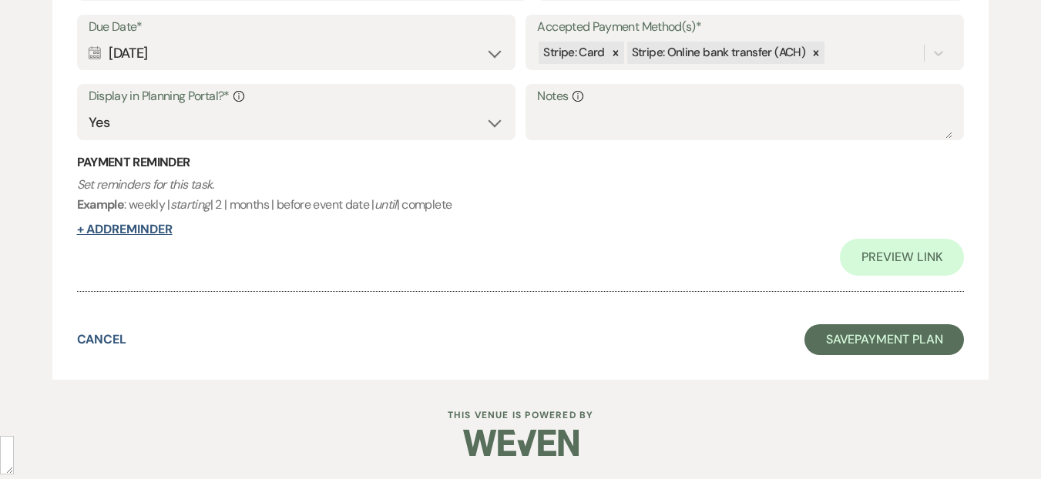
click at [146, 224] on button "+ Add Reminder" at bounding box center [125, 230] width 96 height 12
select select "client"
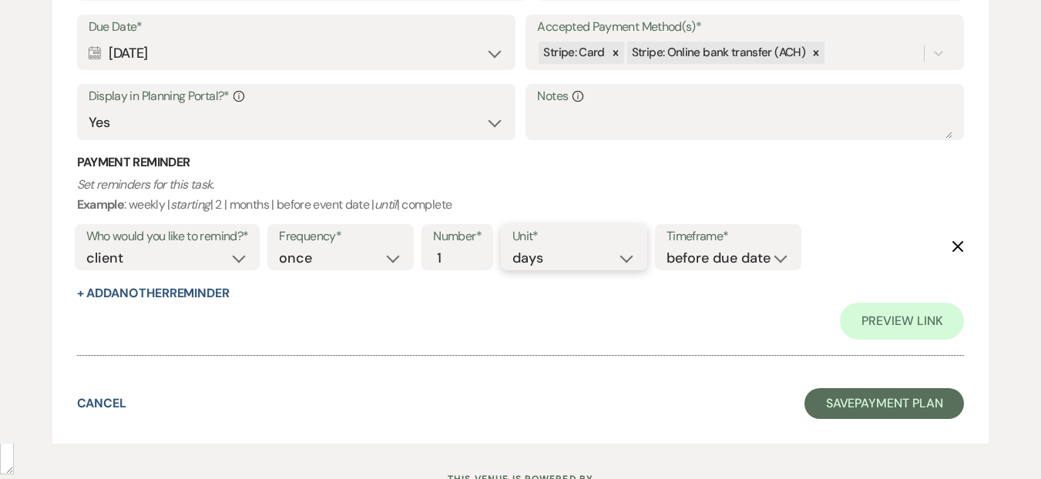
click at [556, 267] on select "days weeks months" at bounding box center [574, 258] width 123 height 21
select select "weeks"
click at [516, 248] on select "days weeks months" at bounding box center [574, 258] width 123 height 21
click at [760, 258] on select "before due date after due date on due date on custom date" at bounding box center [728, 258] width 123 height 21
select select "afterDueDate"
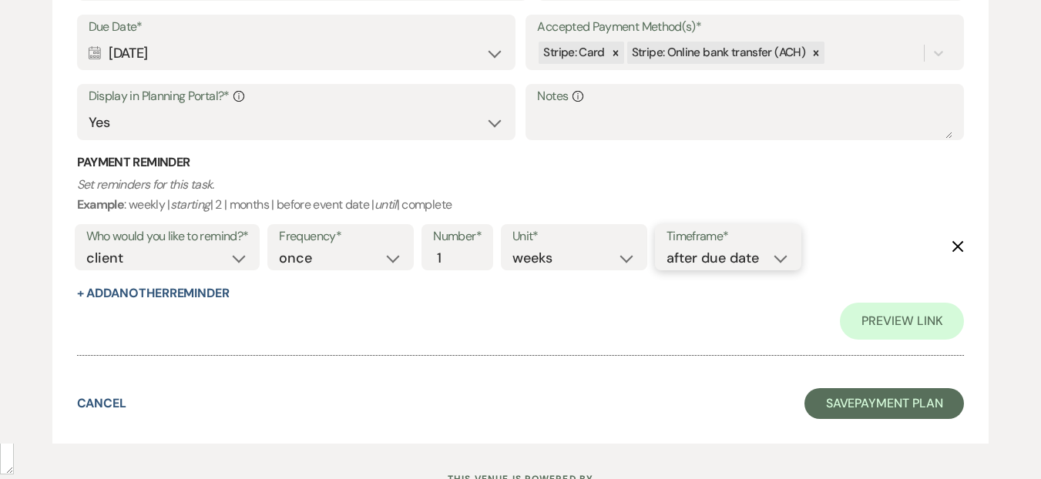
click at [670, 248] on select "before due date after due date on due date on custom date" at bounding box center [728, 258] width 123 height 21
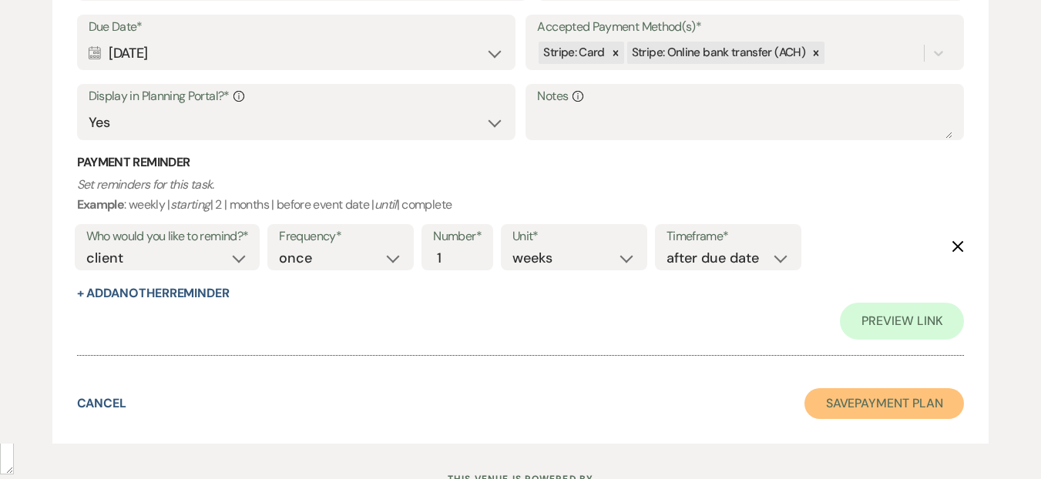
click at [861, 400] on button "Save Payment Plan" at bounding box center [885, 403] width 160 height 31
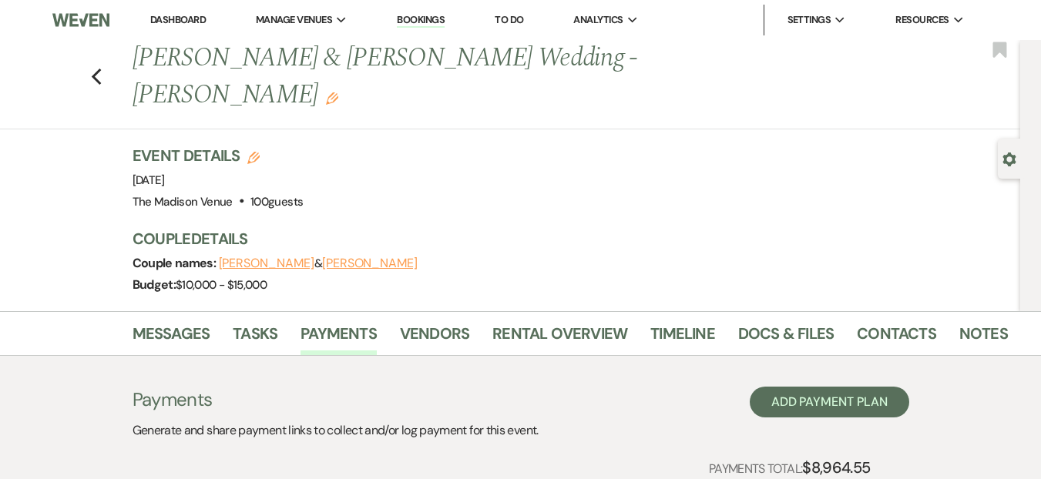
click at [188, 15] on link "Dashboard" at bounding box center [177, 19] width 55 height 13
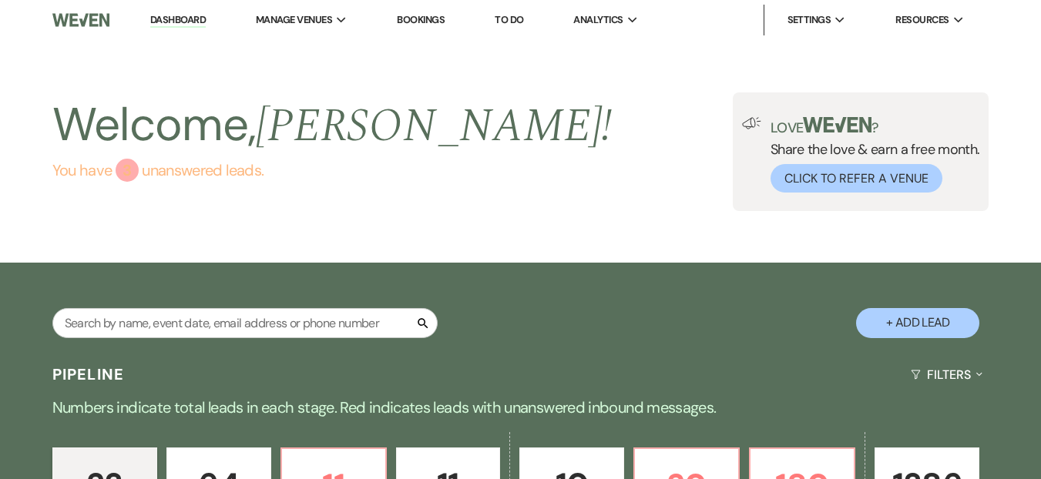
click at [207, 173] on link "You have 3 unanswered lead s ." at bounding box center [332, 170] width 560 height 23
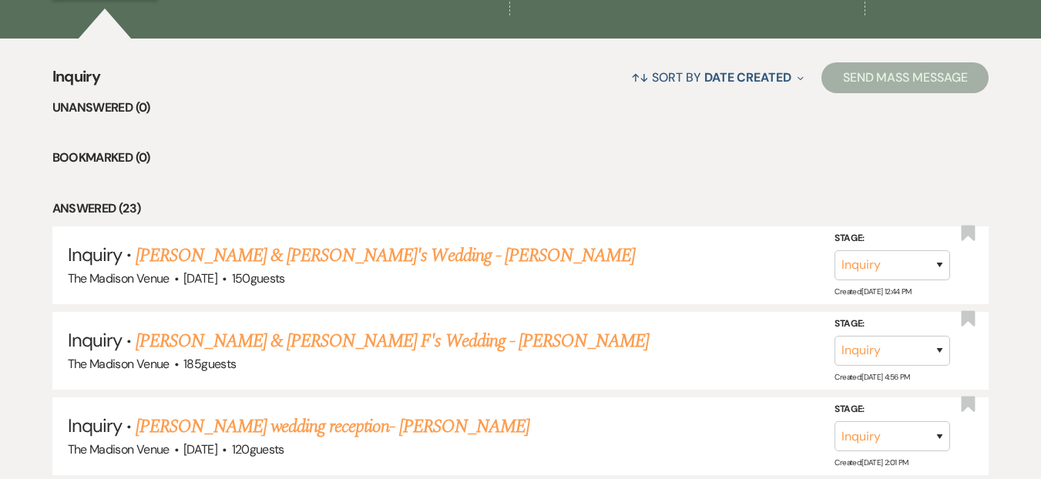
scroll to position [459, 0]
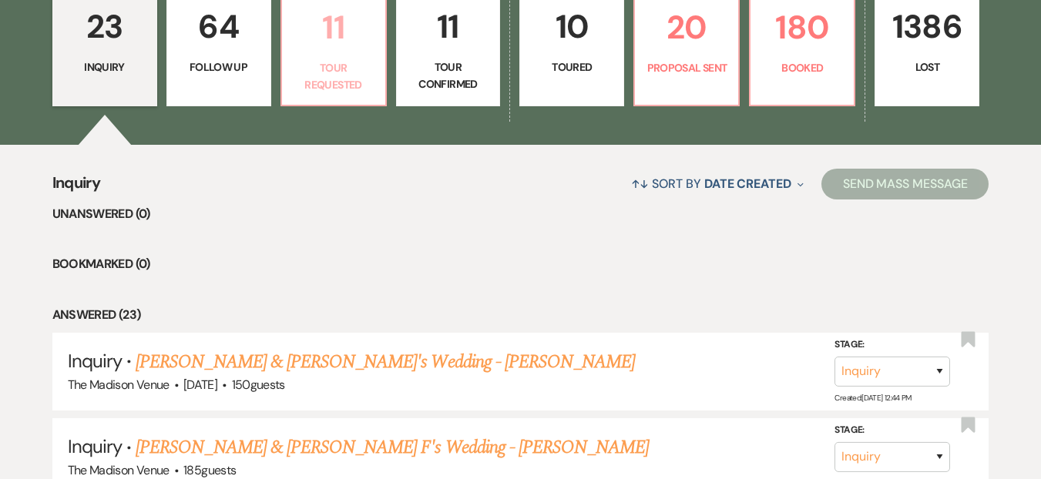
drag, startPoint x: 862, startPoint y: 394, endPoint x: 355, endPoint y: 56, distance: 608.6
click at [355, 56] on link "11 Tour Requested" at bounding box center [334, 47] width 106 height 117
select select "2"
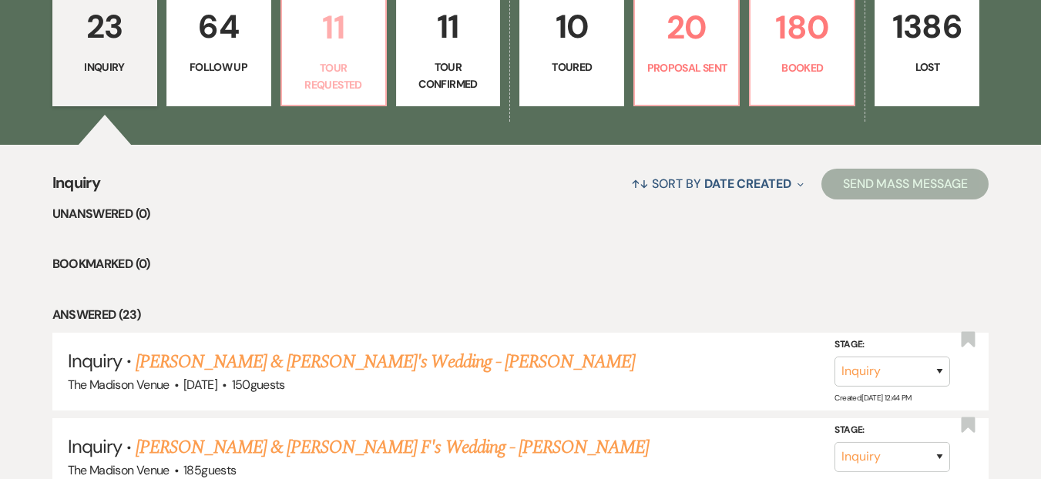
select select "2"
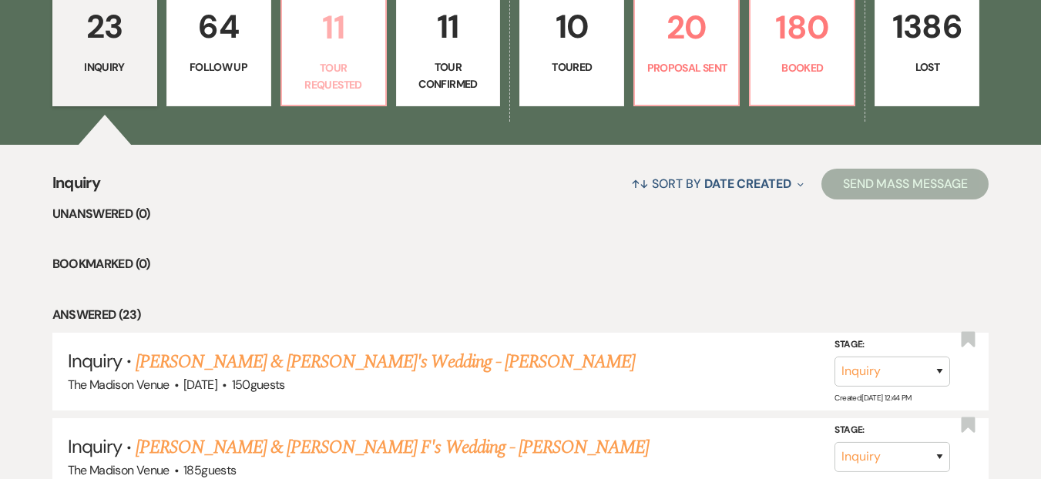
select select "2"
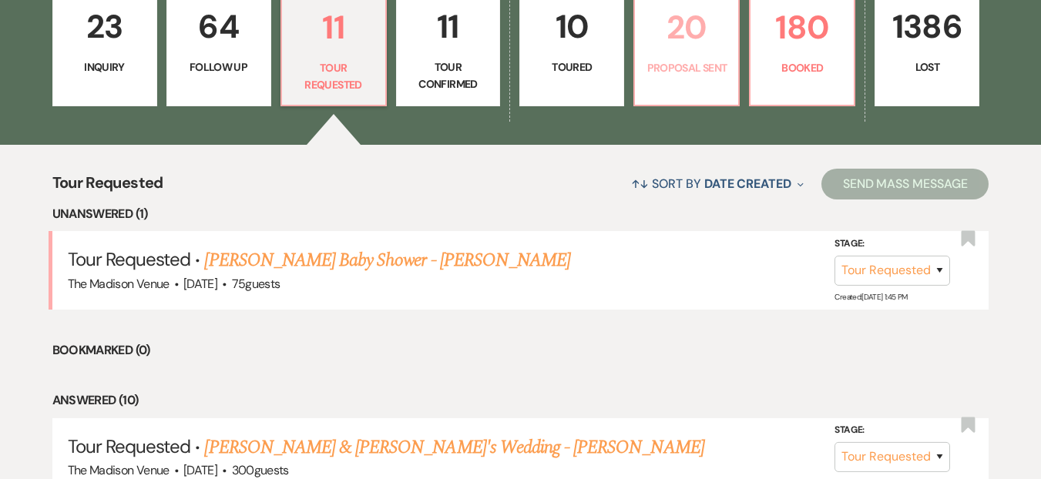
click at [660, 59] on p "Proposal Sent" at bounding box center [686, 67] width 85 height 17
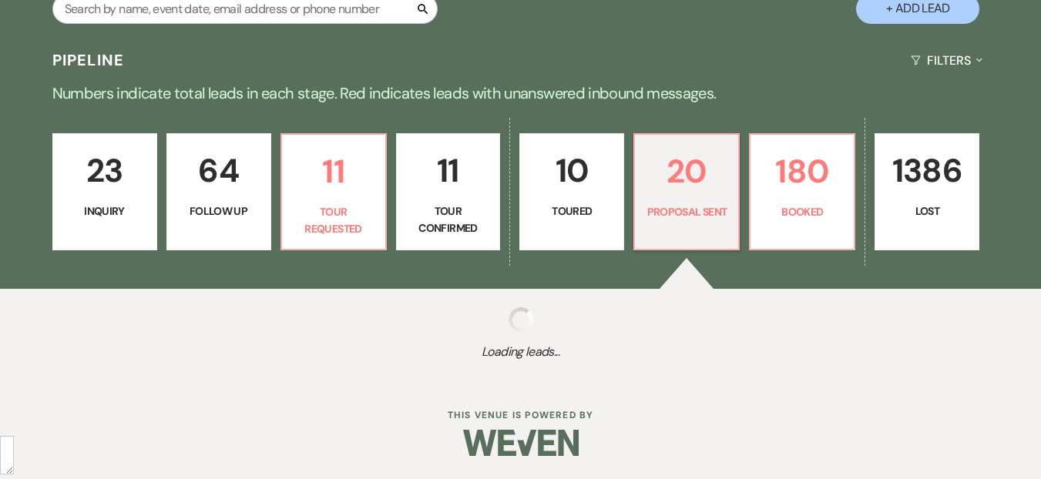
scroll to position [459, 0]
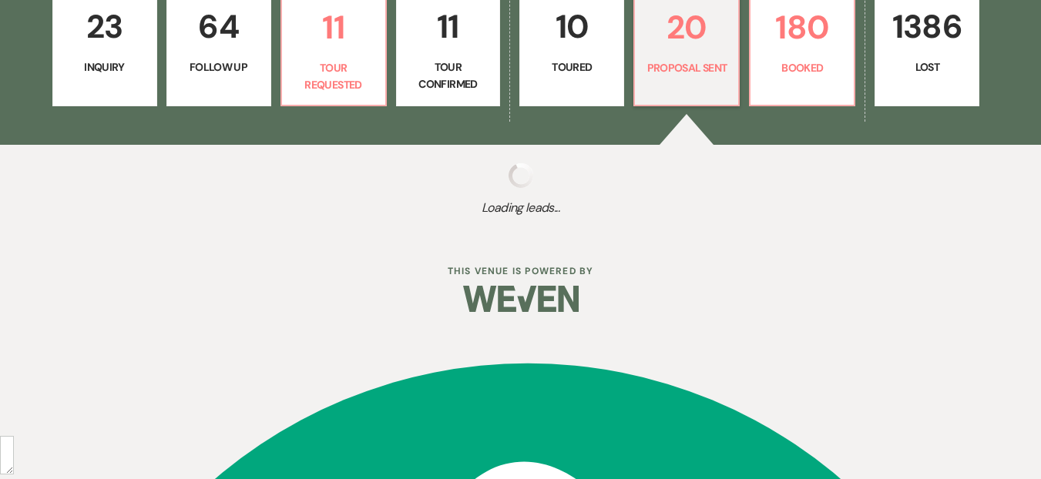
select select "6"
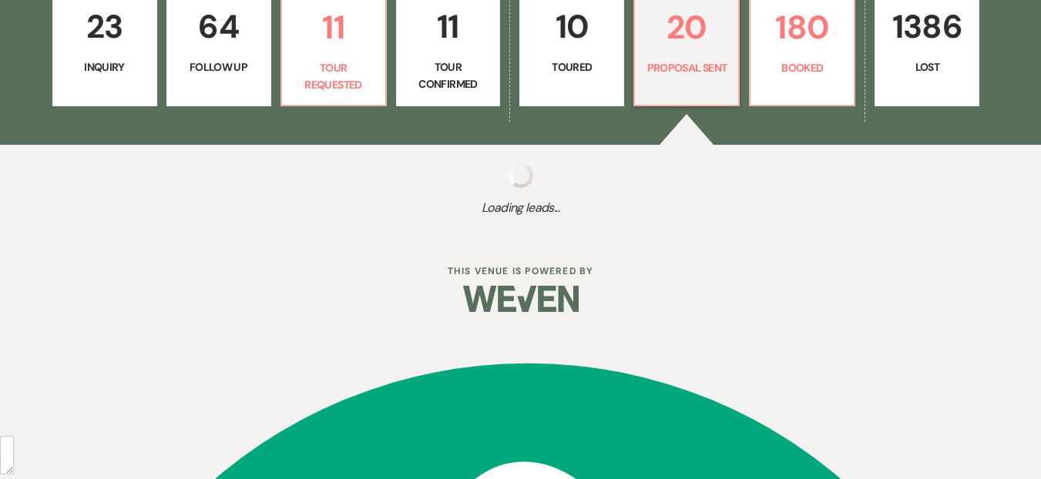
select select "6"
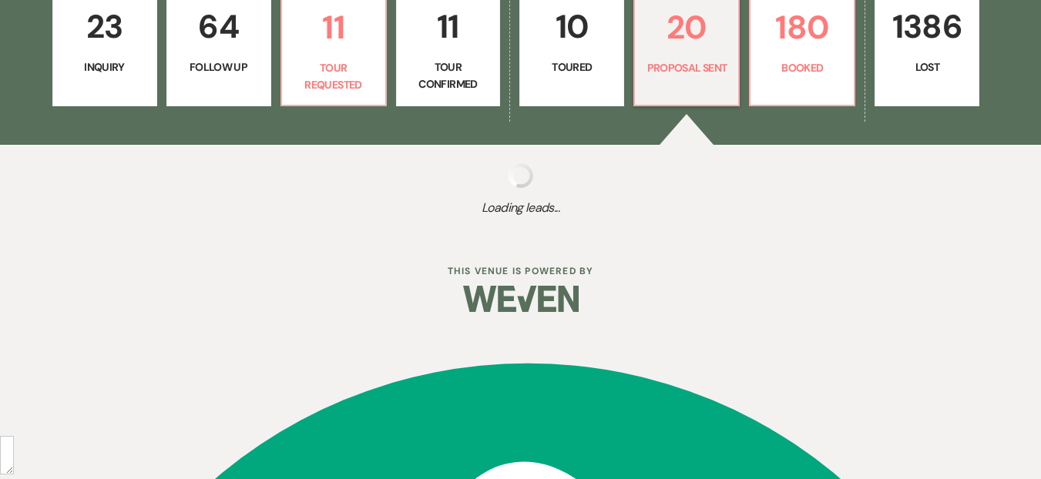
select select "6"
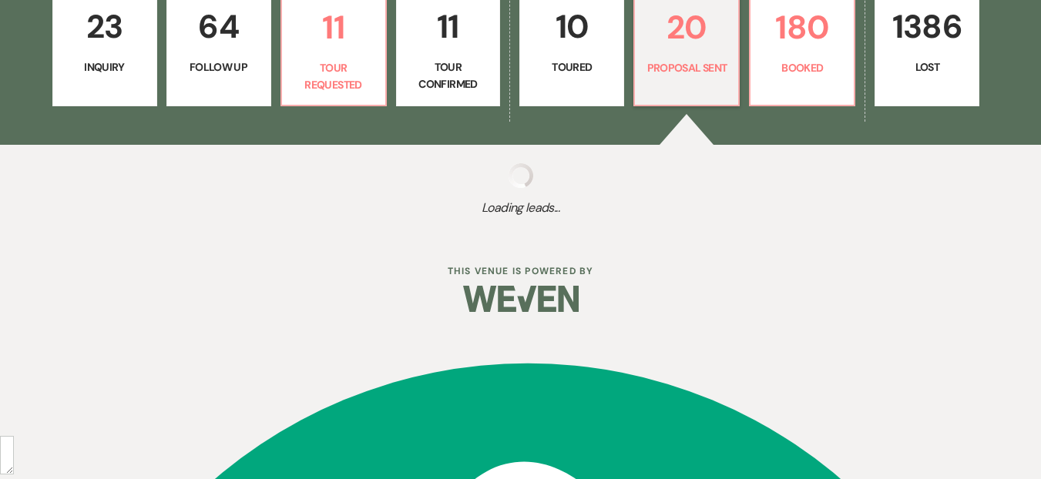
select select "6"
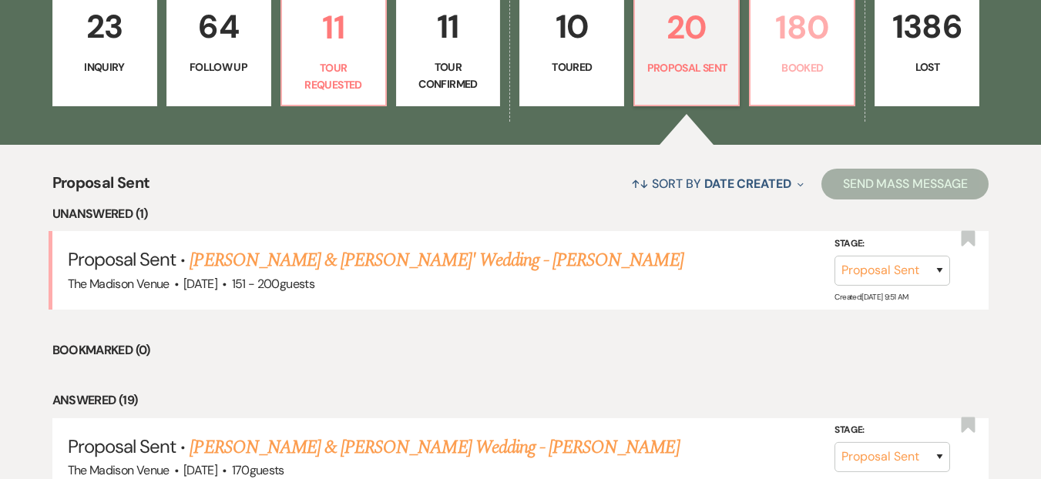
click at [826, 87] on link "180 Booked" at bounding box center [802, 47] width 106 height 117
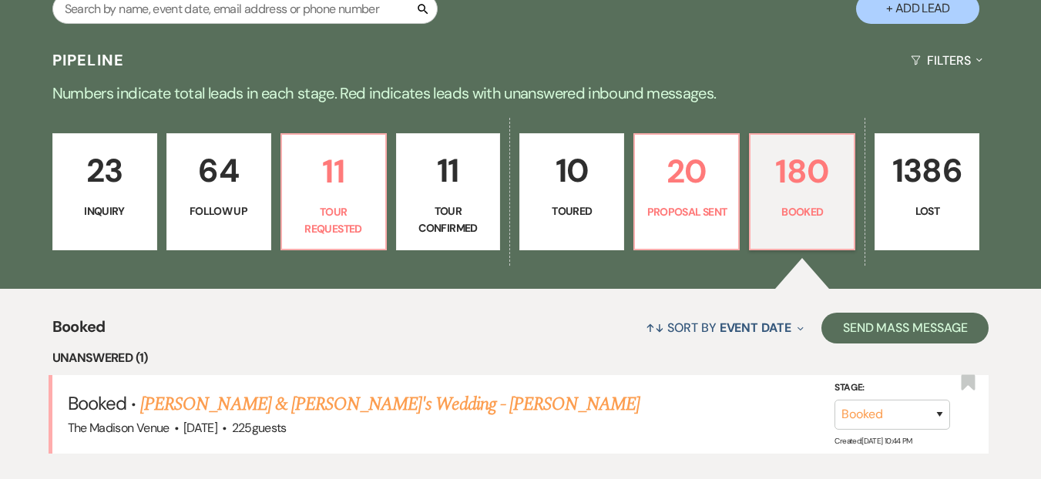
scroll to position [459, 0]
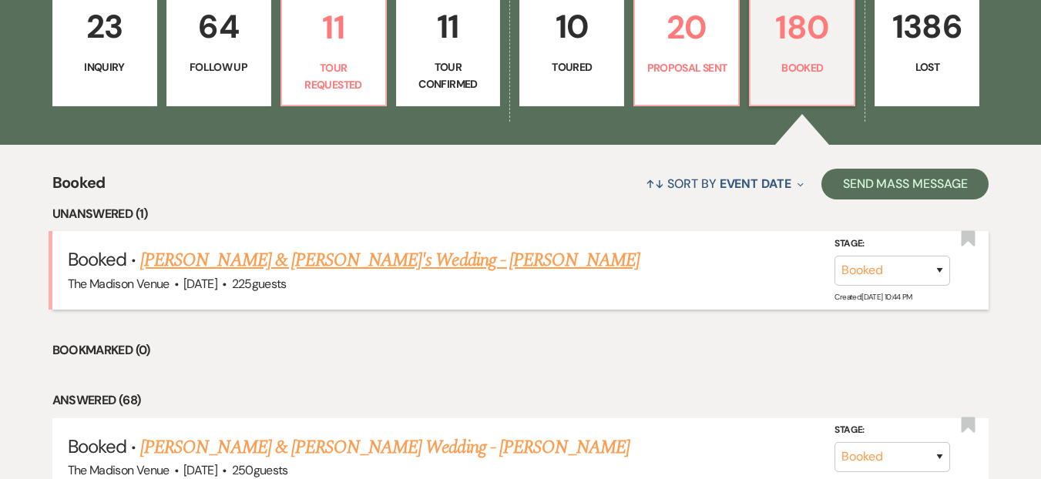
drag, startPoint x: 355, startPoint y: 56, endPoint x: 349, endPoint y: 259, distance: 202.8
click at [349, 259] on link "[PERSON_NAME] & [PERSON_NAME]'s Wedding - [PERSON_NAME]" at bounding box center [389, 261] width 499 height 28
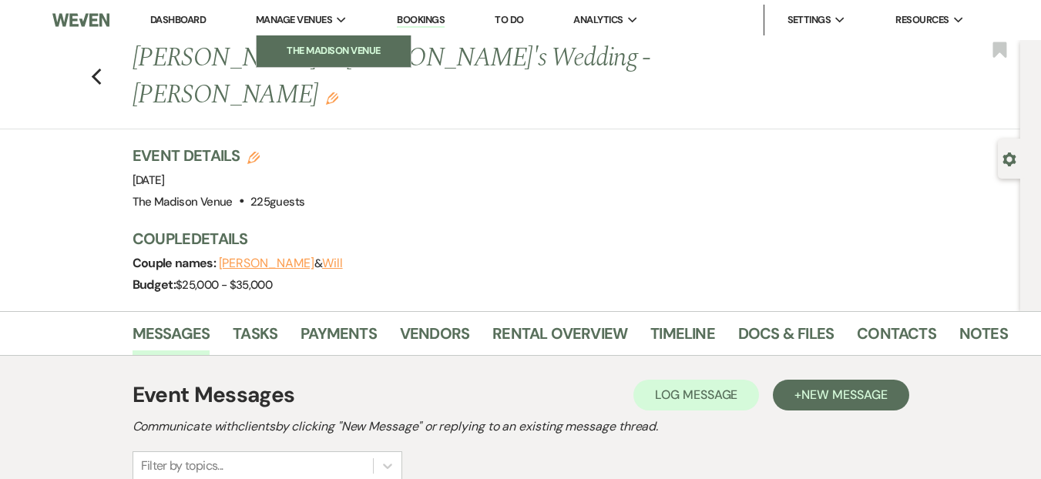
click at [289, 45] on li "The Madison Venue" at bounding box center [333, 50] width 139 height 15
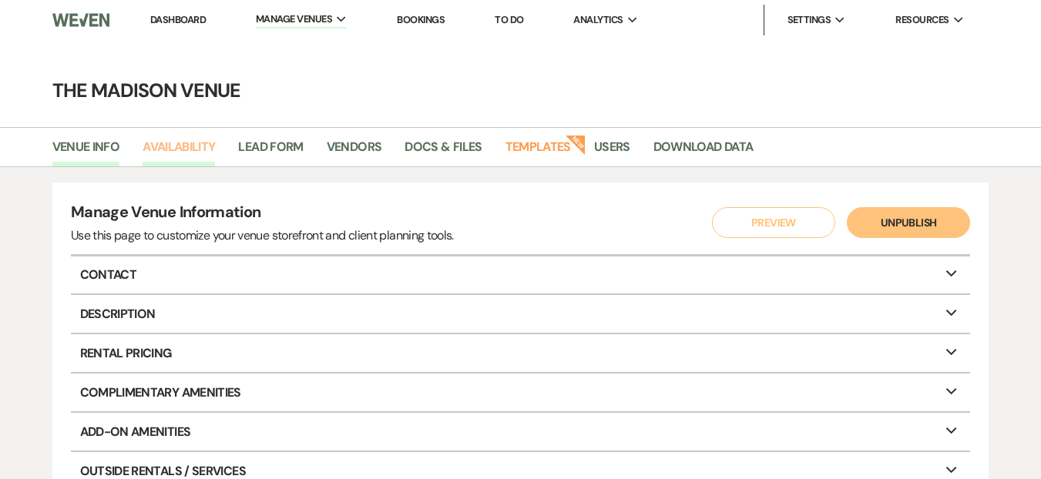
click at [175, 138] on link "Availability" at bounding box center [179, 151] width 72 height 29
select select "3"
select select "2026"
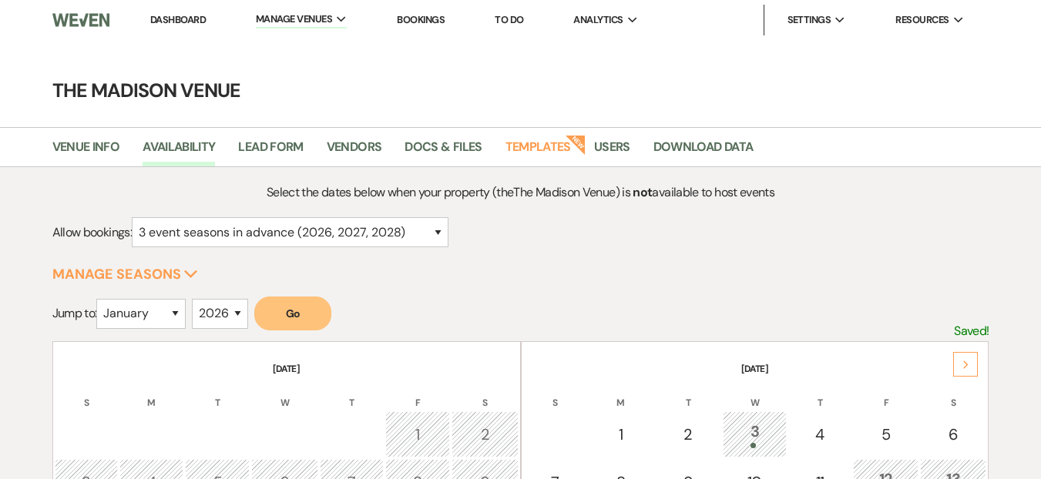
click at [322, 146] on li "Lead Form" at bounding box center [282, 150] width 88 height 32
click at [374, 151] on link "Vendors" at bounding box center [354, 151] width 55 height 29
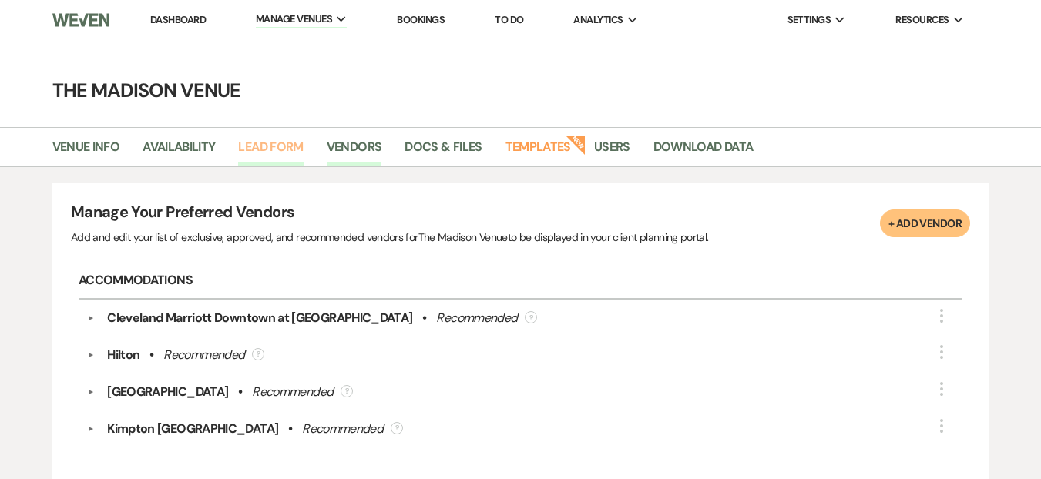
click at [261, 150] on link "Lead Form" at bounding box center [270, 151] width 65 height 29
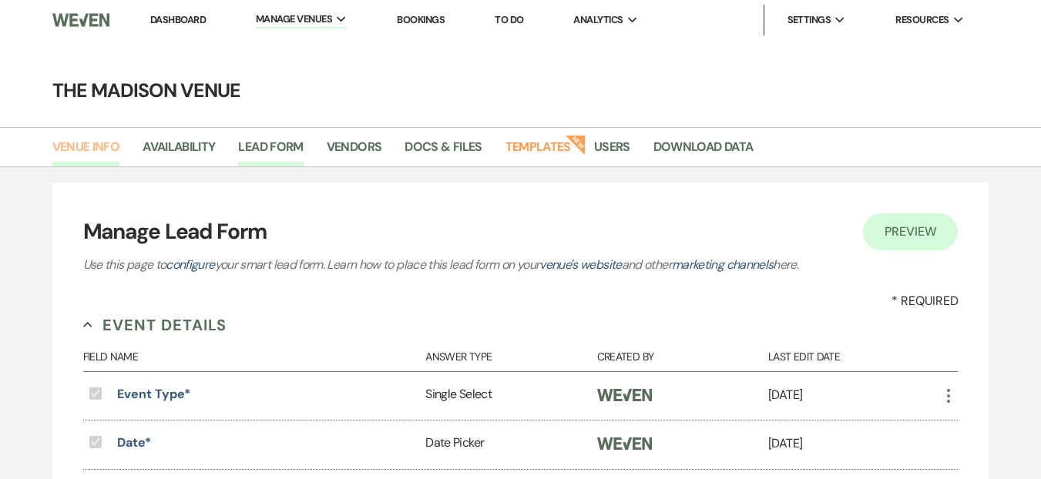
click at [77, 149] on link "Venue Info" at bounding box center [86, 151] width 68 height 29
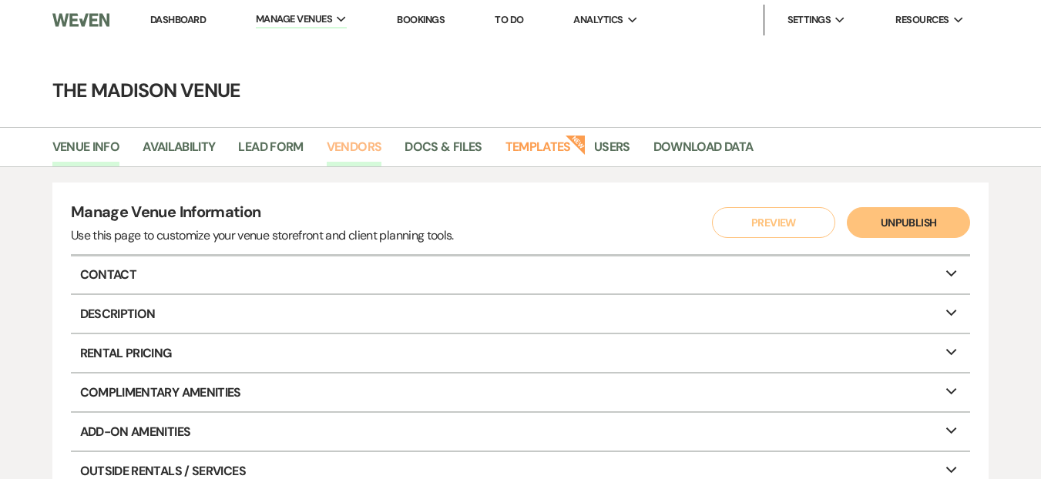
click at [355, 151] on link "Vendors" at bounding box center [354, 151] width 55 height 29
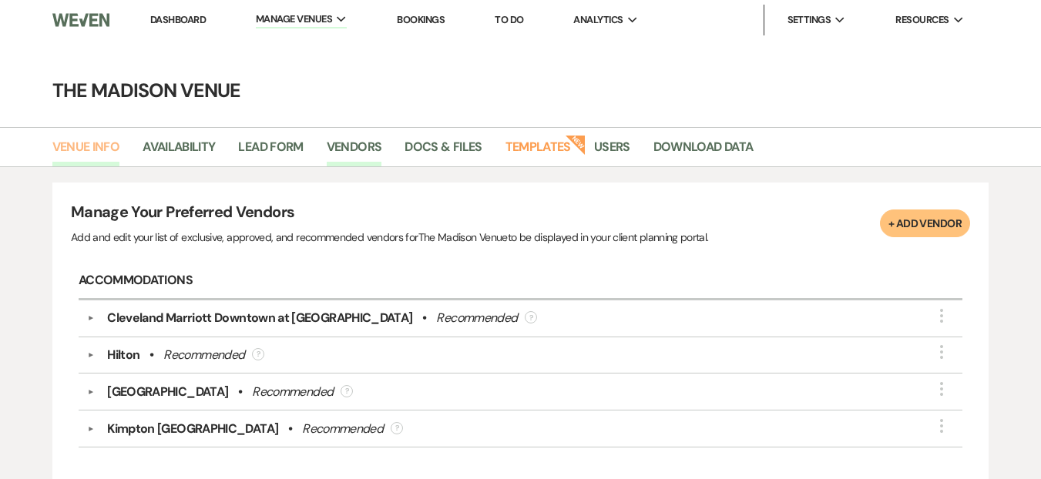
click at [86, 146] on link "Venue Info" at bounding box center [86, 151] width 68 height 29
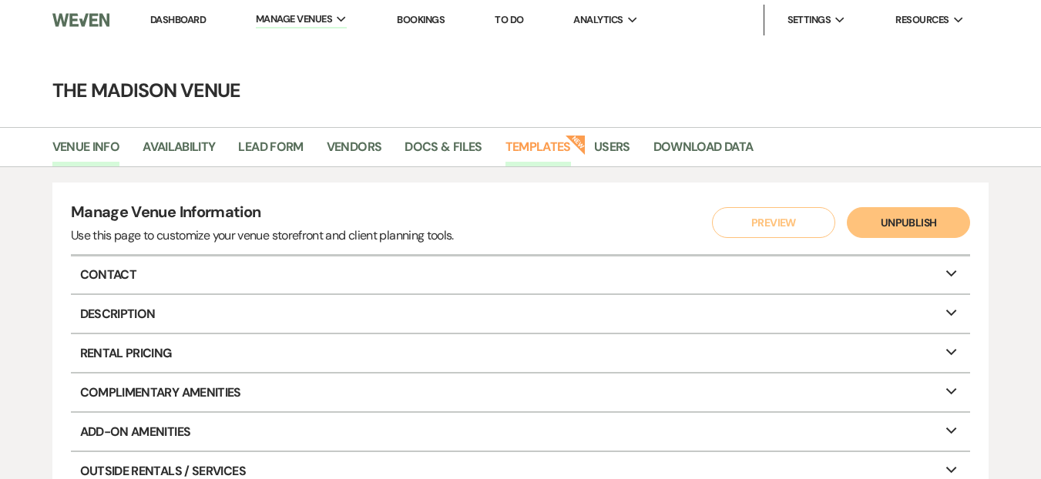
click at [536, 150] on link "Templates" at bounding box center [539, 151] width 66 height 29
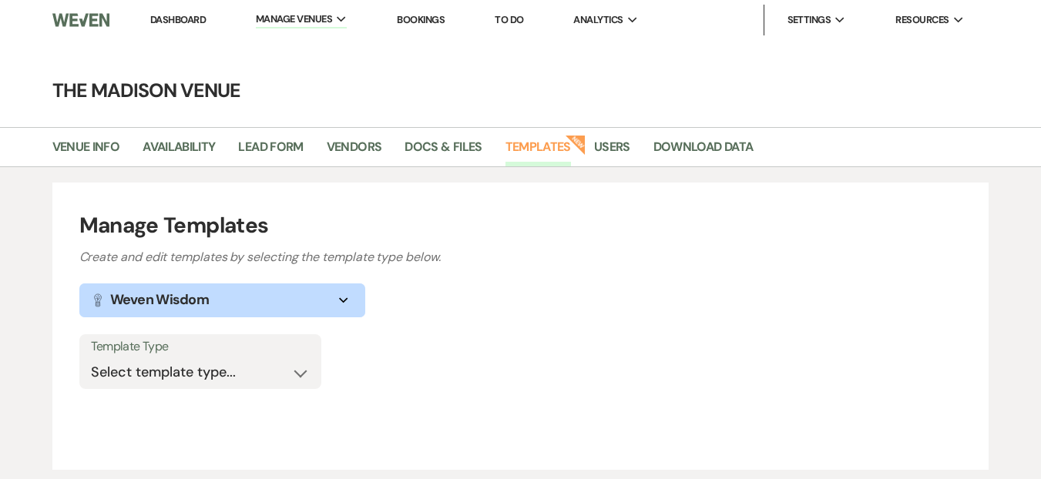
click at [198, 355] on label "Template Type" at bounding box center [200, 347] width 219 height 22
click at [200, 365] on select "Select template type... Task List Message Templates Payment Plan Inventory Item…" at bounding box center [200, 373] width 219 height 30
select select "Message Templates"
click at [91, 358] on select "Select template type... Task List Message Templates Payment Plan Inventory Item…" at bounding box center [200, 373] width 219 height 30
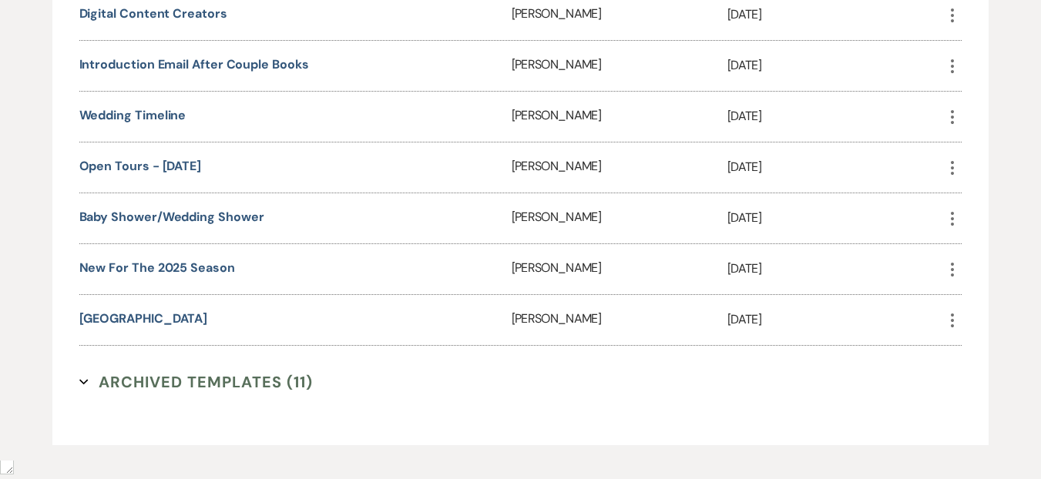
scroll to position [2735, 0]
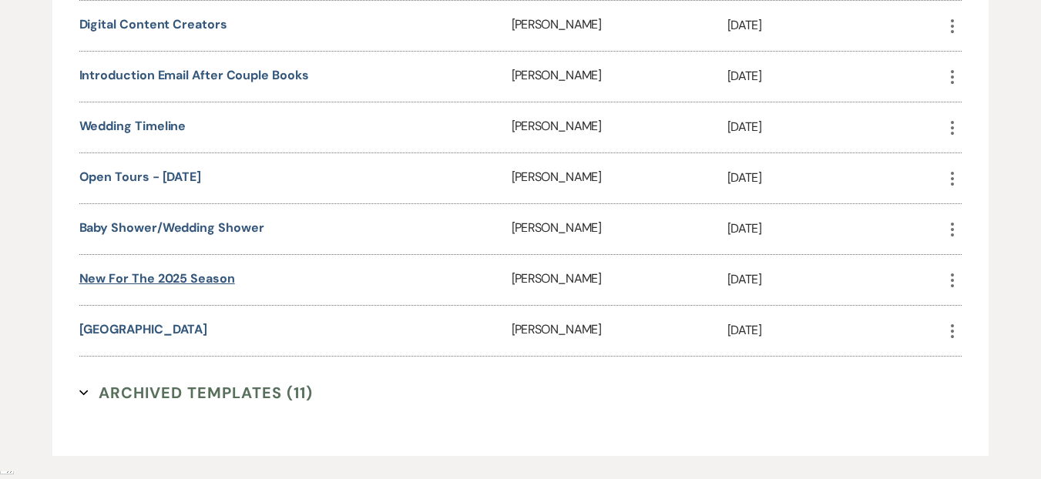
click at [159, 280] on link "New for the 2025 Season" at bounding box center [157, 279] width 156 height 16
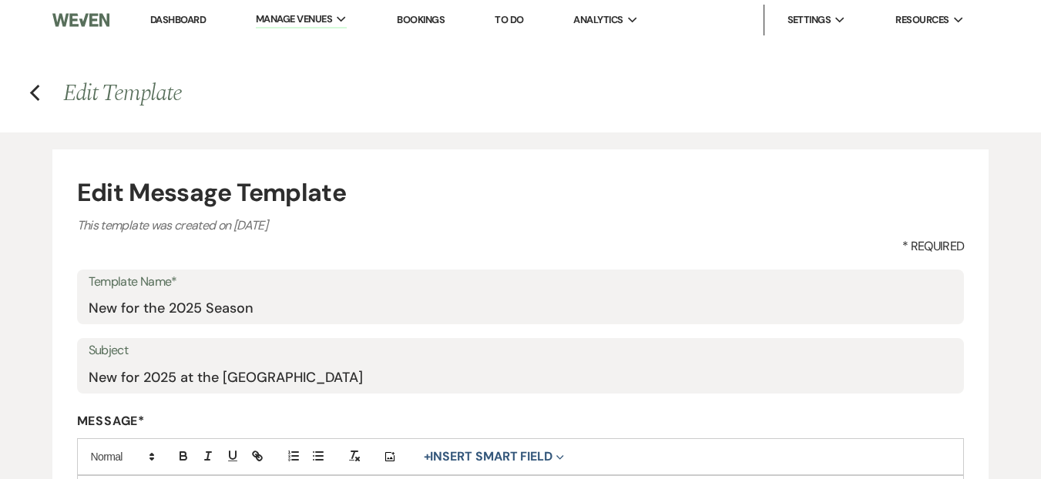
scroll to position [526, 0]
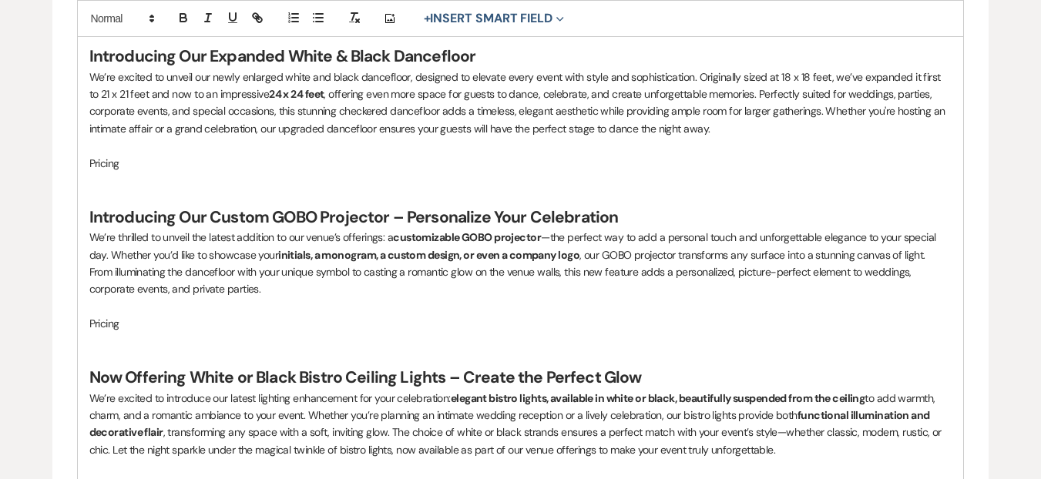
click at [231, 327] on p "Pricing" at bounding box center [520, 323] width 863 height 17
click at [167, 172] on p at bounding box center [520, 180] width 863 height 17
click at [145, 168] on p "Pricing" at bounding box center [520, 163] width 863 height 17
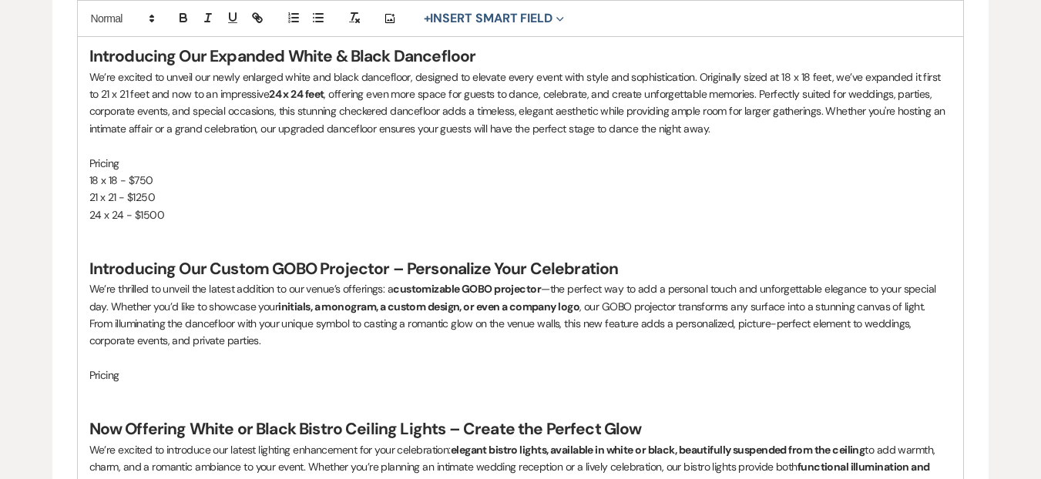
click at [113, 168] on p "Pricing" at bounding box center [520, 163] width 863 height 17
type textarea "Pricing"
click at [113, 168] on p "Pricing" at bounding box center [520, 163] width 863 height 17
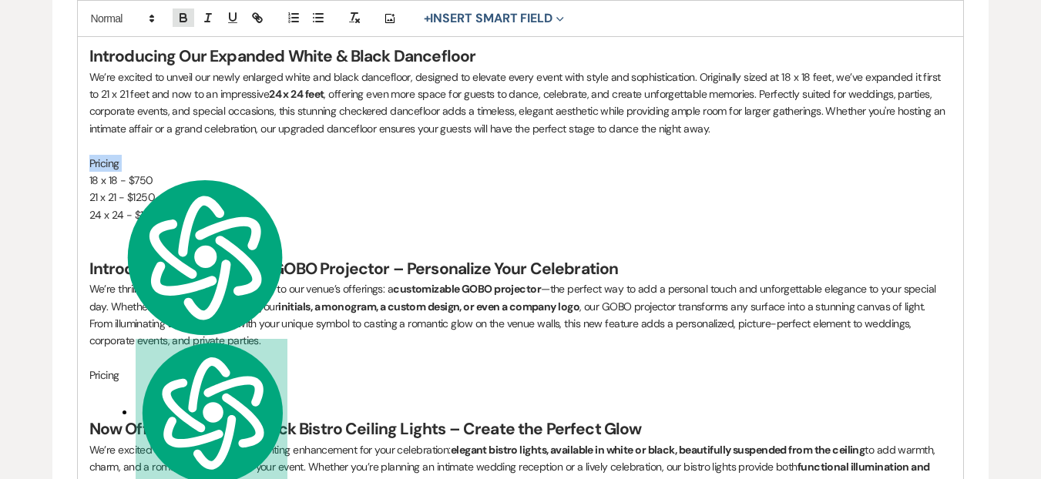
click at [179, 22] on icon "button" at bounding box center [184, 18] width 14 height 14
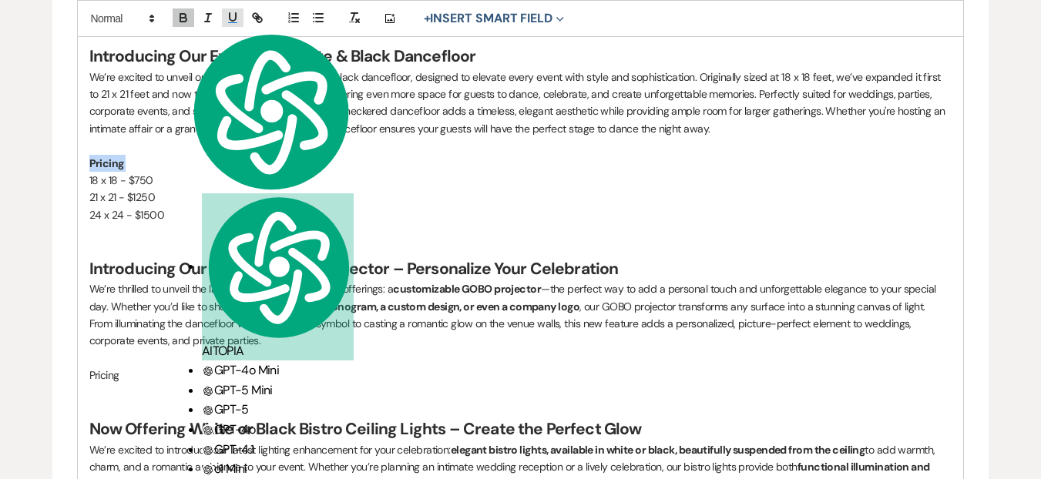
click at [226, 14] on icon "button" at bounding box center [233, 18] width 14 height 14
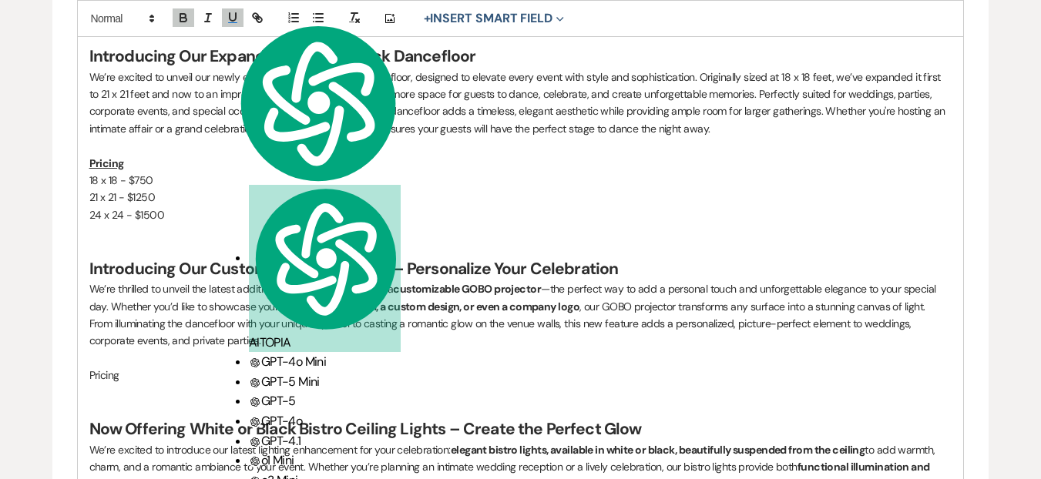
click at [274, 197] on p "21 x 21 - $1250" at bounding box center [520, 197] width 863 height 17
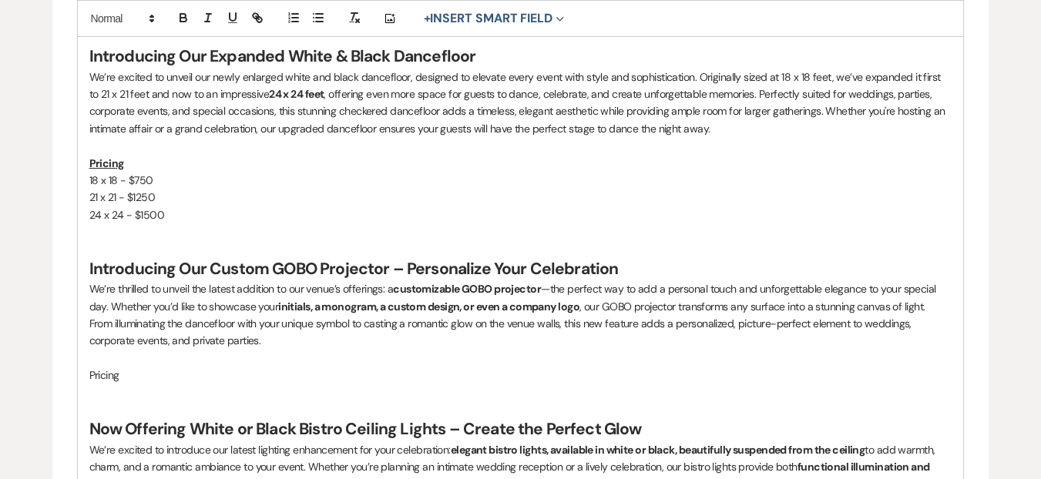
click at [190, 371] on p "Pricing" at bounding box center [520, 375] width 863 height 17
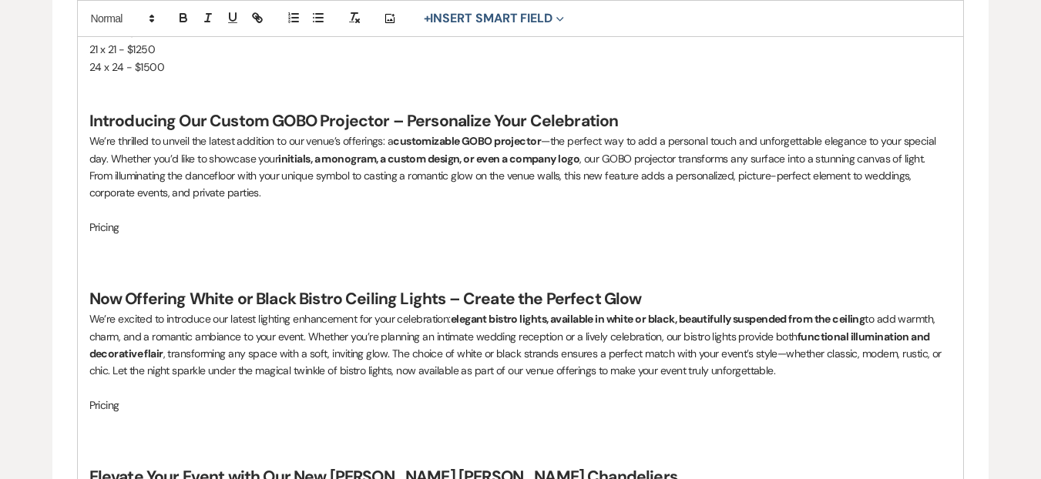
scroll to position [837, 0]
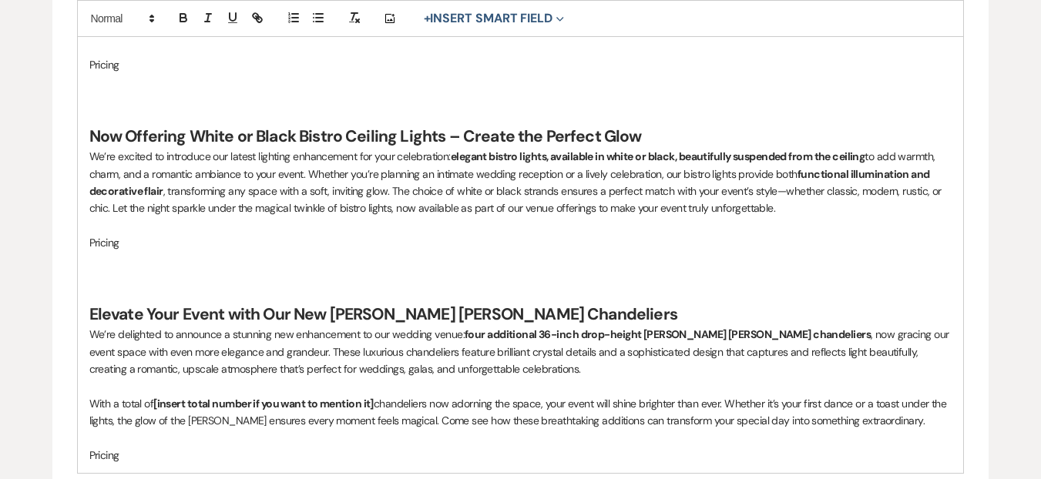
click at [135, 243] on p "Pricing" at bounding box center [520, 242] width 863 height 17
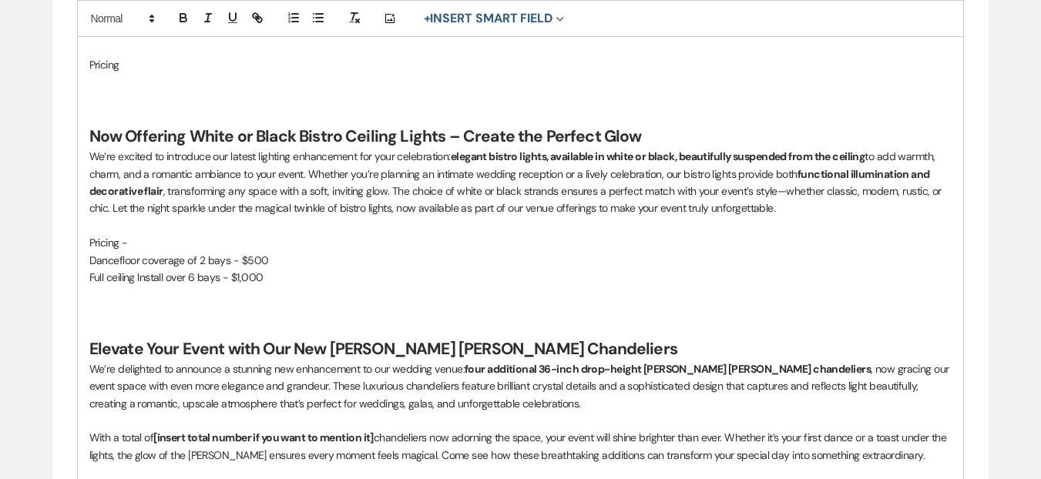
click at [167, 306] on p at bounding box center [520, 312] width 863 height 17
click at [106, 236] on p "Pricing -" at bounding box center [520, 242] width 863 height 17
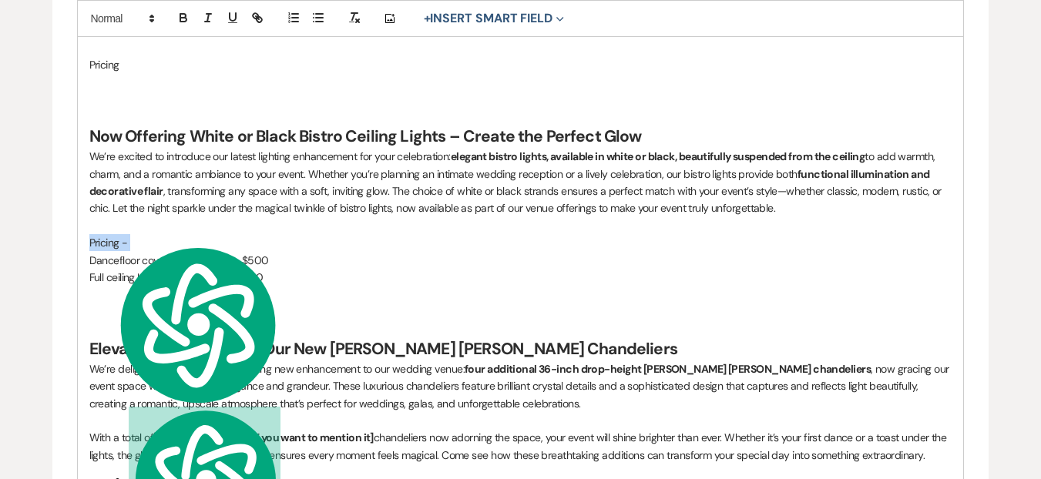
click at [106, 236] on p "Pricing -" at bounding box center [520, 242] width 863 height 17
click at [182, 18] on icon "button" at bounding box center [183, 20] width 6 height 4
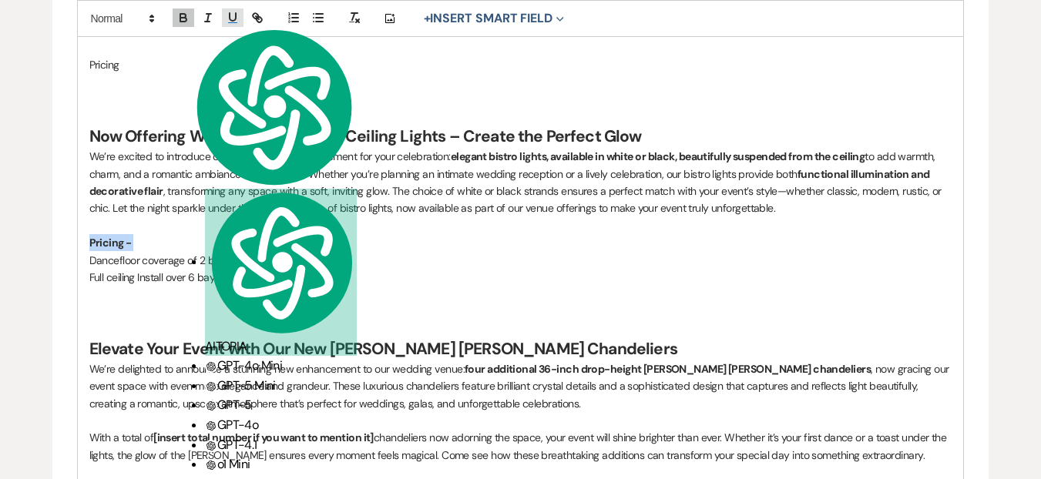
click at [234, 16] on icon "button" at bounding box center [233, 17] width 6 height 8
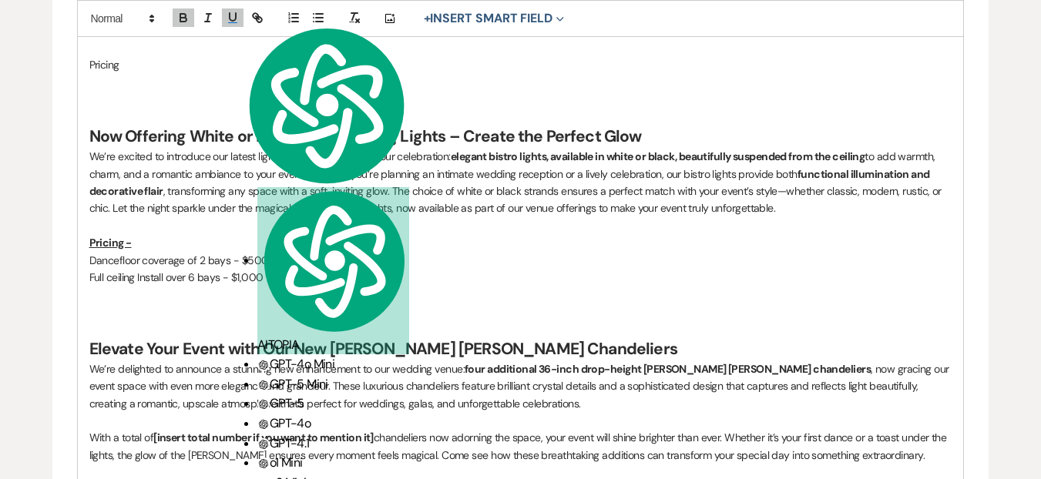
click at [392, 255] on p "Dancefloor coverage of 2 bays - $500" at bounding box center [520, 260] width 863 height 17
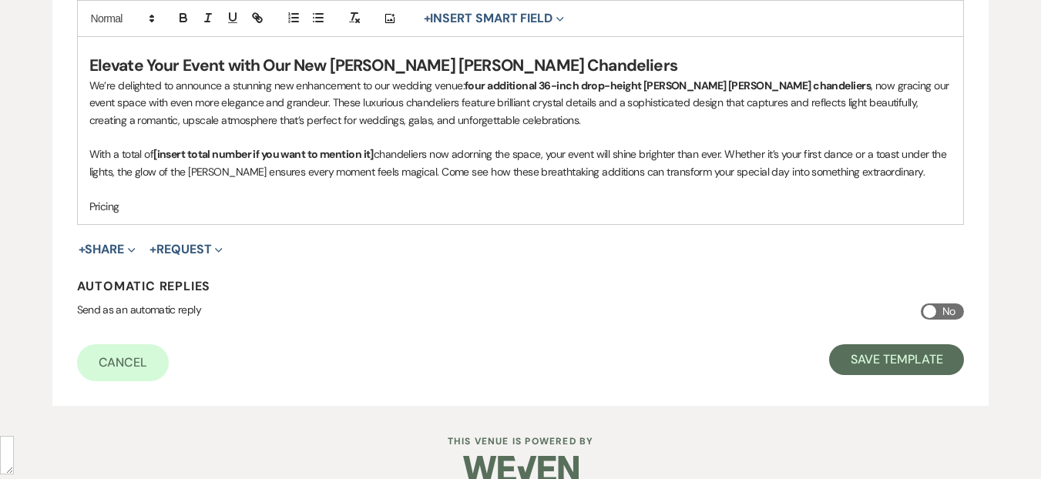
scroll to position [1146, 0]
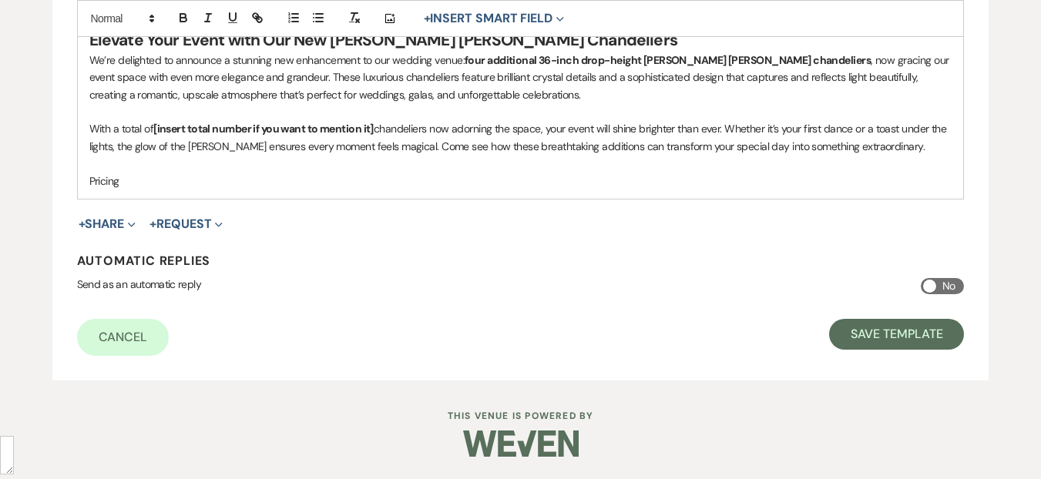
click at [158, 179] on p "Pricing" at bounding box center [520, 181] width 863 height 17
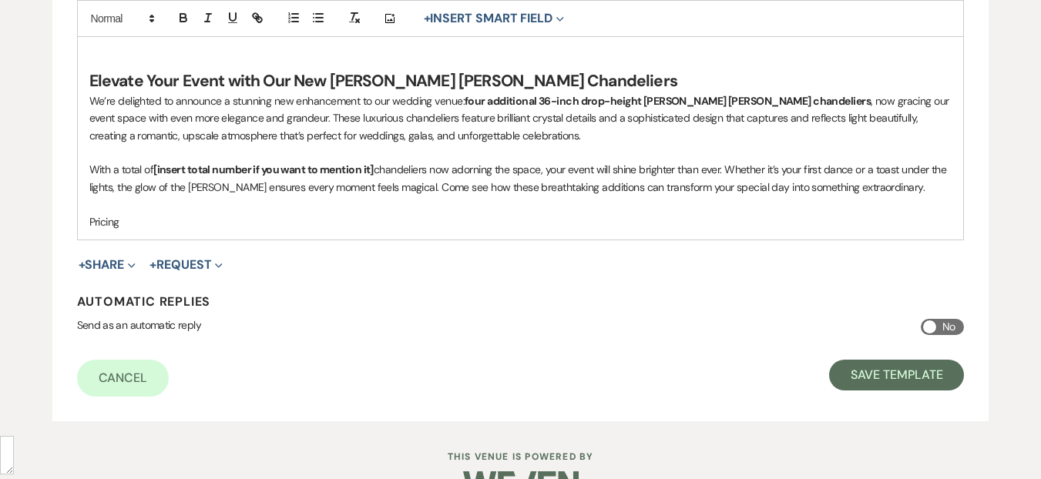
scroll to position [1029, 0]
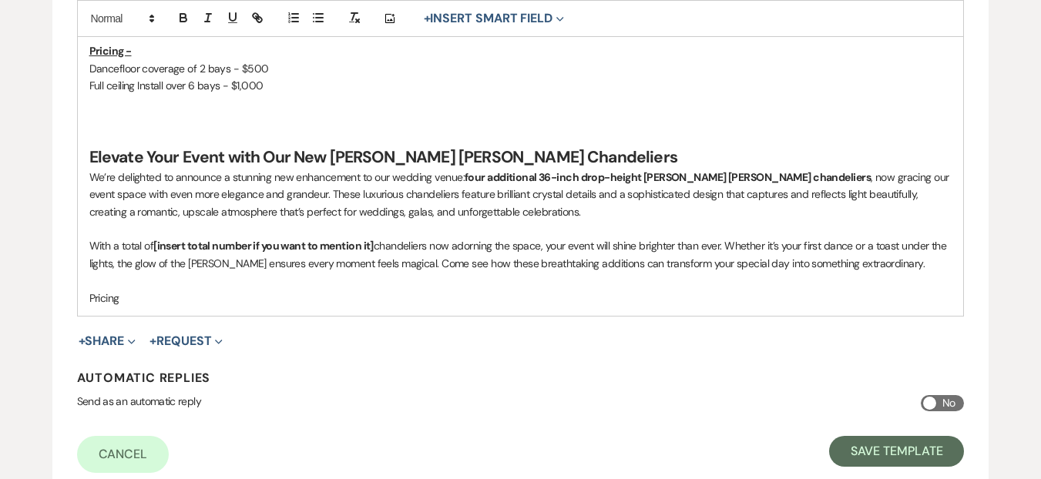
click at [489, 176] on strong "four additional 36-inch drop-height Sophia crystal chandeliers" at bounding box center [668, 177] width 406 height 14
drag, startPoint x: 467, startPoint y: 177, endPoint x: 475, endPoint y: 175, distance: 8.0
click at [475, 175] on p "We’re delighted to announce a stunning new enhancement to our wedding venue: fi…" at bounding box center [520, 195] width 863 height 52
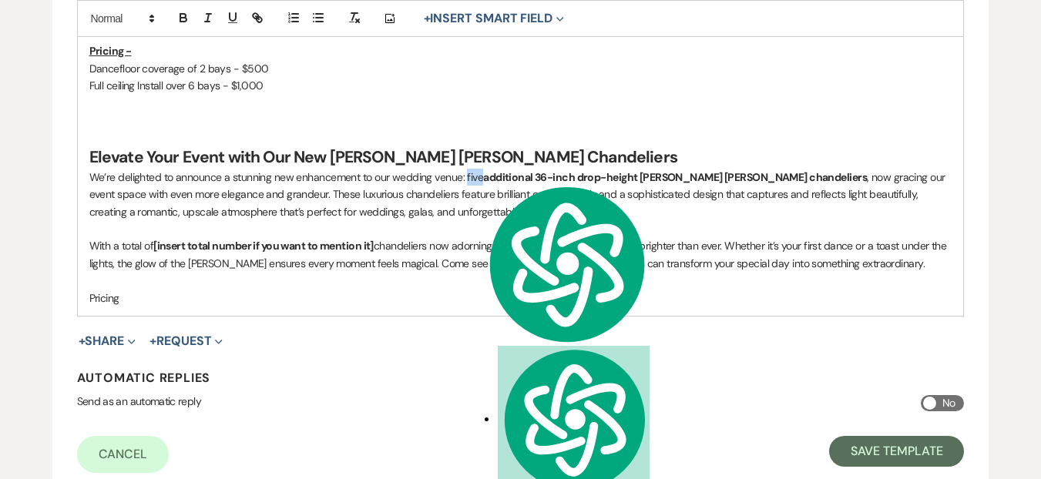
drag, startPoint x: 480, startPoint y: 175, endPoint x: 466, endPoint y: 171, distance: 15.1
click at [466, 171] on p "We’re delighted to announce a stunning new enhancement to our wedding venue: fi…" at bounding box center [520, 195] width 863 height 52
click at [185, 17] on icon "button" at bounding box center [182, 16] width 5 height 4
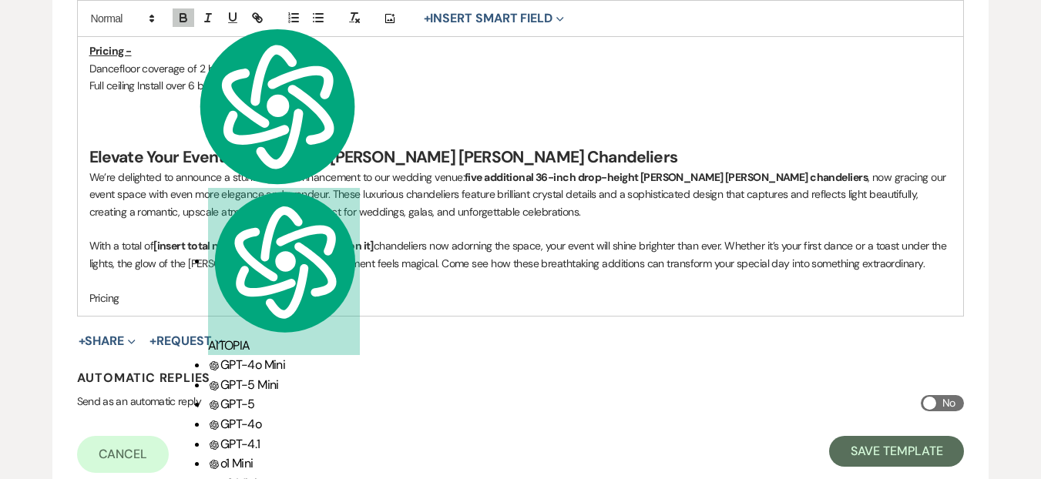
click at [460, 207] on p "We’re delighted to announce a stunning new enhancement to our wedding venue: fi…" at bounding box center [520, 195] width 863 height 52
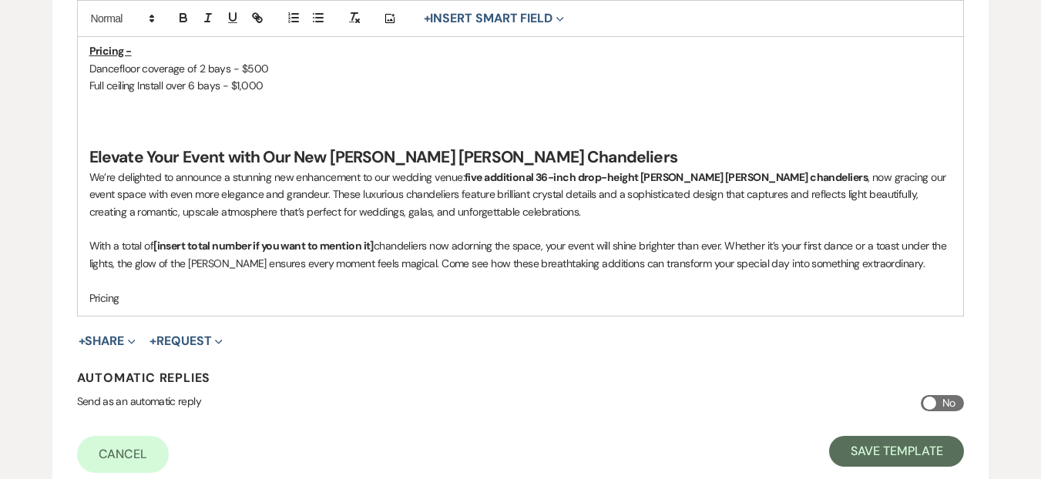
click at [483, 180] on strong "five additional 36-inch drop-height Sophia crystal chandeliers" at bounding box center [666, 177] width 403 height 14
click at [574, 216] on p "We’re delighted to announce a stunning new enhancement to our wedding venue: 5 …" at bounding box center [520, 195] width 863 height 52
click at [469, 177] on p "We’re delighted to announce a stunning new enhancement to our wedding venue: 5 …" at bounding box center [520, 195] width 863 height 52
drag, startPoint x: 467, startPoint y: 177, endPoint x: 486, endPoint y: 179, distance: 19.4
click at [486, 179] on p "We’re delighted to announce a stunning new enhancement to our wedding venue: 5 …" at bounding box center [520, 195] width 863 height 52
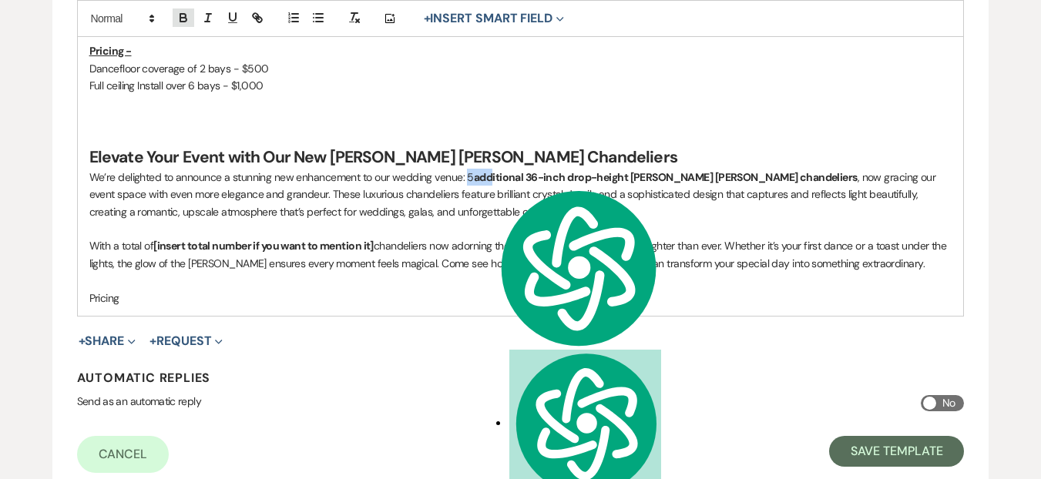
click at [187, 18] on icon "button" at bounding box center [184, 18] width 14 height 14
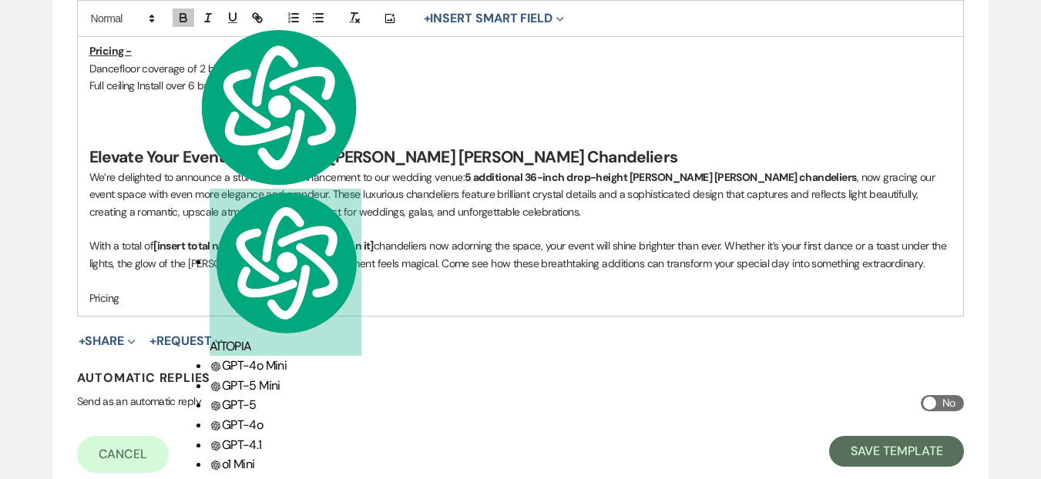
click at [486, 217] on p "We’re delighted to announce a stunning new enhancement to our wedding venue: 5 …" at bounding box center [520, 195] width 863 height 52
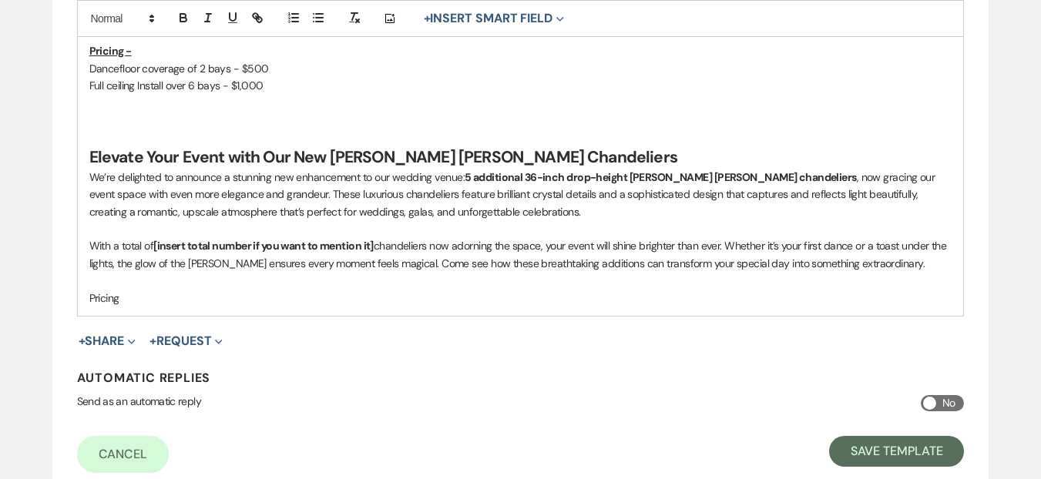
click at [198, 296] on p "Pricing" at bounding box center [520, 298] width 863 height 17
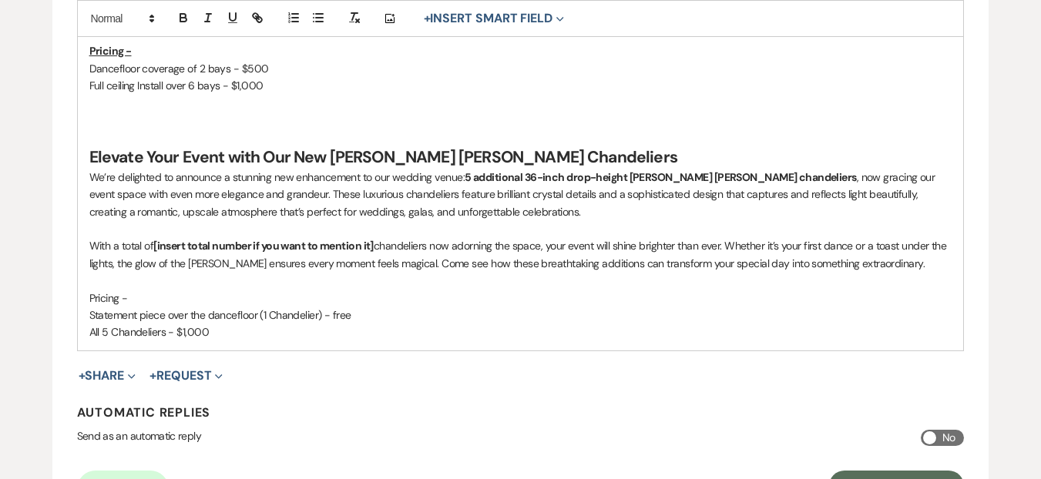
click at [96, 301] on p "Pricing -" at bounding box center [520, 298] width 863 height 17
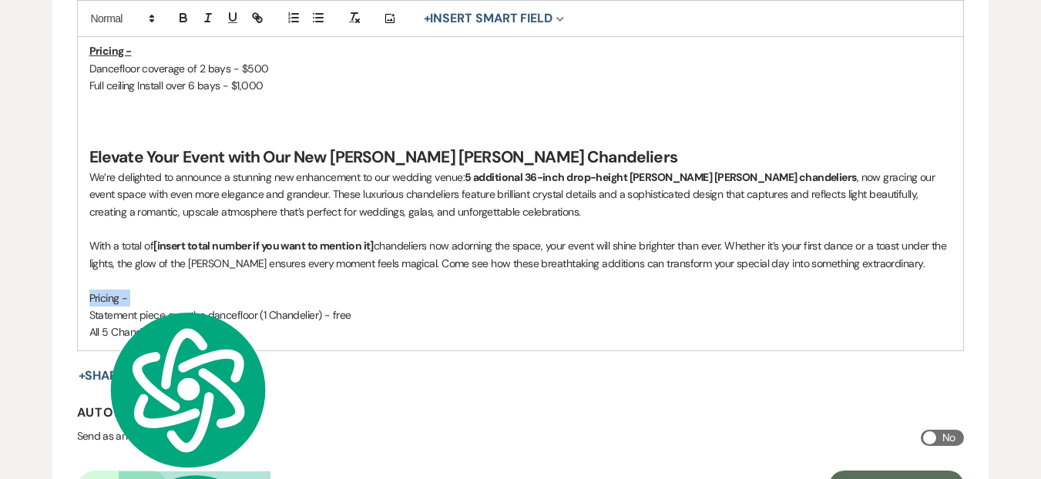
click at [96, 301] on p "Pricing -" at bounding box center [520, 298] width 863 height 17
click at [186, 22] on icon "button" at bounding box center [184, 18] width 14 height 14
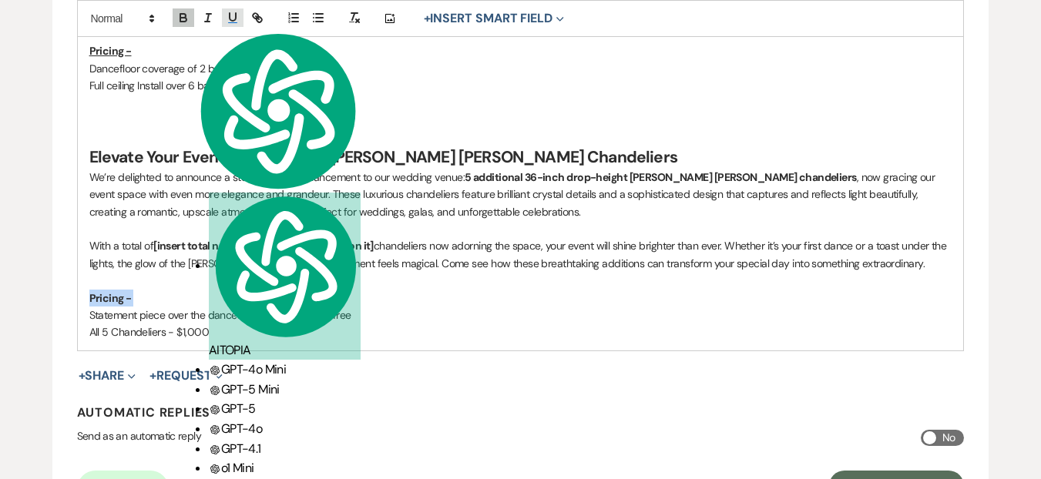
click at [228, 22] on icon "button" at bounding box center [233, 18] width 14 height 14
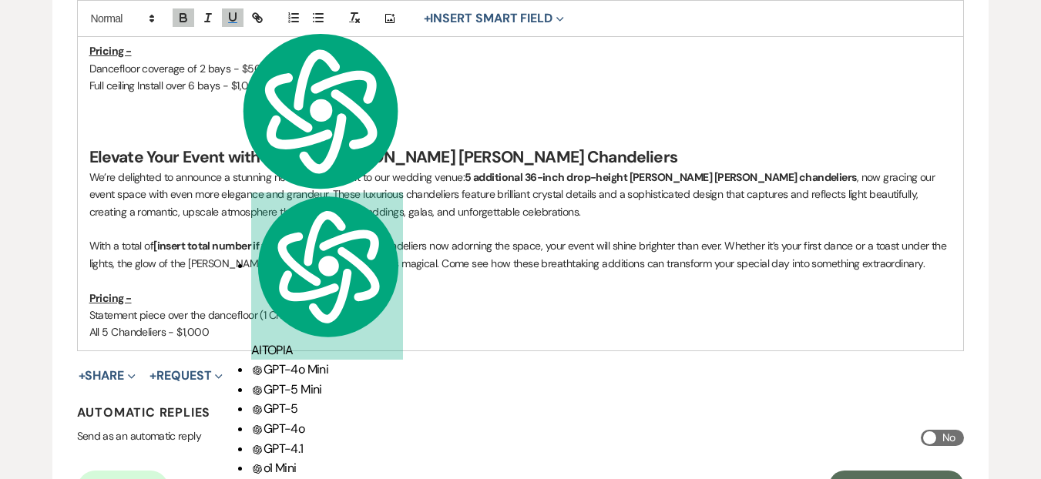
click at [277, 240] on strong "[insert total number if you want to mention it]" at bounding box center [263, 246] width 220 height 14
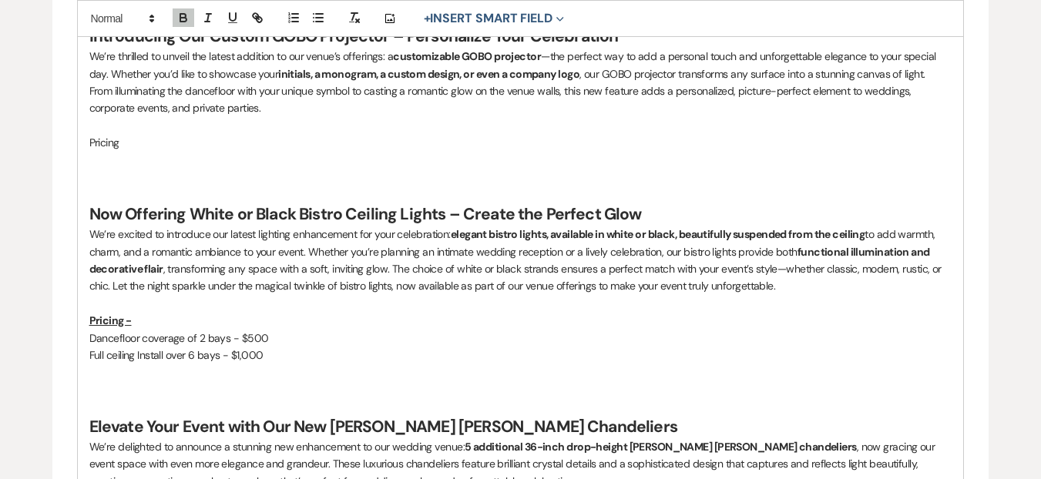
scroll to position [680, 0]
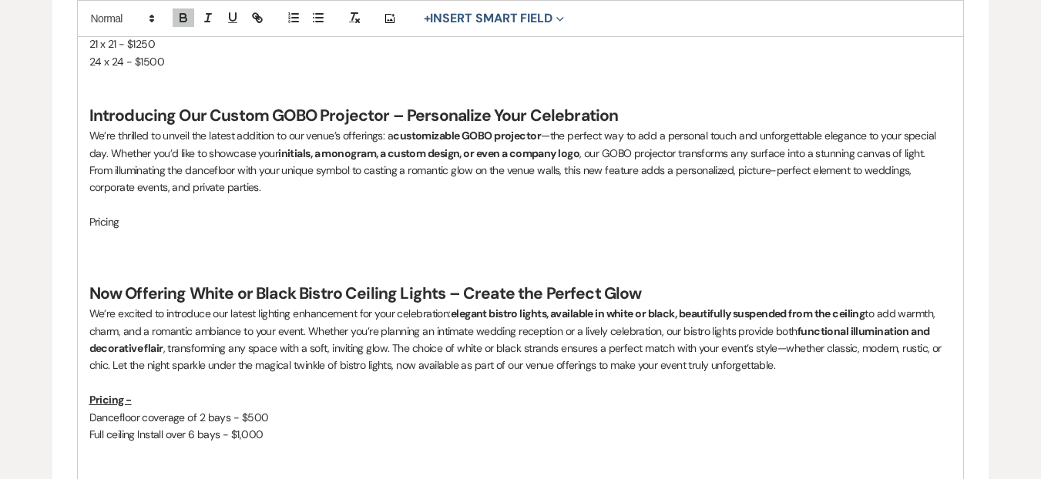
click at [126, 241] on p at bounding box center [520, 239] width 863 height 17
click at [430, 193] on p "From illuminating the dancefloor with your unique symbol to casting a romantic …" at bounding box center [520, 179] width 863 height 35
click at [173, 224] on p "Pricing" at bounding box center [520, 221] width 863 height 17
click at [644, 103] on p at bounding box center [520, 96] width 863 height 17
click at [641, 107] on h2 "Introducing Our Custom GOBO Projector – Personalize Your Celebration" at bounding box center [520, 116] width 863 height 22
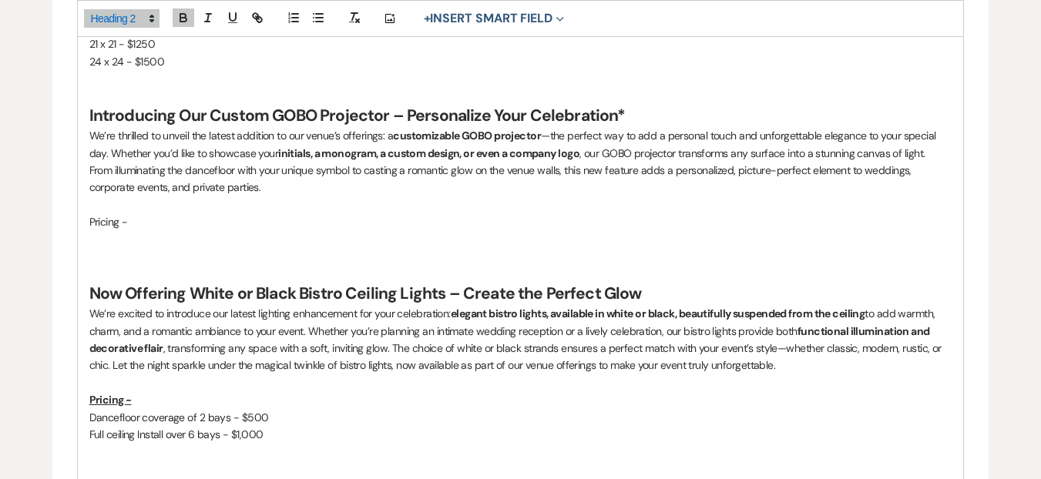
click at [252, 250] on p at bounding box center [520, 256] width 863 height 17
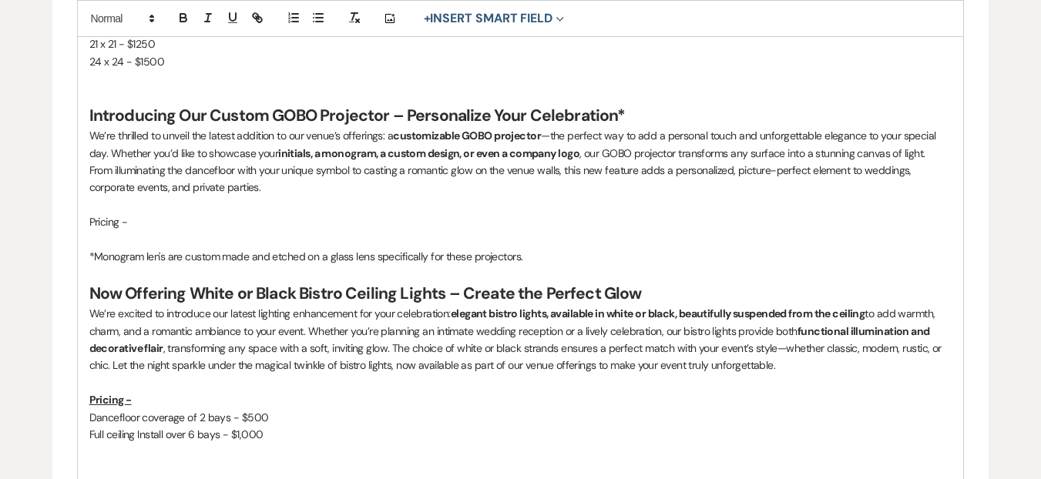
click at [152, 256] on p "*Monogram len's are custom made and etched on a glass lens specifically for the…" at bounding box center [520, 256] width 863 height 17
click at [144, 226] on p "Pricing -" at bounding box center [520, 221] width 863 height 17
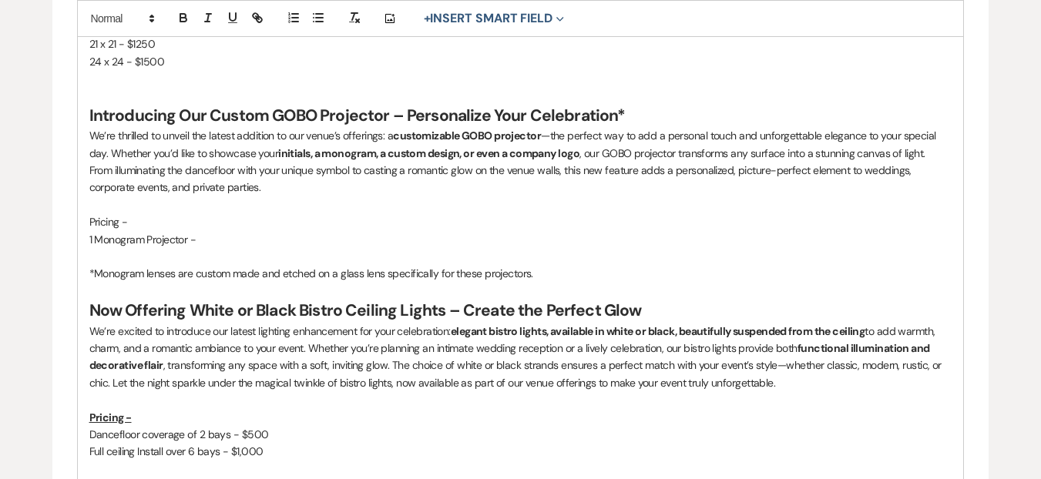
click at [545, 273] on p "*Monogram lenses are custom made and etched on a glass lens specifically for th…" at bounding box center [520, 273] width 863 height 17
click at [91, 274] on p "*Monogram lenses are custom made and etched on a glass lens specifically for th…" at bounding box center [520, 273] width 863 height 17
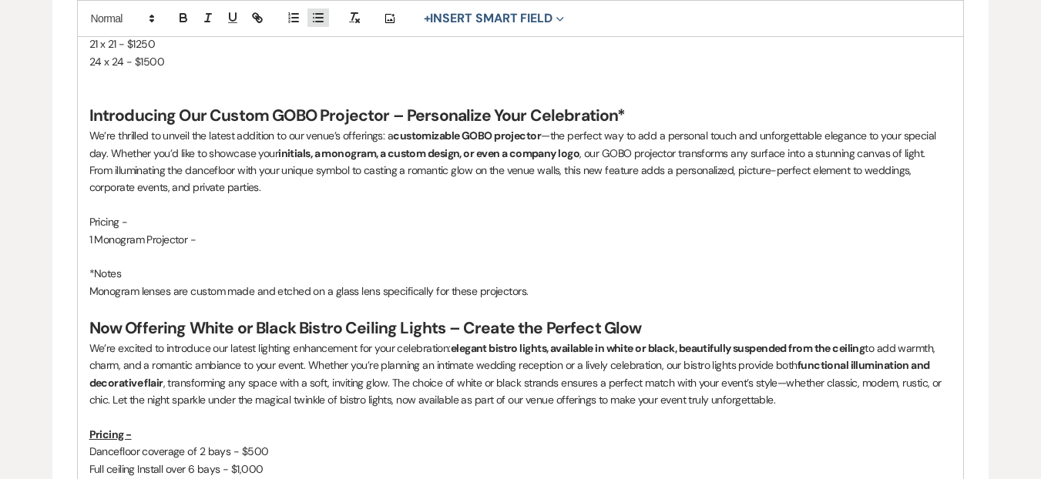
click at [311, 18] on icon "button" at bounding box center [318, 18] width 14 height 14
click at [246, 291] on li "Monogram lenses are custom made and etched on a glass lens specifically for the…" at bounding box center [529, 291] width 848 height 17
click at [555, 286] on li "Monogram lenses are custom-made and etched on a glass lens specifically for the…" at bounding box center [529, 291] width 848 height 17
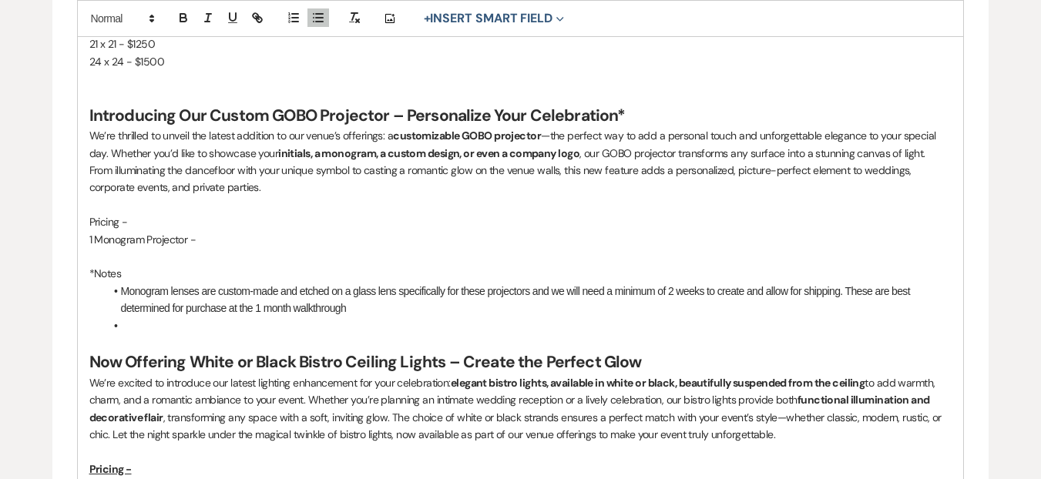
click at [233, 237] on p "1 Monogram Projector -" at bounding box center [520, 239] width 863 height 17
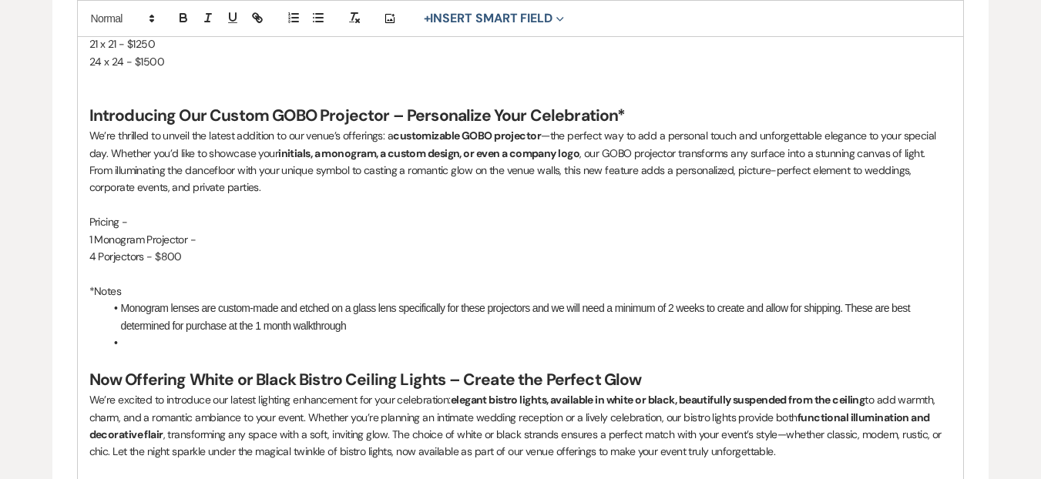
click at [238, 234] on p "1 Monogram Projector -" at bounding box center [520, 239] width 863 height 17
click at [190, 255] on p "4 Porjectors - $800" at bounding box center [520, 256] width 863 height 17
click at [217, 245] on p "1 Monogram Projector -" at bounding box center [520, 239] width 863 height 17
click at [136, 256] on p "4 Porjectors - $800" at bounding box center [520, 256] width 863 height 17
drag, startPoint x: 187, startPoint y: 257, endPoint x: 73, endPoint y: 253, distance: 114.1
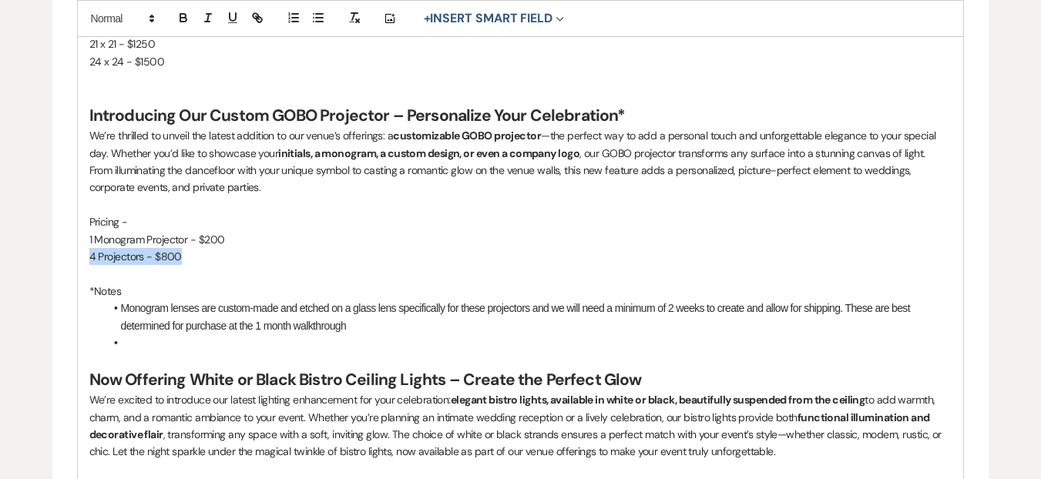
click at [73, 253] on form "Edit Message Template This template was created on May 8, 2025 * Required Templ…" at bounding box center [520, 219] width 937 height 1498
click at [153, 338] on li at bounding box center [529, 343] width 848 height 17
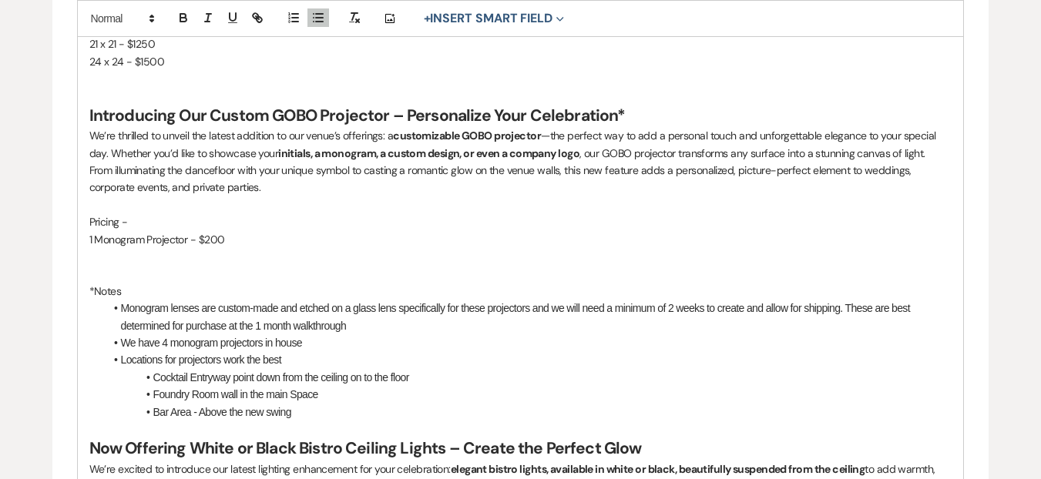
click at [201, 405] on li "Bar Area - Above the new swing" at bounding box center [529, 412] width 848 height 17
click at [213, 414] on li "Bar Area - Above the new swing" at bounding box center [529, 412] width 848 height 17
click at [0, 0] on span "—Above" at bounding box center [0, 0] width 0 height 0
click at [314, 407] on li "Bar Area—Above the new swing" at bounding box center [529, 412] width 848 height 17
click at [216, 369] on li "Cocktail Entryway point down from the ceiling on to the floor" at bounding box center [529, 377] width 848 height 17
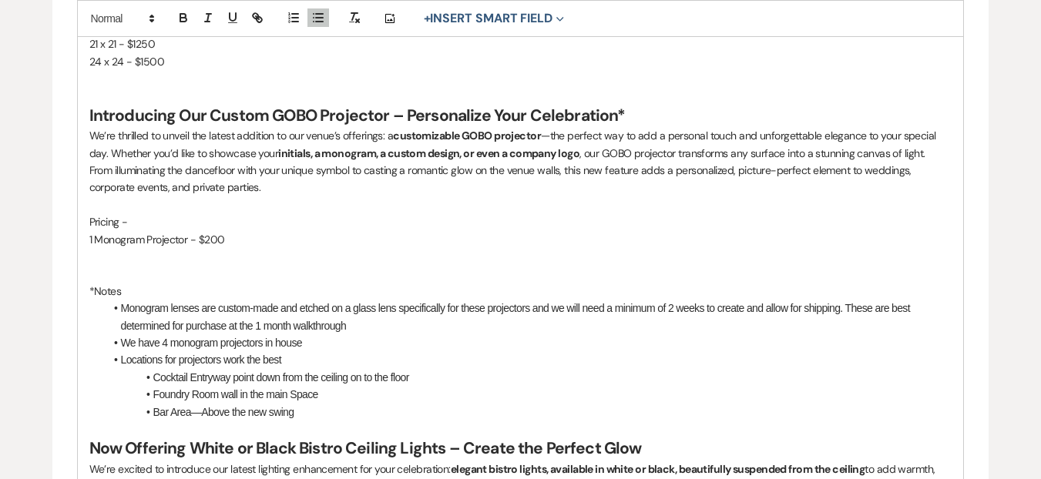
click at [221, 376] on li "Cocktail Entryway point down from the ceiling on to the floor" at bounding box center [529, 377] width 848 height 17
click at [0, 0] on qb-div "Replace with entry" at bounding box center [0, 0] width 0 height 0
click at [297, 351] on li "Locations for projectors work the best" at bounding box center [529, 359] width 848 height 17
click at [292, 351] on li "Locations for projectors work the best" at bounding box center [529, 359] width 848 height 17
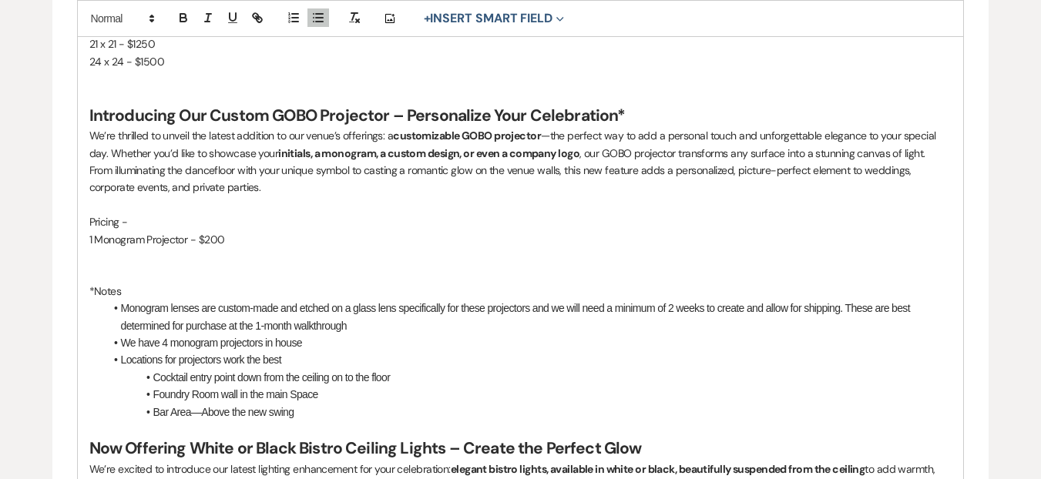
click at [292, 348] on li "We have 4 monogram projectors in house" at bounding box center [529, 343] width 848 height 17
click at [276, 358] on li "Locations for projectors work the best" at bounding box center [529, 359] width 848 height 17
click at [302, 361] on li "Locations for projectors work the best" at bounding box center [529, 359] width 848 height 17
click at [415, 374] on li "Cocktail entry point down from the ceiling on to the floor" at bounding box center [529, 377] width 848 height 17
click at [347, 382] on li "Cocktail entry point down from the ceiling on to the floor" at bounding box center [529, 377] width 848 height 17
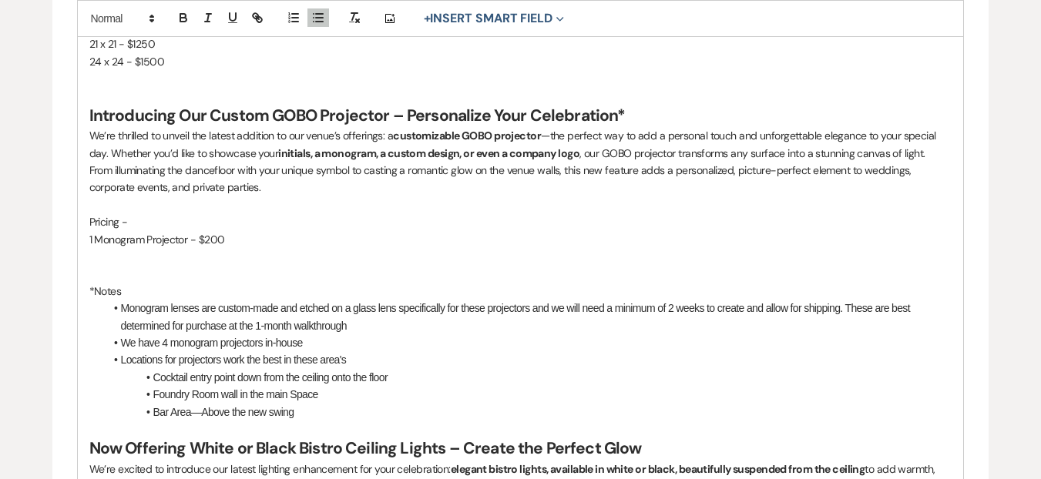
click at [415, 376] on li "Cocktail entry point down from the ceiling onto the floor" at bounding box center [529, 377] width 848 height 17
click at [550, 397] on li "Foundry Room wall in the main Space" at bounding box center [529, 394] width 848 height 17
click at [335, 357] on li "Locations for projectors work the best in these area's" at bounding box center [529, 359] width 848 height 17
click at [0, 0] on qb-div "Replace with areas." at bounding box center [0, 0] width 0 height 0
click at [541, 308] on li "Monogram lenses are custom-made and etched on a glass lens specifically for the…" at bounding box center [529, 317] width 848 height 35
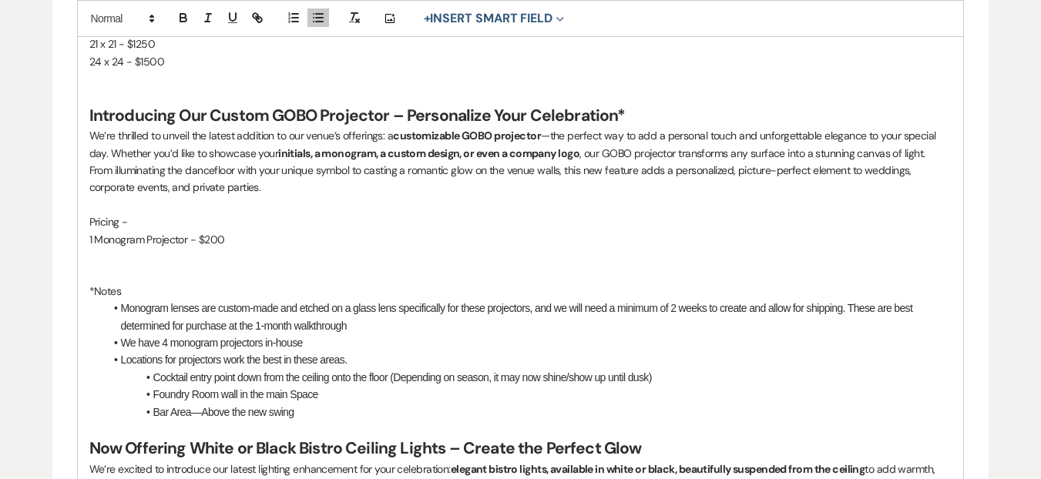
click at [526, 314] on li "Monogram lenses are custom-made and etched on a glass lens specifically for the…" at bounding box center [529, 317] width 848 height 35
click at [735, 308] on li "Monogram lenses are custom-made and etched on a glass lens specifically for the…" at bounding box center [529, 317] width 848 height 35
click at [739, 304] on li "Monogram lenses are custom-made and etched on a glass lens specifically for the…" at bounding box center [529, 317] width 848 height 35
click at [0, 0] on qb-div "Change the pronoun create them" at bounding box center [0, 0] width 0 height 0
click at [746, 312] on li "Monogram lenses are custom-made and etched on a glass lens specifically for the…" at bounding box center [529, 317] width 848 height 35
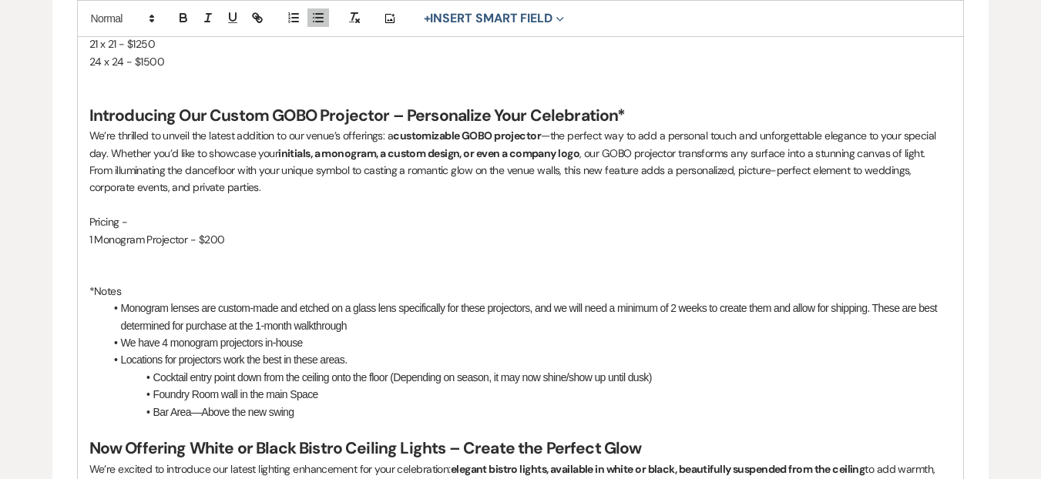
click at [0, 0] on span "Change the pronoun" at bounding box center [0, 0] width 0 height 0
click at [310, 415] on li "Bar Area—Above the new swing" at bounding box center [529, 412] width 848 height 17
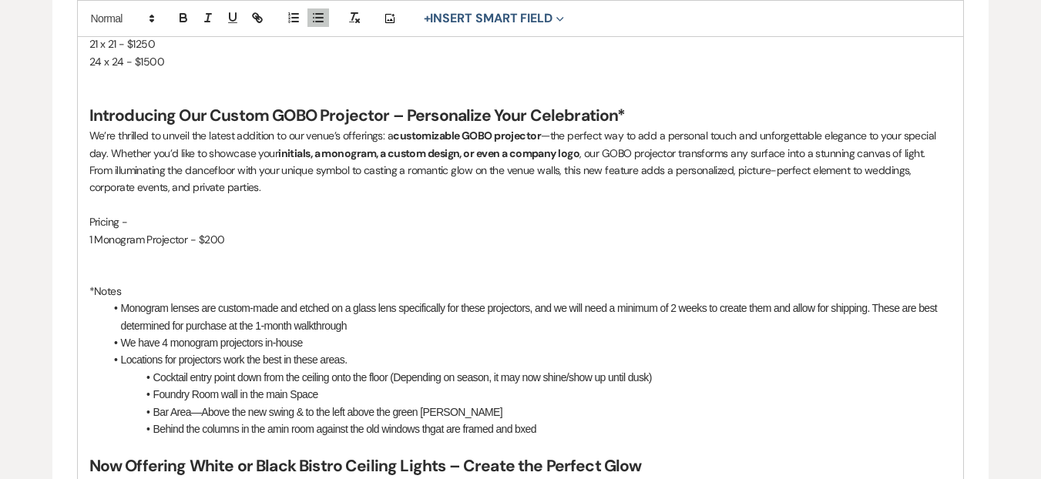
click at [523, 427] on li "Behind the columns in the amin room against the old windows thgat are framed an…" at bounding box center [529, 429] width 848 height 17
click at [439, 429] on li "Behind the columns in the amin room against the old windows thgat are framed an…" at bounding box center [529, 429] width 848 height 17
click at [577, 429] on li "Behind the columns in the amin room against the old windows that are framed and…" at bounding box center [529, 429] width 848 height 17
click at [281, 425] on li "Behind the columns in the amin room against the old windows that are framed and…" at bounding box center [529, 429] width 848 height 17
click at [0, 0] on span "main room," at bounding box center [0, 0] width 0 height 0
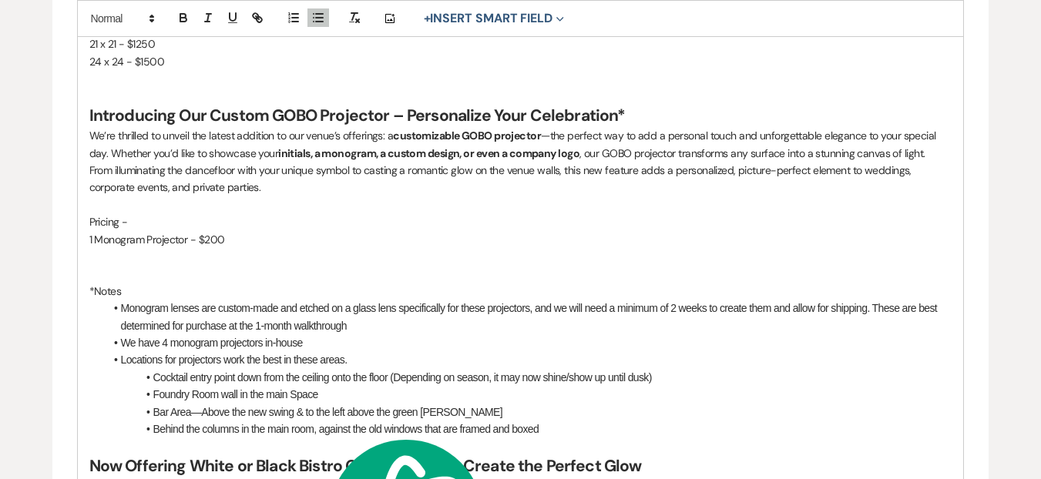
click at [559, 428] on li "Behind the columns in the main room, against the old windows that are framed an…" at bounding box center [529, 429] width 848 height 17
click at [132, 290] on p "*Notes" at bounding box center [520, 291] width 863 height 17
click at [99, 291] on p "*Notes" at bounding box center [520, 291] width 863 height 17
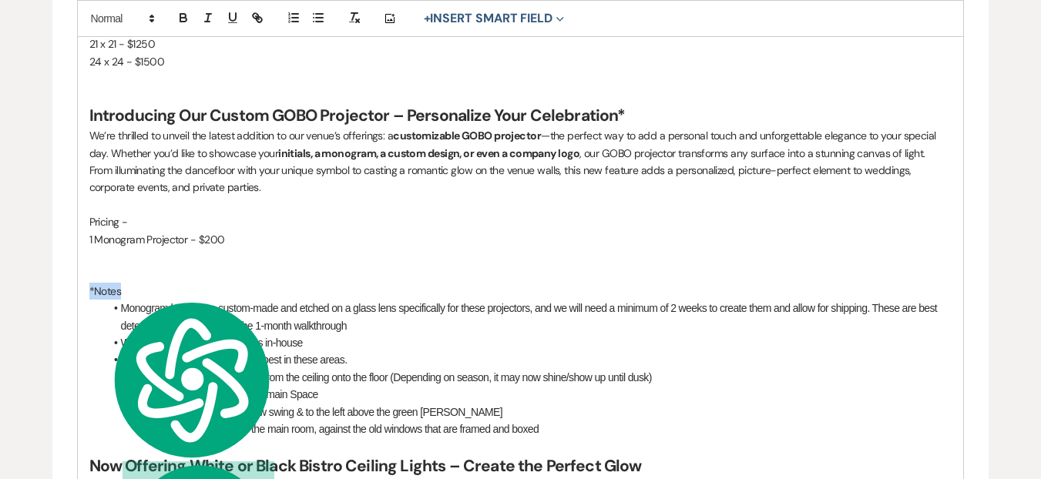
click at [99, 291] on p "*Notes" at bounding box center [520, 291] width 863 height 17
drag, startPoint x: 177, startPoint y: 16, endPoint x: 187, endPoint y: 16, distance: 10.0
click at [177, 17] on icon "button" at bounding box center [184, 18] width 14 height 14
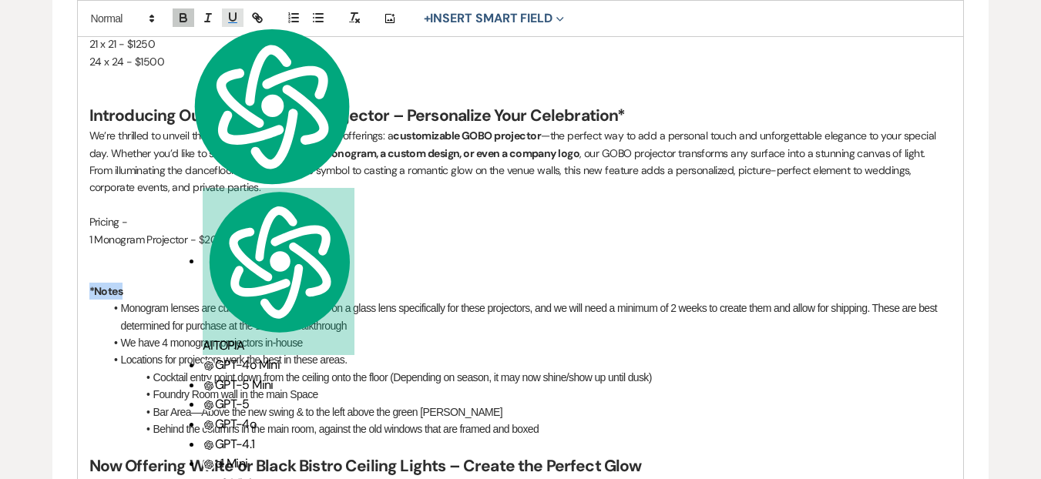
click at [227, 16] on icon "button" at bounding box center [233, 18] width 14 height 14
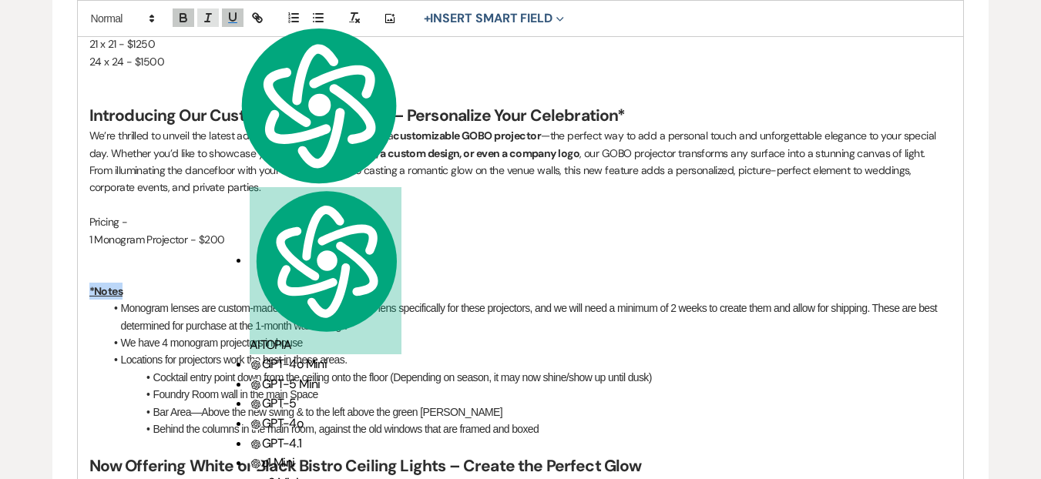
click at [210, 19] on icon "button" at bounding box center [208, 18] width 14 height 14
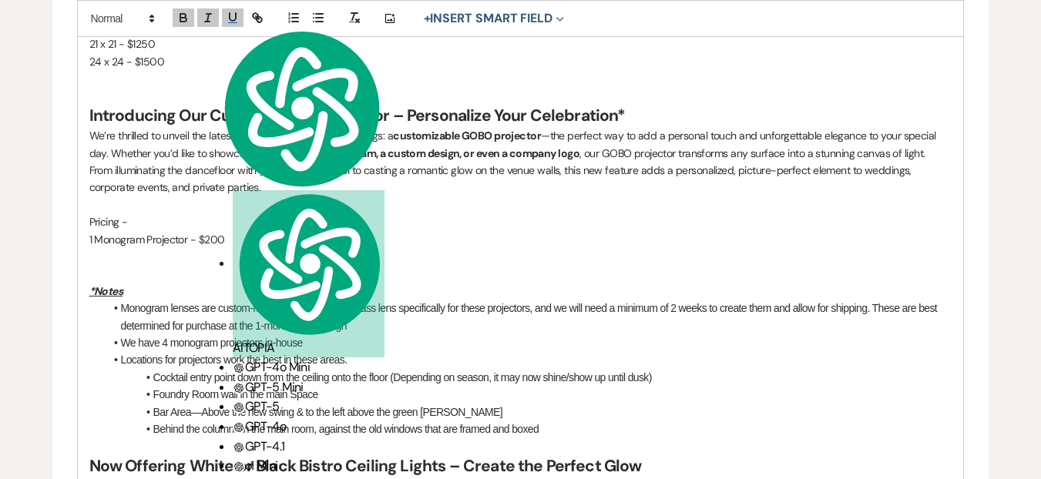
click at [242, 248] on p at bounding box center [520, 256] width 863 height 17
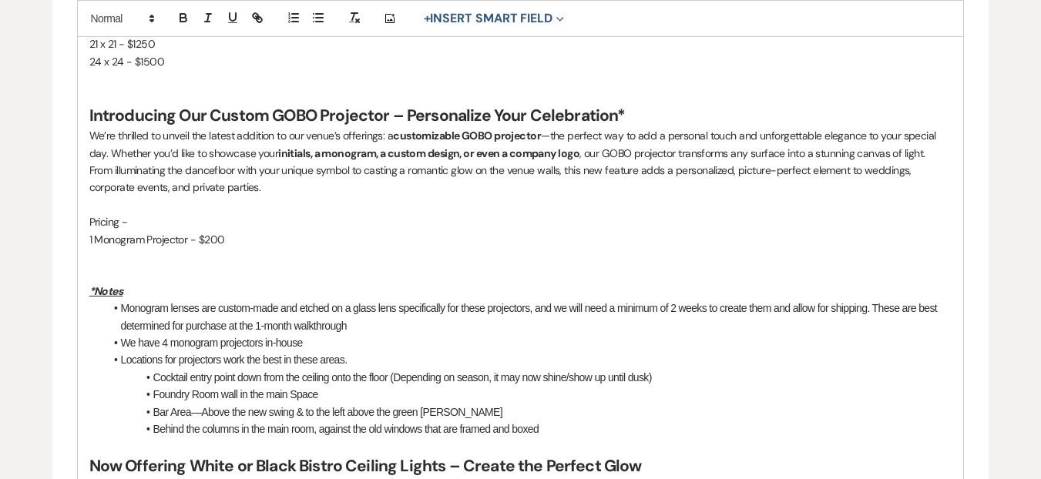
click at [247, 237] on p "1 Monogram Projector - $200" at bounding box center [520, 239] width 863 height 17
click at [96, 240] on p "1 Monogram Projector - $200" at bounding box center [520, 239] width 863 height 17
click at [187, 239] on p "Monogram Projector - $200" at bounding box center [520, 239] width 863 height 17
click at [436, 258] on p at bounding box center [520, 256] width 863 height 17
click at [345, 237] on p "Monogram Projector, price per projector & len's- $200" at bounding box center [520, 239] width 863 height 17
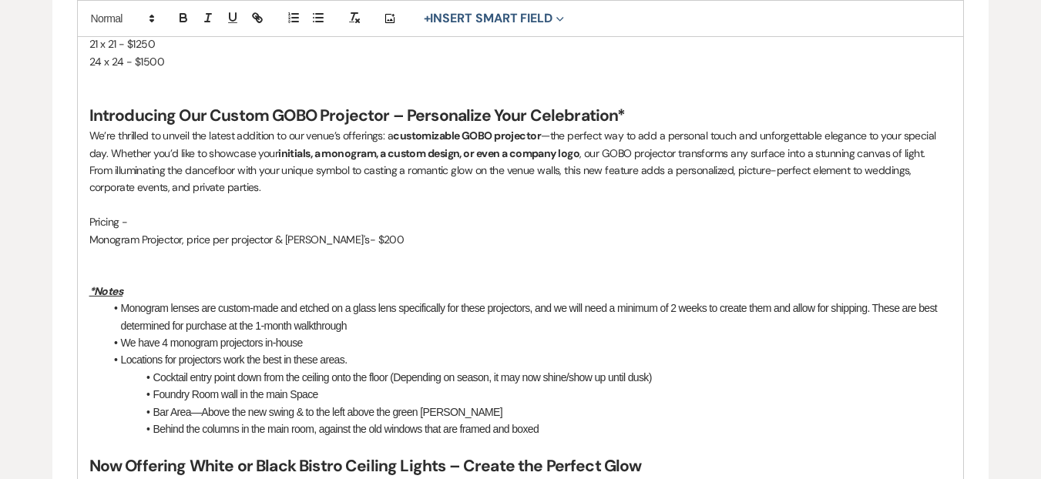
click at [97, 229] on p "Pricing -" at bounding box center [520, 221] width 863 height 17
click at [95, 227] on p "Pricing -" at bounding box center [520, 221] width 863 height 17
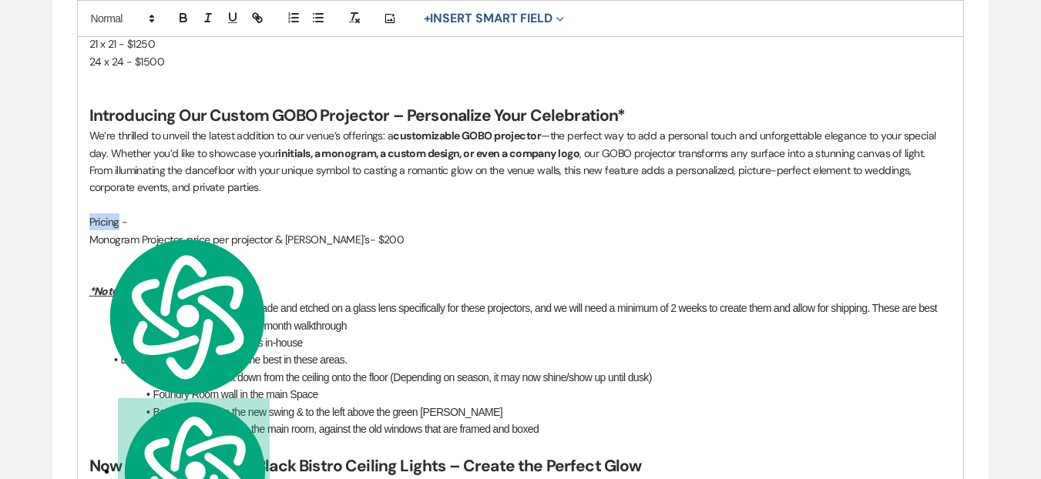
click at [113, 216] on p "Pricing -" at bounding box center [520, 221] width 863 height 17
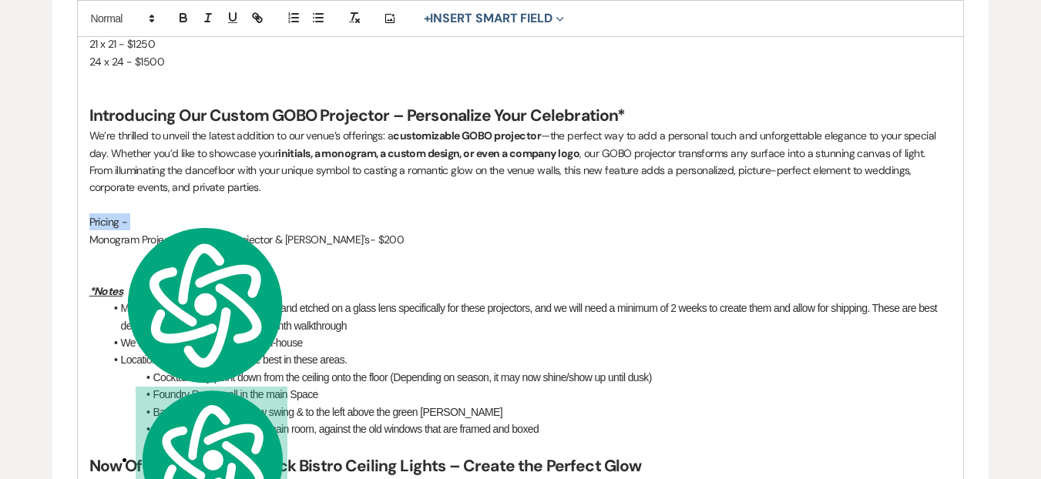
click at [113, 216] on p "Pricing -" at bounding box center [520, 221] width 863 height 17
click at [177, 21] on icon "button" at bounding box center [184, 18] width 14 height 14
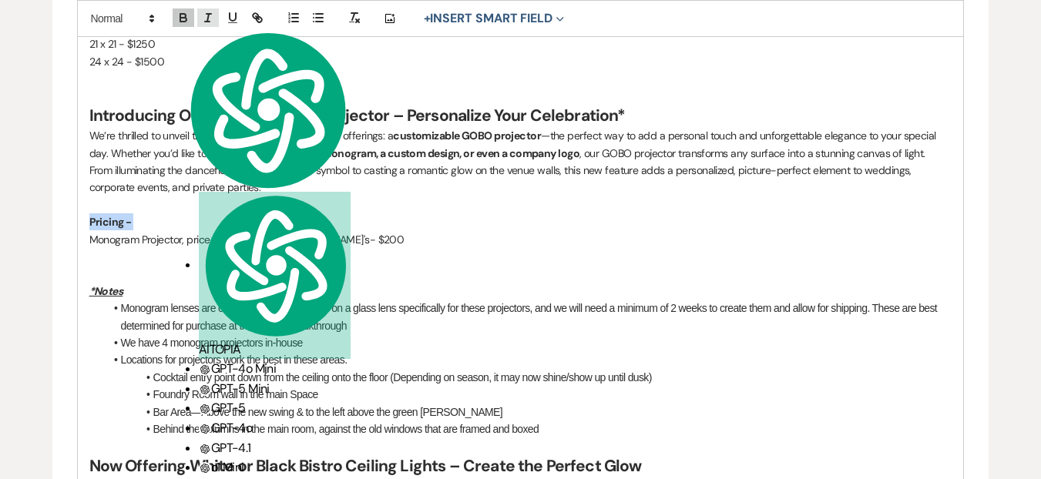
click at [201, 20] on icon "button" at bounding box center [208, 18] width 14 height 14
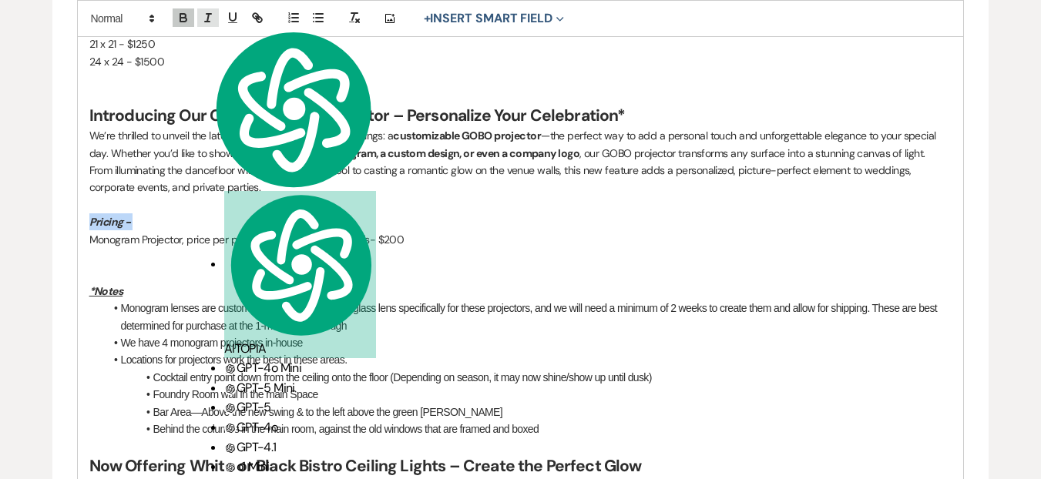
click at [211, 12] on icon "button" at bounding box center [208, 18] width 14 height 14
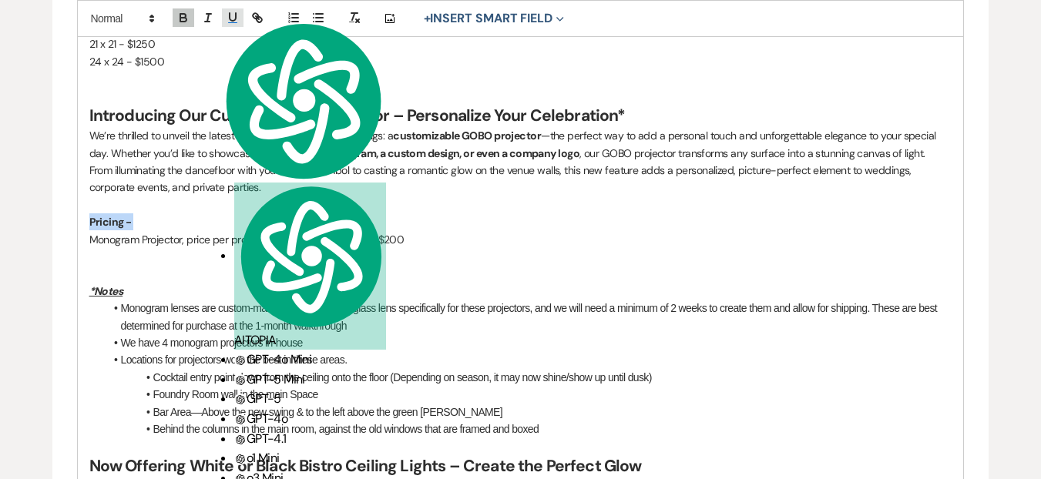
click at [230, 12] on icon "button" at bounding box center [233, 18] width 14 height 14
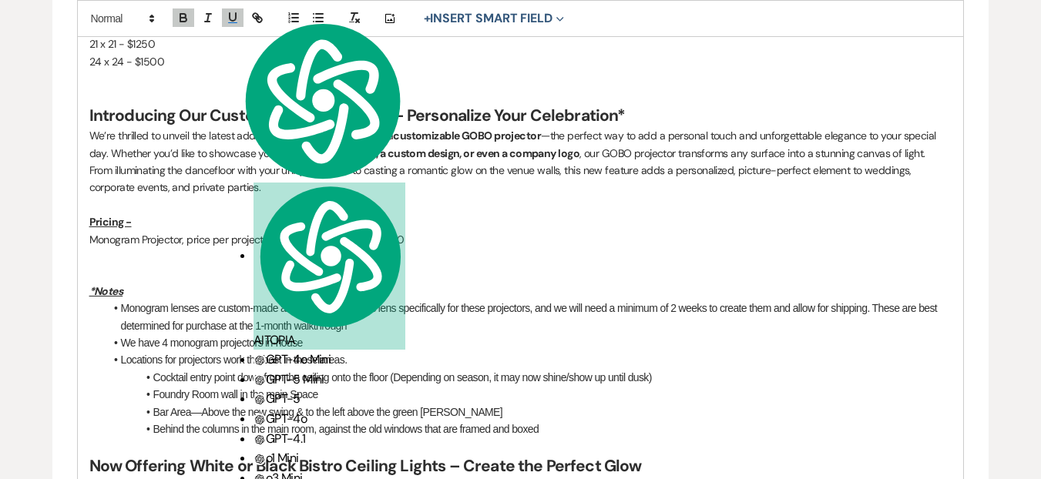
click at [260, 203] on p at bounding box center [520, 205] width 863 height 17
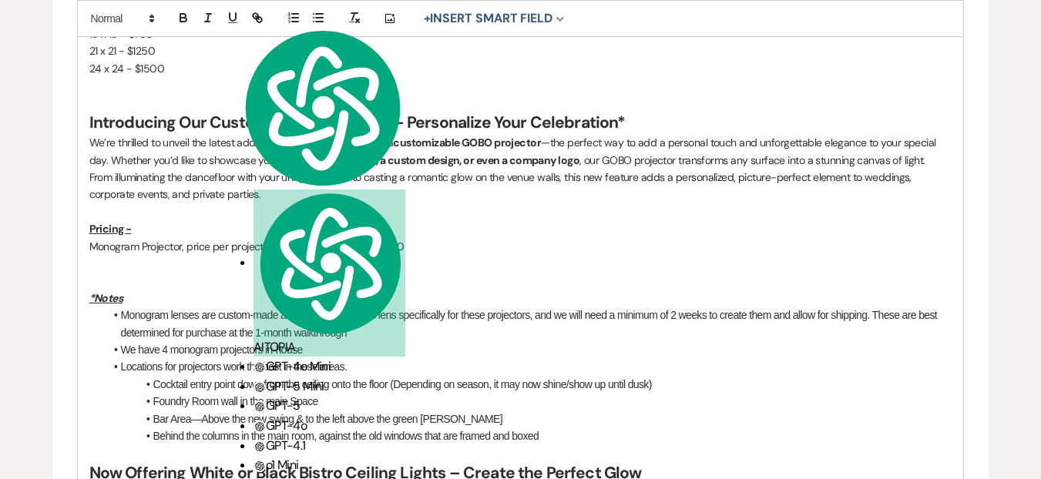
scroll to position [401, 0]
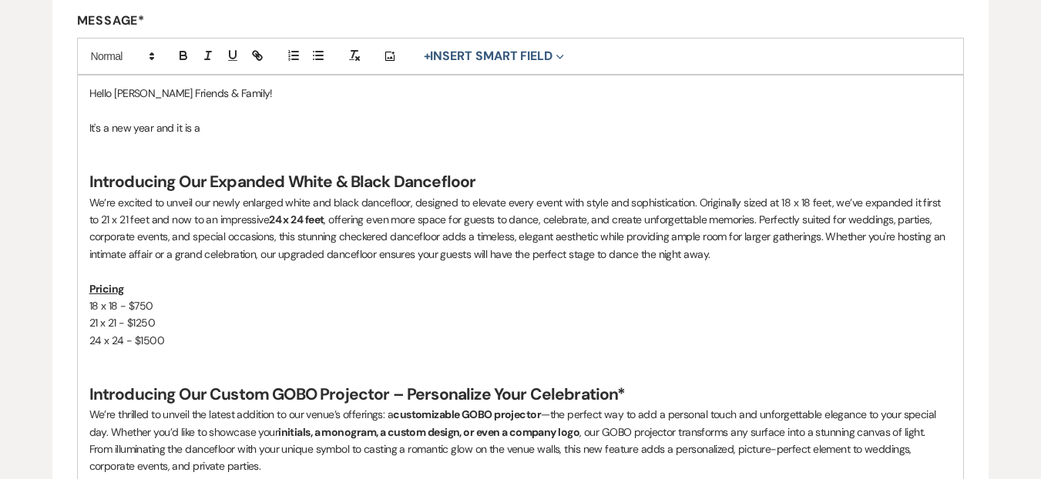
click at [147, 352] on p at bounding box center [520, 357] width 863 height 17
drag, startPoint x: 227, startPoint y: 134, endPoint x: 84, endPoint y: 128, distance: 142.7
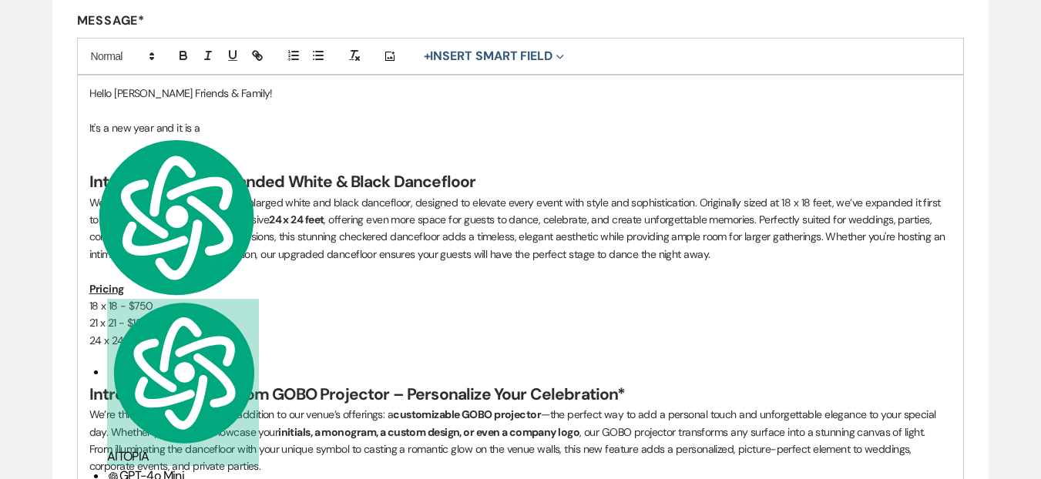
click at [261, 351] on p at bounding box center [520, 357] width 863 height 17
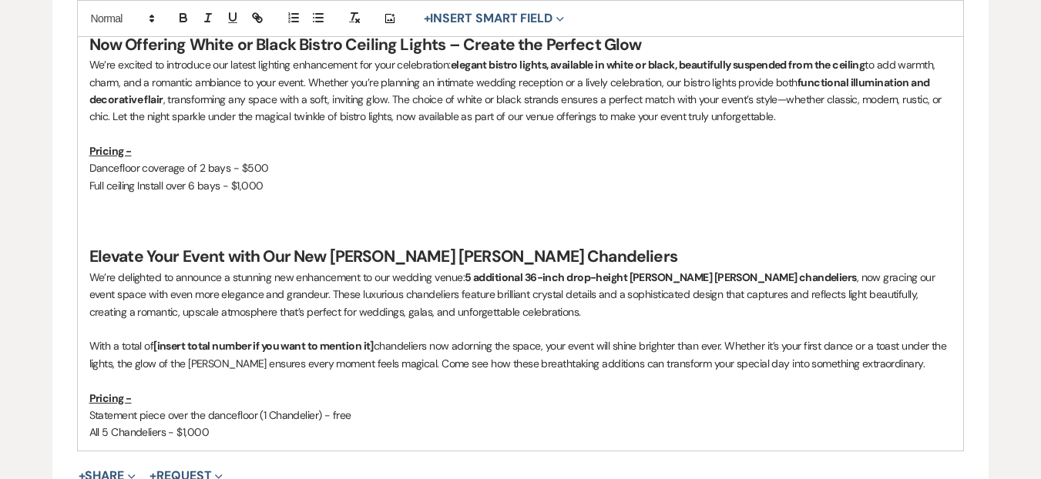
scroll to position [1353, 0]
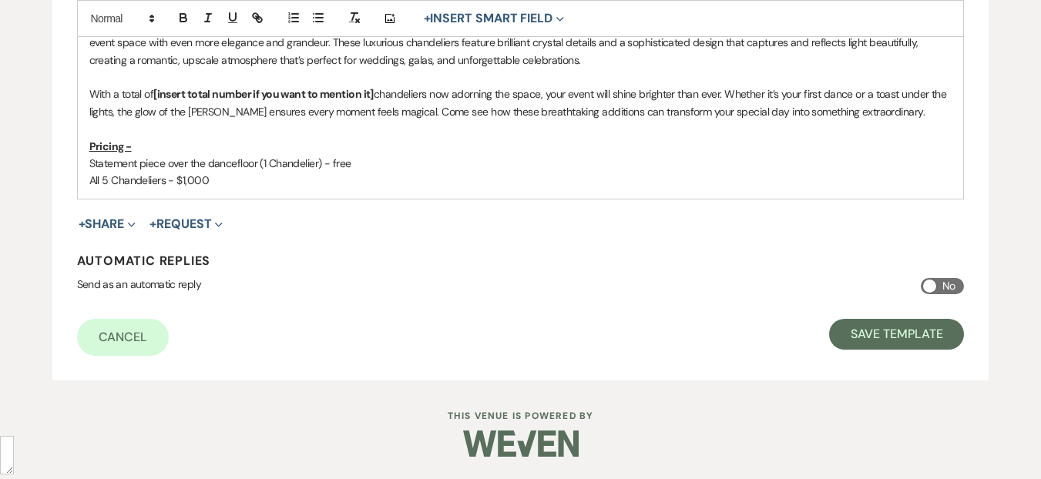
click at [244, 165] on p "Statement piece over the dancefloor (1 Chandelier) - free" at bounding box center [520, 163] width 863 height 17
click at [0, 0] on div "floor" at bounding box center [0, 0] width 0 height 0
click at [209, 165] on p "Statement piece over the floor (1 Chandelier) - free" at bounding box center [520, 163] width 863 height 17
click at [229, 177] on p "All 5 Chandeliers - $1,000" at bounding box center [520, 180] width 863 height 17
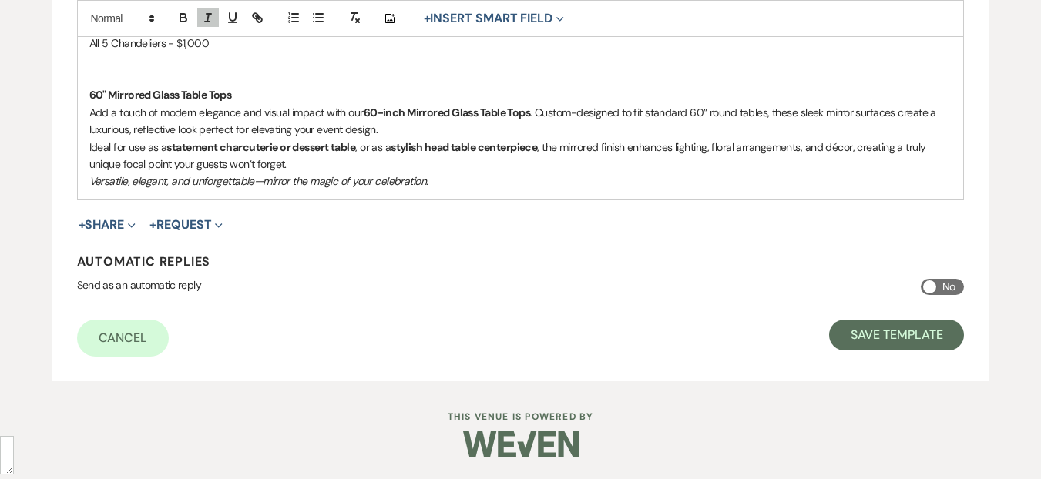
scroll to position [1491, 0]
click at [172, 96] on strong "60" Mirrored Glass Table Tops" at bounding box center [160, 94] width 143 height 14
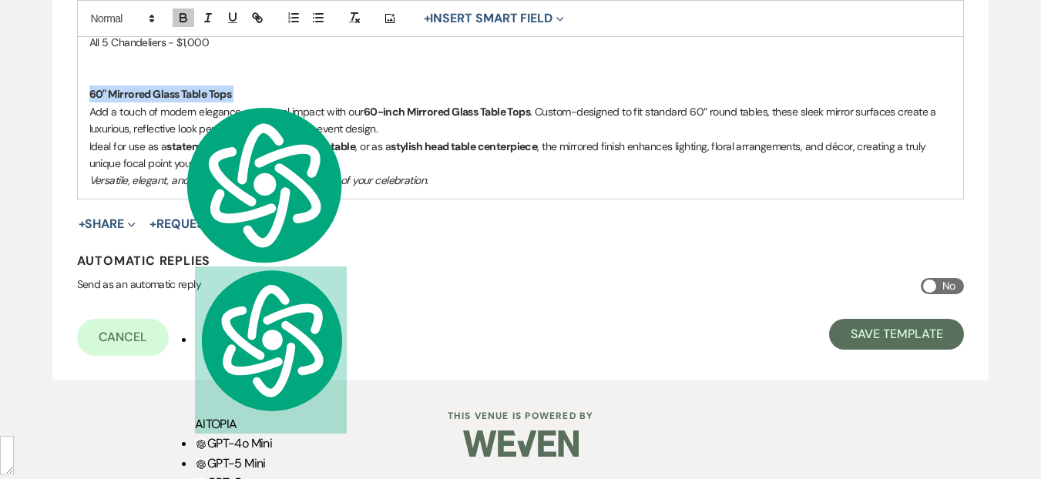
click at [172, 96] on strong "60" Mirrored Glass Table Tops" at bounding box center [160, 94] width 143 height 14
click at [126, 22] on span at bounding box center [122, 18] width 76 height 18
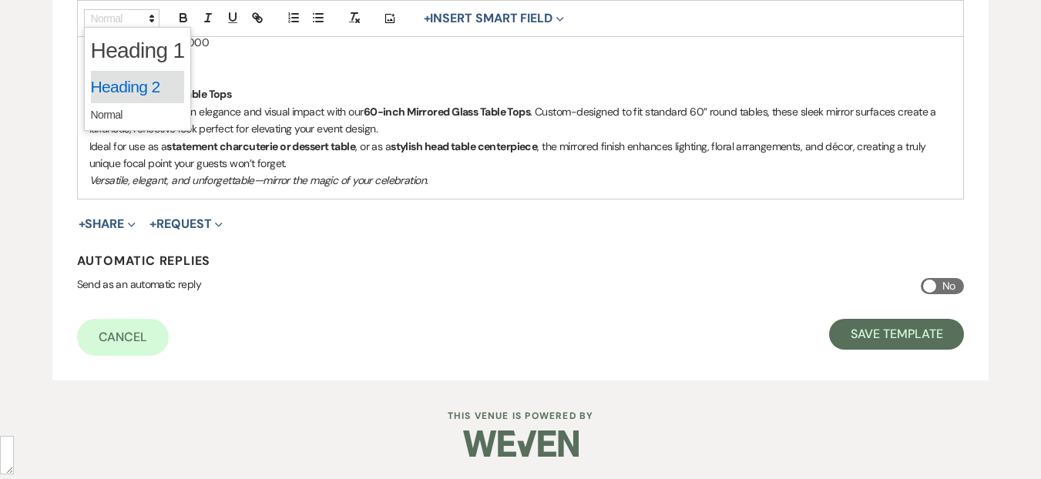
click at [143, 77] on span at bounding box center [138, 87] width 94 height 32
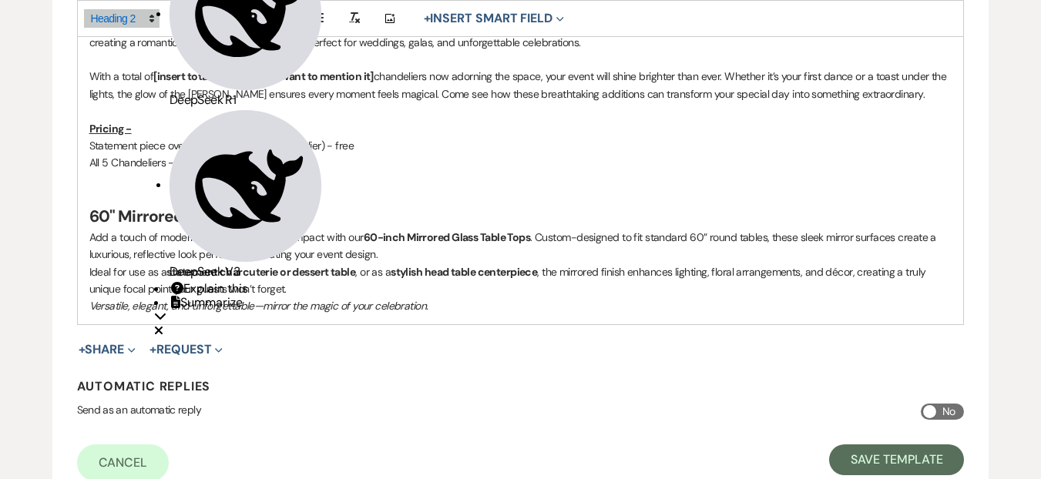
scroll to position [1497, 0]
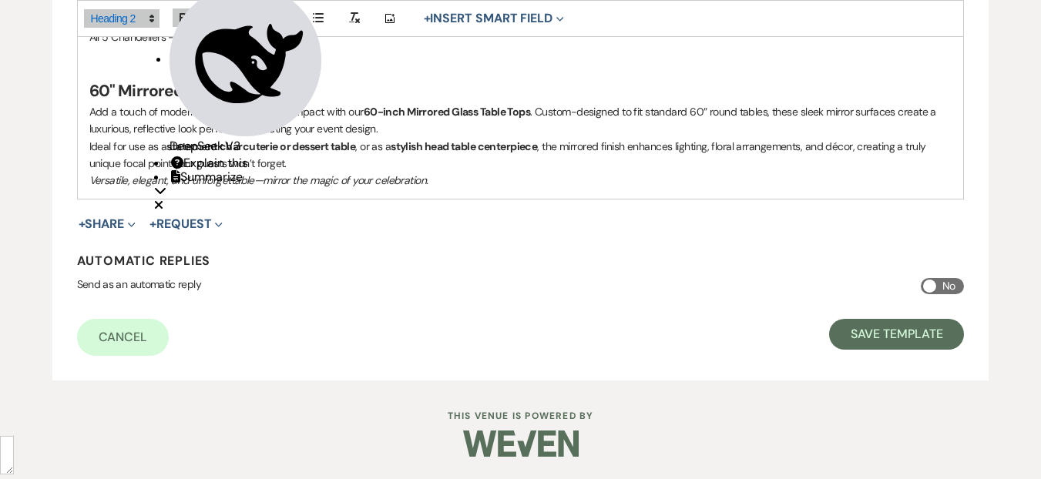
click at [372, 172] on p "Versatile, elegant, and unforgettable—mirror the magic of your celebration." at bounding box center [520, 180] width 863 height 17
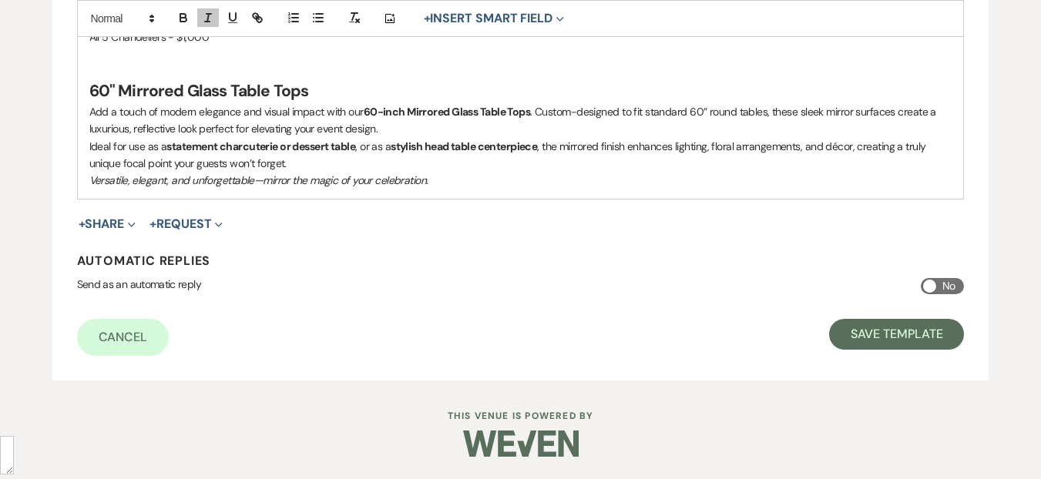
click at [90, 178] on em "Versatile, elegant, and unforgettable—mirror the magic of your celebration." at bounding box center [258, 180] width 339 height 14
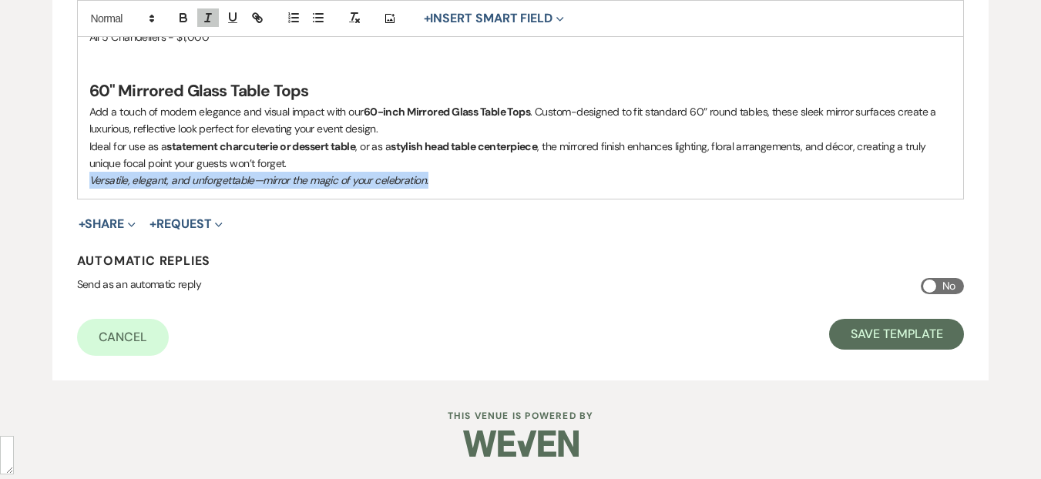
drag, startPoint x: 456, startPoint y: 184, endPoint x: 79, endPoint y: 183, distance: 376.9
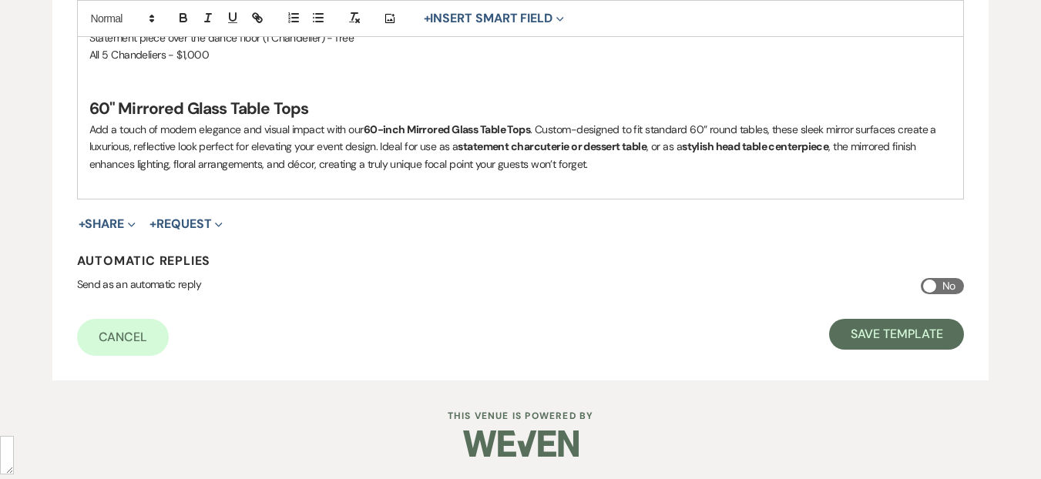
click at [659, 182] on p at bounding box center [520, 181] width 863 height 17
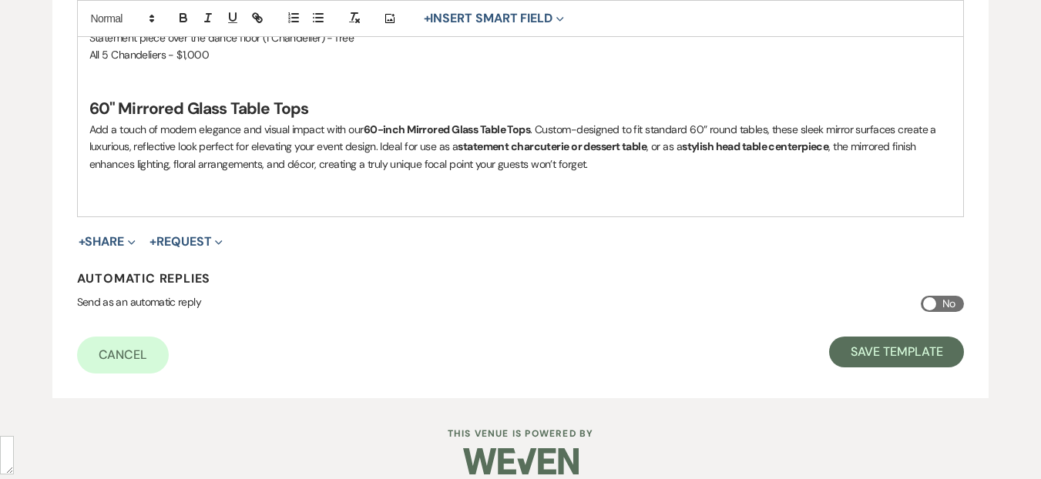
scroll to position [1497, 0]
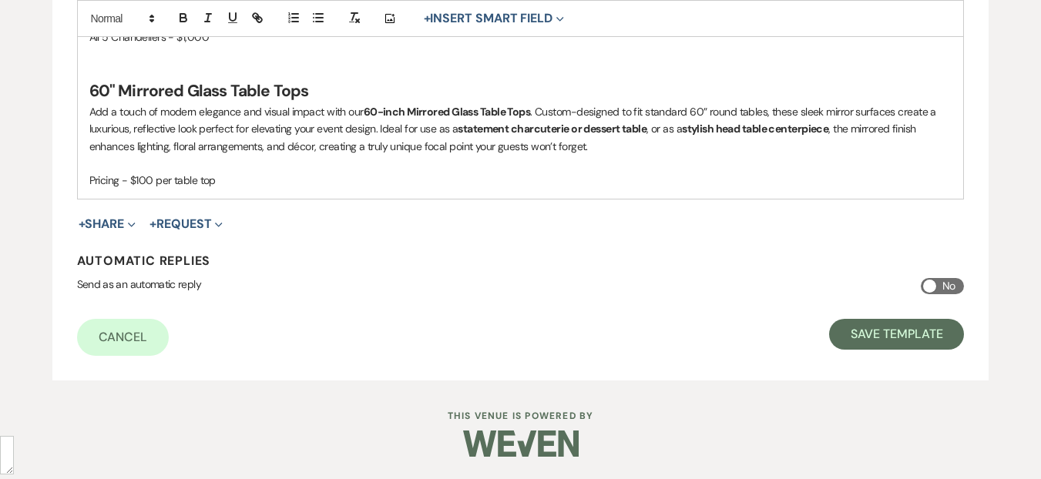
click at [190, 180] on p "Pricing - $100 per table top" at bounding box center [520, 180] width 863 height 17
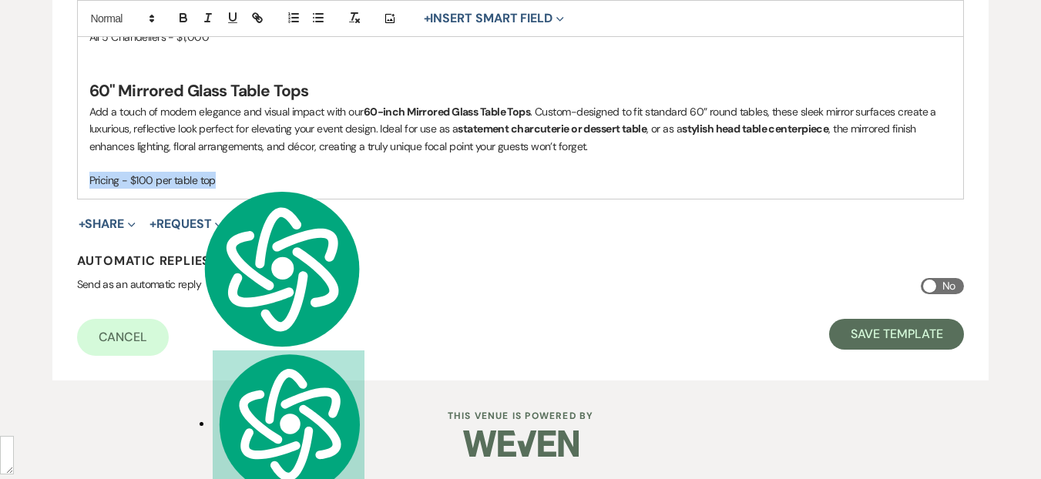
click at [190, 180] on p "Pricing - $100 per table top" at bounding box center [520, 180] width 863 height 17
click at [129, 177] on p "Pricing - $100 per table top" at bounding box center [520, 180] width 863 height 17
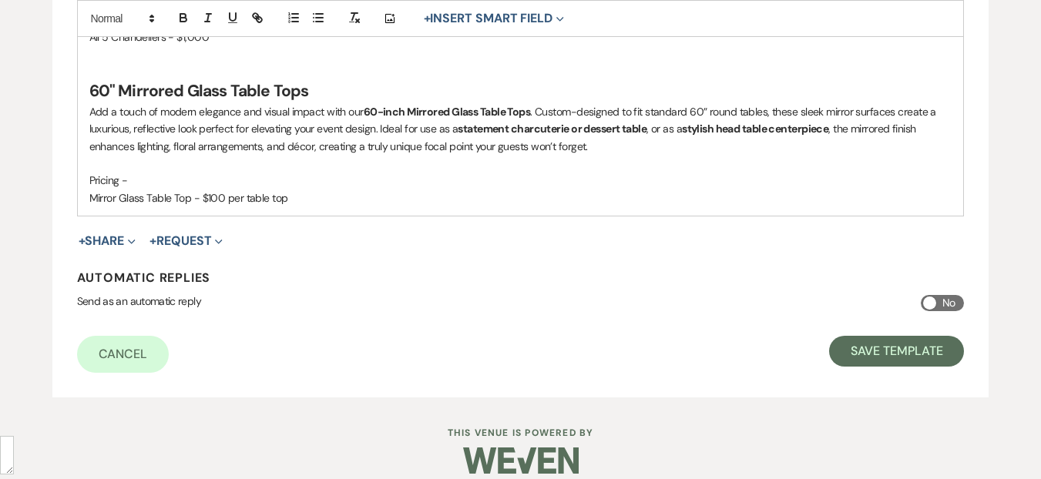
click at [93, 179] on p "Pricing -" at bounding box center [520, 180] width 863 height 17
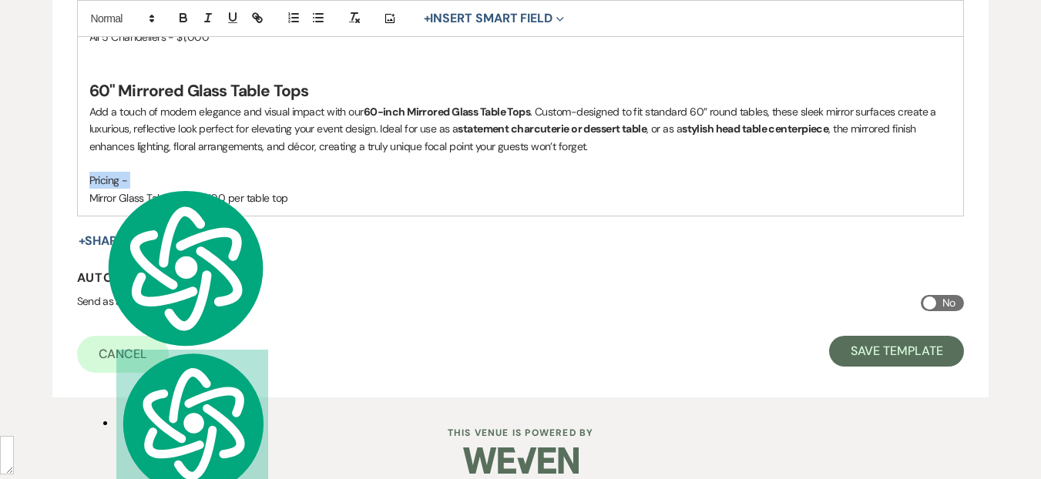
click at [93, 179] on p "Pricing -" at bounding box center [520, 180] width 863 height 17
click at [179, 16] on icon "button" at bounding box center [184, 18] width 14 height 14
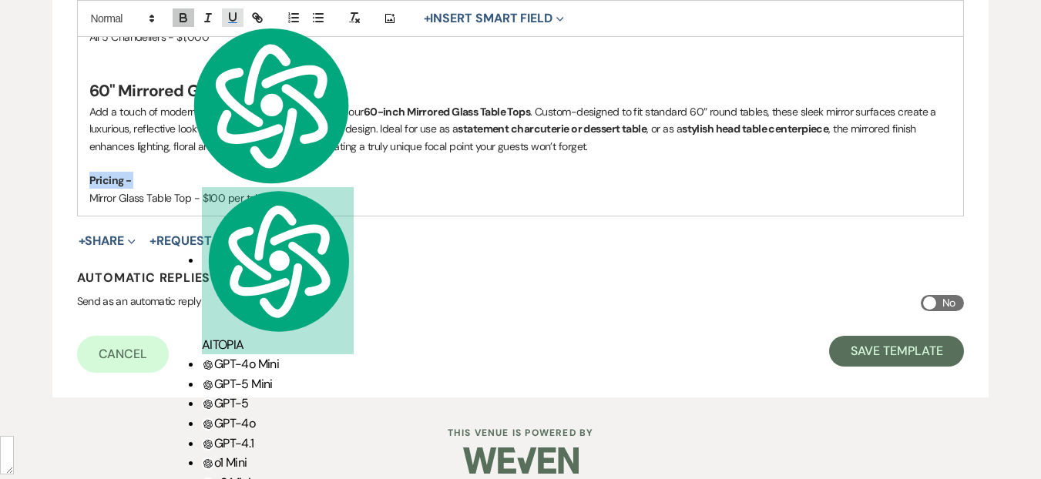
click at [232, 17] on icon "button" at bounding box center [233, 18] width 14 height 14
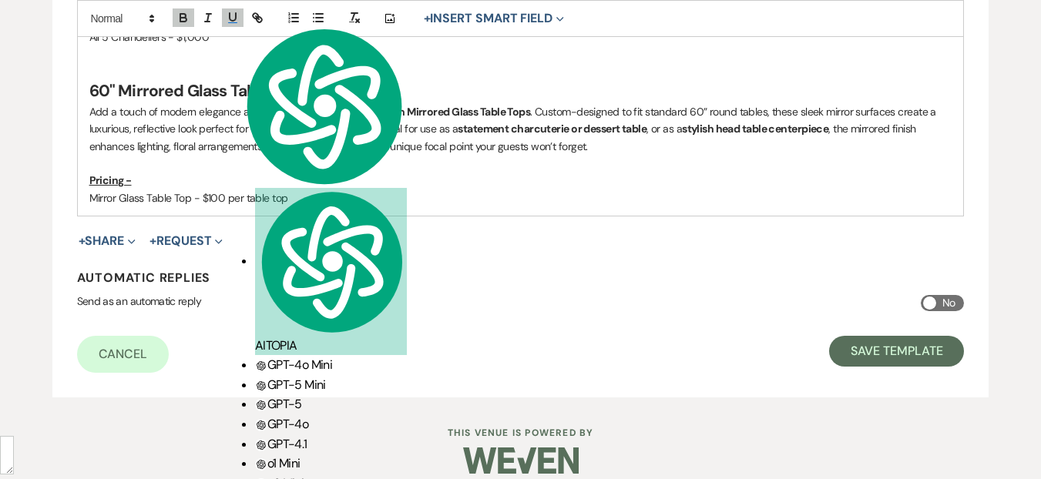
click at [321, 194] on p "Mirror Glass Table Top - $100 per table top" at bounding box center [520, 198] width 863 height 17
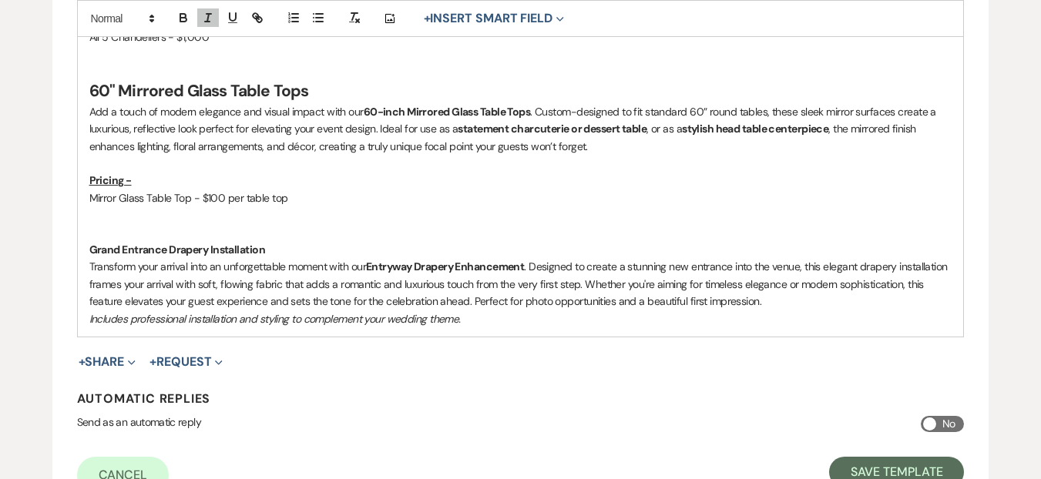
click at [247, 251] on strong "Grand Entrance Drapery Installation" at bounding box center [177, 250] width 176 height 14
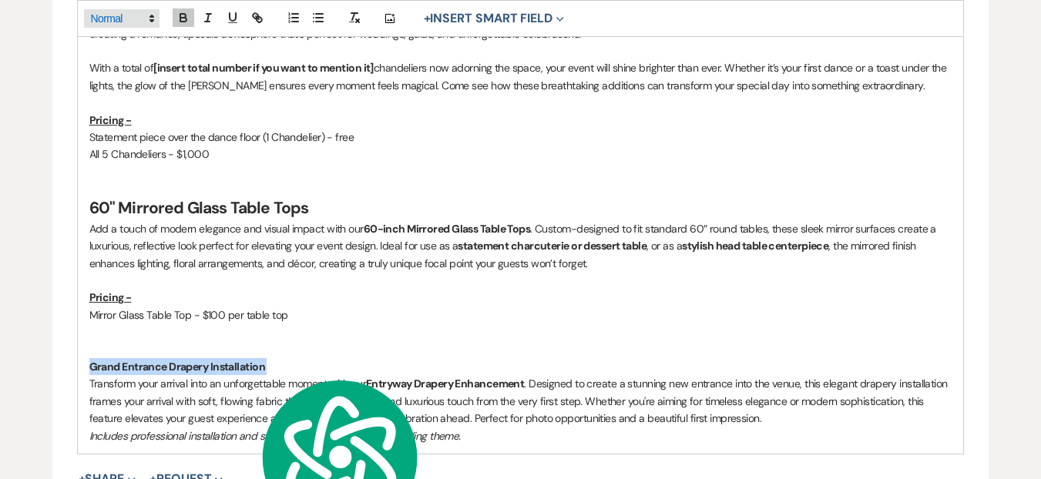
scroll to position [1377, 0]
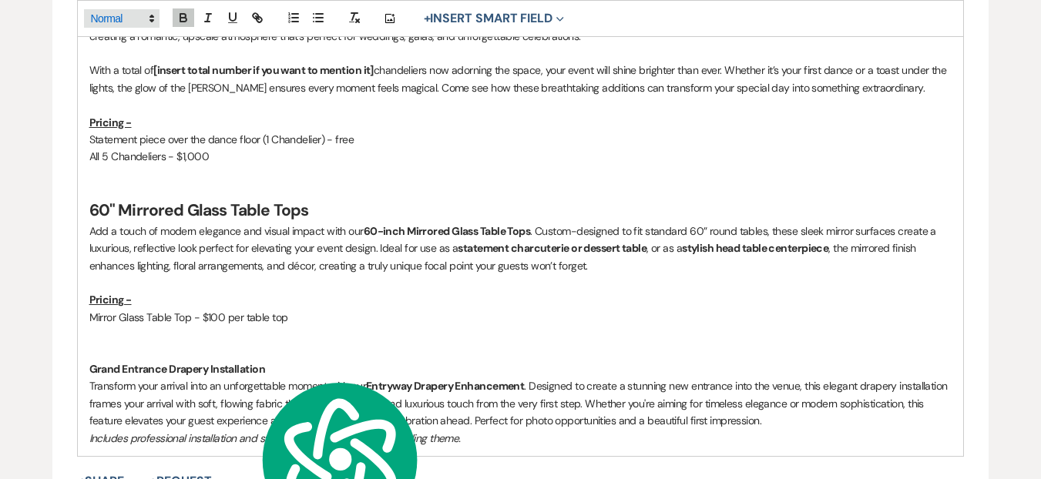
click at [136, 17] on span at bounding box center [122, 18] width 76 height 18
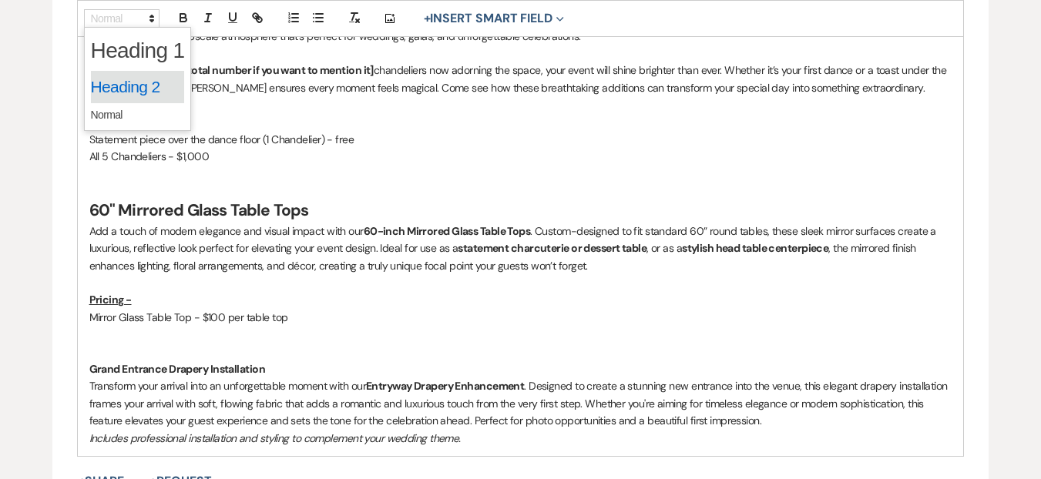
click at [144, 81] on span at bounding box center [138, 87] width 94 height 32
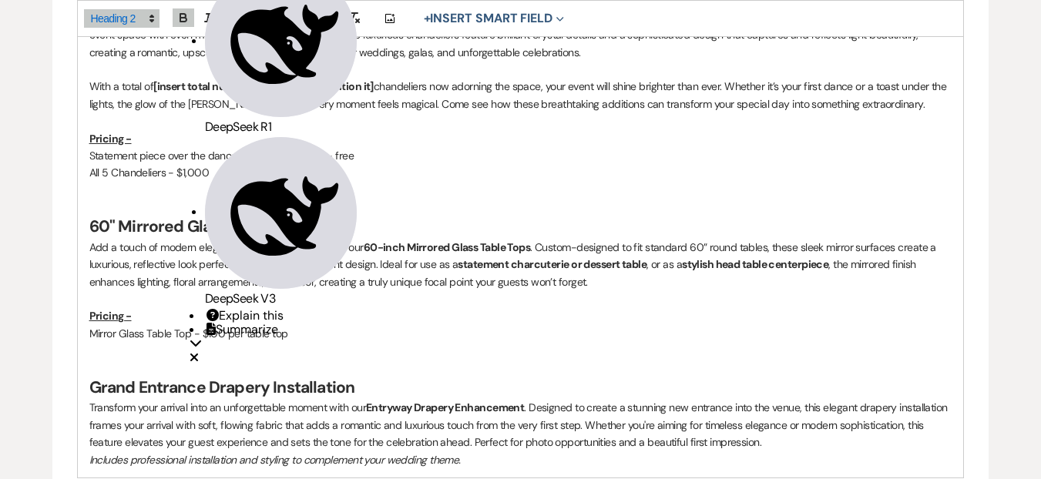
scroll to position [1555, 0]
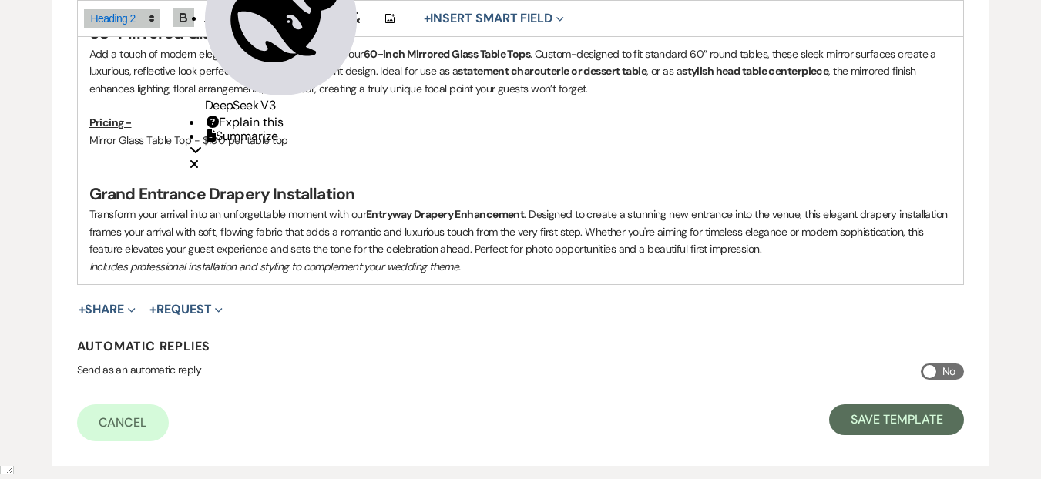
click at [307, 245] on p "Transform your arrival into an unforgettable moment with our Entryway Drapery E…" at bounding box center [520, 232] width 863 height 52
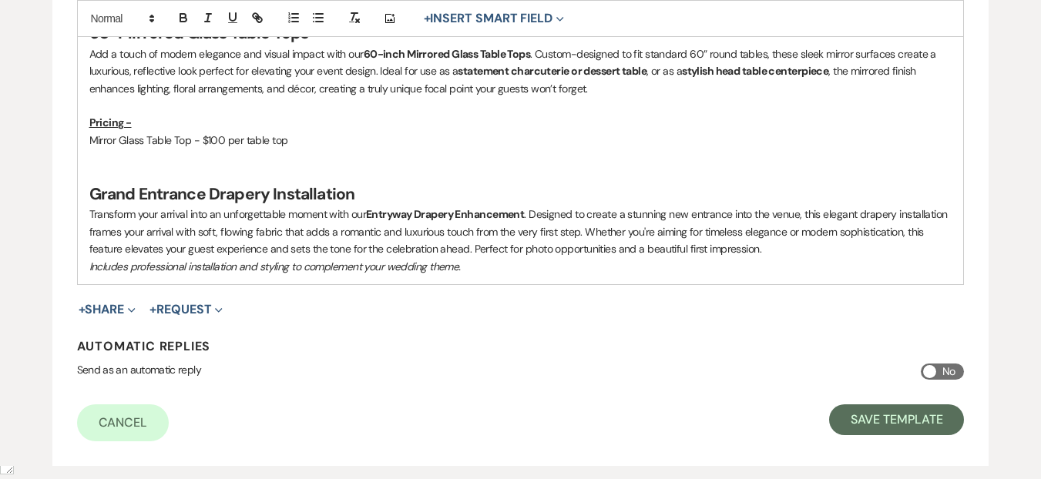
click at [493, 270] on p "Includes professional installation and styling to complement your wedding theme." at bounding box center [520, 266] width 863 height 17
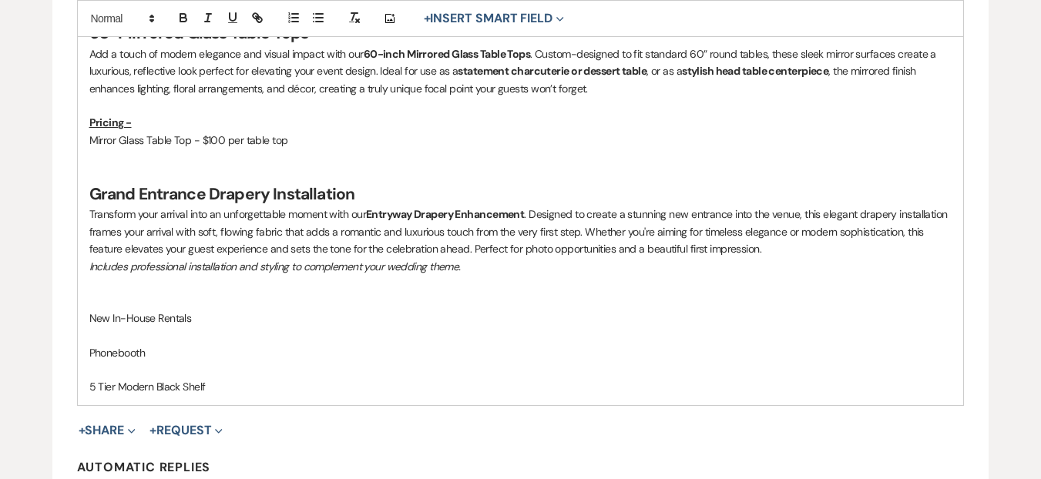
click at [112, 392] on p "5 Tier Modern Black Shelf" at bounding box center [520, 386] width 863 height 17
click at [0, 0] on span "-Tier" at bounding box center [0, 0] width 0 height 0
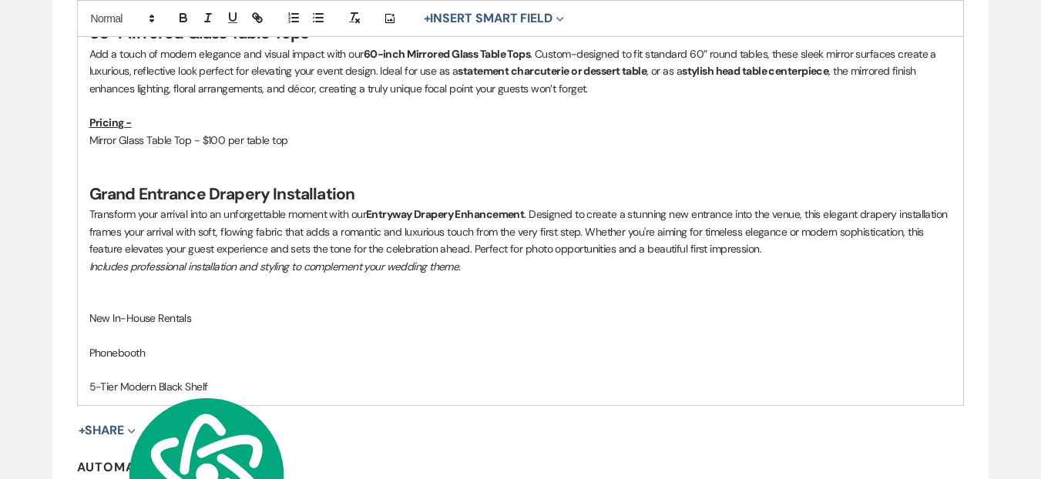
click at [240, 378] on p "5-Tier Modern Black Shelf" at bounding box center [520, 386] width 863 height 17
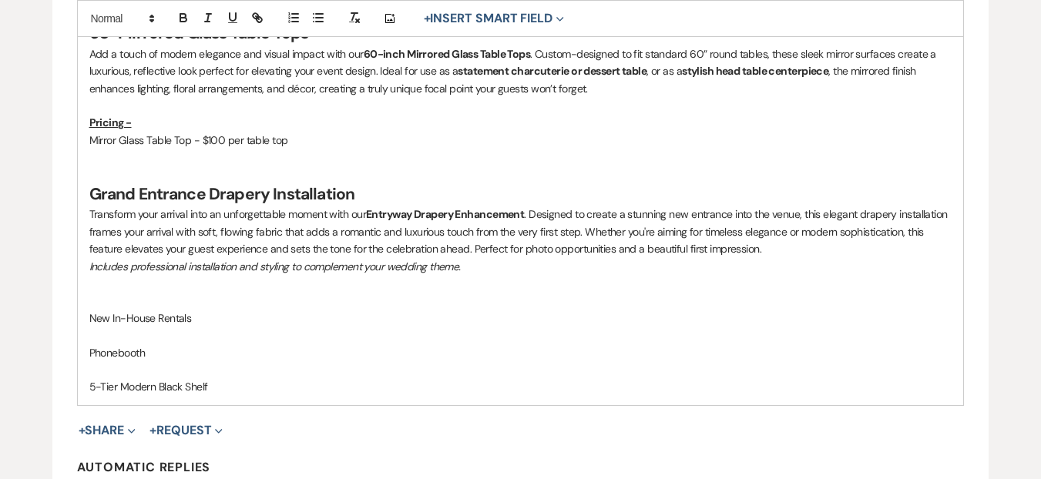
click at [106, 347] on p "Phonebooth" at bounding box center [520, 353] width 863 height 17
click at [193, 355] on p "Phonebooth" at bounding box center [520, 353] width 863 height 17
click at [155, 321] on p "New In-House Rentals" at bounding box center [520, 318] width 863 height 17
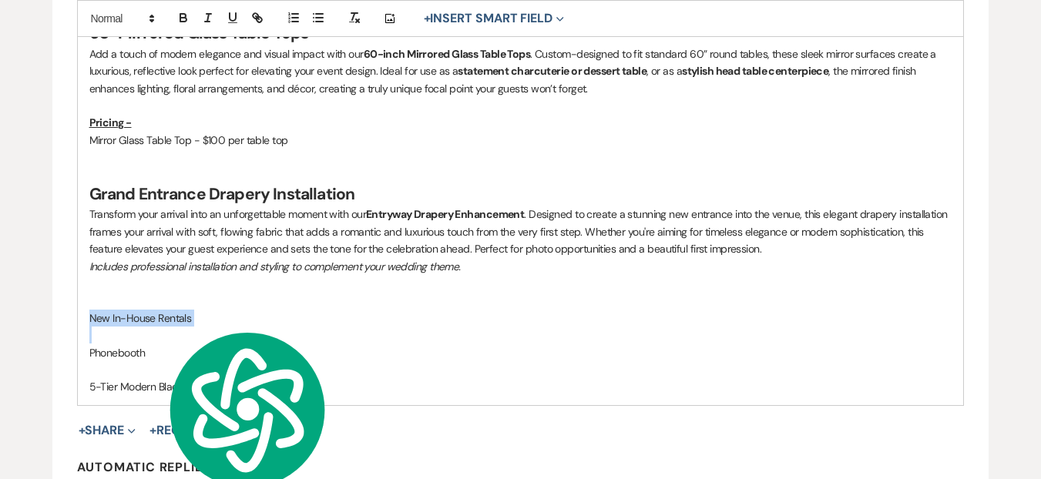
click at [155, 321] on p "New In-House Rentals" at bounding box center [520, 318] width 863 height 17
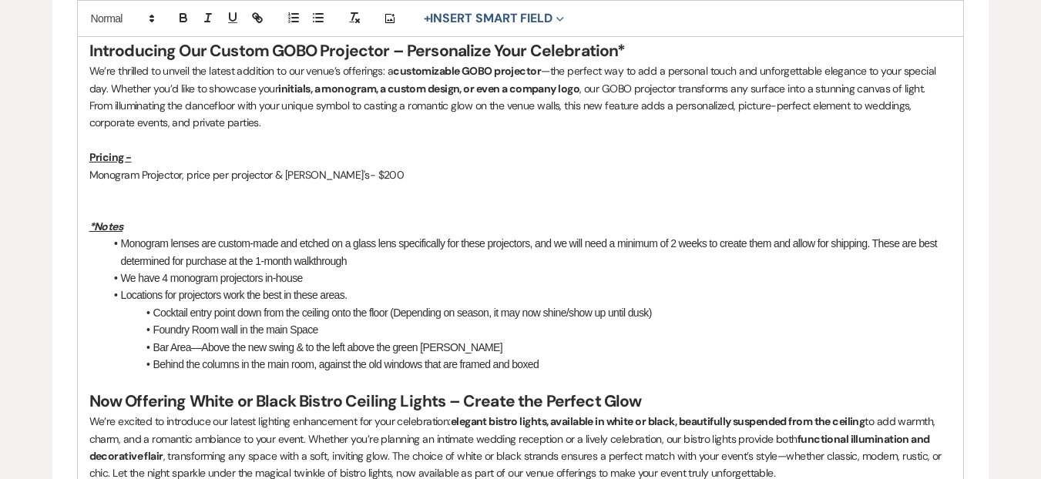
scroll to position [532, 0]
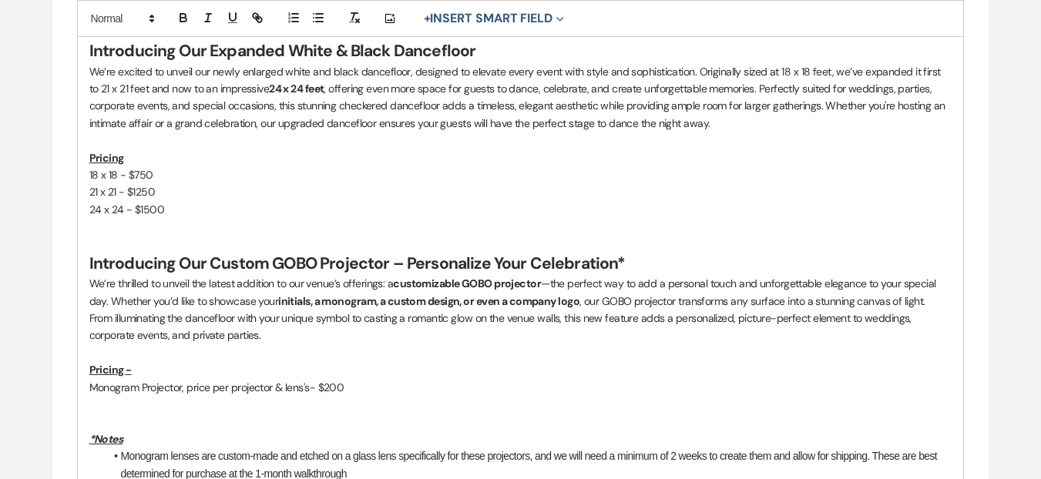
click at [376, 392] on p "Monogram Projector, price per projector & lens's- $200" at bounding box center [520, 387] width 863 height 17
click at [123, 415] on p at bounding box center [520, 421] width 863 height 17
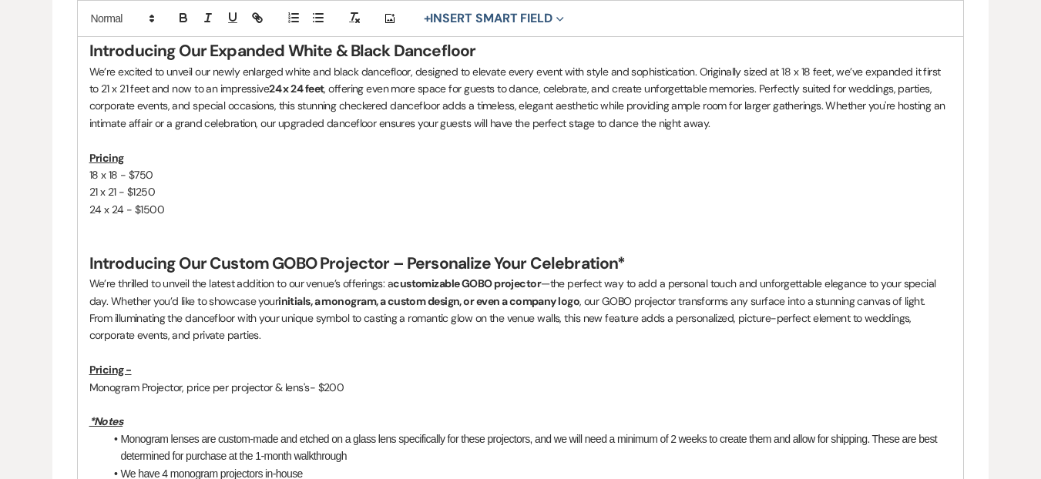
click at [340, 124] on p "We’re excited to unveil our newly enlarged white and black dancefloor, designed…" at bounding box center [520, 97] width 863 height 69
click at [0, 0] on div "dance floor" at bounding box center [0, 0] width 0 height 0
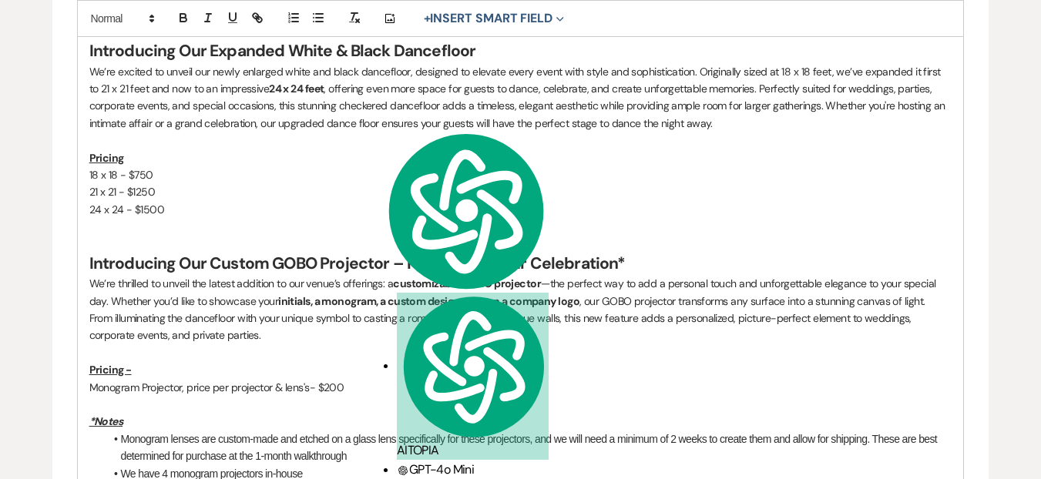
click at [414, 110] on p "We’re excited to unveil our newly enlarged white and black dancefloor, designed…" at bounding box center [520, 97] width 863 height 69
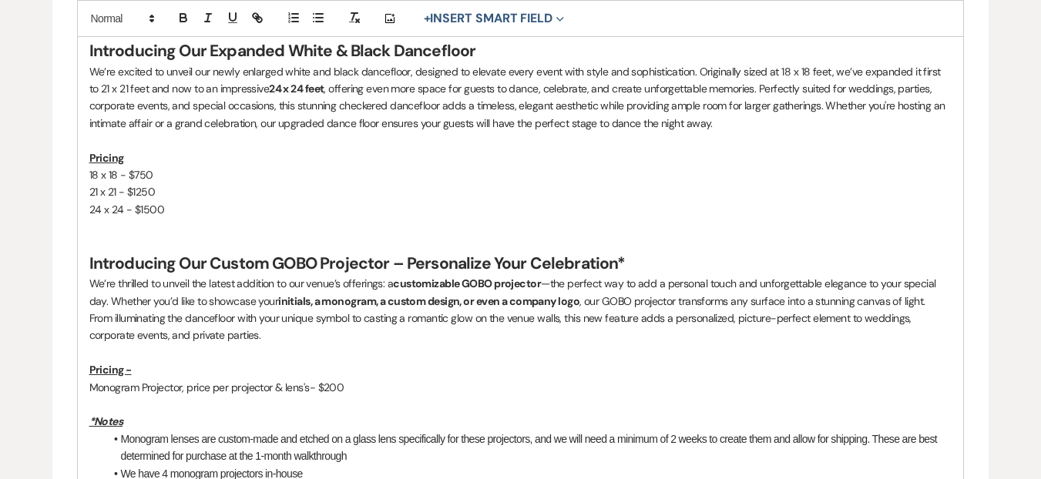
click at [424, 103] on p "We’re excited to unveil our newly enlarged white and black dancefloor, designed…" at bounding box center [520, 97] width 863 height 69
click at [0, 0] on qb-div "Replace with dance floor" at bounding box center [0, 0] width 0 height 0
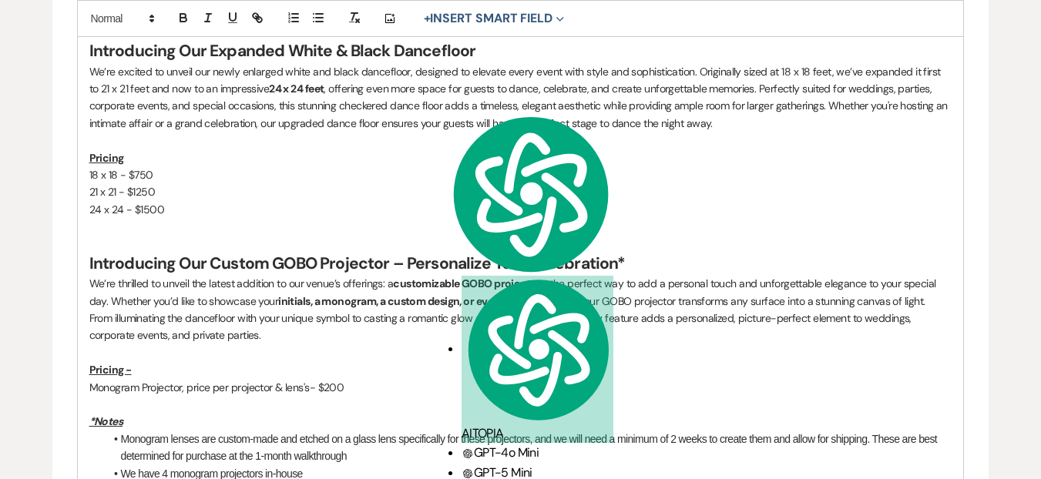
click at [395, 76] on p "We’re excited to unveil our newly enlarged white and black dancefloor, designed…" at bounding box center [520, 97] width 863 height 69
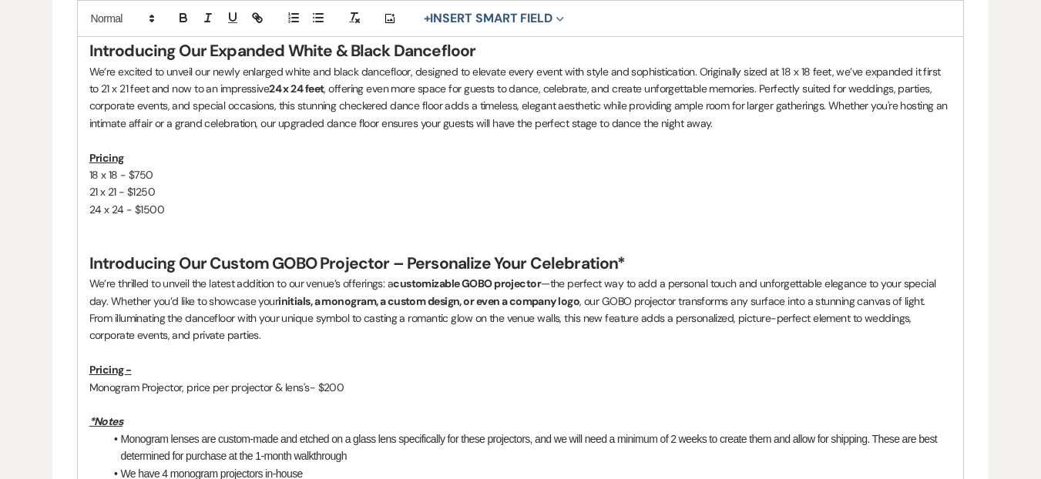
click at [388, 70] on p "We’re excited to unveil our newly enlarged white and black dancefloor, designed…" at bounding box center [520, 97] width 863 height 69
click at [0, 0] on span "dance floor," at bounding box center [0, 0] width 0 height 0
click at [276, 190] on p "21 x 21 - $1250" at bounding box center [520, 191] width 863 height 17
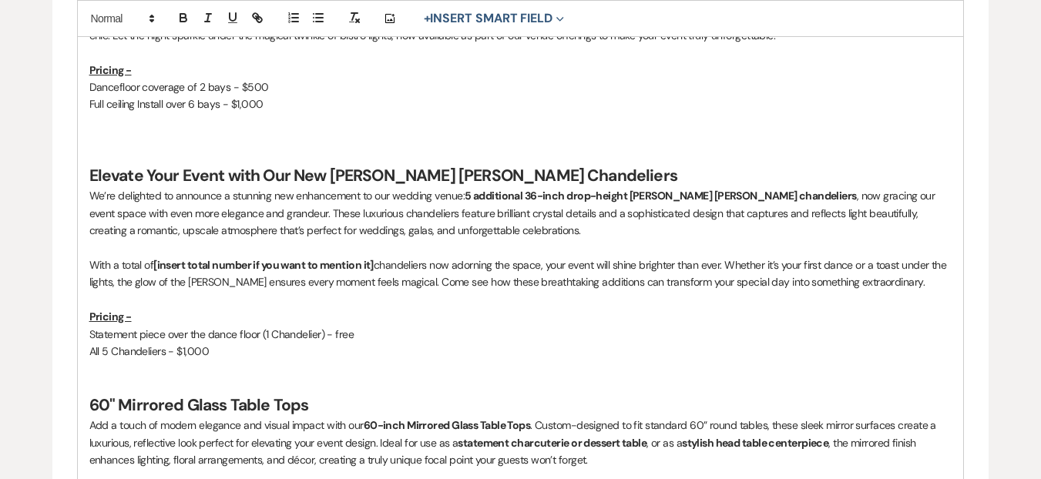
scroll to position [1337, 0]
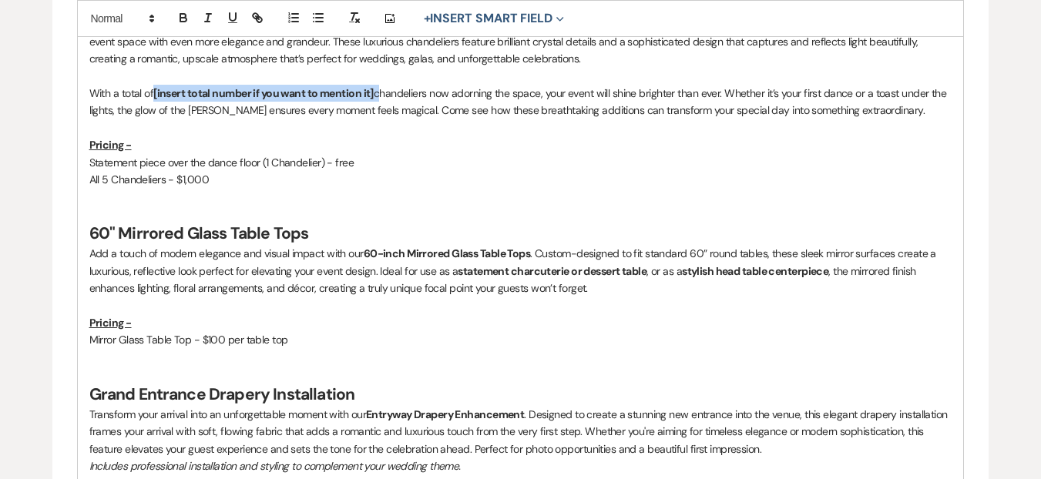
drag, startPoint x: 378, startPoint y: 96, endPoint x: 155, endPoint y: 93, distance: 223.5
click at [155, 93] on p "With a total of [insert total number if you want to mention it] chandeliers now…" at bounding box center [520, 102] width 863 height 35
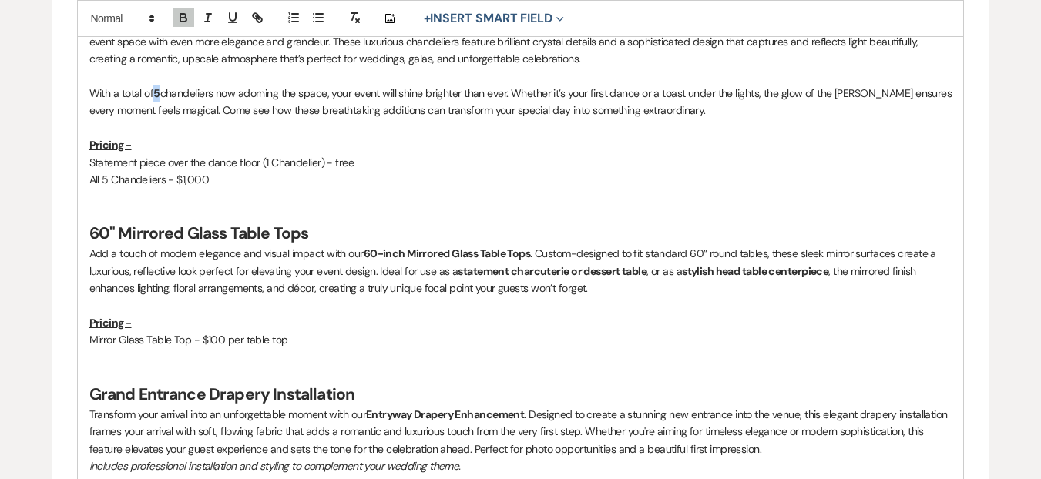
click at [160, 92] on strong "5" at bounding box center [156, 93] width 6 height 14
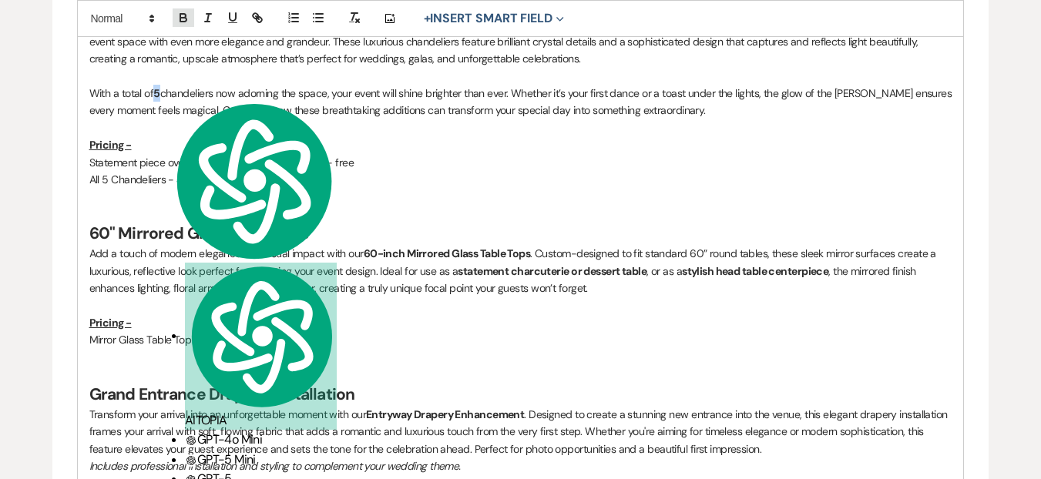
click at [180, 14] on icon "button" at bounding box center [182, 16] width 5 height 4
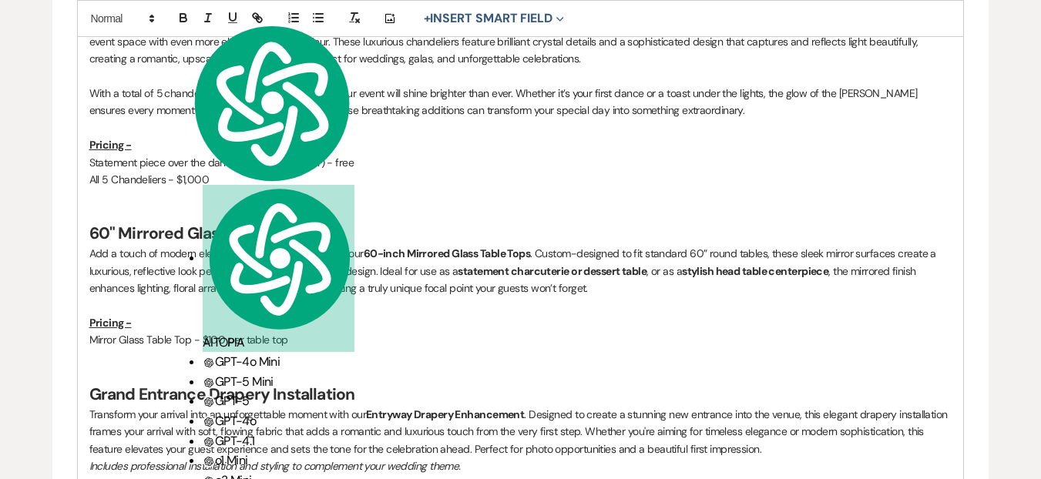
click at [452, 150] on p "Pricing -" at bounding box center [520, 144] width 863 height 17
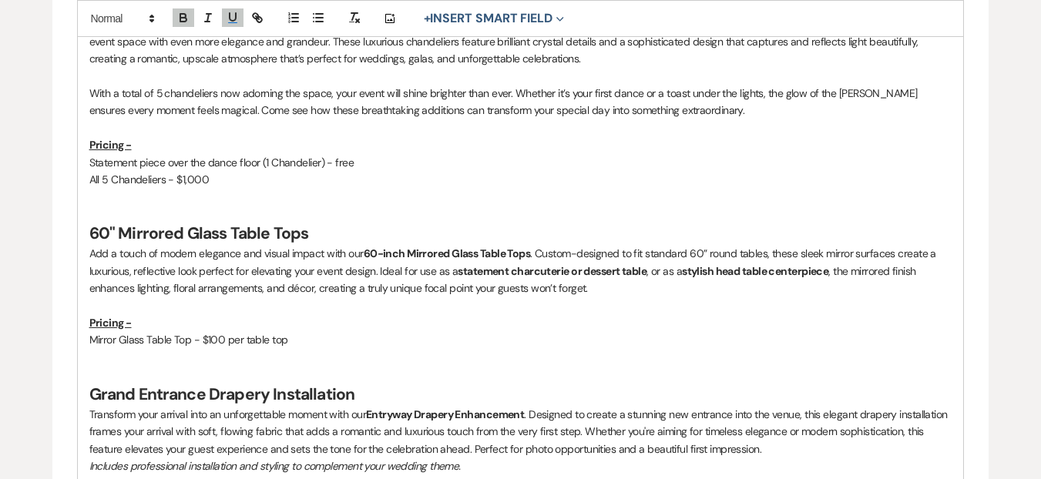
click at [396, 181] on p "All 5 Chandeliers - $1,000" at bounding box center [520, 179] width 863 height 17
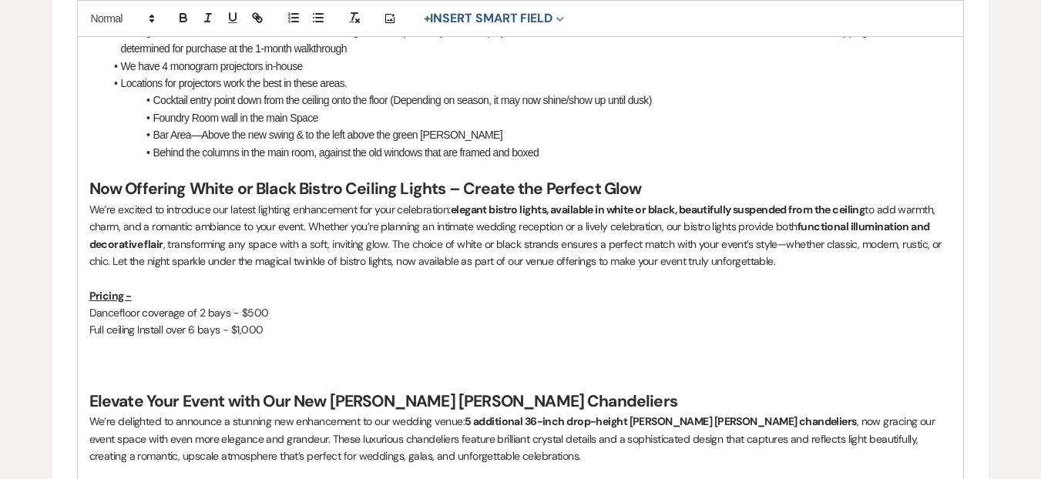
scroll to position [898, 0]
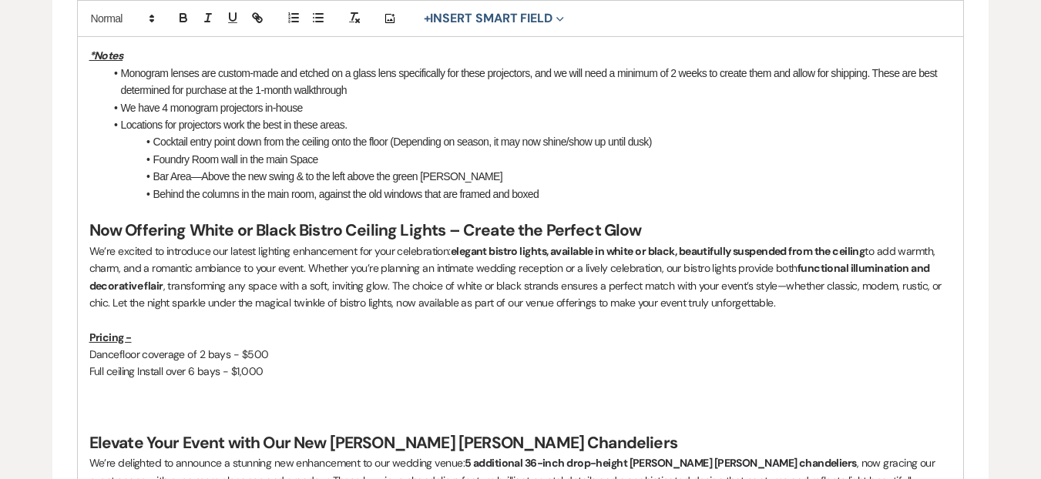
click at [174, 395] on p at bounding box center [520, 389] width 863 height 17
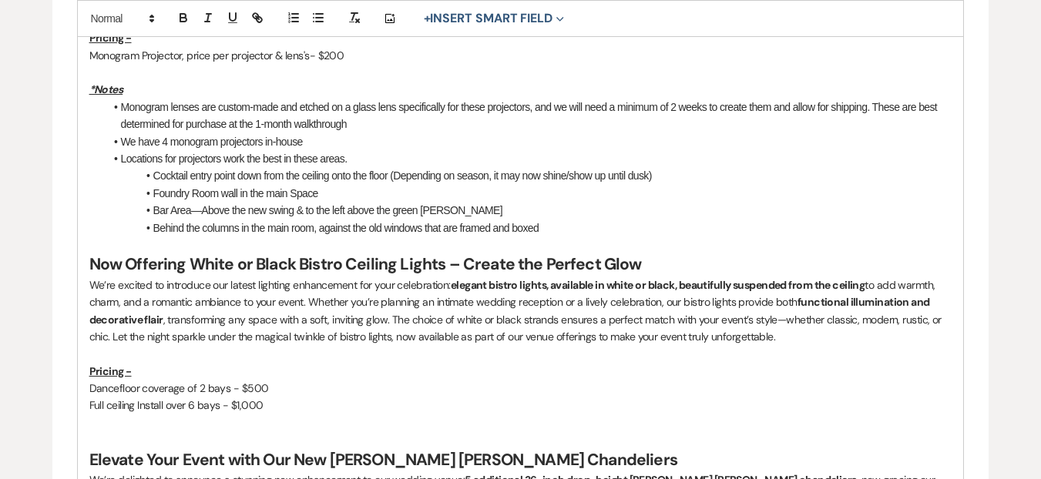
scroll to position [837, 0]
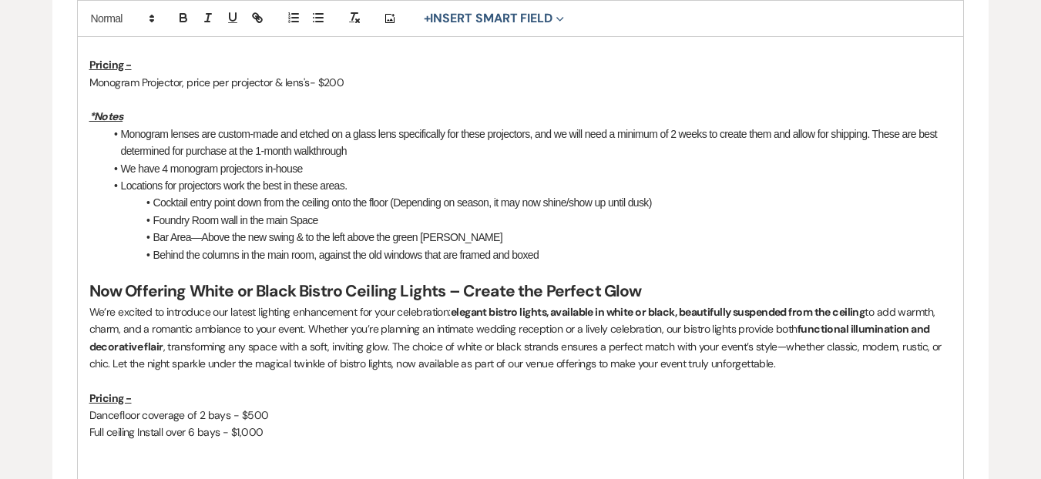
click at [284, 86] on p "Monogram Projector, price per projector & lens's- $200" at bounding box center [520, 82] width 863 height 17
click at [292, 85] on p "Monogram Projector, price per projector & lens's- $200" at bounding box center [520, 82] width 863 height 17
click at [369, 88] on p "Monogram Projector, price per projector & lens- $200" at bounding box center [520, 82] width 863 height 17
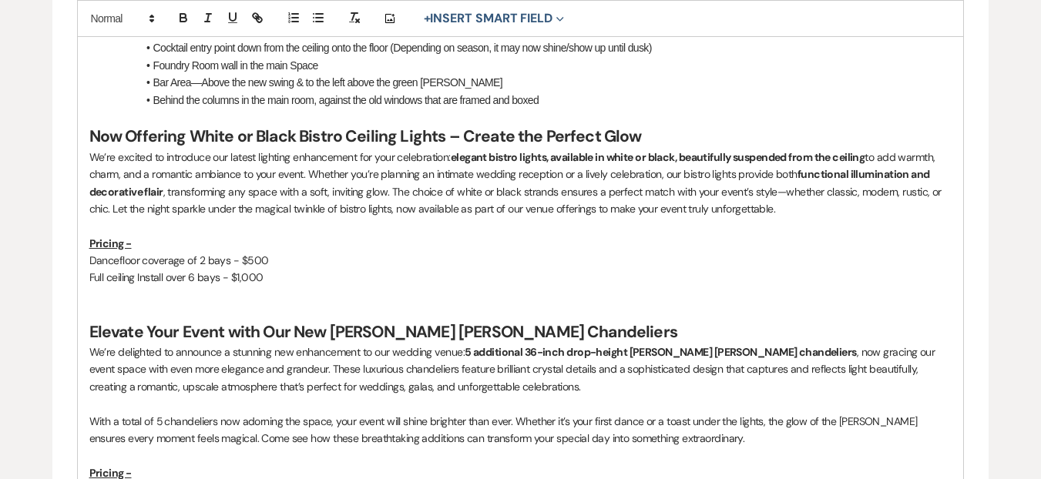
scroll to position [990, 0]
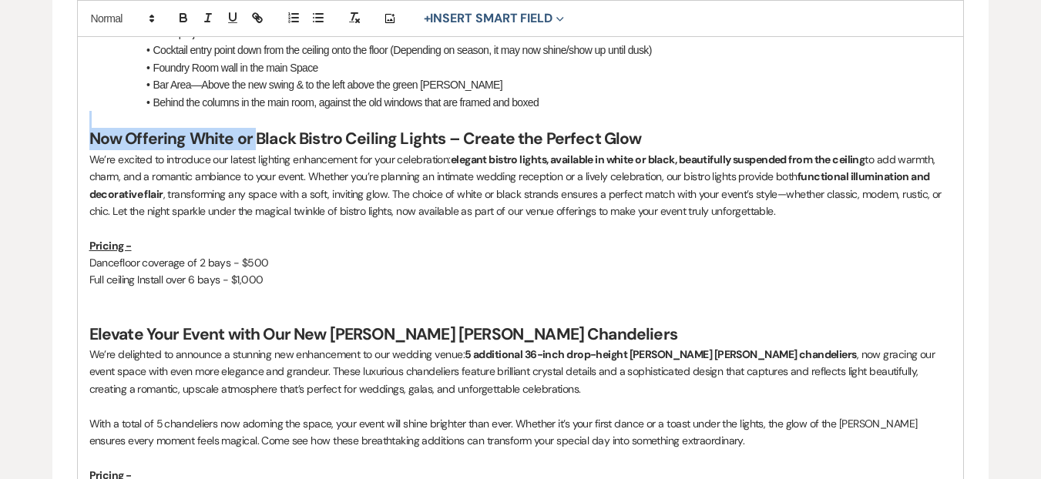
drag, startPoint x: 257, startPoint y: 140, endPoint x: 54, endPoint y: 122, distance: 203.6
click at [54, 122] on form "Edit Message Template This template was created on May 8, 2025 * Required Templ…" at bounding box center [520, 121] width 937 height 1923
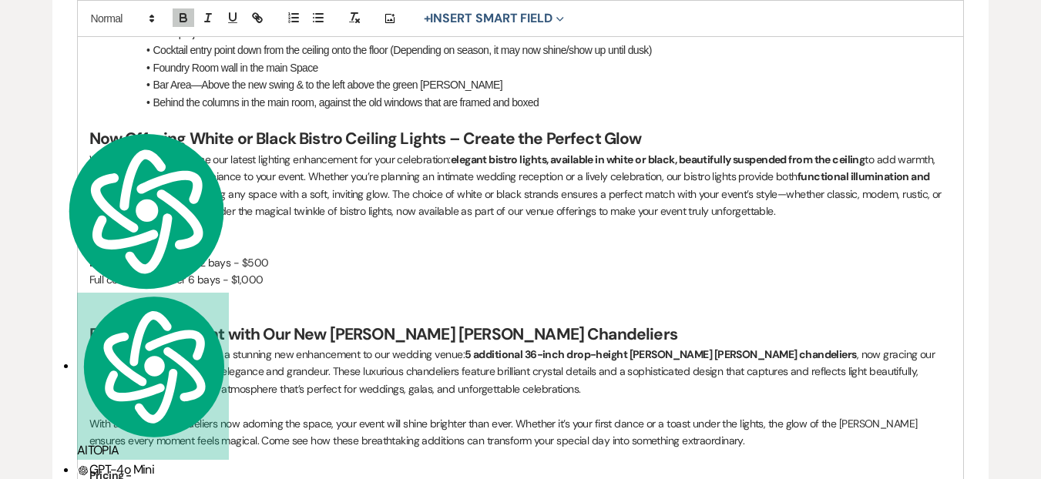
click at [283, 222] on p at bounding box center [520, 228] width 863 height 17
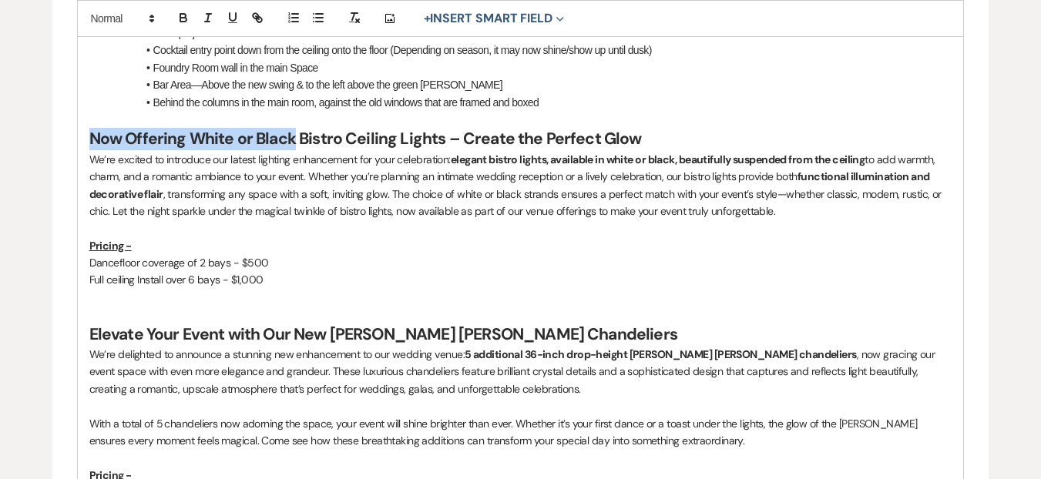
drag, startPoint x: 294, startPoint y: 143, endPoint x: 92, endPoint y: 134, distance: 202.1
click at [92, 134] on strong "Now Offering White or Black Bistro Ceiling Lights – Create the Perfect Glow" at bounding box center [365, 139] width 553 height 22
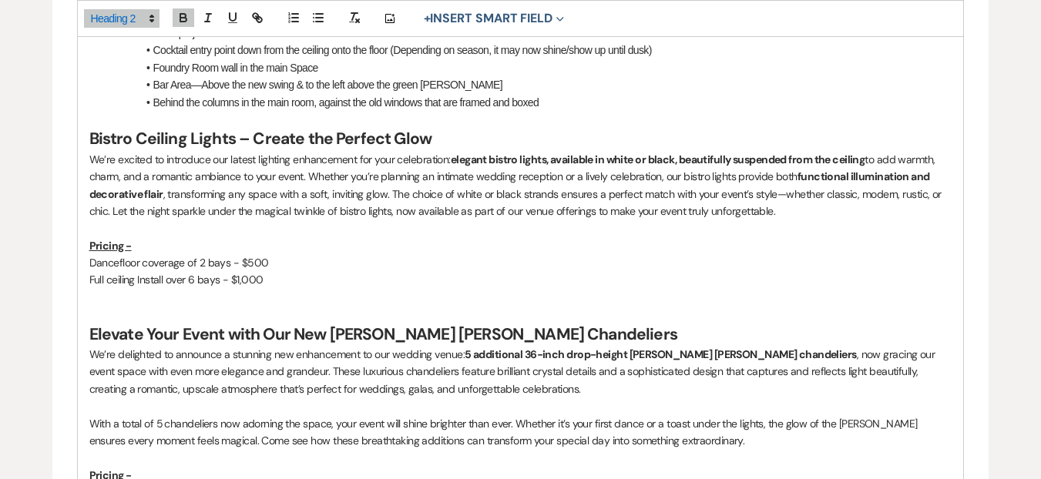
click at [445, 132] on h2 "Bistro Ceiling Lights – Create the Perfect Glow" at bounding box center [520, 139] width 863 height 22
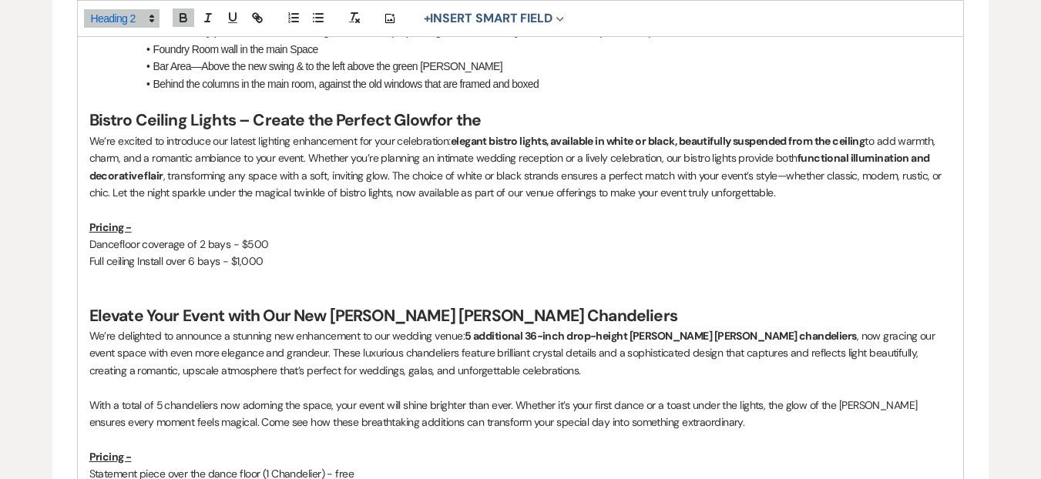
scroll to position [1009, 0]
drag, startPoint x: 486, startPoint y: 121, endPoint x: 240, endPoint y: 118, distance: 246.7
click at [240, 118] on h2 "Bistro Ceiling Lights – Create the Perfect Glowfor the" at bounding box center [520, 120] width 863 height 22
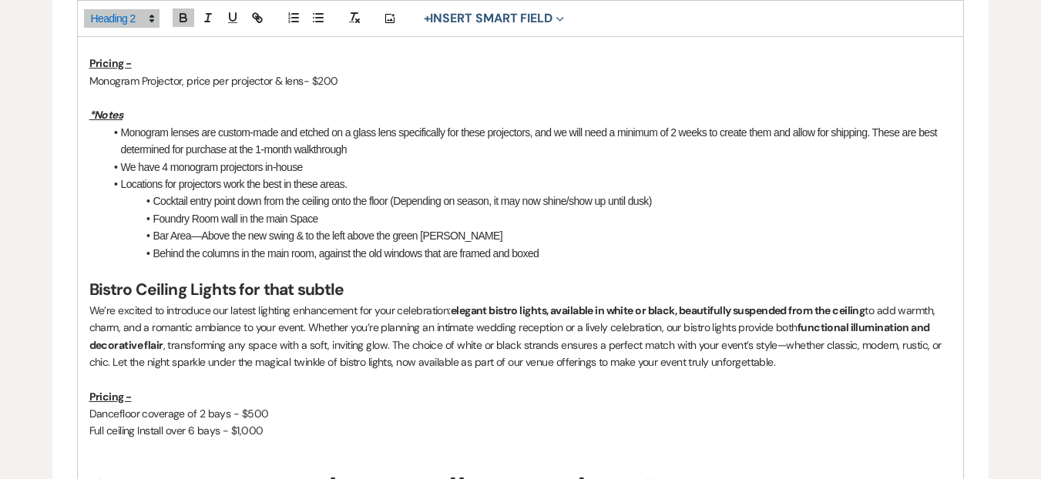
scroll to position [1380, 0]
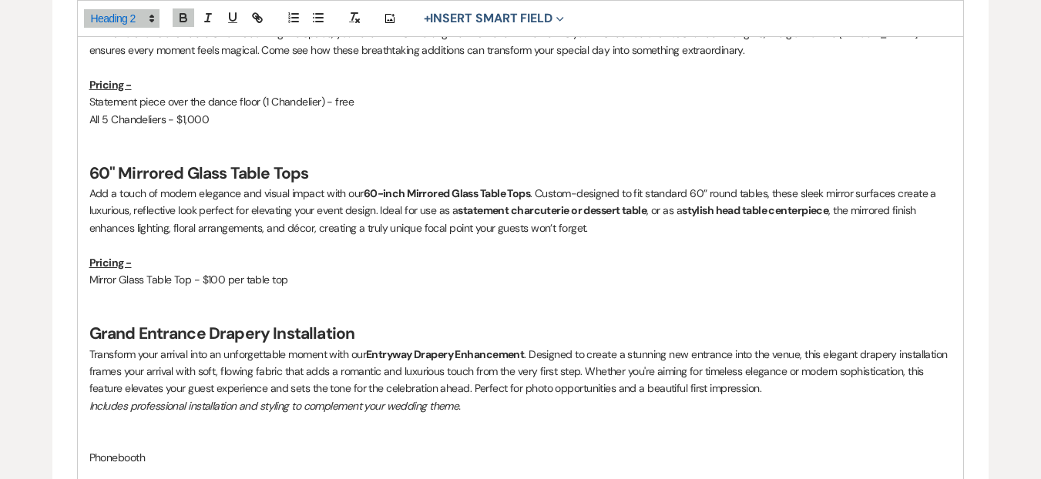
click at [321, 303] on p at bounding box center [520, 296] width 863 height 17
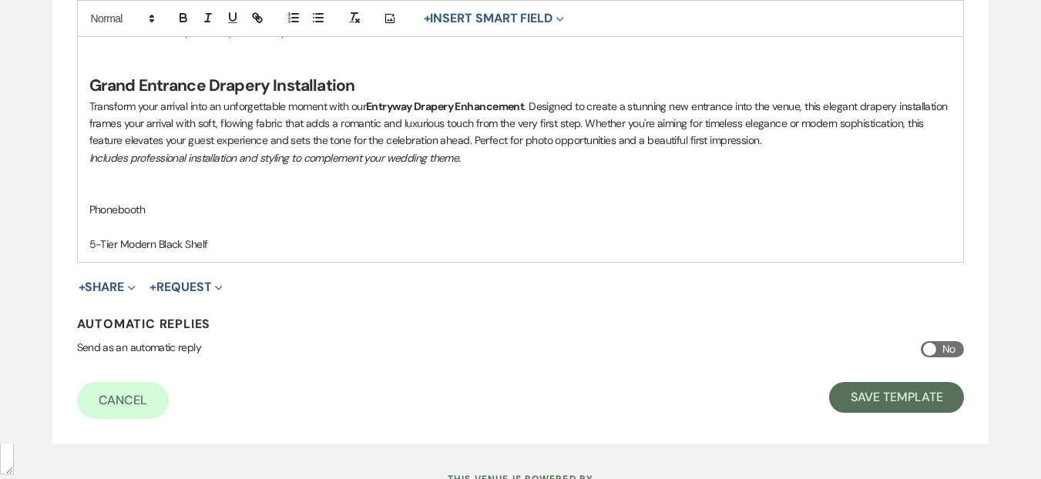
scroll to position [1692, 0]
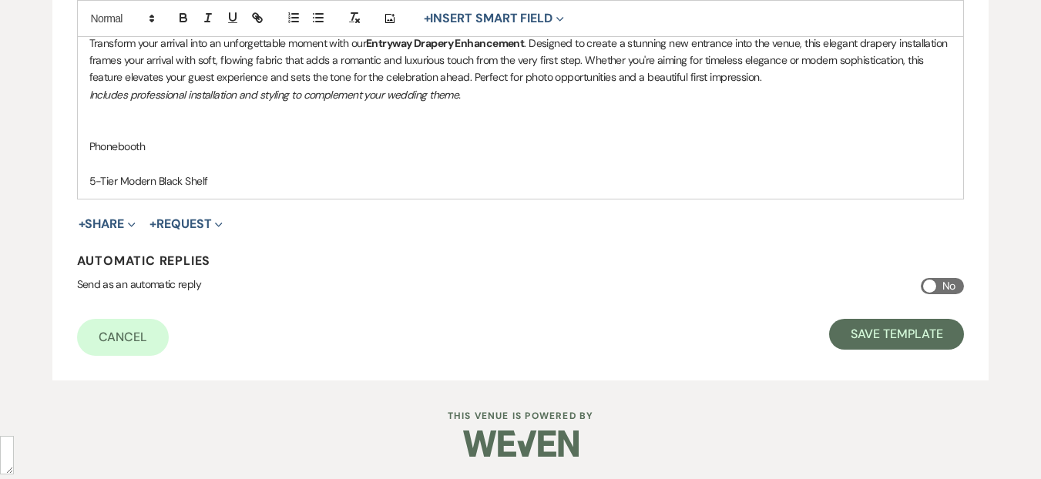
click at [254, 173] on p "5-Tier Modern Black Shelf" at bounding box center [520, 181] width 863 height 17
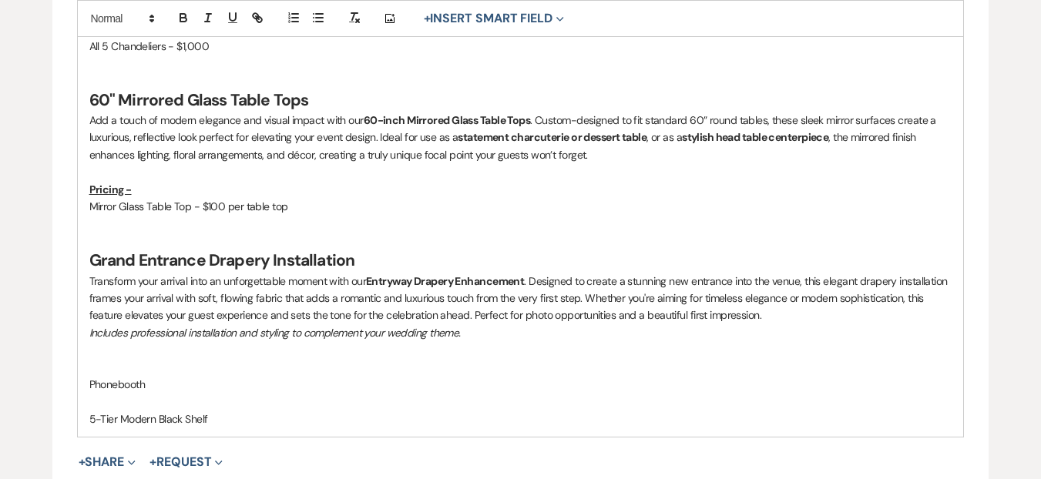
scroll to position [1437, 0]
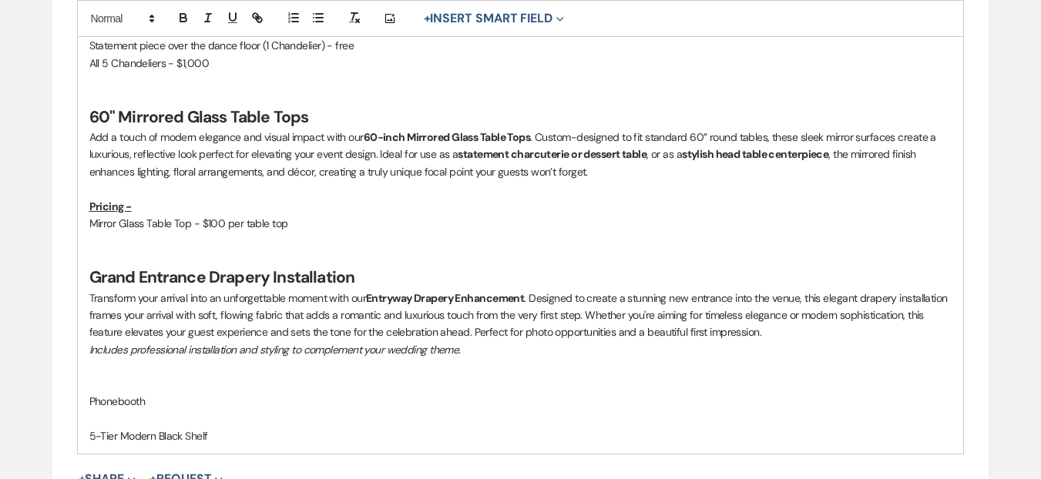
click at [141, 368] on p at bounding box center [520, 366] width 863 height 17
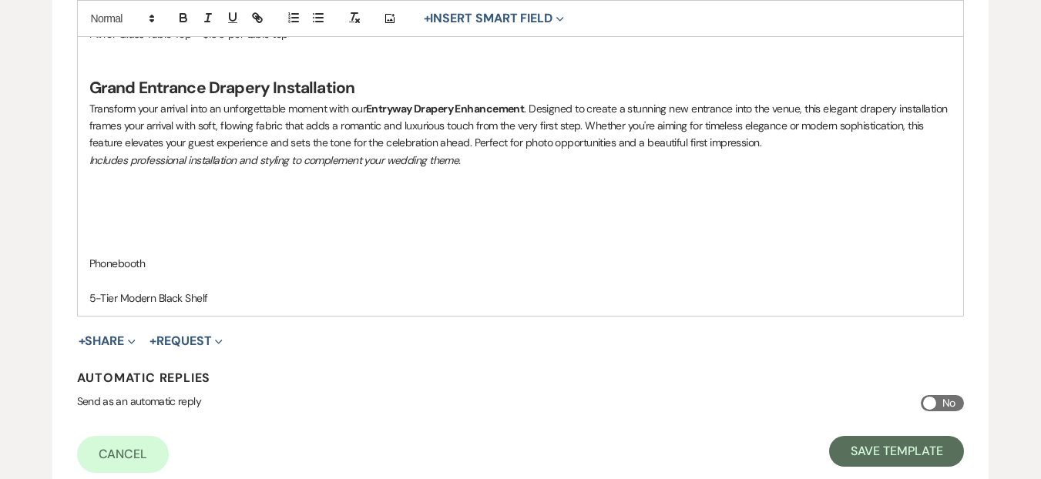
scroll to position [1743, 0]
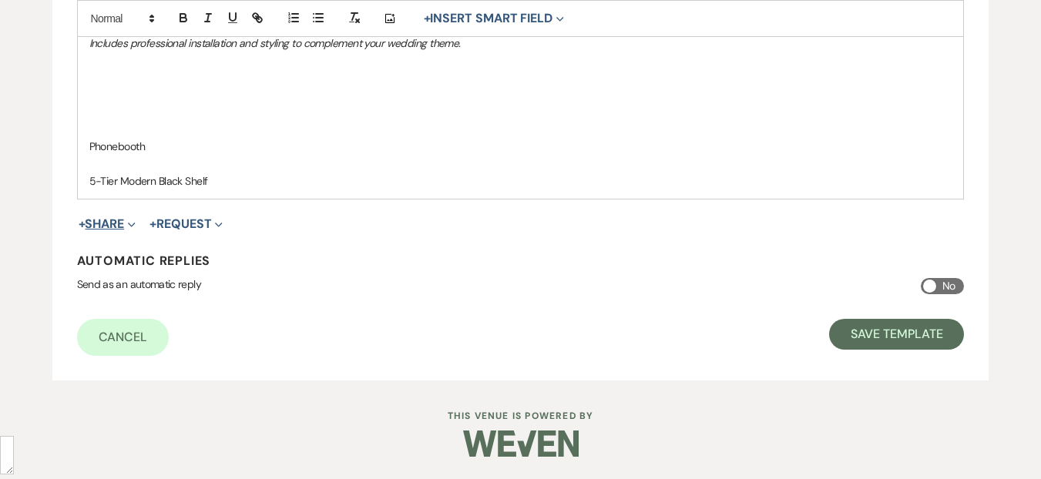
click at [131, 221] on icon "Expand" at bounding box center [132, 225] width 8 height 8
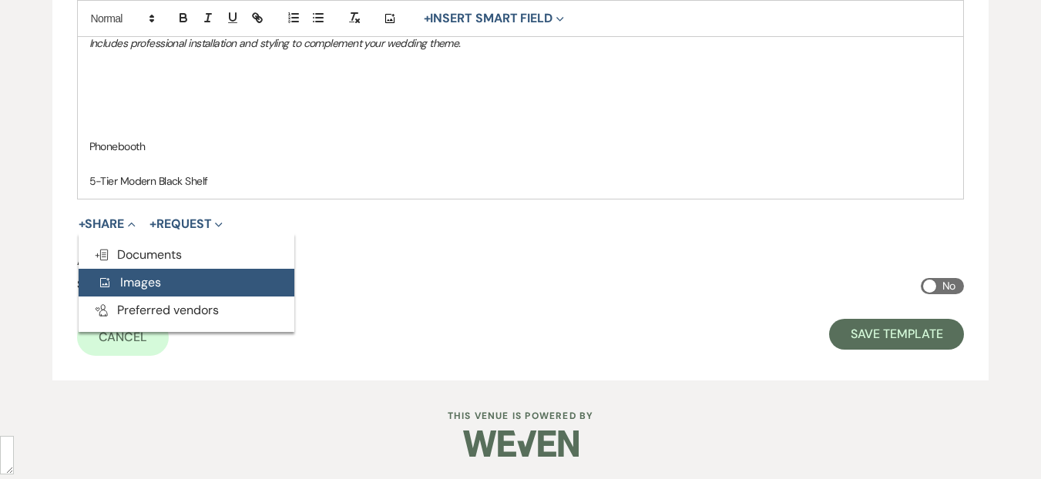
click at [187, 286] on button "Add Photo Images" at bounding box center [187, 283] width 216 height 28
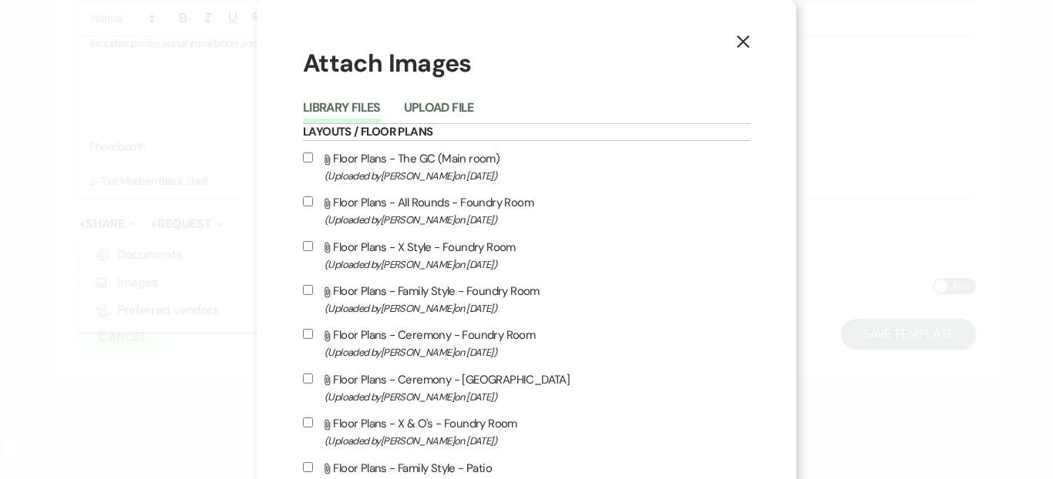
click at [419, 115] on button "Upload File" at bounding box center [439, 113] width 70 height 22
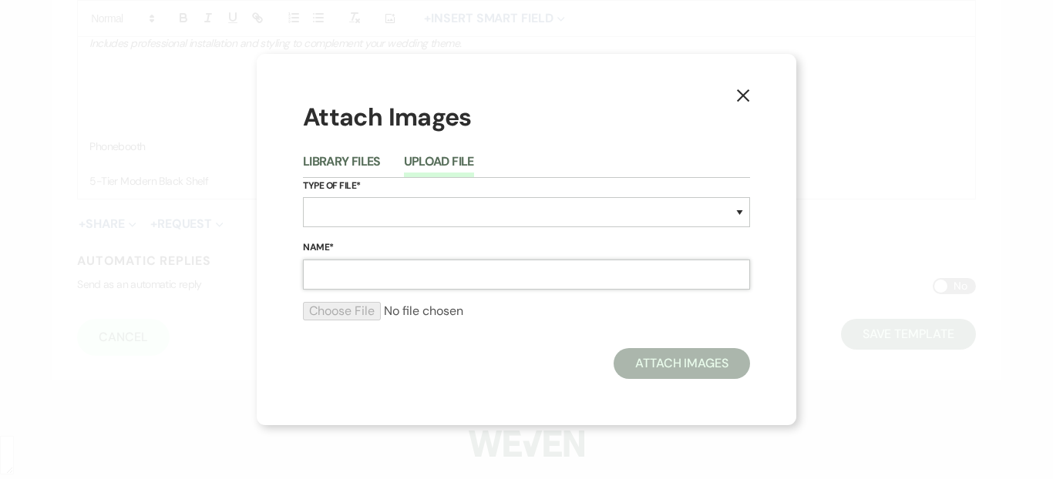
click at [361, 274] on input "Name*" at bounding box center [526, 275] width 447 height 30
type input "Chandeliers & Monogram"
click at [345, 201] on select "Special Event Insurance Vendor Certificate of Insurance Contracts / Rental Agre…" at bounding box center [526, 212] width 447 height 30
select select "57"
click at [303, 197] on select "Special Event Insurance Vendor Certificate of Insurance Contracts / Rental Agre…" at bounding box center [526, 212] width 447 height 30
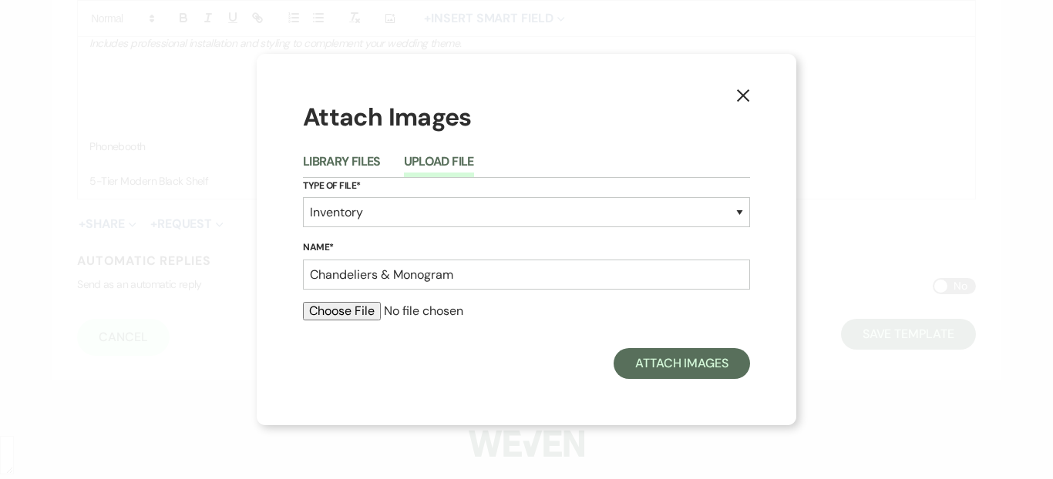
click at [357, 314] on input "file" at bounding box center [526, 311] width 447 height 18
type input "C:\fakepath\Gabriella_Aidan_Cleveland_Wedding_Swidrak&Co101.jpg"
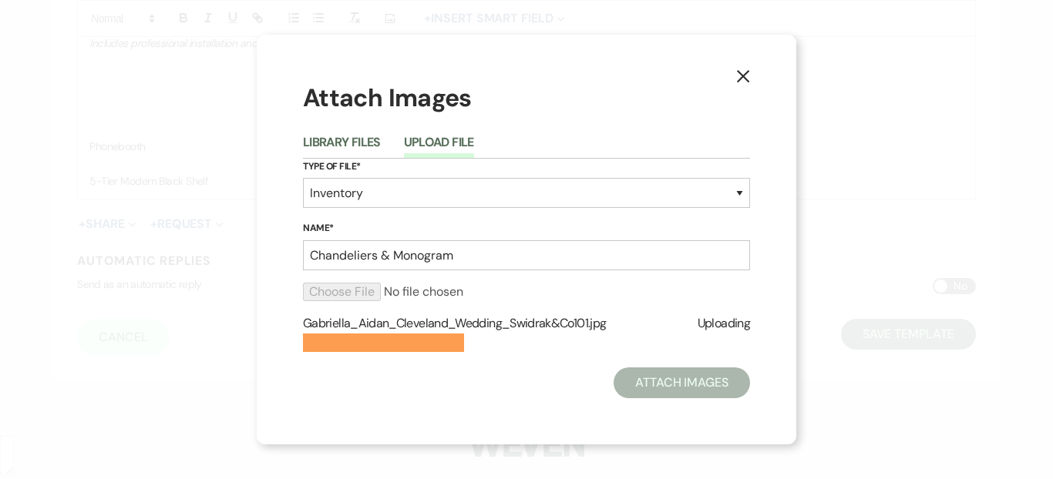
click at [482, 384] on div "Attach Images" at bounding box center [526, 383] width 447 height 31
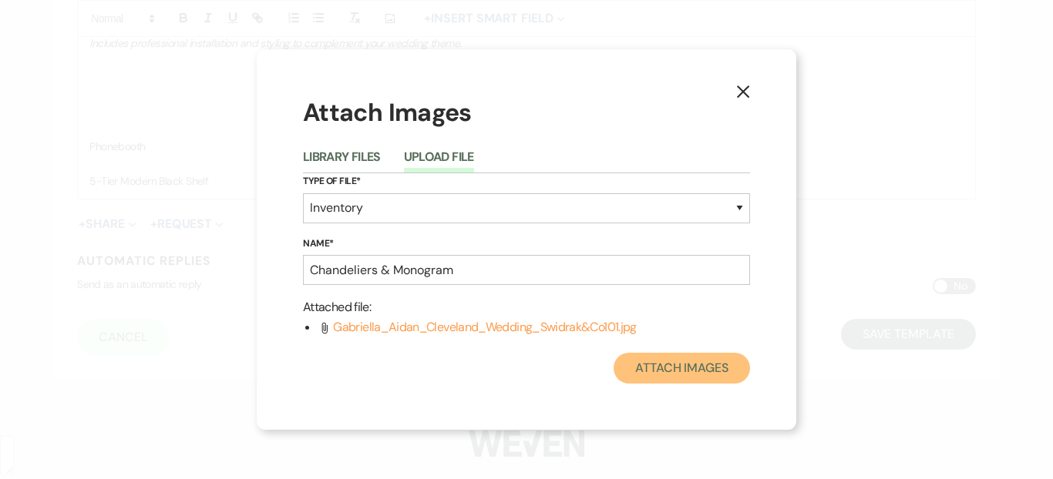
click at [730, 383] on button "Attach Images" at bounding box center [682, 368] width 136 height 31
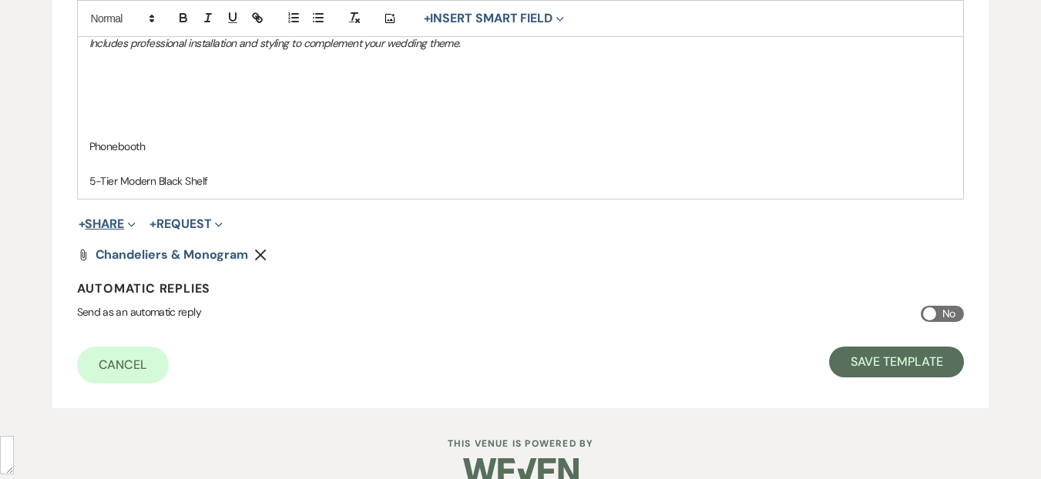
click at [136, 222] on icon "Expand" at bounding box center [132, 225] width 8 height 8
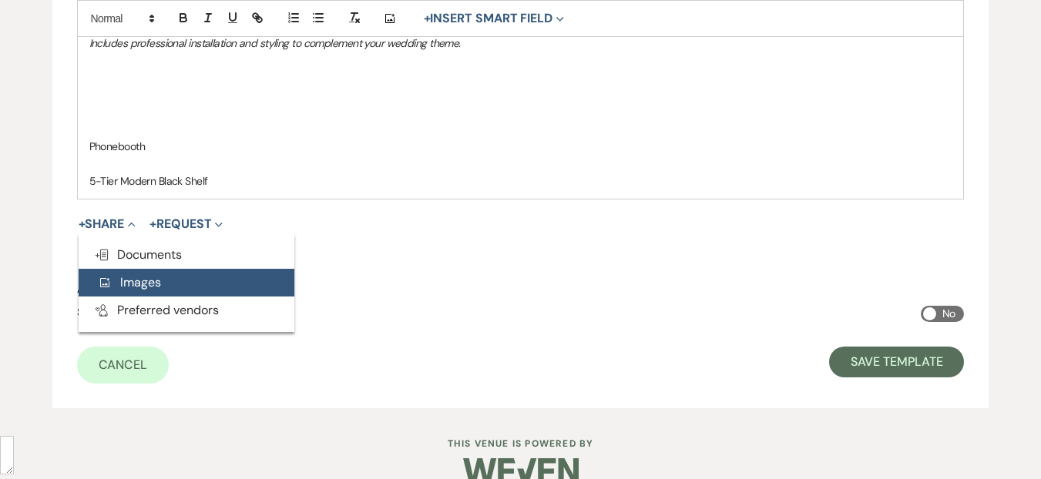
click at [142, 273] on button "Add Photo Images" at bounding box center [187, 283] width 216 height 28
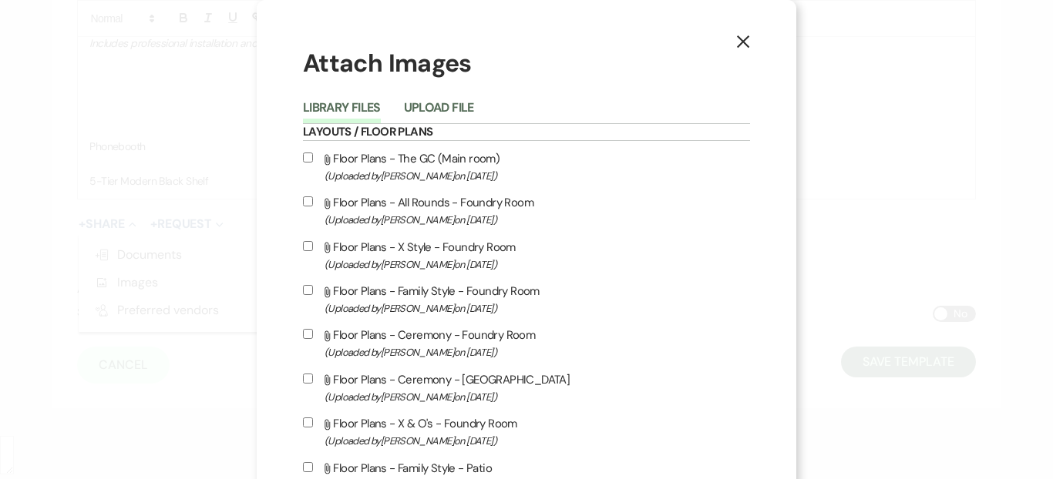
click at [437, 111] on button "Upload File" at bounding box center [439, 113] width 70 height 22
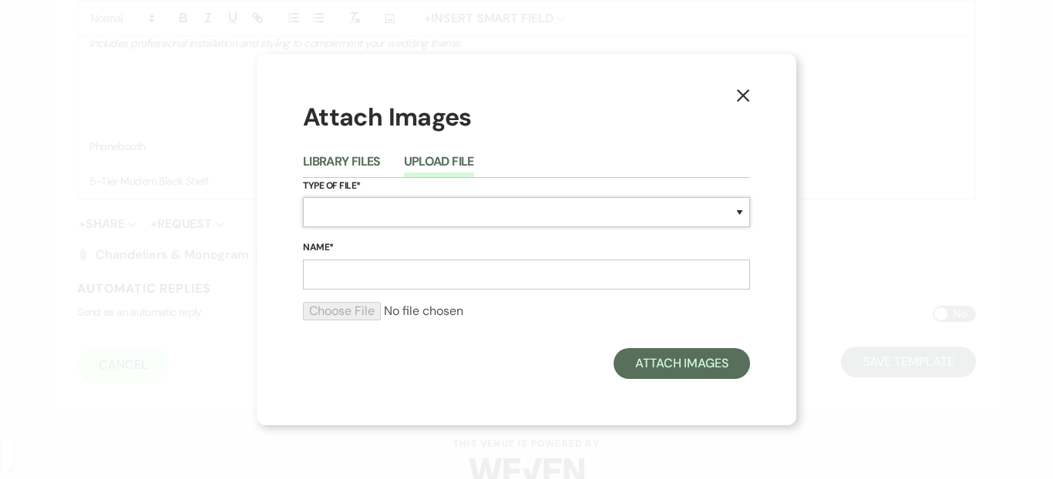
click at [376, 220] on select "Special Event Insurance Vendor Certificate of Insurance Contracts / Rental Agre…" at bounding box center [526, 212] width 447 height 30
select select "57"
click at [303, 197] on select "Special Event Insurance Vendor Certificate of Insurance Contracts / Rental Agre…" at bounding box center [526, 212] width 447 height 30
click at [480, 261] on input "Name*" at bounding box center [526, 275] width 447 height 30
type input "Chandeliers & Monogram 2"
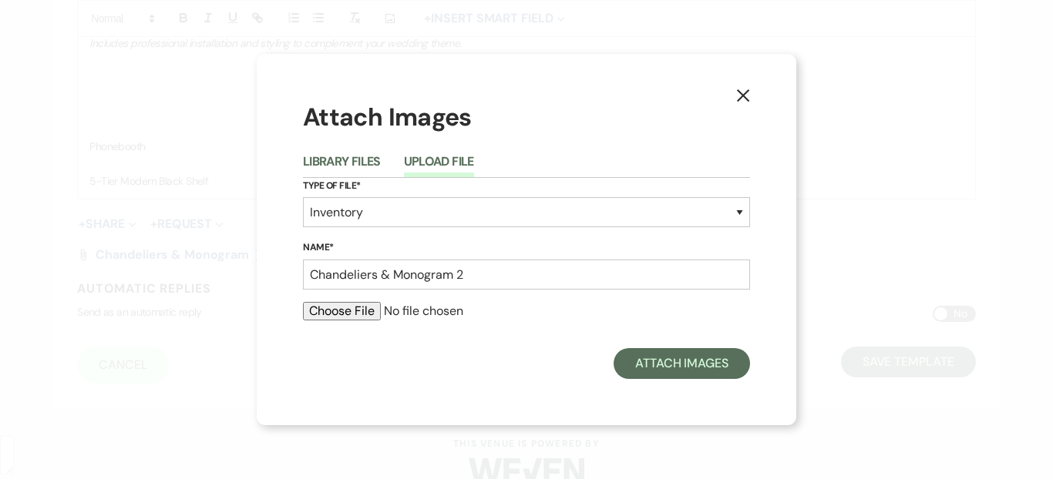
click at [352, 306] on input "file" at bounding box center [526, 311] width 447 height 18
type input "C:\fakepath\Gabriella_Aidan_Cleveland_Wedding_Swidrak&Co104.jpg"
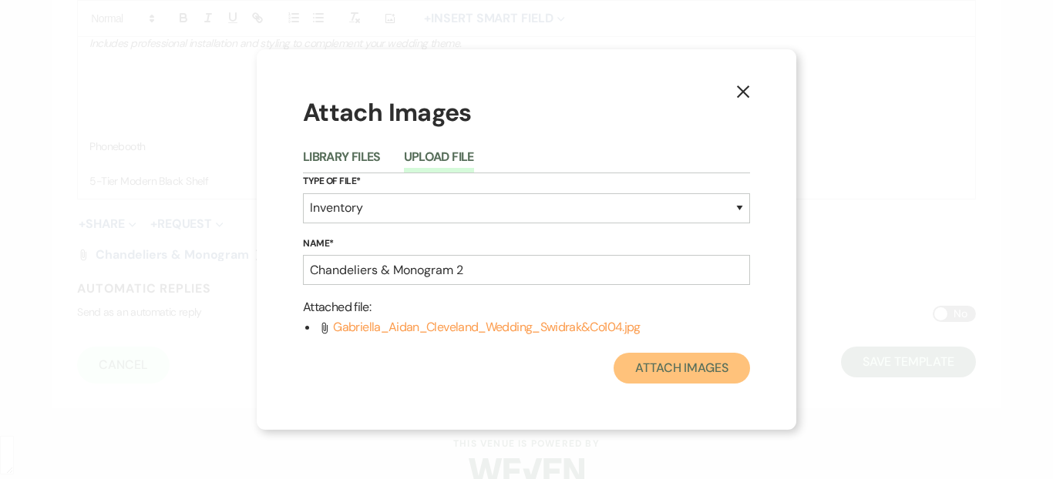
click at [617, 373] on button "Attach Images" at bounding box center [682, 368] width 136 height 31
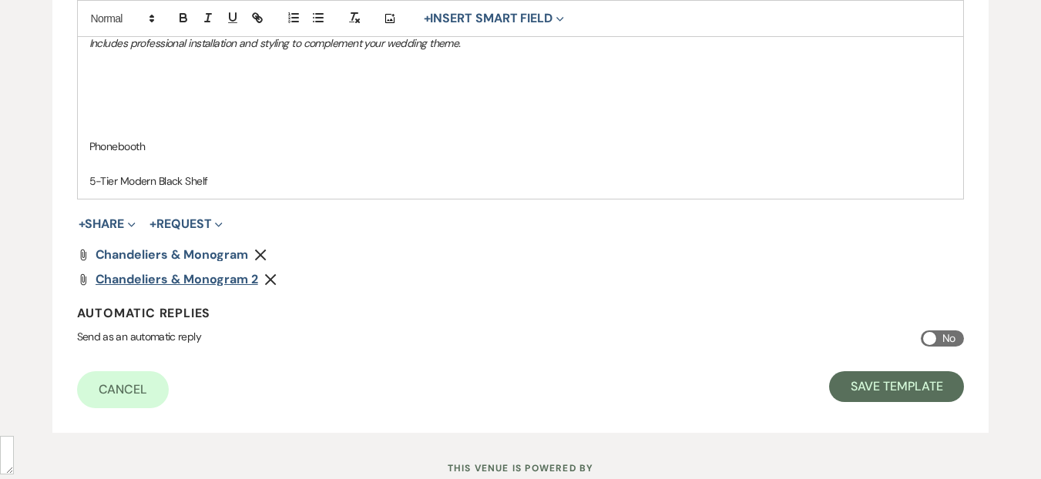
click at [206, 276] on span "Chandeliers & Monogram 2" at bounding box center [177, 279] width 163 height 16
click at [127, 222] on span "Expand" at bounding box center [130, 224] width 12 height 16
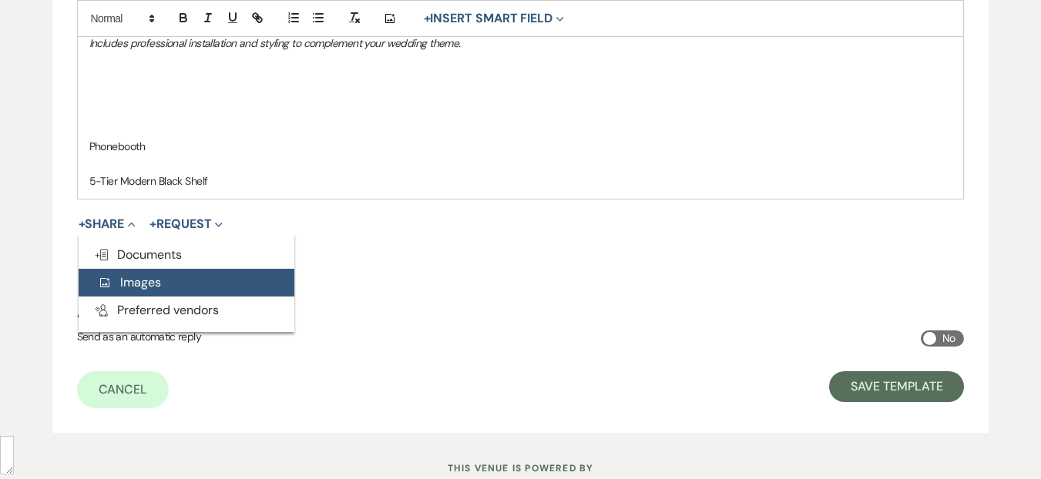
click at [138, 274] on span "Add Photo Images" at bounding box center [129, 282] width 64 height 16
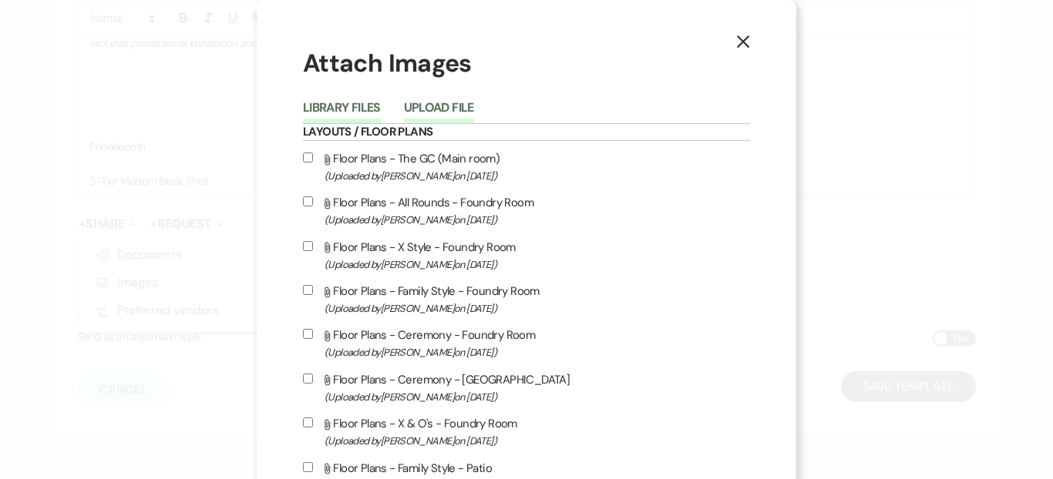
click at [452, 105] on button "Upload File" at bounding box center [439, 113] width 70 height 22
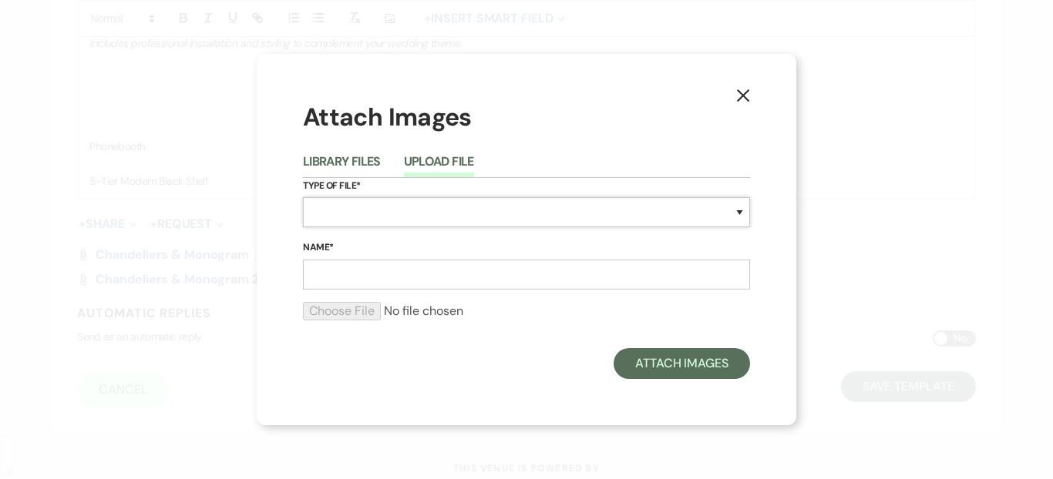
click at [389, 202] on select "Special Event Insurance Vendor Certificate of Insurance Contracts / Rental Agre…" at bounding box center [526, 212] width 447 height 30
select select "57"
click at [303, 197] on select "Special Event Insurance Vendor Certificate of Insurance Contracts / Rental Agre…" at bounding box center [526, 212] width 447 height 30
click at [366, 278] on input "Name*" at bounding box center [526, 275] width 447 height 30
type input "Mirror Top for 60" Round"
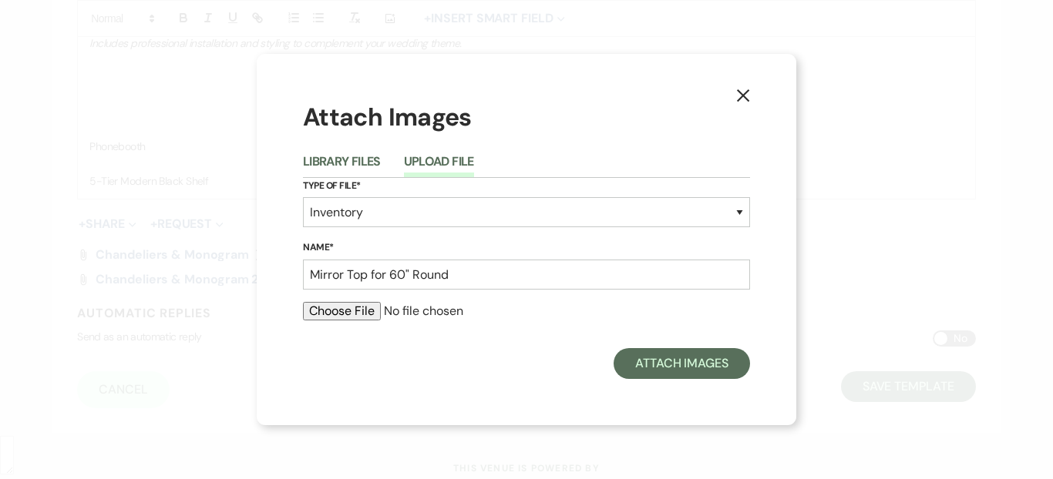
click at [358, 304] on input "file" at bounding box center [526, 311] width 447 height 18
type input "C:\fakepath\Mirror Top.jpg"
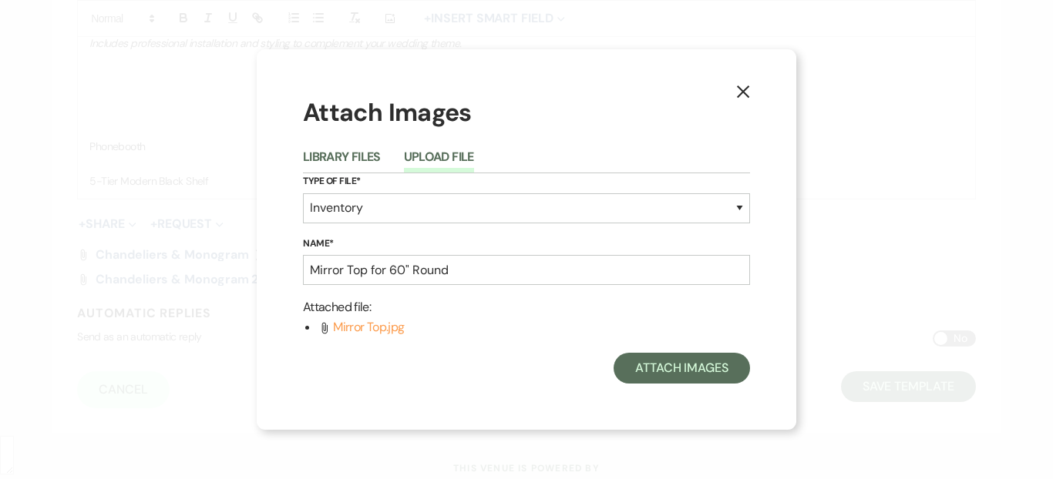
click at [406, 362] on div "Attach Images" at bounding box center [526, 368] width 447 height 31
click at [671, 366] on button "Attach Images" at bounding box center [682, 368] width 136 height 31
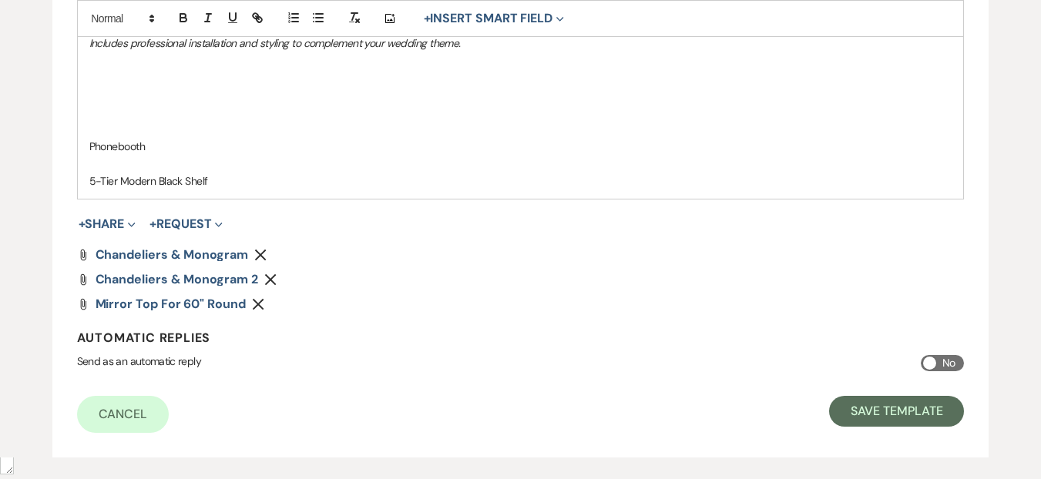
click at [465, 361] on div "Send as an automatic reply No" at bounding box center [521, 367] width 888 height 25
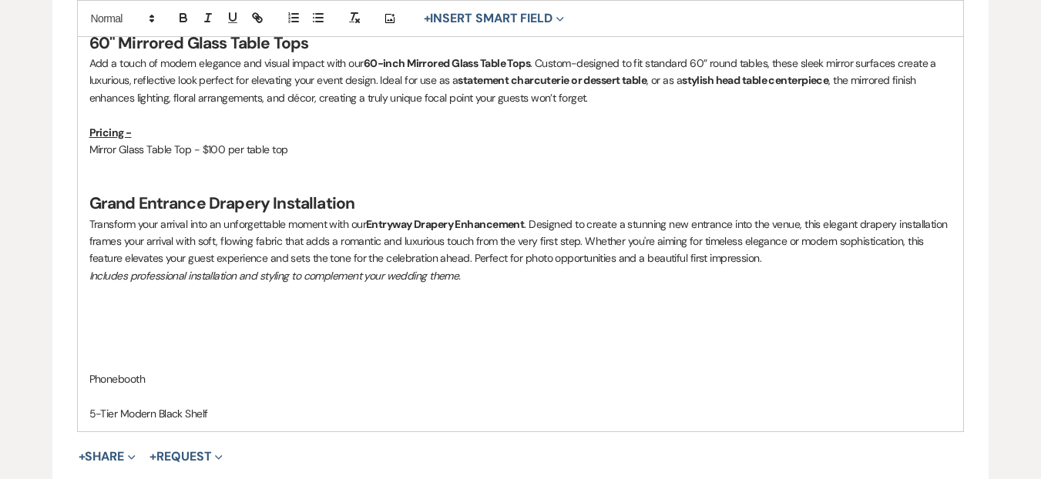
scroll to position [1654, 0]
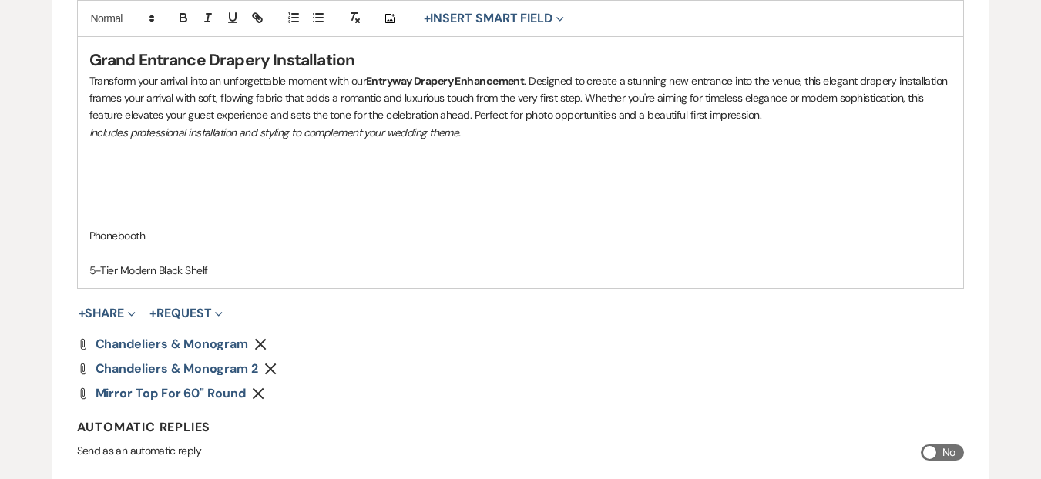
click at [170, 163] on p at bounding box center [520, 167] width 863 height 17
click at [503, 131] on p "Includes professional installation and styling to complement your wedding theme." at bounding box center [520, 132] width 863 height 17
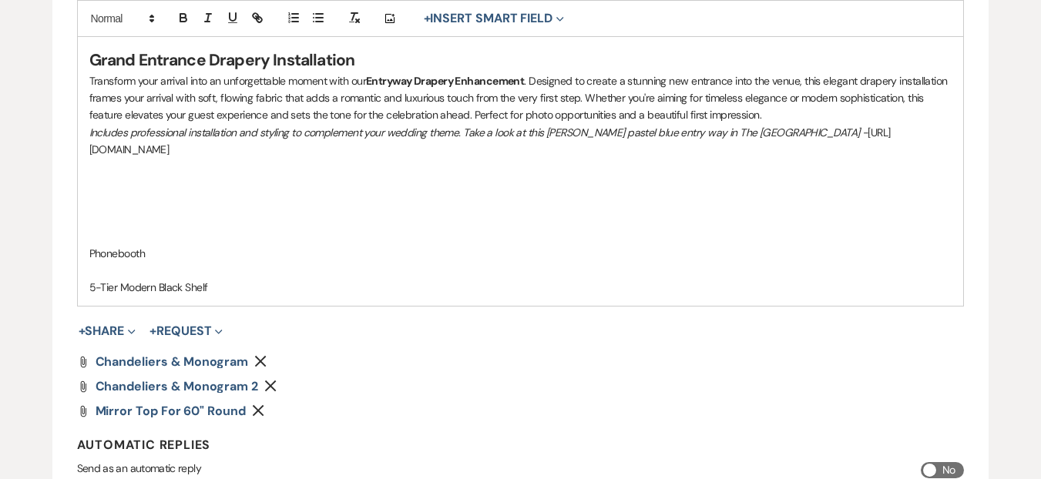
drag, startPoint x: 583, startPoint y: 152, endPoint x: 89, endPoint y: 156, distance: 494.1
click at [89, 156] on p "Includes professional installation and styling to complement your wedding theme…" at bounding box center [520, 141] width 863 height 35
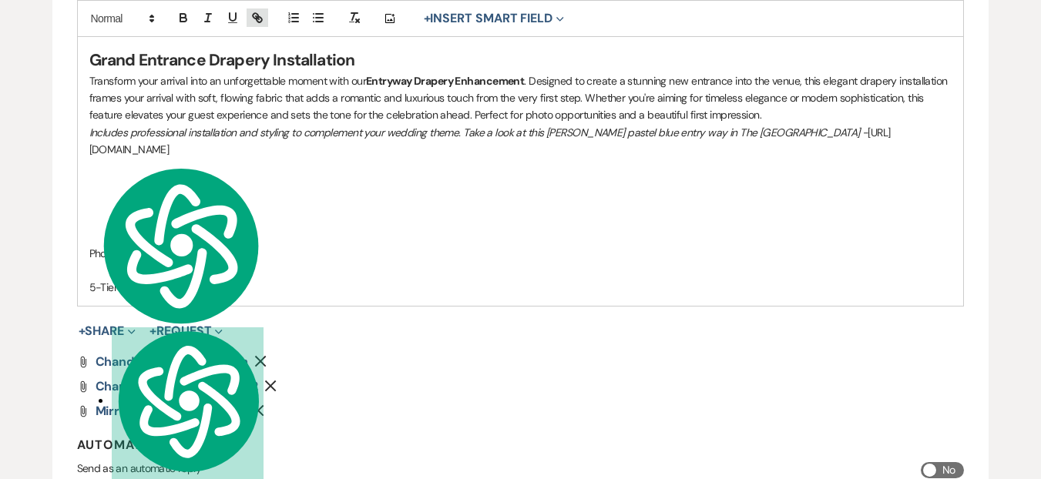
click at [258, 22] on icon "button" at bounding box center [259, 19] width 5 height 5
type input "https://www.instagram.com/p/DJFLpxipnMm/?utm_source=ig_web_copy_link&igsh=MzRlO…"
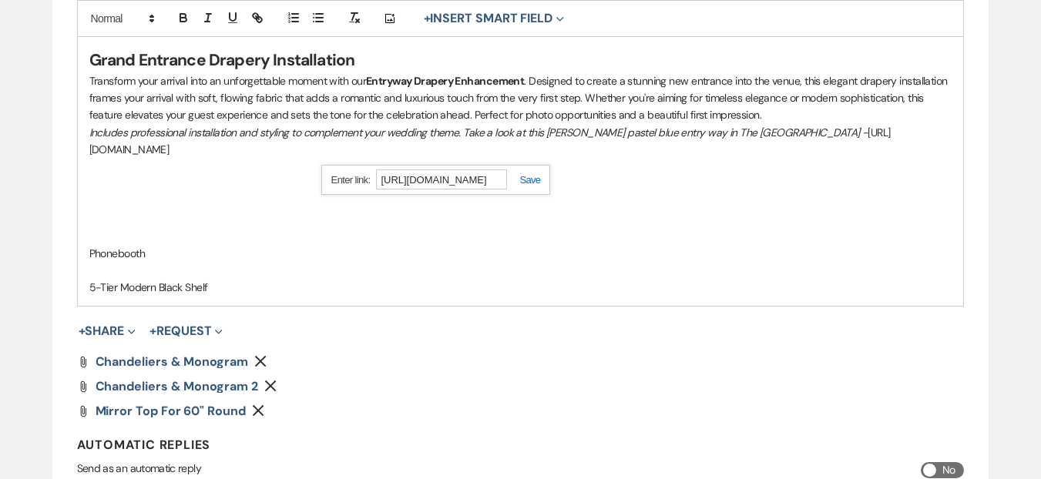
click at [524, 178] on link at bounding box center [523, 180] width 33 height 12
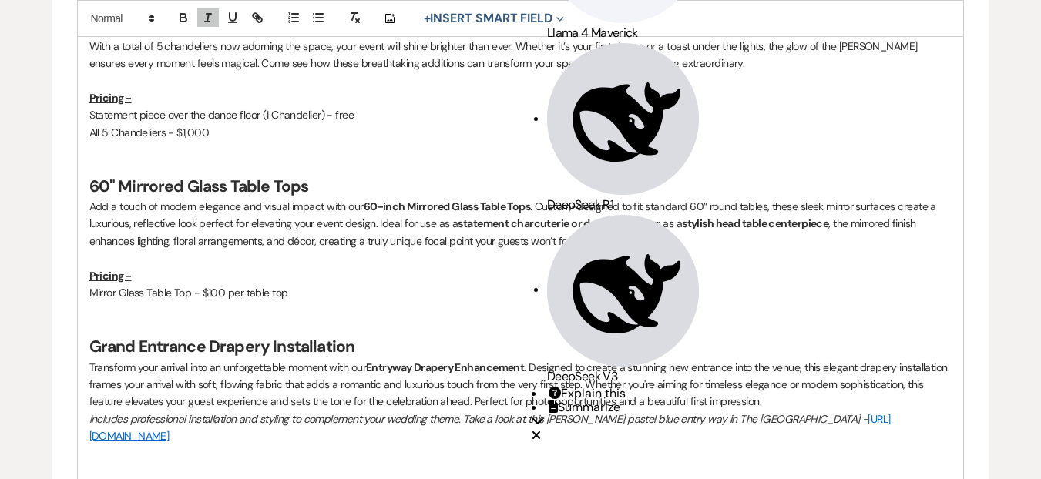
scroll to position [1376, 0]
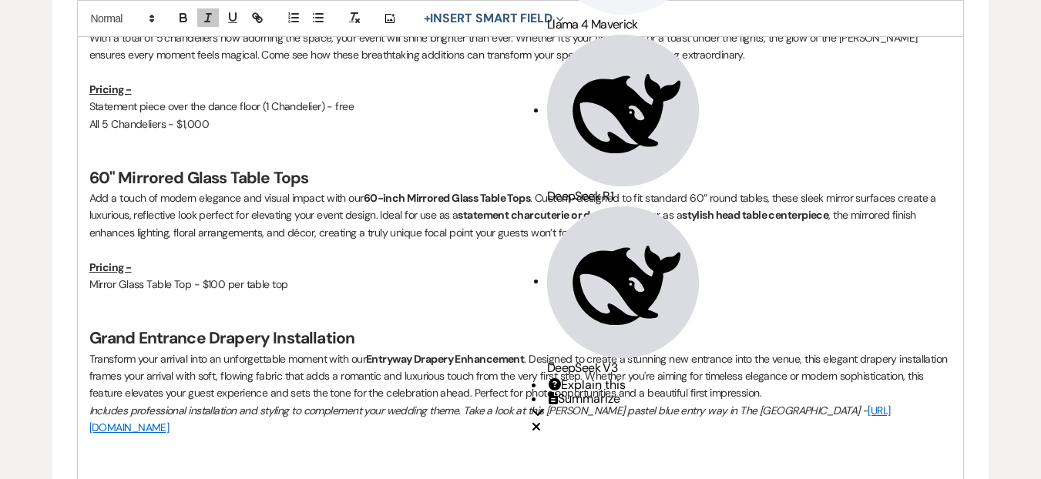
drag, startPoint x: 588, startPoint y: 425, endPoint x: 88, endPoint y: 409, distance: 500.5
click at [216, 24] on button "button" at bounding box center [208, 17] width 22 height 18
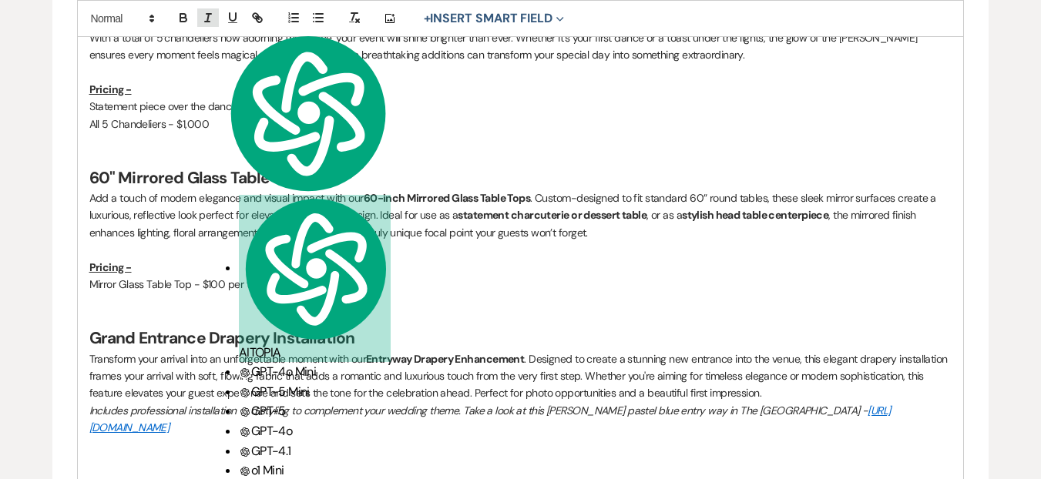
click at [216, 24] on button "button" at bounding box center [208, 17] width 22 height 18
click at [657, 439] on p at bounding box center [520, 445] width 863 height 17
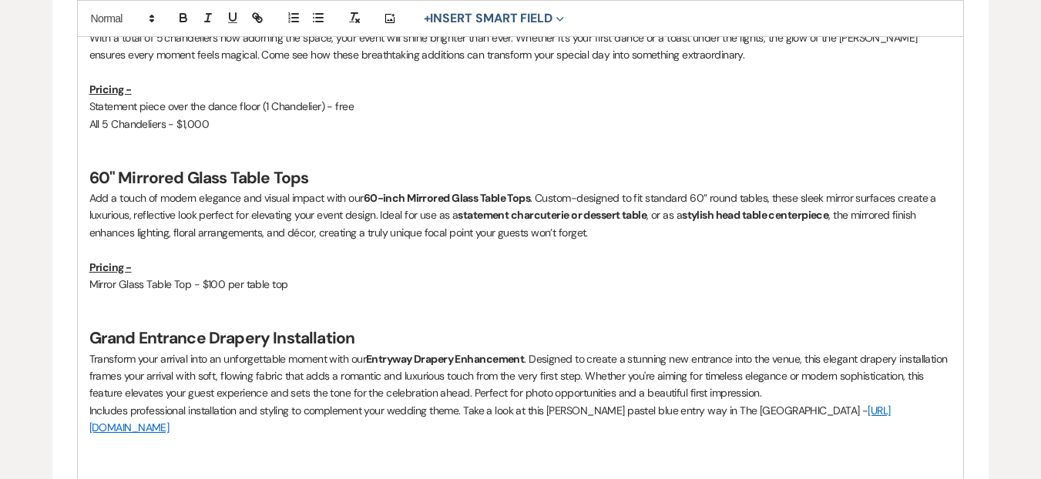
click at [567, 408] on p "Includes professional installation and styling to complement your wedding theme…" at bounding box center [520, 419] width 863 height 35
click at [0, 0] on span "dreamy" at bounding box center [0, 0] width 0 height 0
click at [670, 410] on p "Includes professional installation and styling to complement your wedding theme…" at bounding box center [520, 410] width 863 height 17
click at [812, 414] on p "Includes professional installation and styling to complement your wedding theme…" at bounding box center [520, 410] width 863 height 17
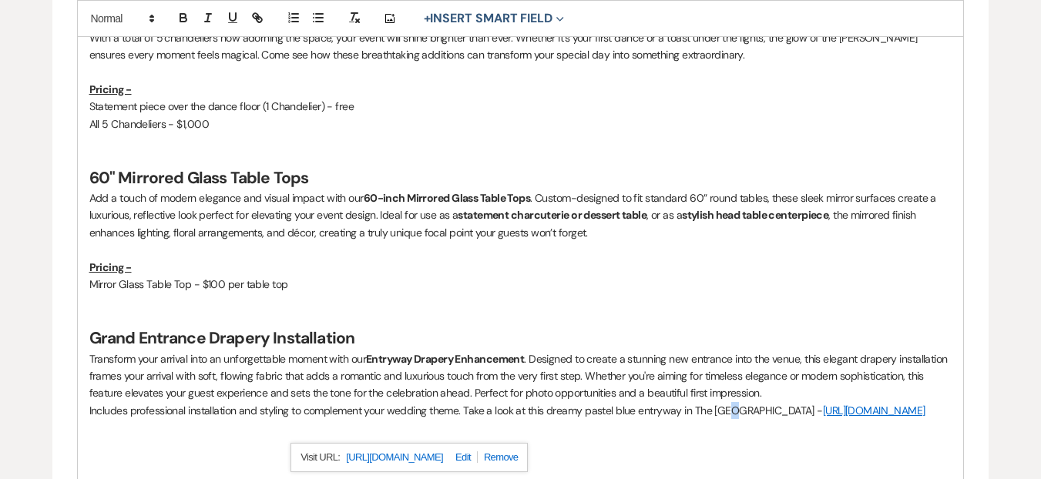
click at [732, 412] on p "Includes professional installation and styling to complement your wedding theme…" at bounding box center [520, 410] width 863 height 17
click at [740, 419] on p "Includes professional installation and styling to complement your wedding theme…" at bounding box center [520, 410] width 863 height 17
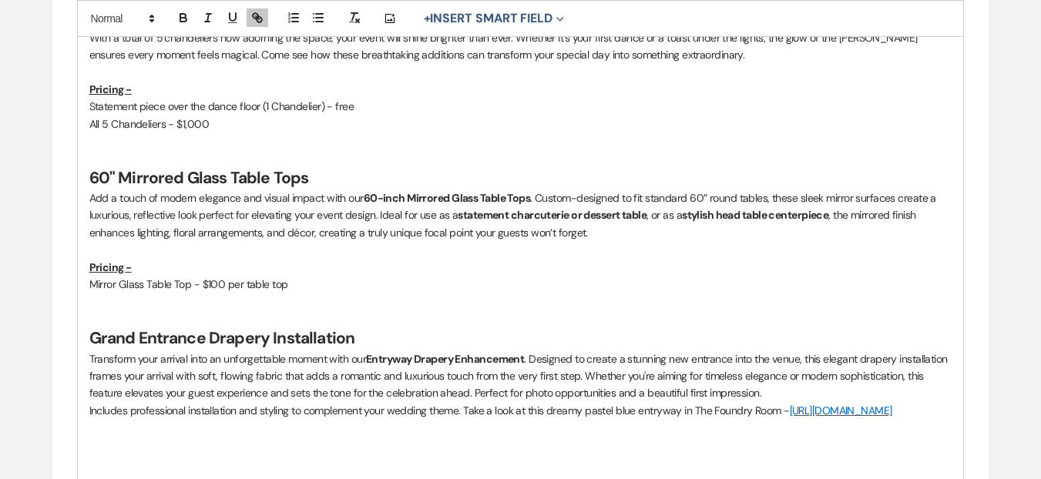
scroll to position [1682, 0]
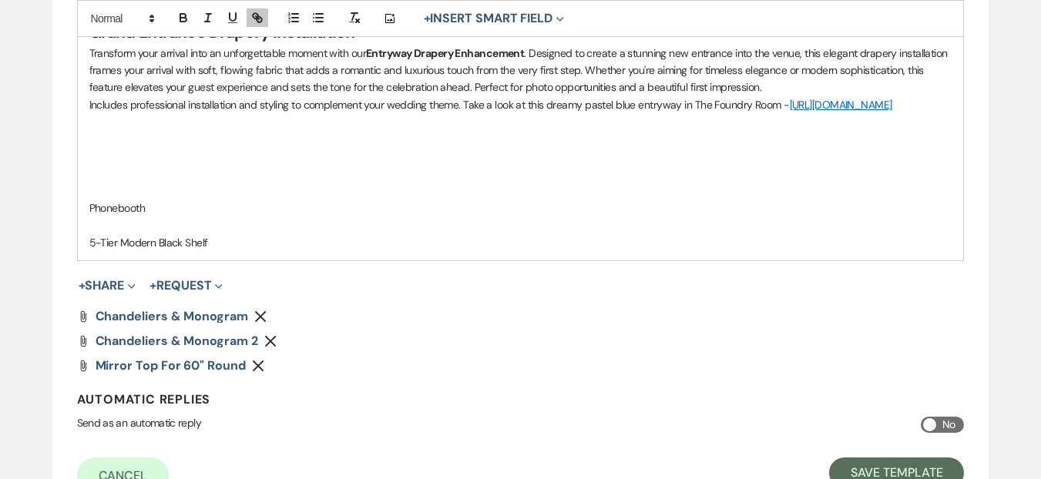
click at [153, 148] on p at bounding box center [520, 139] width 863 height 17
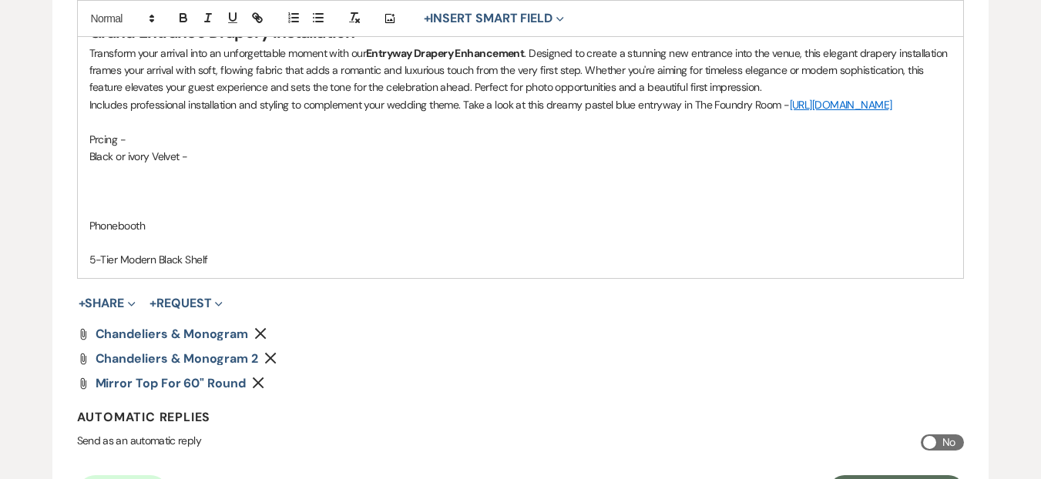
click at [133, 165] on p "Black or ivory Velvet -" at bounding box center [520, 156] width 863 height 17
click at [136, 182] on p at bounding box center [520, 173] width 863 height 17
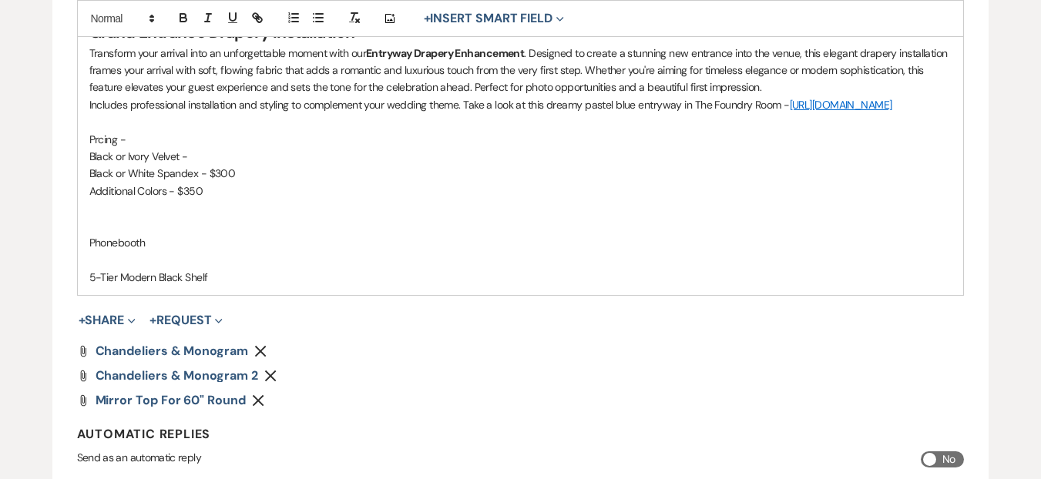
click at [193, 200] on p "Additional Colors - $350" at bounding box center [520, 191] width 863 height 17
click at [169, 200] on p "Additional Colors - $400" at bounding box center [520, 191] width 863 height 17
click at [142, 234] on p at bounding box center [520, 225] width 863 height 17
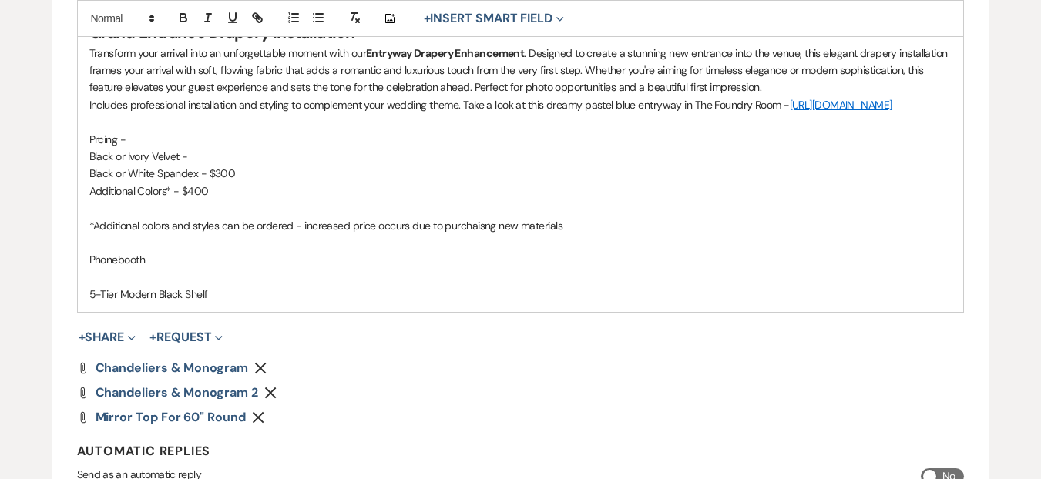
click at [488, 251] on p at bounding box center [520, 242] width 863 height 17
click at [486, 234] on p "*Additional colors and styles can be ordered - increased price occurs due to pu…" at bounding box center [520, 225] width 863 height 17
click at [0, 0] on qb-div "Correct the spelling error purchasing" at bounding box center [0, 0] width 0 height 0
click at [523, 234] on p "*Additional colors and styles can be ordered - increased price occurs due to pu…" at bounding box center [520, 225] width 863 height 17
drag, startPoint x: 563, startPoint y: 239, endPoint x: 518, endPoint y: 241, distance: 45.5
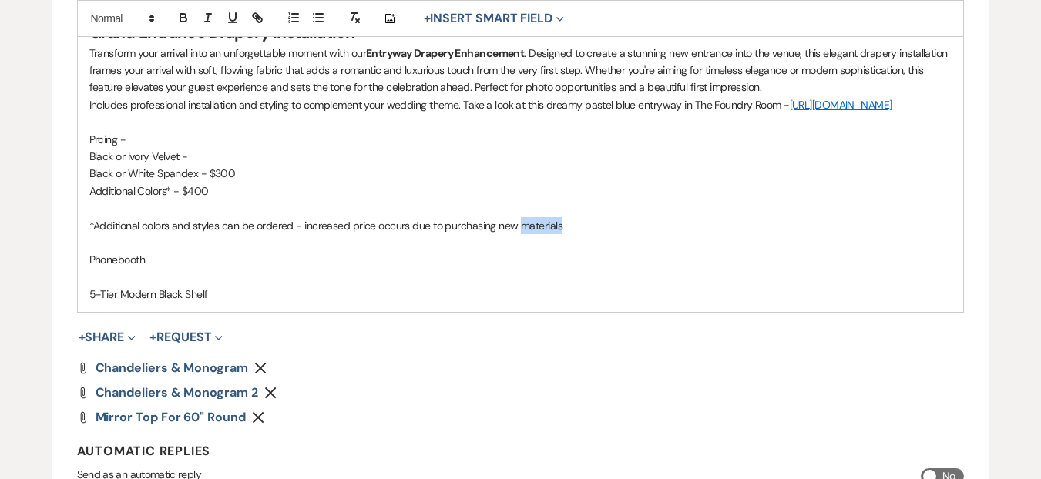
click at [518, 234] on p "*Additional colors and styles can be ordered - increased price occurs due to pu…" at bounding box center [520, 225] width 863 height 17
click at [543, 234] on p "*Additional colors and styles can be ordered - increased price occurs due to pu…" at bounding box center [520, 225] width 863 height 17
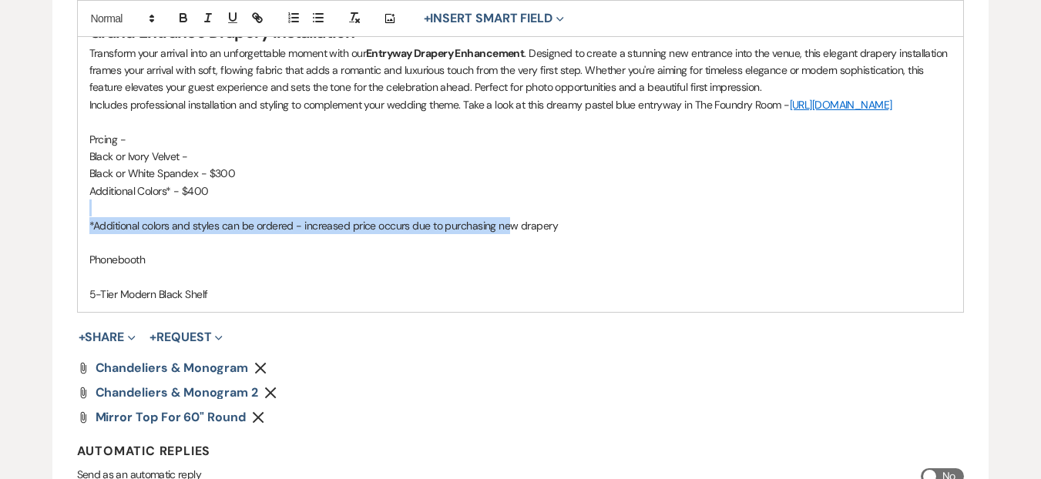
drag, startPoint x: 595, startPoint y: 231, endPoint x: 545, endPoint y: 247, distance: 52.4
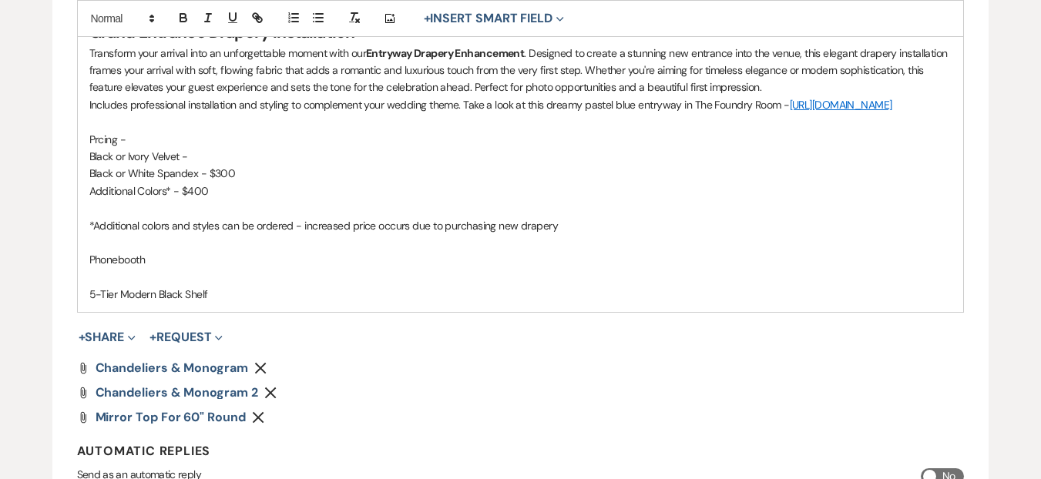
click at [568, 234] on p "*Additional colors and styles can be ordered - increased price occurs due to pu…" at bounding box center [520, 225] width 863 height 17
drag, startPoint x: 592, startPoint y: 246, endPoint x: 415, endPoint y: 254, distance: 176.7
click at [328, 234] on p "*Additional colors and styles can be ordered - increased price occurs due to pu…" at bounding box center [520, 225] width 863 height 17
click at [0, 0] on qb-div "Replace with —increased" at bounding box center [0, 0] width 0 height 0
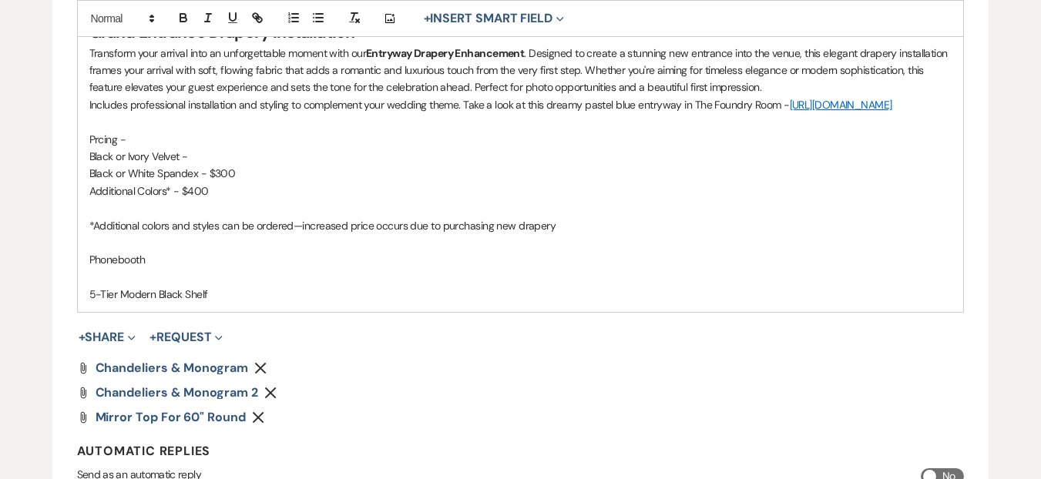
click at [583, 234] on p "*Additional colors and styles can be ordered—increased price occurs due to purc…" at bounding box center [520, 225] width 863 height 17
drag, startPoint x: 578, startPoint y: 241, endPoint x: 550, endPoint y: 240, distance: 28.5
click at [536, 234] on p "*Additional colors and styles can be ordered—increased price occurs due to purc…" at bounding box center [520, 225] width 863 height 17
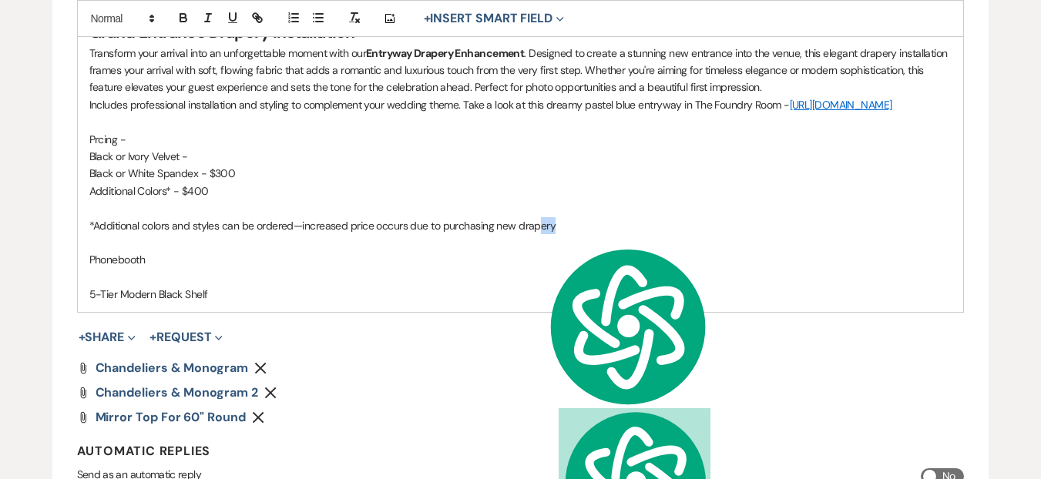
drag, startPoint x: 597, startPoint y: 248, endPoint x: 523, endPoint y: 210, distance: 84.1
click at [523, 200] on p "Additional Colors* - $400" at bounding box center [520, 191] width 863 height 17
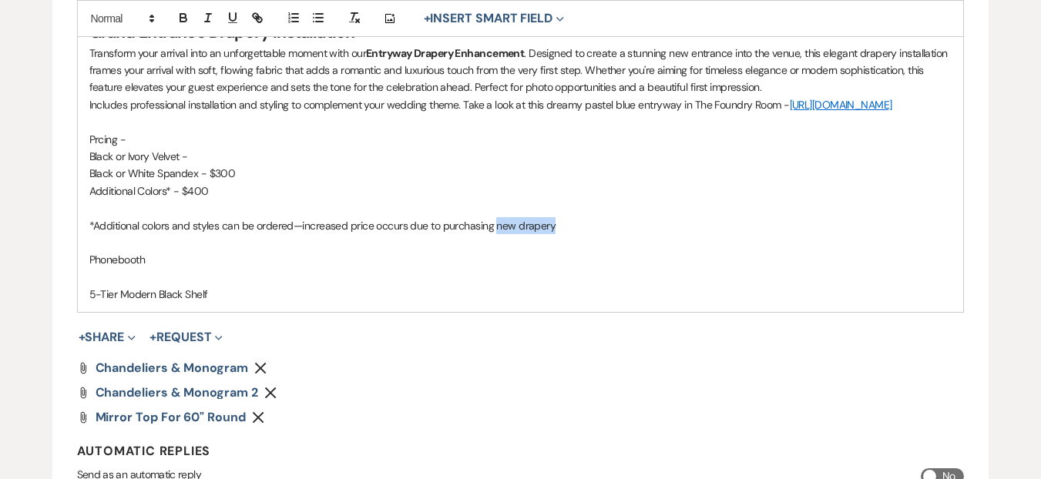
drag, startPoint x: 590, startPoint y: 240, endPoint x: 497, endPoint y: 242, distance: 92.5
click at [497, 234] on p "*Additional colors and styles can be ordered—increased price occurs due to purc…" at bounding box center [520, 225] width 863 height 17
click at [346, 234] on p "*Additional colors and styles can be ordered—increased price occurs due to purc…" at bounding box center [520, 225] width 863 height 17
click at [226, 268] on p "Phonebooth" at bounding box center [520, 259] width 863 height 17
click at [215, 303] on p "5-Tier Modern Black Shelf" at bounding box center [520, 294] width 863 height 17
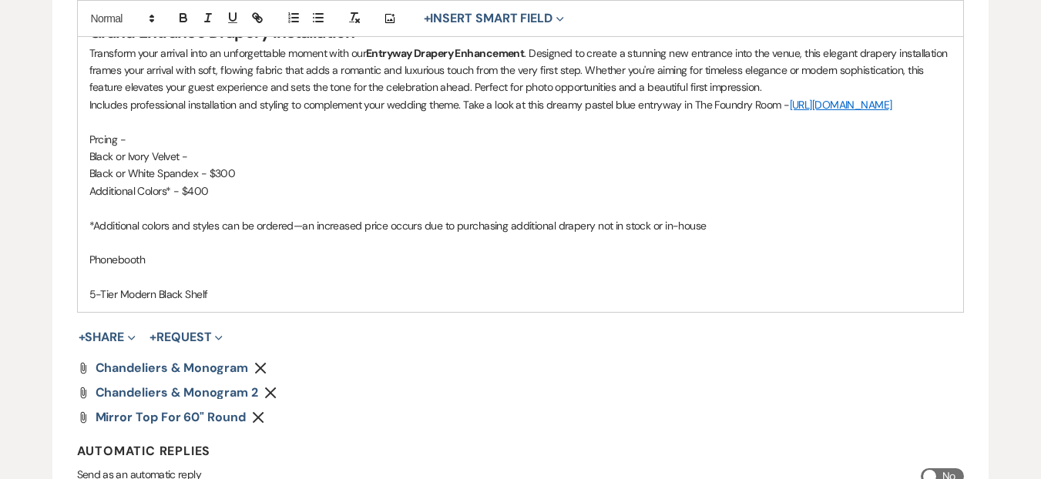
click at [110, 148] on p "Prcing -" at bounding box center [520, 139] width 863 height 17
drag, startPoint x: 217, startPoint y: 312, endPoint x: 92, endPoint y: 307, distance: 125.0
click at [92, 303] on p "5-Tier Modern Black Shelf" at bounding box center [520, 294] width 863 height 17
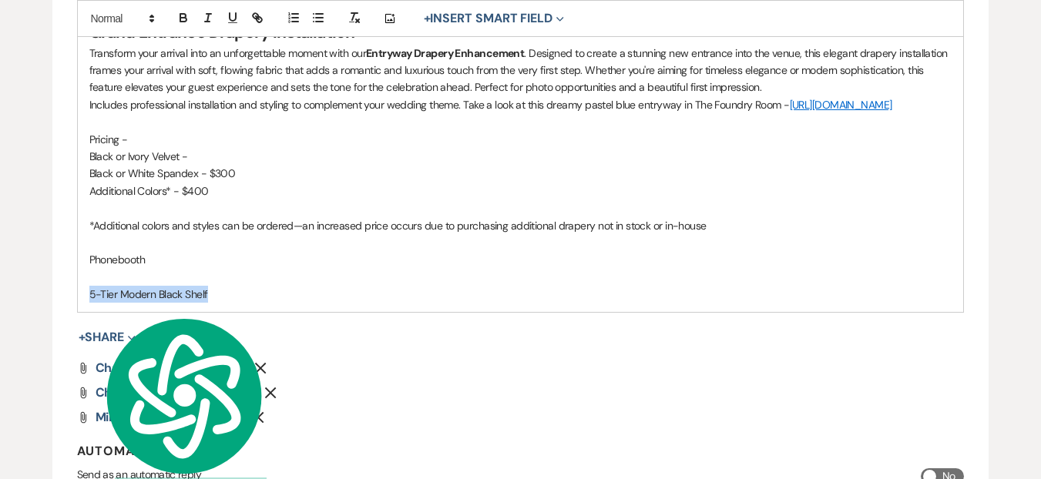
click at [112, 148] on p "Pricing -" at bounding box center [520, 139] width 863 height 17
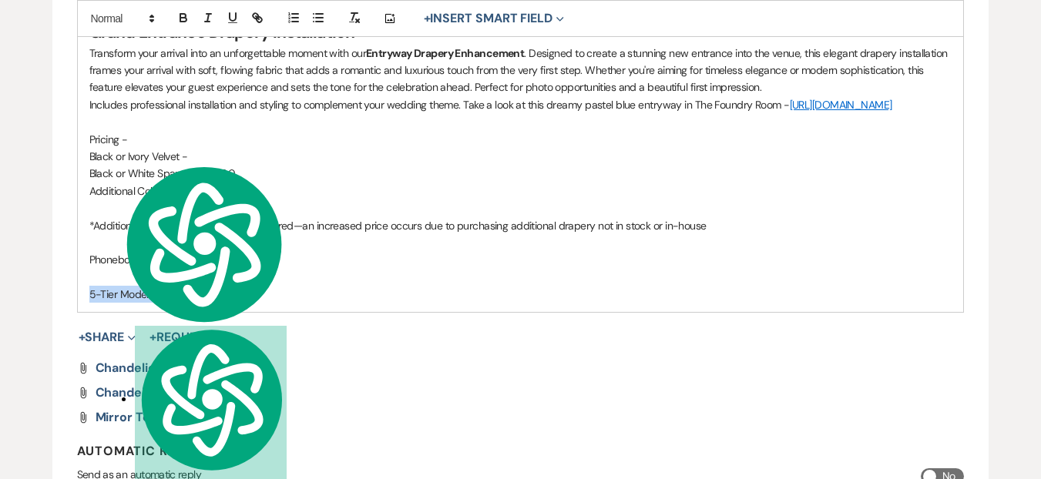
click at [112, 148] on p "Pricing -" at bounding box center [520, 139] width 863 height 17
click at [239, 22] on button "button" at bounding box center [233, 17] width 22 height 18
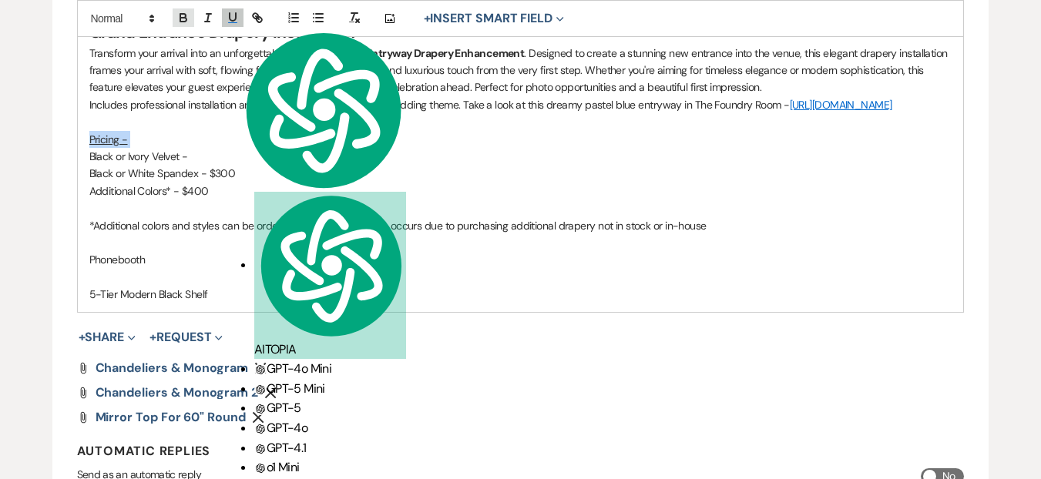
click at [186, 18] on icon "button" at bounding box center [183, 20] width 6 height 4
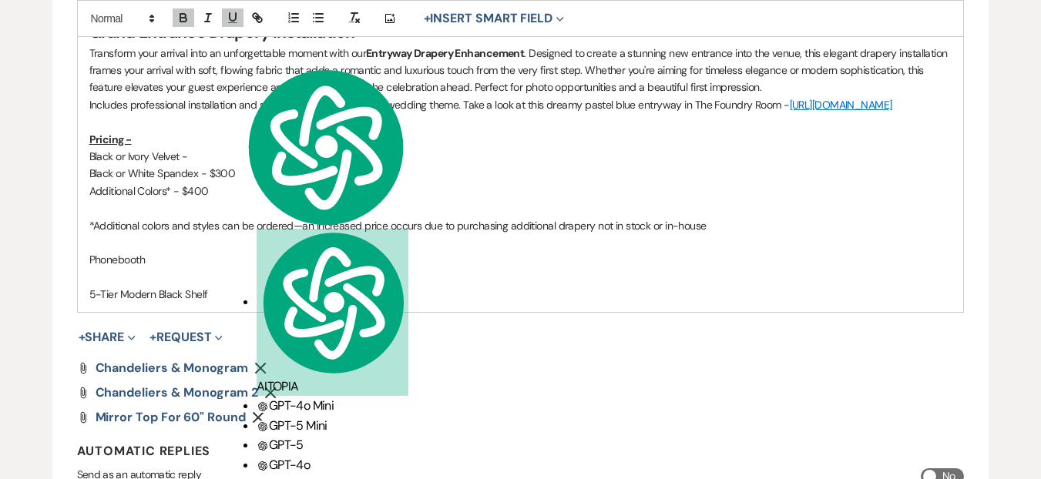
click at [321, 165] on p "Black or Ivory Velvet -" at bounding box center [520, 156] width 863 height 17
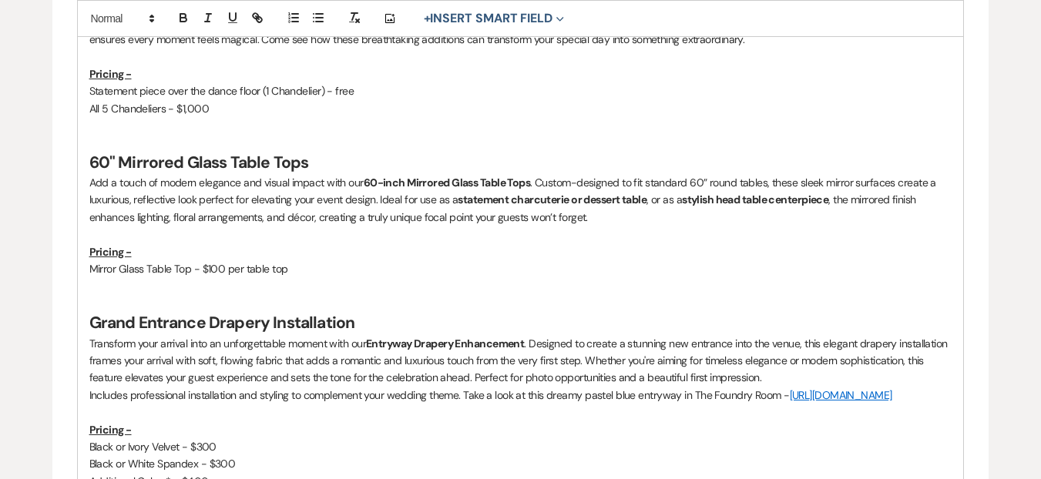
scroll to position [1374, 0]
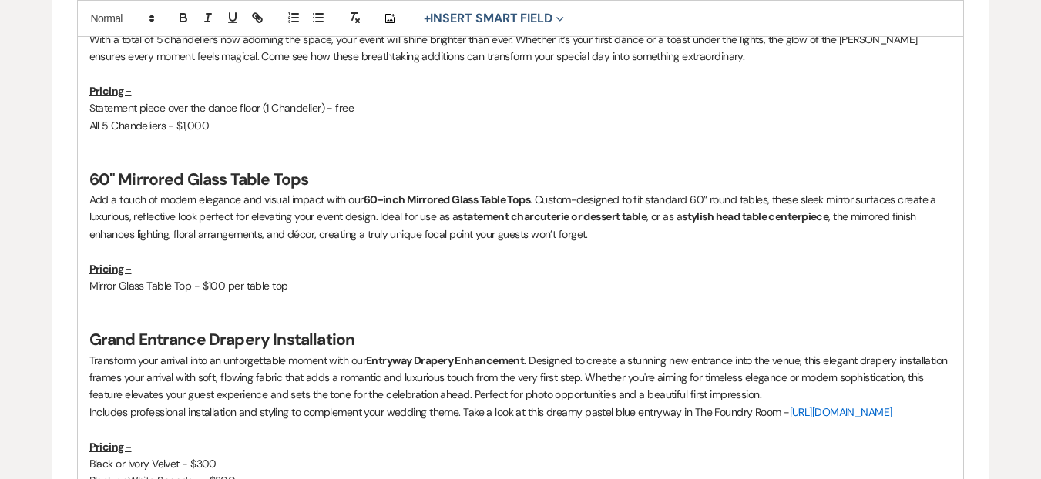
click at [637, 232] on p "Add a touch of modern elegance and visual impact with our 60-inch Mirrored Glas…" at bounding box center [520, 217] width 863 height 52
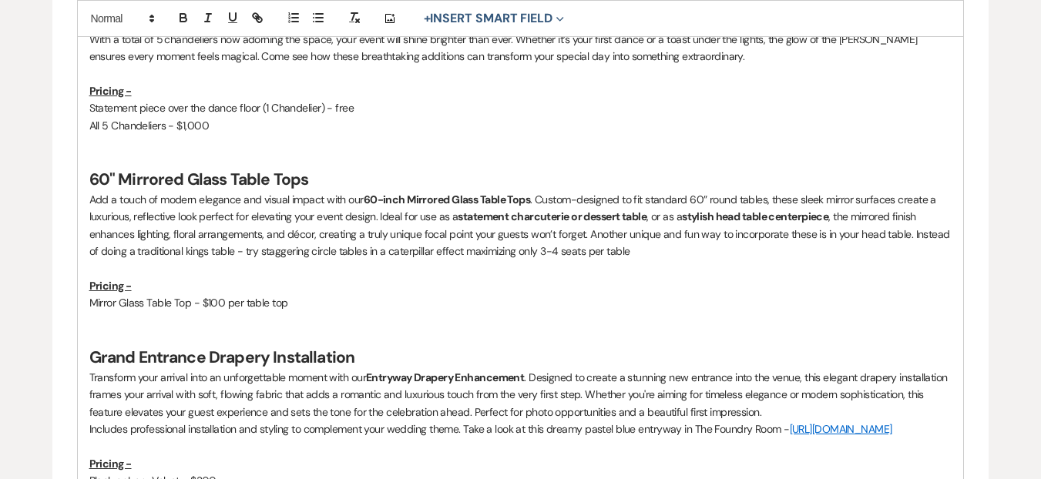
click at [197, 253] on p "Add a touch of modern elegance and visual impact with our 60-inch Mirrored Glas…" at bounding box center [520, 225] width 863 height 69
click at [493, 255] on p "Add a touch of modern elegance and visual impact with our 60-inch Mirrored Glas…" at bounding box center [520, 225] width 863 height 69
click at [620, 257] on p "Add a touch of modern elegance and visual impact with our 60-inch Mirrored Glas…" at bounding box center [520, 225] width 863 height 69
click at [624, 254] on p "Add a touch of modern elegance and visual impact with our 60-inch Mirrored Glas…" at bounding box center [520, 225] width 863 height 69
click at [693, 248] on p "Add a touch of modern elegance and visual impact with our 60-inch Mirrored Glas…" at bounding box center [520, 225] width 863 height 69
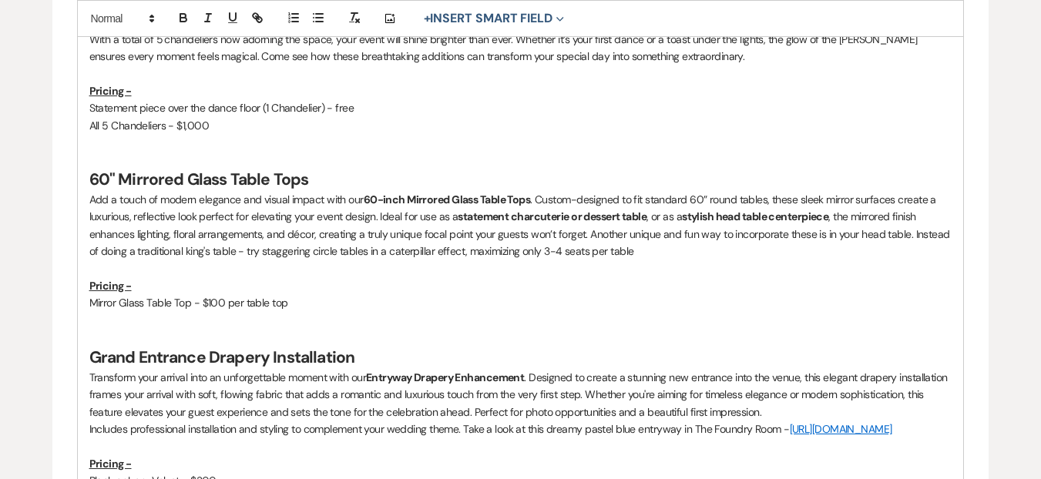
click at [232, 248] on p "Add a touch of modern elegance and visual impact with our 60-inch Mirrored Glas…" at bounding box center [520, 225] width 863 height 69
click at [126, 310] on p "Mirror Glass Table Top - $100 per table top" at bounding box center [520, 302] width 863 height 17
click at [296, 299] on p "Mirror Glass Table Top - $100 per table top" at bounding box center [520, 302] width 863 height 17
click at [667, 250] on p "Add a touch of modern elegance and visual impact with our 60-inch Mirrored Glas…" at bounding box center [520, 225] width 863 height 69
click at [600, 250] on p "Add a touch of modern elegance and visual impact with our 60-inch Mirrored Glas…" at bounding box center [520, 225] width 863 height 69
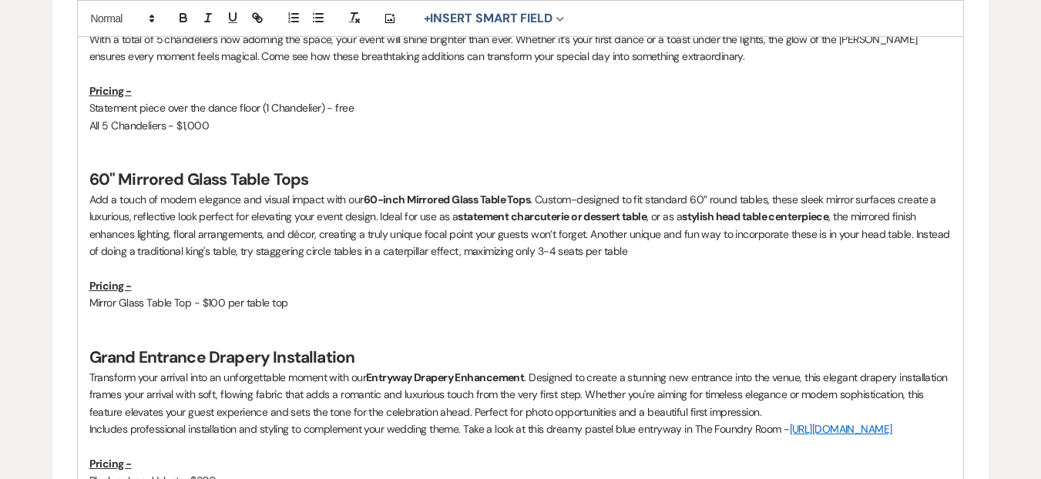
click at [605, 252] on p "Add a touch of modern elegance and visual impact with our 60-inch Mirrored Glas…" at bounding box center [520, 225] width 863 height 69
click at [0, 0] on span "table" at bounding box center [0, 0] width 0 height 0
click at [351, 307] on p "Mirror Glass Table Top - $100 per table top" at bounding box center [520, 302] width 863 height 17
click at [419, 229] on p "Add a touch of modern elegance and visual impact with our 60-inch Mirrored Glas…" at bounding box center [520, 225] width 863 height 69
click at [553, 314] on p at bounding box center [520, 320] width 863 height 17
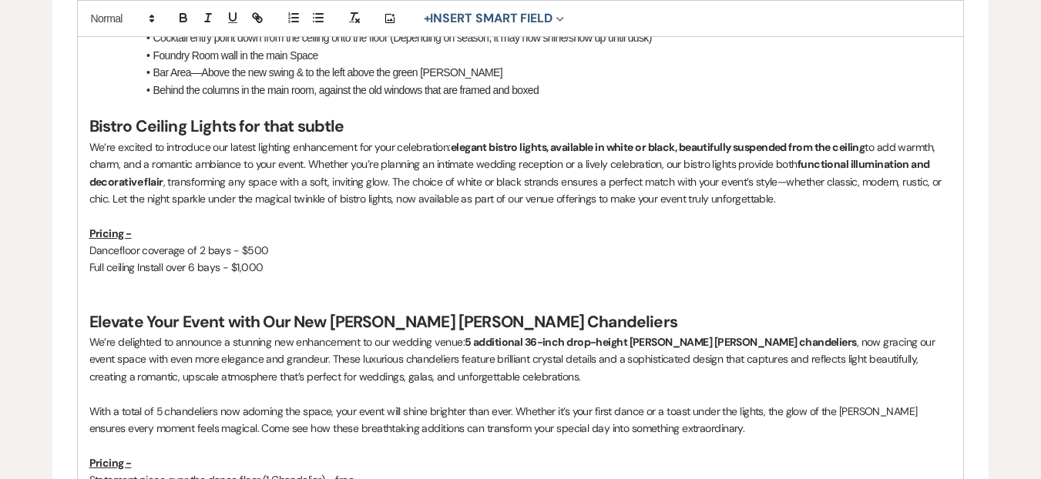
scroll to position [914, 0]
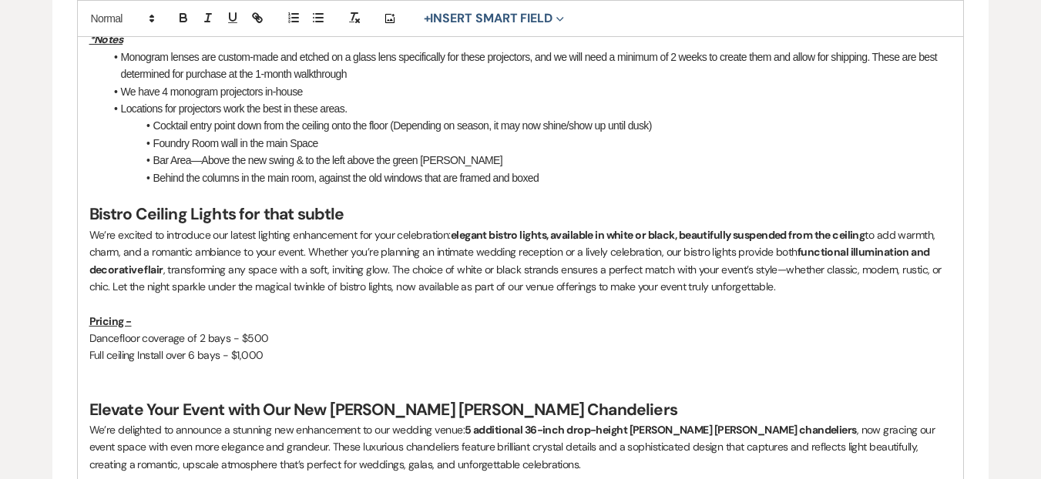
click at [0, 0] on span "—$500" at bounding box center [0, 0] width 0 height 0
click at [0, 0] on span "—$1,000" at bounding box center [0, 0] width 0 height 0
click at [148, 355] on p "Full ceiling Install over 6 bays—$1,000" at bounding box center [520, 355] width 863 height 17
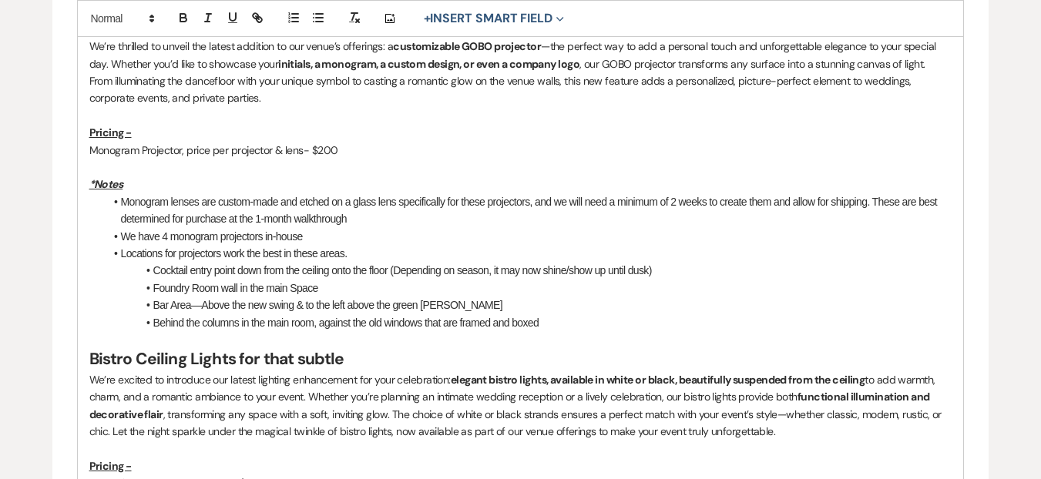
scroll to position [627, 0]
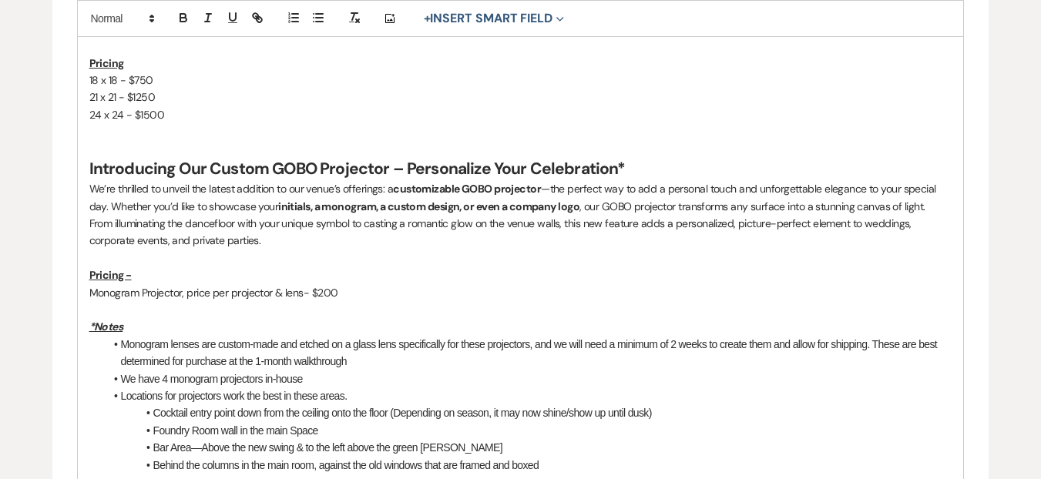
click at [0, 0] on span "Replace with" at bounding box center [0, 0] width 0 height 0
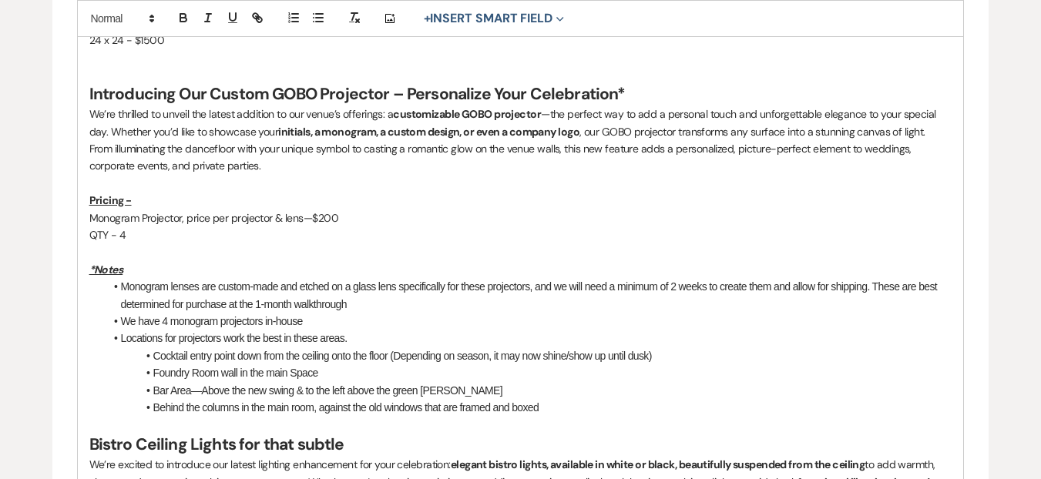
scroll to position [777, 0]
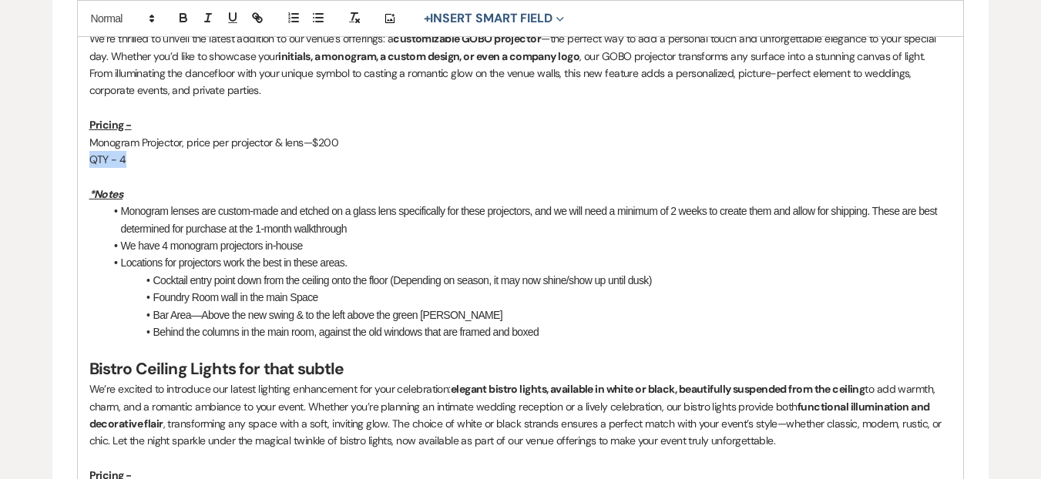
drag, startPoint x: 133, startPoint y: 164, endPoint x: 91, endPoint y: 162, distance: 41.7
click at [91, 162] on p "QTY - 4" at bounding box center [520, 159] width 863 height 17
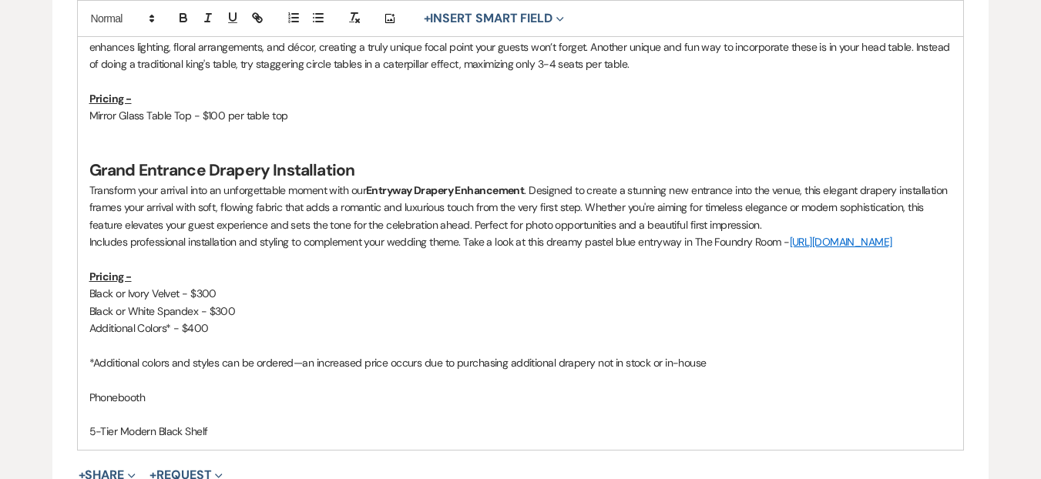
scroll to position [1706, 0]
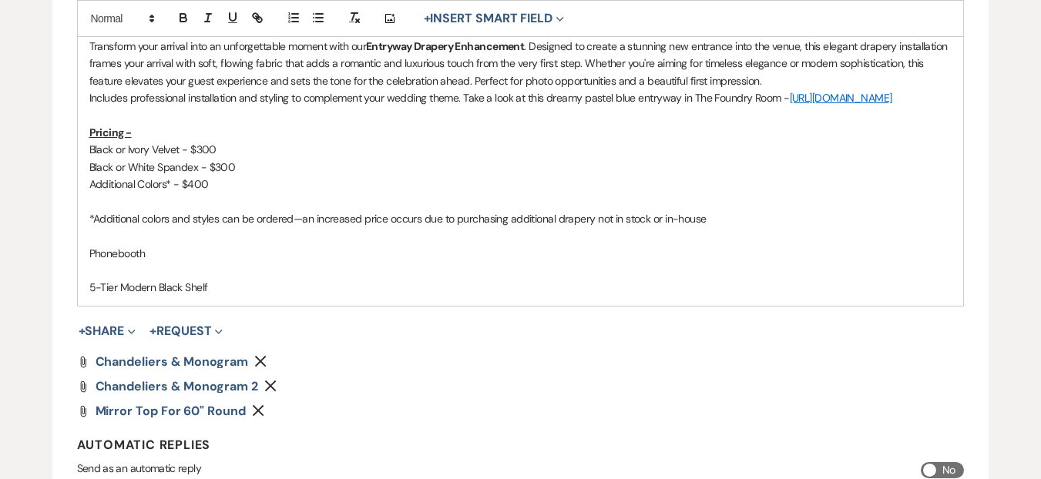
click at [138, 262] on p "Phonebooth" at bounding box center [520, 253] width 863 height 17
click at [315, 279] on p at bounding box center [520, 270] width 863 height 17
click at [169, 262] on p "Phonebooth" at bounding box center [520, 253] width 863 height 17
click at [291, 262] on p "Phonebooth" at bounding box center [520, 253] width 863 height 17
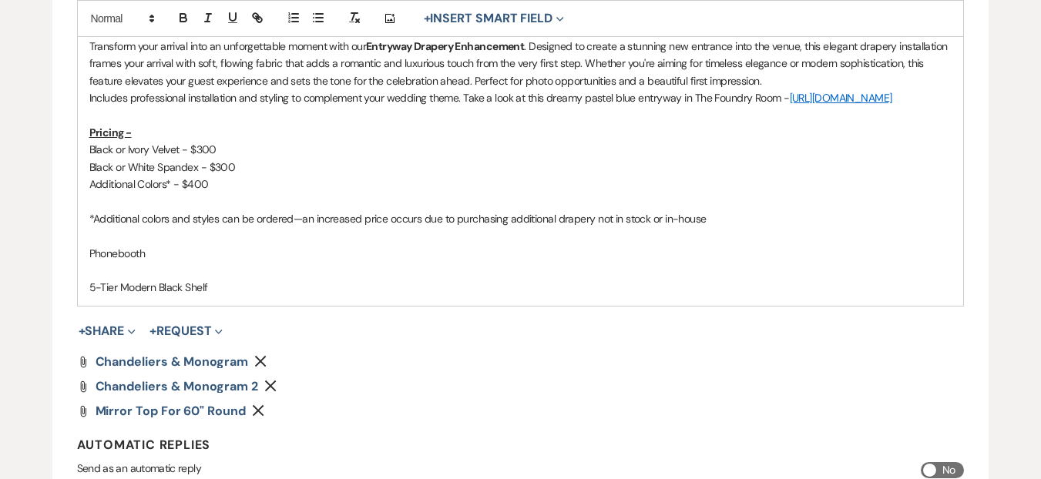
click at [172, 262] on p "Phonebooth" at bounding box center [520, 253] width 863 height 17
click at [143, 262] on p "Phonebooth" at bounding box center [520, 253] width 863 height 17
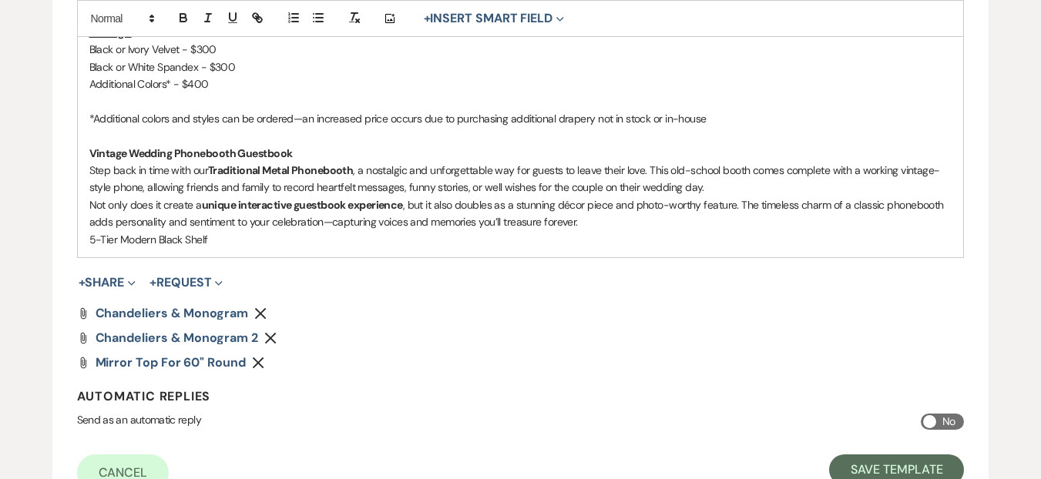
scroll to position [1815, 0]
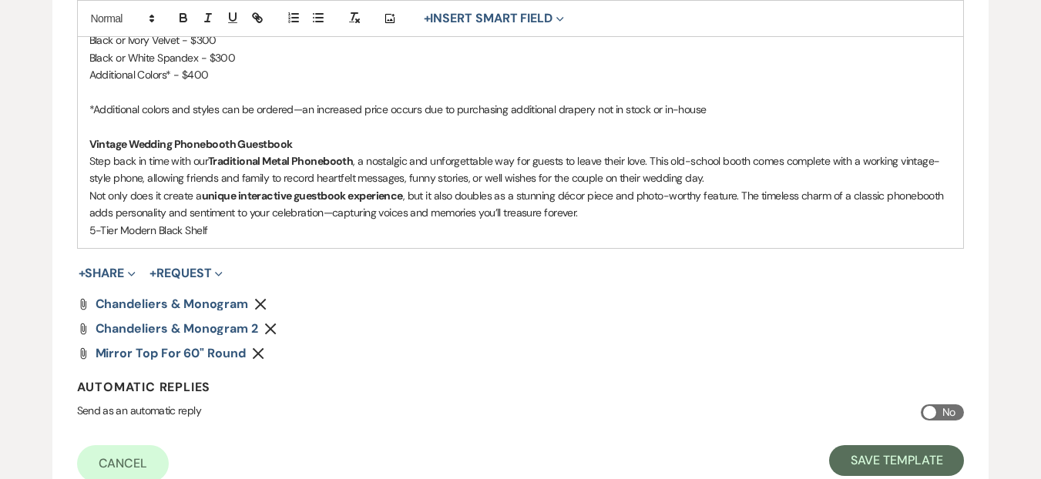
click at [237, 151] on strong "Vintage Wedding Phonebooth Guestbook" at bounding box center [190, 144] width 203 height 14
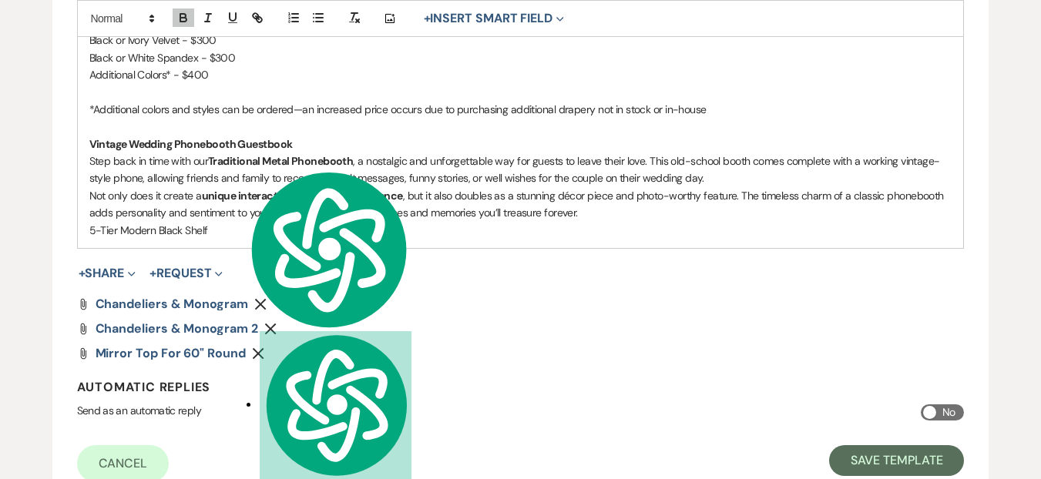
click at [90, 7] on div "Add Photo + Insert Smart Field Expand Event Date Sender Full Name Sender First …" at bounding box center [521, 18] width 888 height 37
click at [95, 12] on span at bounding box center [122, 18] width 76 height 18
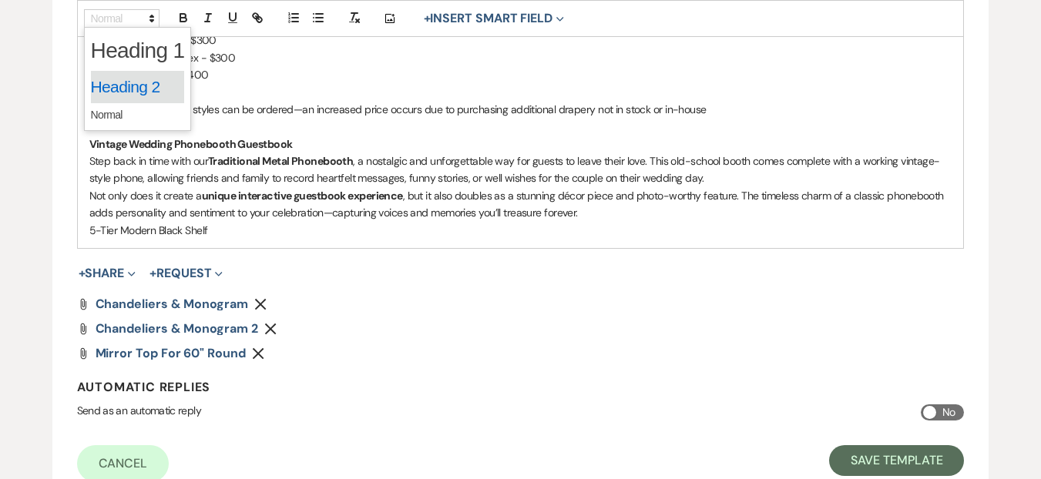
drag, startPoint x: 138, startPoint y: 62, endPoint x: 122, endPoint y: 88, distance: 30.1
click at [122, 88] on span at bounding box center [138, 79] width 108 height 104
click at [122, 88] on span at bounding box center [138, 87] width 94 height 32
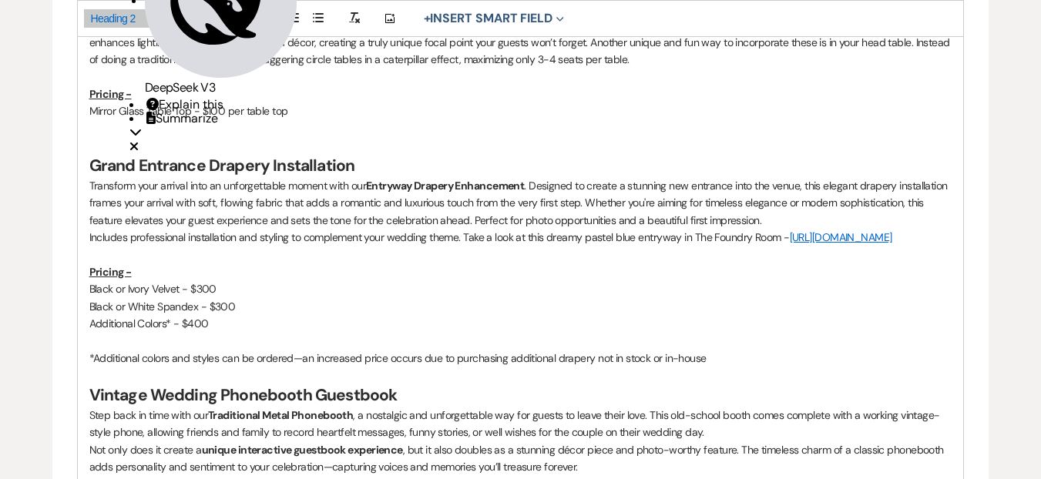
scroll to position [1814, 0]
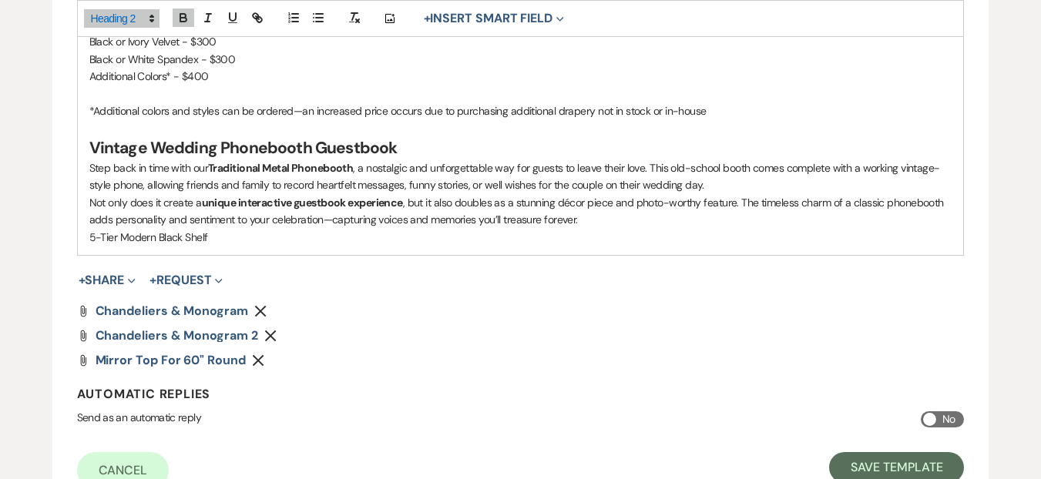
click at [277, 210] on strong "unique interactive guestbook experience" at bounding box center [302, 203] width 201 height 14
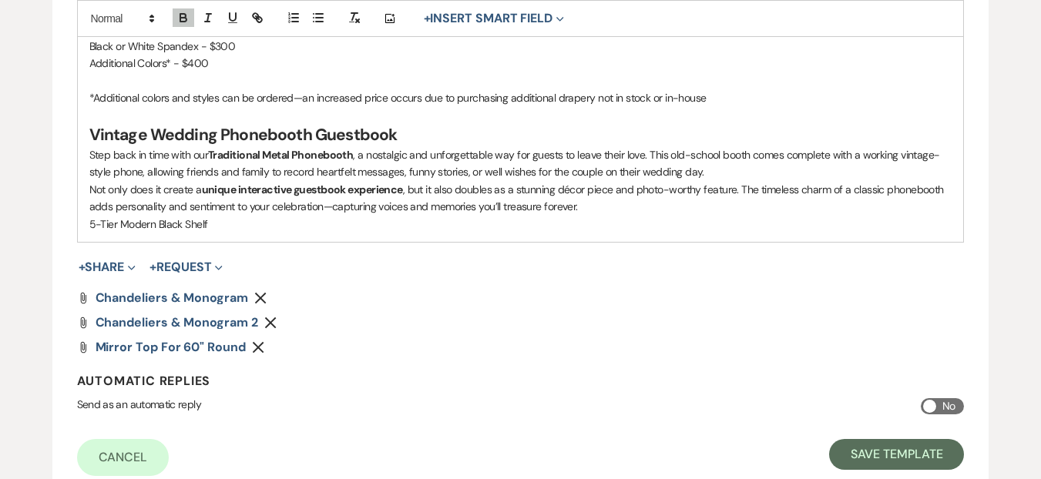
scroll to position [1946, 0]
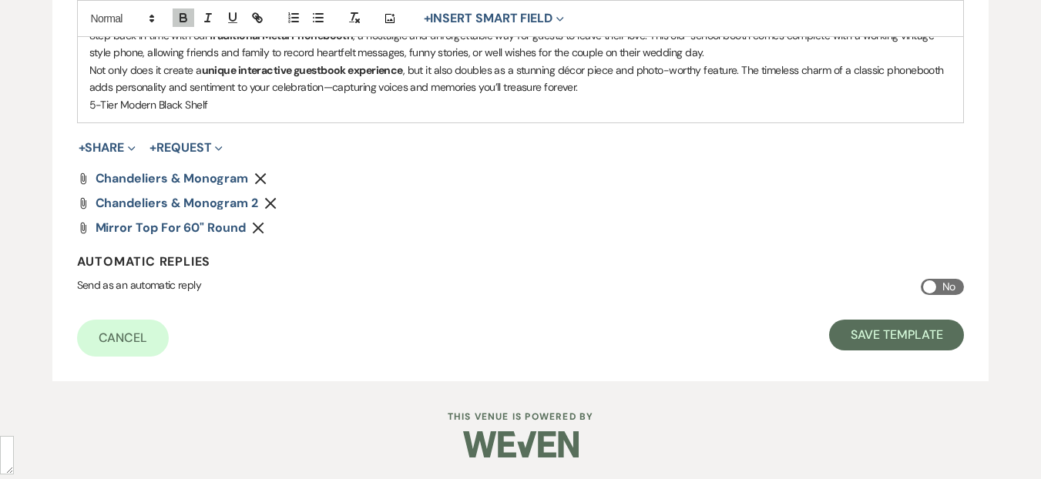
click at [541, 113] on p "5-Tier Modern Black Shelf" at bounding box center [520, 104] width 863 height 17
click at [93, 113] on p "5-Tier Modern Black Shelf" at bounding box center [520, 104] width 863 height 17
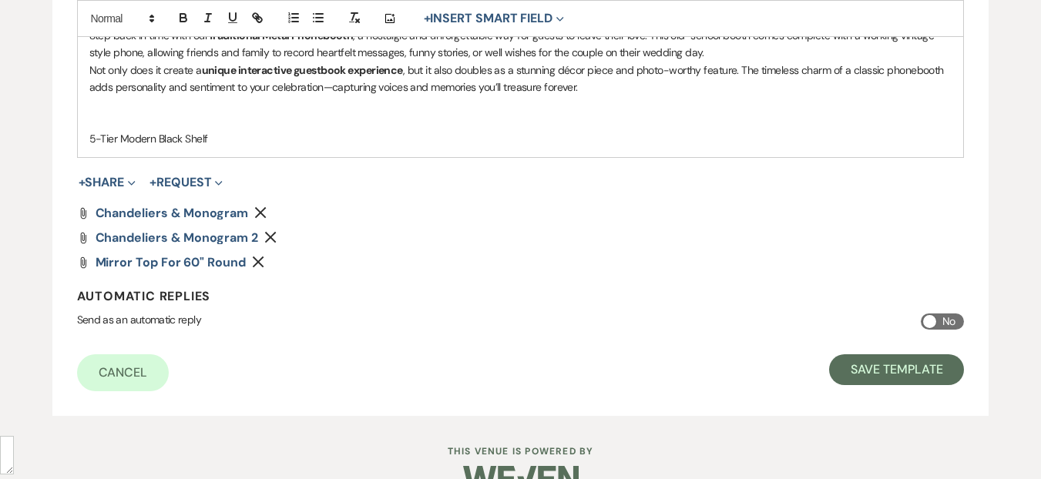
click at [220, 147] on p "5-Tier Modern Black Shelf" at bounding box center [520, 138] width 863 height 17
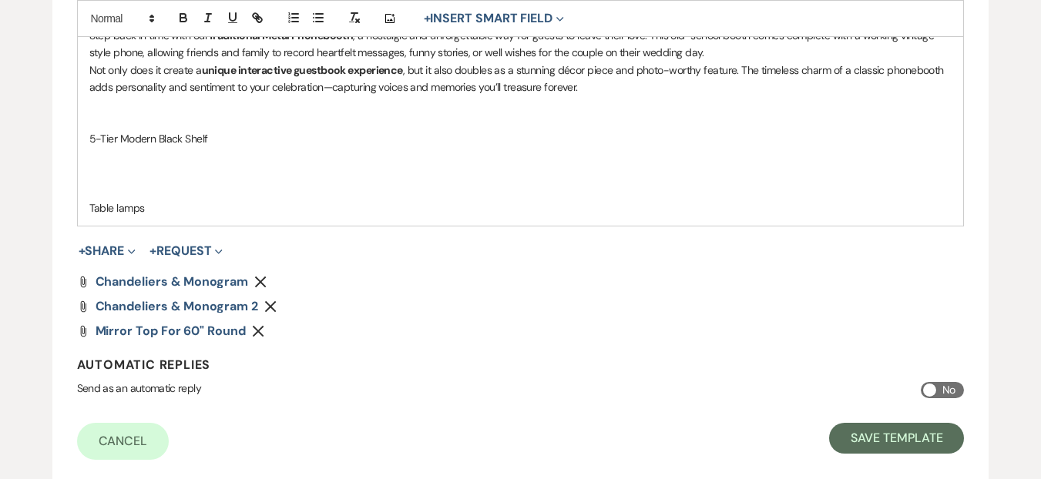
click at [126, 147] on p "5-Tier Modern Black Shelf" at bounding box center [520, 138] width 863 height 17
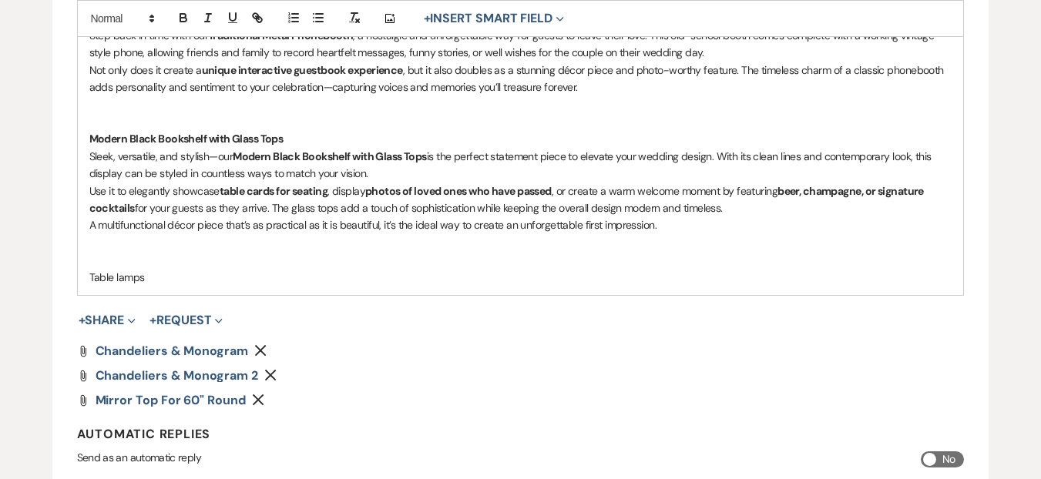
click at [165, 251] on p at bounding box center [520, 242] width 863 height 17
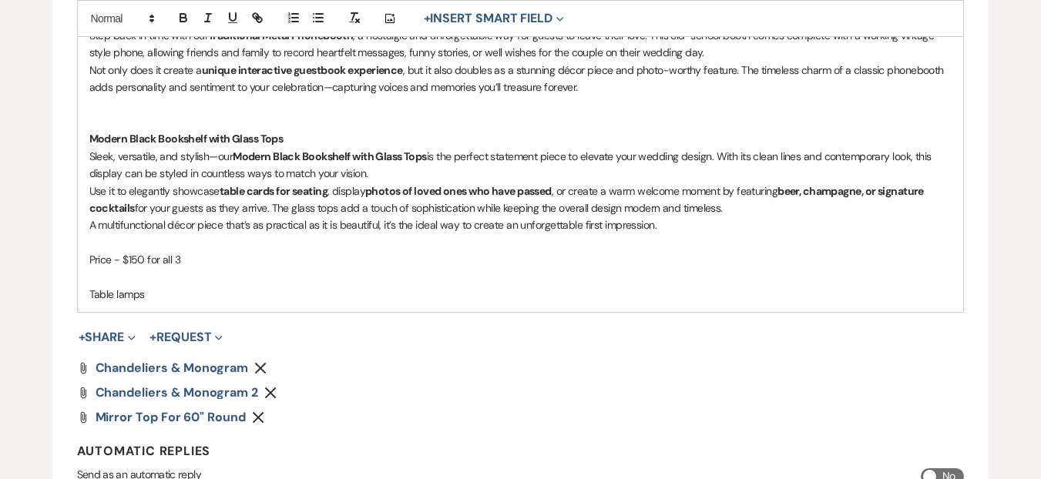
click at [156, 303] on p "Table lamps" at bounding box center [520, 294] width 863 height 17
drag, startPoint x: 191, startPoint y: 281, endPoint x: 89, endPoint y: 281, distance: 102.5
click at [89, 268] on p "Price - $150 for all 3" at bounding box center [520, 259] width 863 height 17
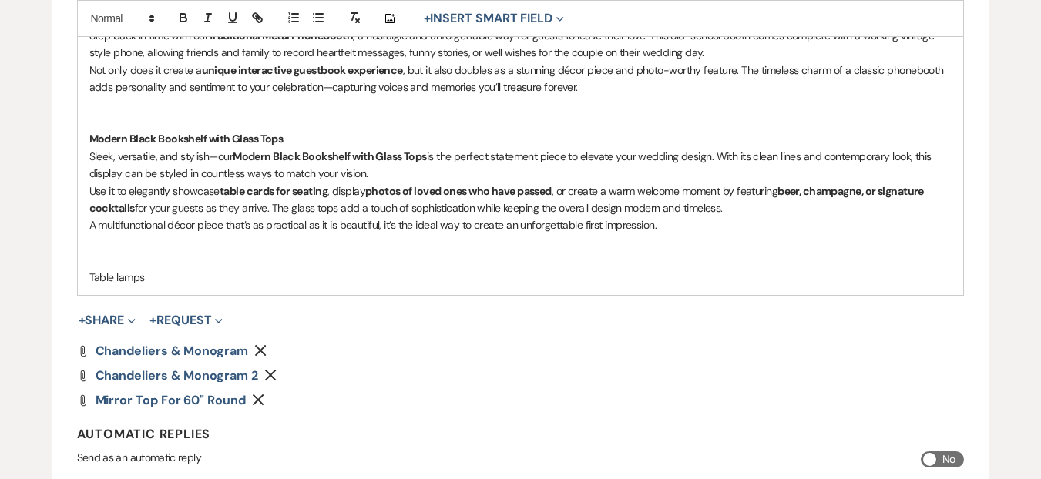
click at [113, 130] on p at bounding box center [520, 121] width 863 height 17
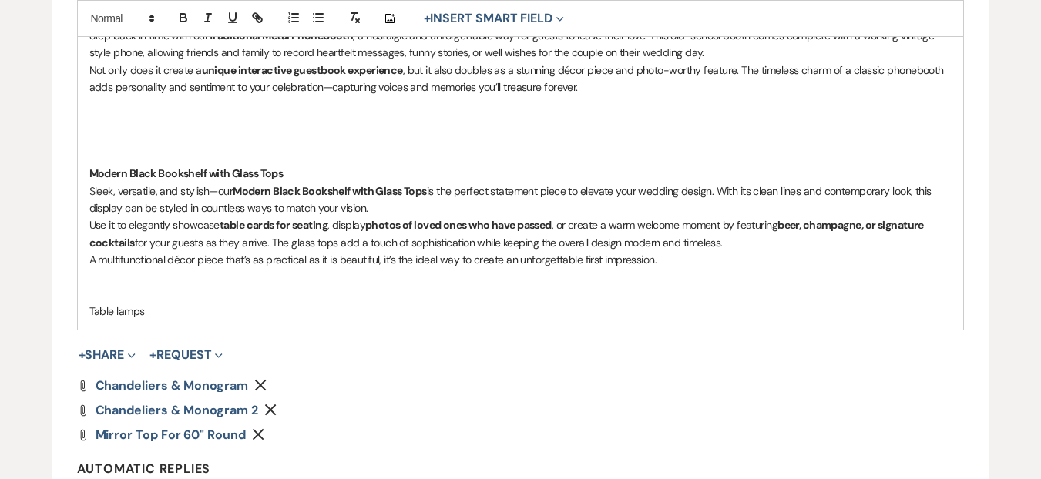
click at [212, 180] on strong "Modern Black Bookshelf with Glass Tops" at bounding box center [186, 173] width 194 height 14
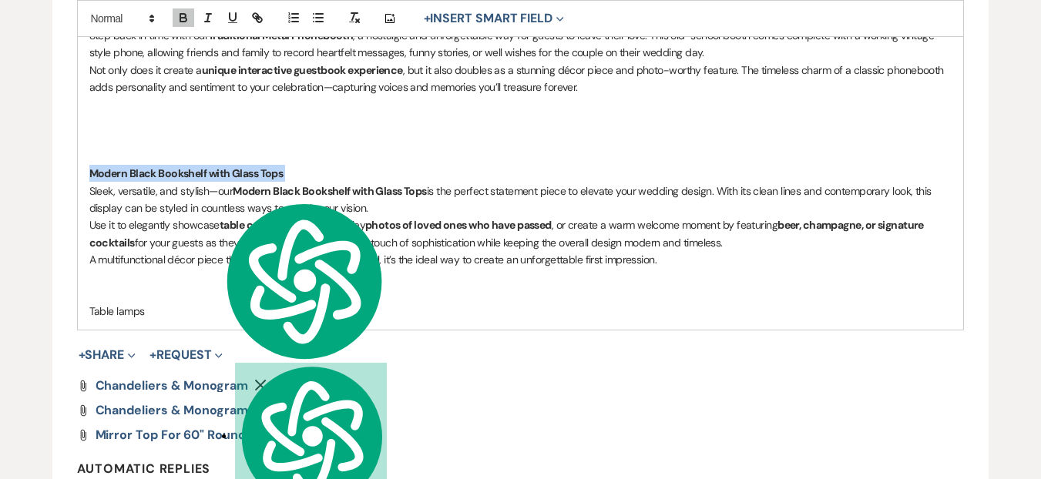
click at [212, 180] on strong "Modern Black Bookshelf with Glass Tops" at bounding box center [186, 173] width 194 height 14
click at [127, 15] on span at bounding box center [122, 18] width 76 height 18
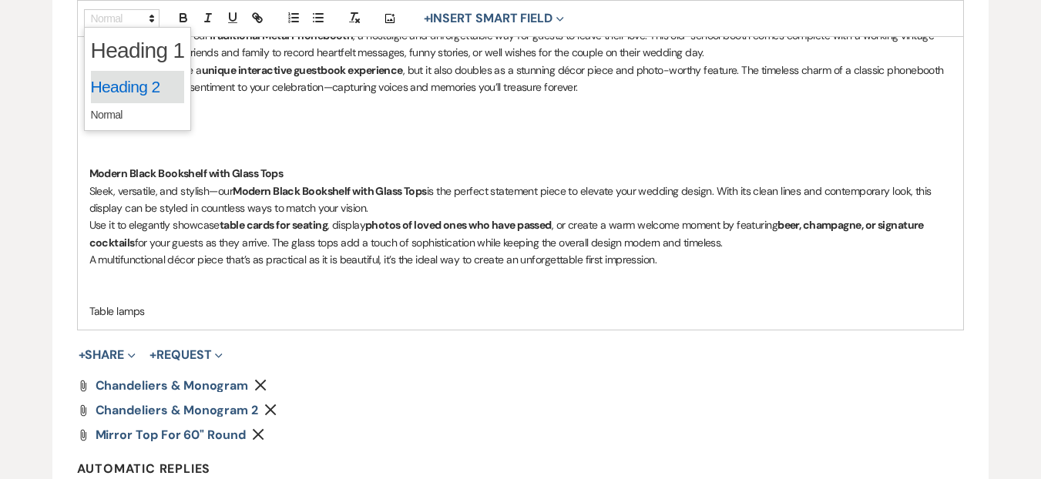
click at [154, 86] on span at bounding box center [138, 87] width 94 height 32
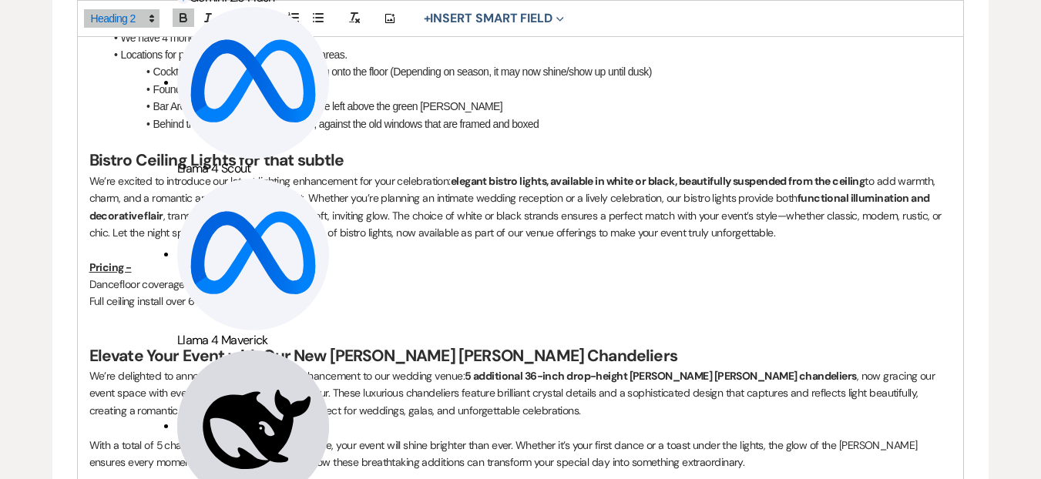
scroll to position [1121, 0]
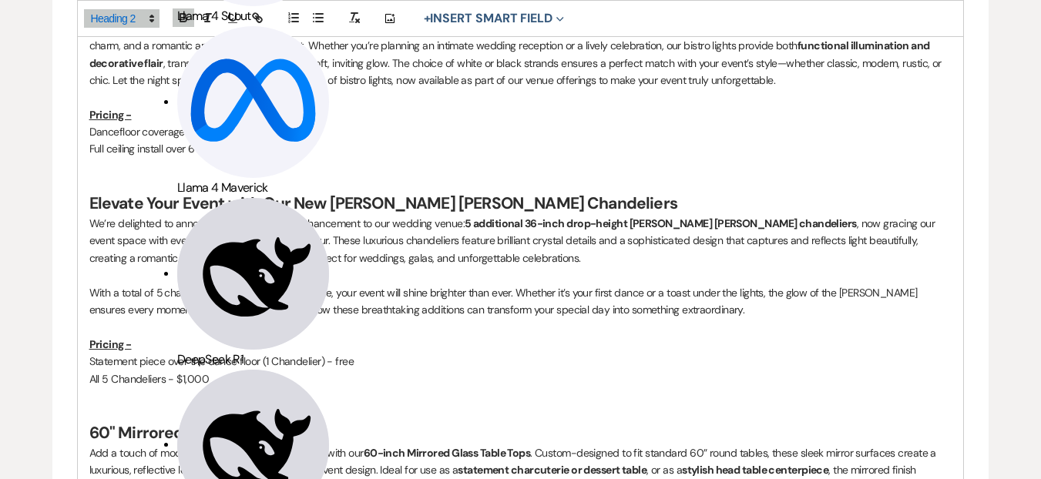
click at [226, 177] on p at bounding box center [520, 183] width 863 height 17
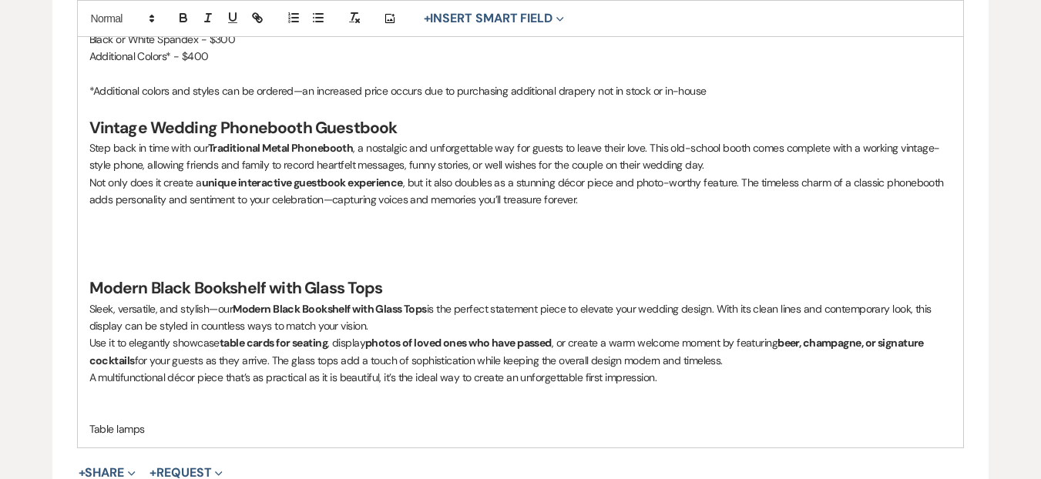
scroll to position [1837, 0]
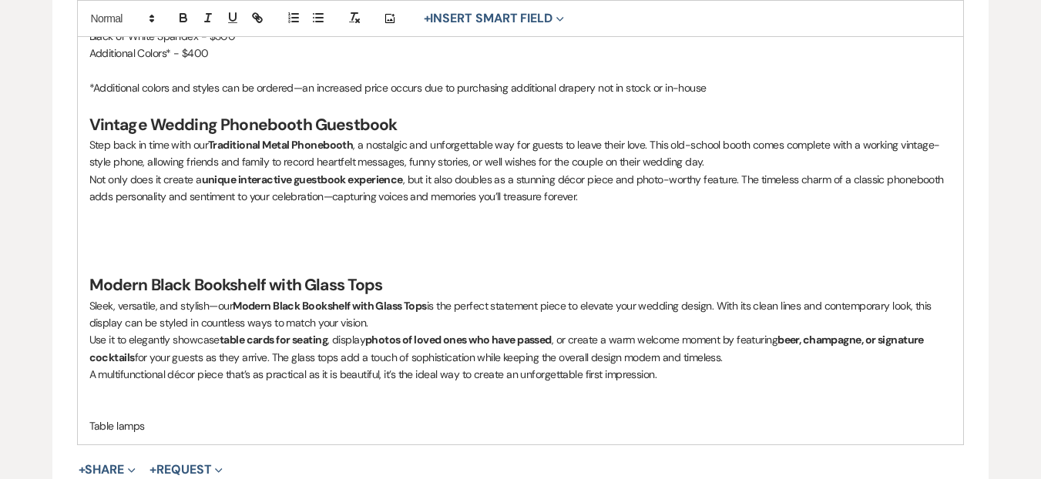
click at [291, 152] on strong "Traditional Metal Phonebooth" at bounding box center [280, 145] width 145 height 14
drag, startPoint x: 294, startPoint y: 162, endPoint x: 268, endPoint y: 163, distance: 26.2
click at [268, 152] on strong "Traditional Metal Phonebooth" at bounding box center [280, 145] width 145 height 14
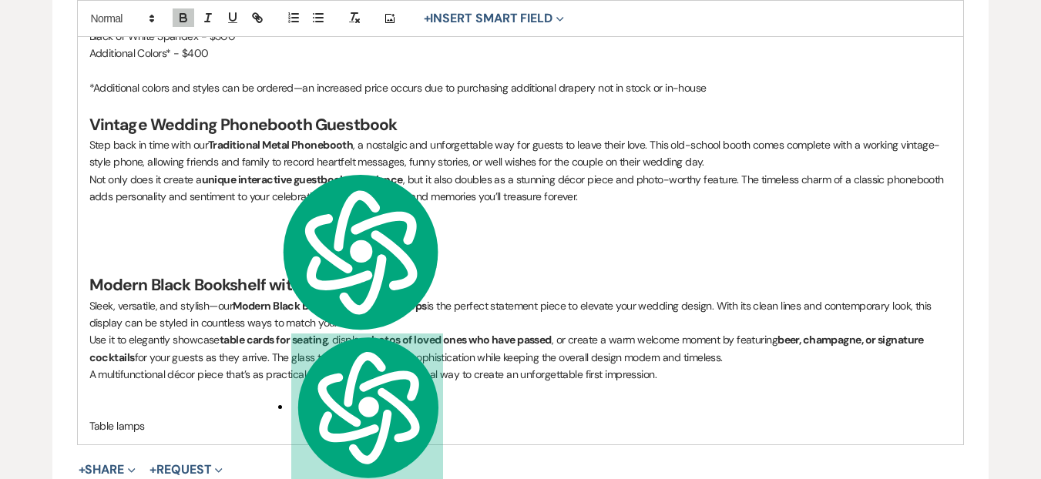
click at [413, 136] on h2 "Vintage Wedding Phonebooth Guestbook" at bounding box center [520, 125] width 863 height 22
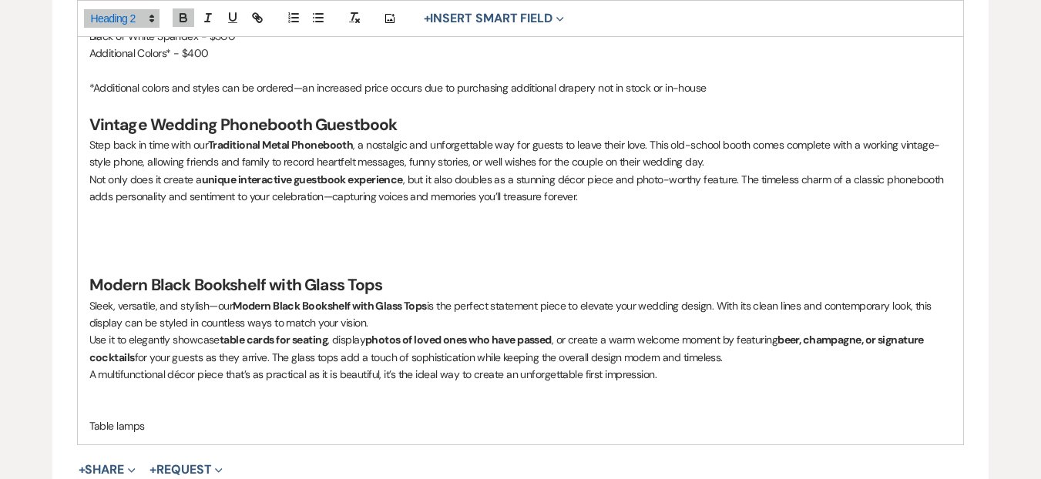
click at [268, 152] on strong "Traditional Metal Phonebooth" at bounding box center [280, 145] width 145 height 14
click at [931, 206] on p "Not only does it create a unique interactive guestbook experience , but it also…" at bounding box center [520, 188] width 863 height 35
click at [91, 193] on p "Not only does it create a unique interactive guestbook experience , but it also…" at bounding box center [520, 188] width 863 height 35
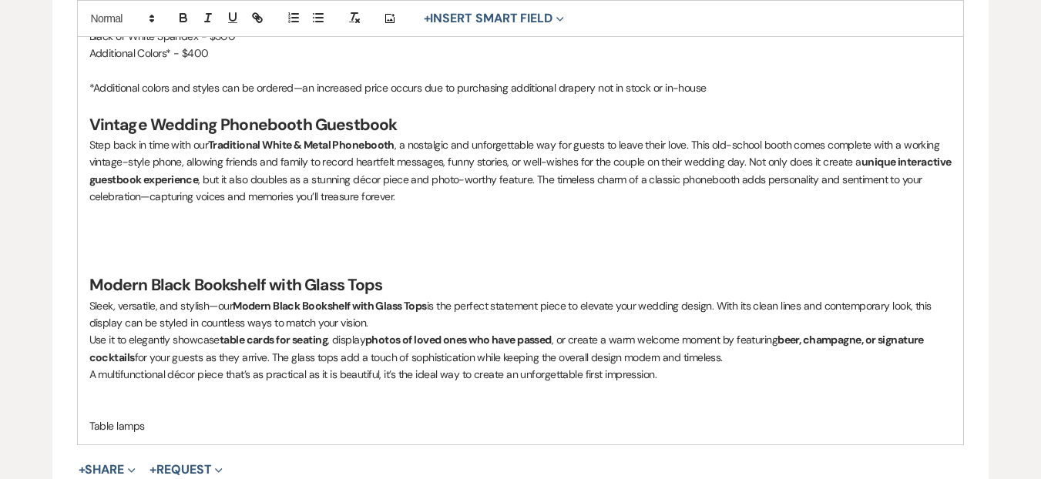
click at [432, 240] on p at bounding box center [520, 231] width 863 height 17
click at [163, 274] on p at bounding box center [520, 265] width 863 height 17
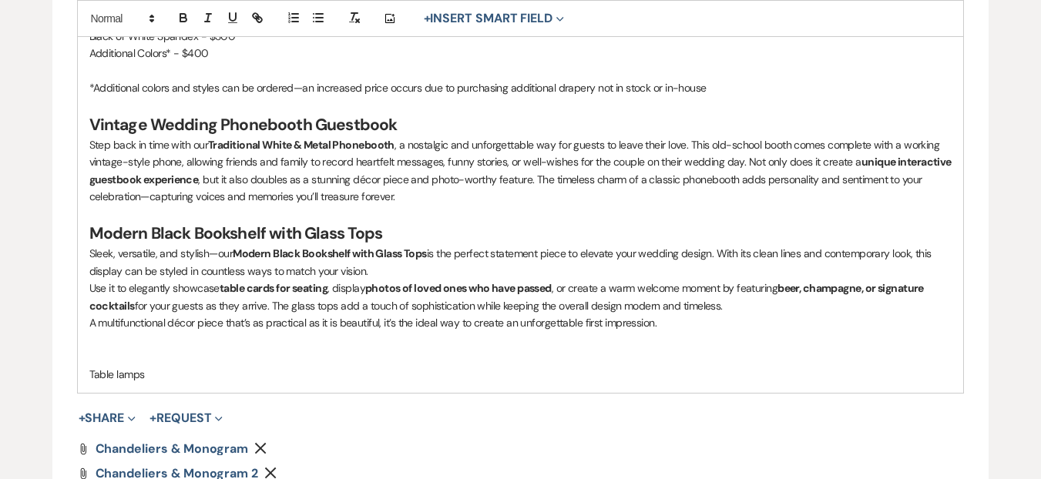
click at [185, 113] on p at bounding box center [520, 104] width 863 height 17
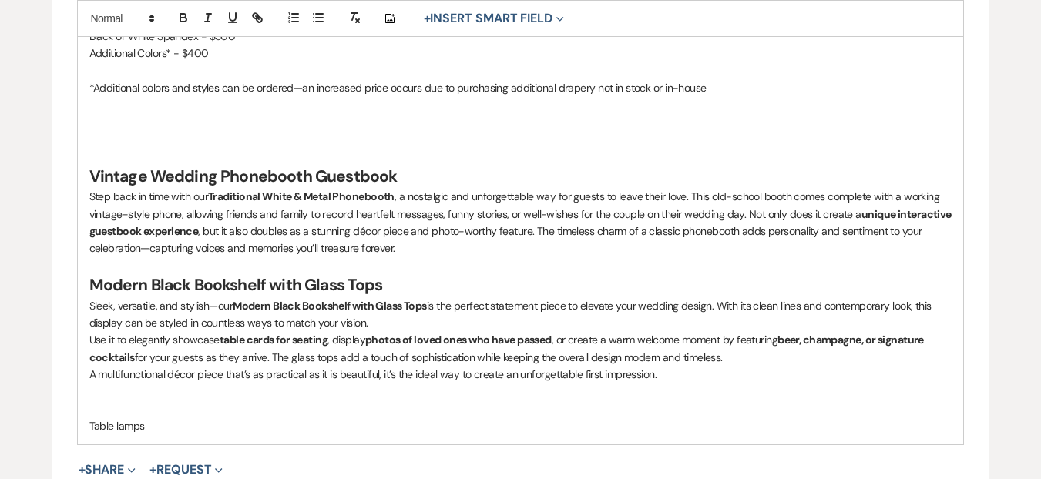
click at [178, 148] on p at bounding box center [520, 139] width 863 height 17
click at [133, 148] on p "In-House Inclusions" at bounding box center [520, 139] width 863 height 17
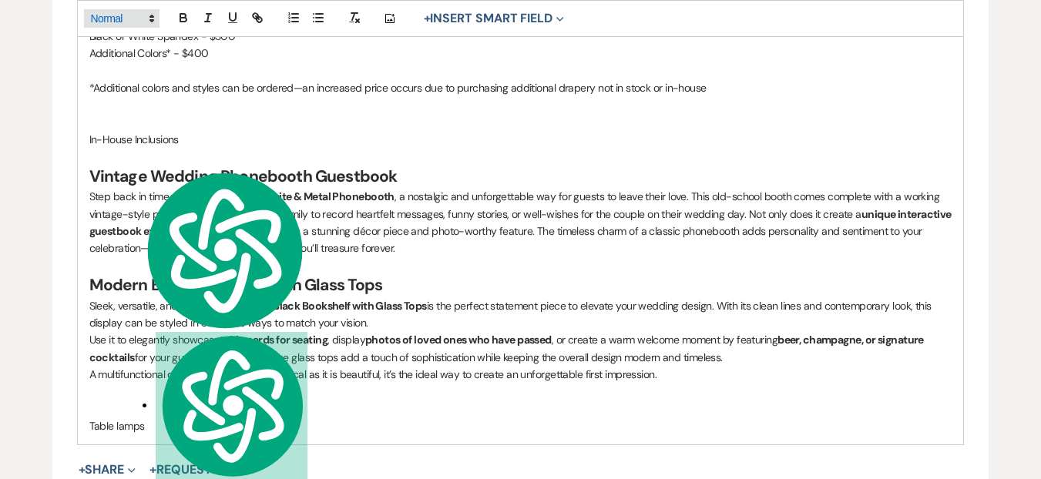
click at [125, 17] on span at bounding box center [122, 18] width 76 height 18
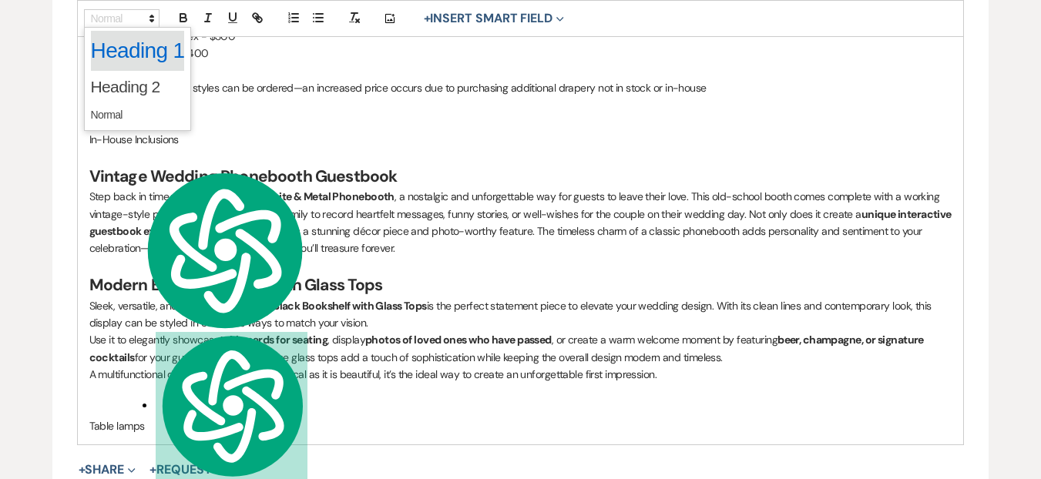
click at [136, 56] on span at bounding box center [138, 51] width 94 height 40
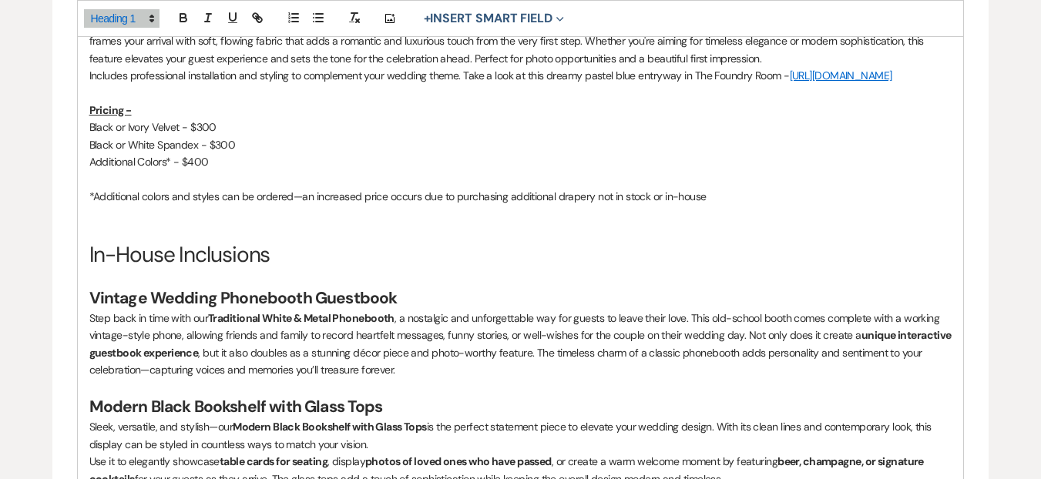
scroll to position [1729, 0]
click at [175, 14] on button "button" at bounding box center [184, 17] width 22 height 18
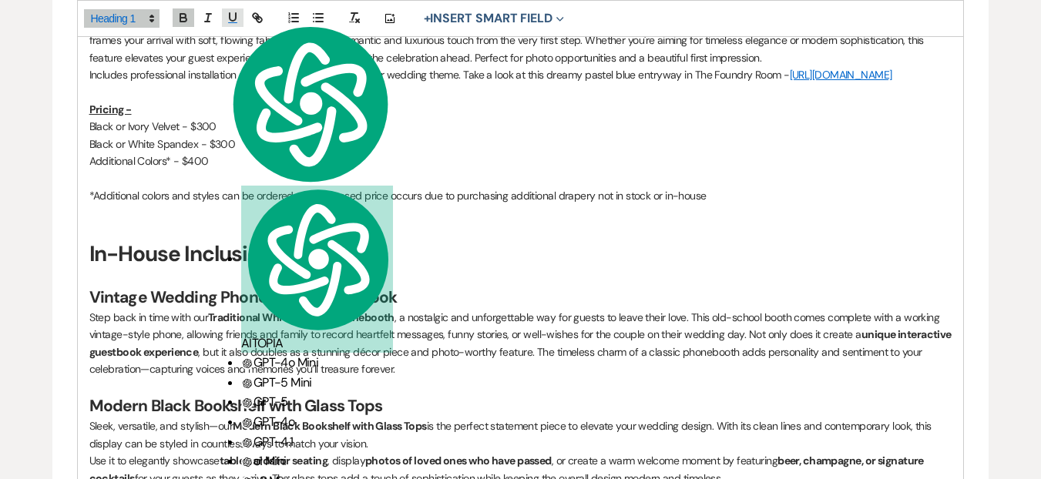
click at [237, 16] on icon "button" at bounding box center [233, 18] width 14 height 14
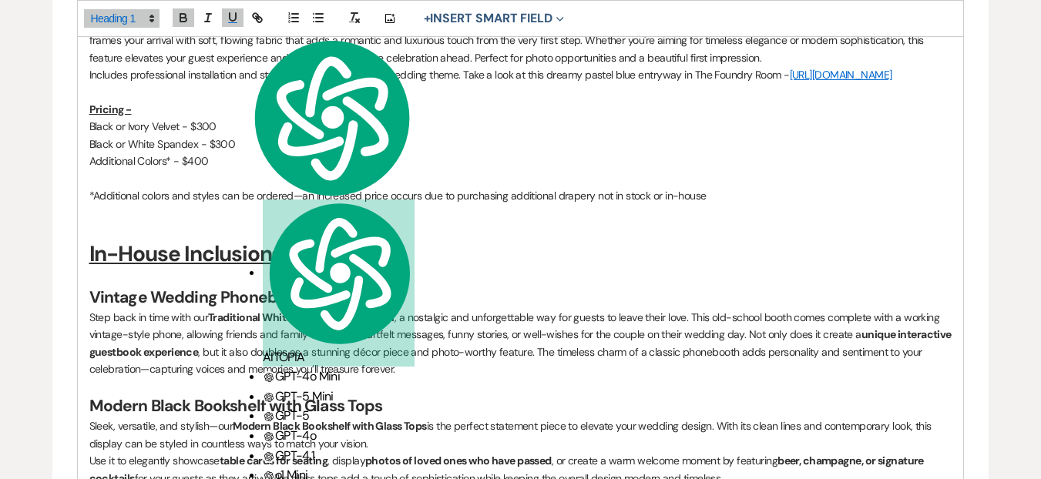
click at [377, 260] on h1 "In-House Inclusions" at bounding box center [520, 254] width 863 height 30
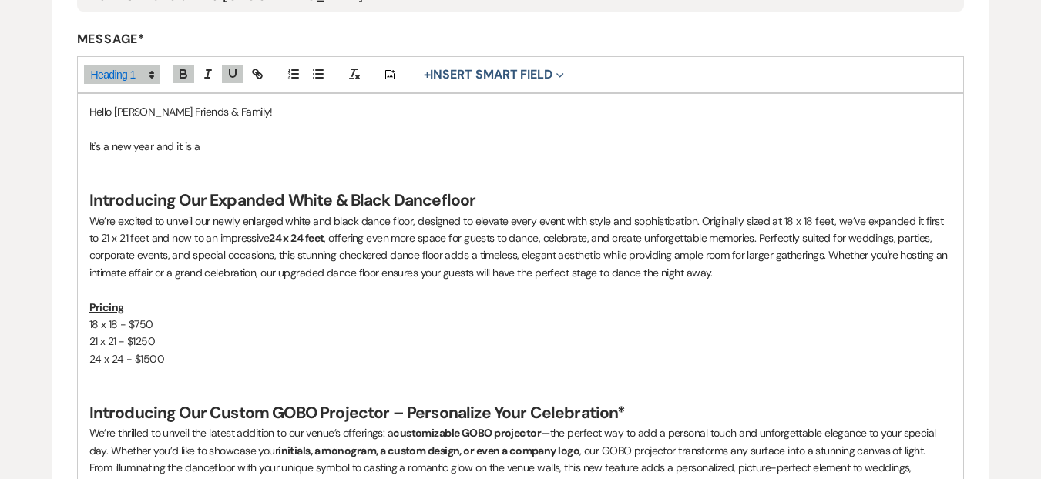
scroll to position [337, 0]
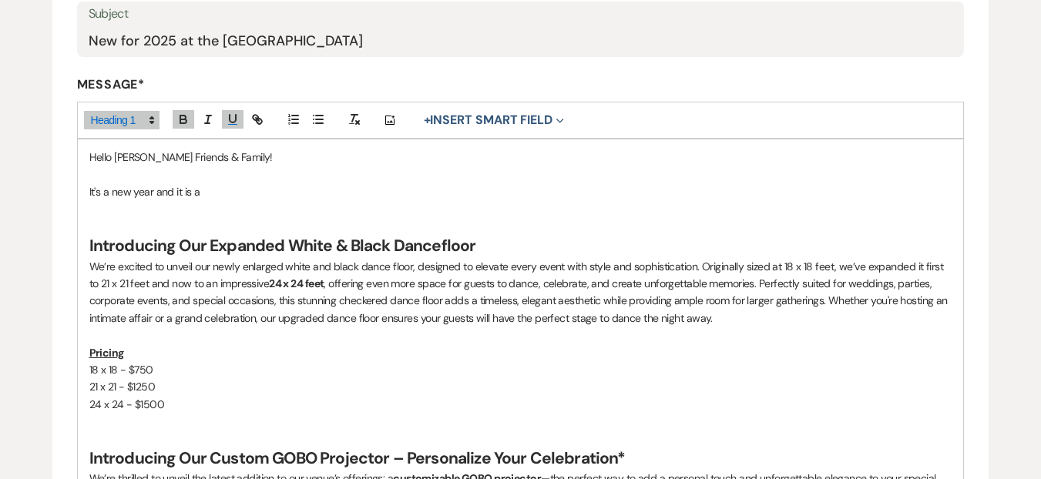
click at [156, 220] on p at bounding box center [520, 226] width 863 height 17
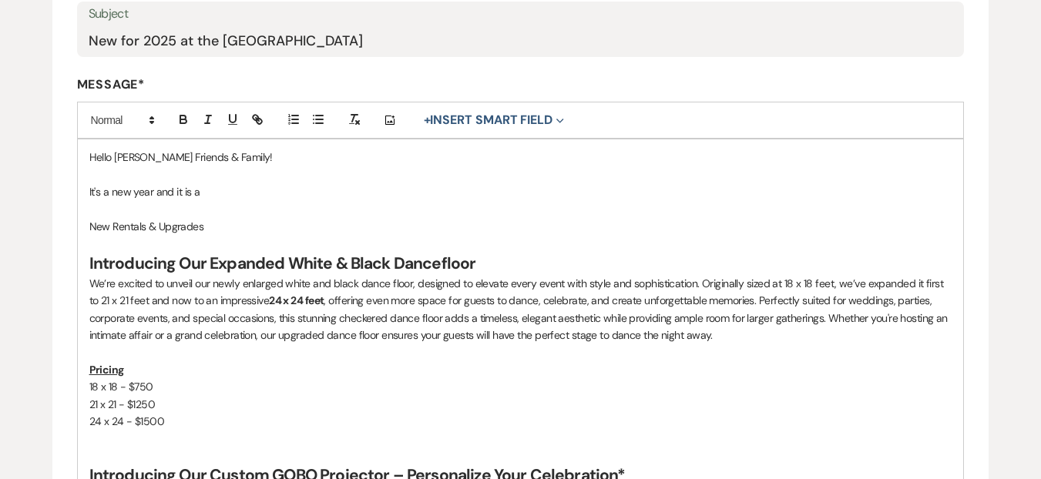
click at [182, 229] on p "New Rentals & Upgrades" at bounding box center [520, 226] width 863 height 17
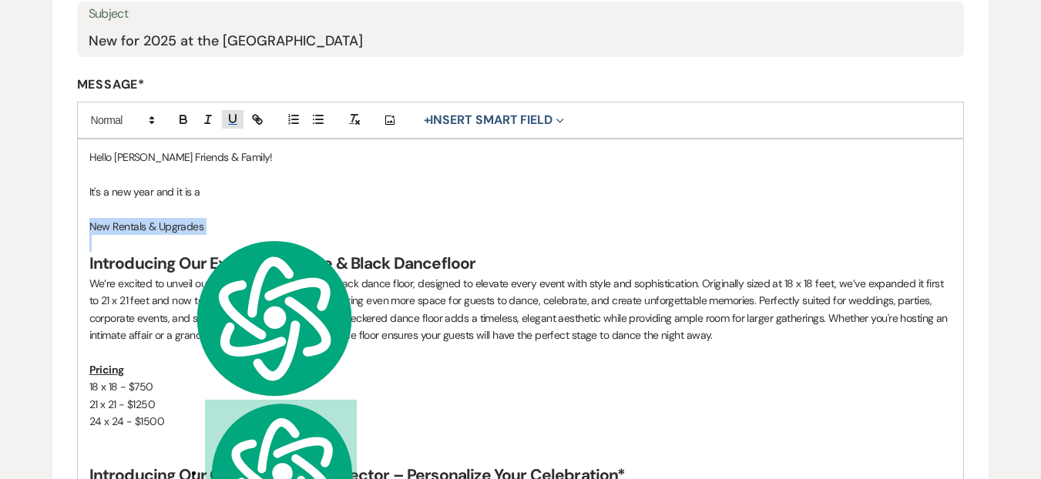
click at [240, 118] on button "button" at bounding box center [233, 119] width 22 height 18
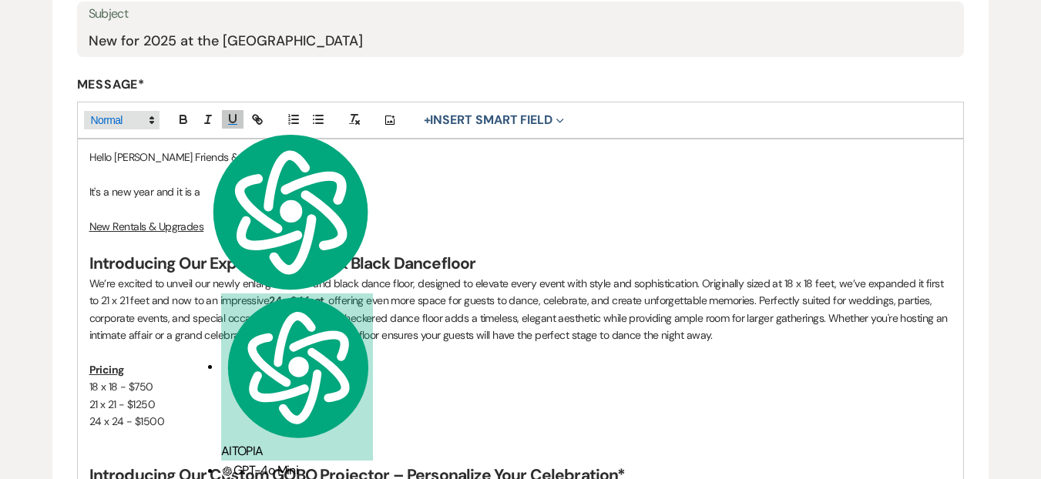
click at [146, 122] on icon at bounding box center [152, 120] width 14 height 14
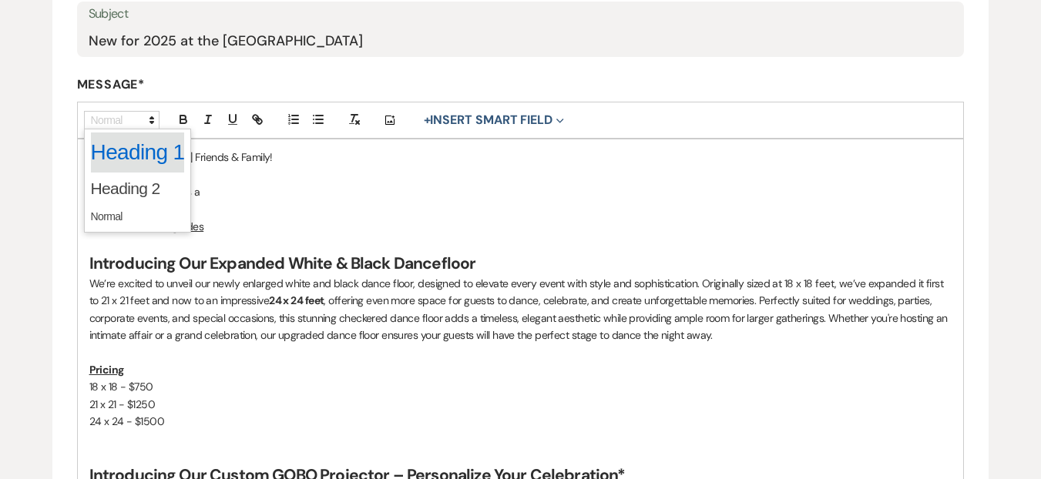
click at [130, 150] on span at bounding box center [138, 153] width 94 height 40
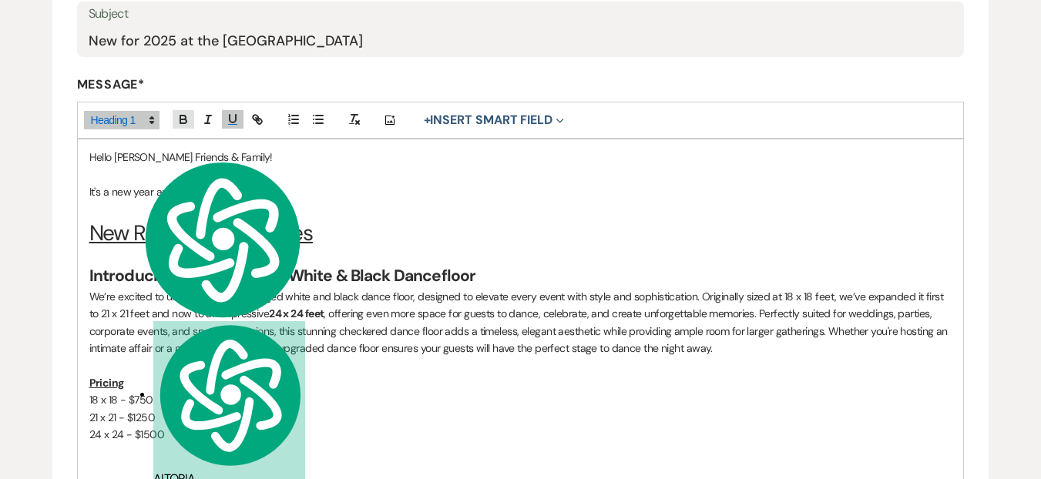
click at [180, 125] on icon "button" at bounding box center [184, 120] width 14 height 14
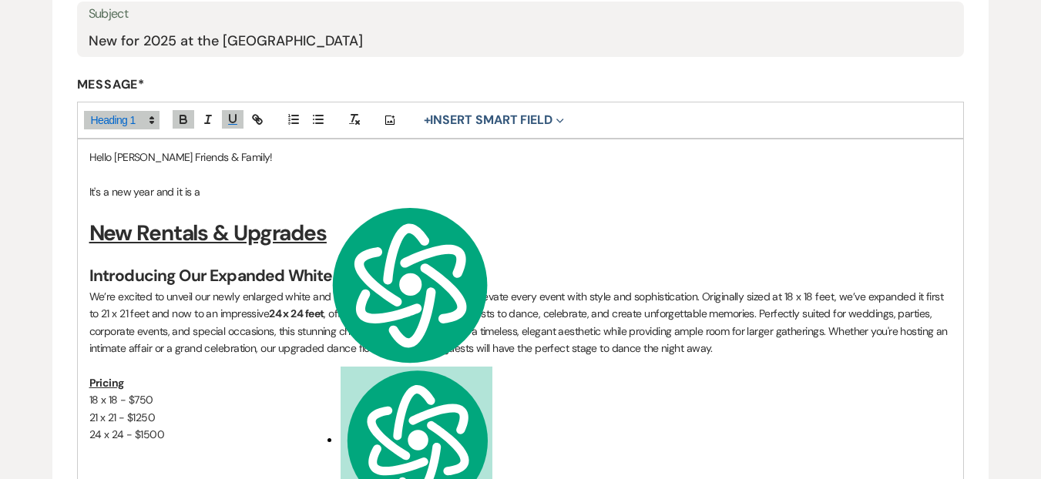
click at [213, 191] on p "It's a new year and it is a" at bounding box center [520, 191] width 863 height 17
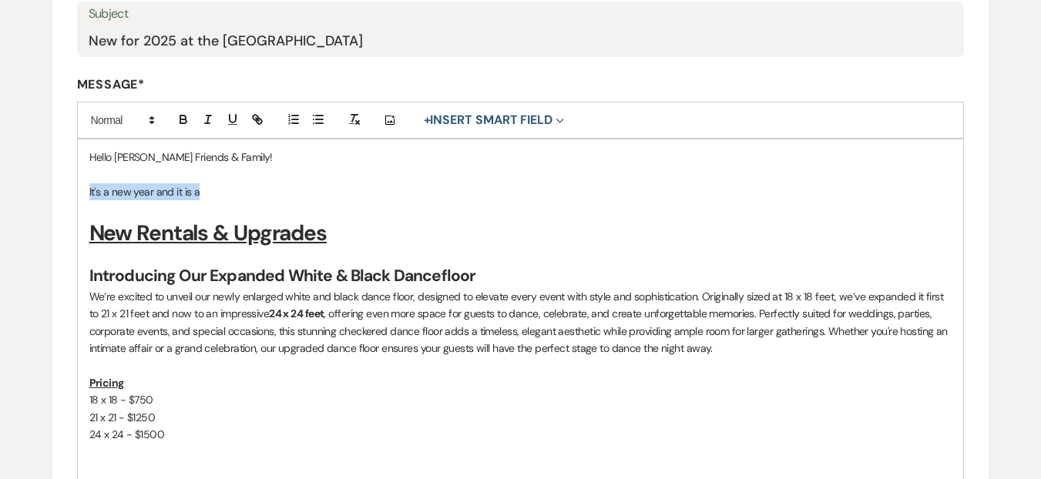
drag, startPoint x: 212, startPoint y: 191, endPoint x: 81, endPoint y: 200, distance: 131.3
click at [187, 149] on p "Hello Madison Friends & Family!" at bounding box center [520, 157] width 863 height 17
click at [185, 150] on p "Hello Madison Friends & Family!" at bounding box center [520, 157] width 863 height 17
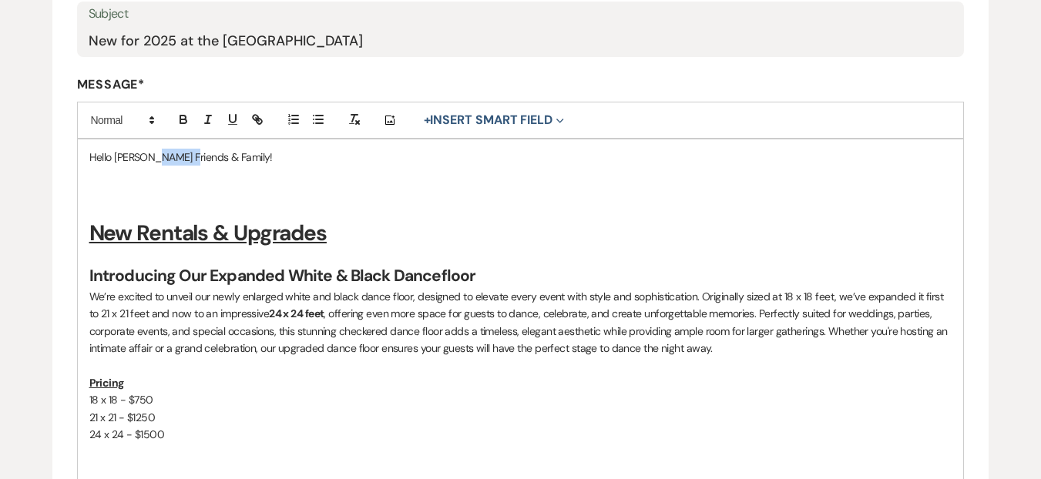
click at [185, 150] on p "Hello Madison Friends & Family!" at bounding box center [520, 157] width 863 height 17
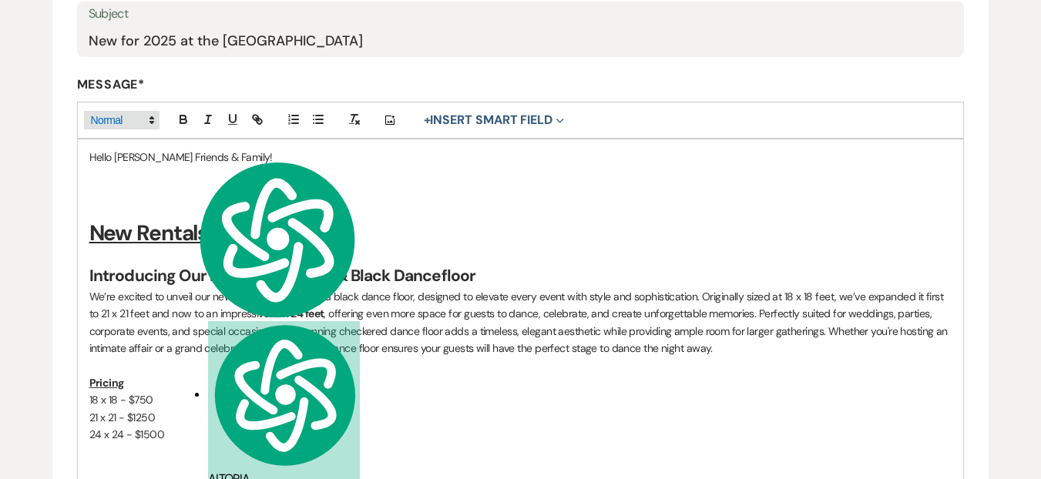
click at [136, 121] on span at bounding box center [122, 120] width 76 height 18
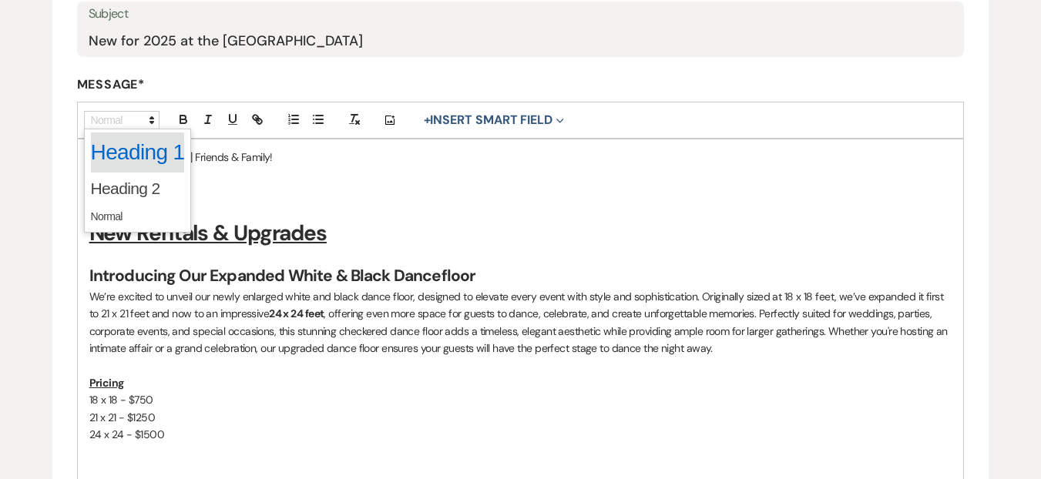
click at [137, 144] on span at bounding box center [138, 153] width 94 height 40
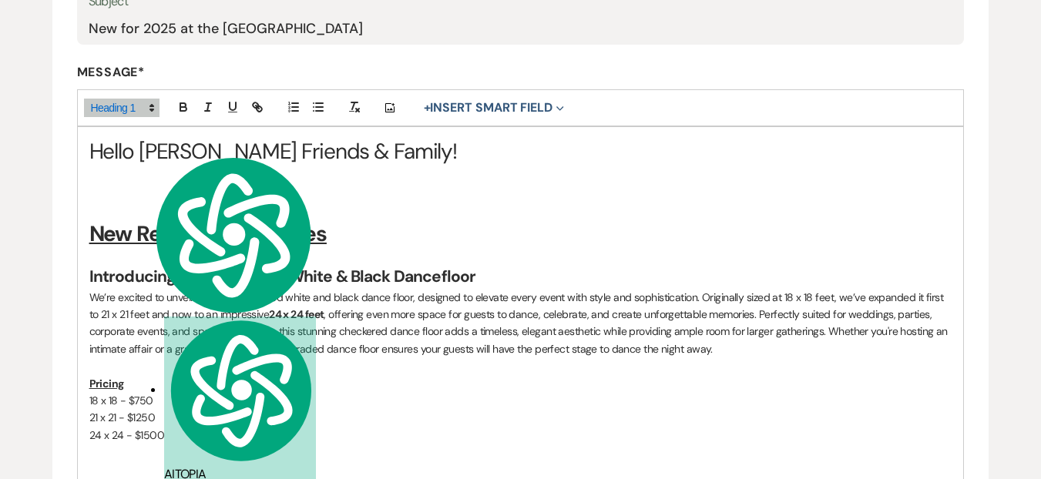
click at [437, 184] on p at bounding box center [520, 192] width 863 height 17
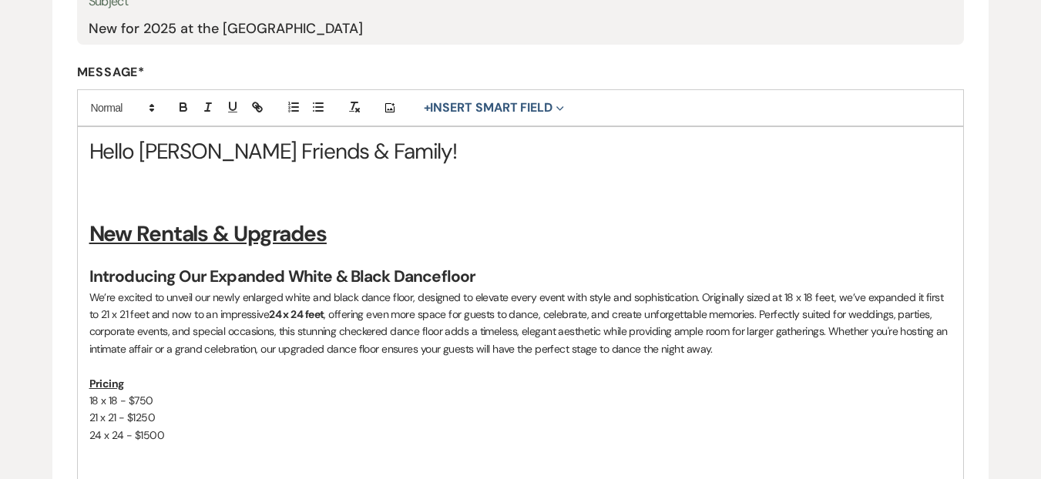
click at [416, 157] on h1 "Hello Madison Friends & Family!" at bounding box center [520, 151] width 863 height 30
click at [247, 197] on p at bounding box center [520, 192] width 863 height 17
click at [0, 0] on div "Dance Floor" at bounding box center [0, 0] width 0 height 0
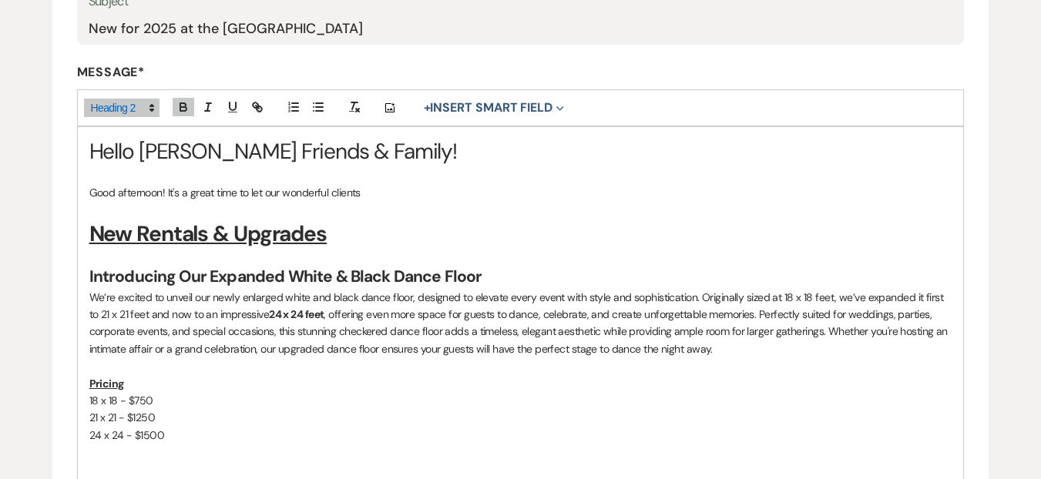
click at [373, 190] on p "Good afternoon! It's a great time to let our wonderful clients" at bounding box center [520, 192] width 863 height 17
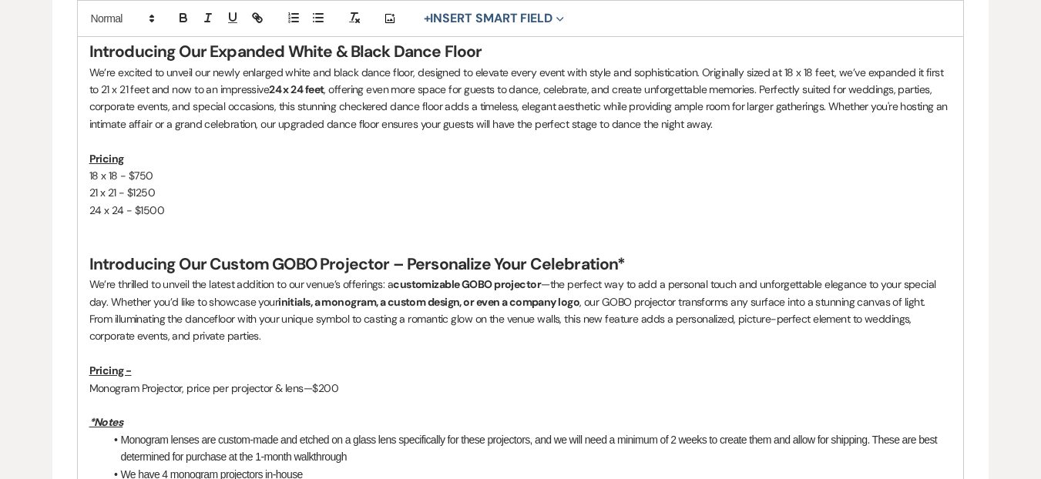
scroll to position [694, 0]
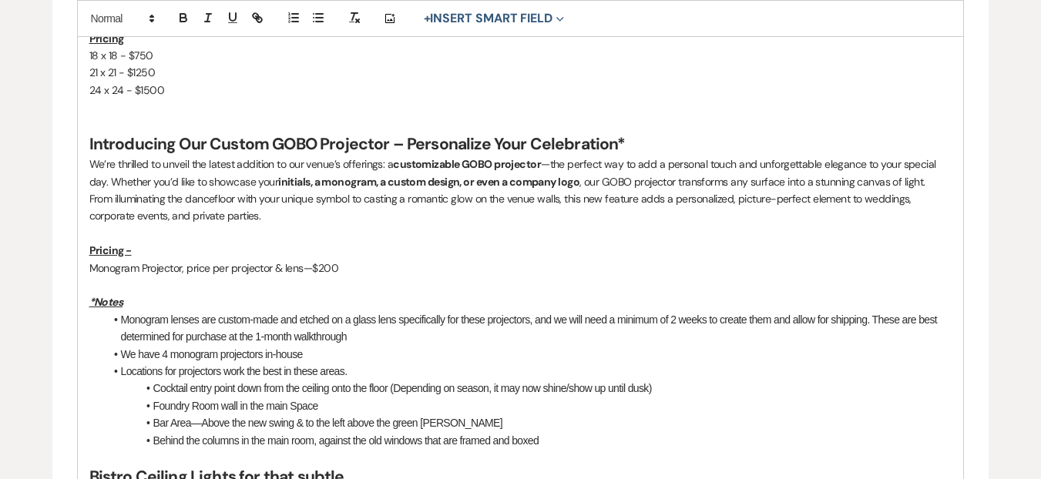
click at [229, 242] on p "Pricing -" at bounding box center [520, 250] width 863 height 17
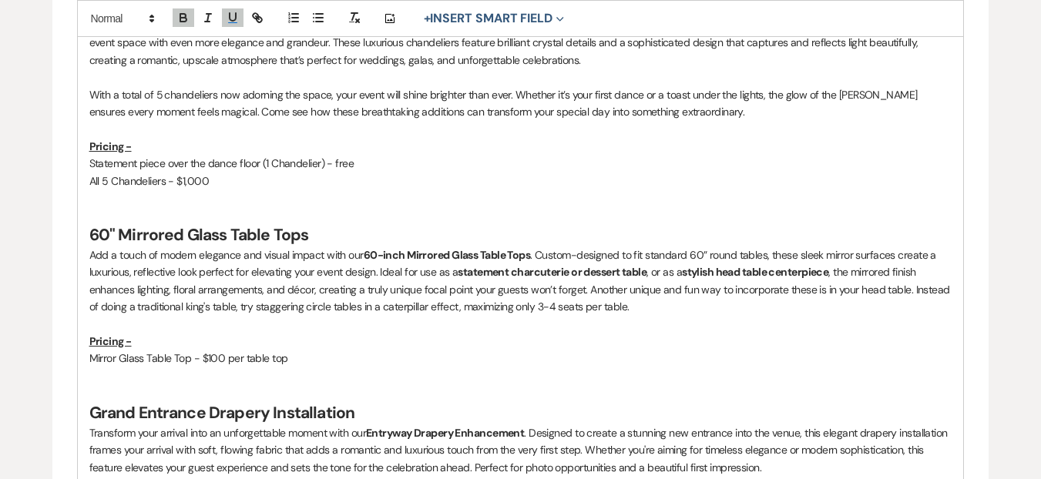
scroll to position [1368, 0]
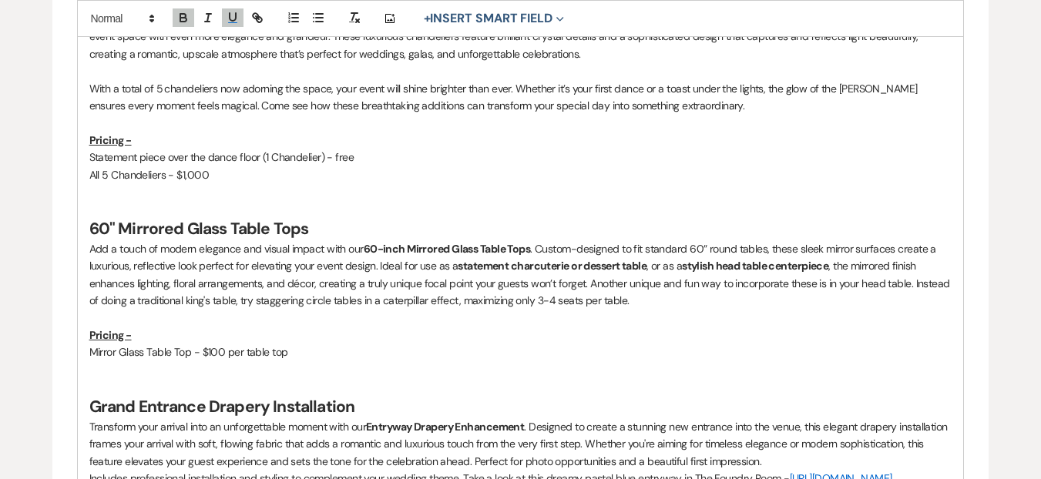
click at [380, 157] on p "Statement piece over the dance floor (1 Chandelier) - free" at bounding box center [520, 157] width 863 height 17
click at [92, 174] on p "All 5 Chandeliers - $1,000" at bounding box center [520, 174] width 863 height 17
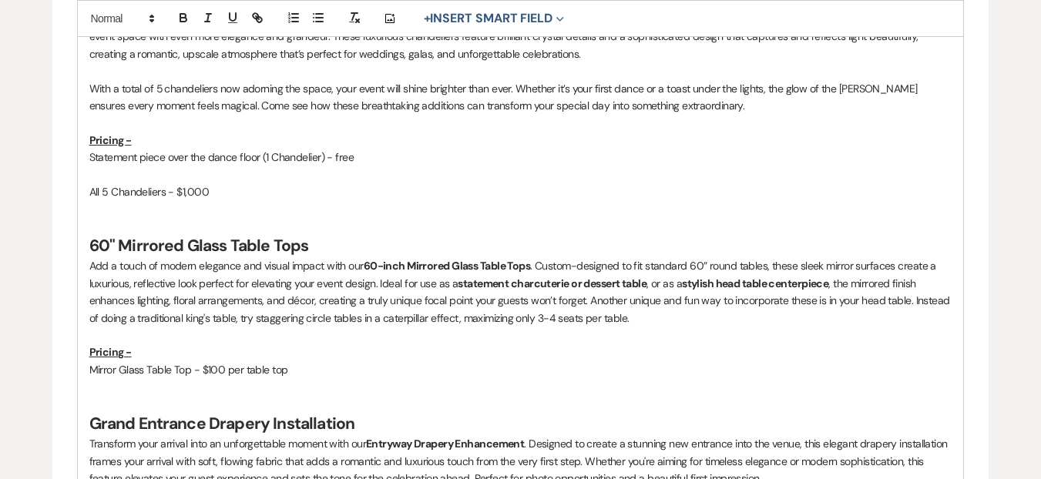
click at [114, 175] on p at bounding box center [520, 174] width 863 height 17
click at [102, 173] on p "3 chandeliers" at bounding box center [520, 174] width 863 height 17
drag, startPoint x: 187, startPoint y: 176, endPoint x: 75, endPoint y: 179, distance: 111.8
click at [75, 179] on form "Edit Message Template This template was created on May 8, 2025 * Required Templ…" at bounding box center [520, 13] width 937 height 2464
click at [111, 171] on p "Adiditonal Chandeliers - $2" at bounding box center [520, 174] width 863 height 17
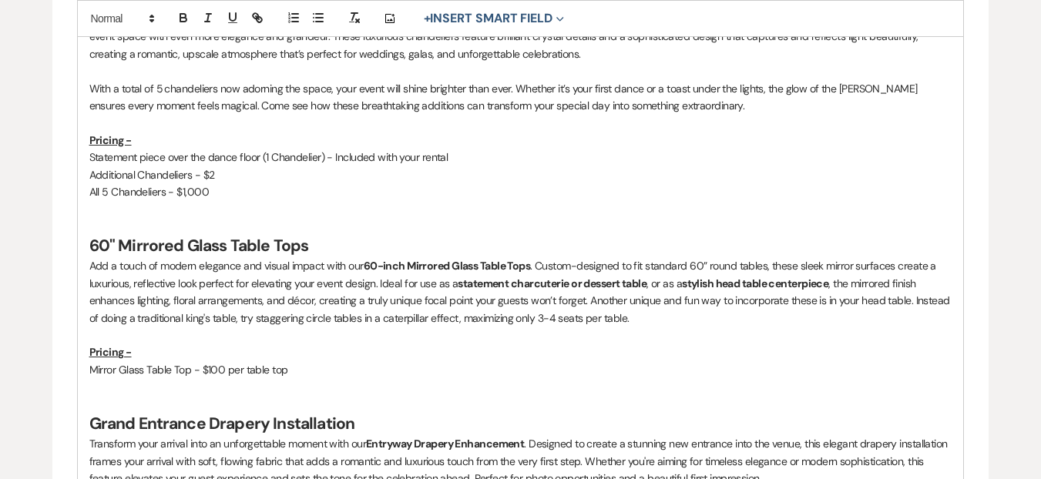
click at [234, 178] on p "Additional Chandeliers - $2" at bounding box center [520, 174] width 863 height 17
drag, startPoint x: 228, startPoint y: 178, endPoint x: 250, endPoint y: 173, distance: 22.8
click at [250, 173] on p "Additional Chandeliers - $2" at bounding box center [520, 174] width 863 height 17
click at [341, 157] on p "Statement piece over the dance floor (1 Chandelier) - Included with your rental" at bounding box center [520, 157] width 863 height 17
click at [0, 0] on qb-div "Replace with chandelier)—included" at bounding box center [0, 0] width 0 height 0
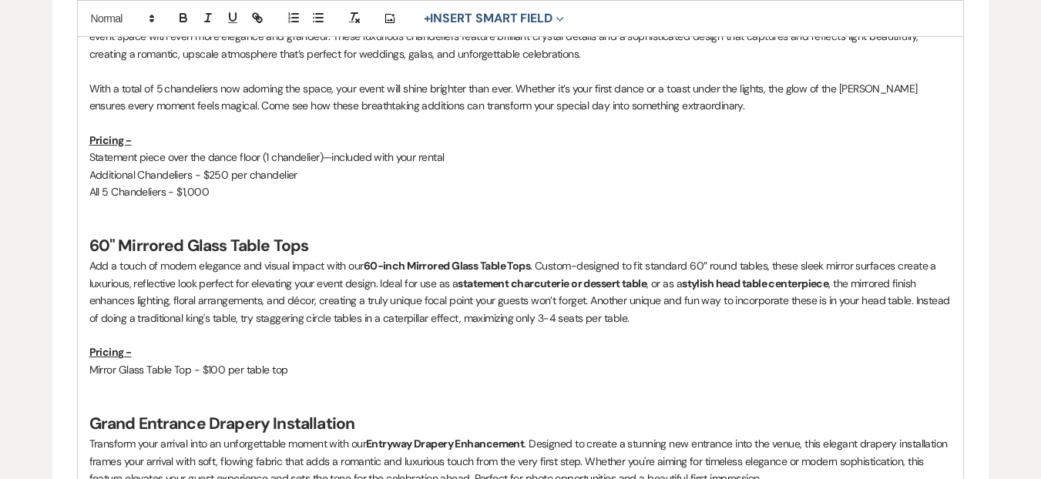
click at [184, 193] on p "All 5 Chandeliers - $1,000" at bounding box center [520, 191] width 863 height 17
click at [290, 372] on p "Mirror Glass Table Top - $100 per table top" at bounding box center [520, 369] width 863 height 17
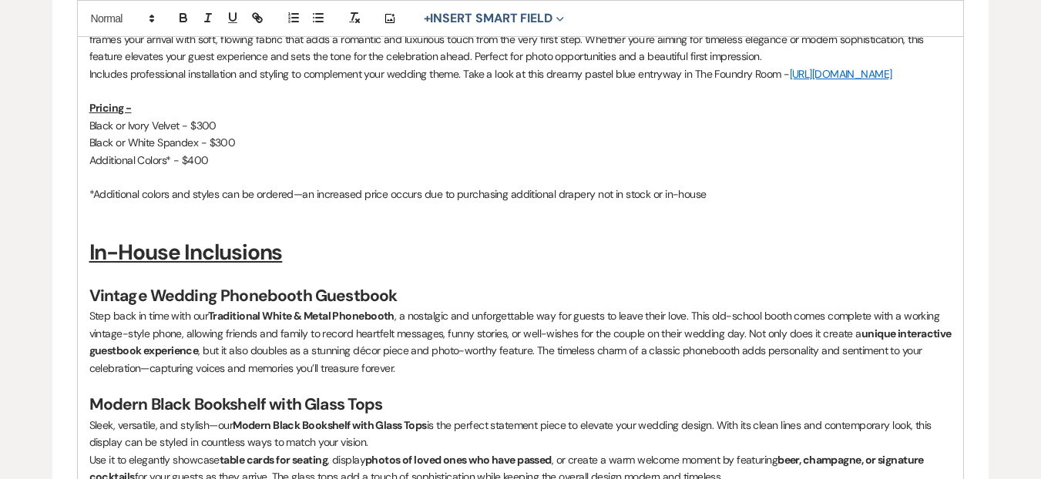
scroll to position [1897, 0]
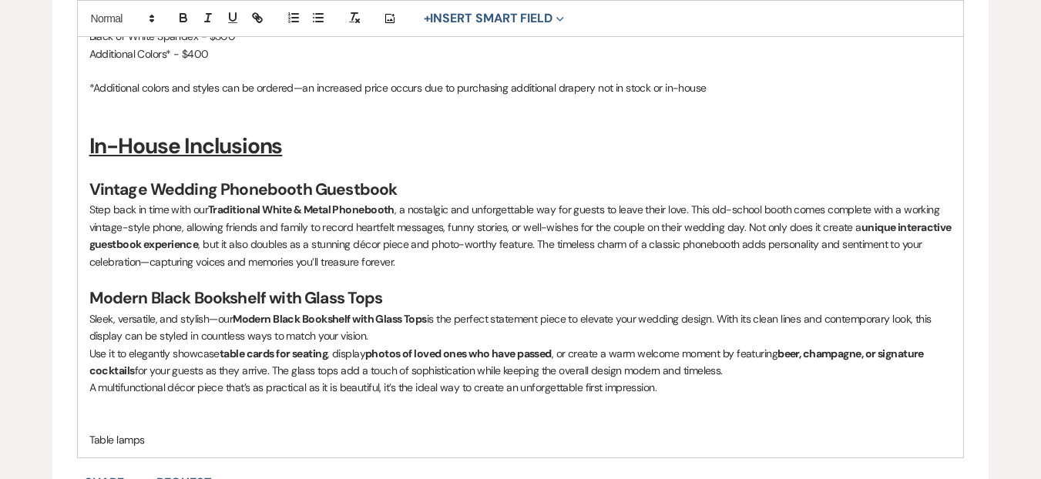
click at [732, 264] on p "Step back in time with our Traditional White & Metal Phonebooth , a nostalgic a…" at bounding box center [520, 235] width 863 height 69
click at [415, 271] on p "Step back in time with our Traditional White & Metal Phonebooth , a nostalgic a…" at bounding box center [520, 235] width 863 height 69
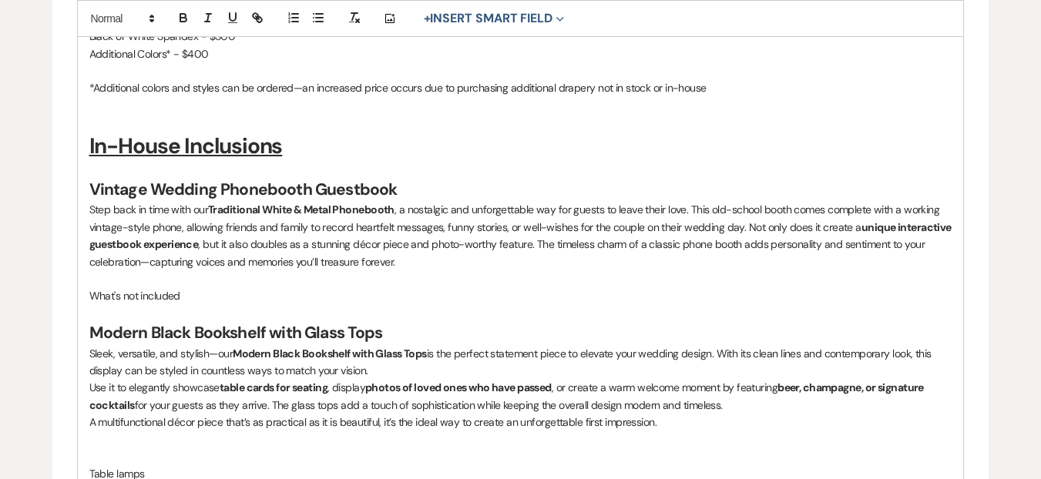
click at [195, 287] on p at bounding box center [520, 279] width 863 height 17
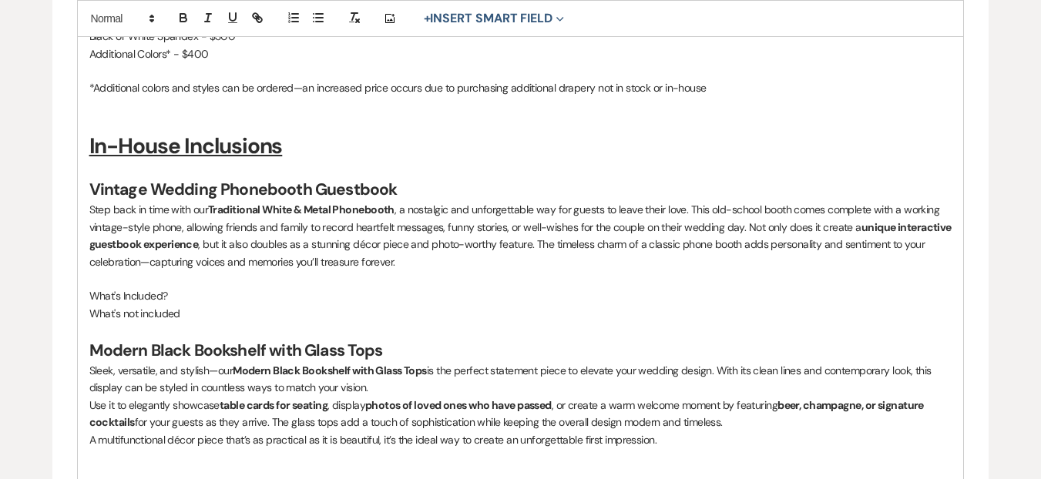
click at [195, 322] on p "What's not included" at bounding box center [520, 313] width 863 height 17
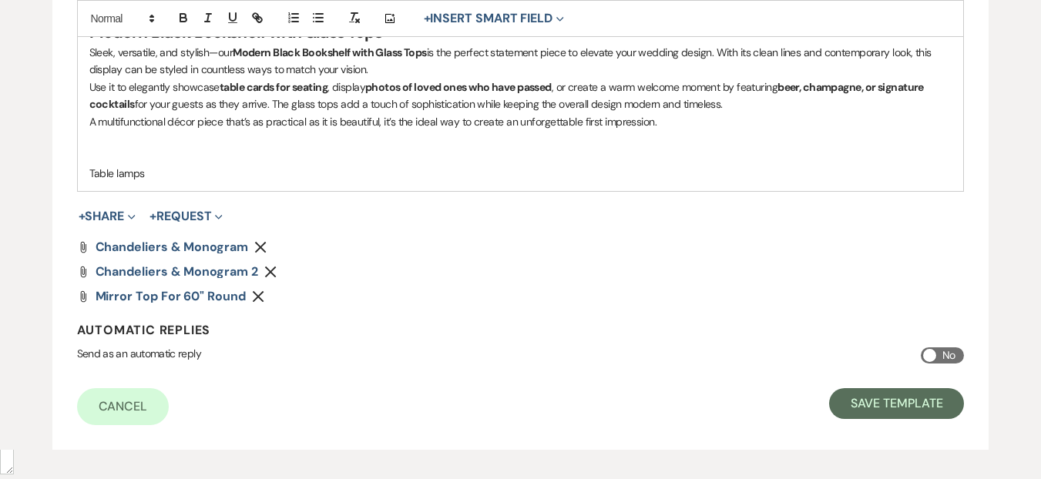
click at [109, 147] on p at bounding box center [520, 138] width 863 height 17
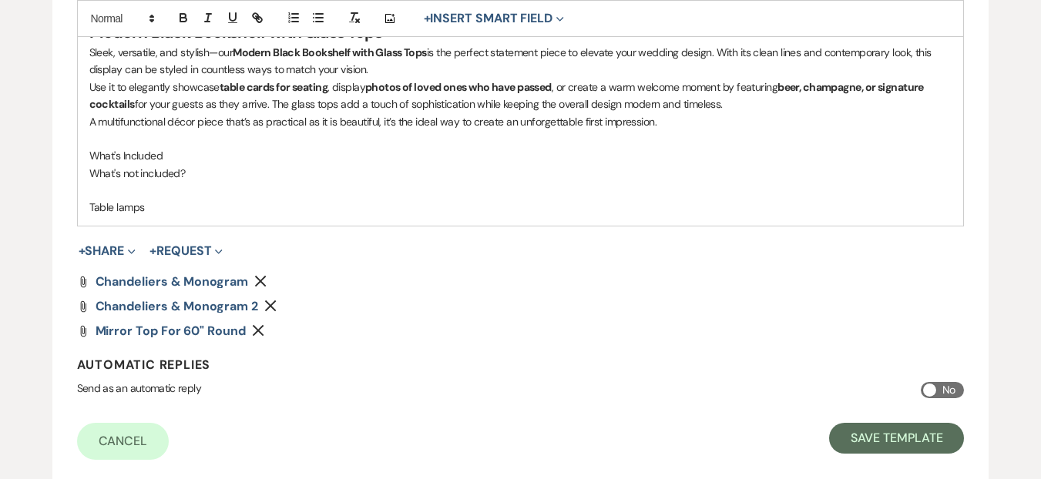
click at [146, 182] on p "What's not included?" at bounding box center [520, 173] width 863 height 17
click at [170, 182] on p "What's not Included?" at bounding box center [520, 173] width 863 height 17
click at [207, 181] on p "What's not included?" at bounding box center [520, 173] width 863 height 17
click at [171, 164] on p "What's Included" at bounding box center [520, 155] width 863 height 17
click at [222, 216] on p "Table lamps" at bounding box center [520, 207] width 863 height 17
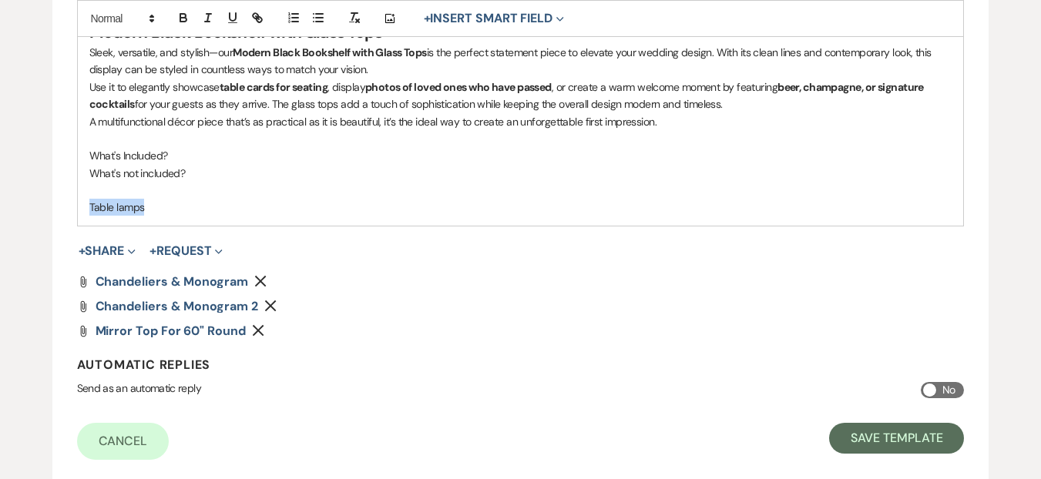
drag, startPoint x: 162, startPoint y: 229, endPoint x: 87, endPoint y: 227, distance: 74.8
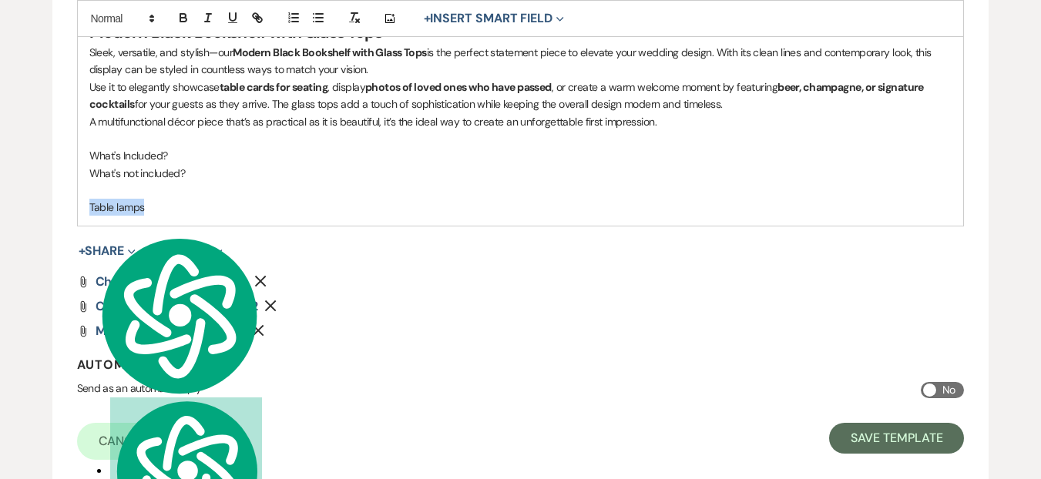
click at [184, 216] on p "Table lamps" at bounding box center [520, 207] width 863 height 17
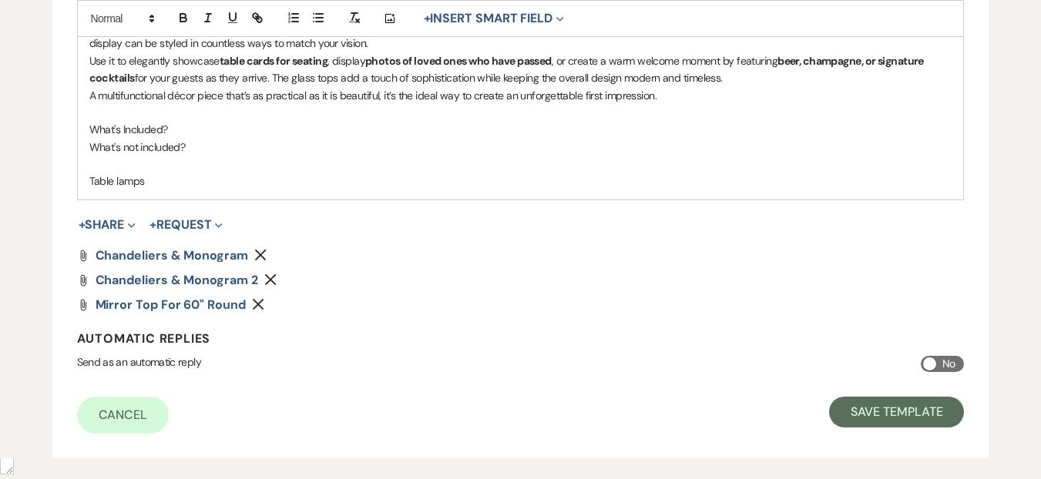
scroll to position [2242, 0]
click at [133, 229] on icon "Expand" at bounding box center [132, 225] width 8 height 8
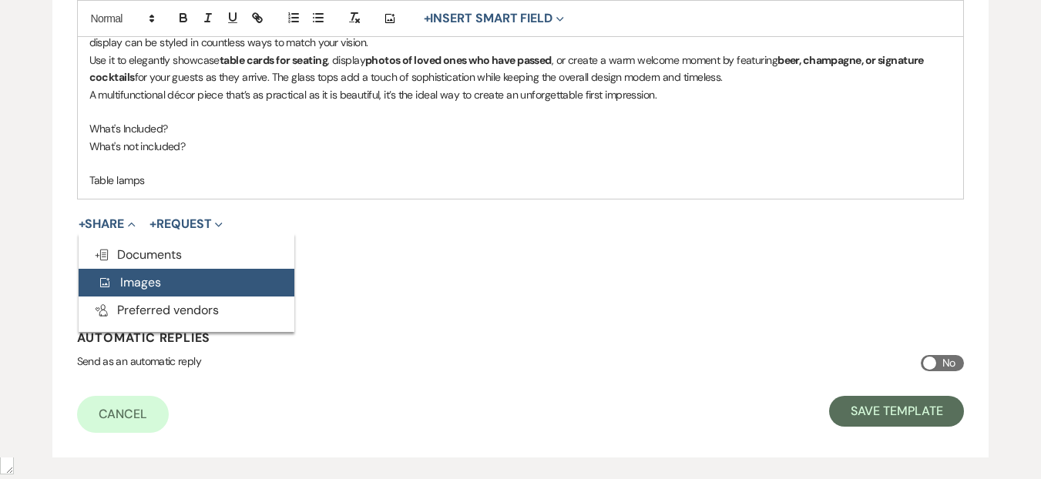
click at [147, 297] on button "Add Photo Images" at bounding box center [187, 283] width 216 height 28
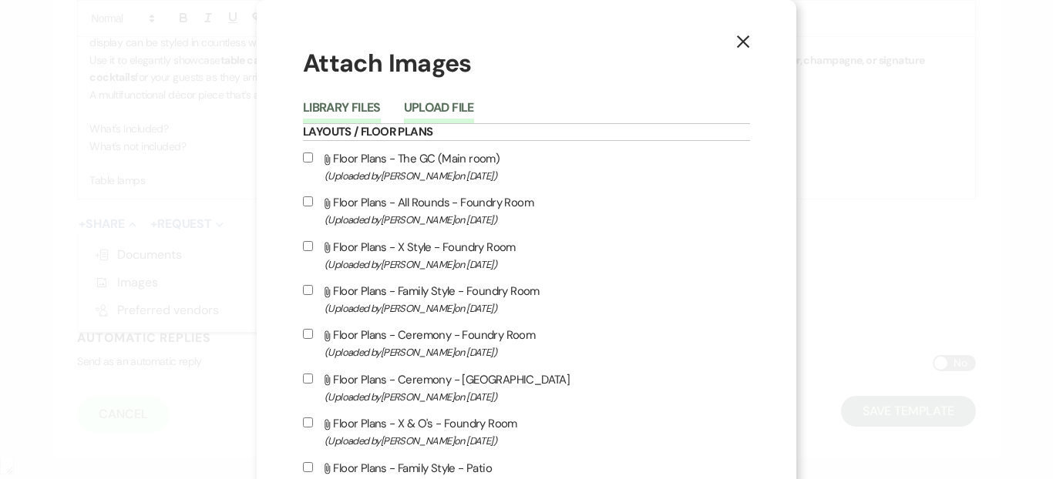
click at [419, 109] on button "Upload File" at bounding box center [439, 113] width 70 height 22
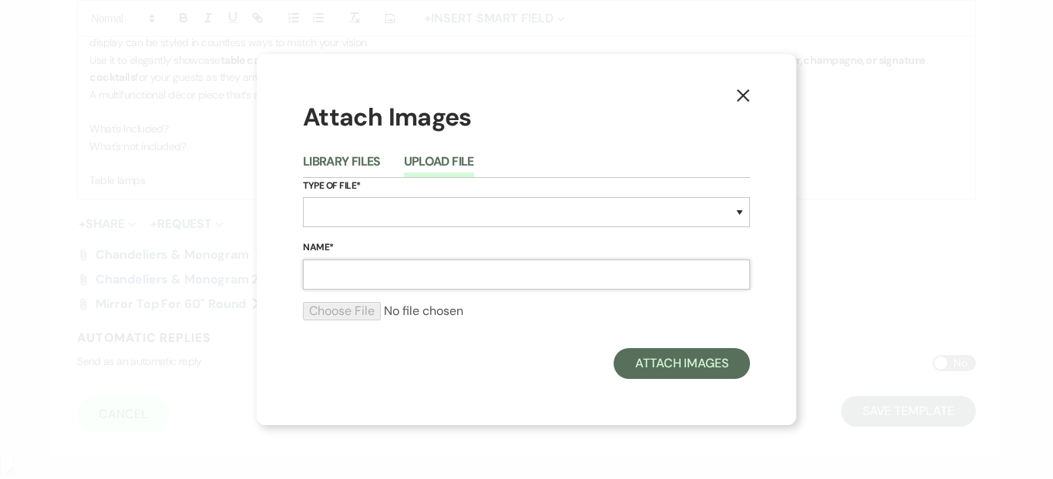
click at [354, 284] on input "Name*" at bounding box center [526, 275] width 447 height 30
click at [345, 273] on input "Monogam" at bounding box center [526, 275] width 447 height 30
type input "Monogram"
click at [338, 202] on select "Special Event Insurance Vendor Certificate of Insurance Contracts / Rental Agre…" at bounding box center [526, 212] width 447 height 30
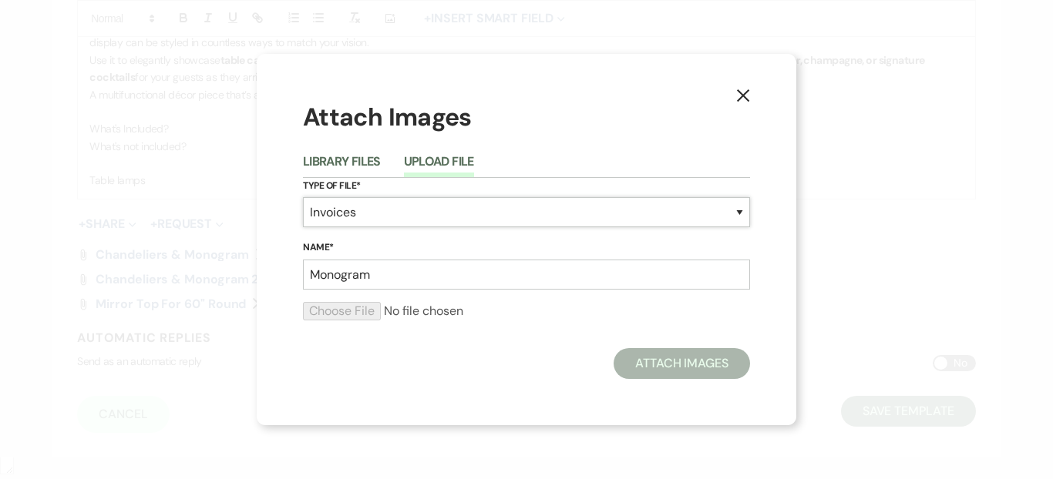
click at [303, 197] on select "Special Event Insurance Vendor Certificate of Insurance Contracts / Rental Agre…" at bounding box center [526, 212] width 447 height 30
click at [365, 213] on select "Special Event Insurance Vendor Certificate of Insurance Contracts / Rental Agre…" at bounding box center [526, 212] width 447 height 30
select select "57"
click at [303, 197] on select "Special Event Insurance Vendor Certificate of Insurance Contracts / Rental Agre…" at bounding box center [526, 212] width 447 height 30
click at [360, 318] on input "file" at bounding box center [526, 311] width 447 height 18
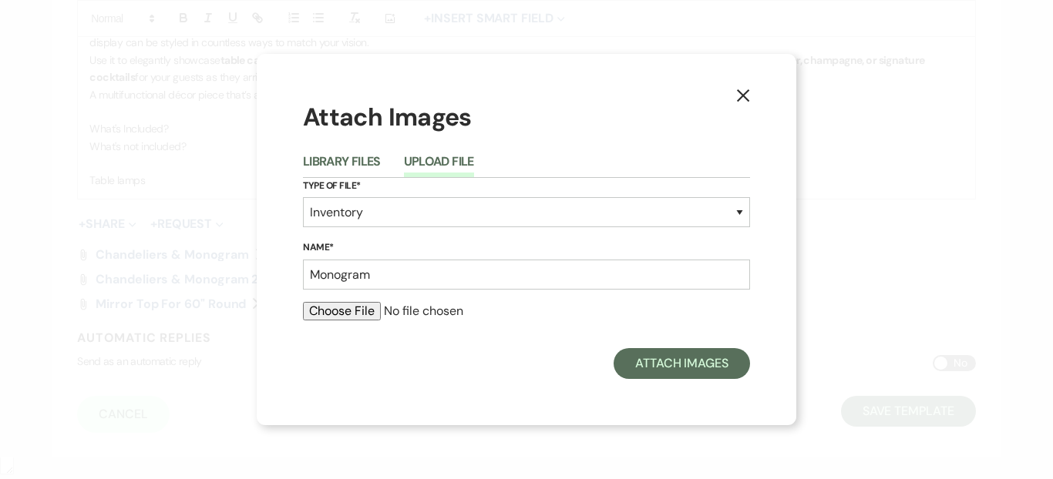
type input "C:\fakepath\3P2_4604.jpg"
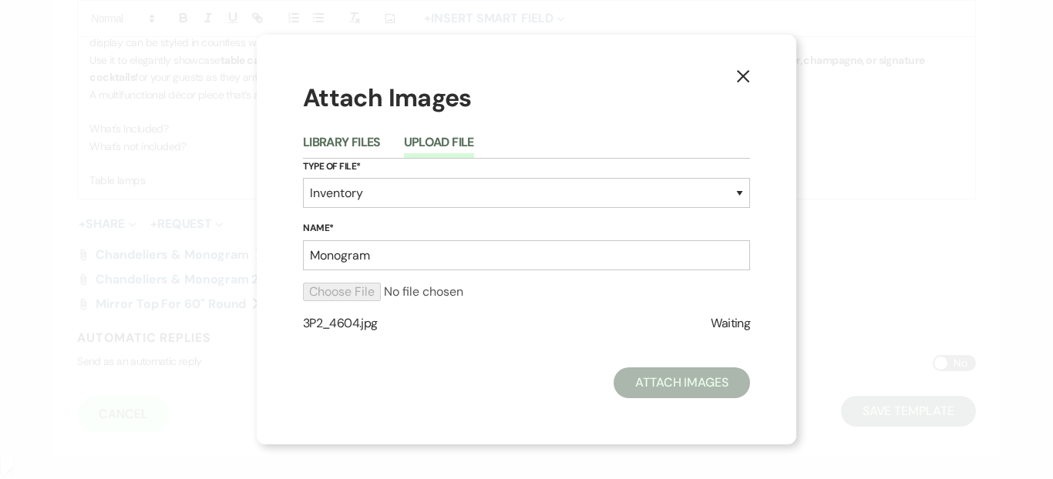
click at [380, 237] on label "Name*" at bounding box center [526, 228] width 447 height 17
click at [380, 240] on input "Monogram" at bounding box center [526, 255] width 447 height 30
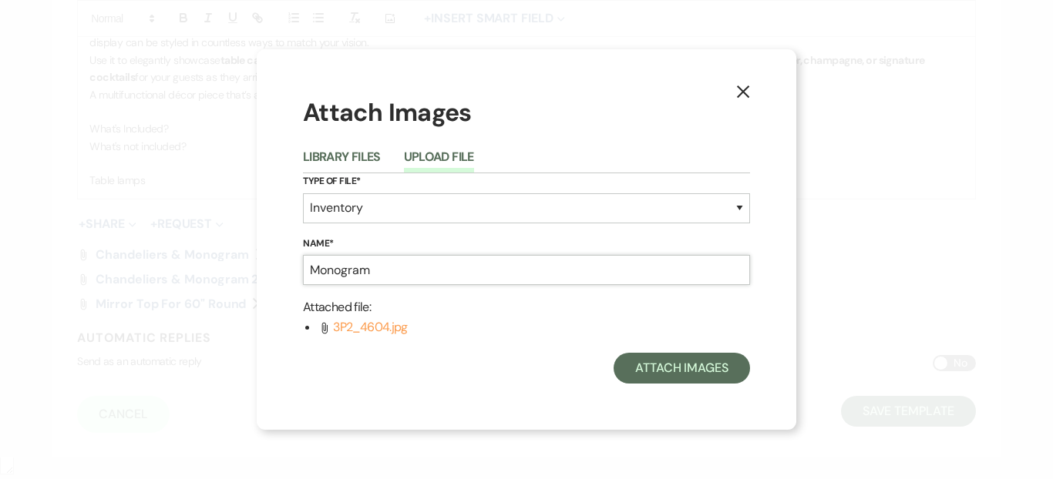
click at [390, 261] on input "Monogram" at bounding box center [526, 270] width 447 height 30
click at [399, 276] on input "Monogram" at bounding box center [526, 270] width 447 height 30
type input "Monogram (Spinning)"
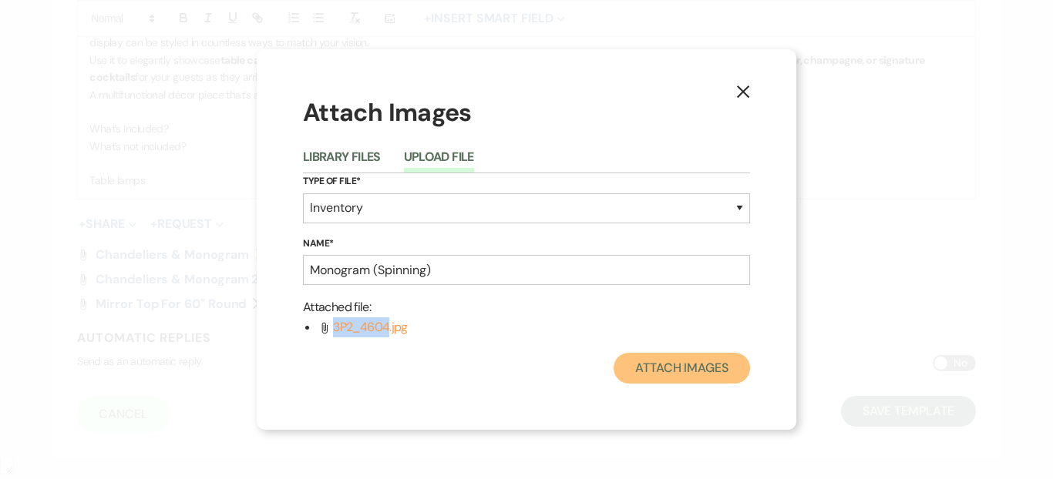
click at [656, 368] on button "Attach Images" at bounding box center [682, 368] width 136 height 31
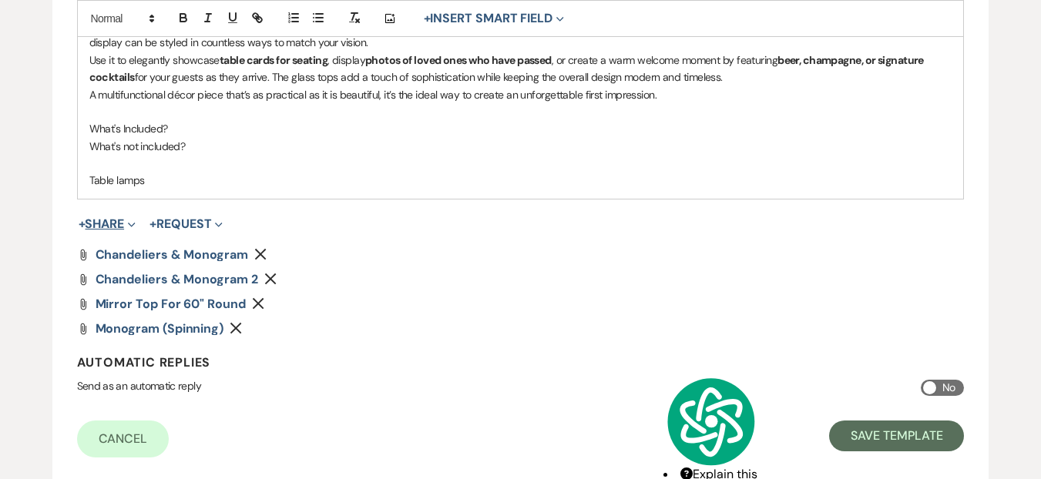
click at [129, 232] on span "Expand" at bounding box center [130, 224] width 12 height 16
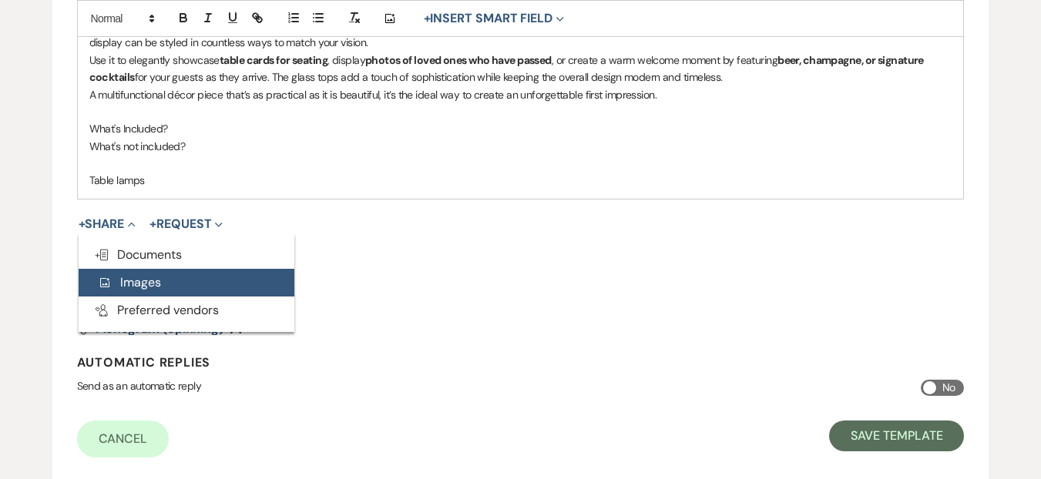
click at [162, 297] on button "Add Photo Images" at bounding box center [187, 283] width 216 height 28
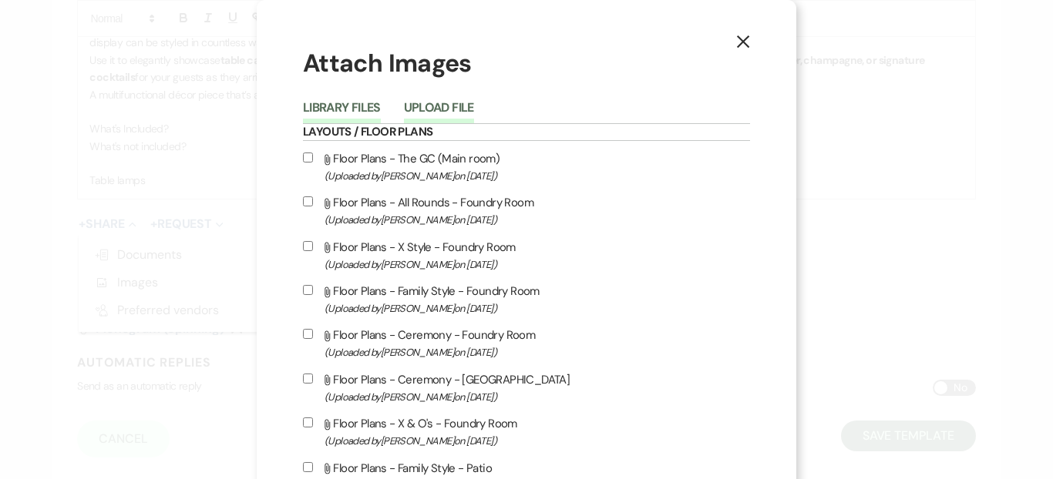
click at [435, 106] on button "Upload File" at bounding box center [439, 113] width 70 height 22
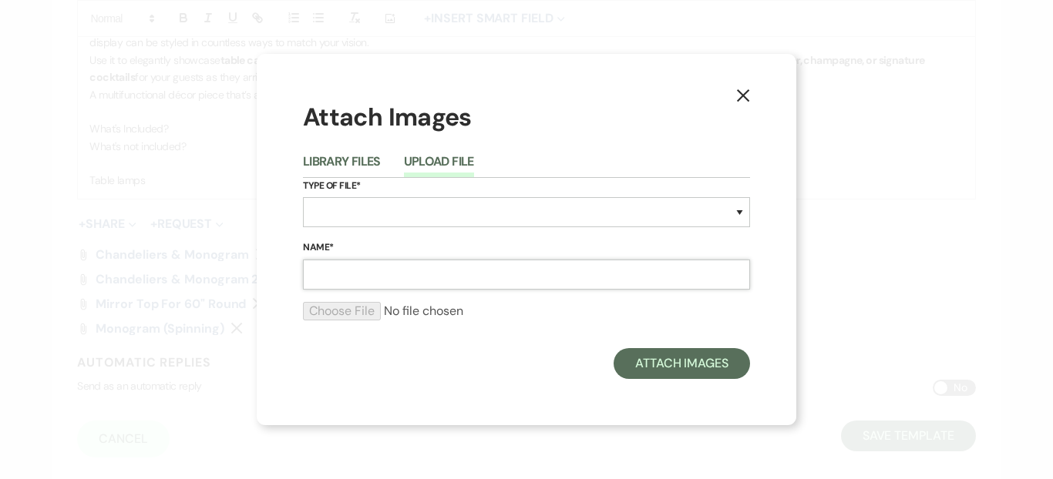
click at [449, 283] on input "Name*" at bounding box center [526, 275] width 447 height 30
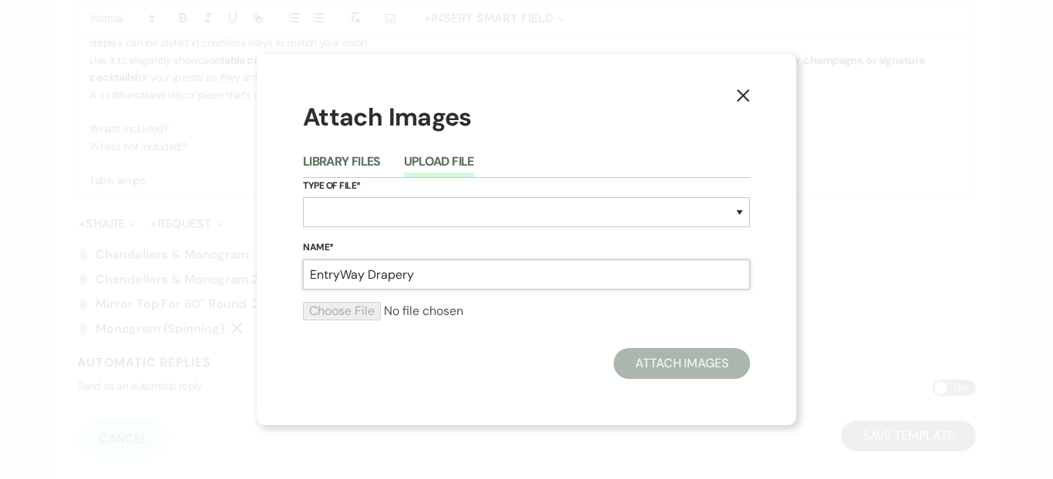
type input "EntryWay Drapery"
click at [339, 206] on select "Special Event Insurance Vendor Certificate of Insurance Contracts / Rental Agre…" at bounding box center [526, 212] width 447 height 30
select select "57"
click at [303, 197] on select "Special Event Insurance Vendor Certificate of Insurance Contracts / Rental Agre…" at bounding box center [526, 212] width 447 height 30
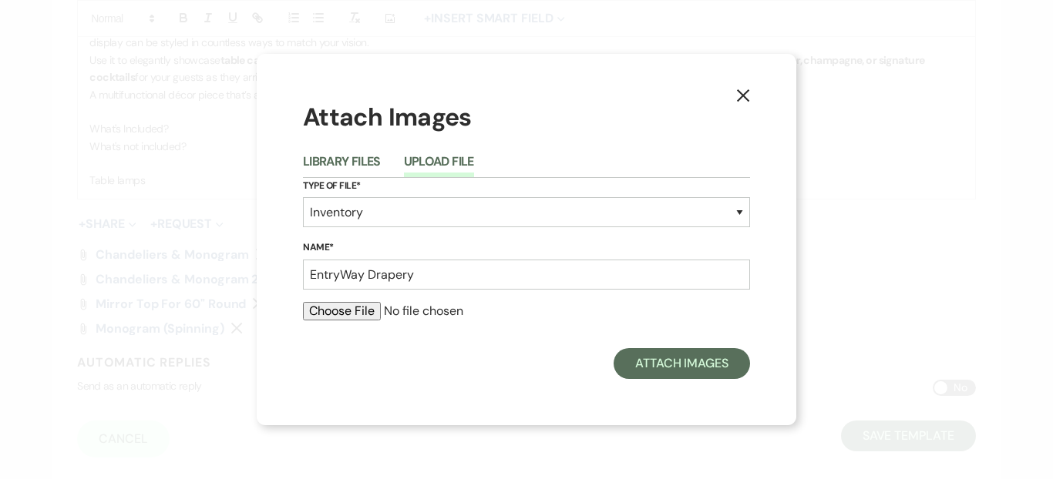
click at [368, 313] on input "file" at bounding box center [526, 311] width 447 height 18
type input "C:\fakepath\IMG_2264.jpg"
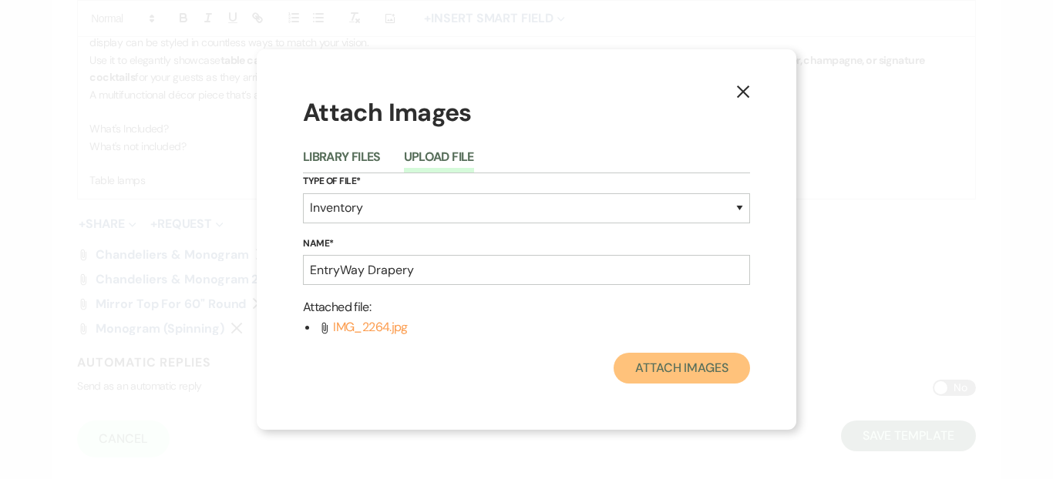
drag, startPoint x: 660, startPoint y: 358, endPoint x: 450, endPoint y: 268, distance: 228.2
click at [454, 277] on div "Attach Images Library Files Upload File Type of File* Special Event Insurance V…" at bounding box center [526, 239] width 447 height 287
click at [449, 267] on input "EntryWay Drapery" at bounding box center [526, 270] width 447 height 30
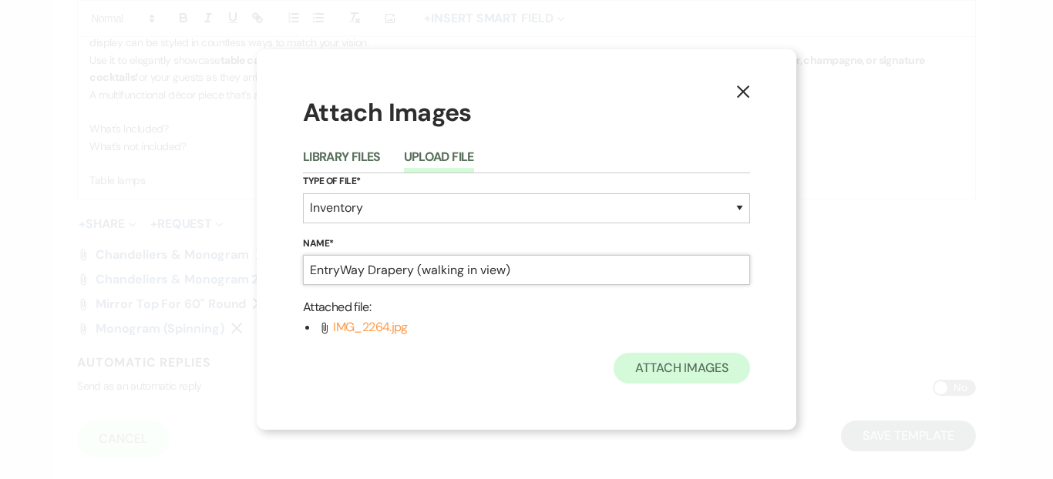
type input "EntryWay Drapery (walking in view)"
click at [650, 353] on button "Attach Images" at bounding box center [682, 368] width 136 height 31
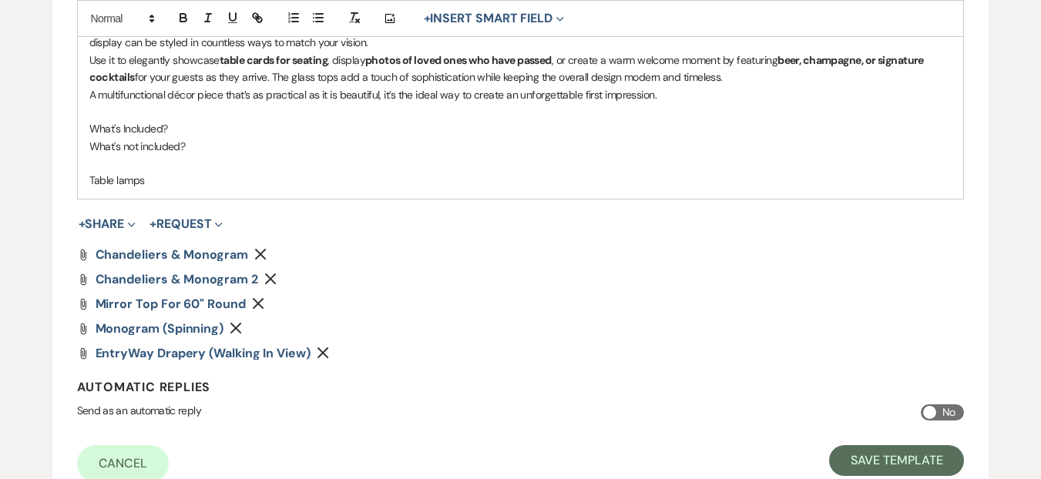
click at [140, 234] on div "+ Share Expand Doc Upload Documents Add Photo Images Pref Vendors Preferred ven…" at bounding box center [515, 224] width 900 height 18
click at [129, 232] on span "Expand" at bounding box center [130, 224] width 12 height 16
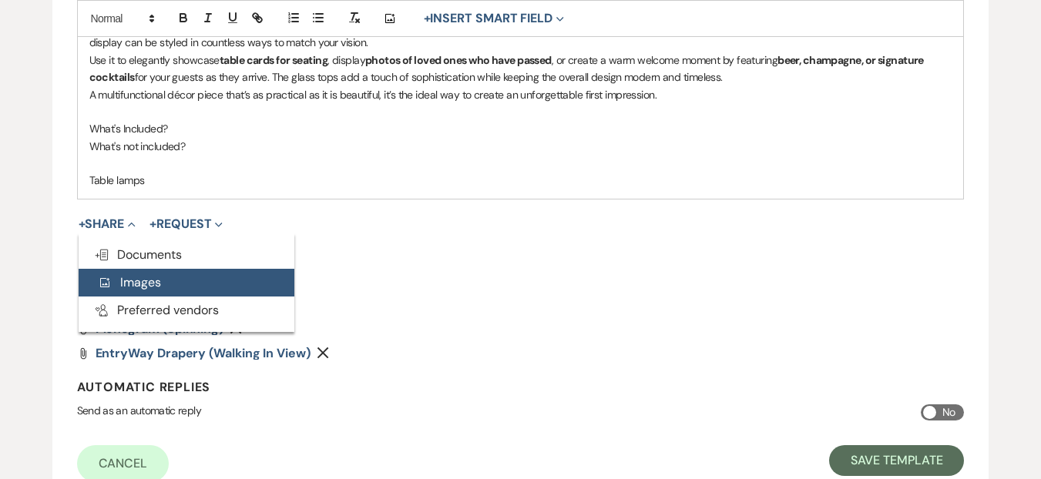
click at [170, 297] on button "Add Photo Images" at bounding box center [187, 283] width 216 height 28
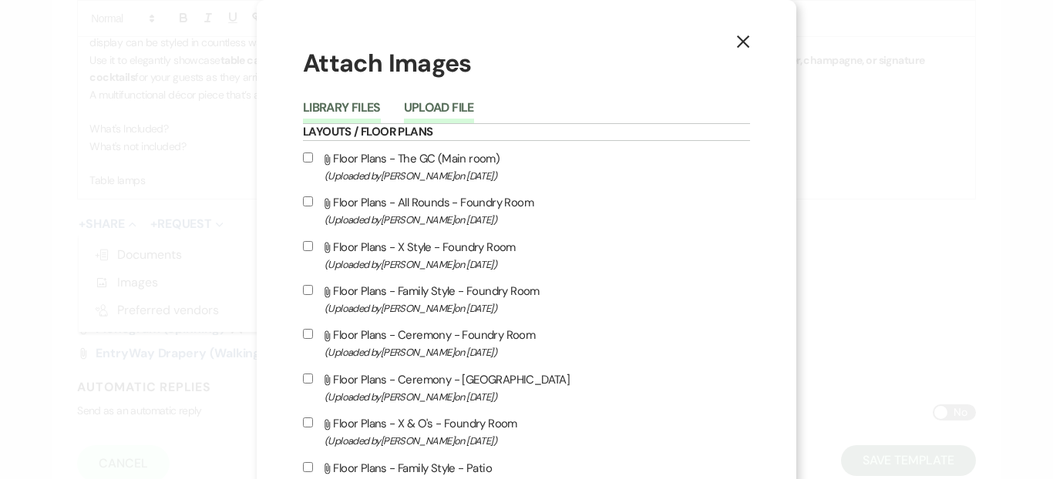
click at [419, 113] on button "Upload File" at bounding box center [439, 113] width 70 height 22
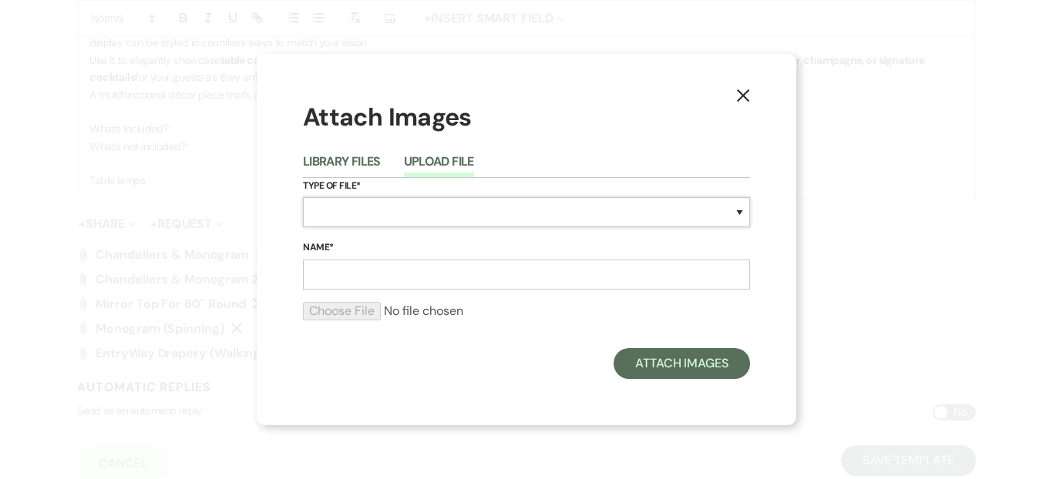
click at [332, 201] on select "Special Event Insurance Vendor Certificate of Insurance Contracts / Rental Agre…" at bounding box center [526, 212] width 447 height 30
select select "57"
click at [303, 197] on select "Special Event Insurance Vendor Certificate of Insurance Contracts / Rental Agre…" at bounding box center [526, 212] width 447 height 30
click at [411, 275] on input "Name*" at bounding box center [526, 275] width 447 height 30
click at [377, 277] on input "Gold Table lamps" at bounding box center [526, 275] width 447 height 30
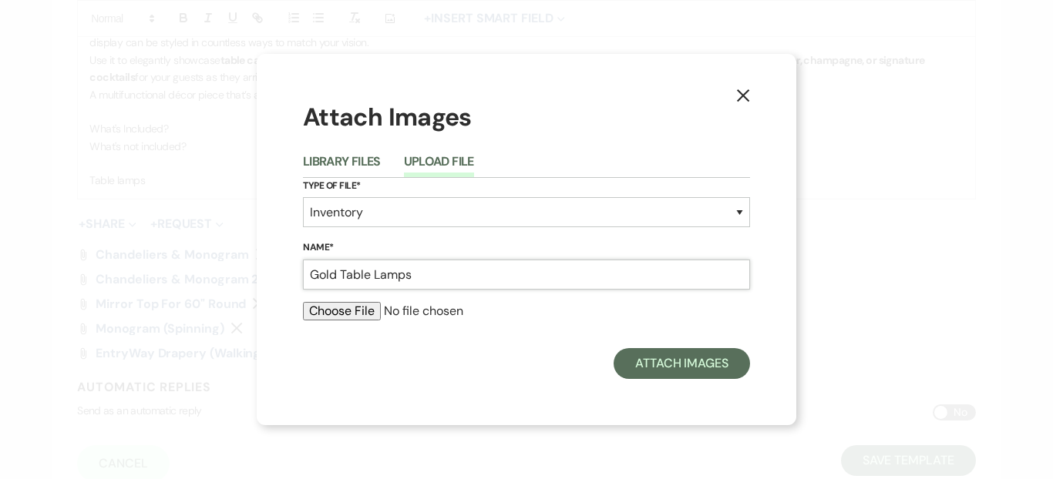
type input "Gold Table Lamps"
click at [368, 317] on input "file" at bounding box center [526, 311] width 447 height 18
type input "C:\fakepath\Gold Table lamp 3.jpg"
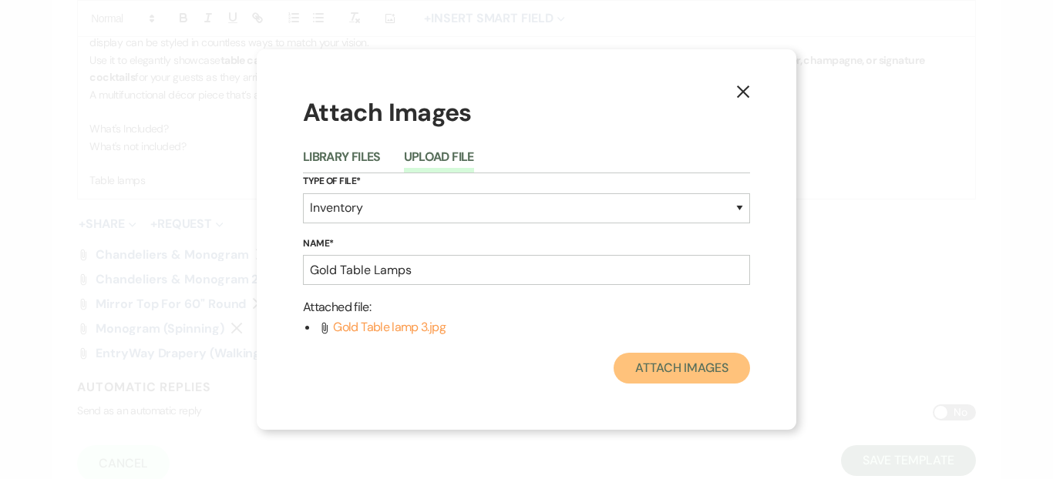
click at [694, 371] on button "Attach Images" at bounding box center [682, 368] width 136 height 31
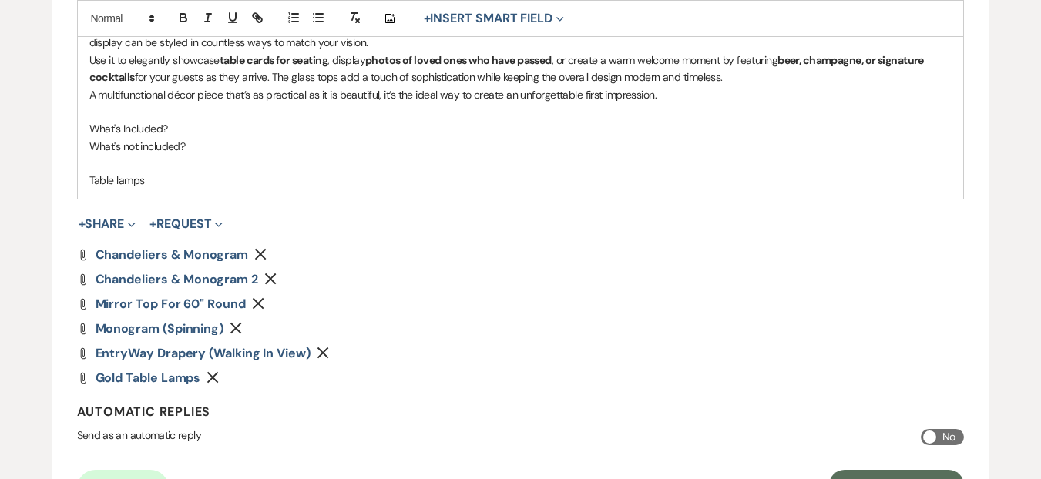
click at [188, 189] on p "Table lamps" at bounding box center [520, 180] width 863 height 17
click at [89, 189] on p "Table lamps" at bounding box center [520, 180] width 863 height 17
click at [219, 189] on p "Gold Table lamps" at bounding box center [520, 180] width 863 height 17
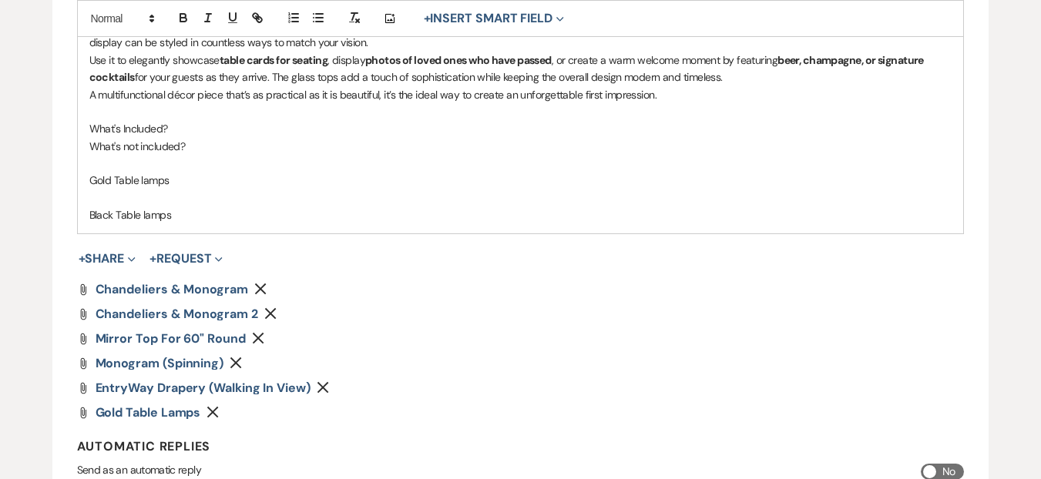
click at [146, 224] on p "Black Table lamps" at bounding box center [520, 215] width 863 height 17
click at [146, 189] on p "Gold Table lamps" at bounding box center [520, 180] width 863 height 17
click at [181, 172] on p at bounding box center [520, 163] width 863 height 17
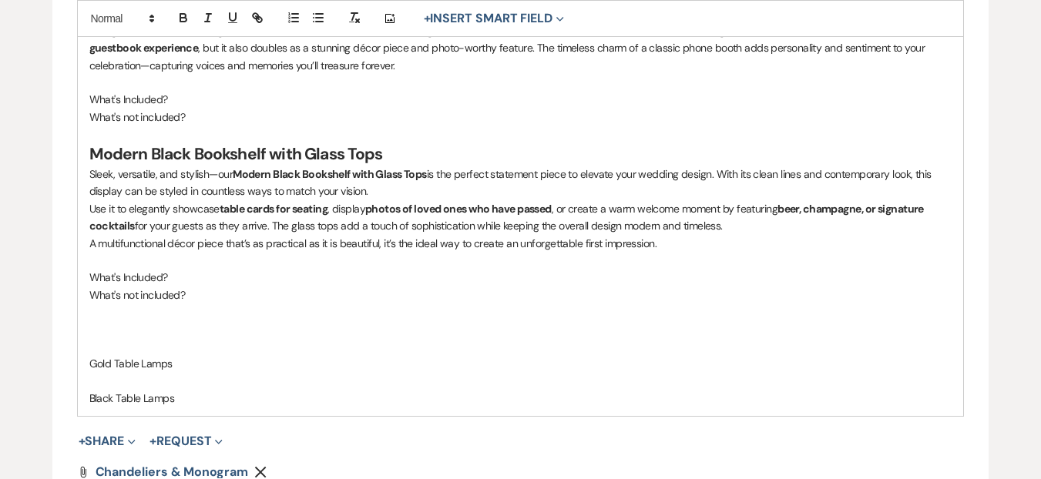
scroll to position [2087, 0]
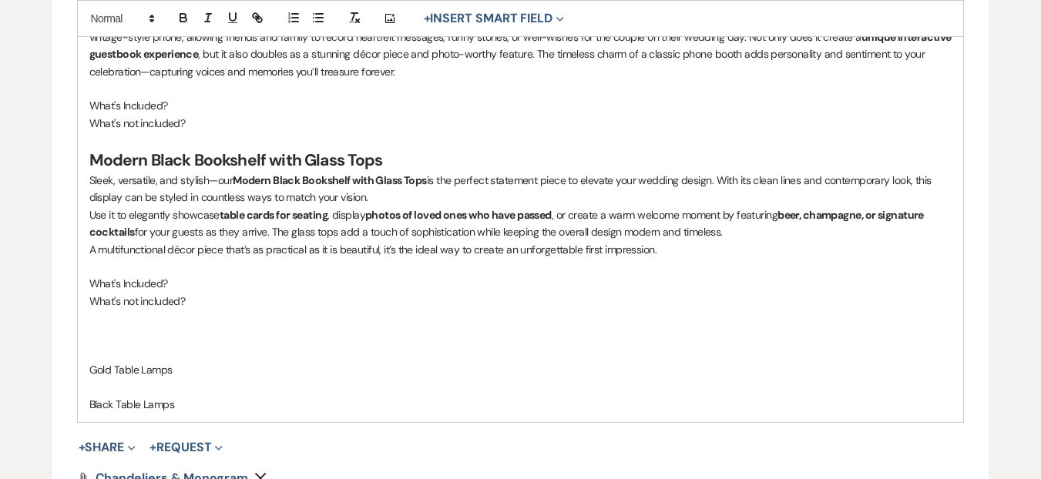
click at [217, 292] on p "What's Included?" at bounding box center [520, 283] width 863 height 17
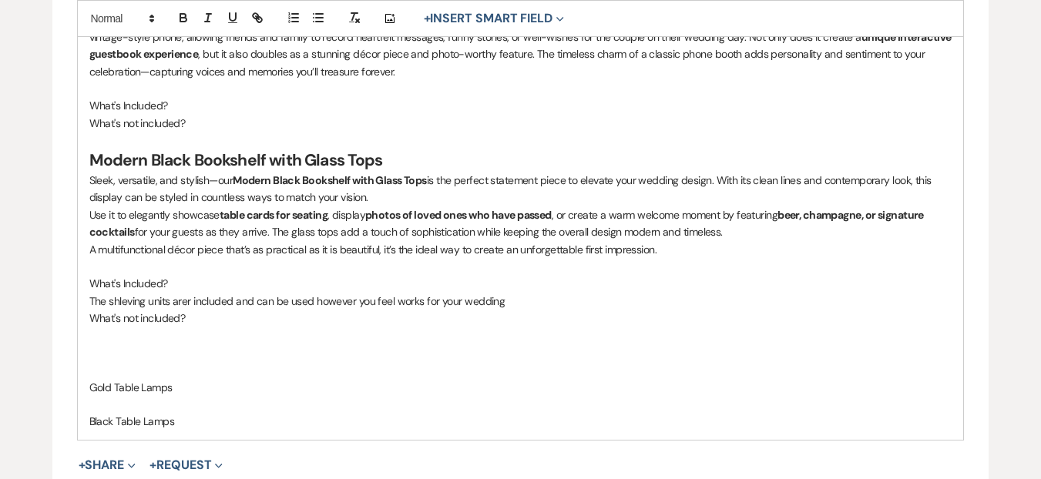
click at [294, 344] on p at bounding box center [520, 335] width 863 height 17
click at [190, 310] on p "The shleving units arer included and can be used however you feel works for you…" at bounding box center [520, 301] width 863 height 17
click at [116, 310] on p "The shleving units are included and can be used however you feel works for your…" at bounding box center [520, 301] width 863 height 17
click at [0, 0] on qb-div "Correct the spelling error shelving" at bounding box center [0, 0] width 0 height 0
click at [289, 327] on p "What's not included?" at bounding box center [520, 318] width 863 height 17
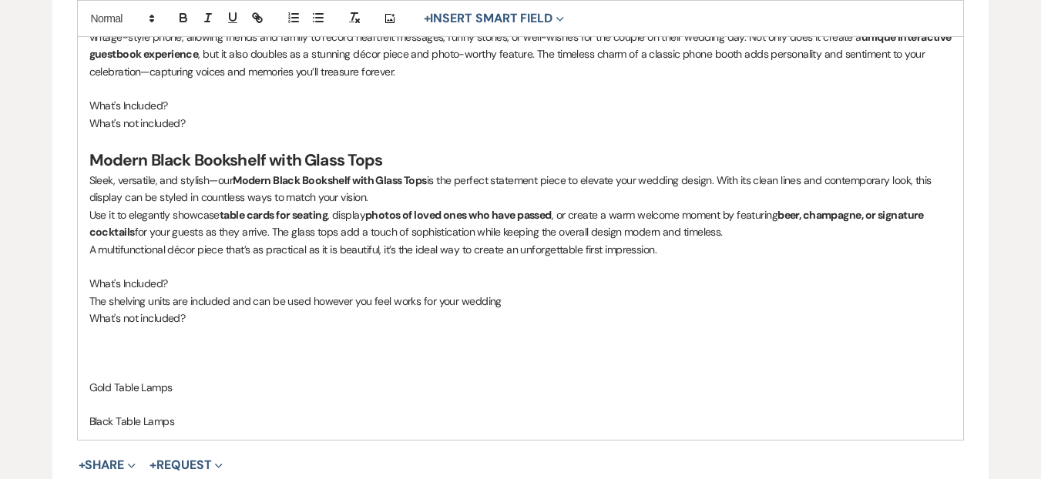
click at [168, 344] on p at bounding box center [520, 335] width 863 height 17
click at [89, 230] on p "Use it to elegantly showcase table cards for seating , display photos of loved …" at bounding box center [520, 224] width 863 height 35
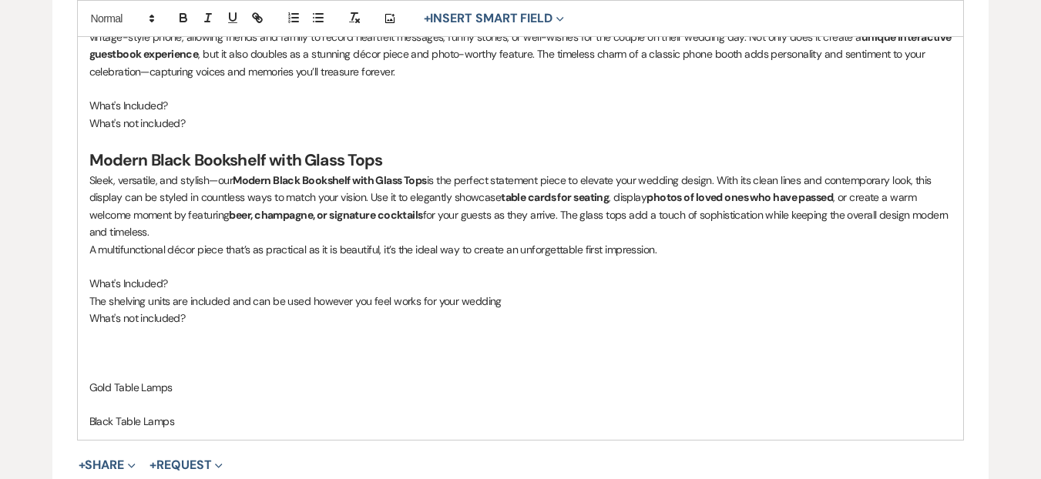
drag, startPoint x: 412, startPoint y: 320, endPoint x: 389, endPoint y: 289, distance: 38.5
click at [412, 310] on p "The shelving units are included and can be used however you feel works for your…" at bounding box center [520, 301] width 863 height 17
click at [141, 292] on p "What's Included?" at bounding box center [520, 283] width 863 height 17
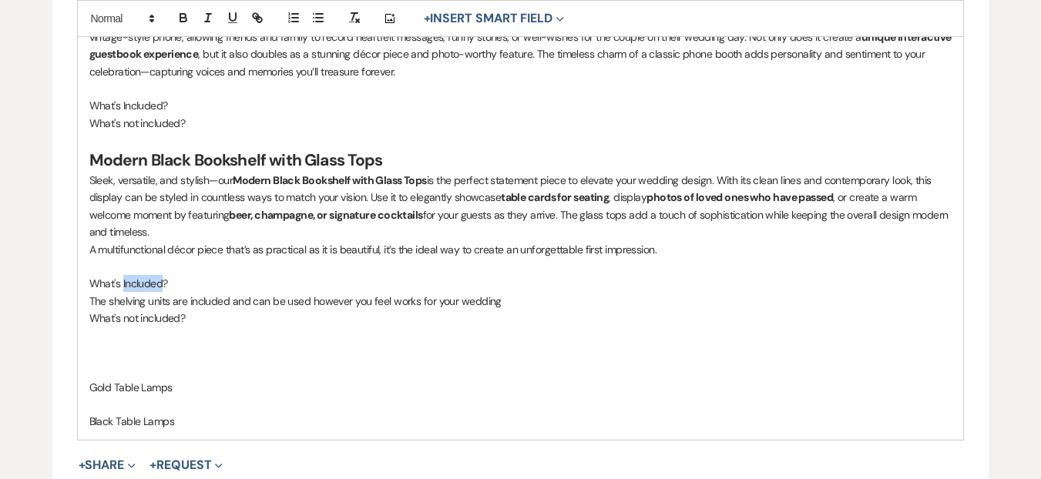
click at [141, 292] on p "What's Included?" at bounding box center [520, 283] width 863 height 17
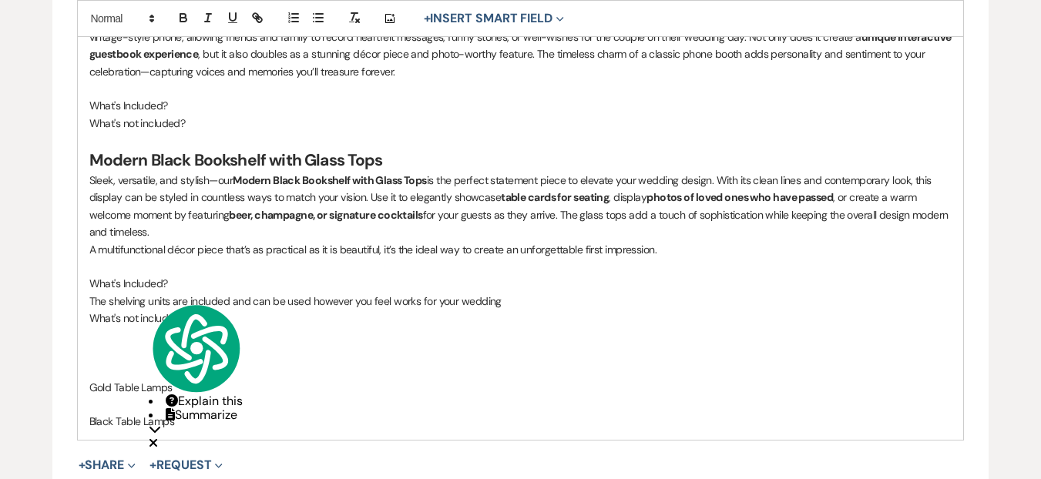
click at [190, 114] on p "What's Included?" at bounding box center [520, 105] width 863 height 17
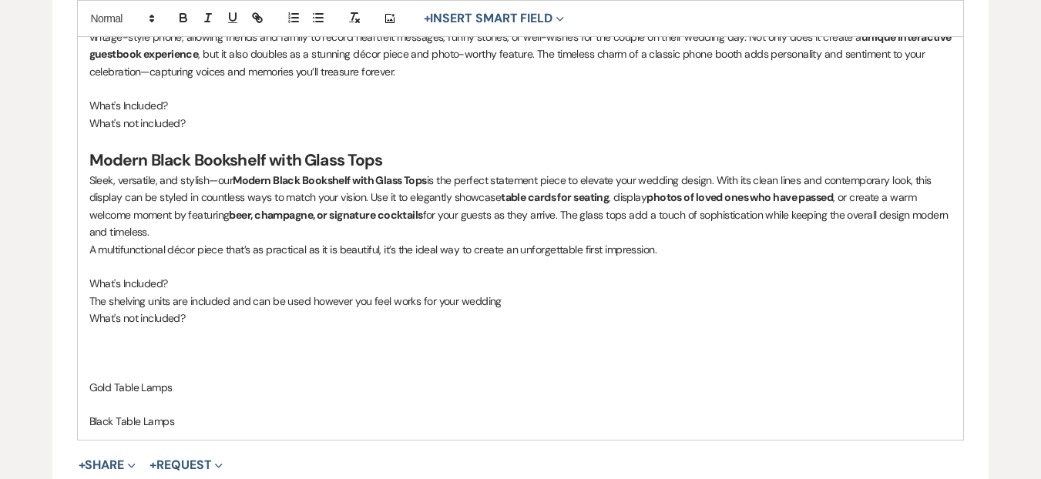
click at [528, 310] on p "The shelving units are included and can be used however you feel works for your…" at bounding box center [520, 301] width 863 height 17
drag, startPoint x: 275, startPoint y: 347, endPoint x: 217, endPoint y: 353, distance: 58.9
click at [271, 344] on p at bounding box center [520, 335] width 863 height 17
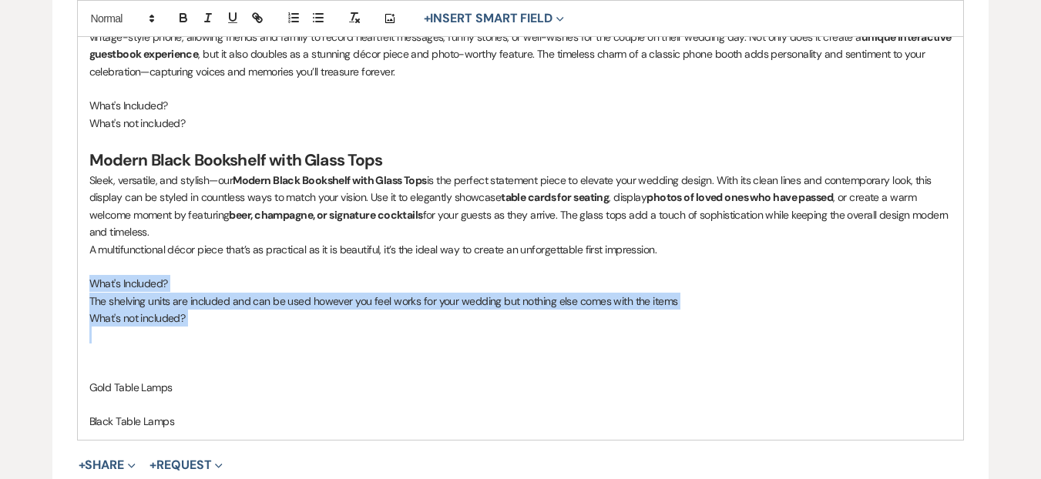
drag, startPoint x: 136, startPoint y: 351, endPoint x: 91, endPoint y: 301, distance: 67.1
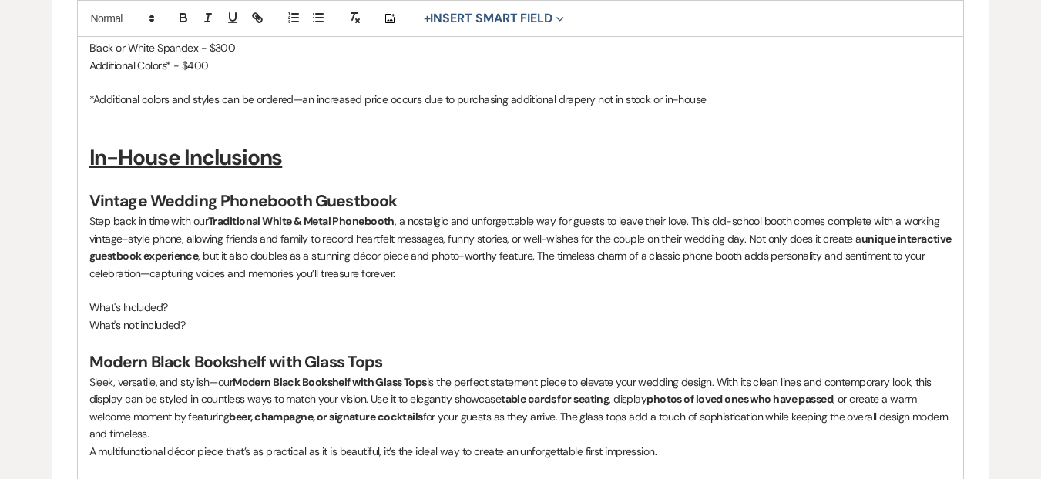
scroll to position [1864, 0]
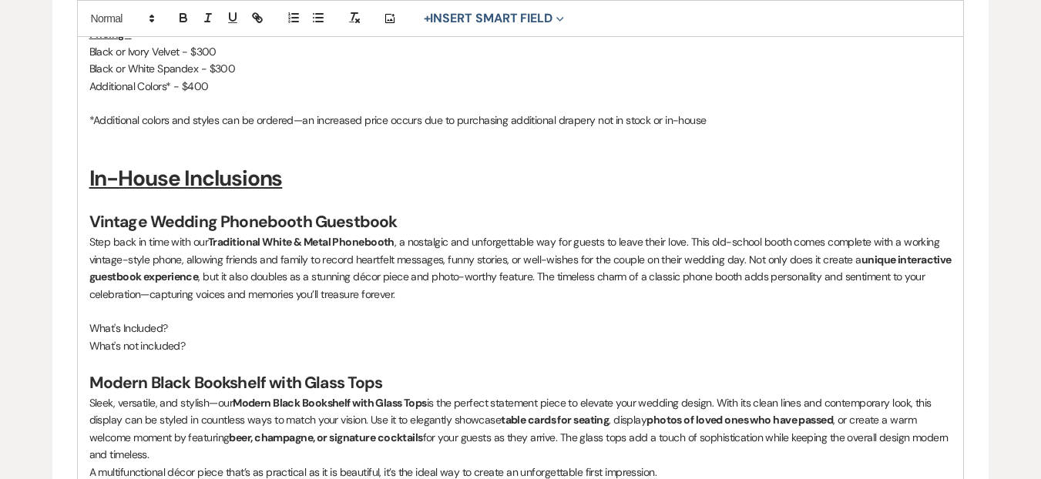
click at [196, 337] on p "What's Included?" at bounding box center [520, 328] width 863 height 17
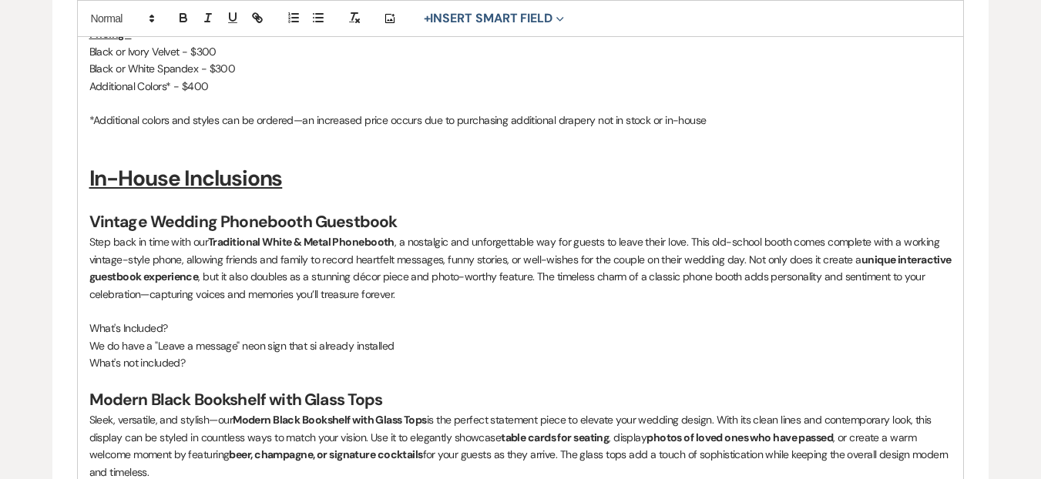
click at [116, 337] on p "What's Included?" at bounding box center [520, 328] width 863 height 17
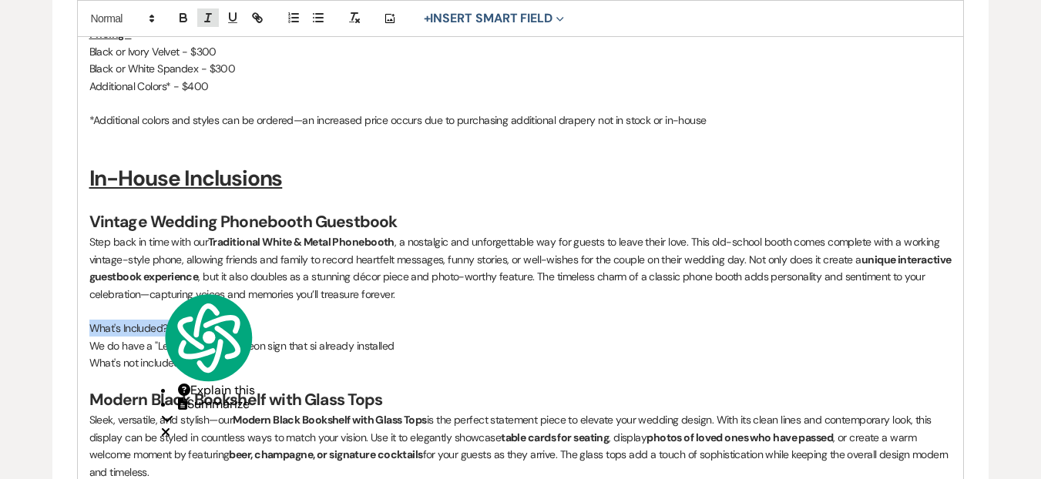
click at [210, 15] on icon "button" at bounding box center [208, 18] width 14 height 14
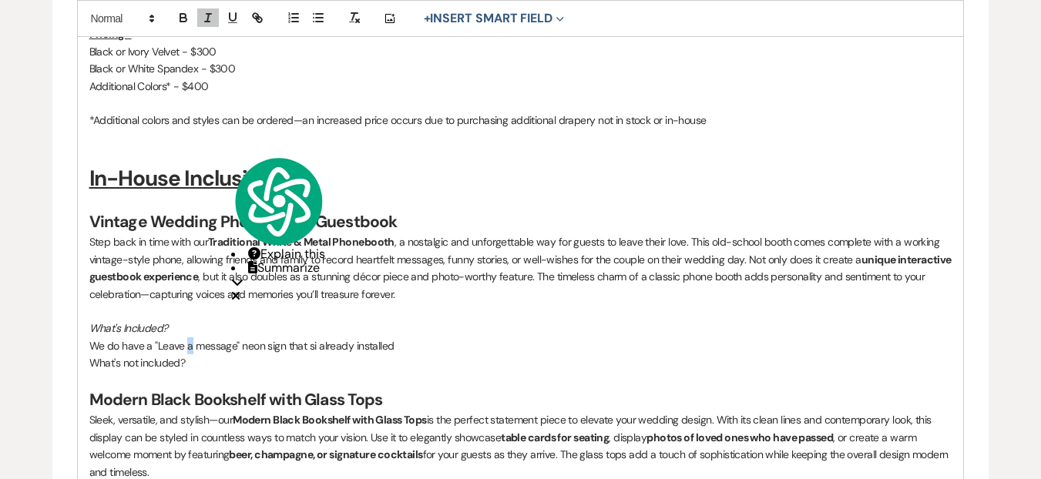
click at [187, 355] on p "We do have a "Leave a message" neon sign that si already installed" at bounding box center [520, 346] width 863 height 17
click at [180, 372] on p "What's not included?" at bounding box center [520, 363] width 863 height 17
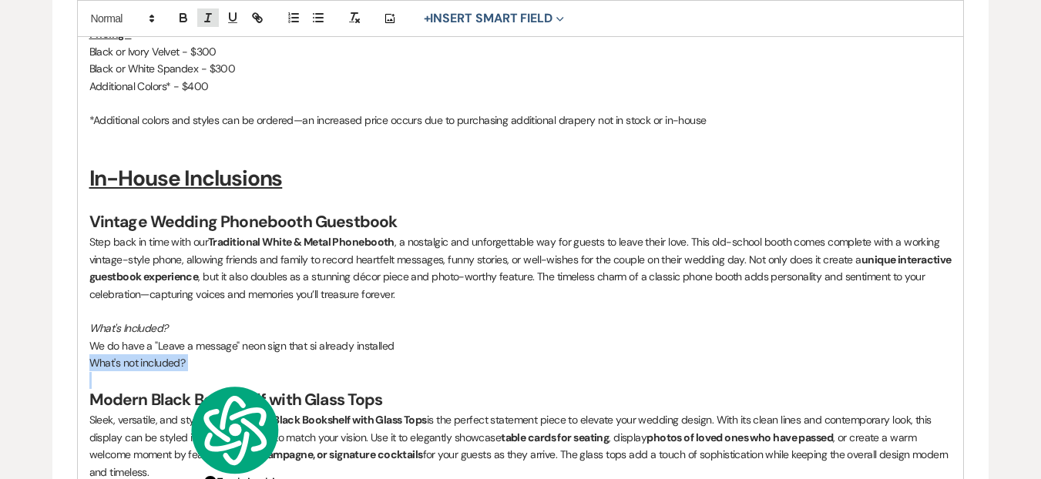
click at [198, 12] on button "button" at bounding box center [208, 17] width 22 height 18
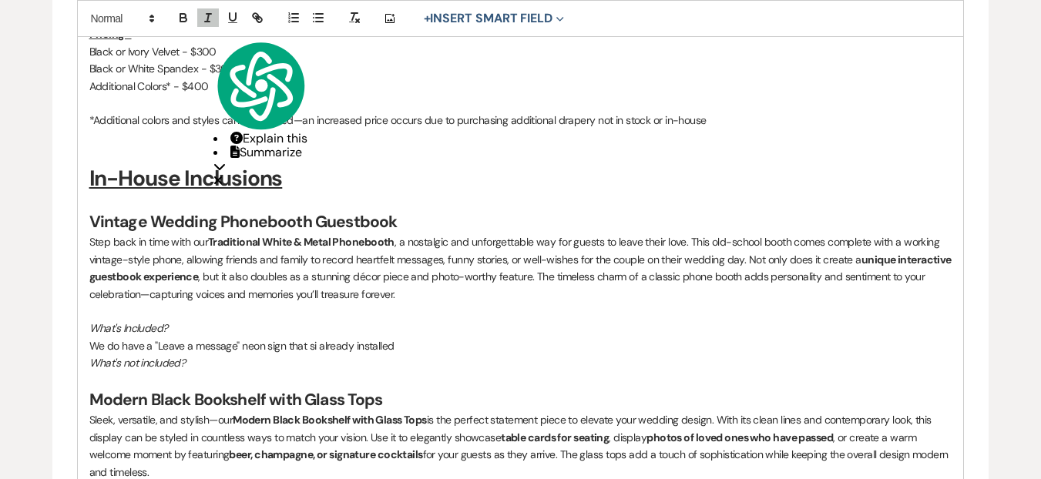
click at [311, 355] on p "We do have a "Leave a message" neon sign that si already installed" at bounding box center [520, 346] width 863 height 17
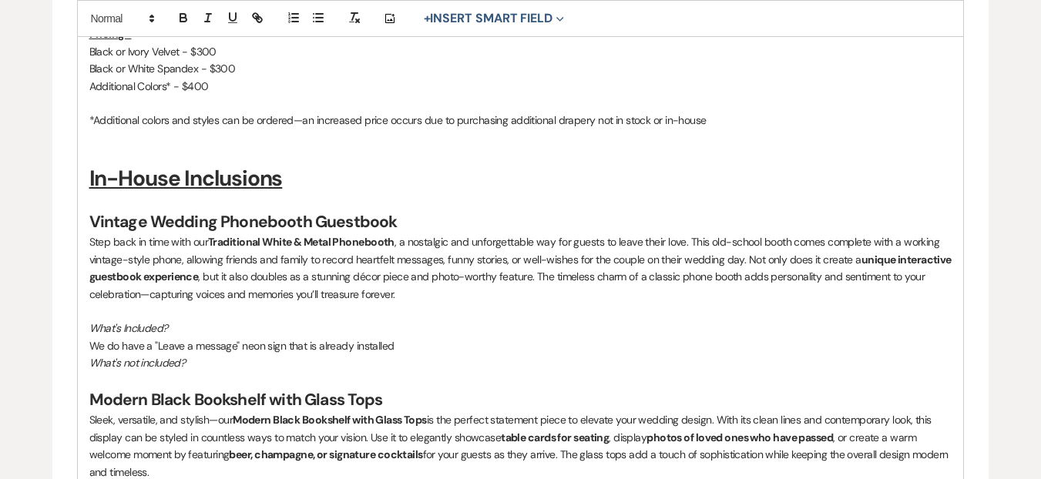
click at [370, 355] on p "We do have a "Leave a message" neon sign that is already installed" at bounding box center [520, 346] width 863 height 17
click at [0, 0] on span "Add Punctuation" at bounding box center [0, 0] width 0 height 0
click at [237, 372] on p "What's not included?" at bounding box center [520, 363] width 863 height 17
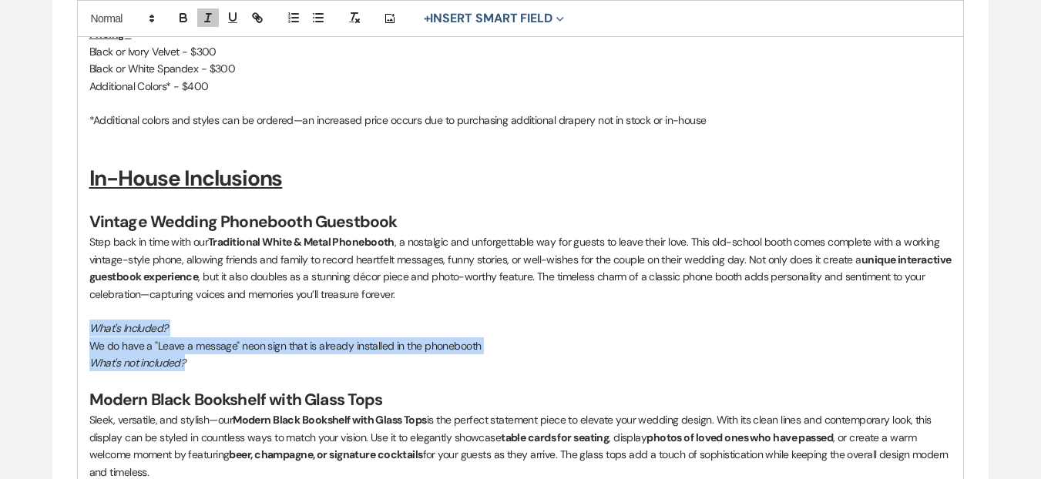
drag, startPoint x: 194, startPoint y: 378, endPoint x: 86, endPoint y: 350, distance: 112.4
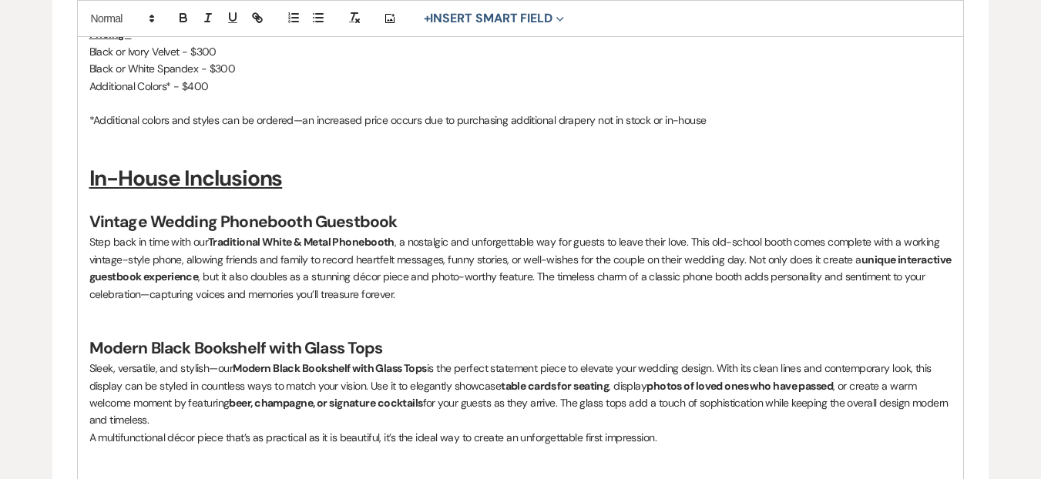
click at [385, 129] on p "*Additional colors and styles can be ordered—an increased price occurs due to p…" at bounding box center [520, 120] width 863 height 17
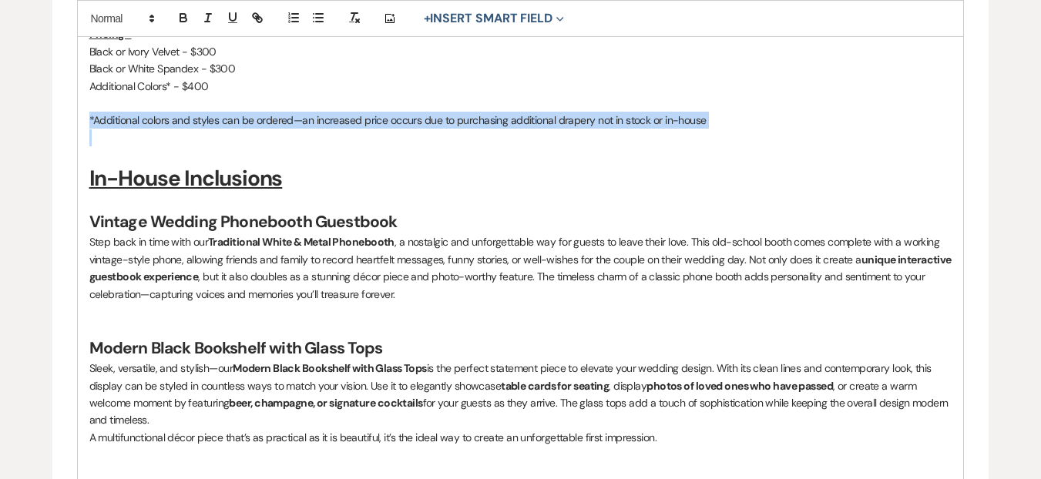
click at [385, 129] on p "*Additional colors and styles can be ordered—an increased price occurs due to p…" at bounding box center [520, 120] width 863 height 17
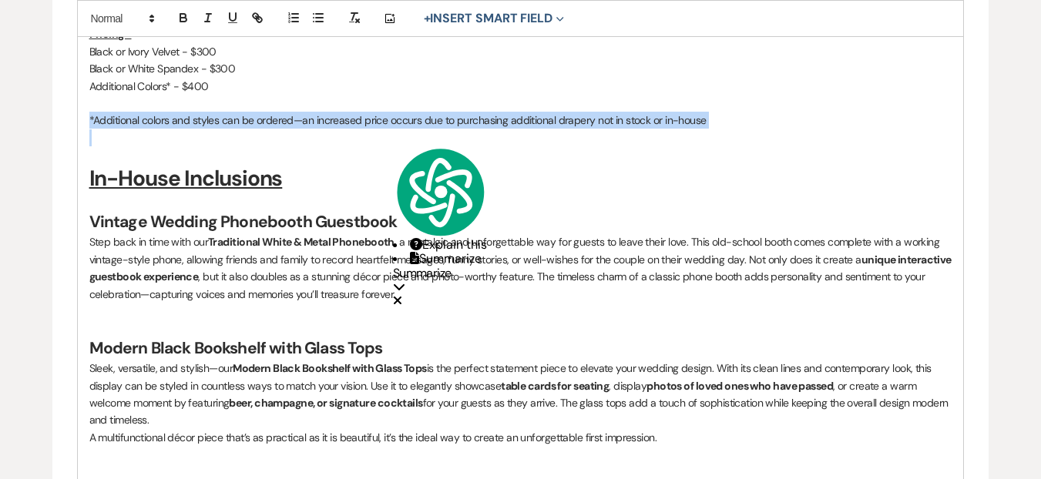
click at [778, 146] on p at bounding box center [520, 137] width 863 height 17
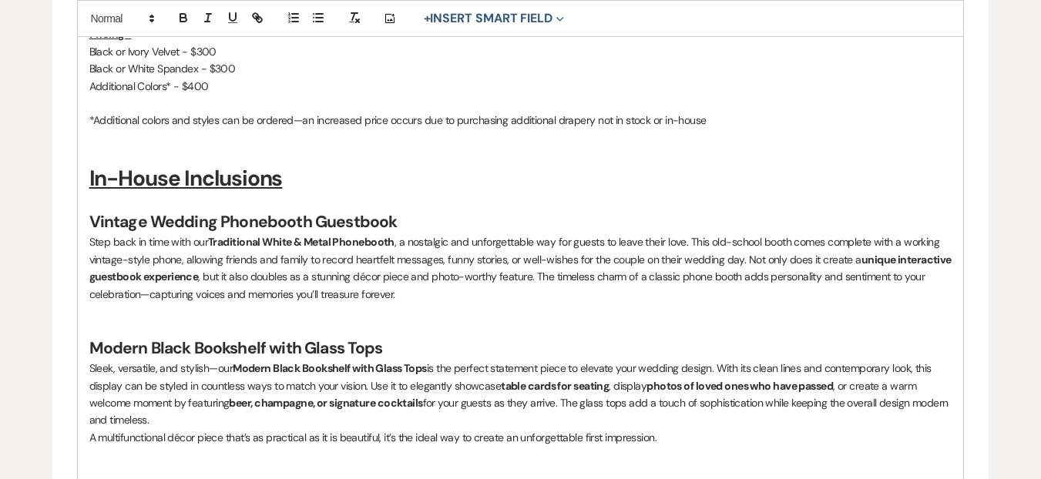
click at [753, 129] on p "*Additional colors and styles can be ordered—an increased price occurs due to p…" at bounding box center [520, 120] width 863 height 17
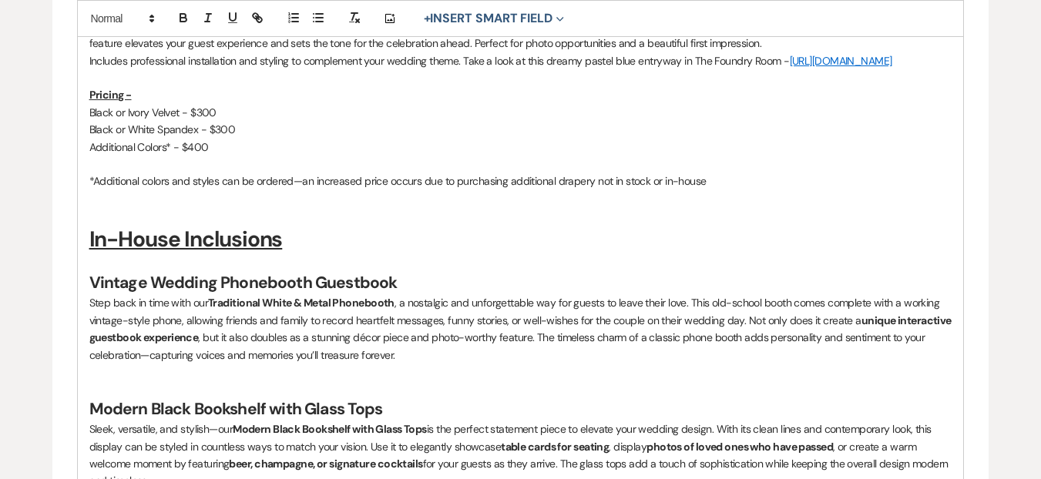
scroll to position [1735, 0]
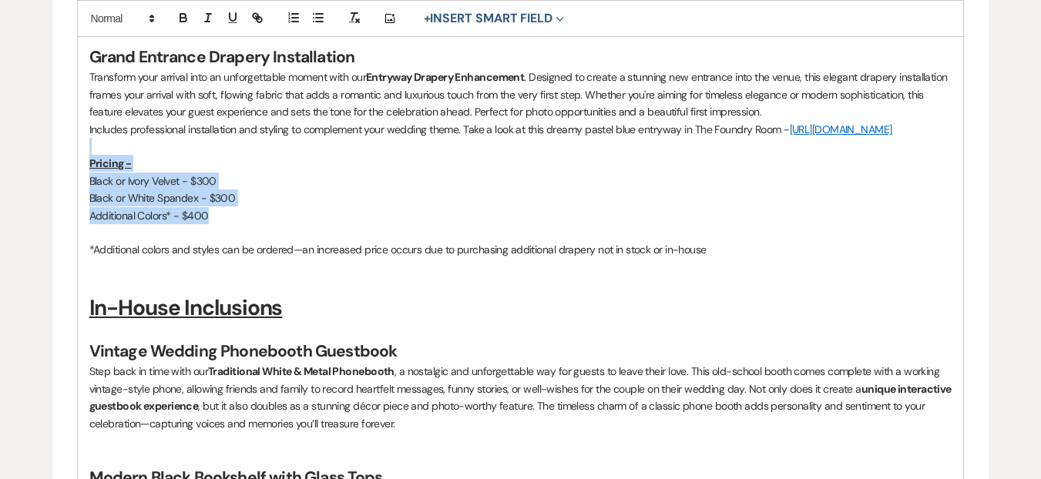
drag, startPoint x: 221, startPoint y: 237, endPoint x: 69, endPoint y: 167, distance: 168.0
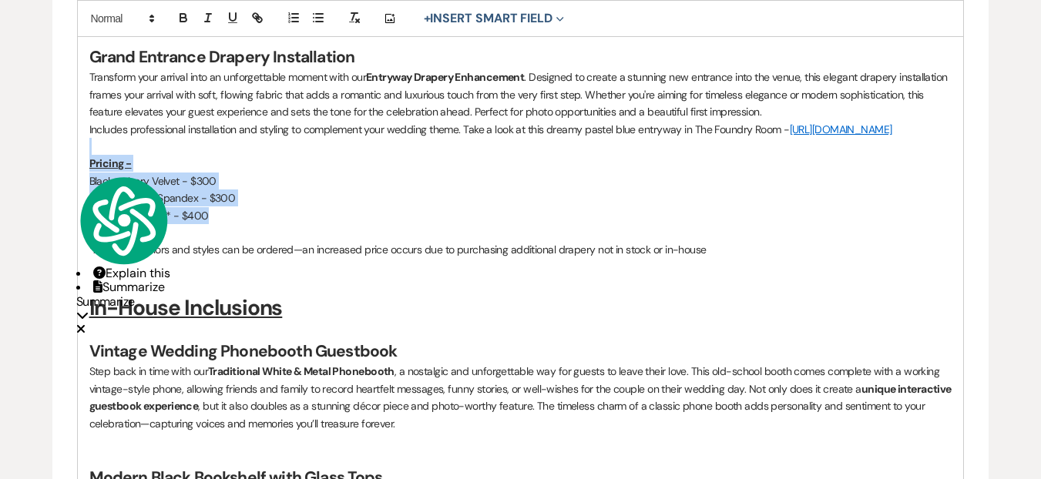
click at [350, 172] on p "Pricing -" at bounding box center [520, 163] width 863 height 17
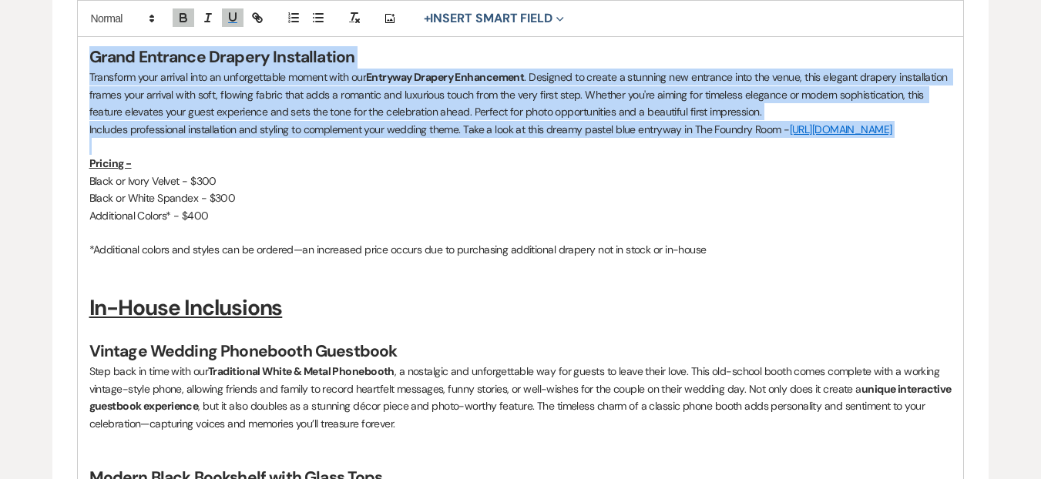
drag, startPoint x: 702, startPoint y: 164, endPoint x: 642, endPoint y: 208, distance: 74.5
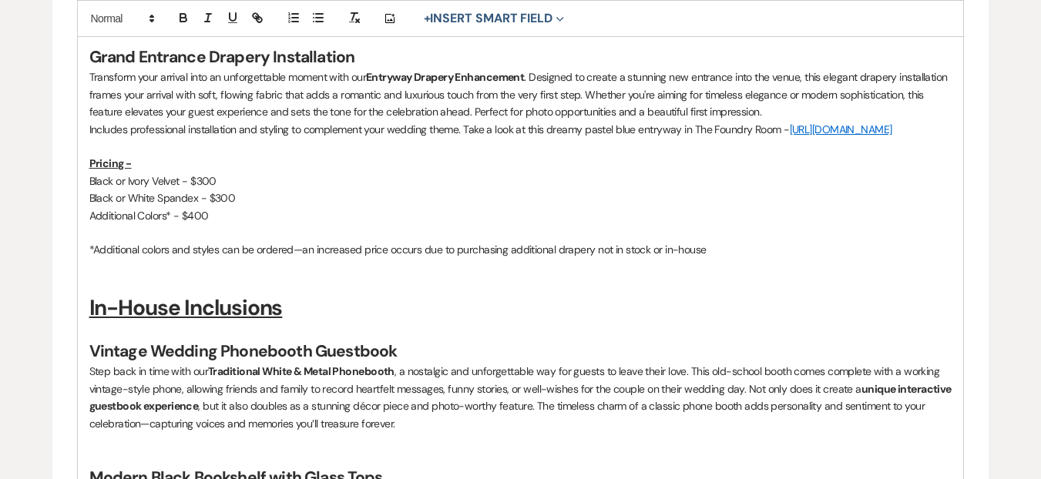
click at [691, 258] on p "*Additional colors and styles can be ordered—an increased price occurs due to p…" at bounding box center [520, 249] width 863 height 17
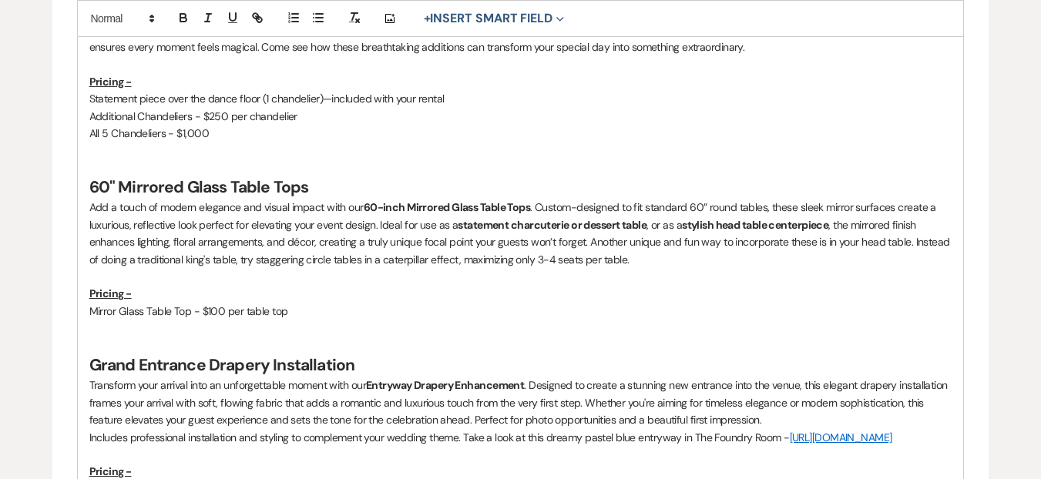
click at [0, 0] on span "—$250" at bounding box center [0, 0] width 0 height 0
click at [0, 0] on span "—$1,000" at bounding box center [0, 0] width 0 height 0
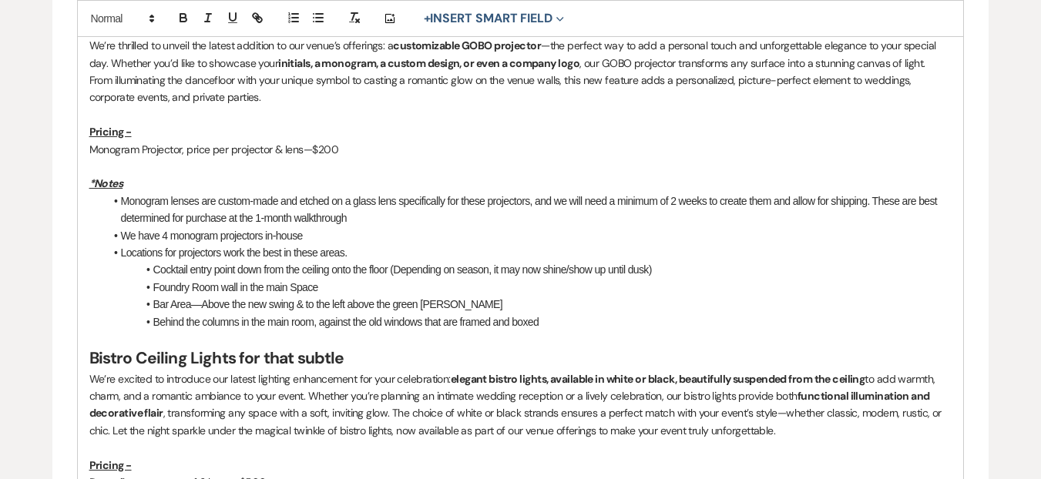
scroll to position [793, 0]
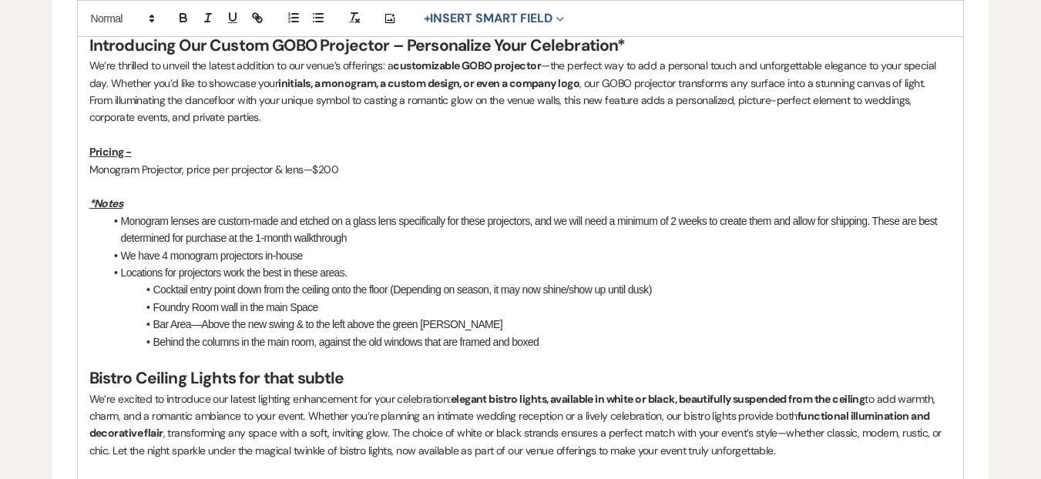
click at [228, 103] on p "From illuminating the dancefloor with your unique symbol to casting a romantic …" at bounding box center [520, 109] width 863 height 35
click at [0, 0] on div "dance floor" at bounding box center [0, 0] width 0 height 0
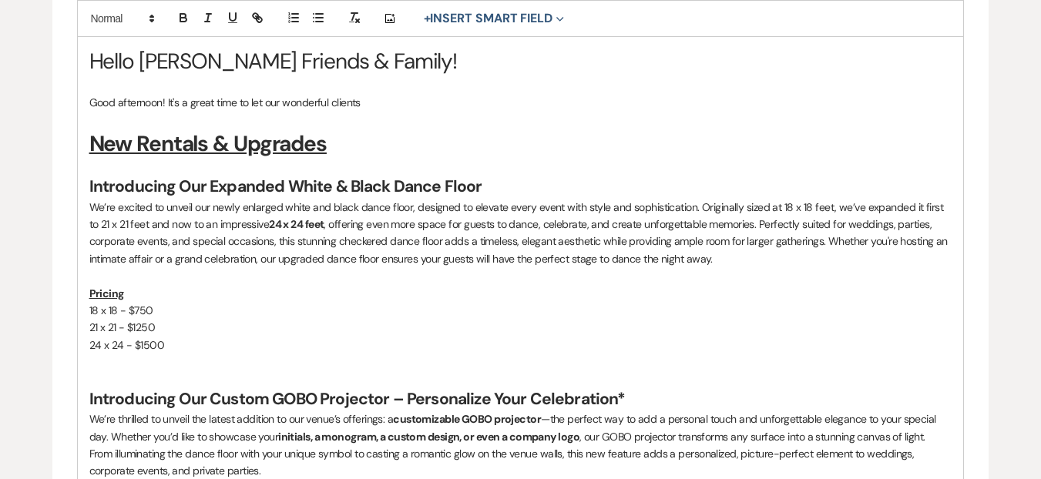
scroll to position [263, 0]
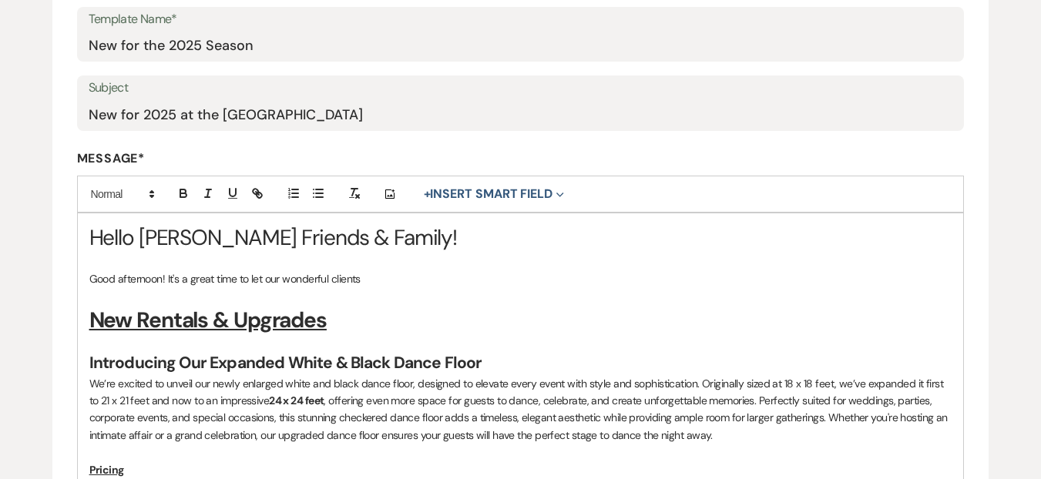
click at [402, 282] on p "Good afternoon! It's a great time to let our wonderful clients" at bounding box center [520, 279] width 863 height 17
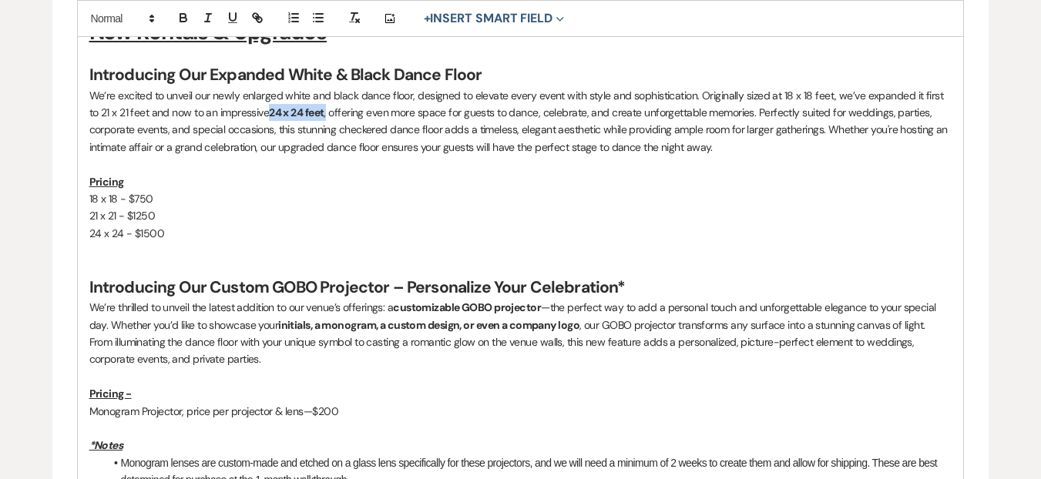
drag, startPoint x: 260, startPoint y: 114, endPoint x: 296, endPoint y: 36, distance: 85.9
click at [318, 113] on p "We’re excited to unveil our newly enlarged white and black dance floor, designe…" at bounding box center [520, 121] width 863 height 69
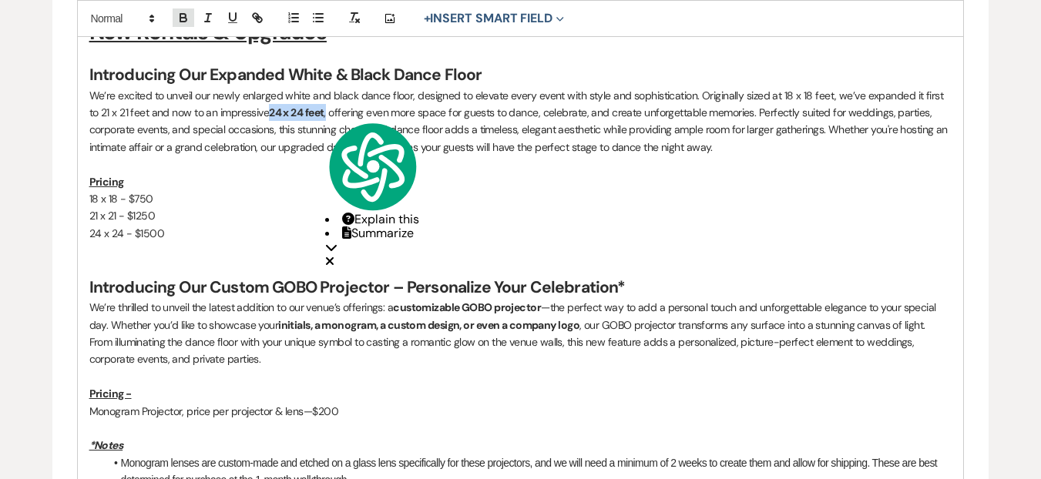
click at [189, 20] on icon "button" at bounding box center [184, 18] width 14 height 14
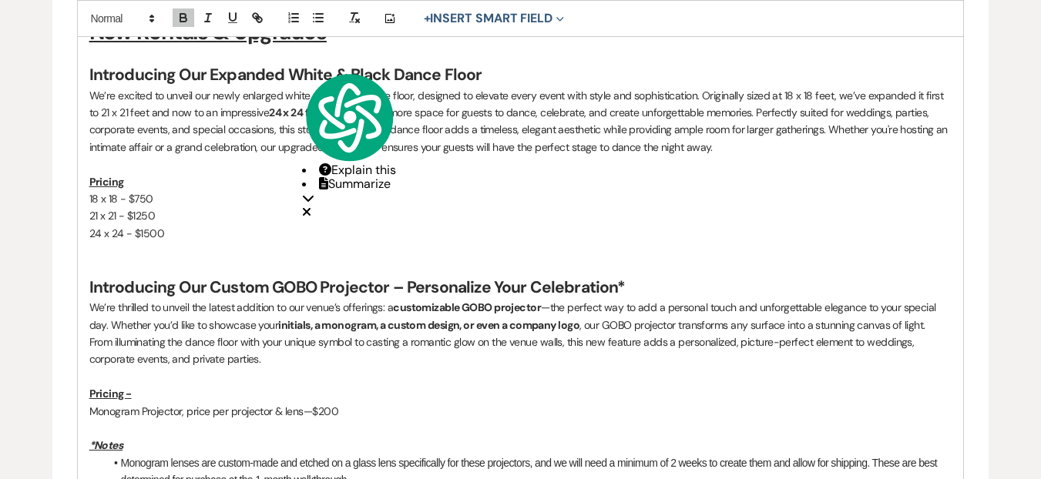
click at [271, 89] on p "We’re excited to unveil our newly enlarged white and black dance floor, designe…" at bounding box center [520, 121] width 863 height 69
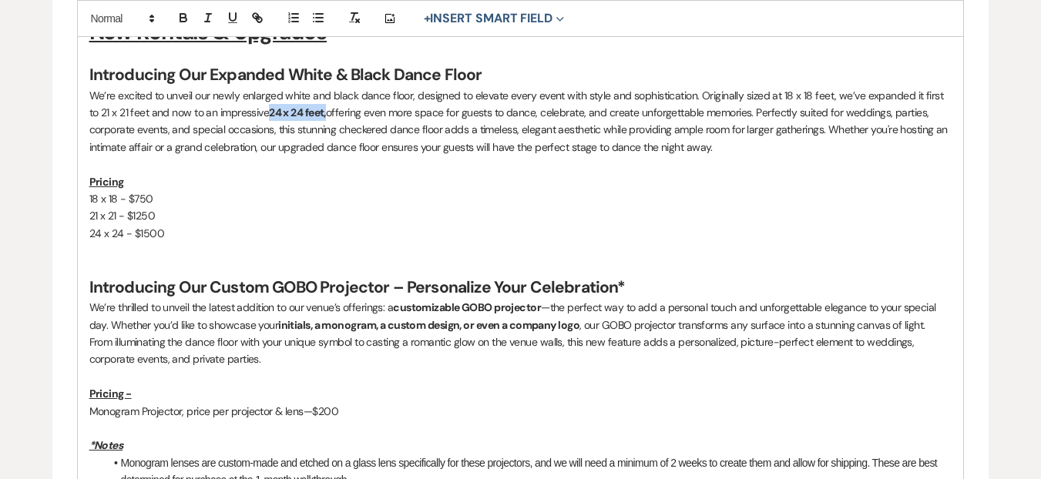
drag, startPoint x: 261, startPoint y: 109, endPoint x: 205, endPoint y: 41, distance: 87.6
click at [318, 116] on p "We’re excited to unveil our newly enlarged white and black dance floor, designe…" at bounding box center [520, 121] width 863 height 69
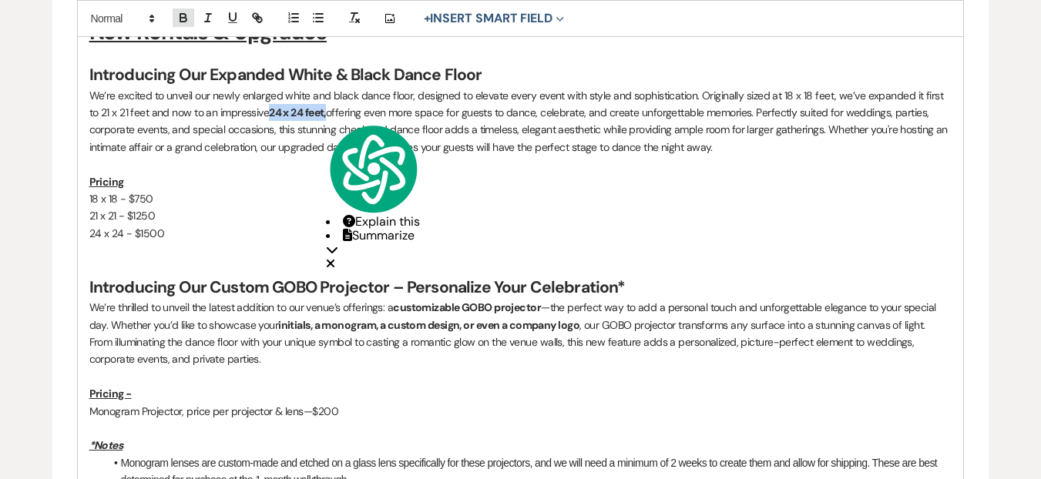
click at [183, 26] on button "button" at bounding box center [184, 17] width 22 height 18
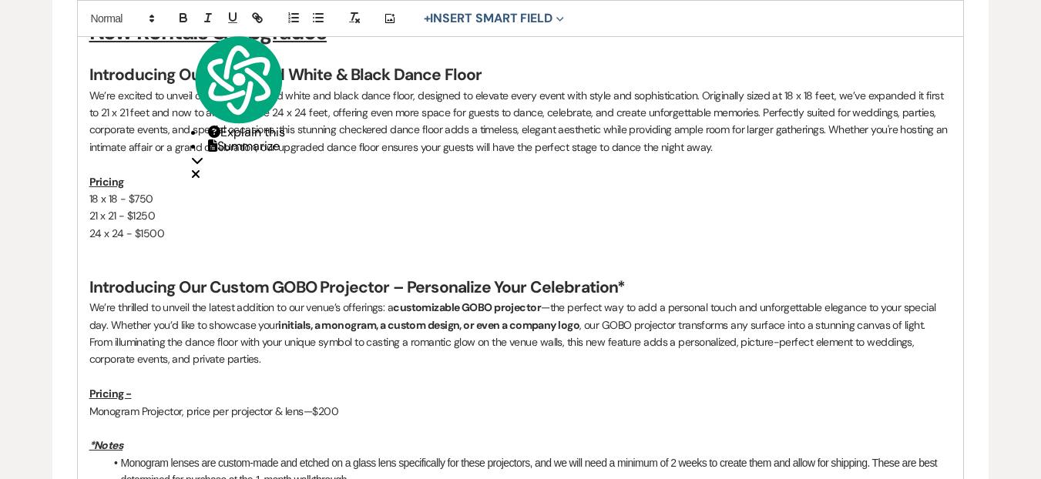
click at [482, 200] on p "18 x 18 - $750" at bounding box center [520, 198] width 863 height 17
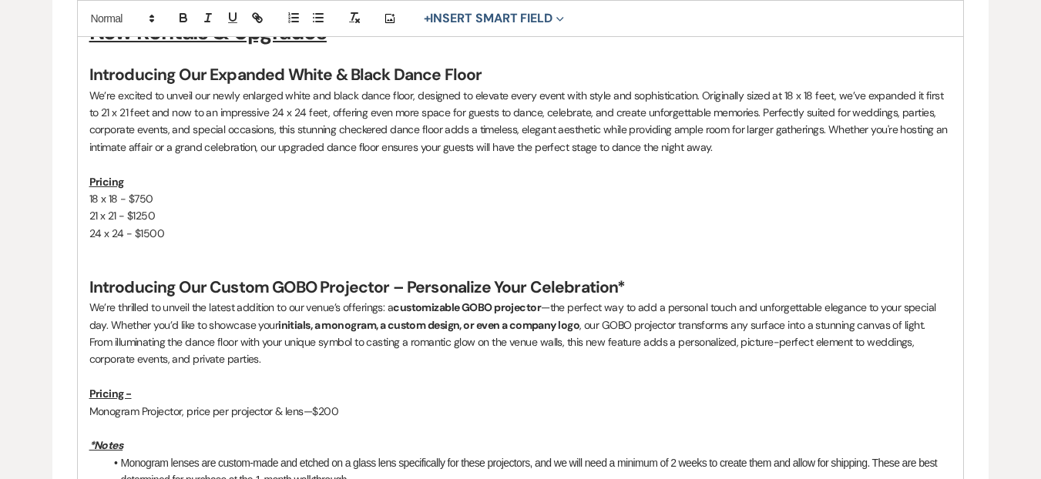
click at [205, 287] on strong "Introducing Our Custom GOBO Projector – Personalize Your Celebration*" at bounding box center [357, 288] width 536 height 22
click at [613, 277] on strong "Introducing Our Custom GOBO Projector – Personalize Your Celebration*" at bounding box center [357, 288] width 536 height 22
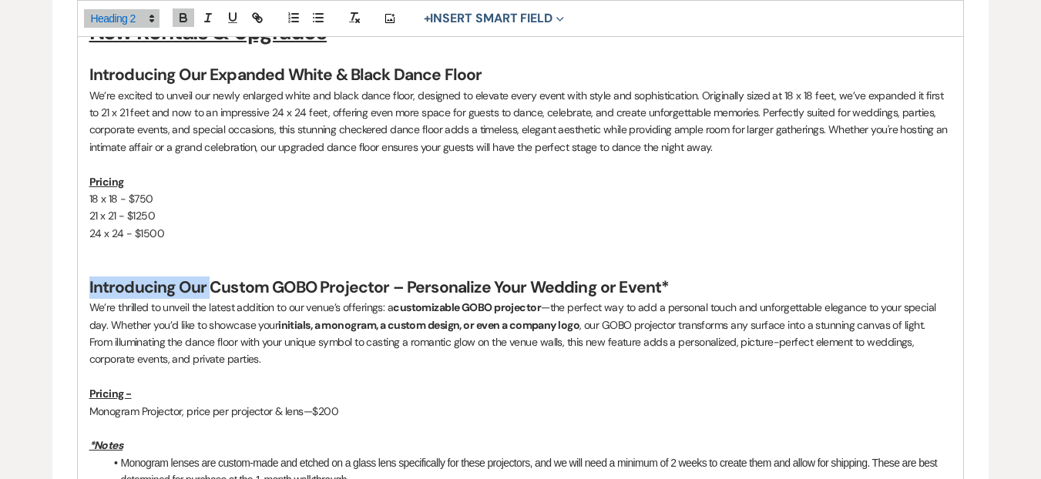
drag, startPoint x: 209, startPoint y: 290, endPoint x: 72, endPoint y: 282, distance: 137.4
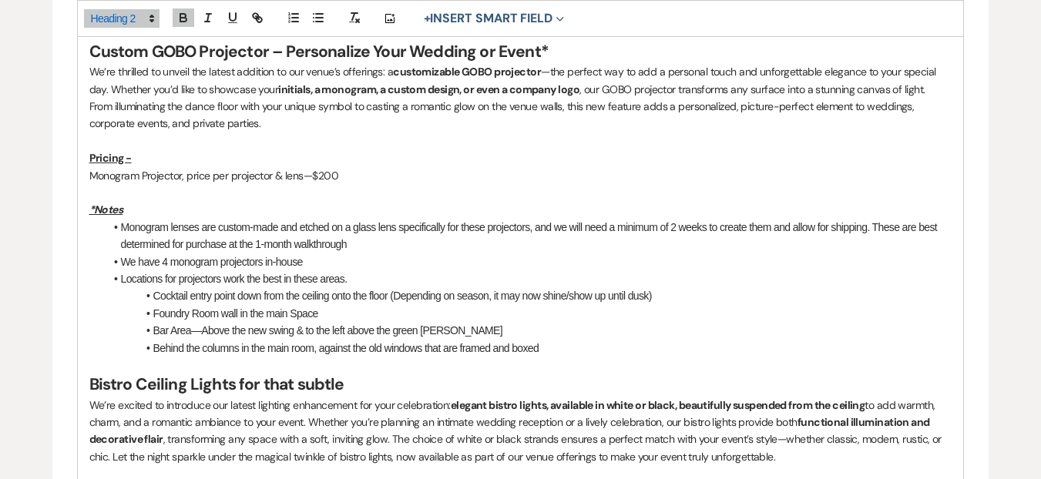
scroll to position [620, 0]
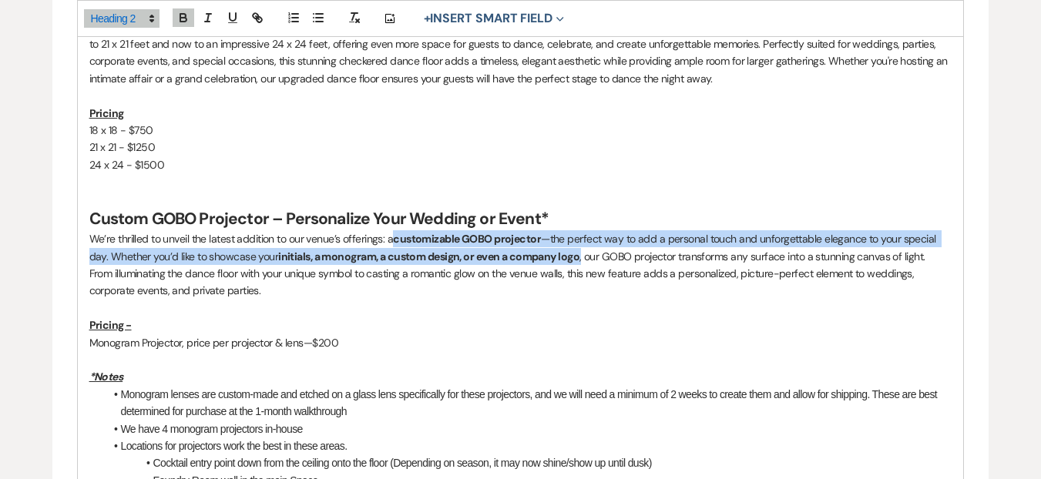
drag, startPoint x: 393, startPoint y: 239, endPoint x: 583, endPoint y: 261, distance: 190.8
click at [583, 261] on p "We’re thrilled to unveil the latest addition to our venue’s offerings: a custom…" at bounding box center [520, 247] width 863 height 35
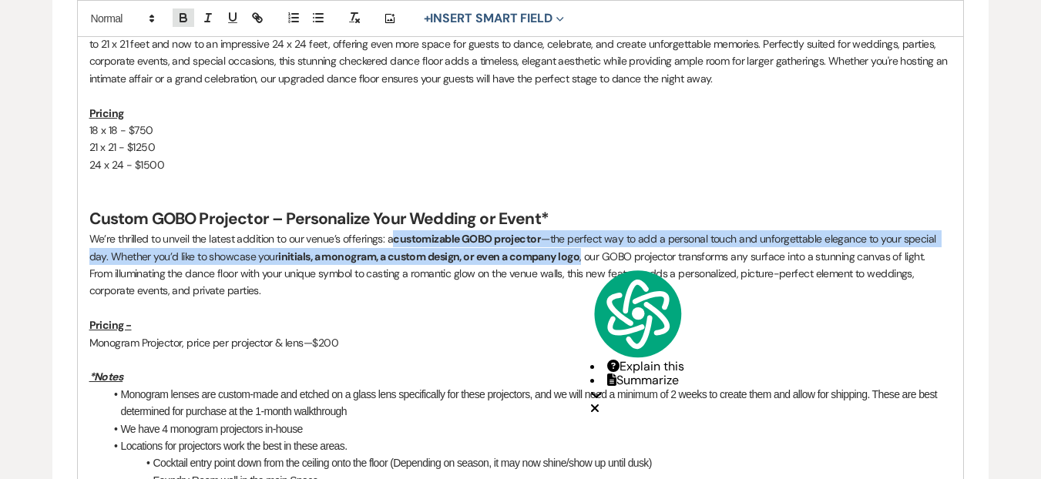
click at [174, 18] on button "button" at bounding box center [184, 17] width 22 height 18
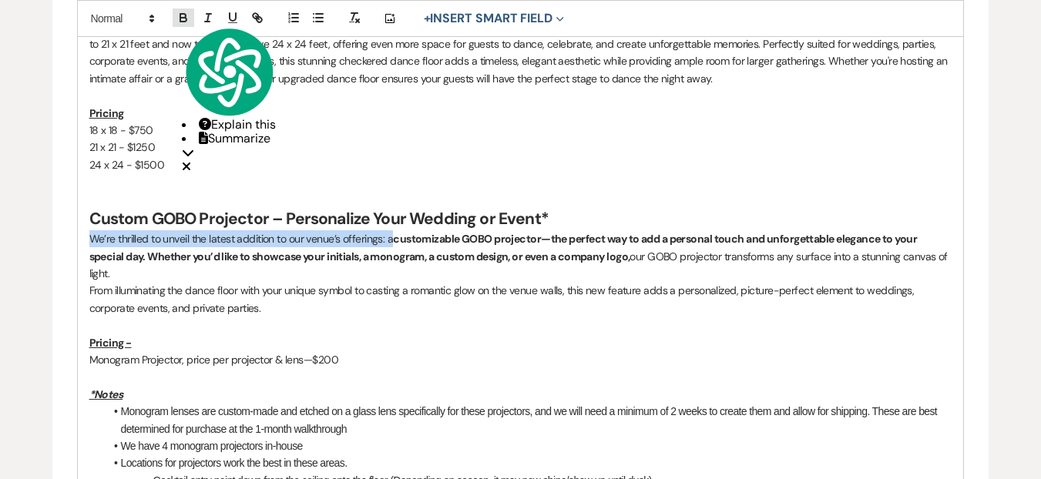
click at [174, 18] on button "button" at bounding box center [184, 17] width 22 height 18
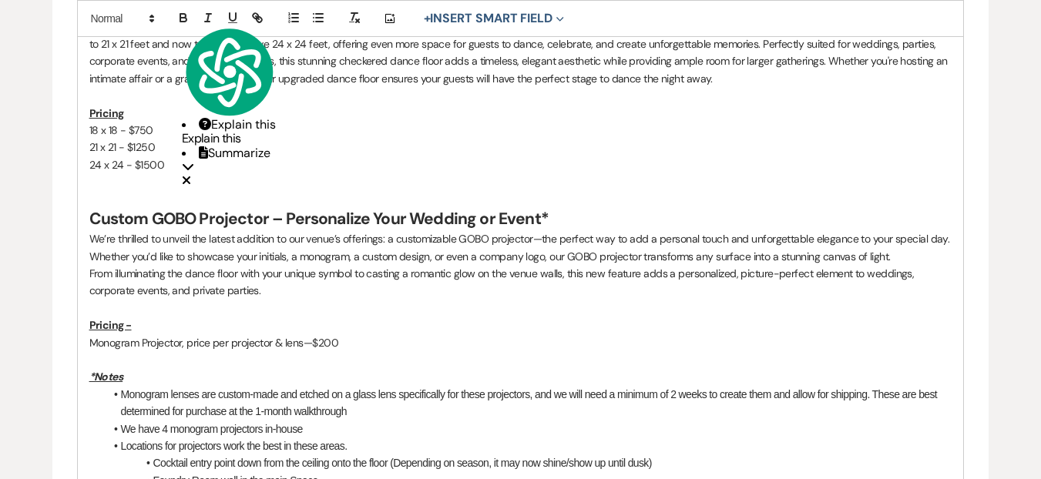
click at [647, 293] on p "From illuminating the dance floor with your unique symbol to casting a romantic…" at bounding box center [520, 282] width 863 height 35
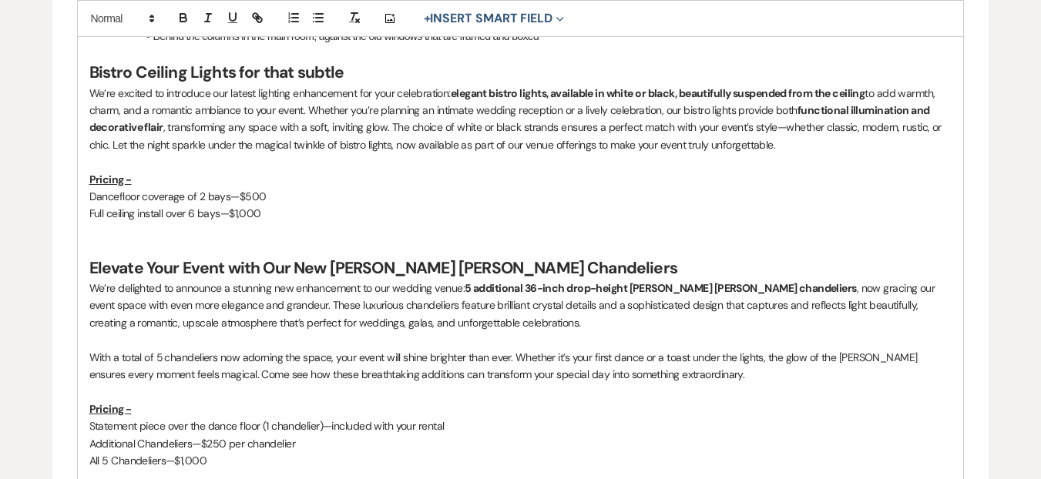
scroll to position [1100, 0]
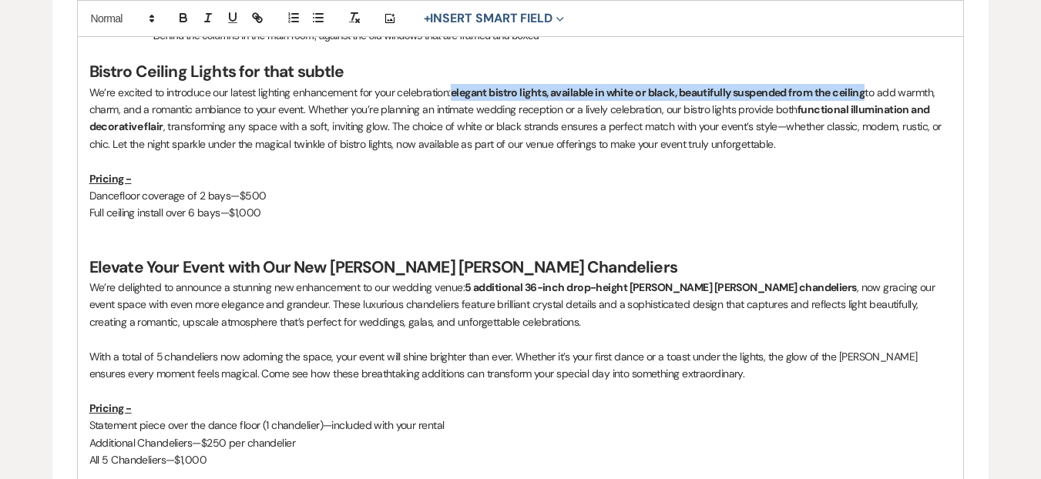
drag, startPoint x: 456, startPoint y: 92, endPoint x: 871, endPoint y: 90, distance: 415.4
click at [871, 90] on p "We’re excited to introduce our latest lighting enhancement for your celebration…" at bounding box center [520, 118] width 863 height 69
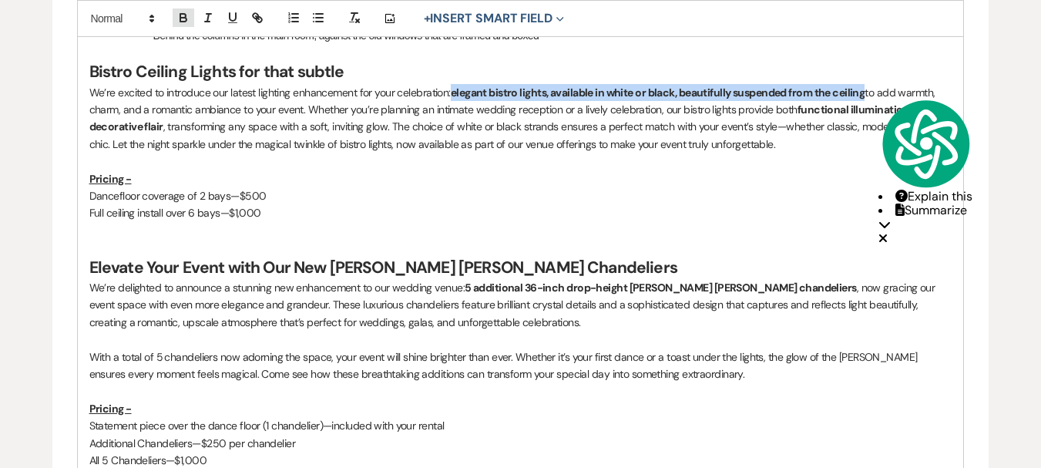
click at [180, 21] on icon "button" at bounding box center [183, 20] width 6 height 4
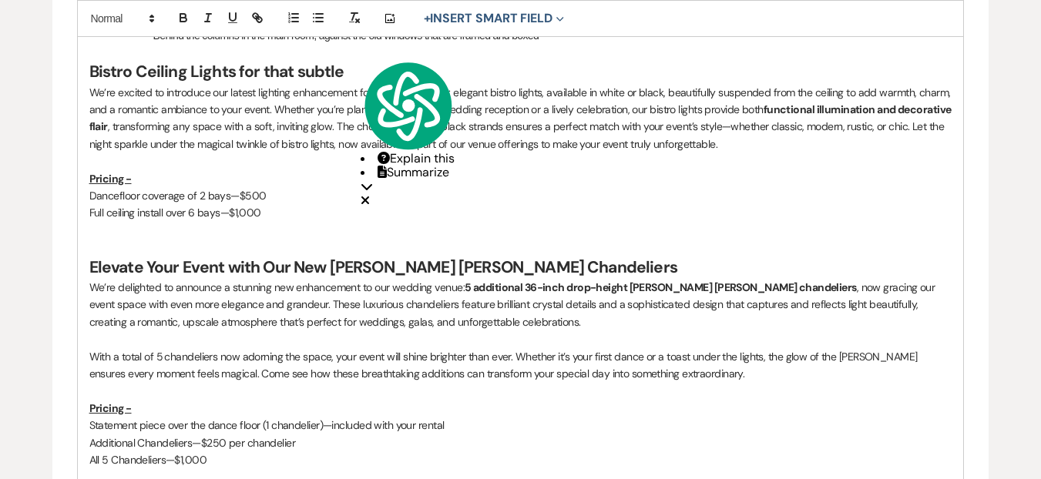
drag, startPoint x: 767, startPoint y: 107, endPoint x: 778, endPoint y: 106, distance: 11.7
click at [779, 106] on strong "functional illumination and decorative flair" at bounding box center [521, 118] width 864 height 31
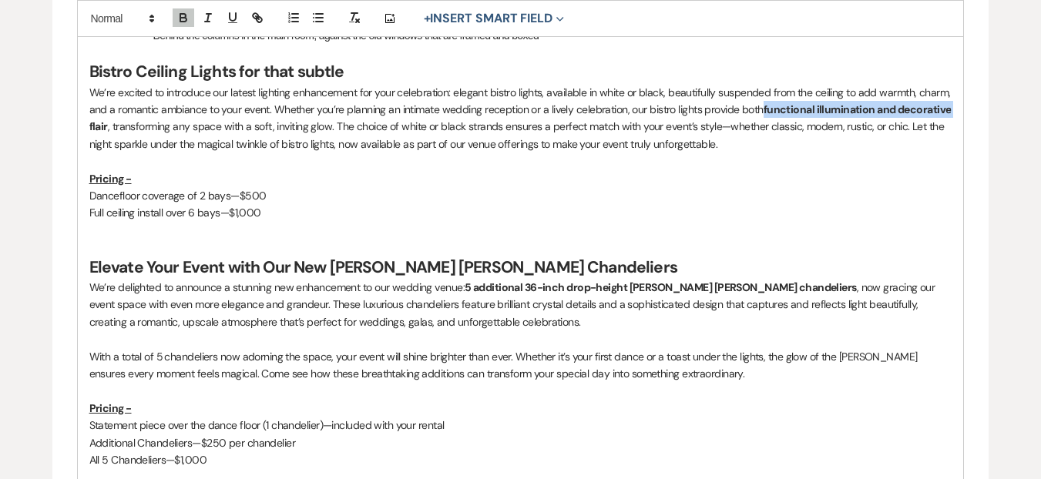
drag, startPoint x: 762, startPoint y: 109, endPoint x: 973, endPoint y: 116, distance: 211.3
click at [973, 116] on form "Edit Message Template This template was created on May 8, 2025 * Required Templ…" at bounding box center [520, 353] width 937 height 2607
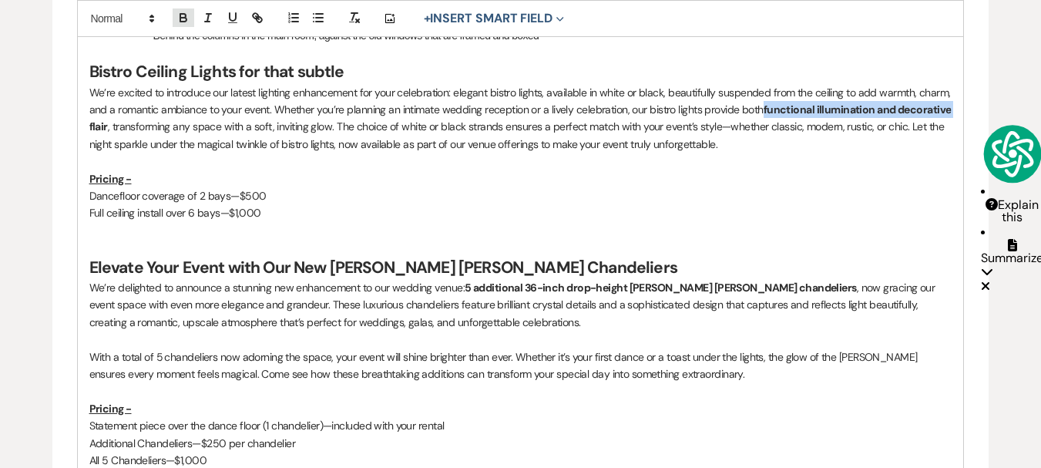
click at [177, 15] on icon "button" at bounding box center [184, 18] width 14 height 14
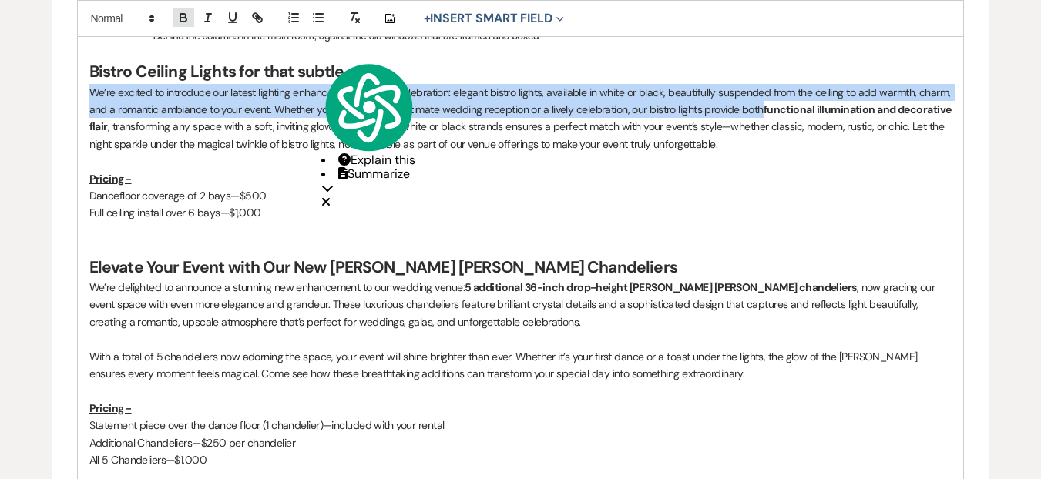
click at [190, 21] on icon "button" at bounding box center [184, 18] width 14 height 14
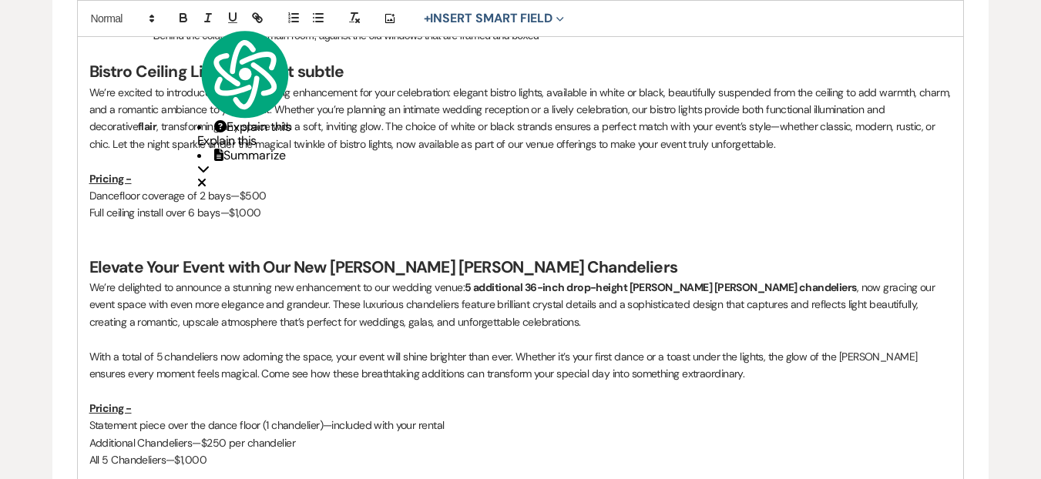
click at [735, 239] on p at bounding box center [520, 247] width 863 height 17
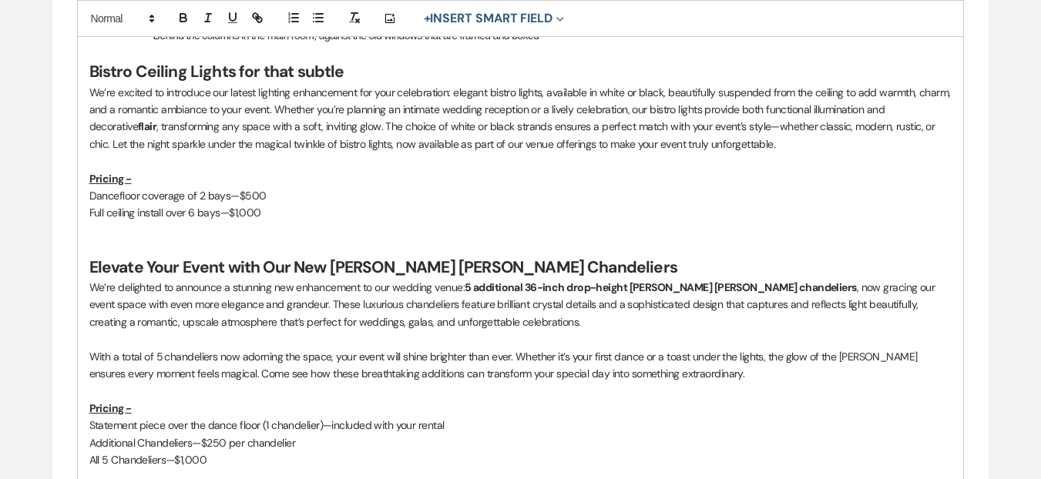
click at [106, 126] on p "We’re excited to introduce our latest lighting enhancement for your celebration…" at bounding box center [520, 118] width 863 height 69
drag, startPoint x: 109, startPoint y: 127, endPoint x: 161, endPoint y: 26, distance: 113.4
click at [89, 127] on p "We’re excited to introduce our latest lighting enhancement for your celebration…" at bounding box center [520, 118] width 863 height 69
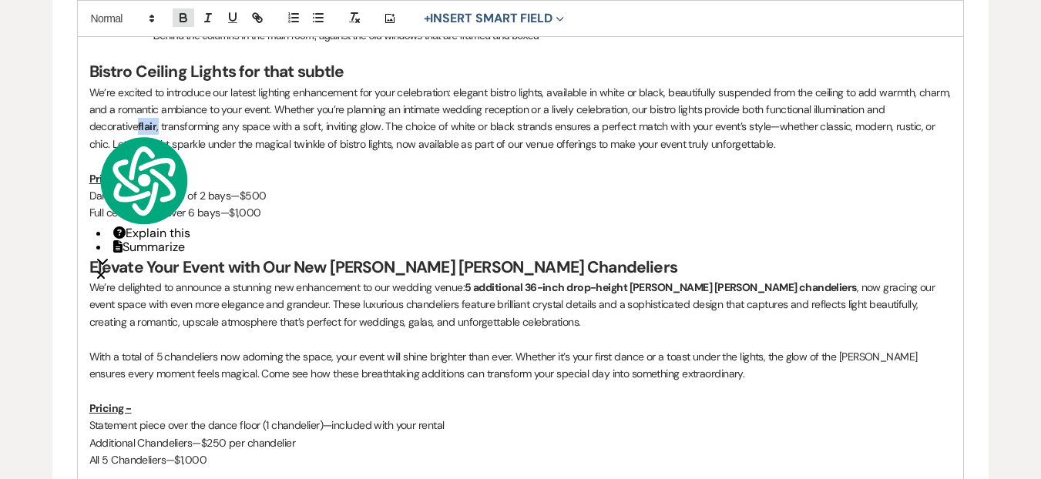
click at [179, 16] on icon "button" at bounding box center [184, 18] width 14 height 14
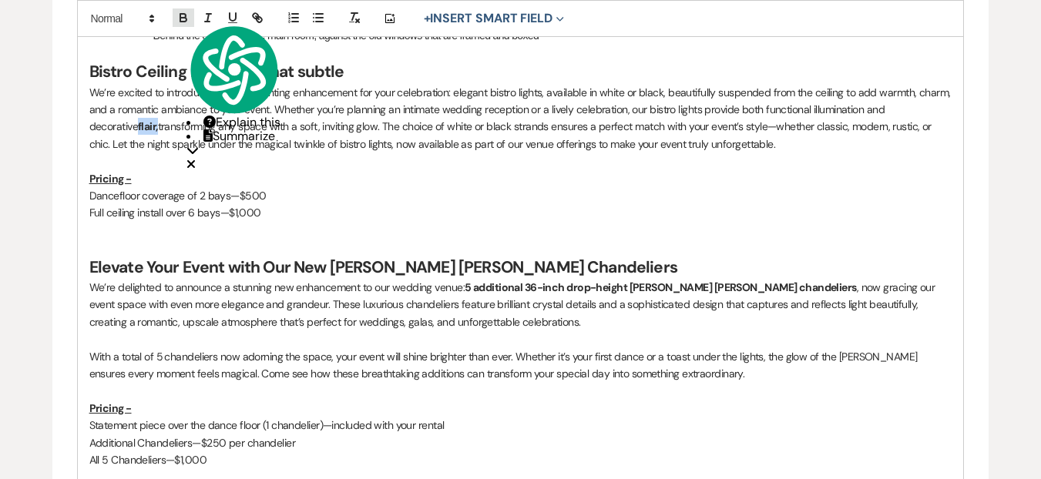
click at [179, 16] on icon "button" at bounding box center [184, 18] width 14 height 14
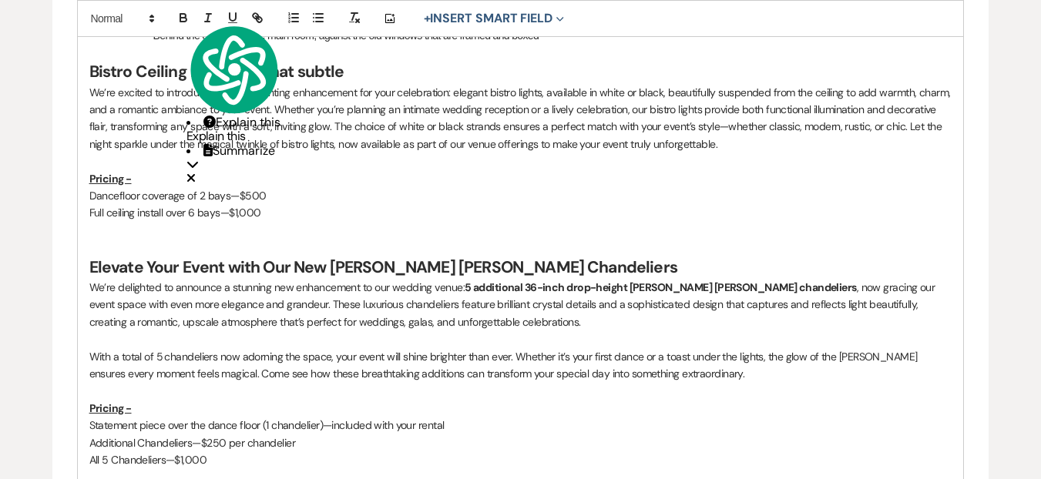
click at [783, 280] on p "We’re delighted to announce a stunning new enhancement to our wedding venue: 5 …" at bounding box center [520, 305] width 863 height 52
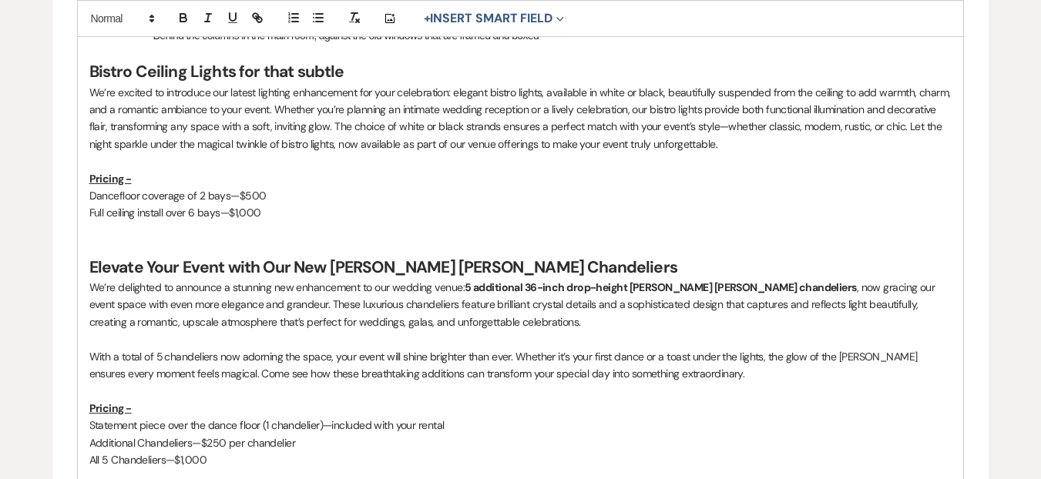
click at [311, 206] on p "Full ceiling install over 6 bays—$1,000" at bounding box center [520, 212] width 863 height 17
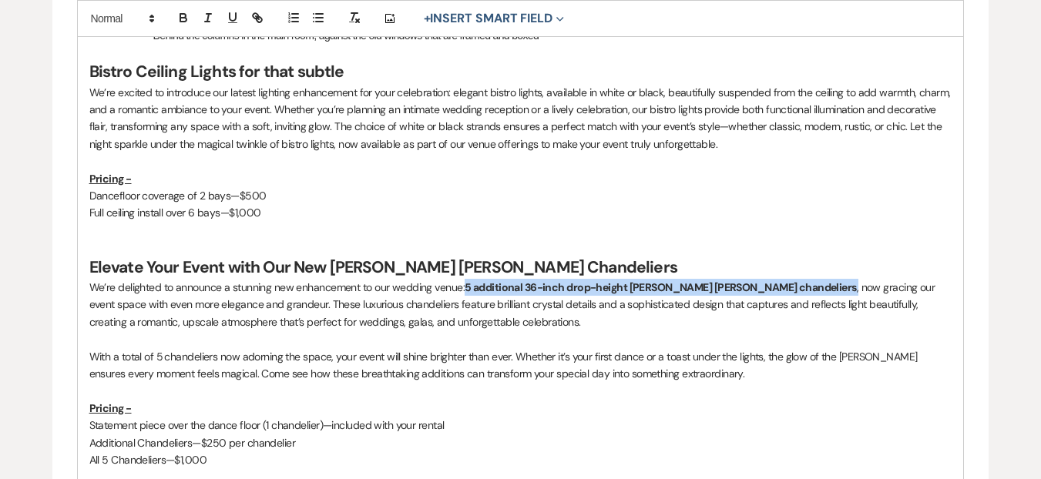
drag, startPoint x: 760, startPoint y: 287, endPoint x: 466, endPoint y: 291, distance: 293.7
click at [466, 291] on p "We’re delighted to announce a stunning new enhancement to our wedding venue: 5 …" at bounding box center [520, 305] width 863 height 52
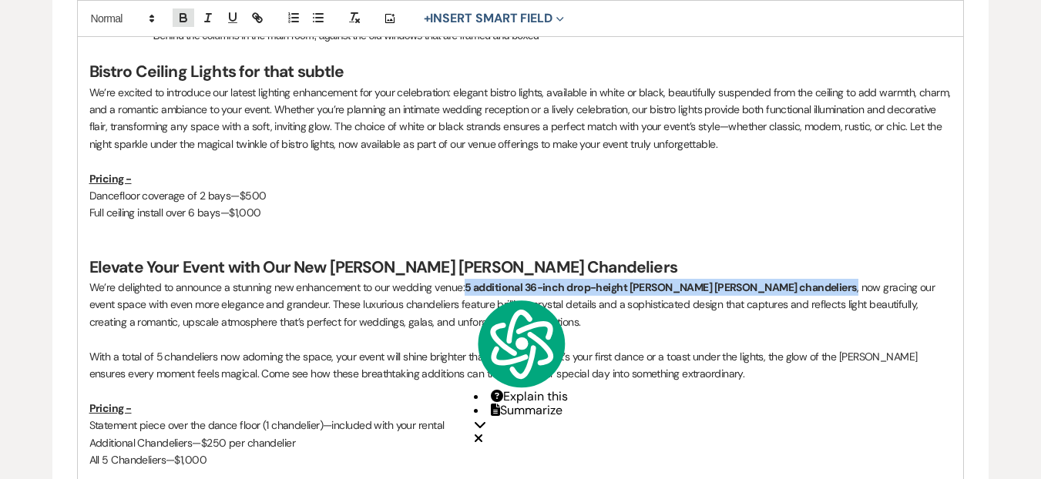
click at [187, 19] on icon "button" at bounding box center [183, 20] width 6 height 4
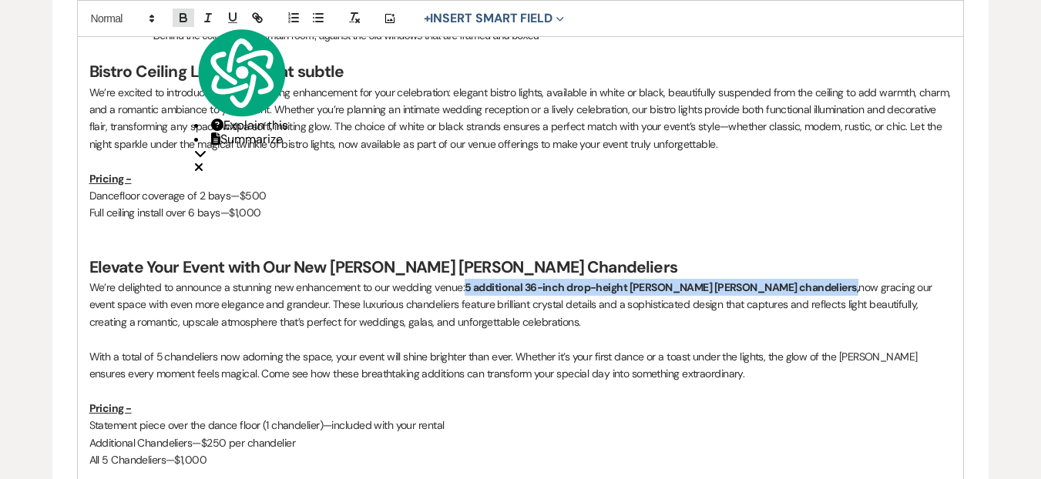
click at [187, 19] on icon "button" at bounding box center [183, 20] width 6 height 4
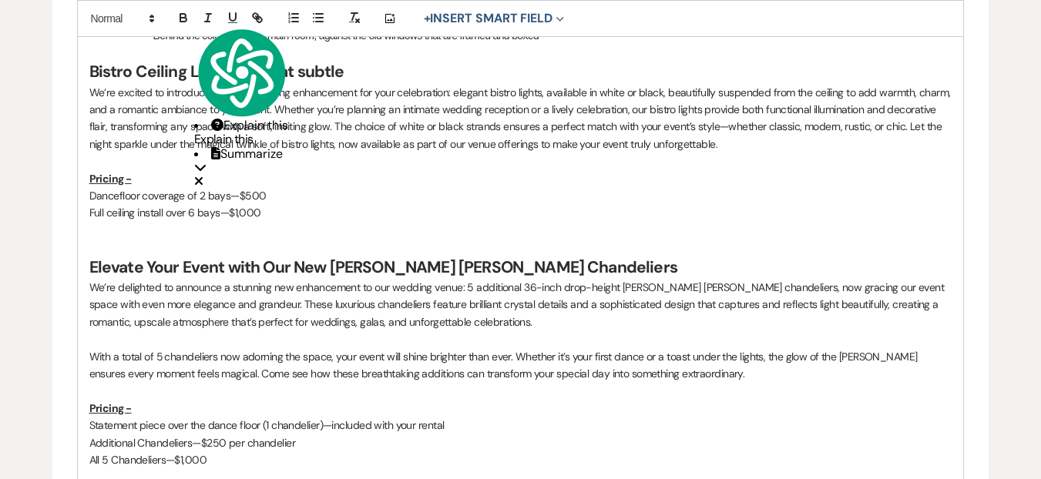
click at [758, 300] on p "We’re delighted to announce a stunning new enhancement to our wedding venue: 5 …" at bounding box center [520, 305] width 863 height 52
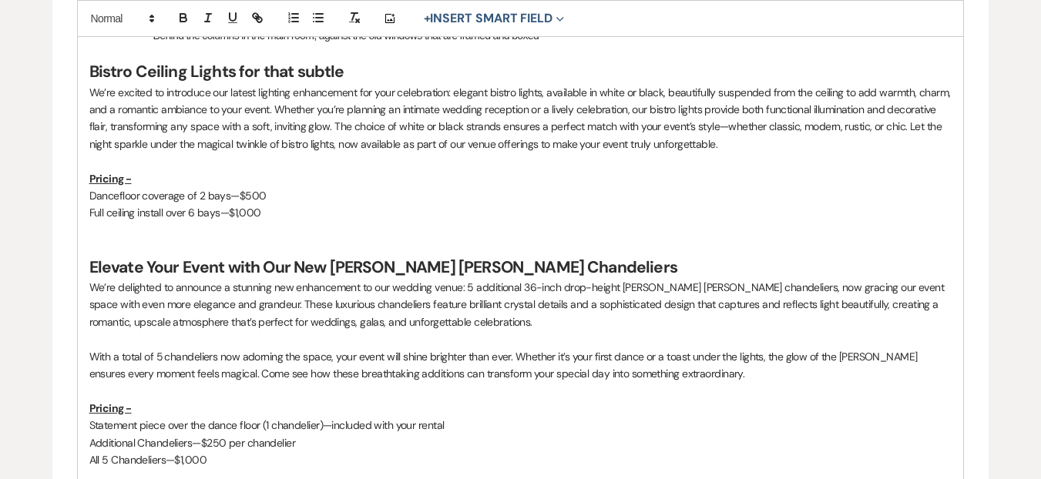
click at [421, 231] on p at bounding box center [520, 230] width 863 height 17
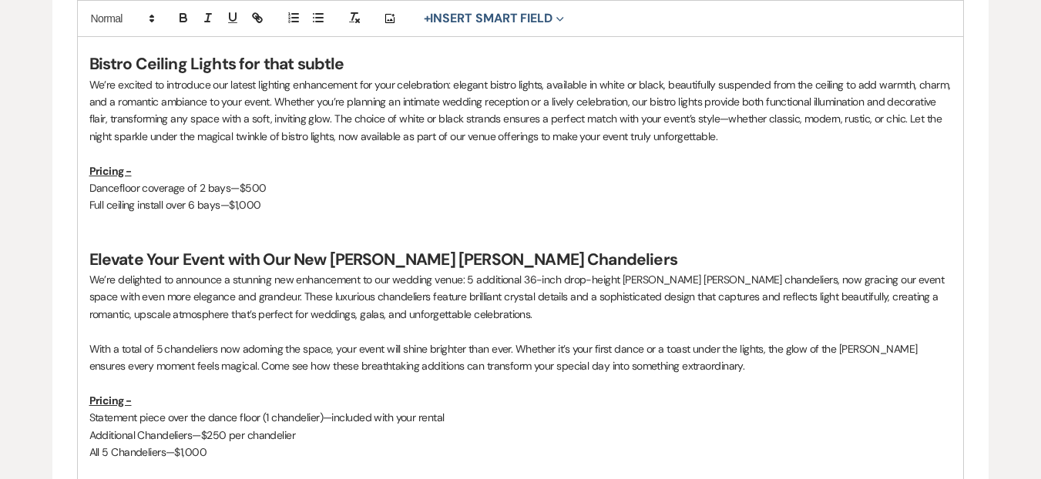
scroll to position [1222, 0]
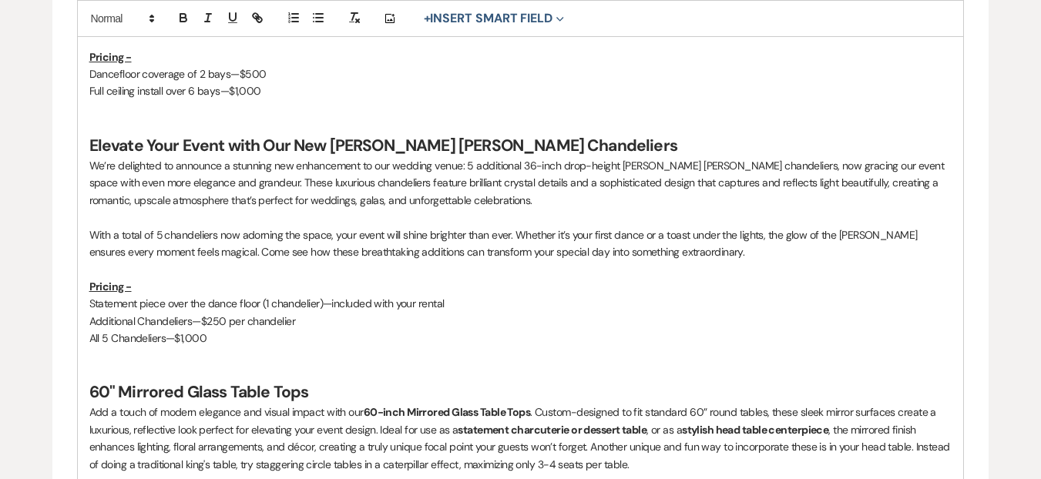
click at [0, 0] on div "—" at bounding box center [0, 0] width 0 height 0
click at [129, 58] on u "Pricing -" at bounding box center [110, 57] width 42 height 14
click at [126, 58] on u "Pricing -" at bounding box center [110, 57] width 42 height 14
click at [0, 0] on qb-div "Replace with -" at bounding box center [0, 0] width 0 height 0
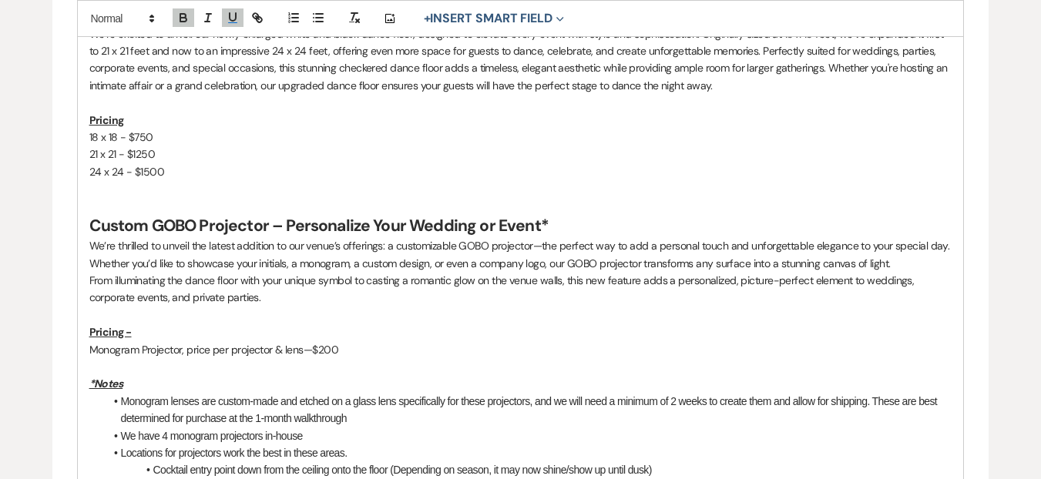
scroll to position [667, 0]
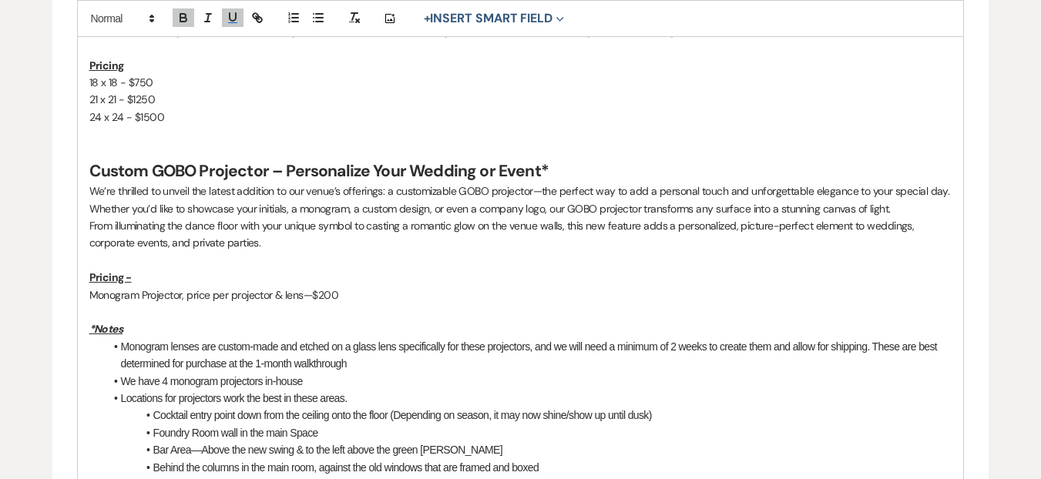
click at [122, 280] on u "Pricing -" at bounding box center [110, 278] width 42 height 14
click at [126, 278] on u "Pricing -" at bounding box center [110, 278] width 42 height 14
click at [0, 0] on div "—" at bounding box center [0, 0] width 0 height 0
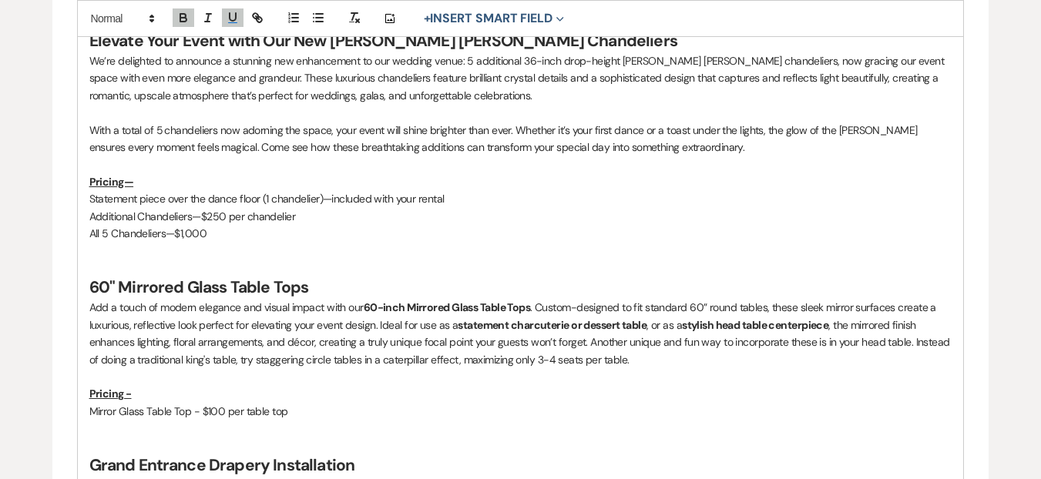
scroll to position [1421, 0]
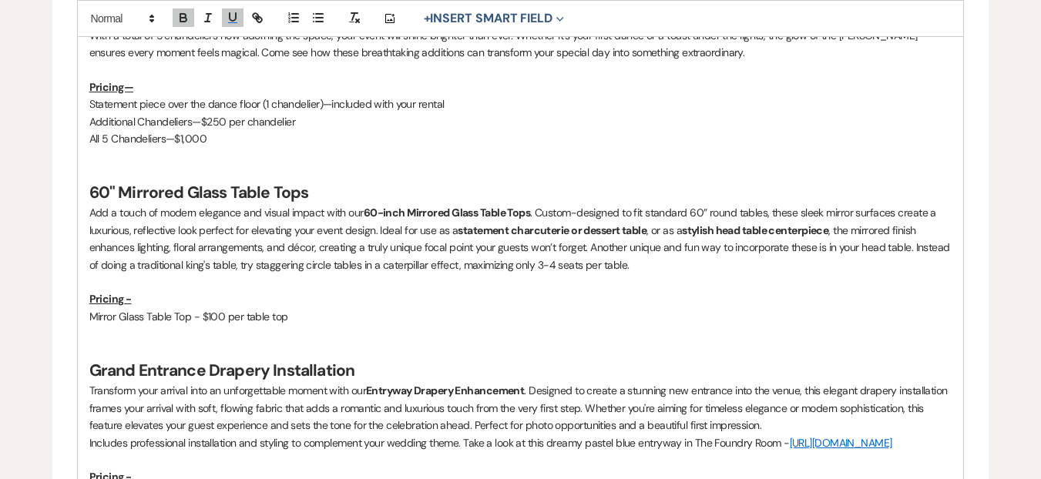
click at [129, 300] on u "Pricing -" at bounding box center [110, 299] width 42 height 14
click at [125, 301] on u "Pricing -" at bounding box center [110, 299] width 42 height 14
click at [0, 0] on qb-div "Replace with -" at bounding box center [0, 0] width 0 height 0
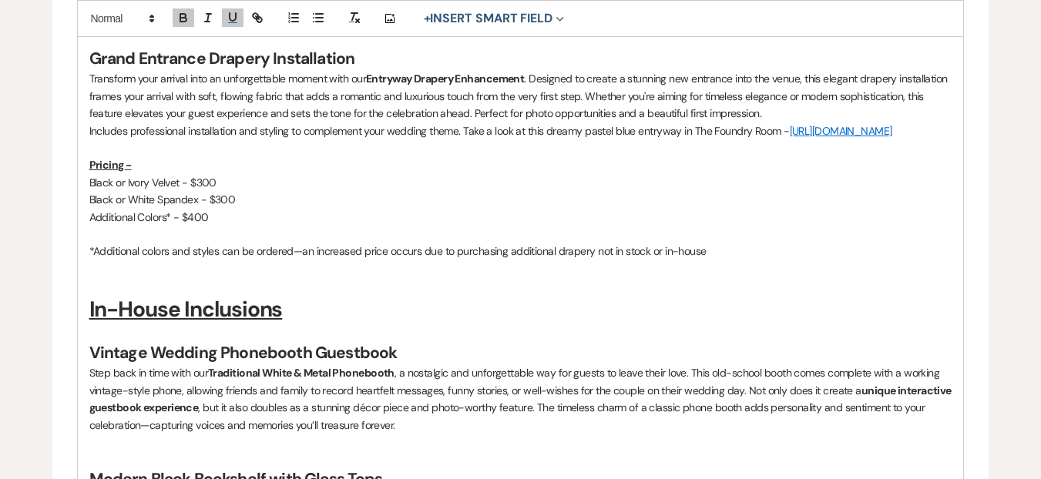
click at [123, 172] on u "Pricing -" at bounding box center [110, 165] width 42 height 14
click at [128, 172] on u "Pricing -" at bounding box center [110, 165] width 42 height 14
click at [0, 0] on qb-div "Replace with -" at bounding box center [0, 0] width 0 height 0
click at [199, 191] on p "Black or Ivory Velvet - $300" at bounding box center [520, 182] width 863 height 17
click at [0, 0] on span "Replace with" at bounding box center [0, 0] width 0 height 0
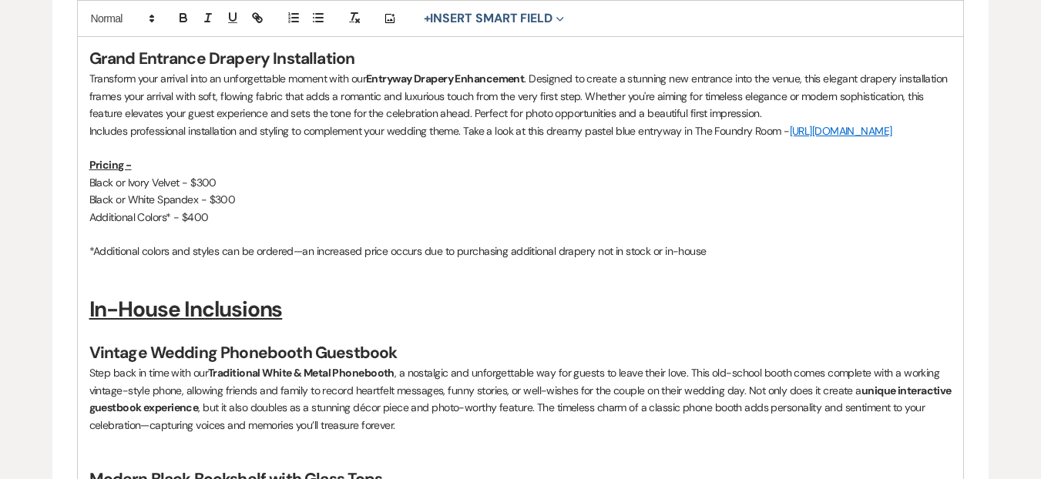
click at [217, 191] on p "Black or Ivory Velvet - $300" at bounding box center [520, 182] width 863 height 17
click at [227, 208] on p "Black or White Spandex - $300" at bounding box center [520, 199] width 863 height 17
click at [0, 0] on span "—$300" at bounding box center [0, 0] width 0 height 0
click at [782, 132] on p "Includes professional installation and styling to complement your wedding theme…" at bounding box center [520, 131] width 863 height 17
click at [0, 0] on div "—https://www.instagram.com/p/DJFLpxipnMm/?utm_source=ig_web_copy_link&igsh=MzRl…" at bounding box center [0, 0] width 0 height 0
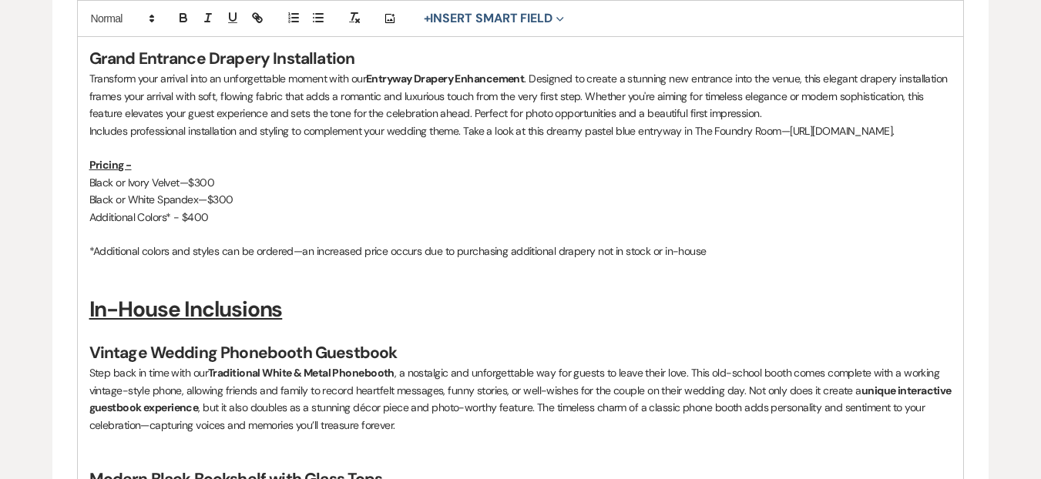
drag, startPoint x: 587, startPoint y: 145, endPoint x: 570, endPoint y: 150, distance: 18.3
click at [570, 140] on p "Includes professional installation and styling to complement your wedding theme…" at bounding box center [520, 131] width 863 height 17
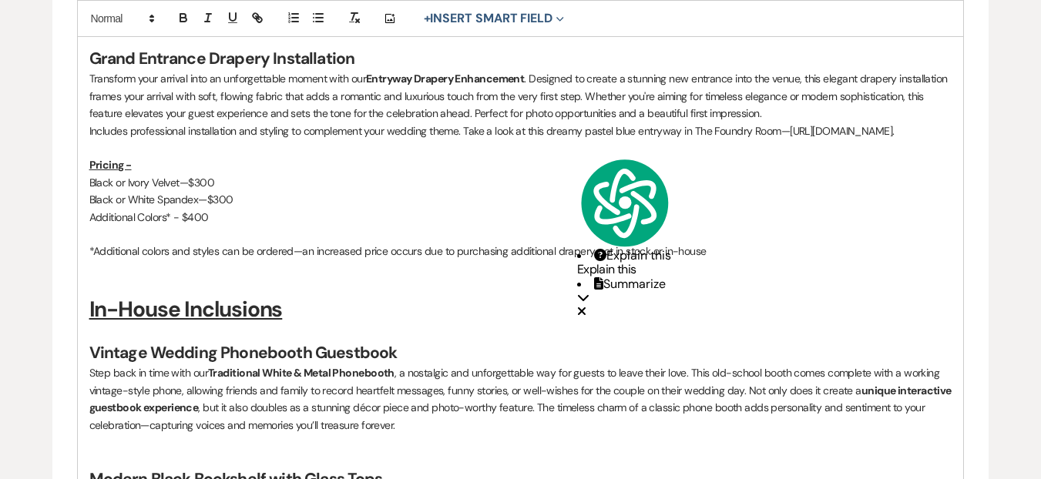
click at [626, 249] on button "Explain this" at bounding box center [632, 255] width 77 height 13
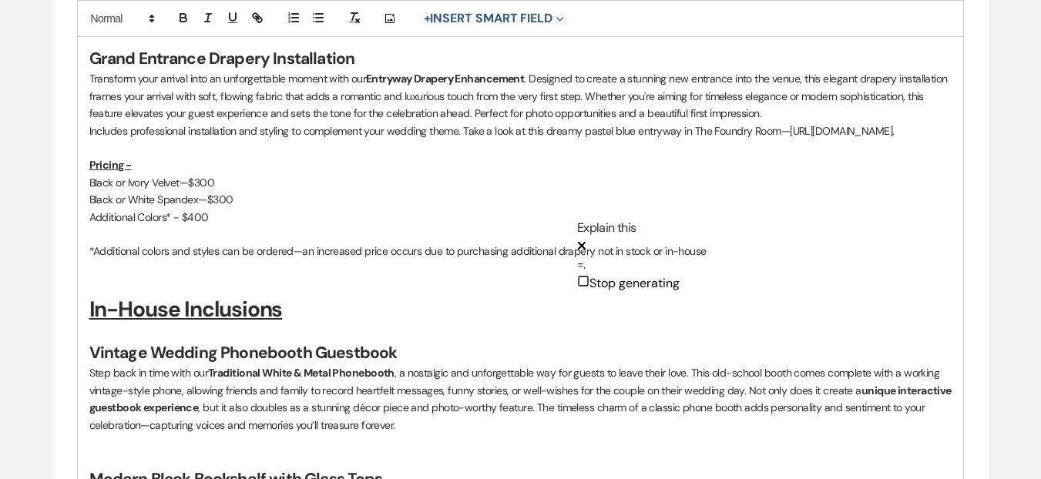
click at [507, 173] on p "Pricing -" at bounding box center [520, 164] width 863 height 17
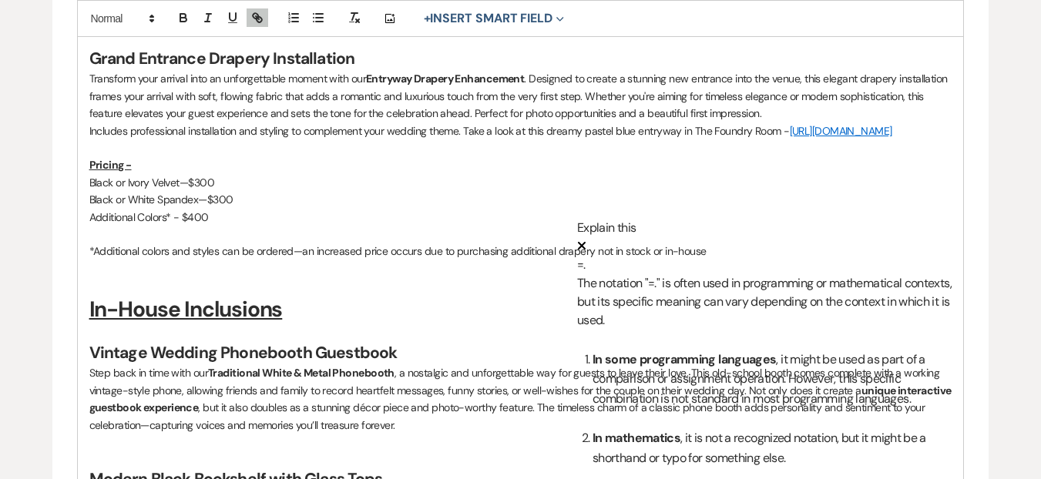
click at [507, 173] on p "Pricing -" at bounding box center [520, 164] width 863 height 17
click at [586, 242] on icon at bounding box center [582, 246] width 8 height 8
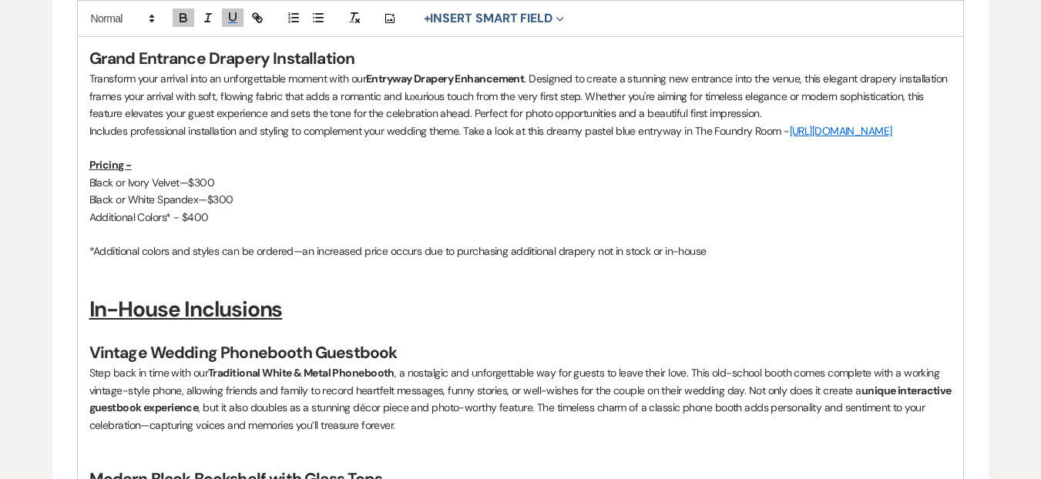
click at [708, 191] on p "Black or Ivory Velvet—$300" at bounding box center [520, 182] width 863 height 17
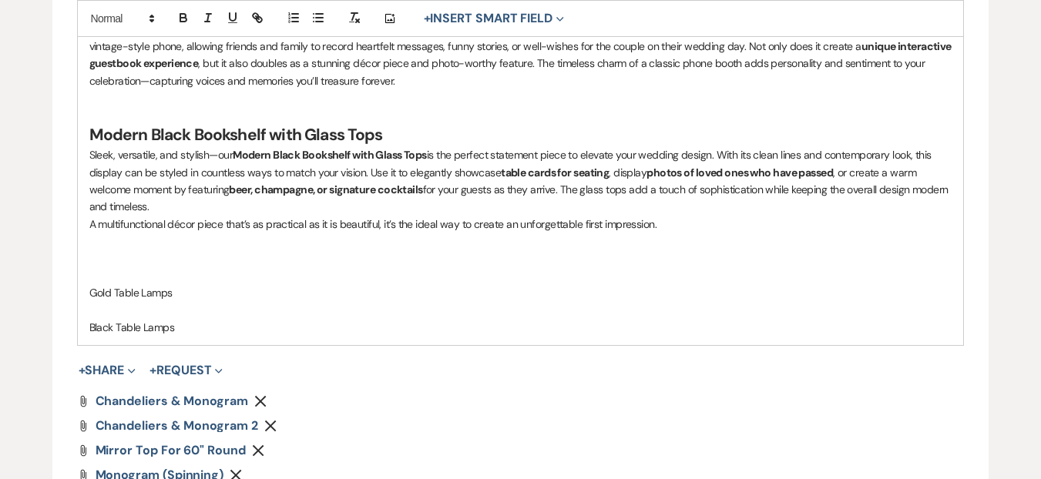
scroll to position [2064, 0]
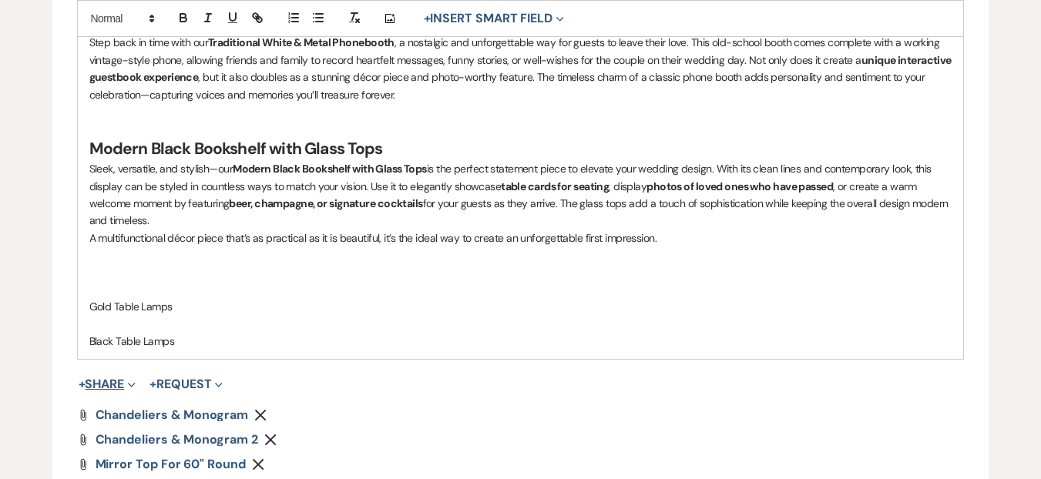
click at [129, 392] on span "Expand" at bounding box center [130, 384] width 12 height 16
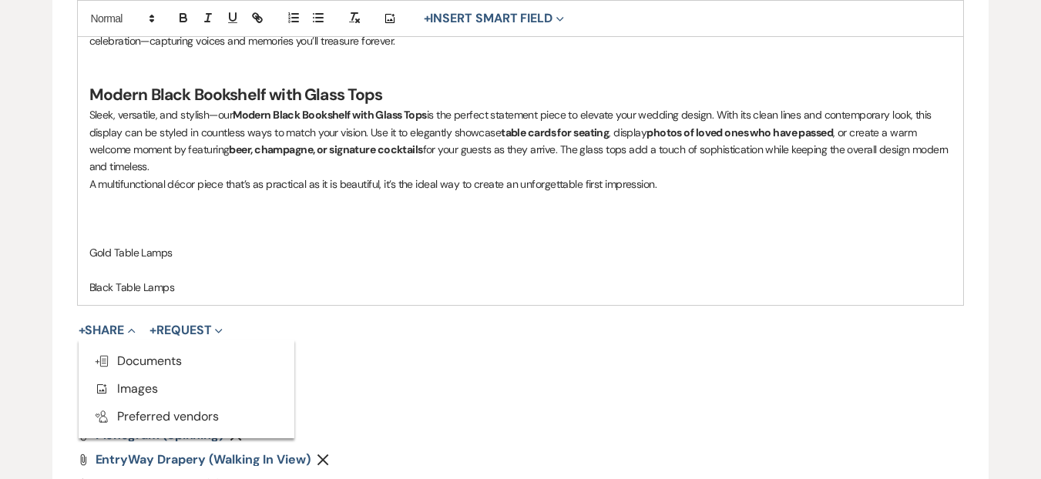
scroll to position [2207, 0]
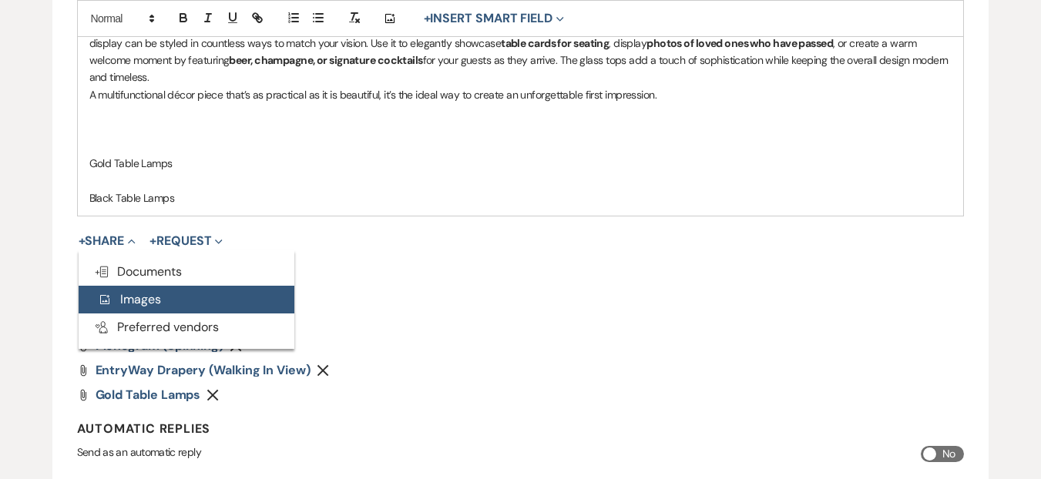
click at [150, 314] on button "Add Photo Images" at bounding box center [187, 300] width 216 height 28
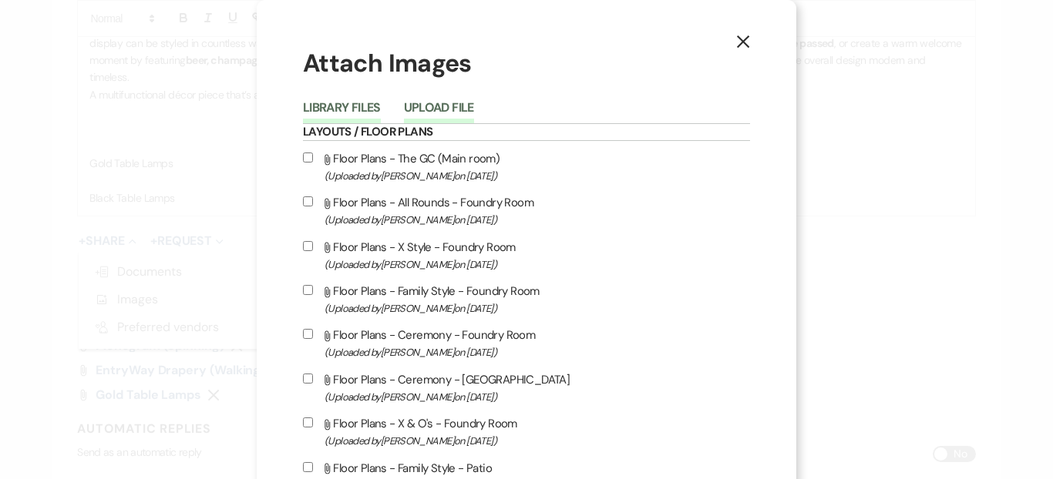
click at [419, 111] on button "Upload File" at bounding box center [439, 113] width 70 height 22
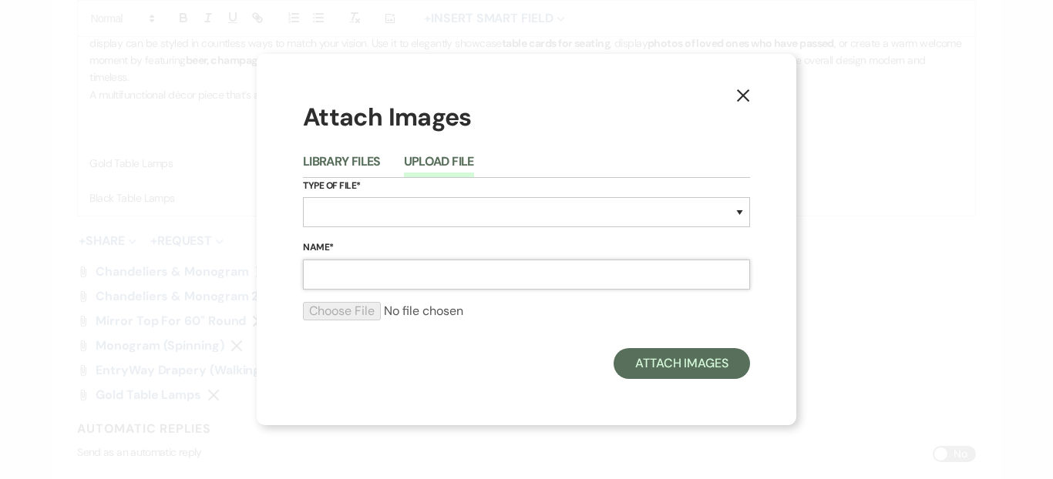
click at [412, 277] on input "Name*" at bounding box center [526, 275] width 447 height 30
type input "Phonebooth"
click at [367, 217] on select "Special Event Insurance Vendor Certificate of Insurance Contracts / Rental Agre…" at bounding box center [526, 212] width 447 height 30
select select "57"
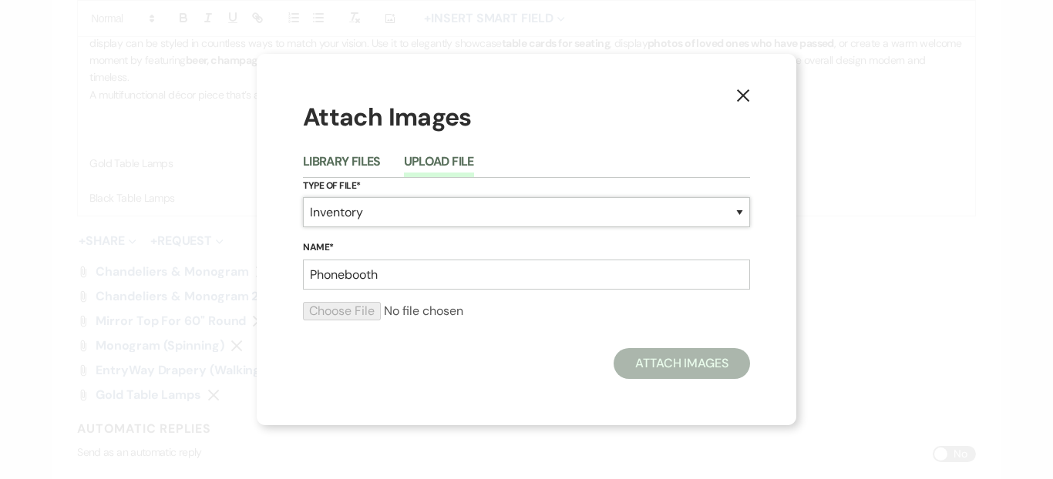
click at [303, 197] on select "Special Event Insurance Vendor Certificate of Insurance Contracts / Rental Agre…" at bounding box center [526, 212] width 447 height 30
click at [364, 314] on input "file" at bounding box center [526, 311] width 447 height 18
type input "C:\fakepath\Highres-0120_(2048).jpg"
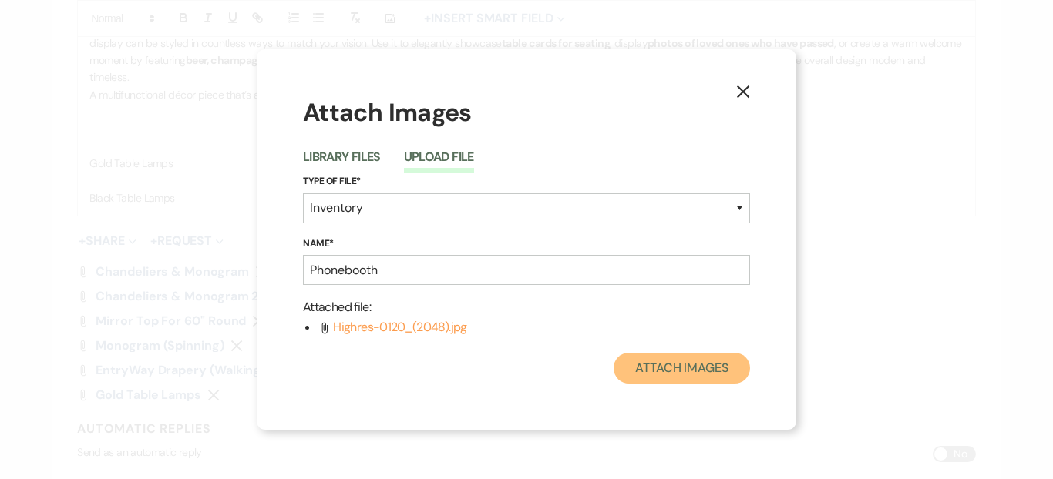
click at [698, 375] on button "Attach Images" at bounding box center [682, 368] width 136 height 31
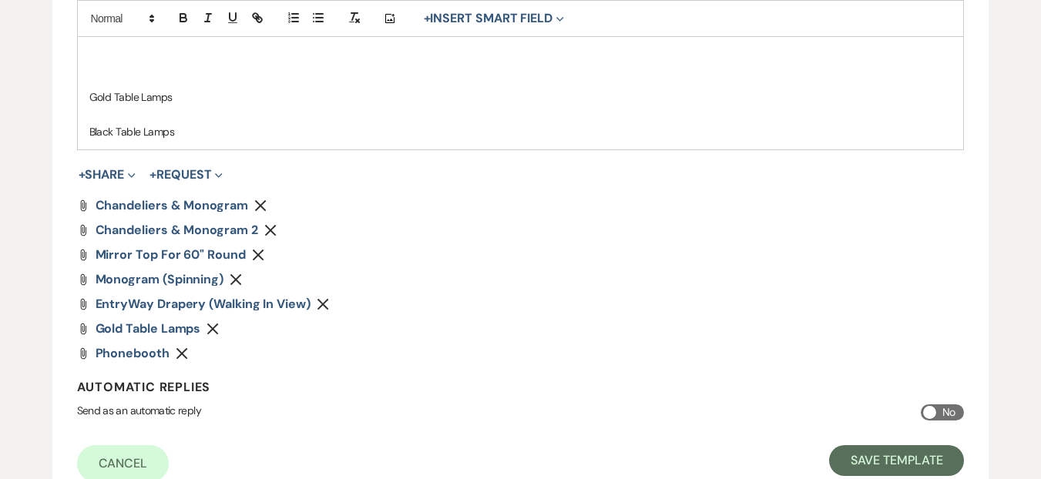
scroll to position [2349, 0]
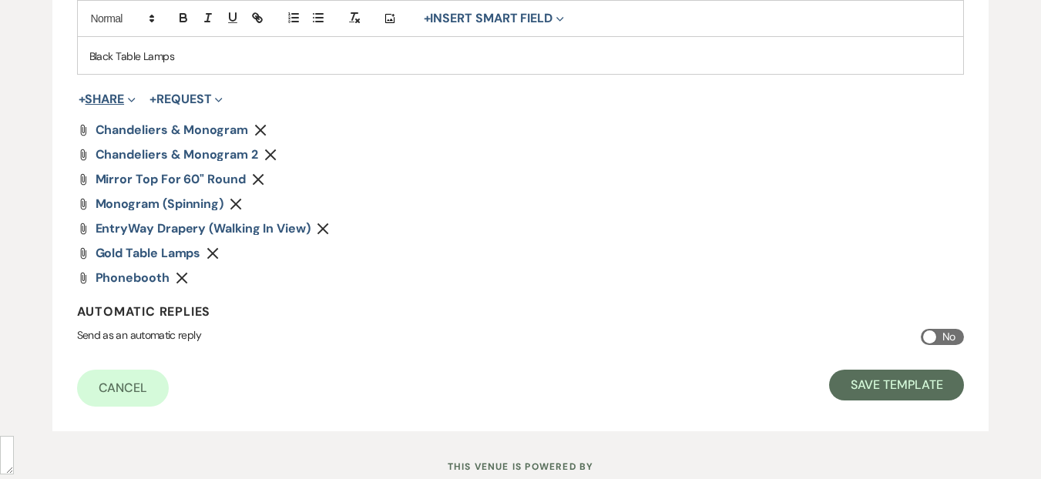
click at [119, 106] on button "+ Share Expand" at bounding box center [108, 99] width 58 height 12
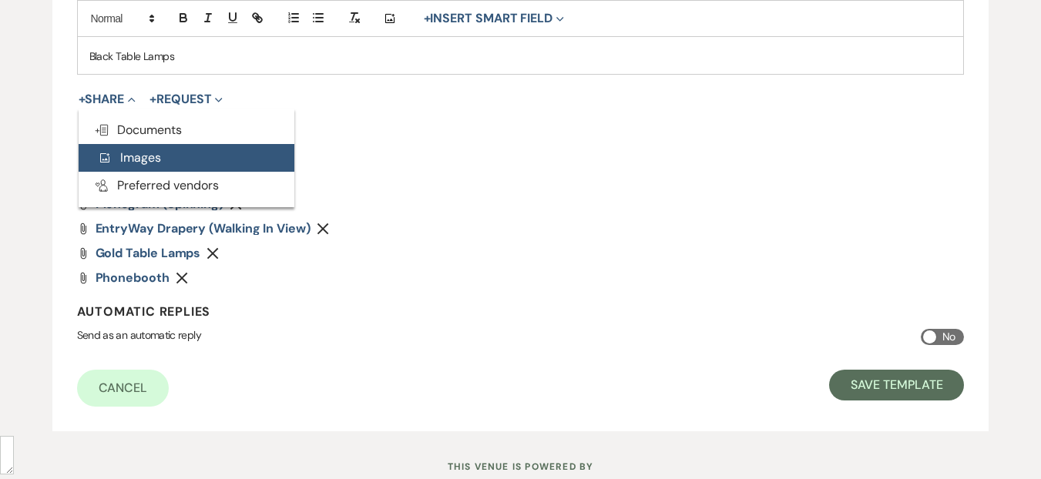
click at [150, 166] on span "Add Photo Images" at bounding box center [129, 158] width 64 height 16
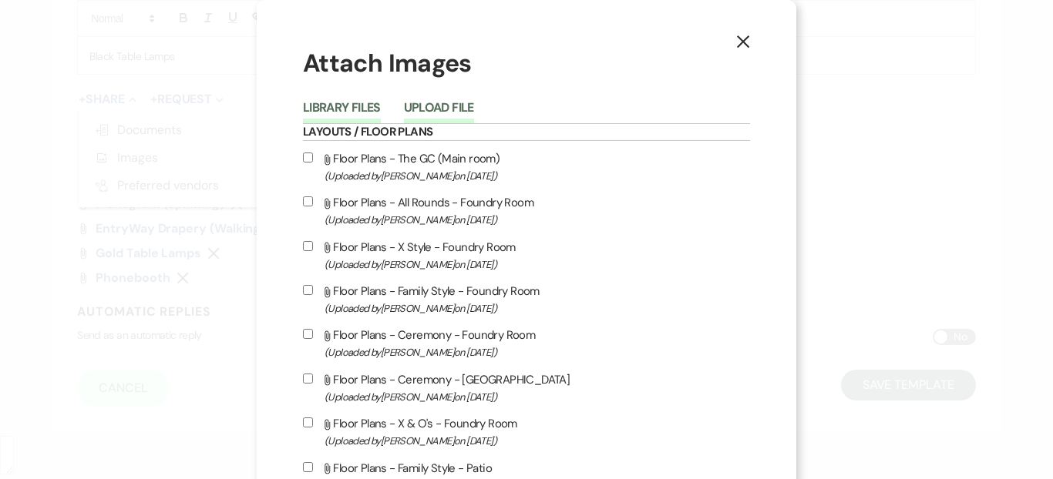
click at [429, 109] on button "Upload File" at bounding box center [439, 113] width 70 height 22
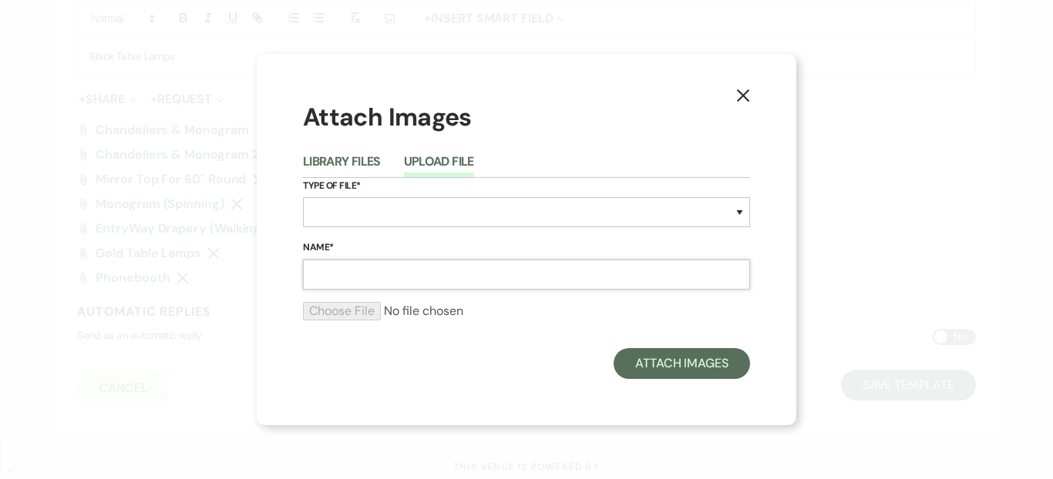
click at [368, 272] on input "Name*" at bounding box center [526, 275] width 447 height 30
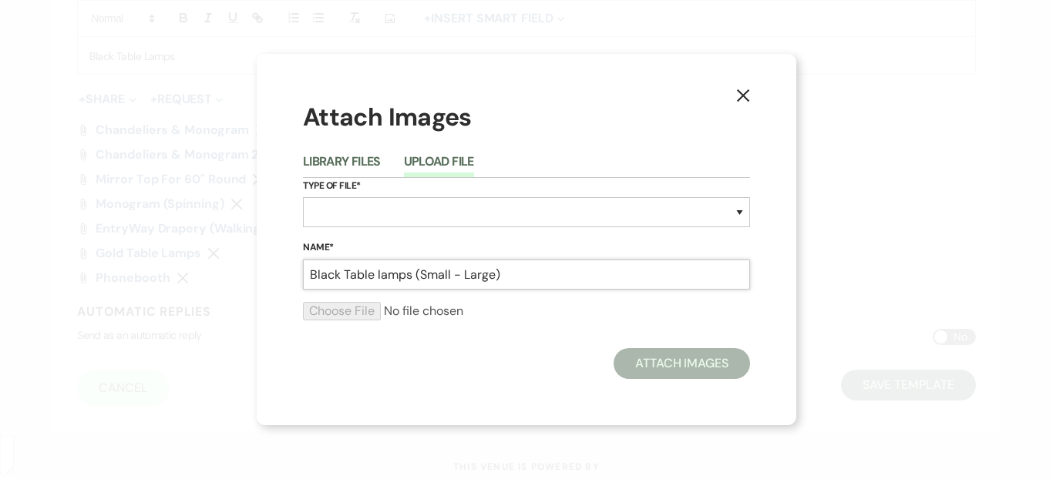
type input "Black Table lamps (Small - Large)"
click at [336, 220] on select "Special Event Insurance Vendor Certificate of Insurance Contracts / Rental Agre…" at bounding box center [526, 212] width 447 height 30
select select "57"
click at [303, 197] on select "Special Event Insurance Vendor Certificate of Insurance Contracts / Rental Agre…" at bounding box center [526, 212] width 447 height 30
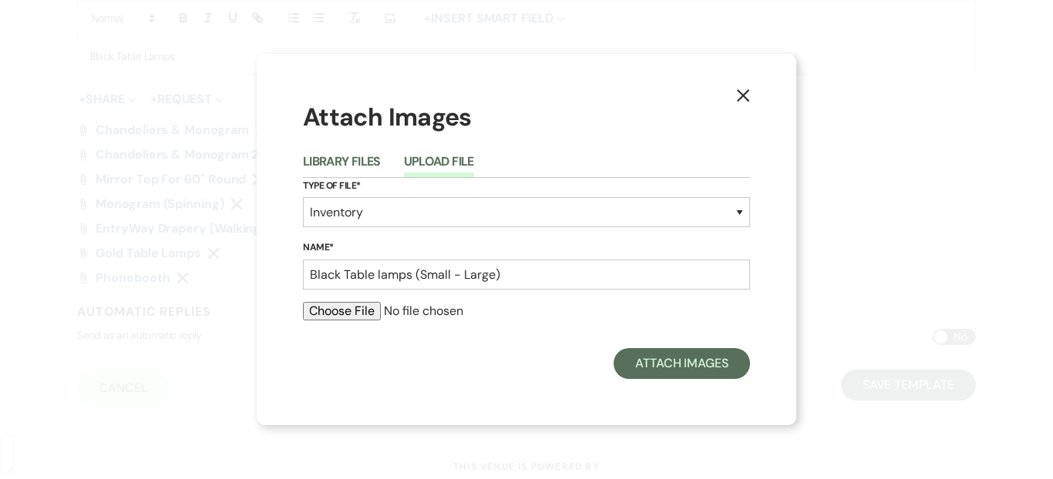
click at [348, 315] on input "file" at bounding box center [526, 311] width 447 height 18
type input "C:\fakepath\Highres-0066_(2048).jpg"
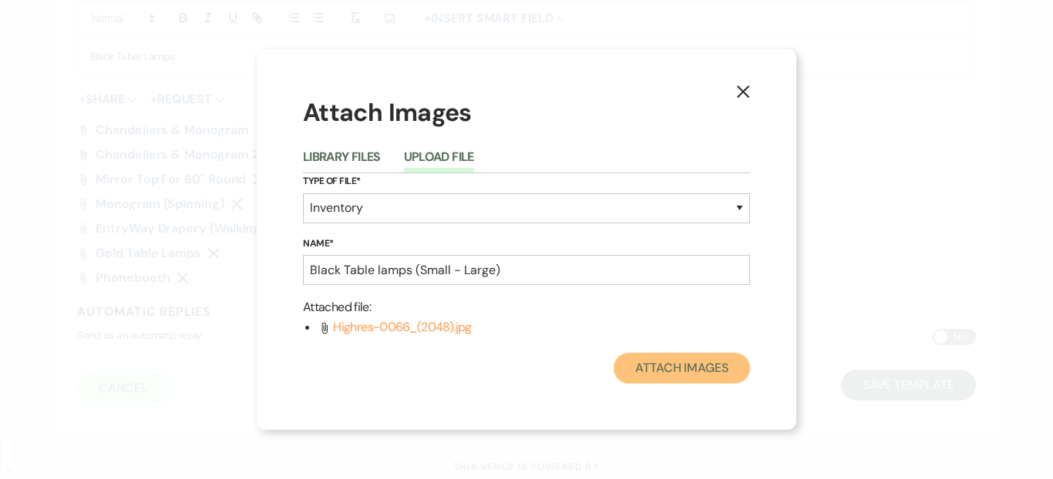
click at [661, 365] on button "Attach Images" at bounding box center [682, 368] width 136 height 31
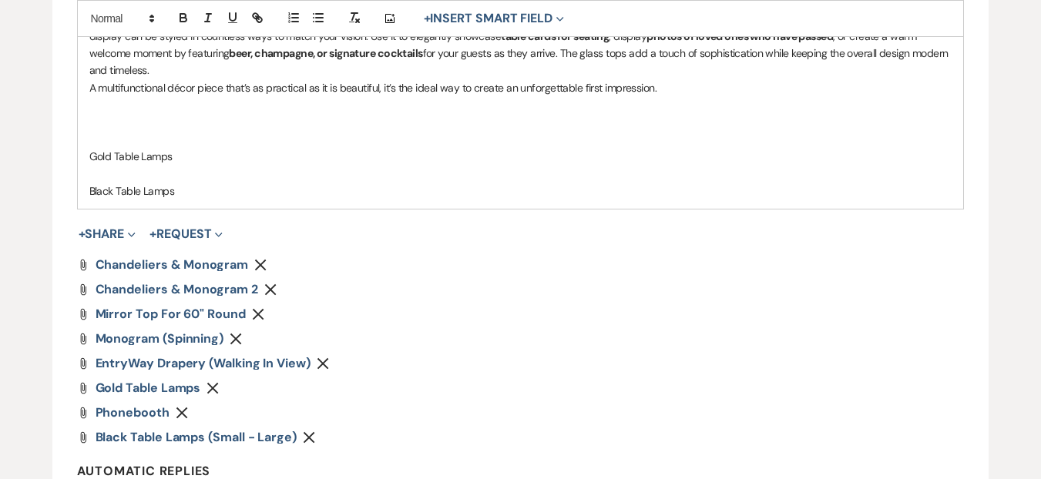
scroll to position [2212, 0]
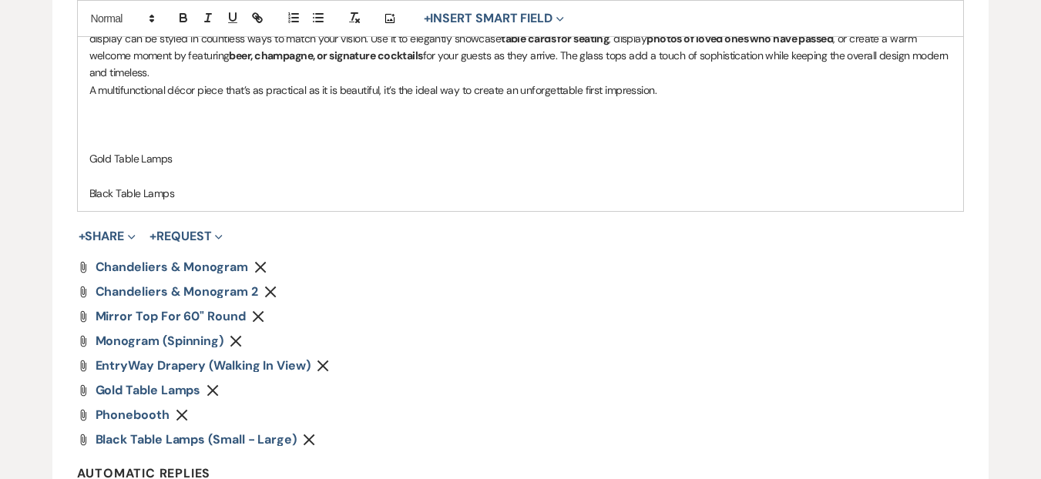
click at [124, 133] on p at bounding box center [520, 124] width 863 height 17
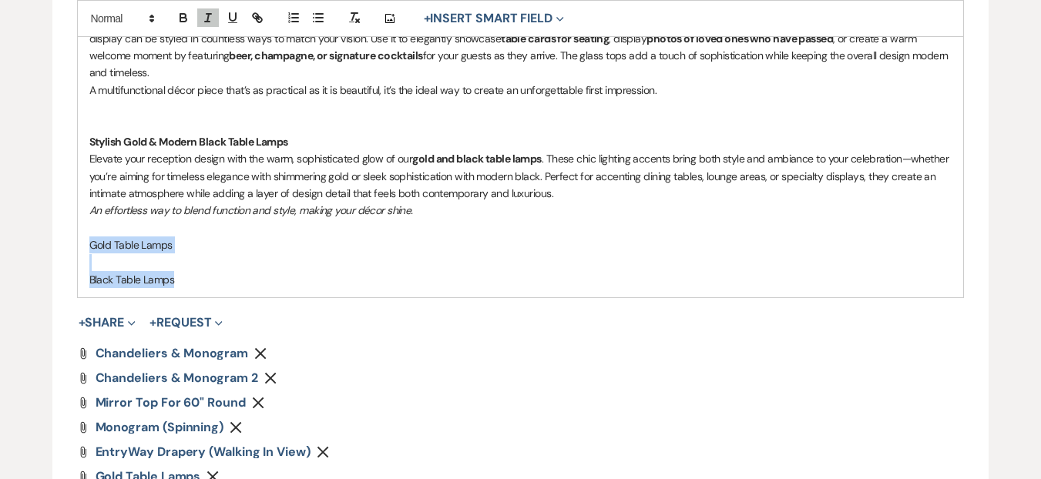
drag, startPoint x: 123, startPoint y: 279, endPoint x: 62, endPoint y: 266, distance: 61.5
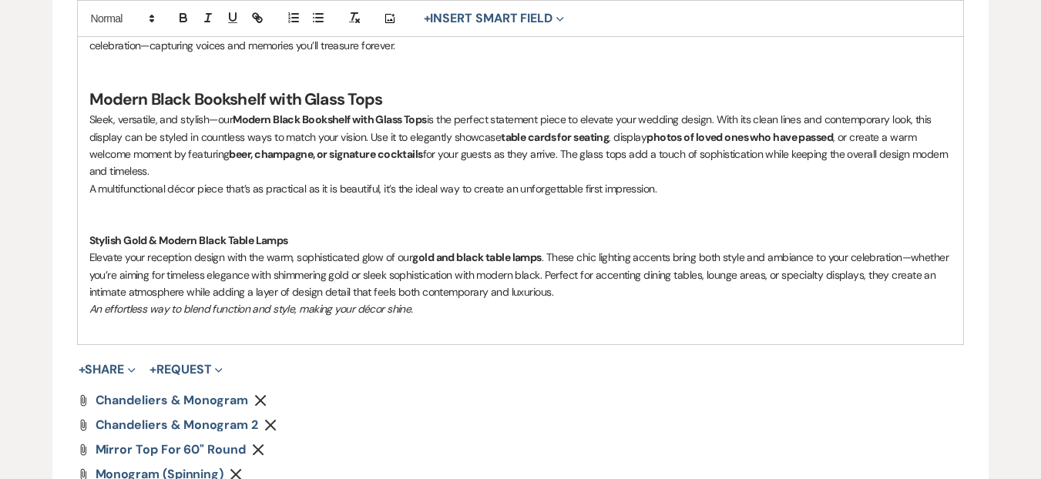
scroll to position [2103, 0]
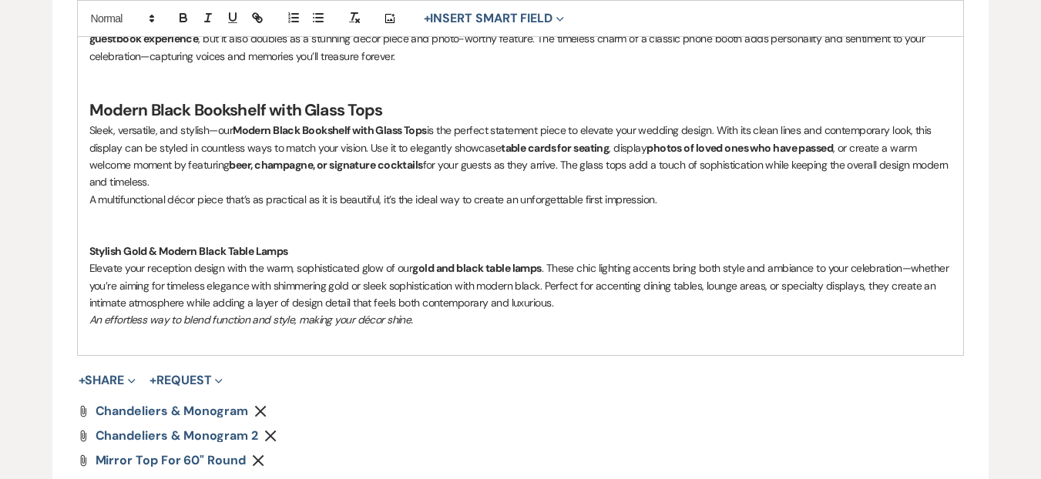
click at [89, 208] on p "A multifunctional décor piece that’s as practical as it is beautiful, it’s the …" at bounding box center [520, 199] width 863 height 17
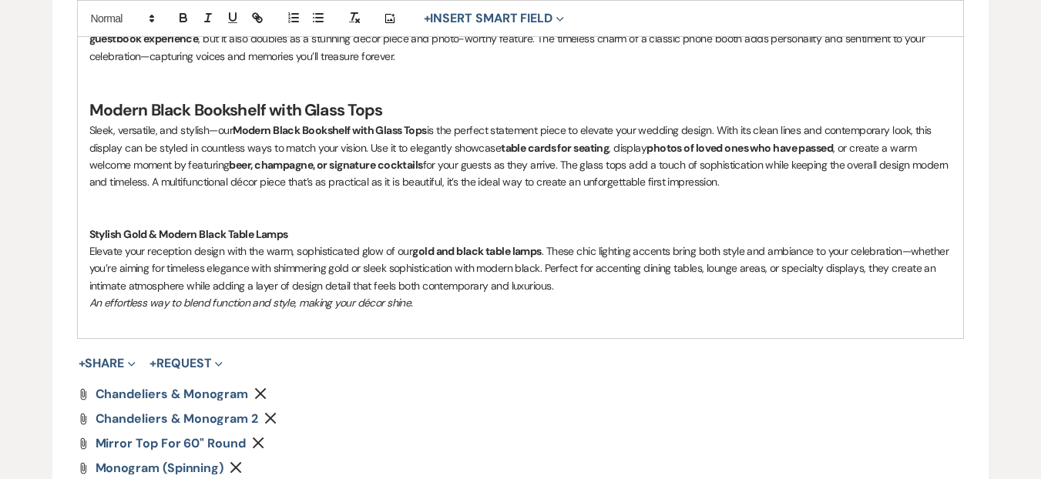
click at [236, 137] on strong "Modern Black Bookshelf with Glass Tops" at bounding box center [330, 130] width 194 height 14
drag, startPoint x: 98, startPoint y: 144, endPoint x: 769, endPoint y: 202, distance: 673.8
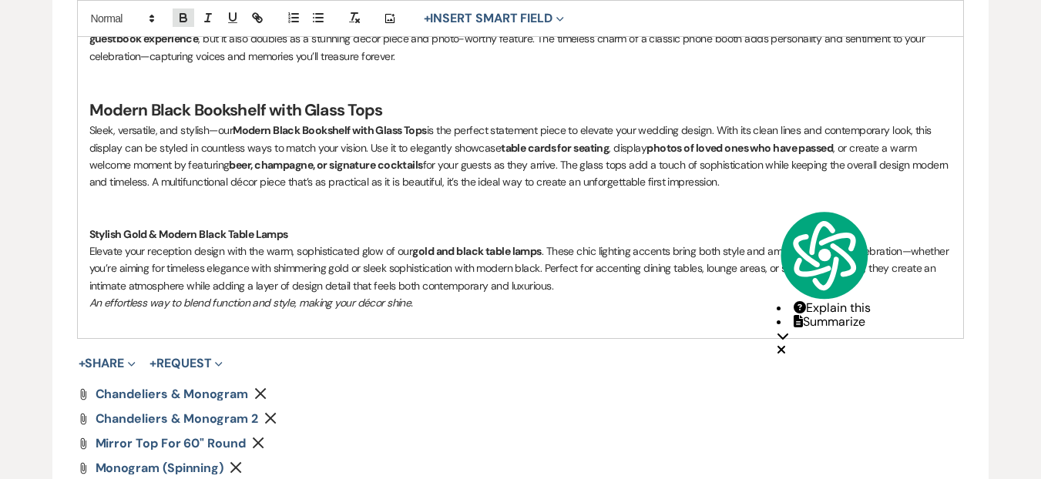
click at [186, 22] on icon "button" at bounding box center [184, 18] width 14 height 14
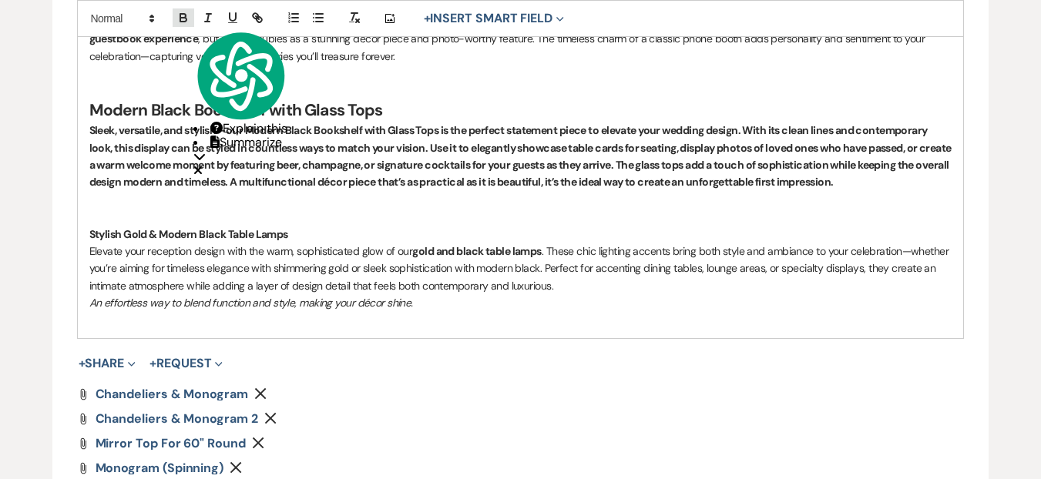
click at [186, 22] on icon "button" at bounding box center [184, 18] width 14 height 14
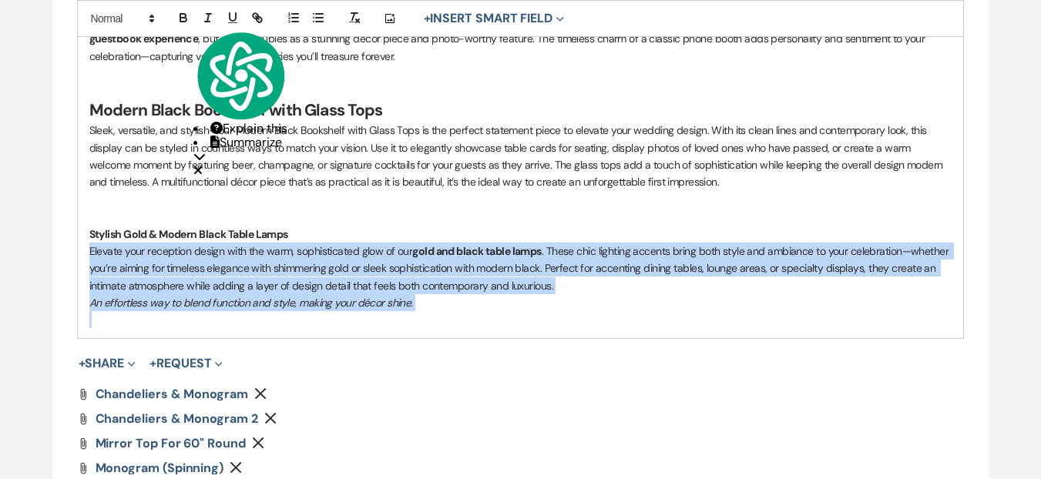
drag, startPoint x: 429, startPoint y: 338, endPoint x: 87, endPoint y: 271, distance: 348.7
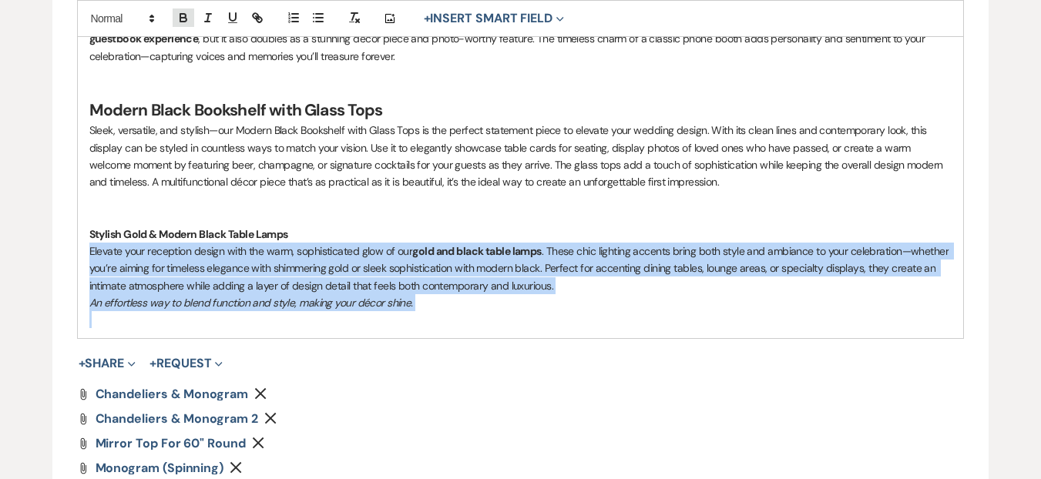
click at [184, 12] on icon "button" at bounding box center [184, 18] width 14 height 14
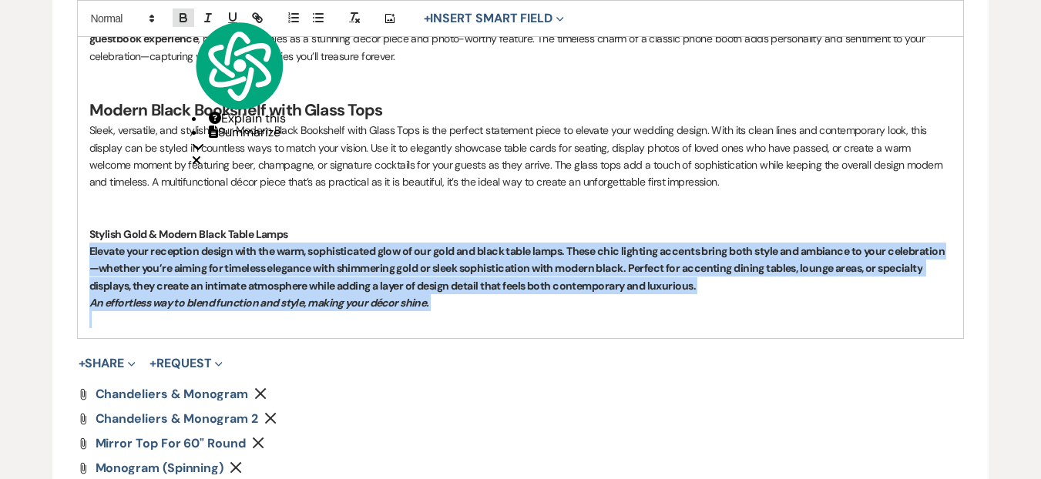
click at [181, 18] on icon "button" at bounding box center [183, 20] width 6 height 4
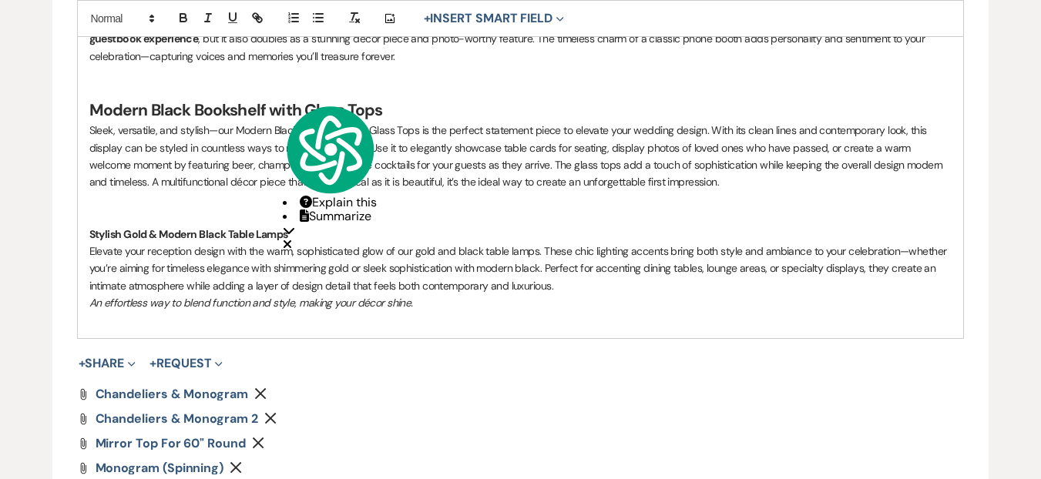
click at [377, 168] on p "Sleek, versatile, and stylish—our Modern Black Bookshelf with Glass Tops is the…" at bounding box center [520, 156] width 863 height 69
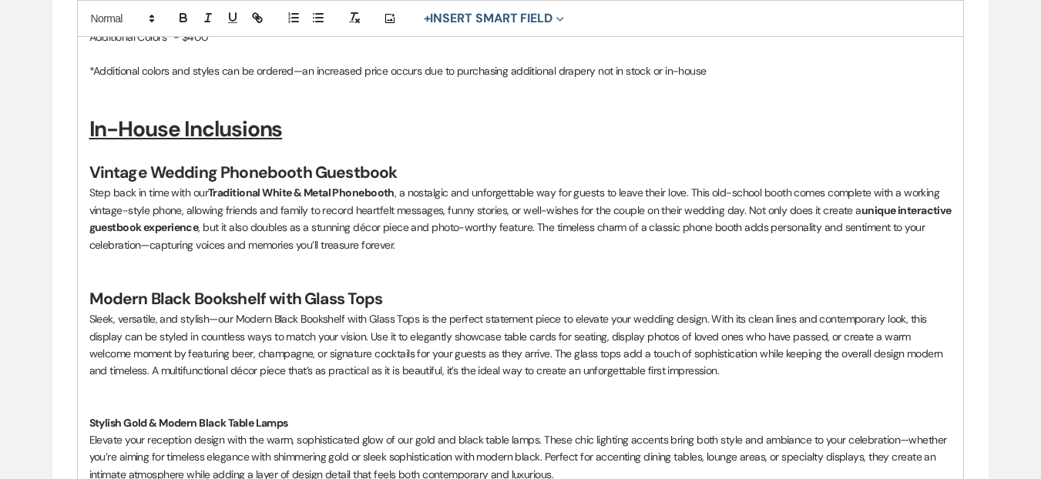
scroll to position [1896, 0]
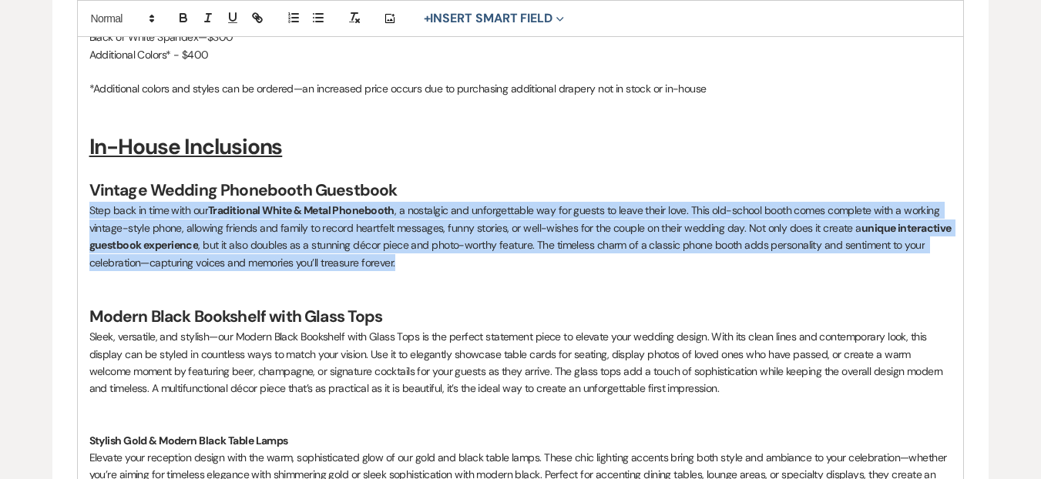
drag, startPoint x: 413, startPoint y: 279, endPoint x: 91, endPoint y: 231, distance: 325.7
click at [91, 231] on p "Step back in time with our Traditional White & Metal Phonebooth , a nostalgic a…" at bounding box center [520, 236] width 863 height 69
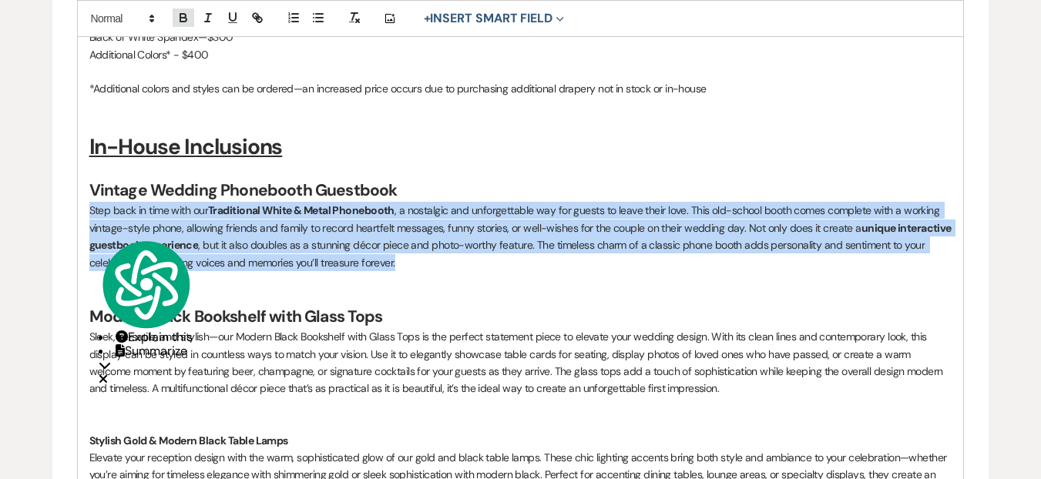
click at [178, 20] on icon "button" at bounding box center [184, 18] width 14 height 14
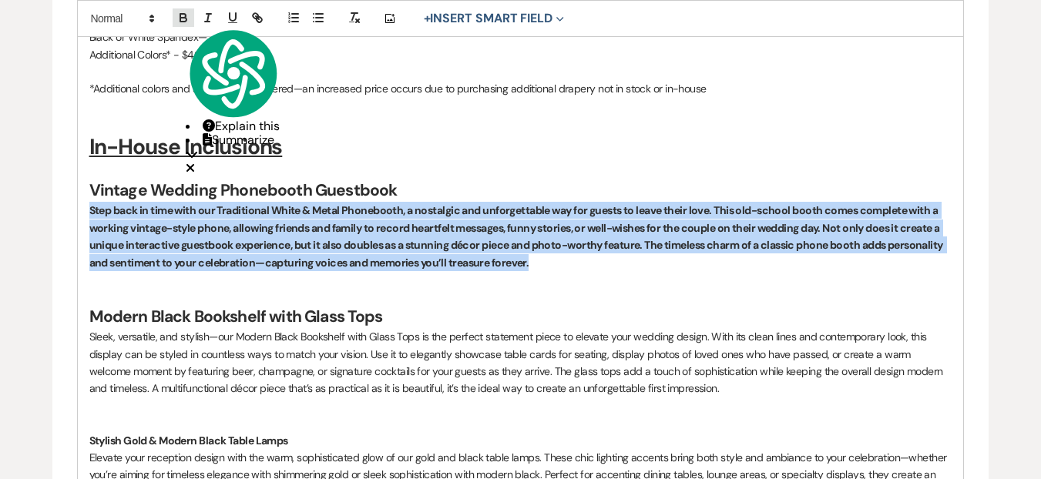
click at [178, 20] on icon "button" at bounding box center [184, 18] width 14 height 14
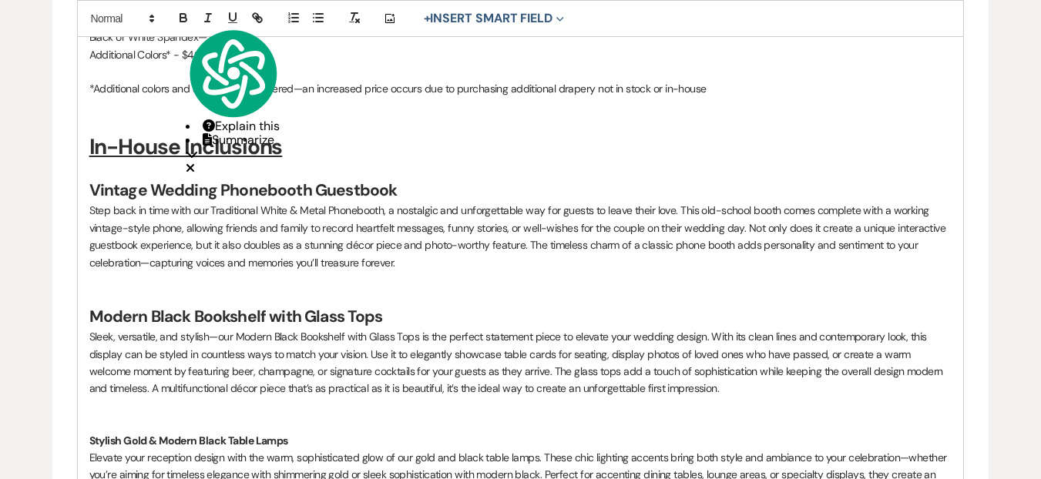
click at [444, 287] on p at bounding box center [520, 279] width 863 height 17
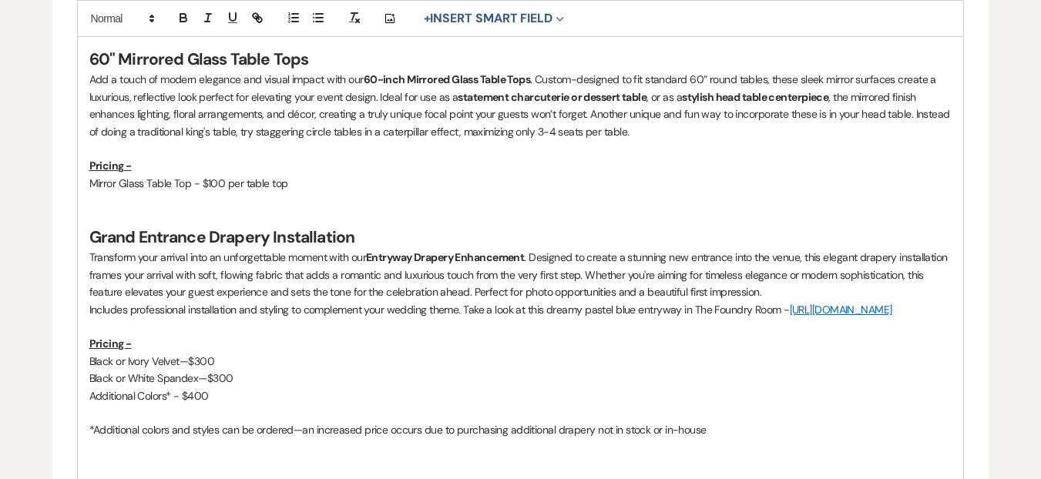
scroll to position [1548, 0]
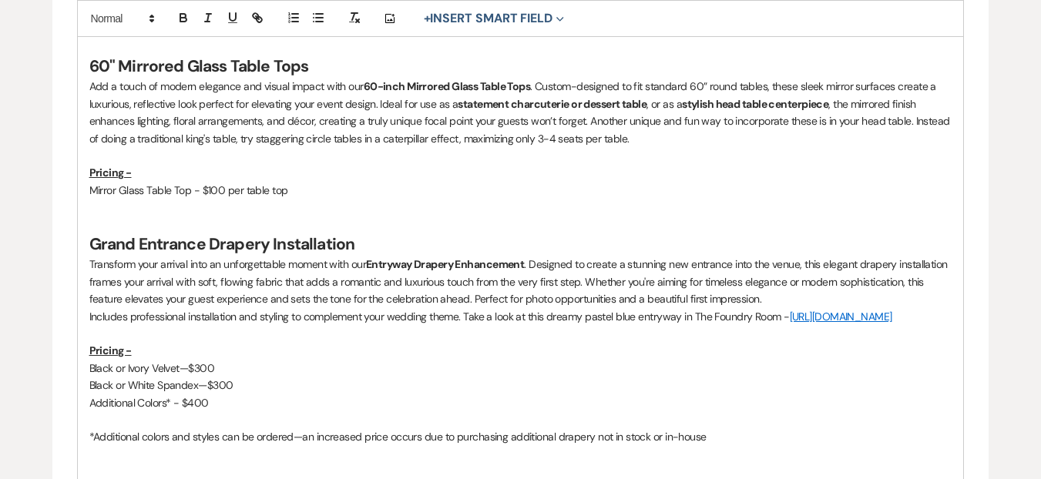
drag, startPoint x: 595, startPoint y: 336, endPoint x: 87, endPoint y: 260, distance: 513.6
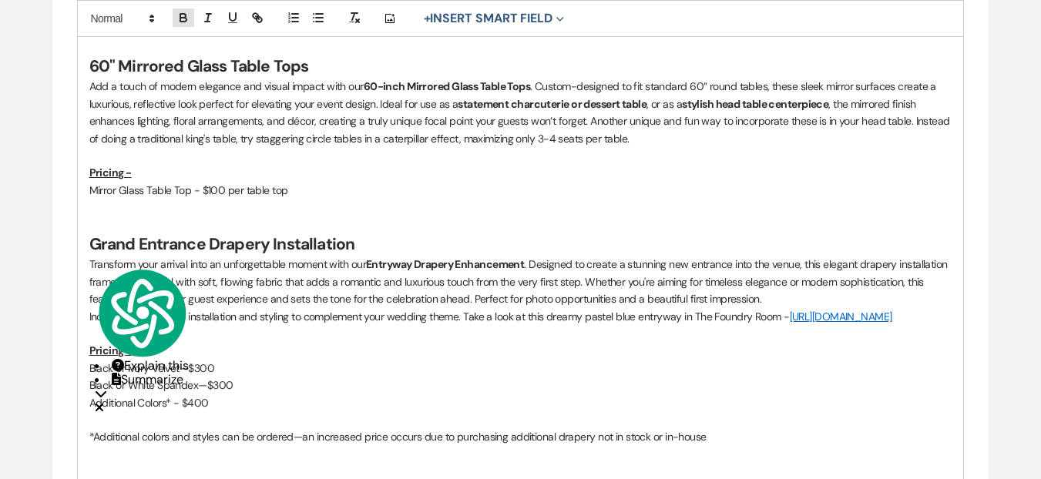
click at [183, 18] on icon "button" at bounding box center [183, 20] width 6 height 4
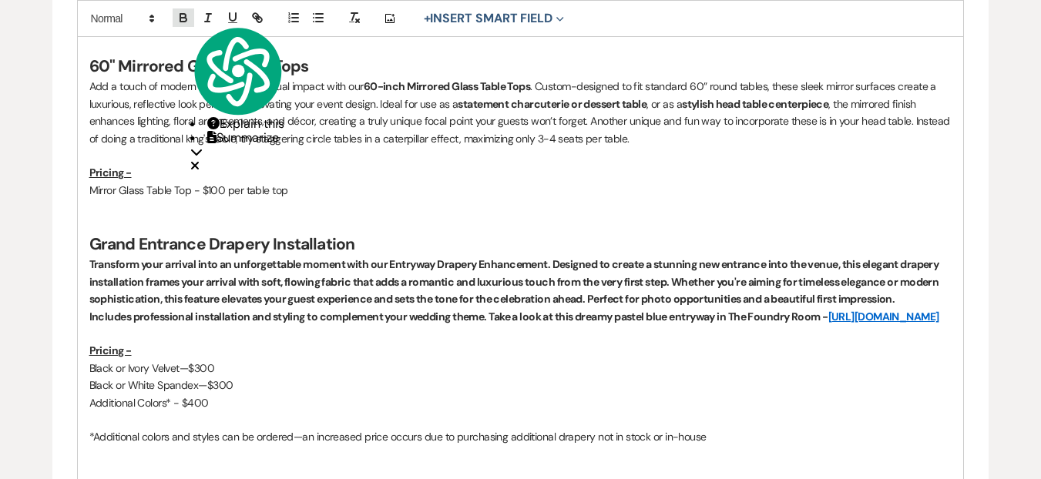
click at [183, 18] on icon "button" at bounding box center [183, 20] width 6 height 4
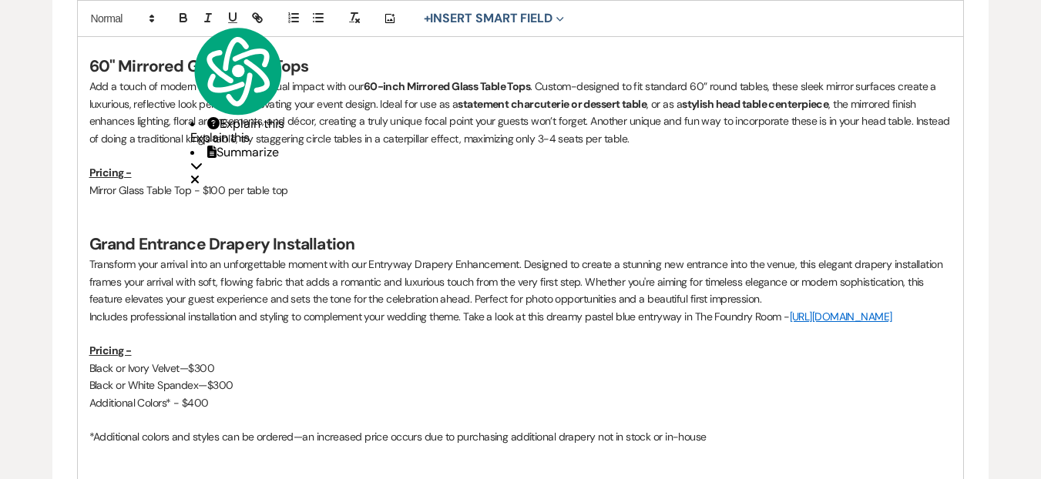
click at [400, 199] on p at bounding box center [520, 207] width 863 height 17
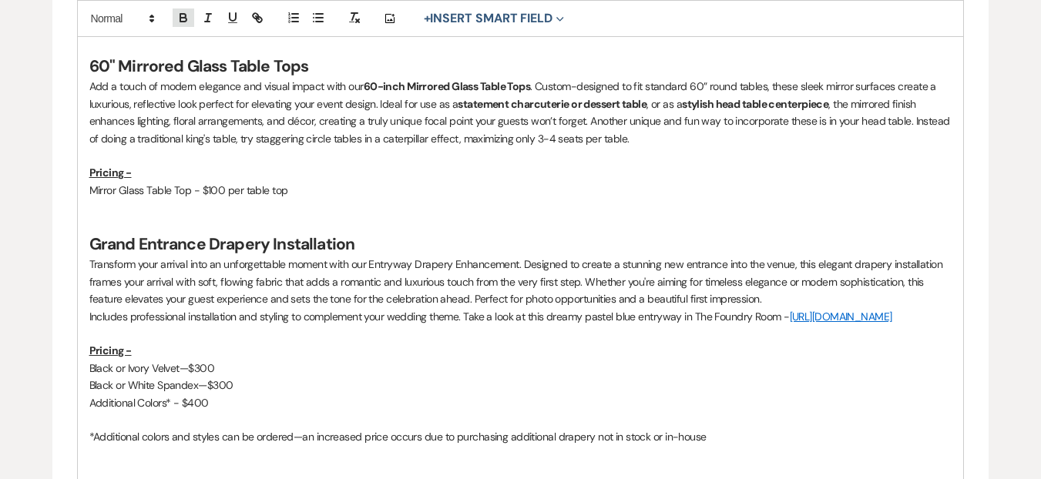
drag, startPoint x: 689, startPoint y: 143, endPoint x: 193, endPoint y: 8, distance: 514.6
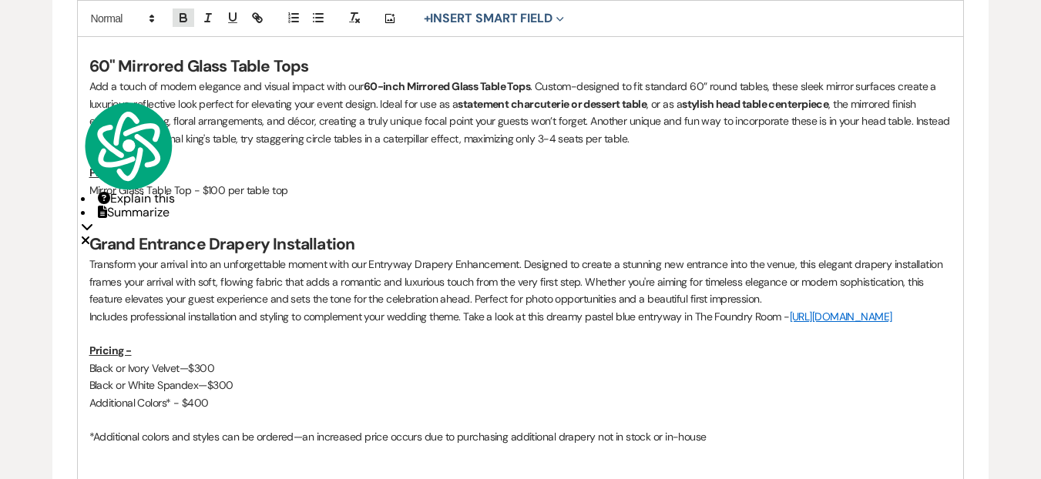
click at [187, 13] on icon "button" at bounding box center [184, 18] width 14 height 14
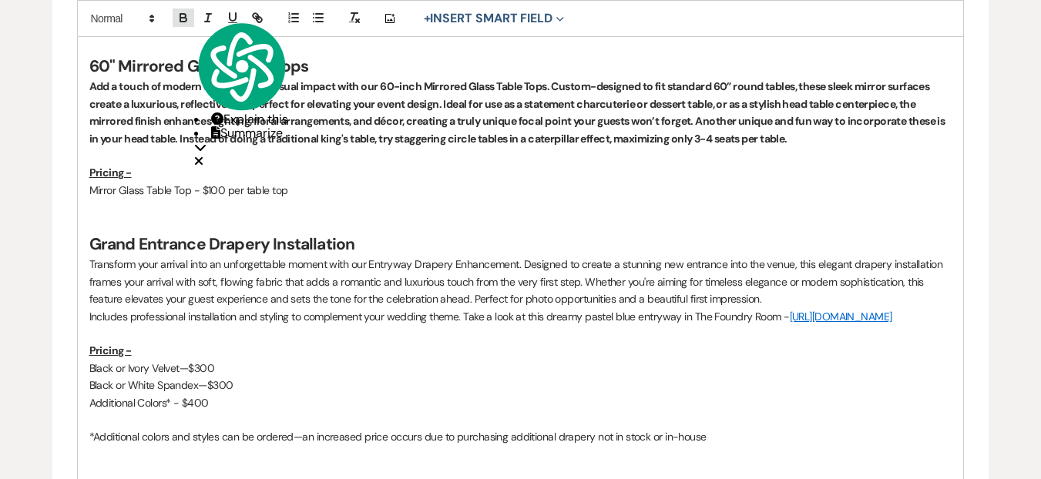
click at [187, 13] on icon "button" at bounding box center [184, 18] width 14 height 14
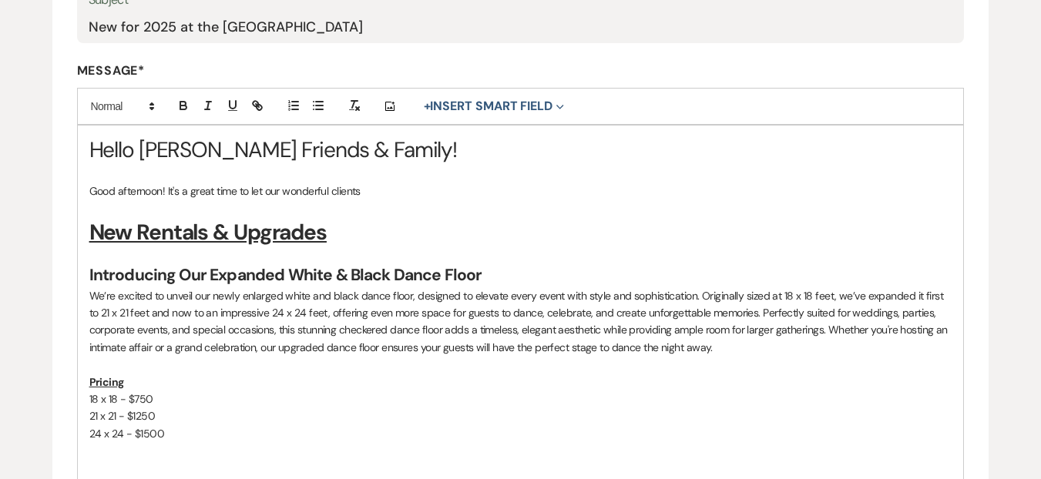
scroll to position [295, 0]
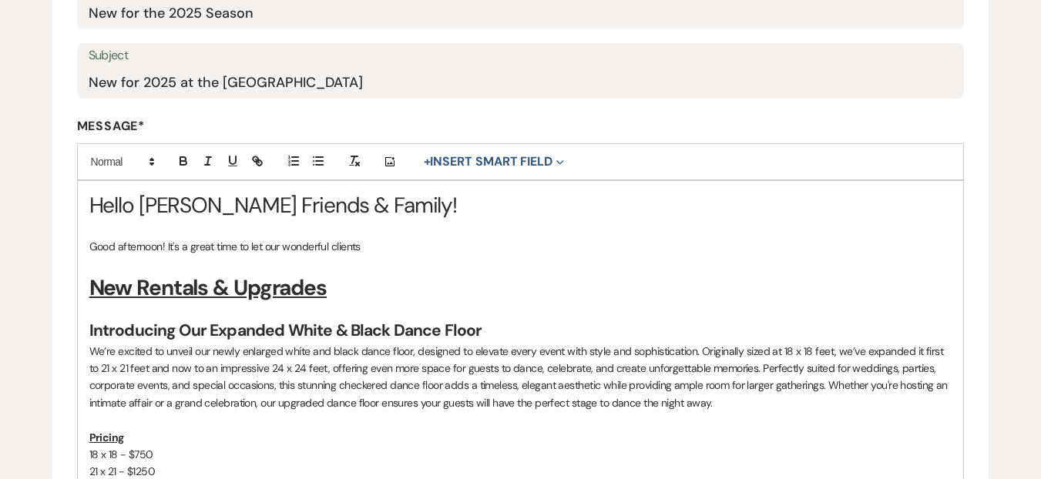
click at [425, 257] on p at bounding box center [520, 263] width 863 height 17
click at [383, 244] on p "Good afternoon! It's a great time to let our wonderful clients" at bounding box center [520, 246] width 863 height 17
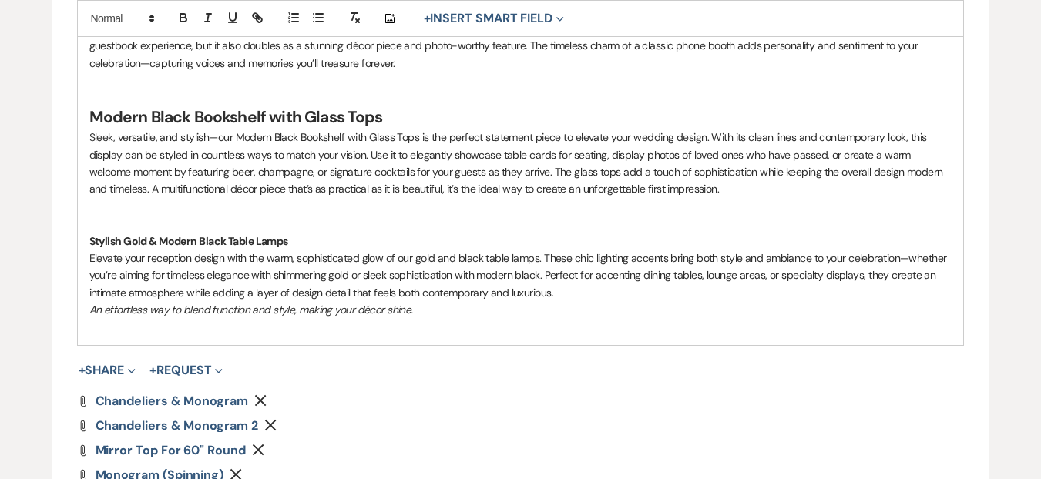
scroll to position [1911, 0]
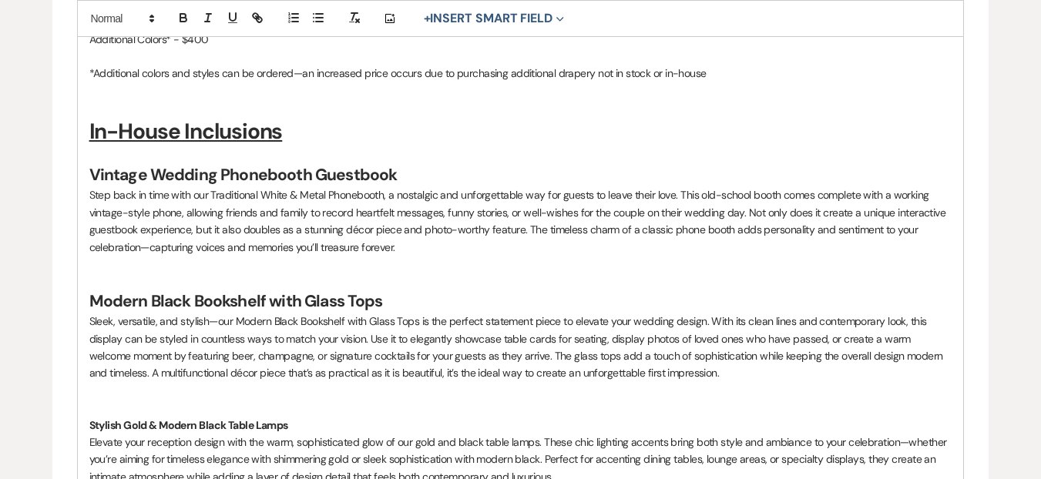
click at [170, 432] on strong "Stylish Gold & Modern Black Table Lamps" at bounding box center [188, 426] width 199 height 14
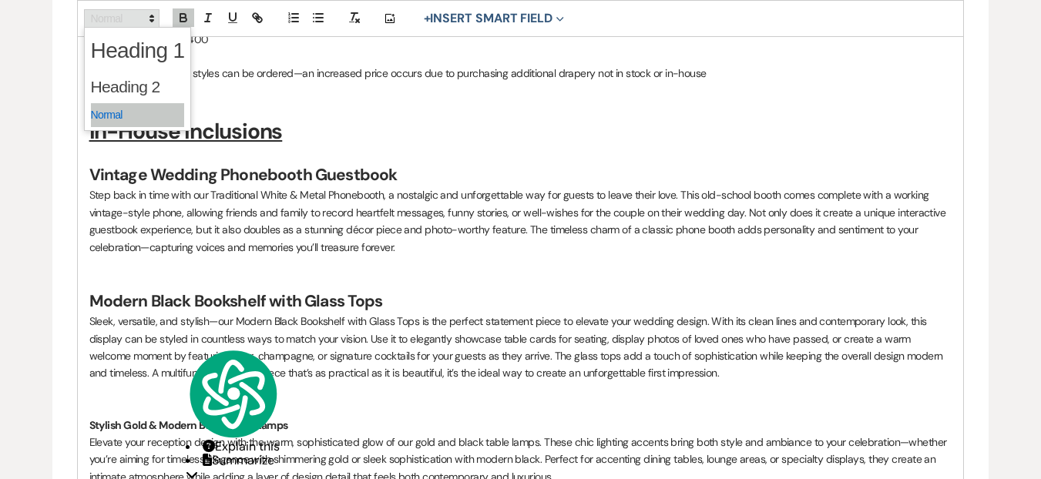
click at [156, 22] on icon at bounding box center [152, 19] width 14 height 14
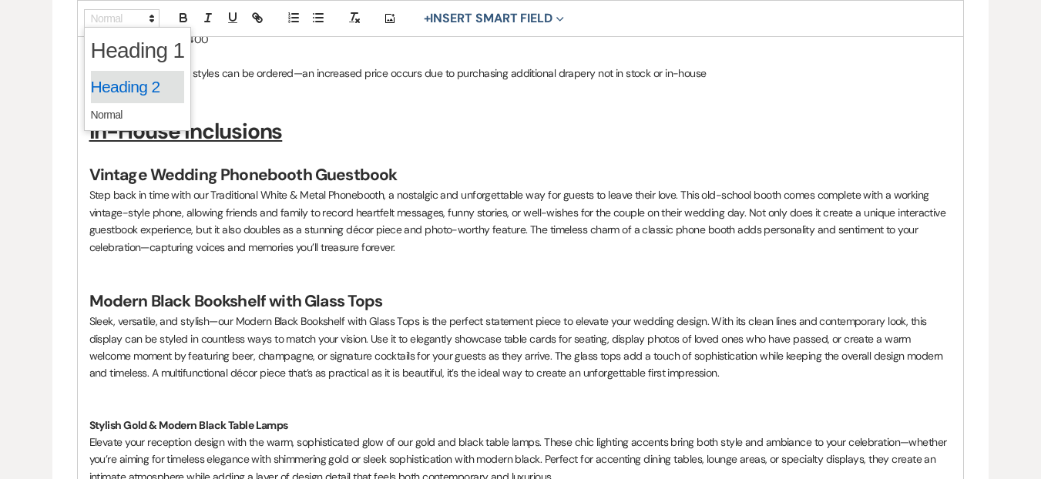
click at [137, 83] on span at bounding box center [138, 87] width 94 height 32
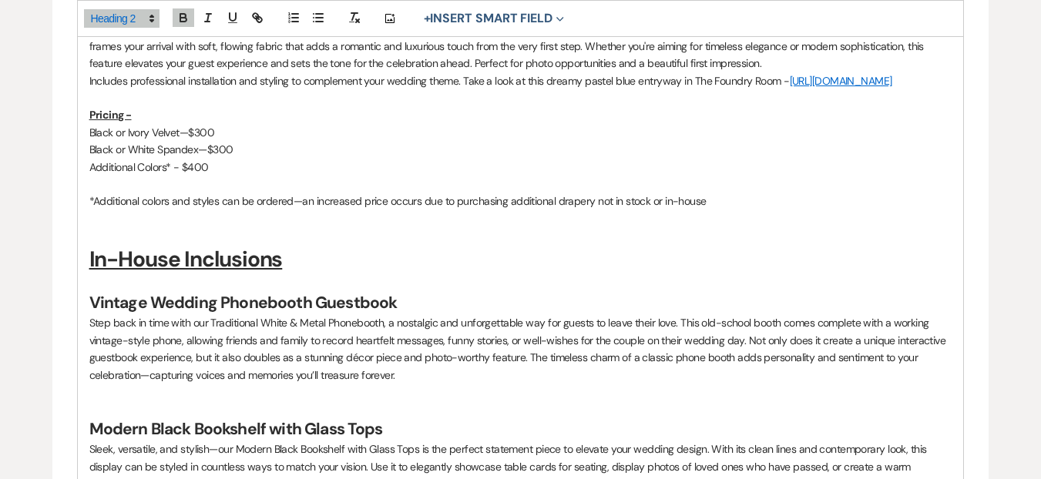
scroll to position [2318, 0]
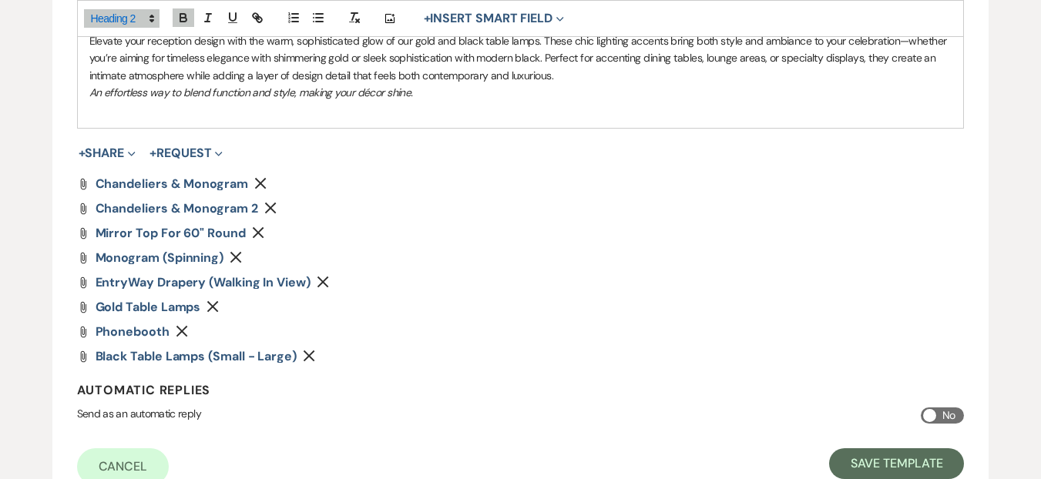
click at [395, 118] on p at bounding box center [520, 109] width 863 height 17
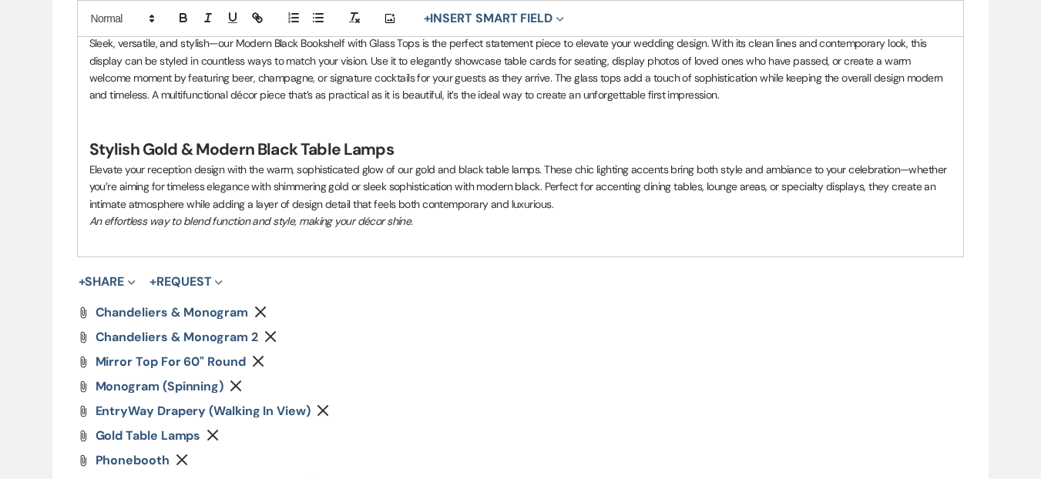
scroll to position [2047, 0]
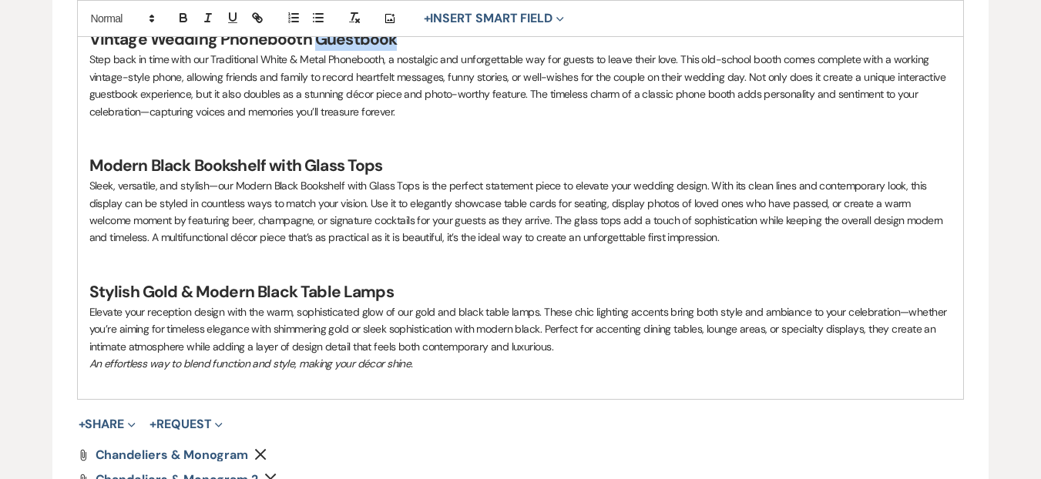
drag, startPoint x: 395, startPoint y: 58, endPoint x: 315, endPoint y: 59, distance: 79.4
click at [315, 51] on h2 "Vintage Wedding Phonebooth Guestbook" at bounding box center [520, 40] width 863 height 22
click at [407, 120] on p "Step back in time with our Traditional White & Metal Phonebooth, a nostalgic an…" at bounding box center [520, 85] width 863 height 69
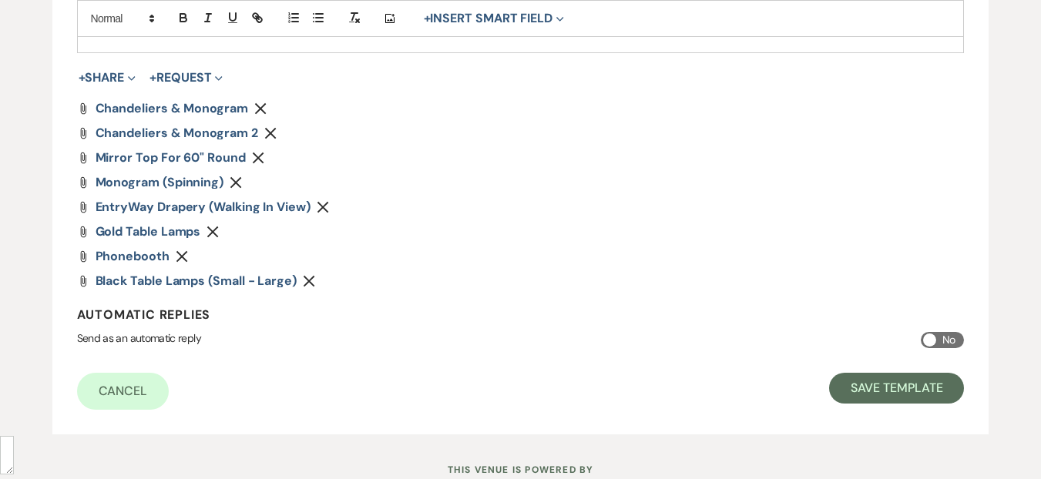
scroll to position [2448, 0]
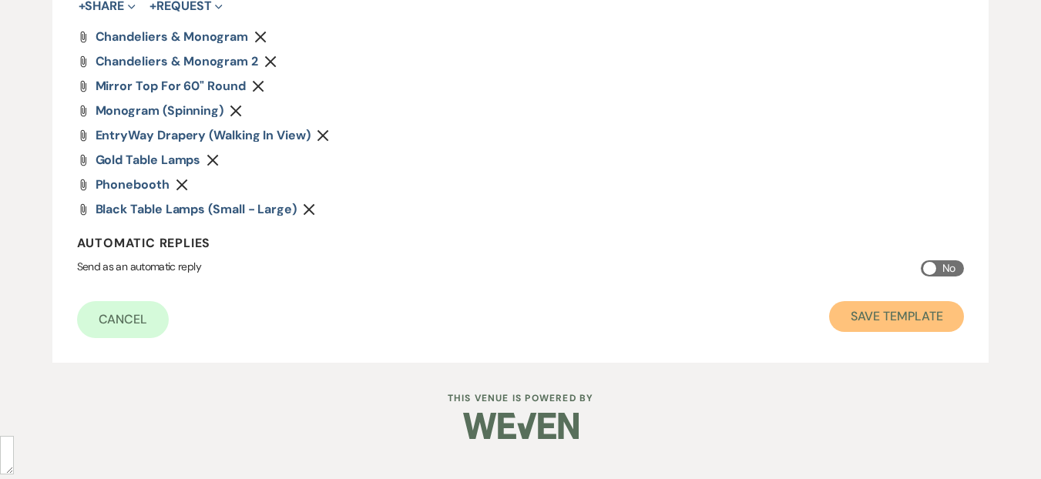
click at [890, 332] on button "Save Template" at bounding box center [896, 316] width 135 height 31
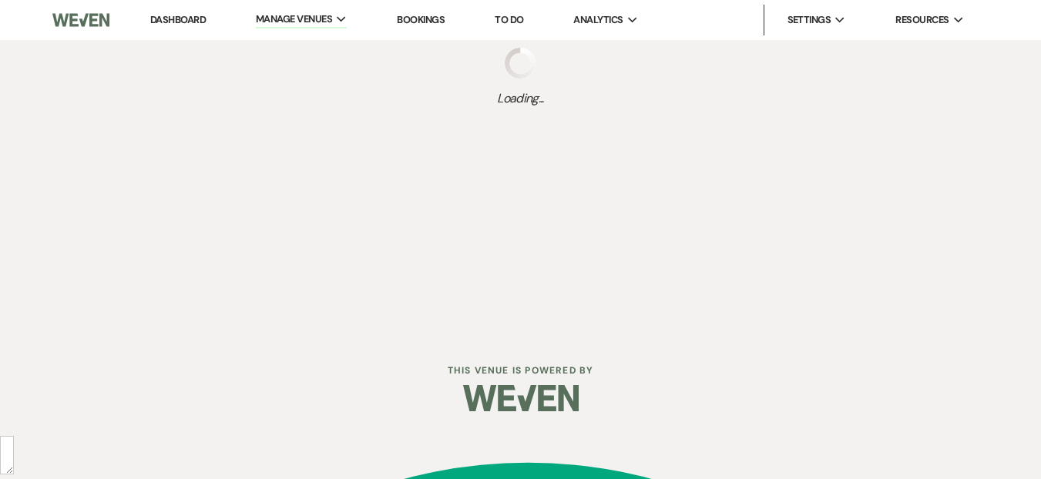
select select "Message Templates"
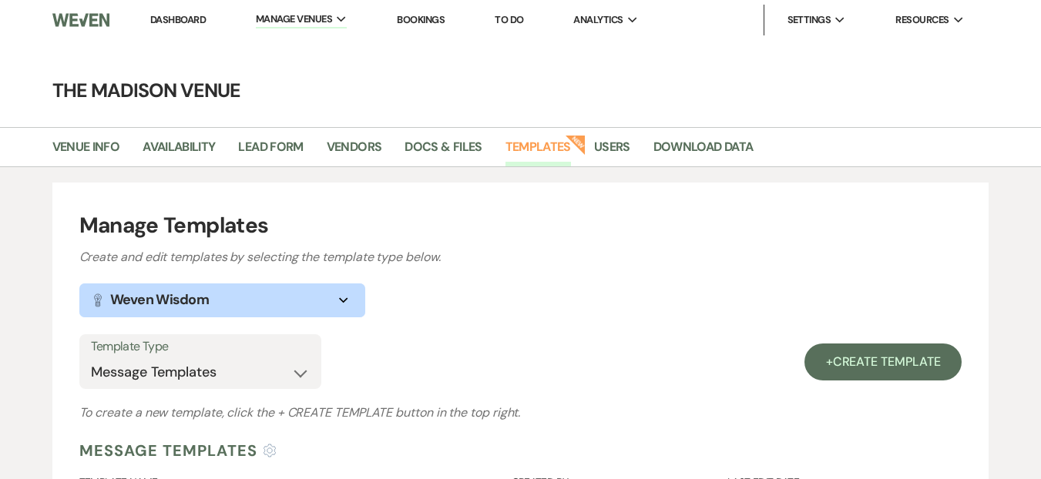
click at [543, 140] on link "Templates" at bounding box center [539, 151] width 66 height 29
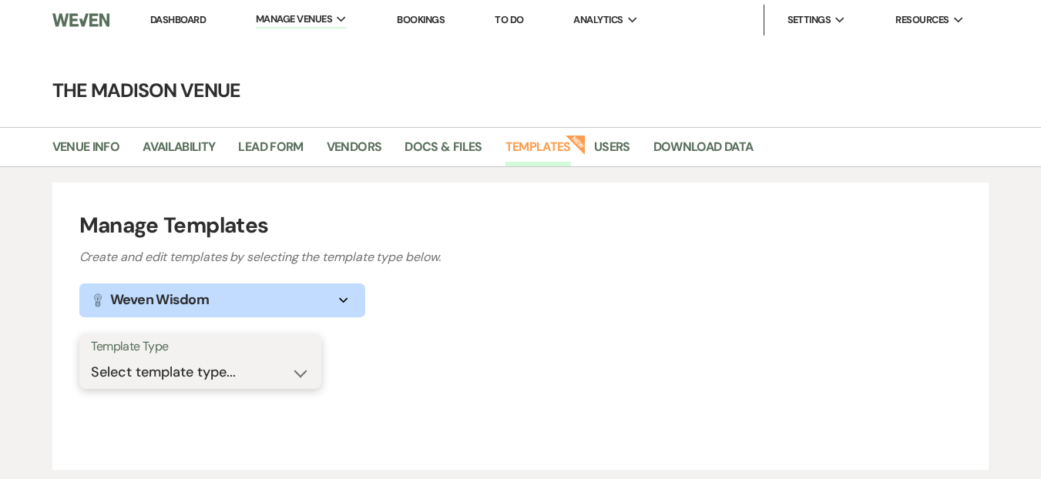
click at [256, 360] on select "Select template type... Task List Message Templates Payment Plan Inventory Item…" at bounding box center [200, 373] width 219 height 30
select select "Message Templates"
click at [91, 358] on select "Select template type... Task List Message Templates Payment Plan Inventory Item…" at bounding box center [200, 373] width 219 height 30
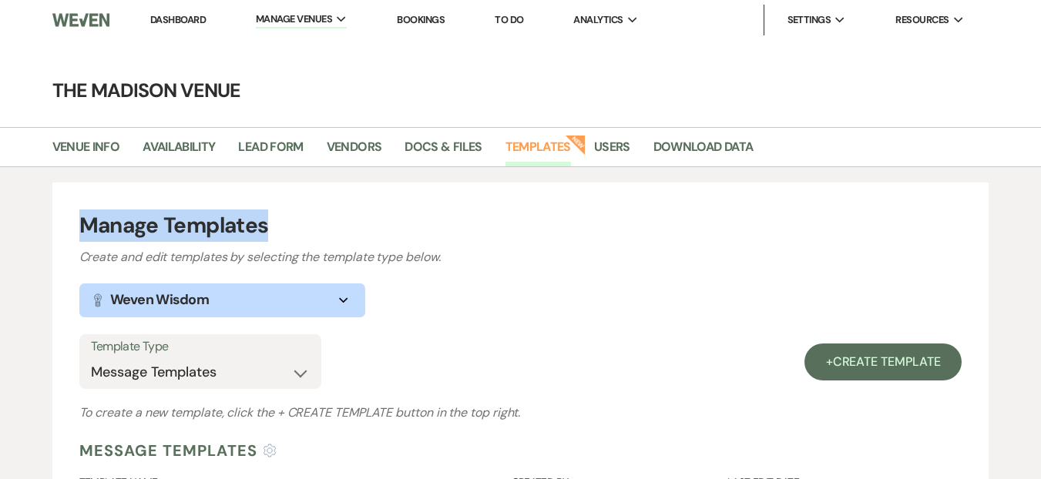
drag, startPoint x: 272, startPoint y: 227, endPoint x: 72, endPoint y: 223, distance: 199.7
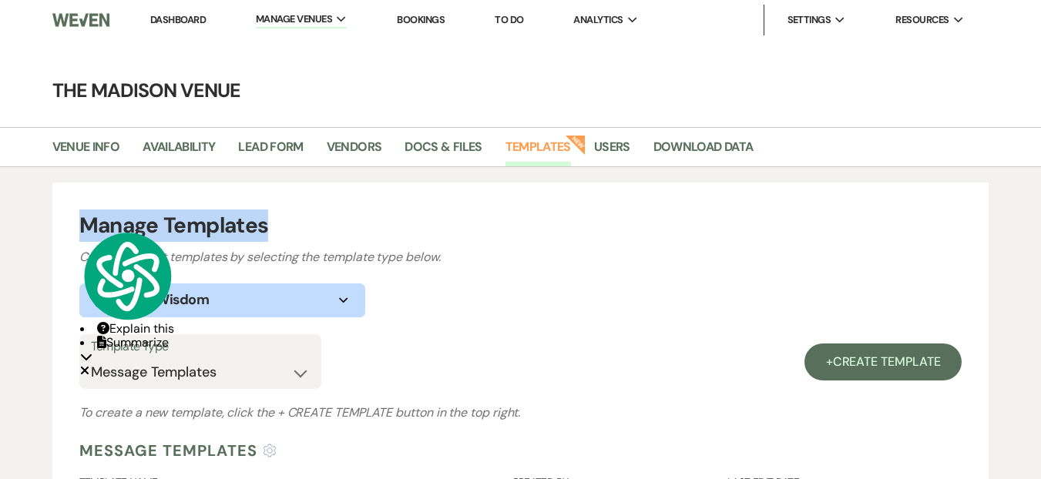
click at [469, 227] on h1 "Manage Templates" at bounding box center [520, 226] width 883 height 32
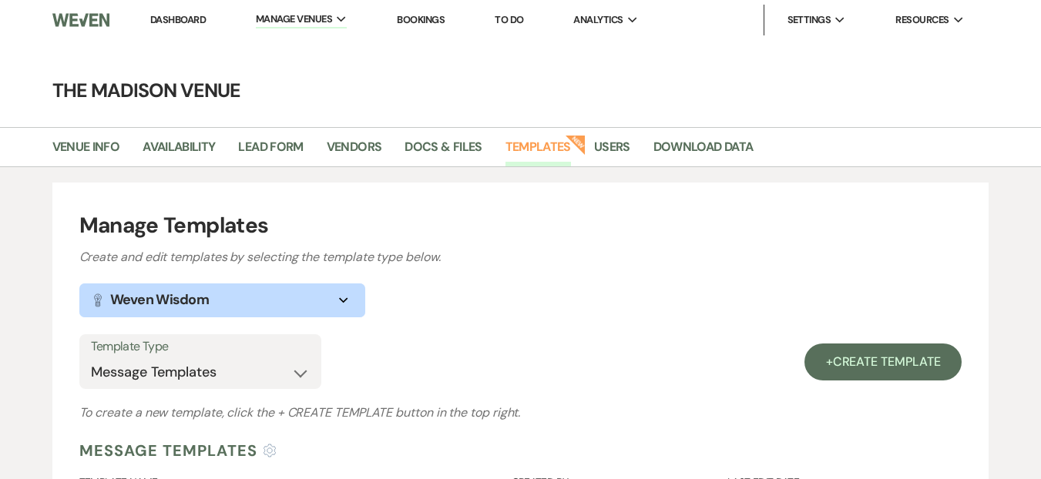
drag, startPoint x: 954, startPoint y: 285, endPoint x: 962, endPoint y: 278, distance: 10.4
click at [98, 152] on link "Venue Info" at bounding box center [86, 151] width 68 height 29
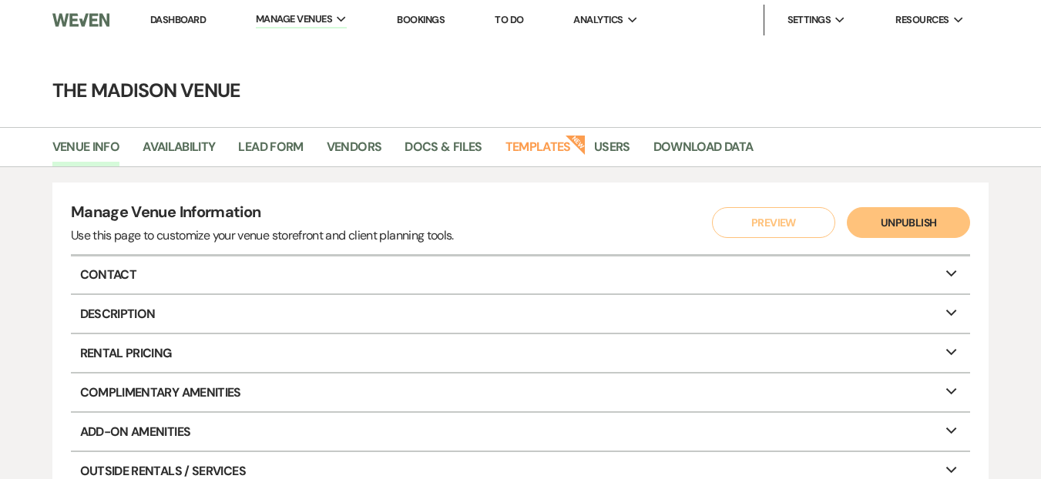
click at [789, 145] on ul "Venue Info Availability Lead Form Vendors Docs & Files Templates New Users Down…" at bounding box center [520, 150] width 1041 height 32
click at [119, 176] on div "Manage Venue Information Use this page to customize your venue storefront and c…" at bounding box center [520, 434] width 1041 height 535
